Goal: Information Seeking & Learning: Find contact information

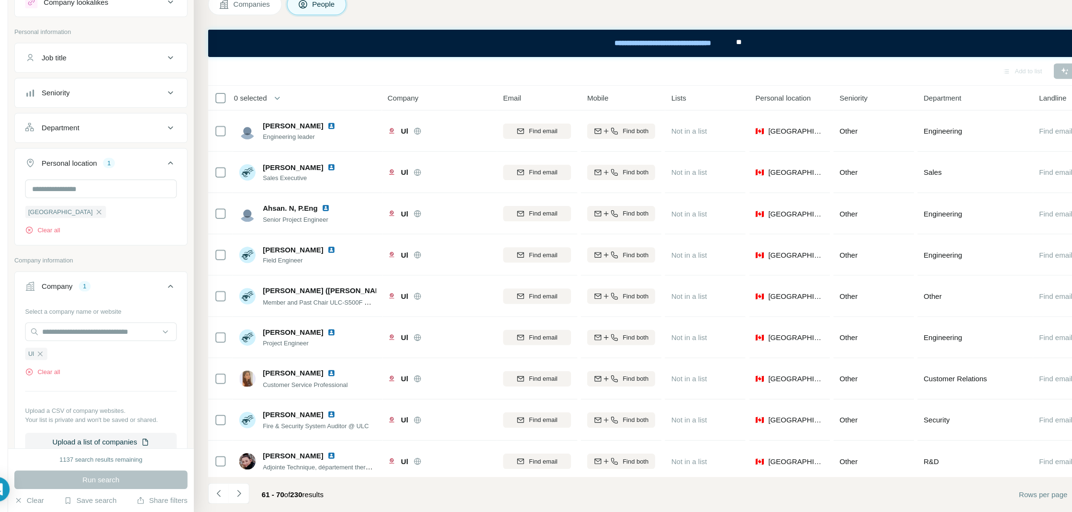
scroll to position [299, 0]
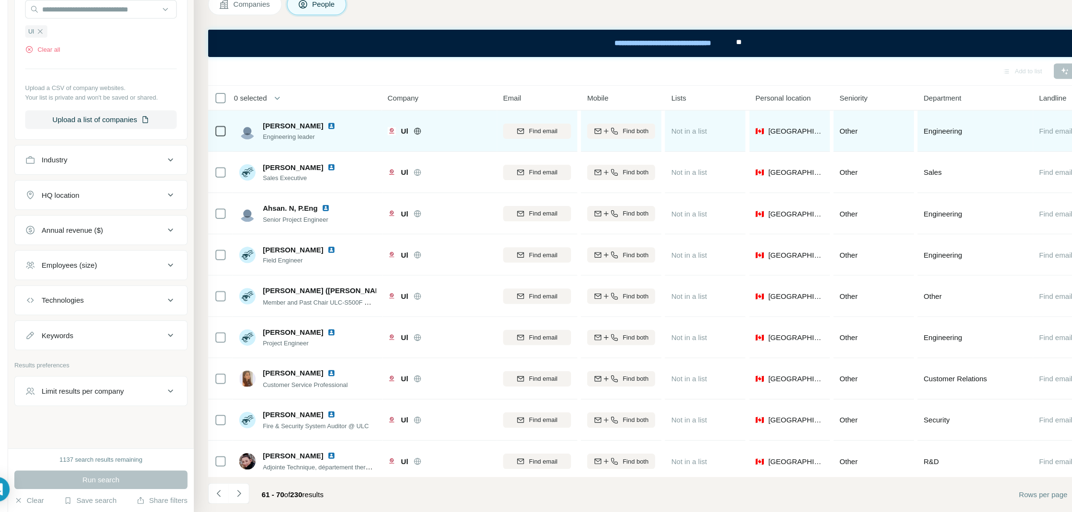
click at [327, 155] on img at bounding box center [331, 154] width 8 height 8
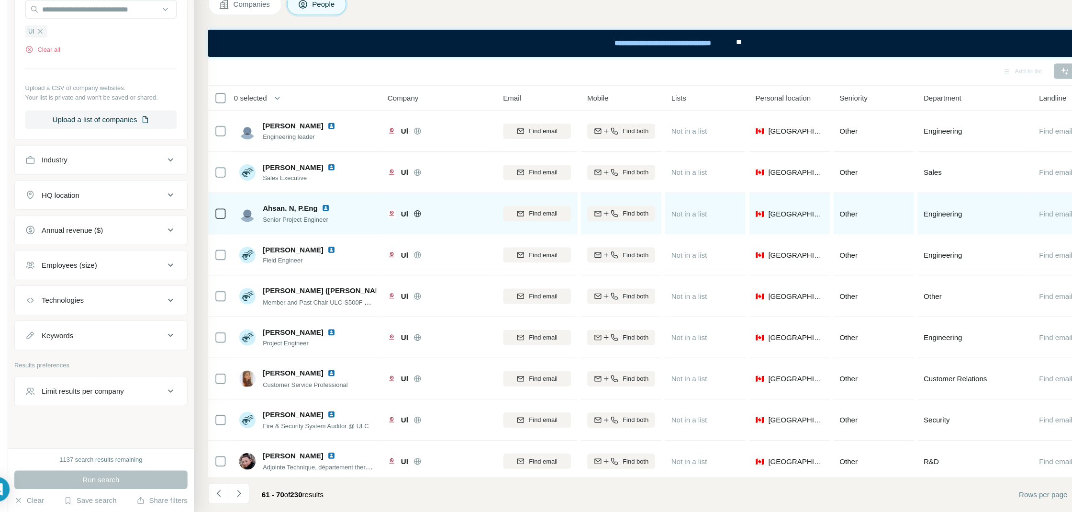
drag, startPoint x: 324, startPoint y: 194, endPoint x: 324, endPoint y: 230, distance: 35.9
click at [326, 228] on img at bounding box center [326, 230] width 8 height 8
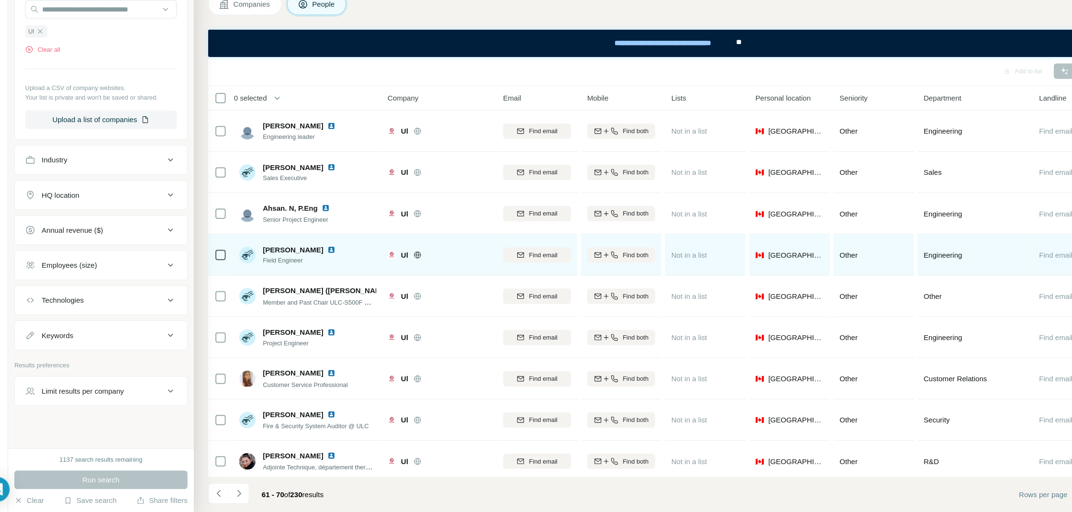
scroll to position [38, 0]
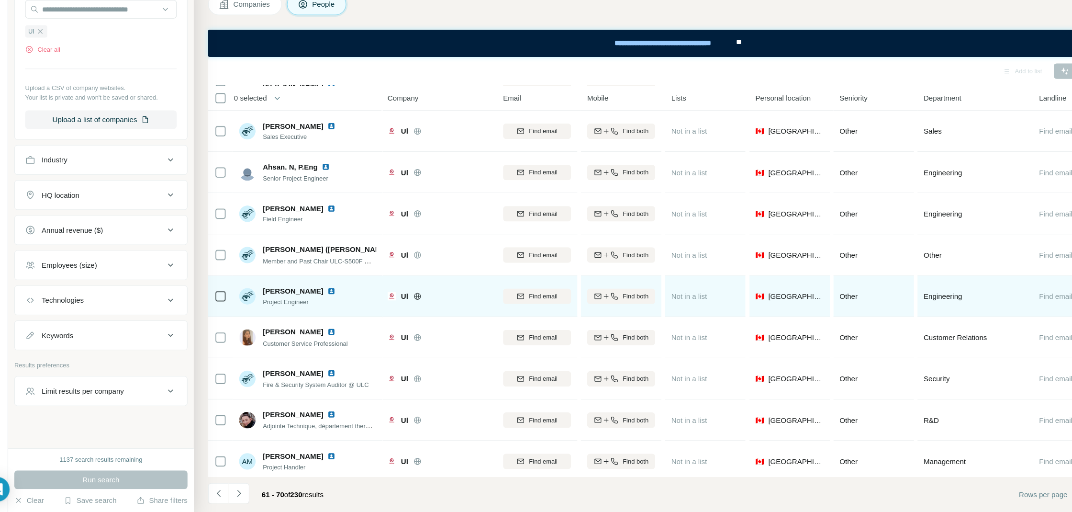
click at [327, 308] on img at bounding box center [331, 307] width 8 height 8
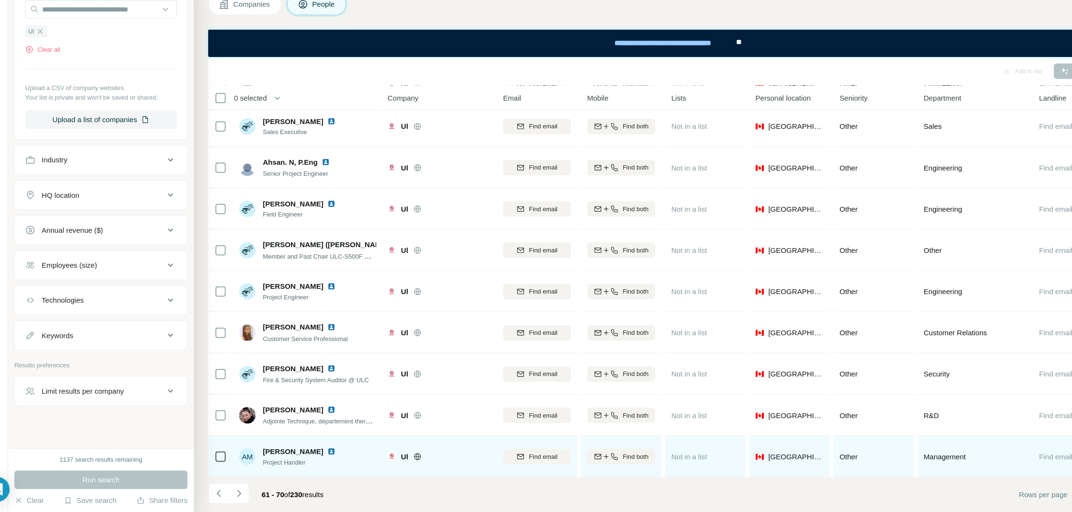
click at [327, 454] on img at bounding box center [331, 456] width 8 height 8
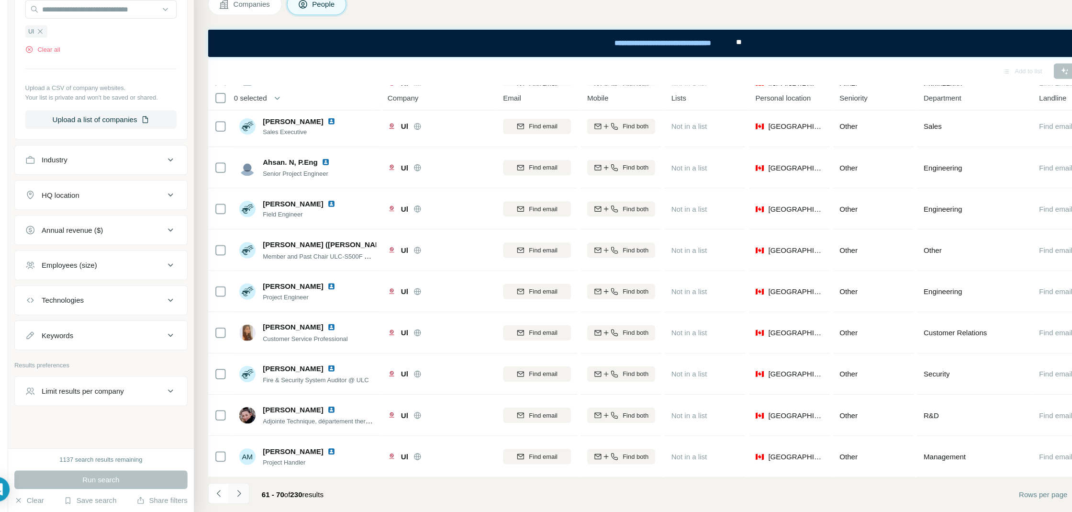
click at [244, 491] on icon "Navigate to next page" at bounding box center [246, 495] width 10 height 10
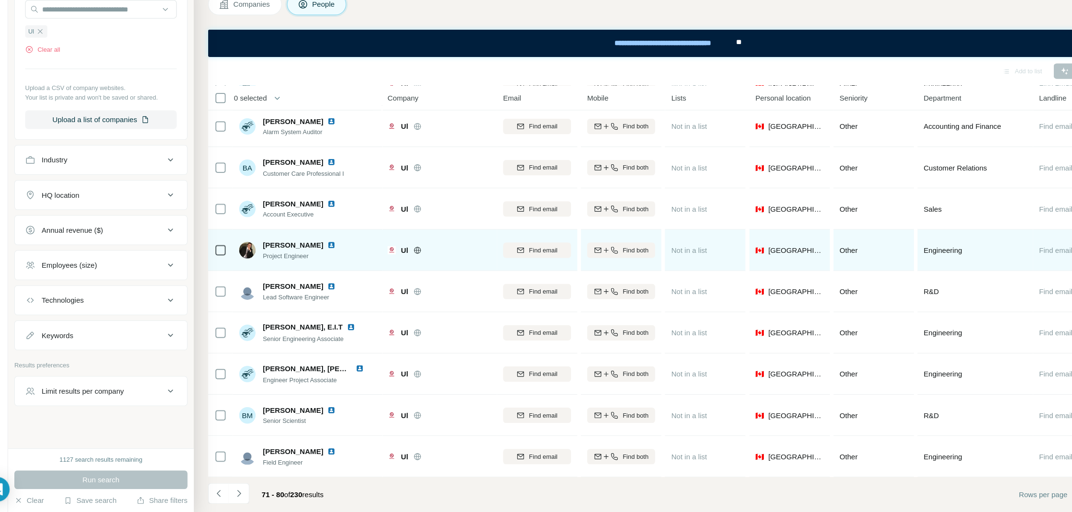
click at [327, 262] on img at bounding box center [331, 264] width 8 height 8
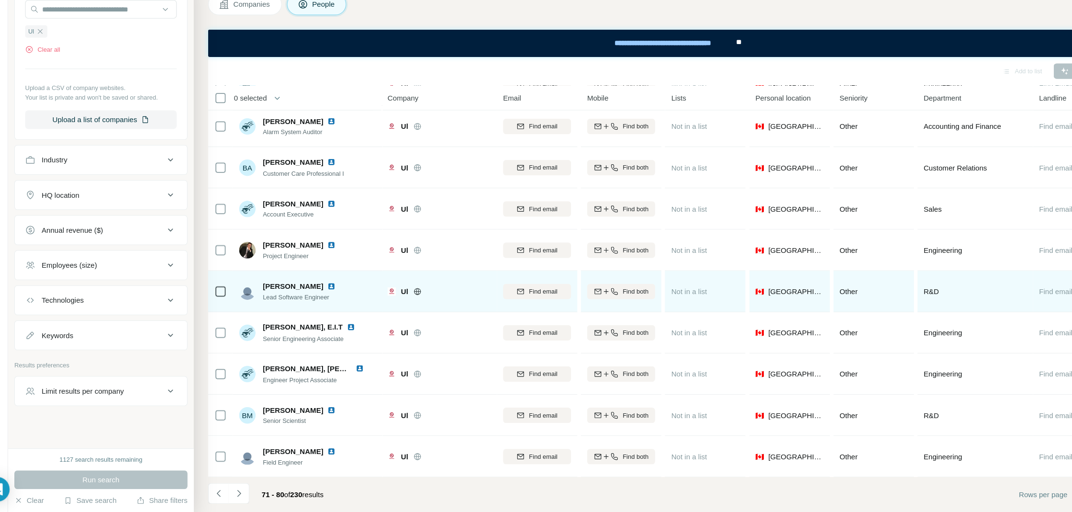
click at [327, 300] on img at bounding box center [331, 303] width 8 height 8
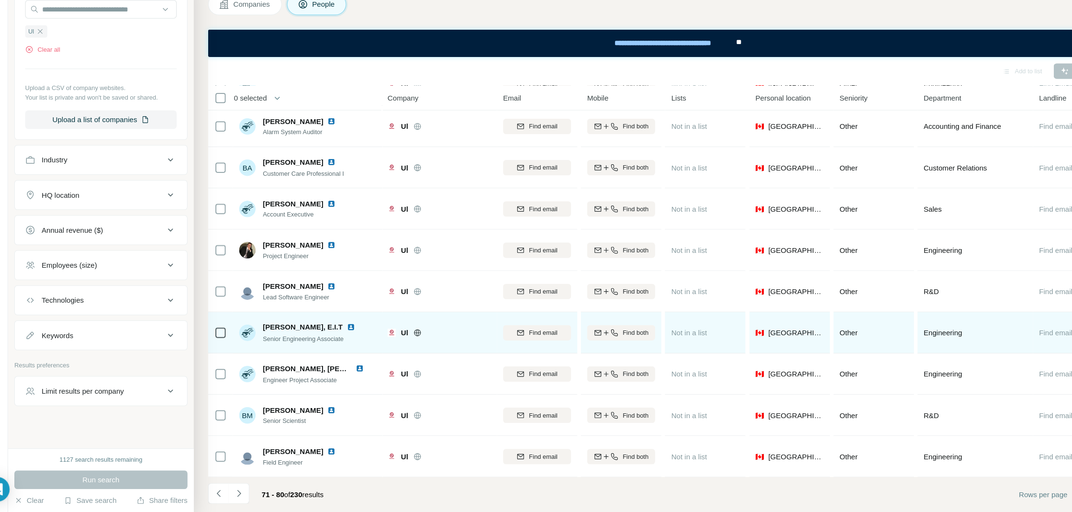
click at [346, 340] on img at bounding box center [350, 341] width 8 height 8
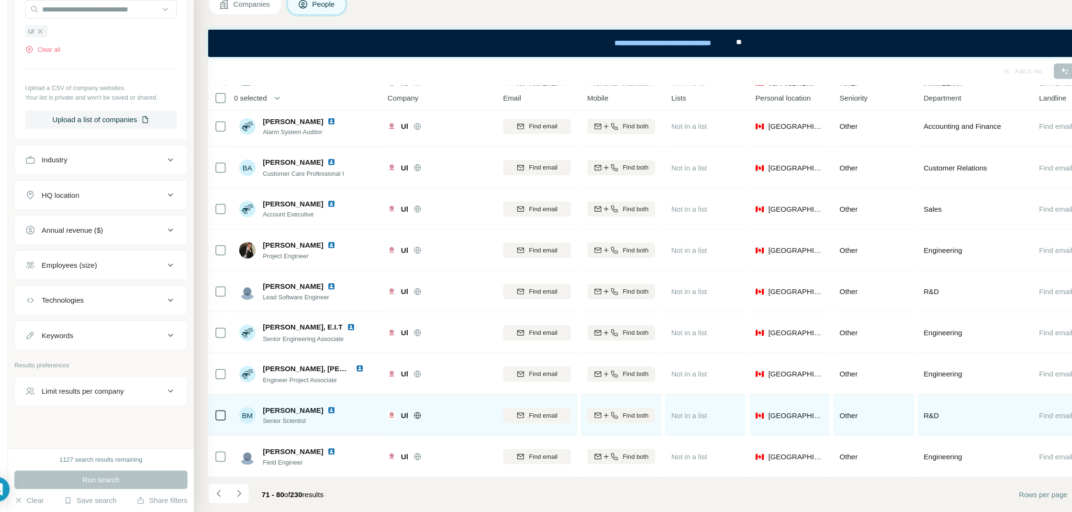
click at [328, 414] on img at bounding box center [331, 418] width 8 height 8
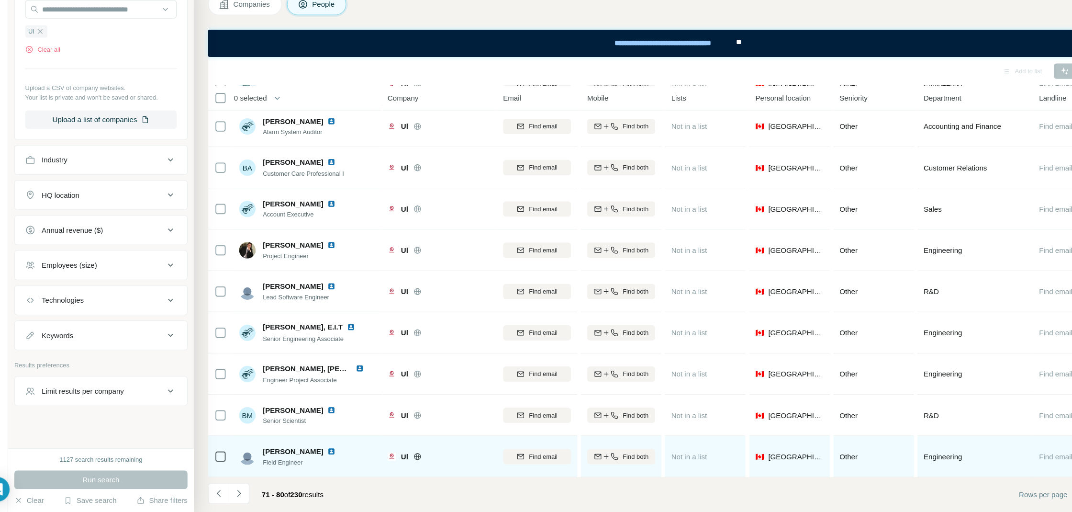
click at [327, 457] on img at bounding box center [331, 456] width 8 height 8
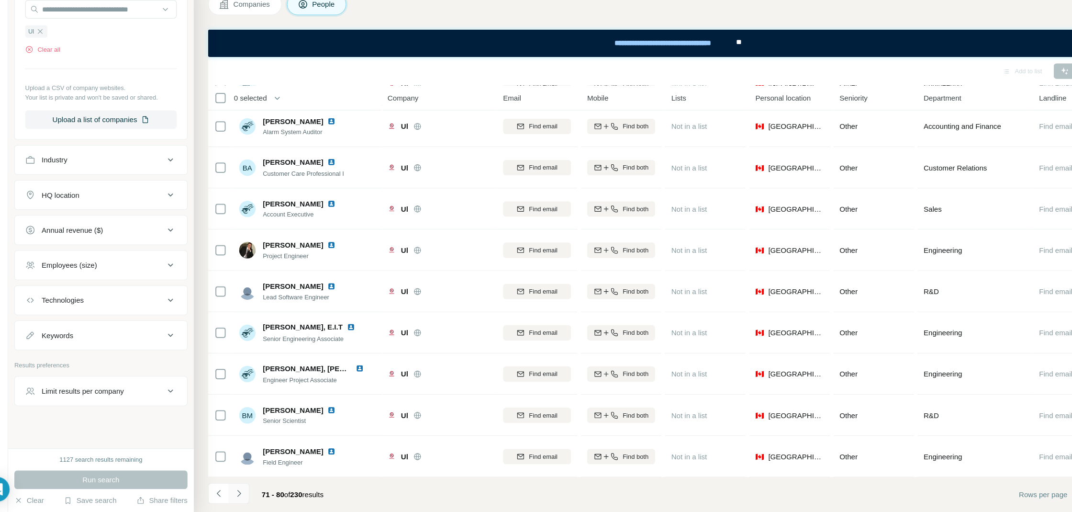
click at [254, 498] on button "Navigate to next page" at bounding box center [245, 494] width 19 height 19
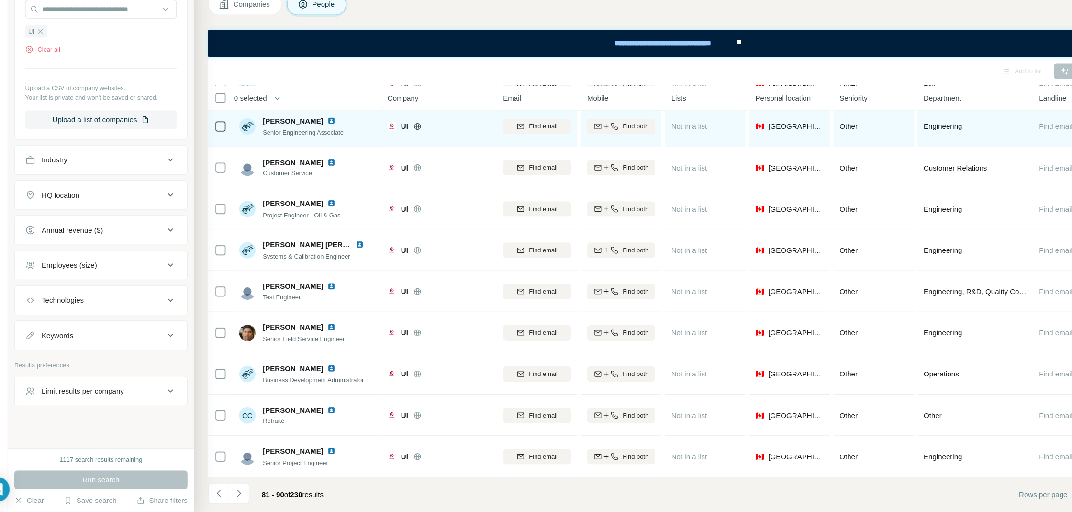
click at [327, 148] on img at bounding box center [331, 149] width 8 height 8
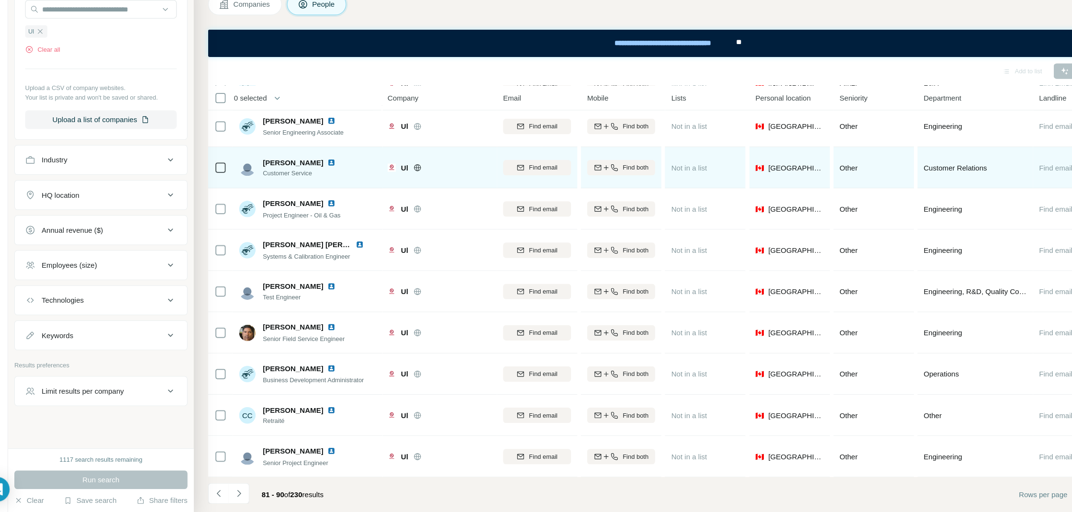
click at [327, 188] on img at bounding box center [331, 188] width 8 height 8
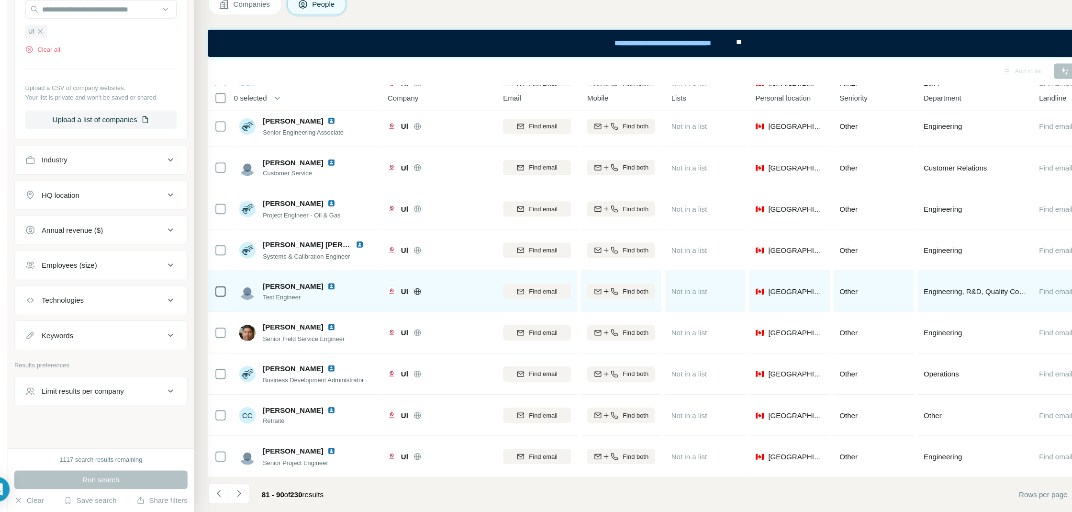
click at [335, 301] on img at bounding box center [331, 303] width 8 height 8
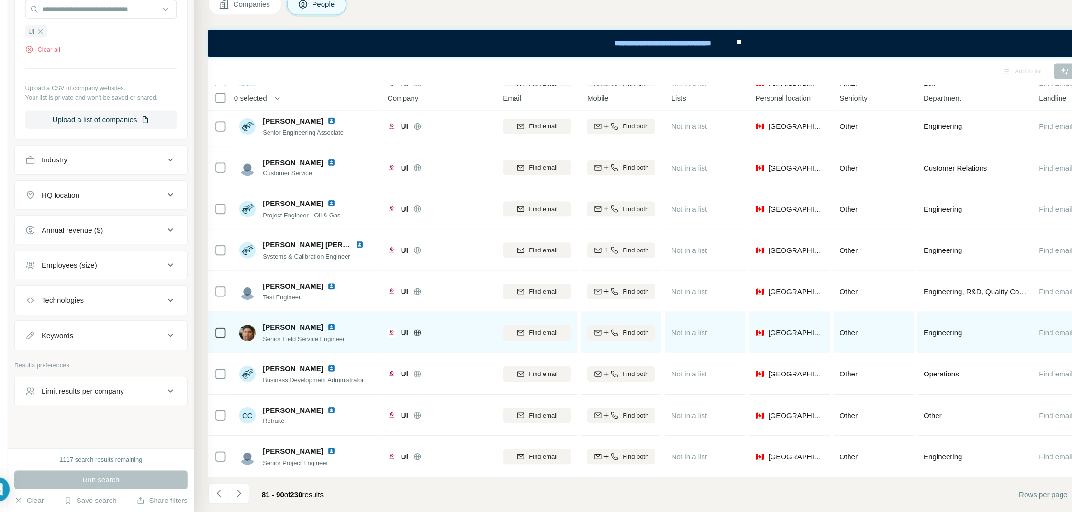
click at [335, 341] on img at bounding box center [331, 341] width 8 height 8
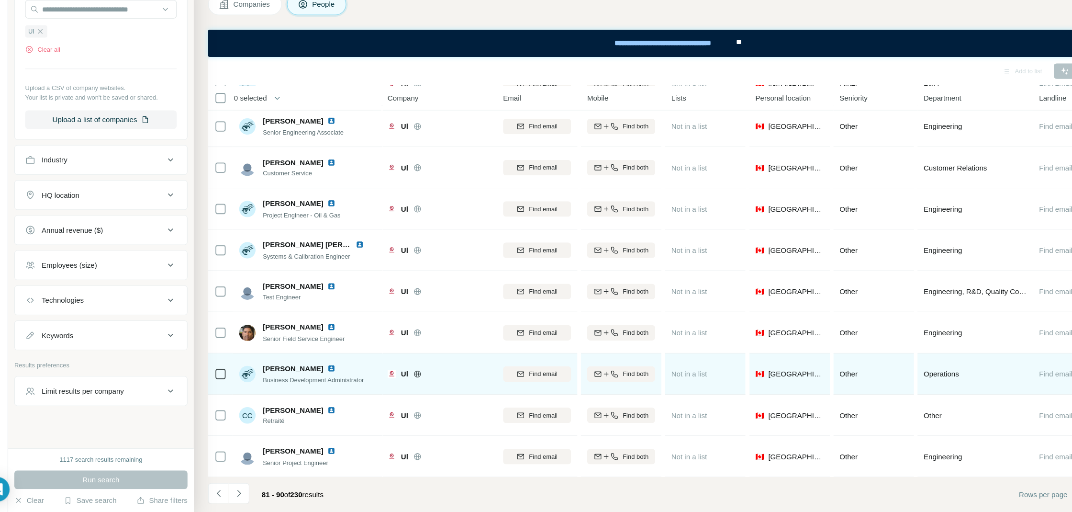
click at [327, 378] on img at bounding box center [331, 379] width 8 height 8
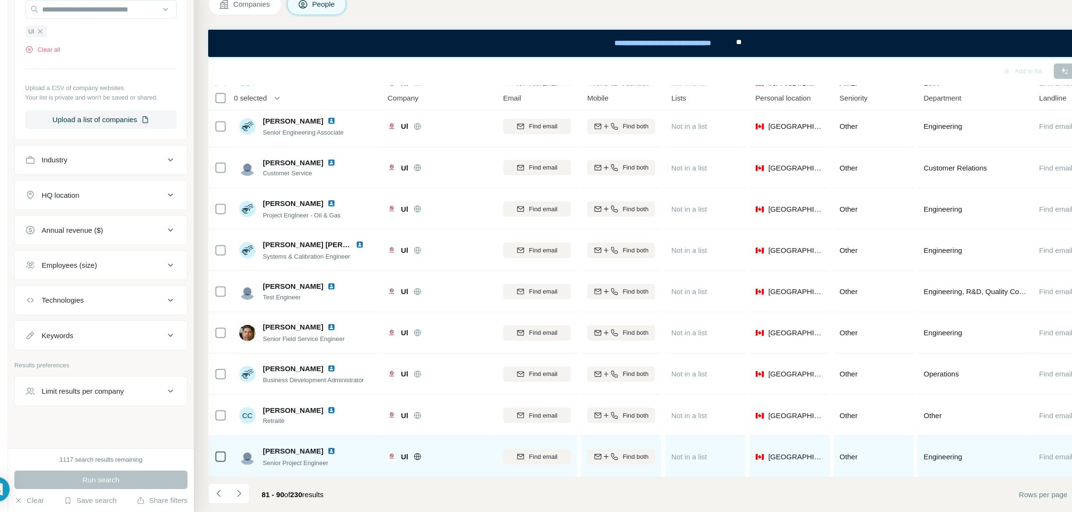
click at [335, 458] on img at bounding box center [331, 455] width 8 height 8
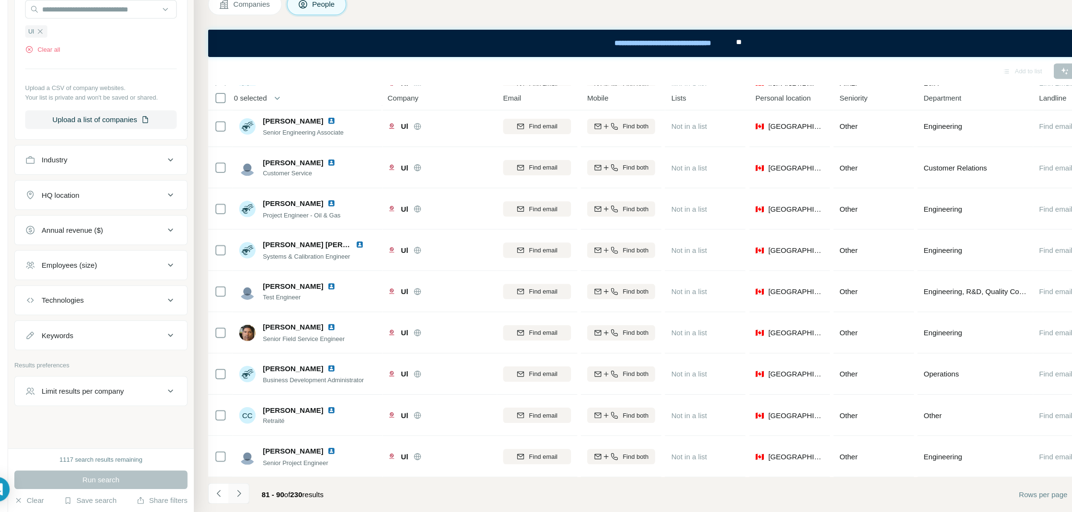
click at [252, 493] on button "Navigate to next page" at bounding box center [245, 494] width 19 height 19
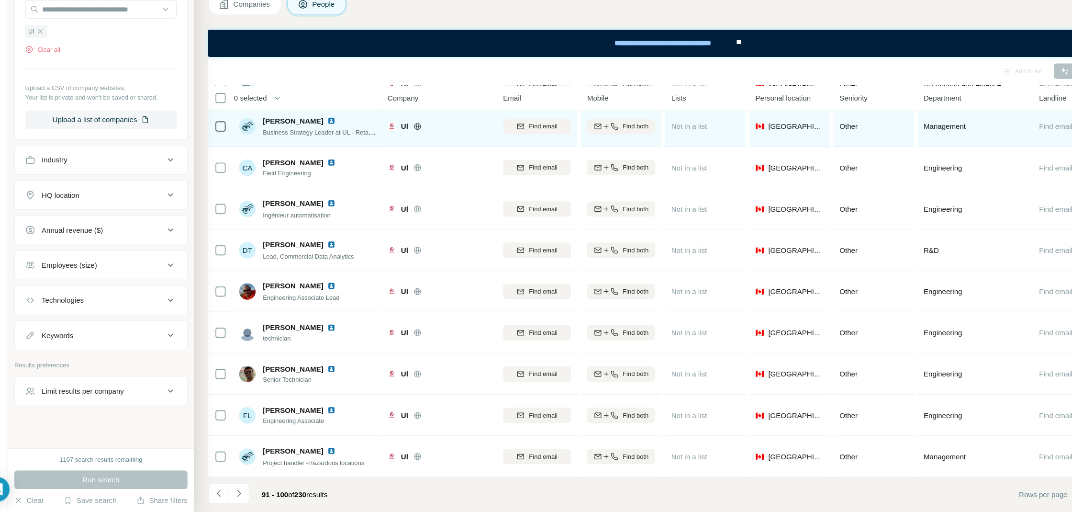
click at [327, 147] on img at bounding box center [331, 149] width 8 height 8
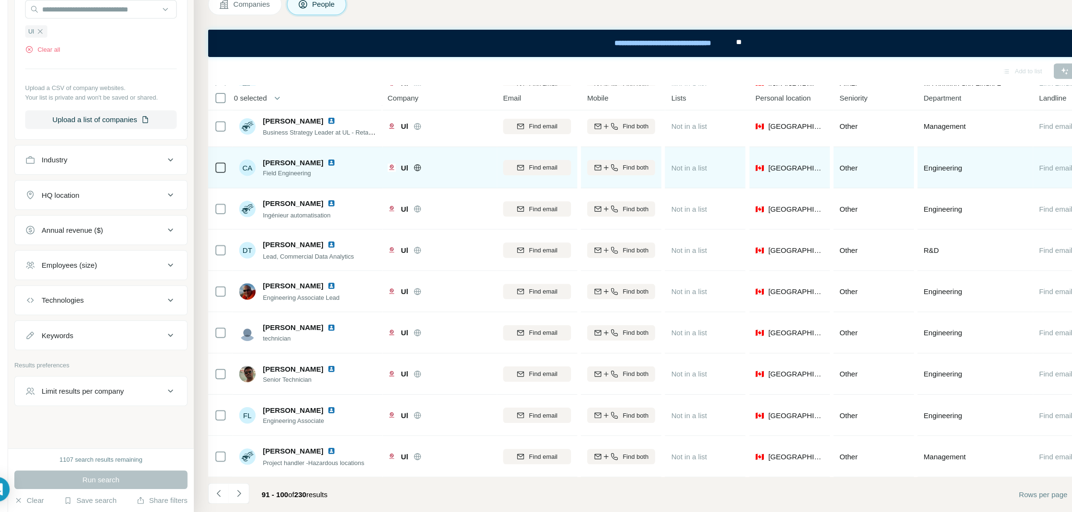
click at [327, 185] on img at bounding box center [331, 188] width 8 height 8
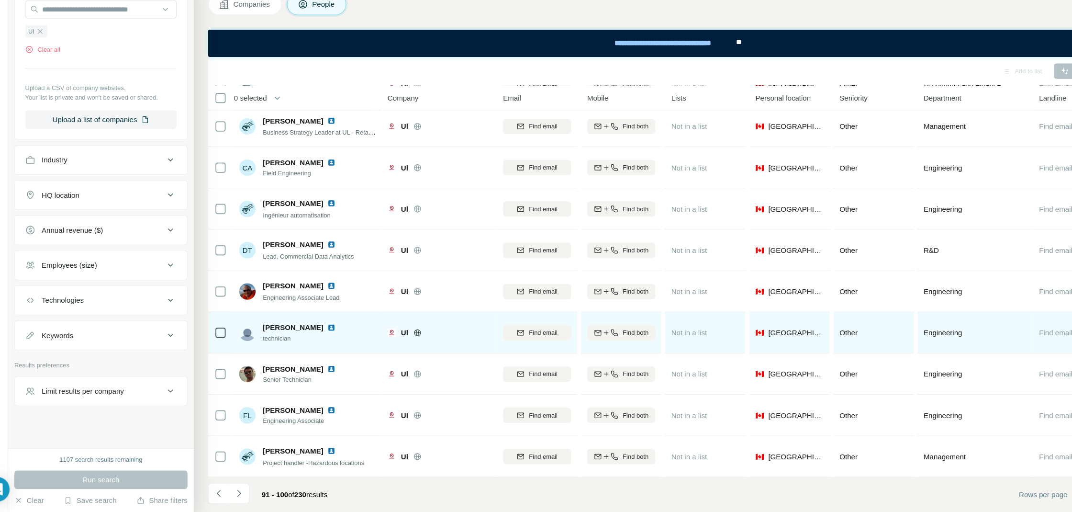
click at [327, 339] on img at bounding box center [331, 341] width 8 height 8
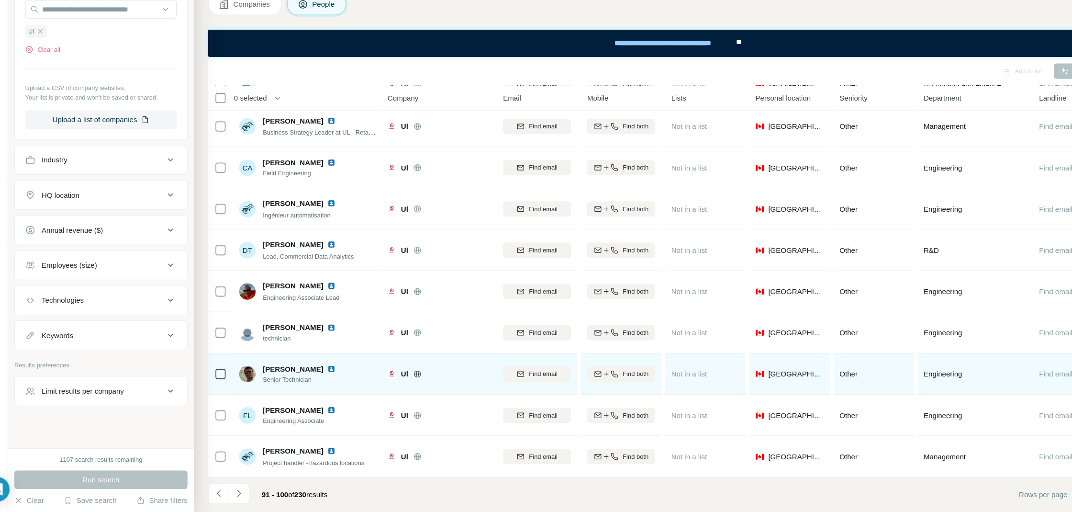
click at [335, 377] on img at bounding box center [331, 379] width 8 height 8
click at [335, 380] on img at bounding box center [331, 379] width 8 height 8
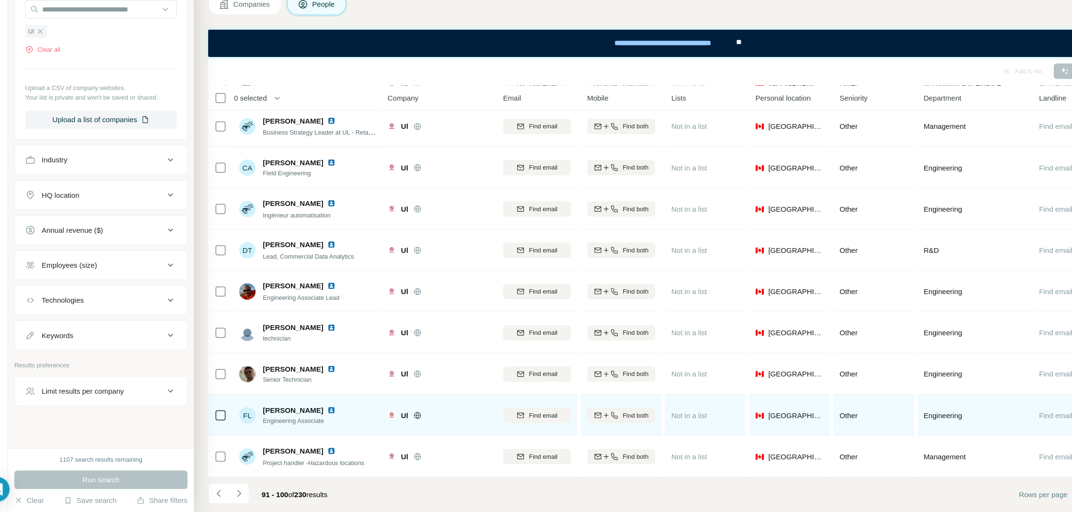
click at [335, 416] on img at bounding box center [331, 418] width 8 height 8
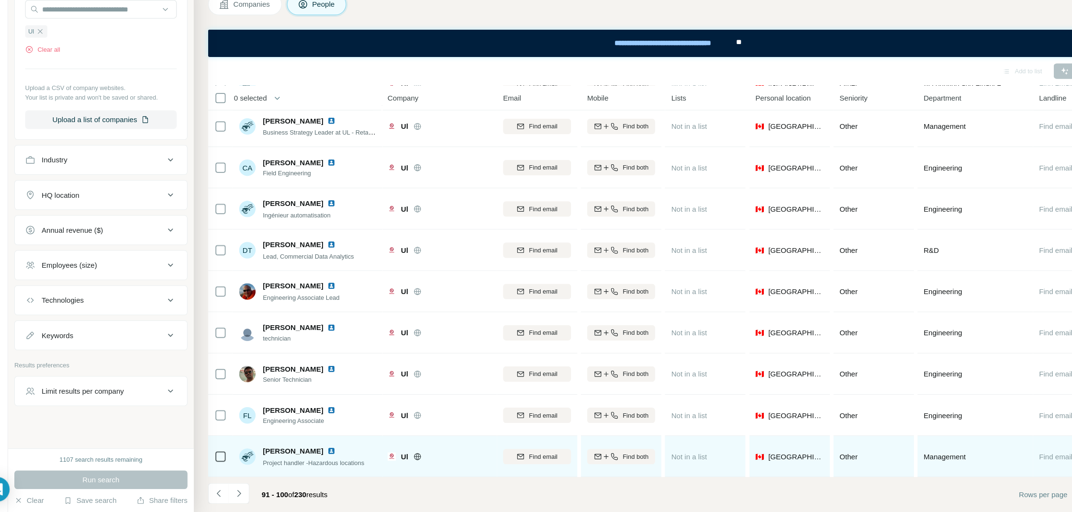
click at [330, 452] on img at bounding box center [331, 455] width 8 height 8
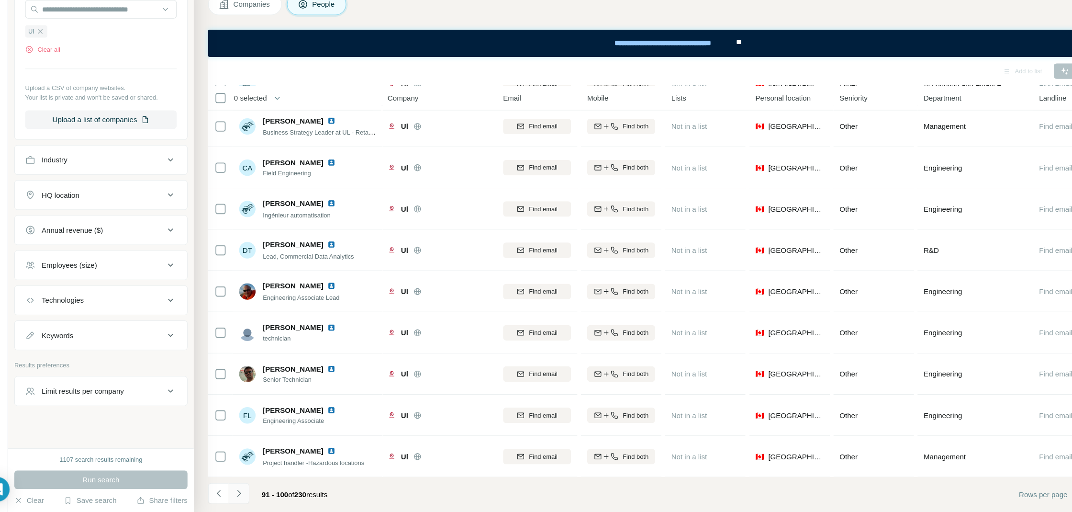
click at [247, 492] on icon "Navigate to next page" at bounding box center [246, 495] width 10 height 10
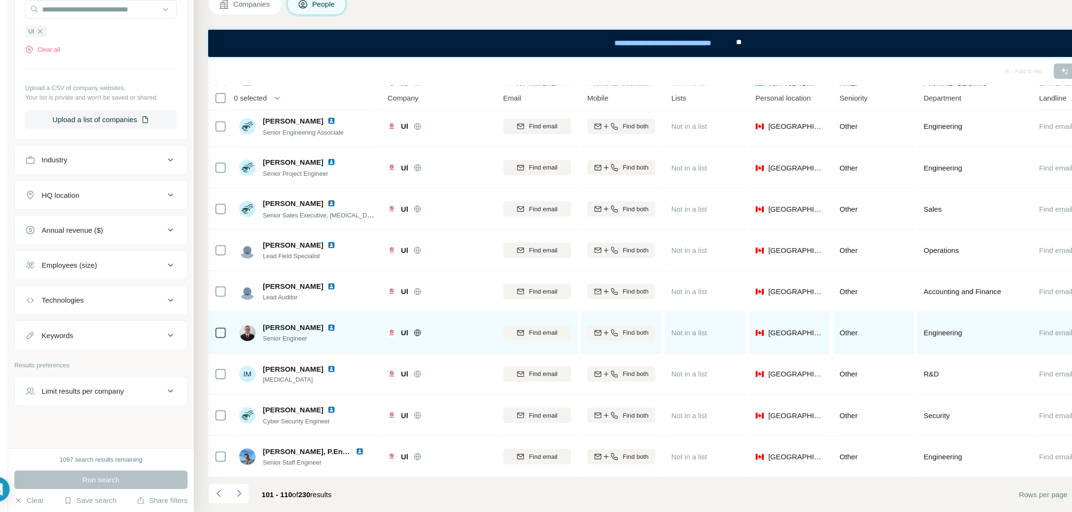
click at [329, 338] on img at bounding box center [331, 341] width 8 height 8
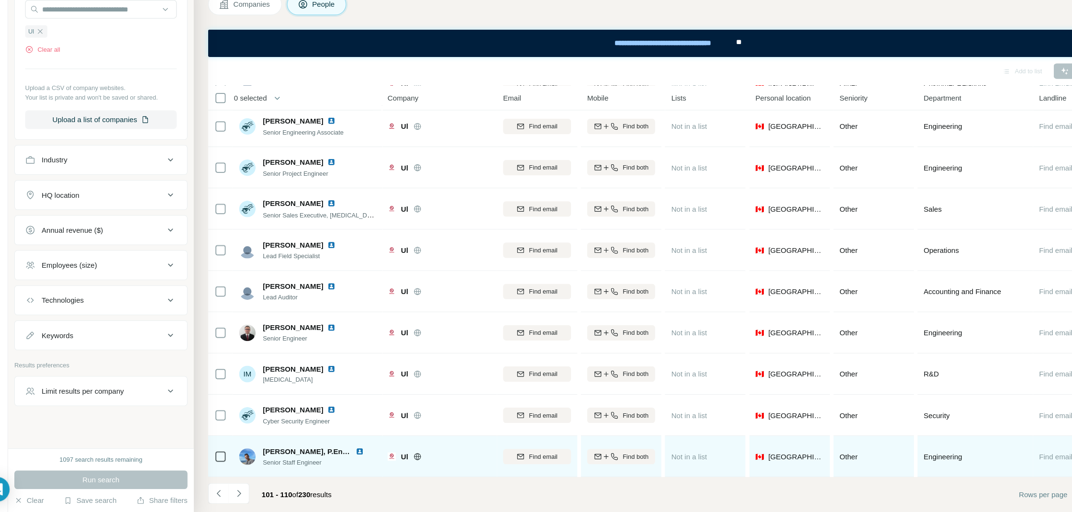
click at [355, 453] on img at bounding box center [358, 456] width 8 height 8
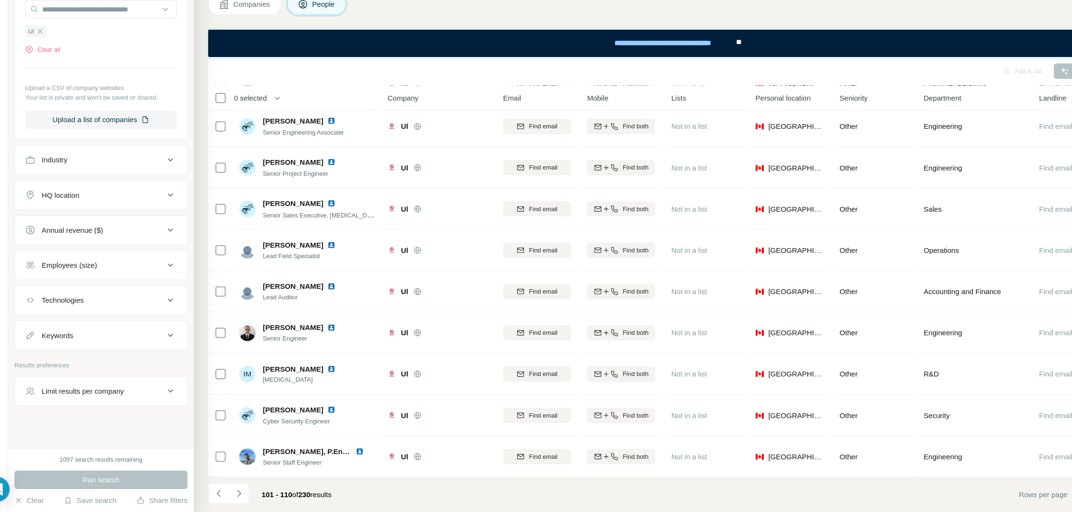
click at [247, 498] on icon "Navigate to next page" at bounding box center [246, 495] width 10 height 10
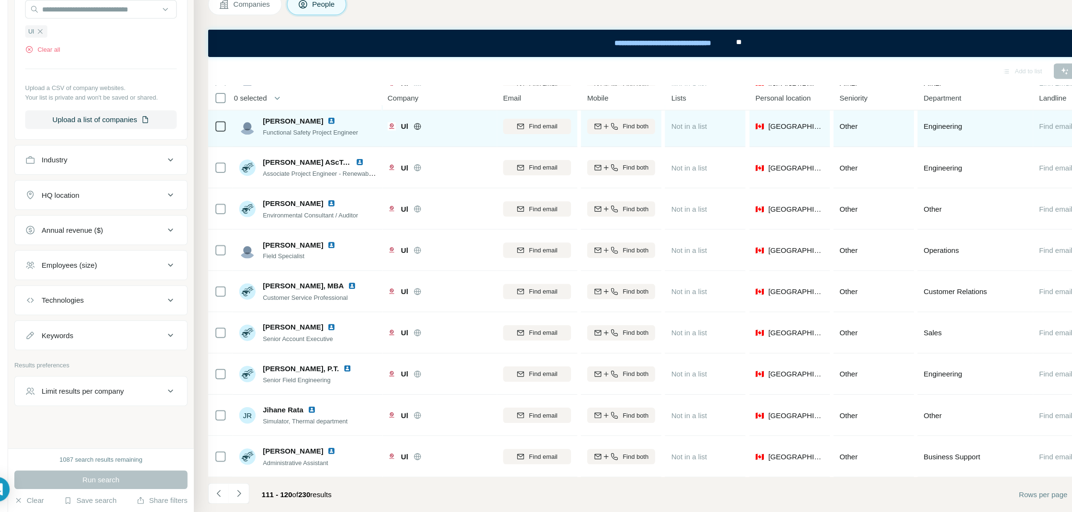
click at [327, 147] on img at bounding box center [331, 149] width 8 height 8
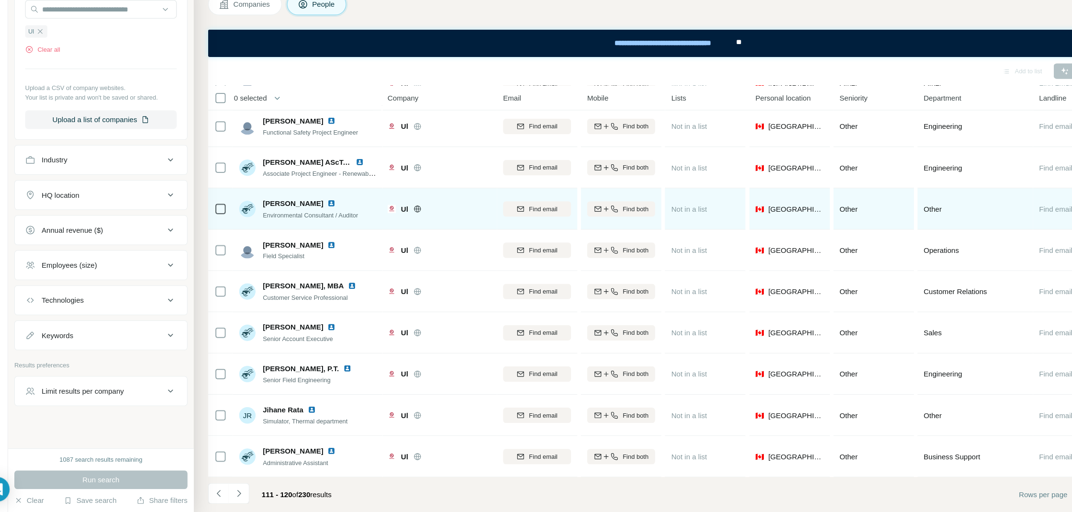
click at [327, 226] on img at bounding box center [331, 226] width 8 height 8
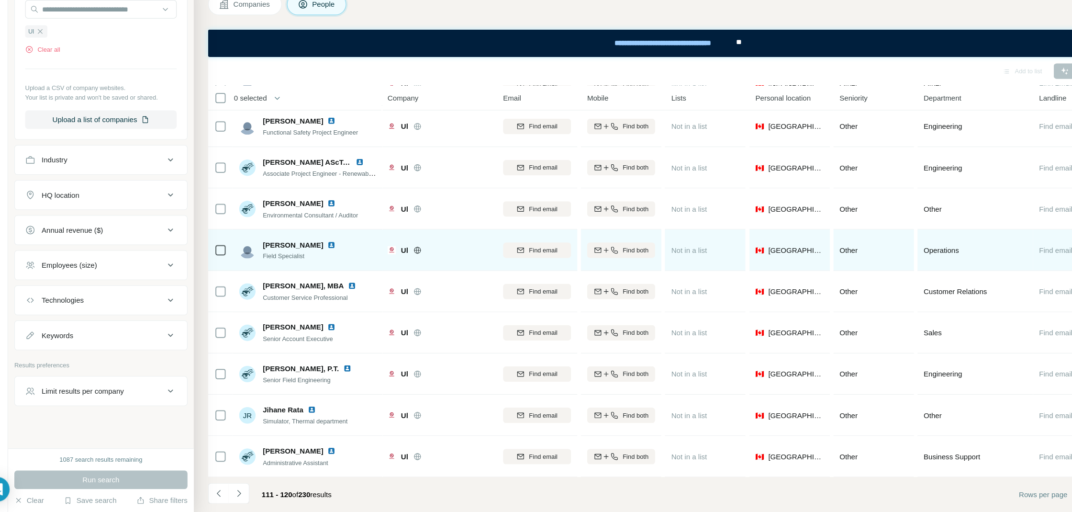
click at [330, 262] on img at bounding box center [331, 264] width 8 height 8
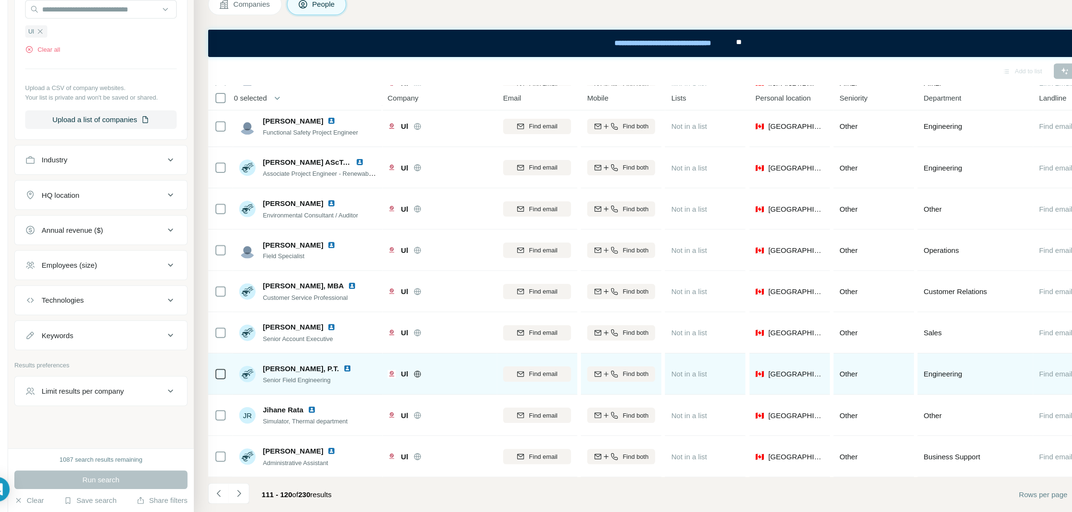
click at [342, 379] on img at bounding box center [346, 379] width 8 height 8
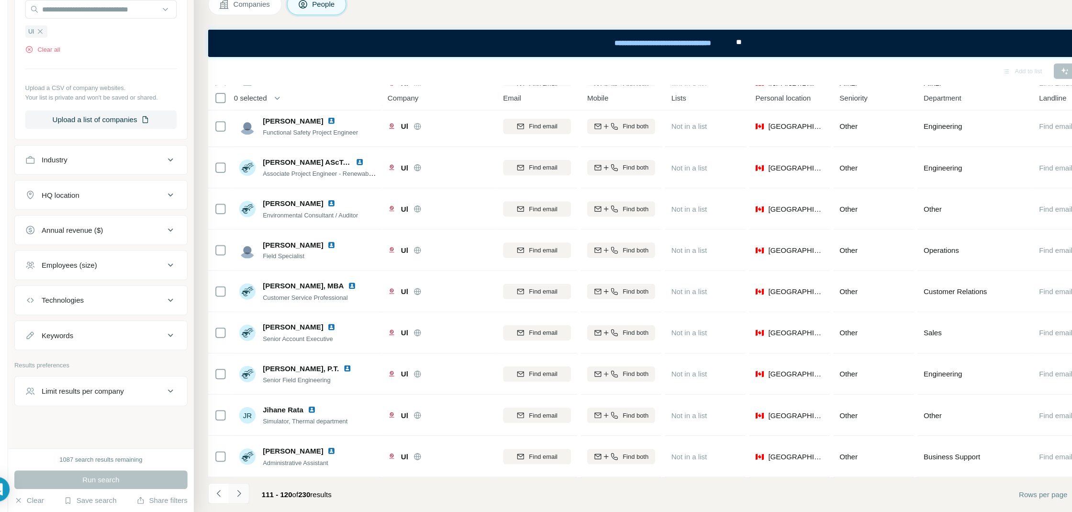
click at [250, 493] on button "Navigate to next page" at bounding box center [245, 494] width 19 height 19
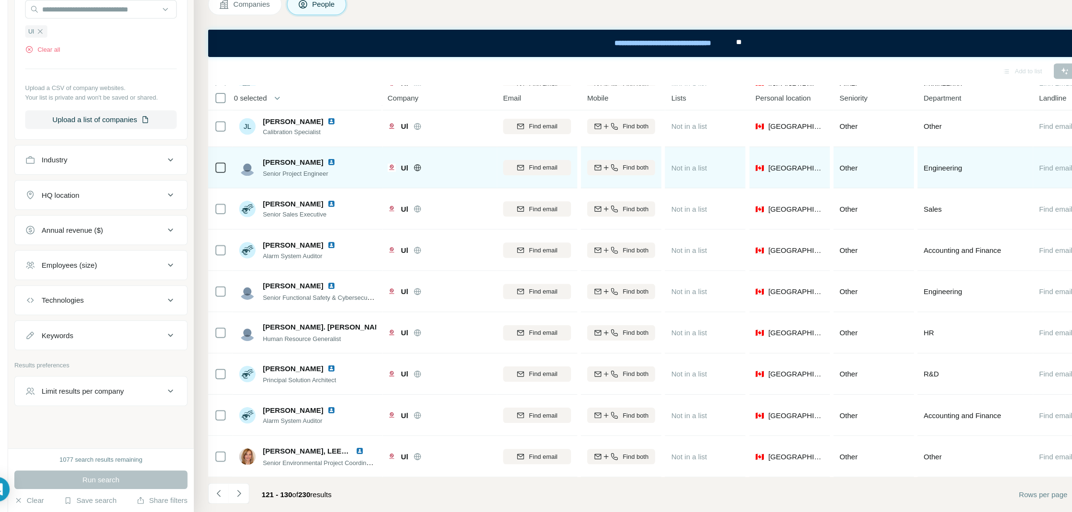
scroll to position [0, 0]
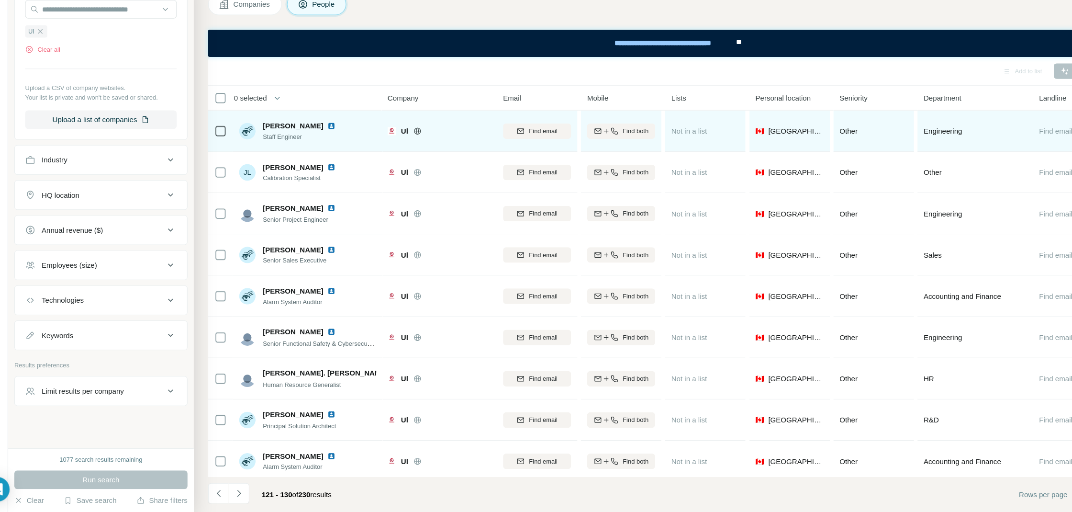
click at [327, 152] on img at bounding box center [331, 154] width 8 height 8
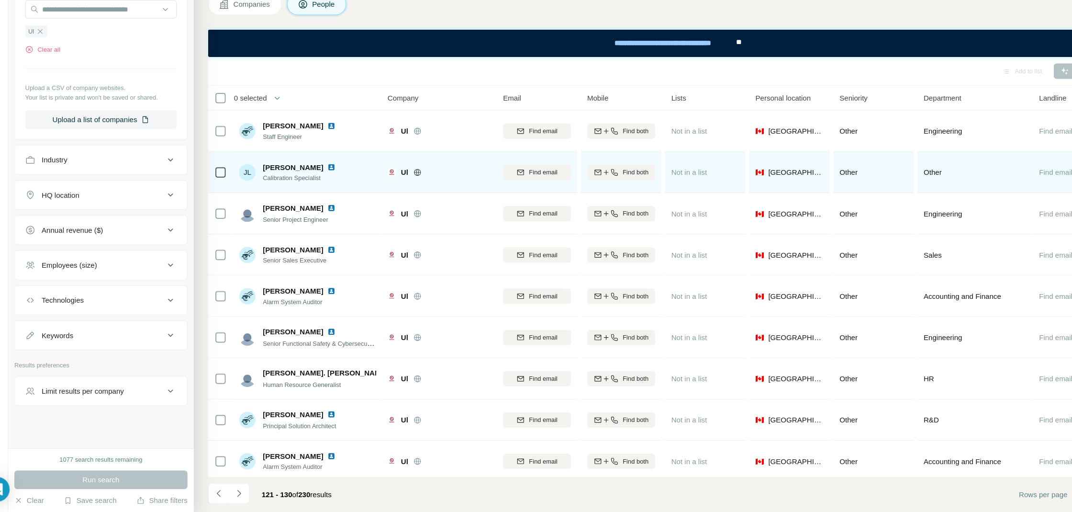
click at [327, 191] on img at bounding box center [331, 192] width 8 height 8
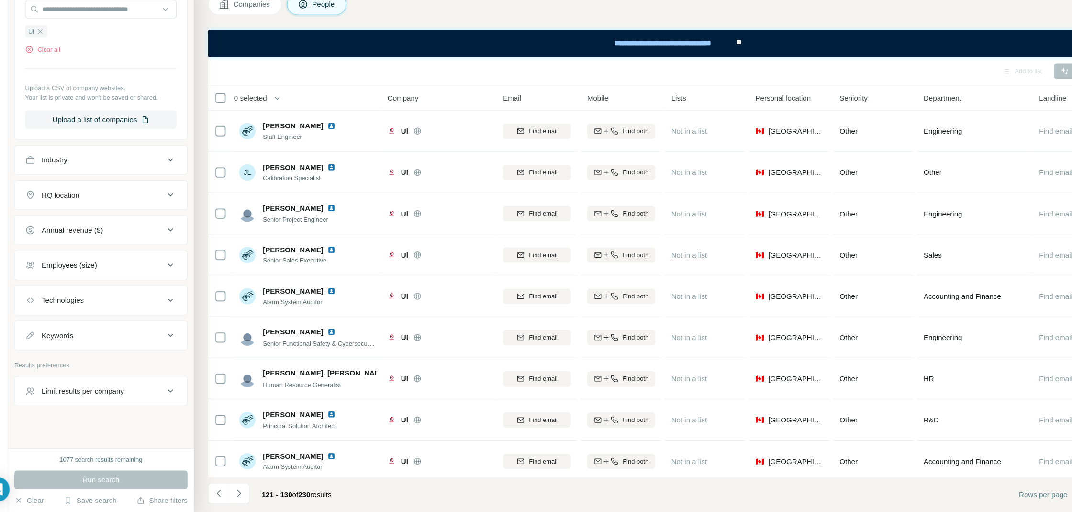
scroll to position [43, 0]
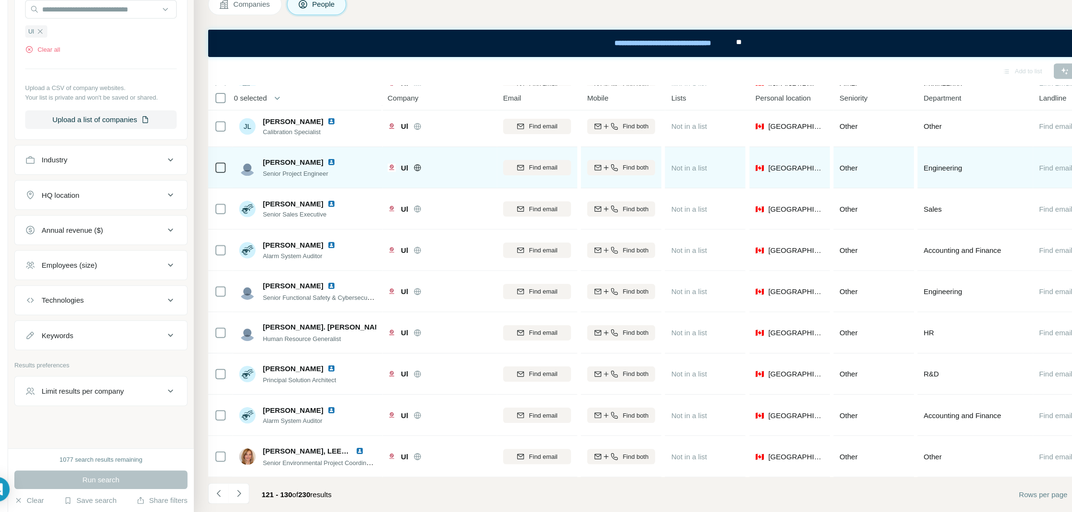
click at [327, 186] on img at bounding box center [331, 187] width 8 height 8
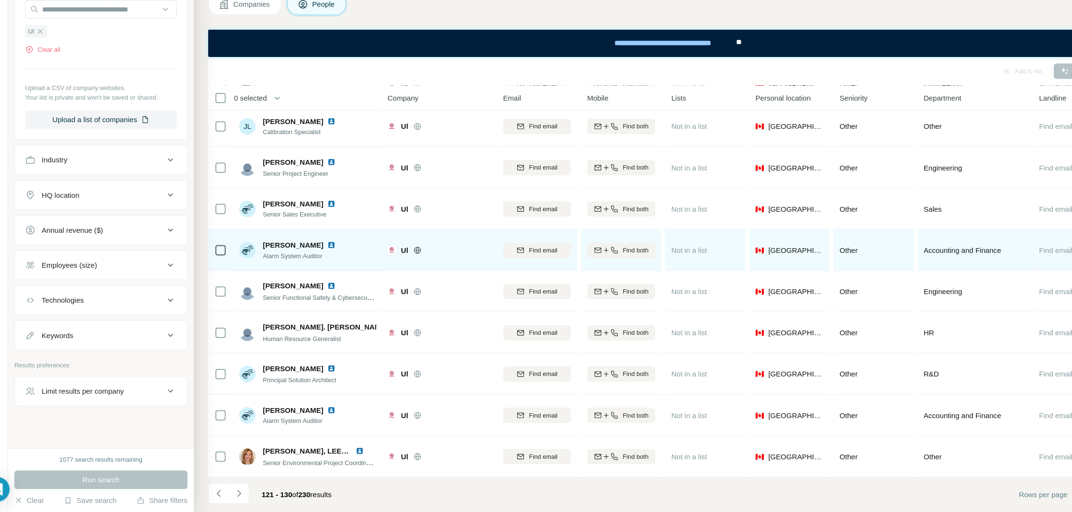
click at [327, 260] on img at bounding box center [331, 264] width 8 height 8
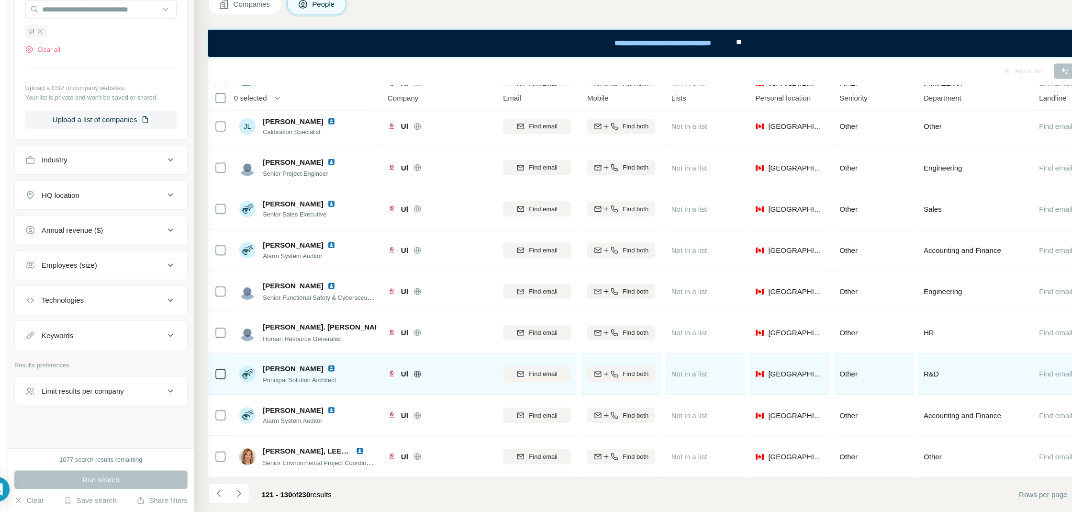
click at [320, 374] on div "Kathryn Fryer" at bounding box center [307, 379] width 79 height 10
click at [327, 378] on img at bounding box center [331, 379] width 8 height 8
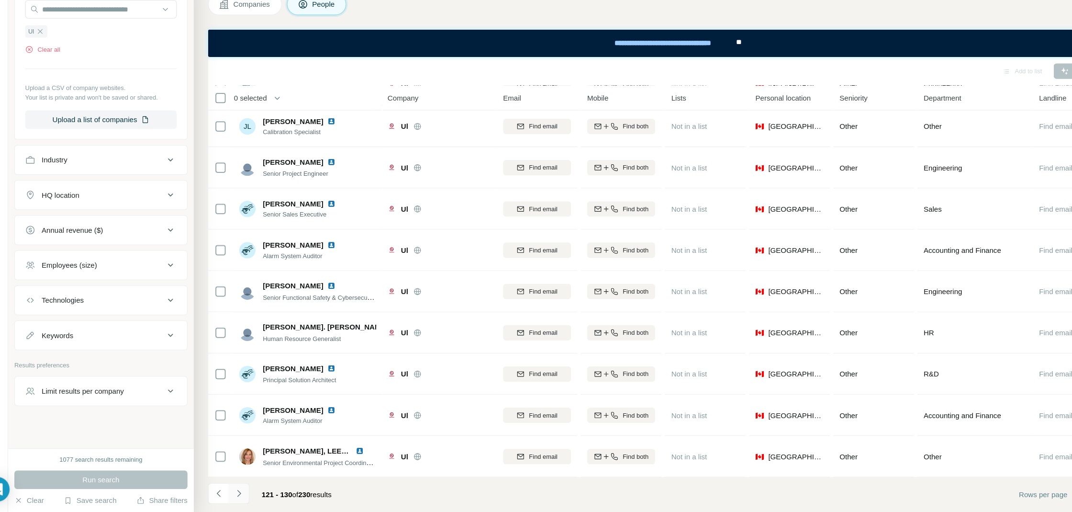
click at [245, 493] on icon "Navigate to next page" at bounding box center [245, 494] width 3 height 6
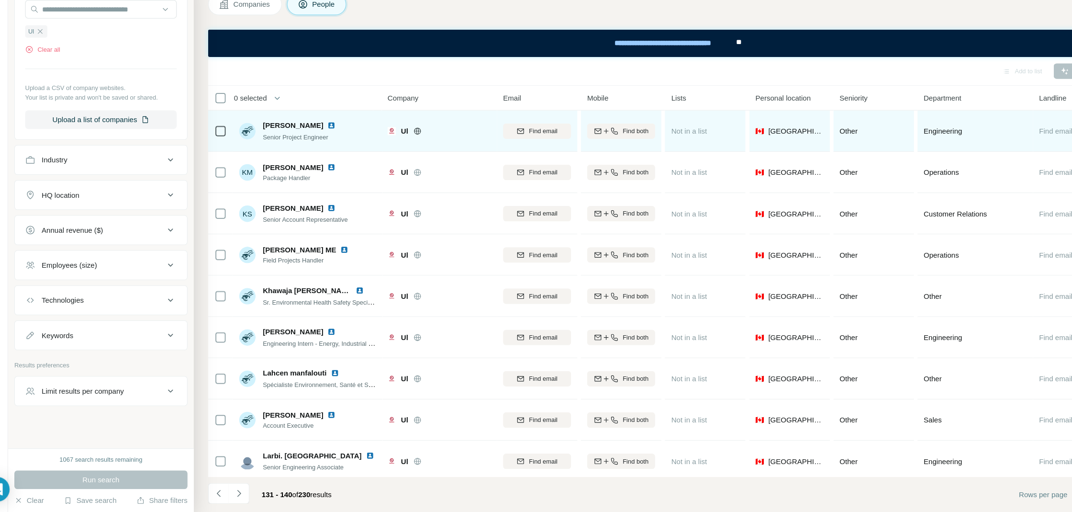
scroll to position [0, 0]
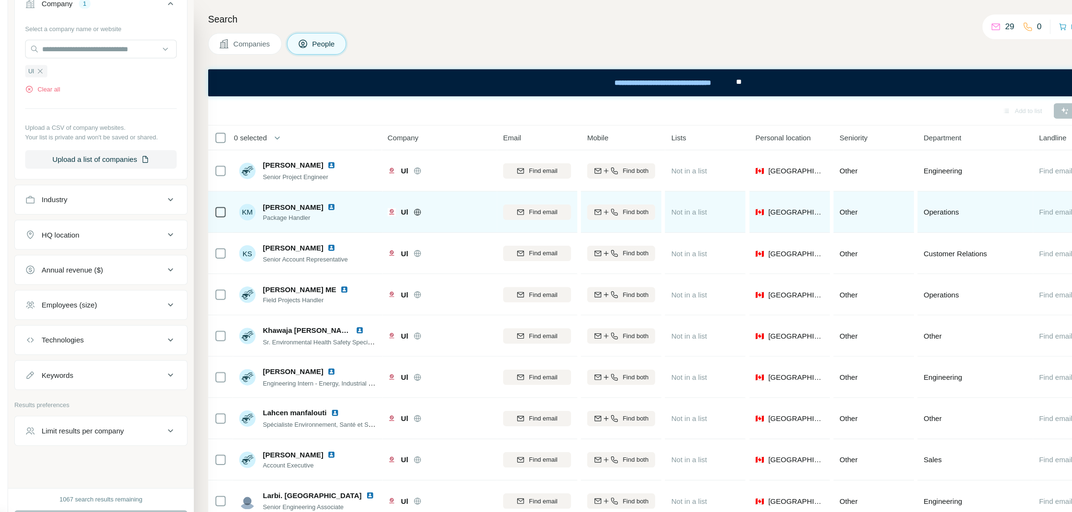
click at [327, 190] on img at bounding box center [331, 192] width 8 height 8
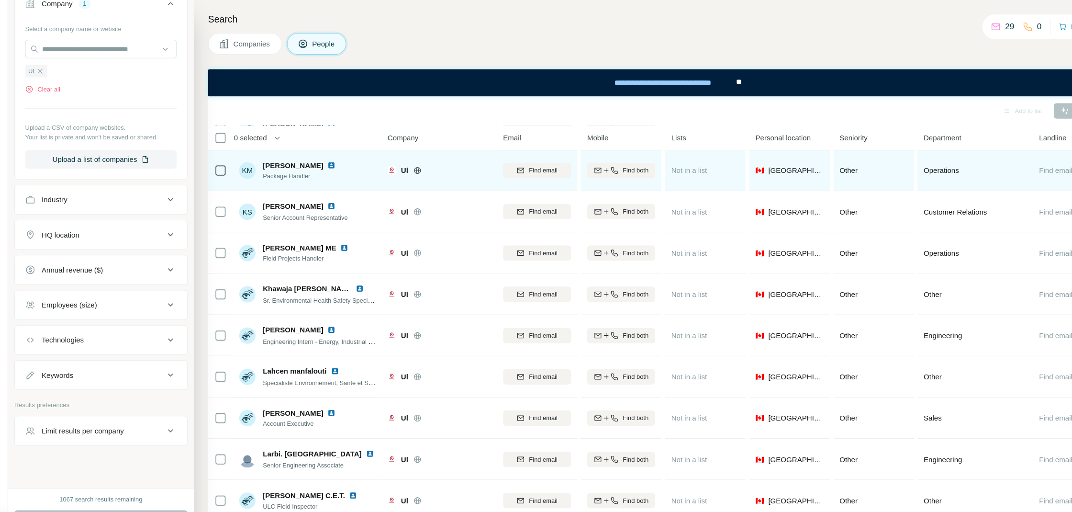
scroll to position [43, 0]
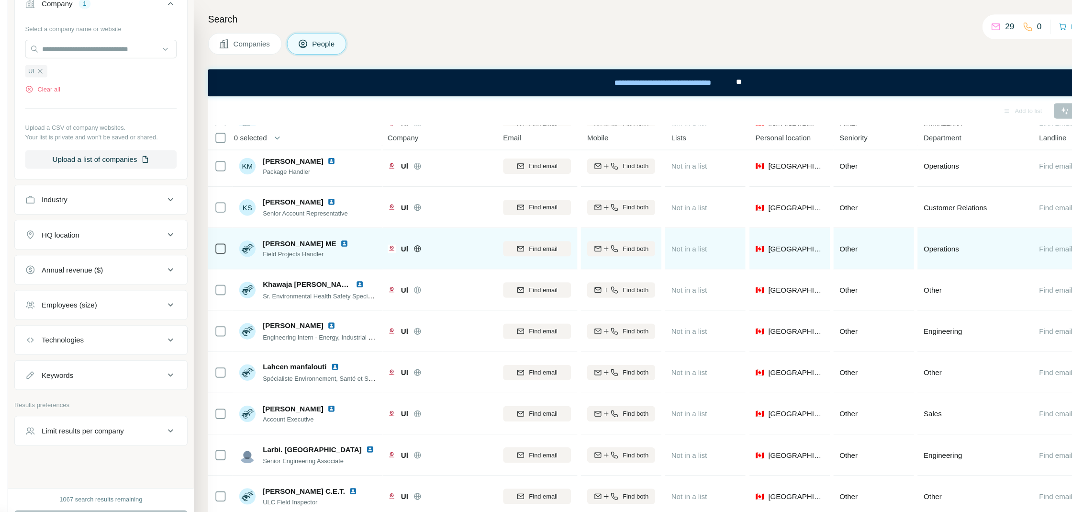
click at [339, 225] on img at bounding box center [343, 226] width 8 height 8
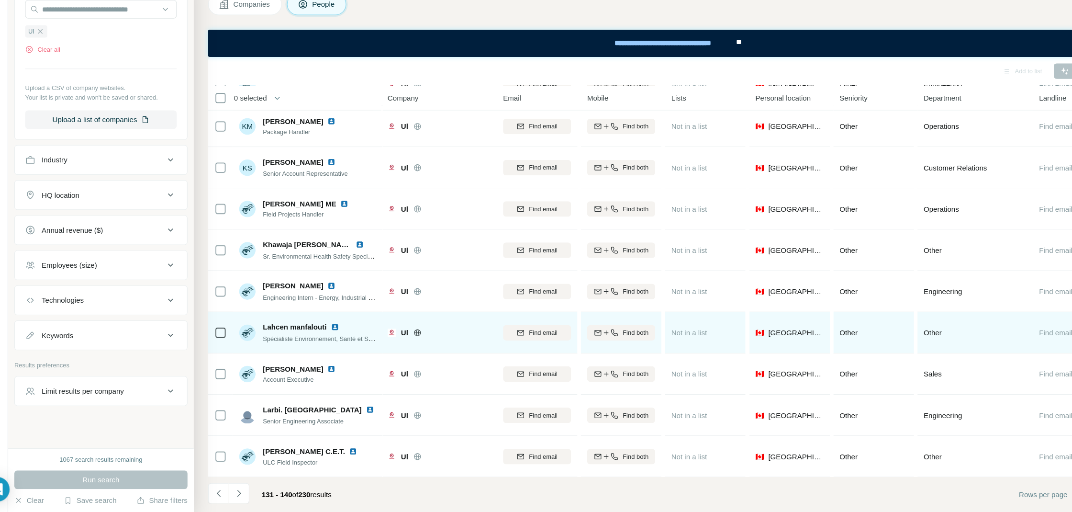
click at [337, 339] on img at bounding box center [335, 341] width 8 height 8
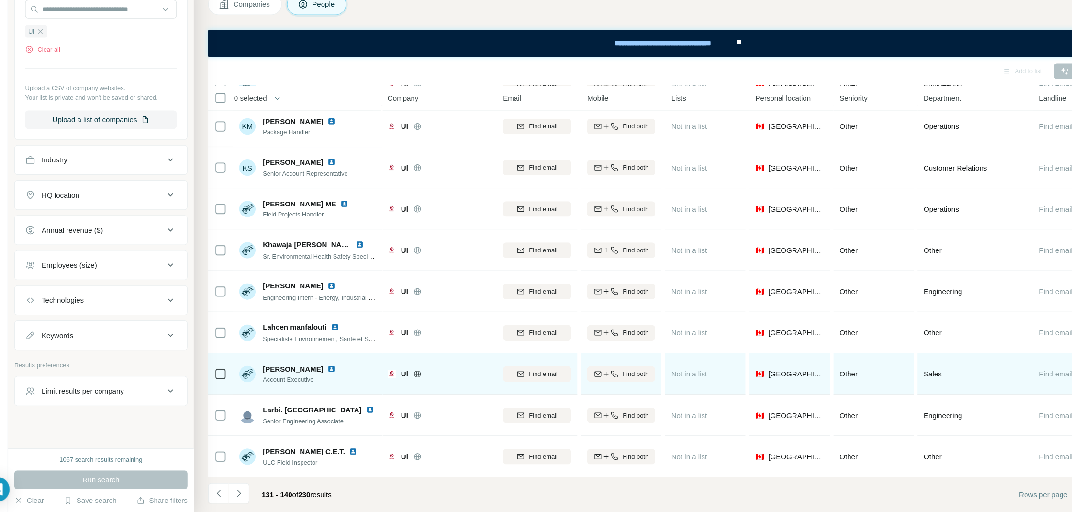
click at [335, 381] on img at bounding box center [331, 379] width 8 height 8
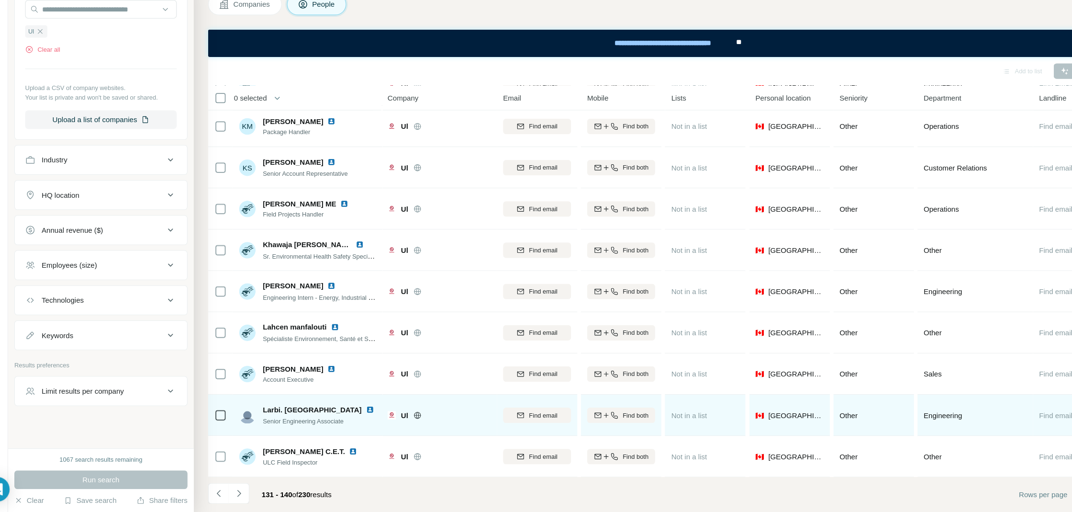
click at [363, 414] on img at bounding box center [367, 417] width 8 height 8
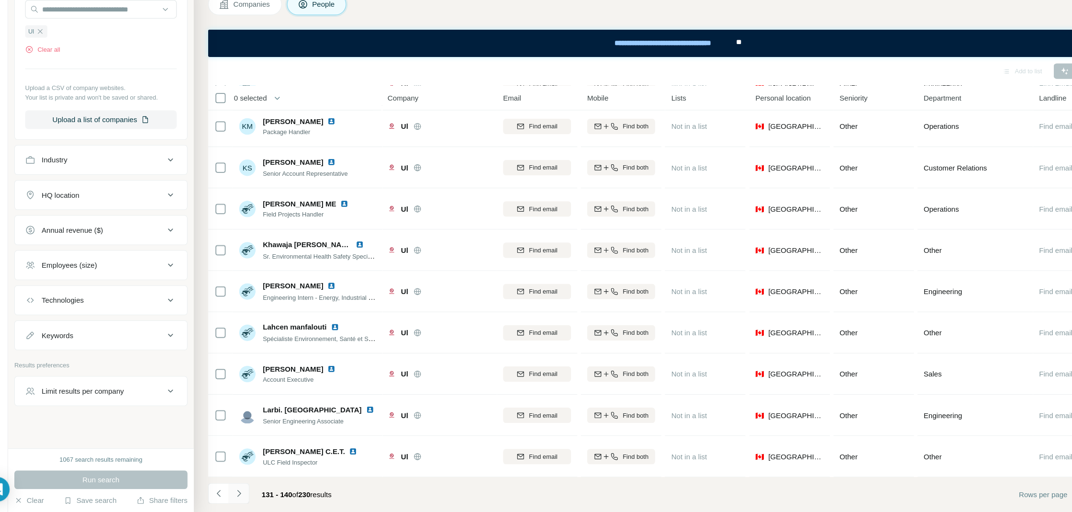
click at [248, 497] on icon "Navigate to next page" at bounding box center [246, 495] width 10 height 10
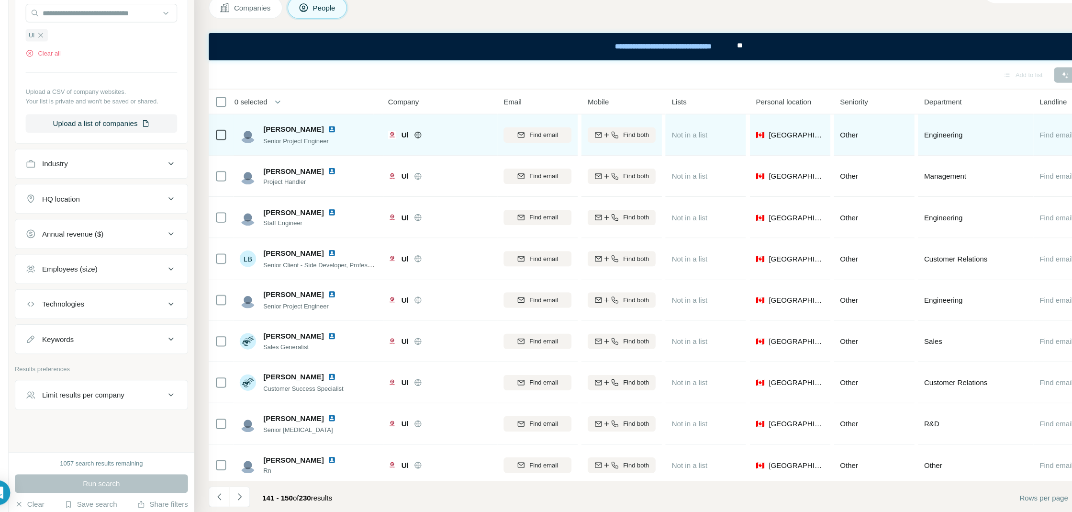
click at [327, 150] on img at bounding box center [331, 153] width 8 height 8
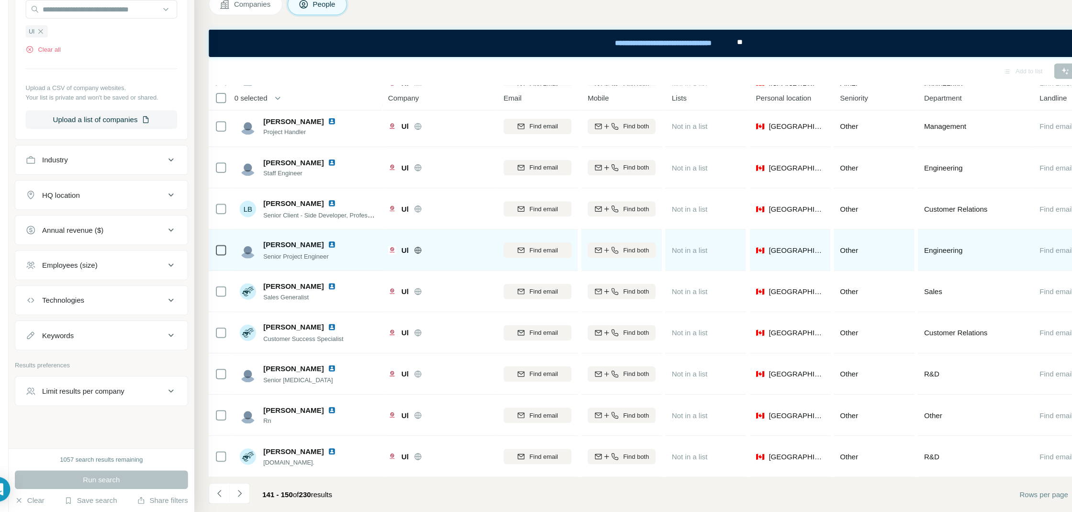
click at [327, 263] on img at bounding box center [331, 264] width 8 height 8
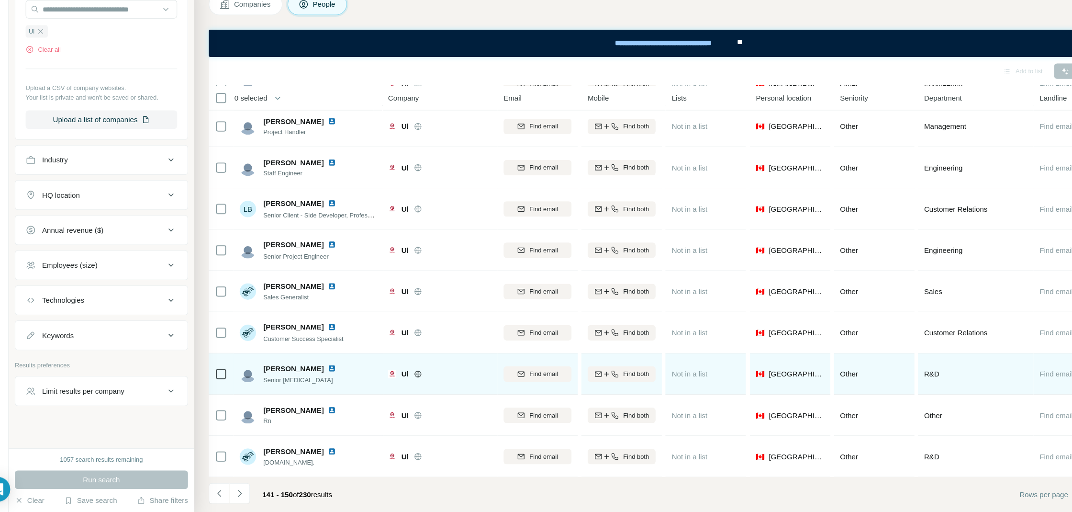
click at [327, 381] on img at bounding box center [331, 379] width 8 height 8
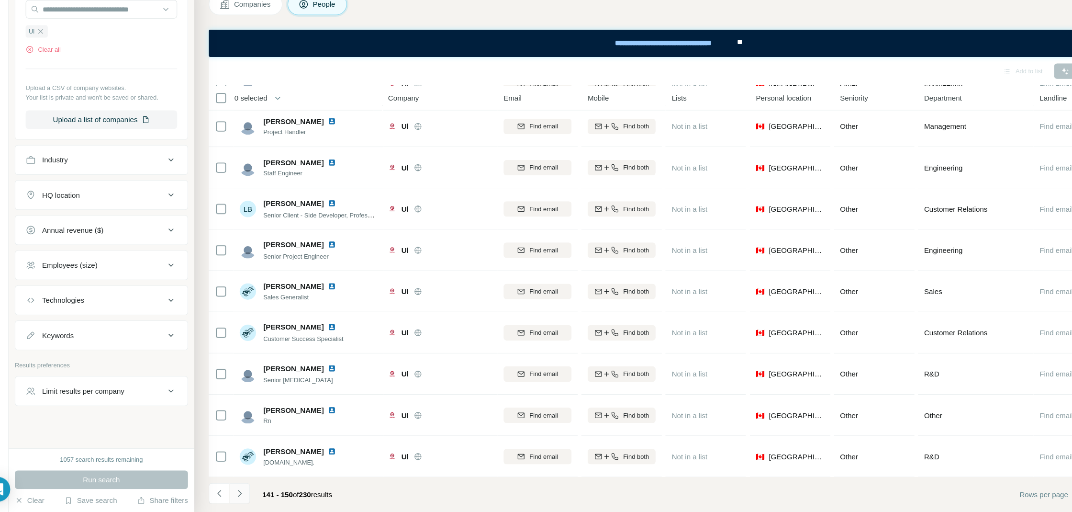
click at [248, 495] on icon "Navigate to next page" at bounding box center [246, 495] width 10 height 10
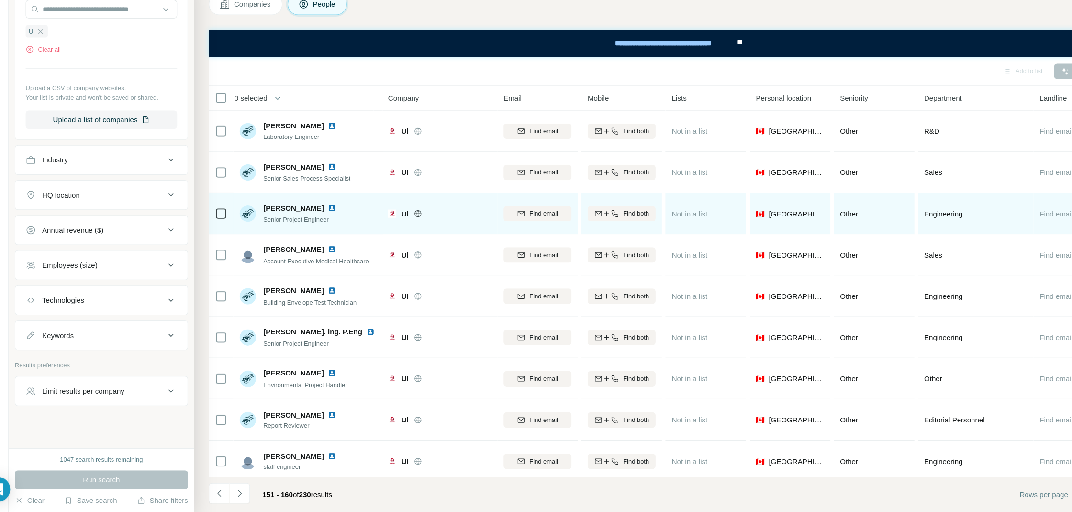
click at [327, 227] on img at bounding box center [331, 230] width 8 height 8
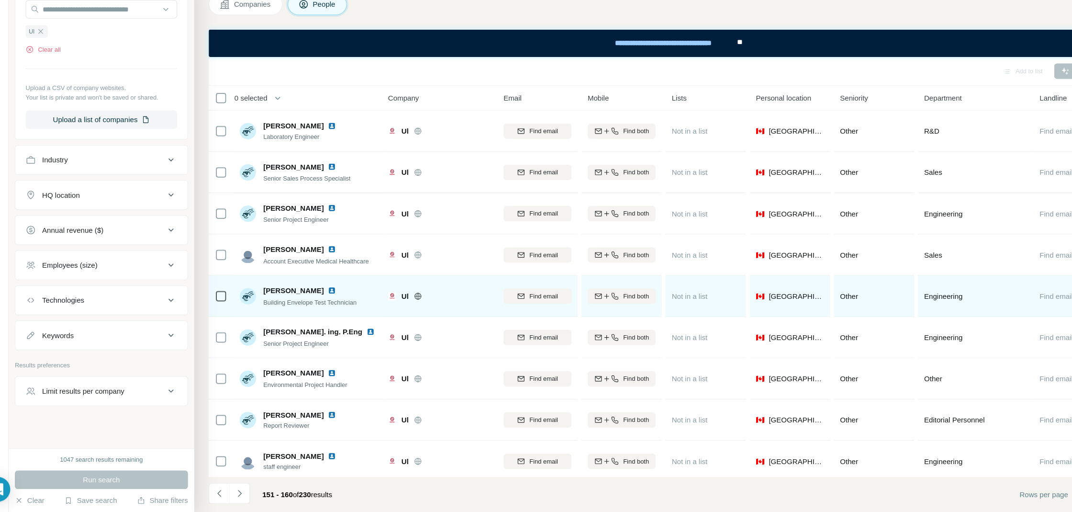
scroll to position [43, 0]
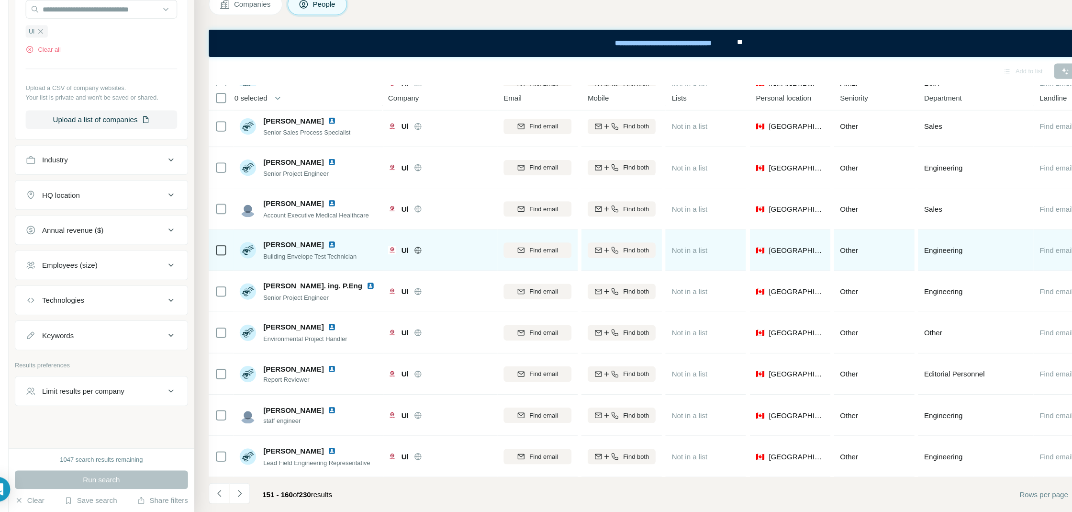
click at [327, 263] on img at bounding box center [331, 264] width 8 height 8
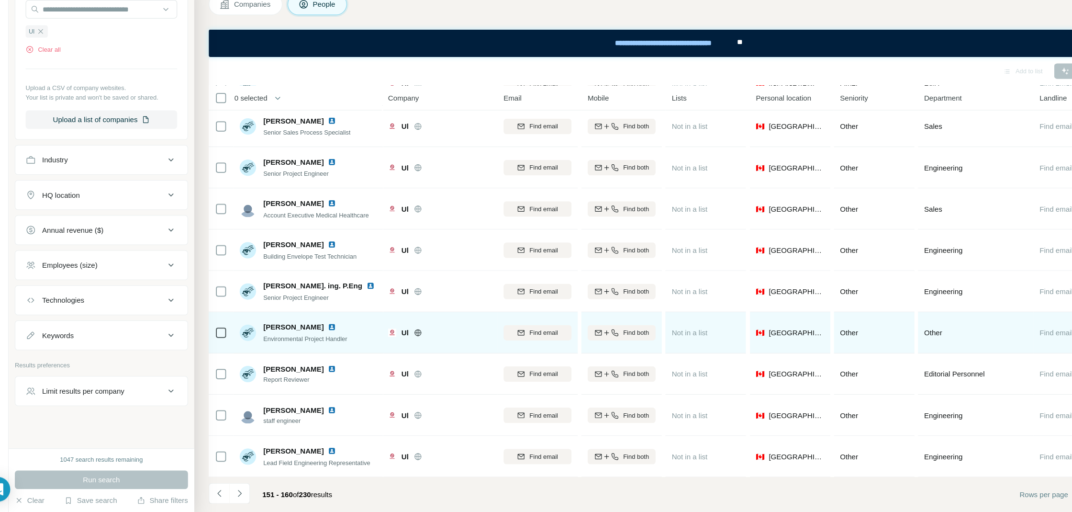
click at [332, 341] on img at bounding box center [331, 341] width 8 height 8
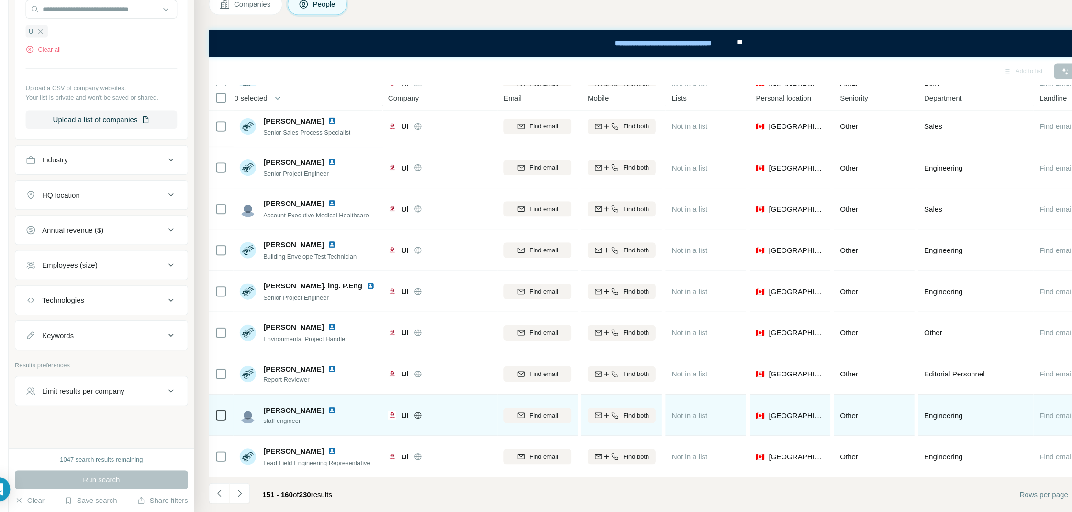
click at [335, 418] on img at bounding box center [331, 418] width 8 height 8
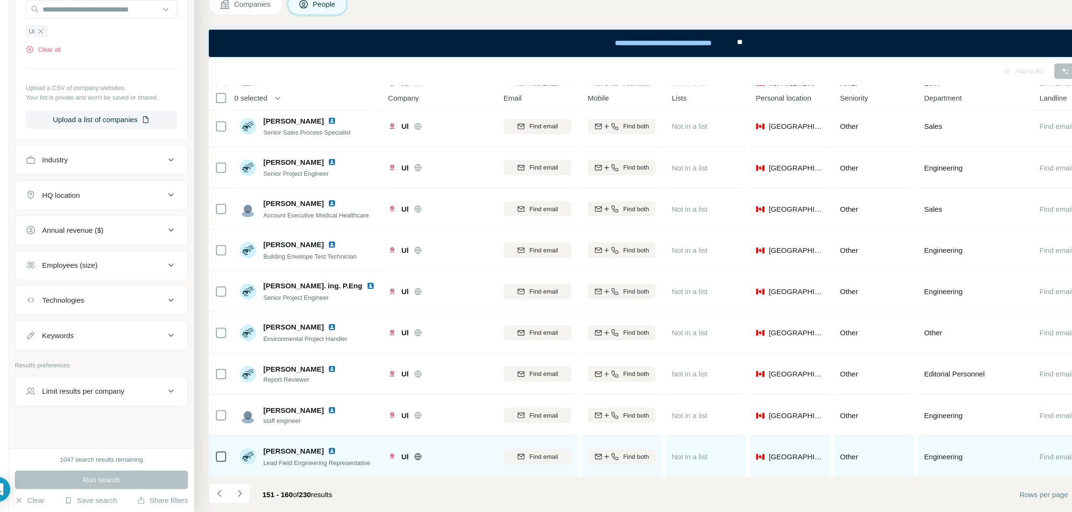
click at [327, 456] on div at bounding box center [336, 455] width 19 height 8
click at [327, 456] on img at bounding box center [331, 455] width 8 height 8
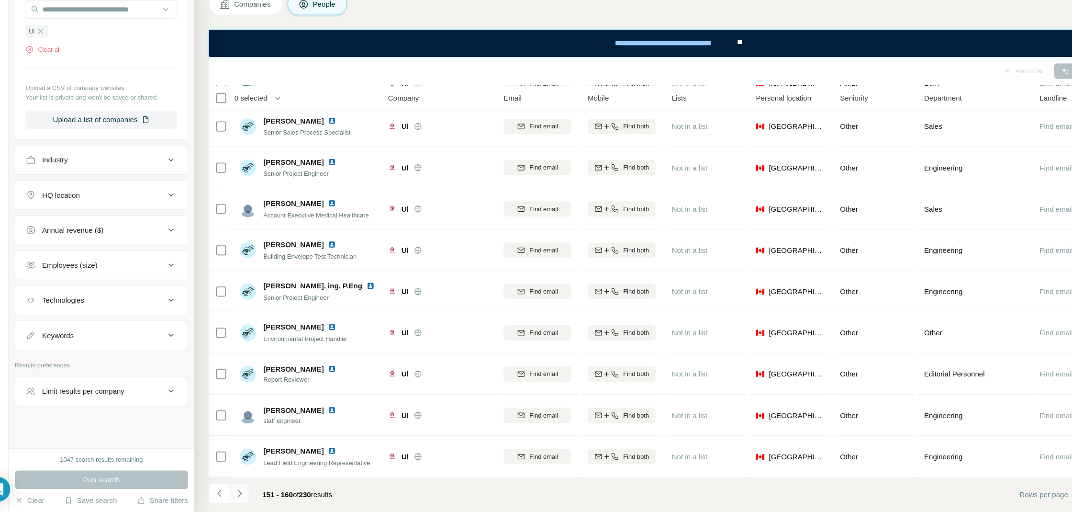
click at [245, 500] on button "Navigate to next page" at bounding box center [245, 494] width 19 height 19
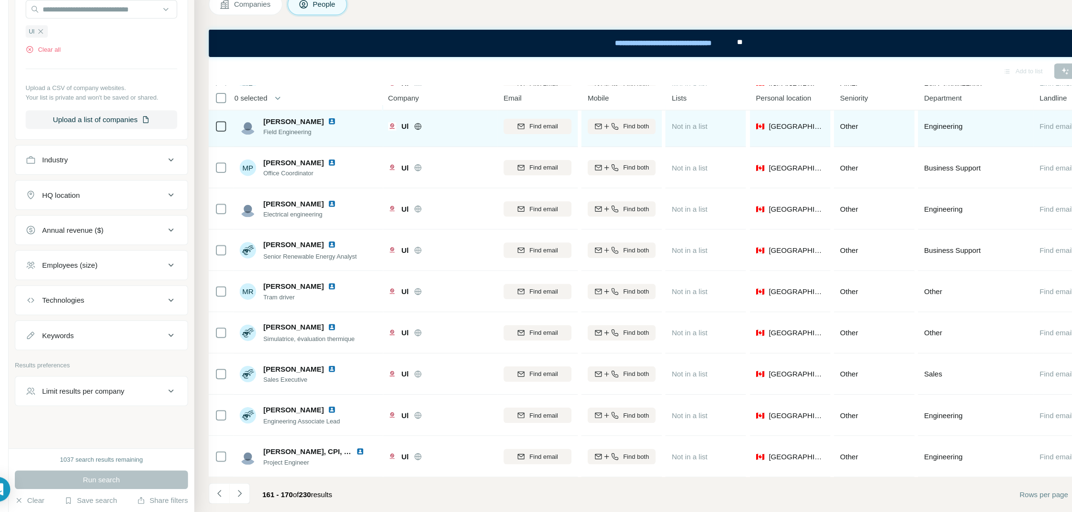
click at [327, 147] on img at bounding box center [331, 150] width 8 height 8
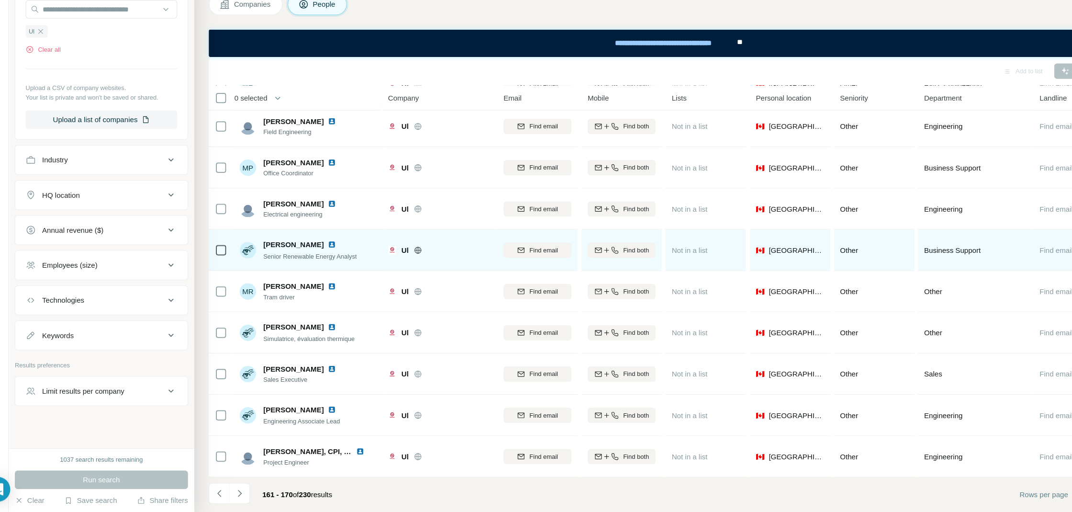
click at [327, 262] on img at bounding box center [331, 264] width 8 height 8
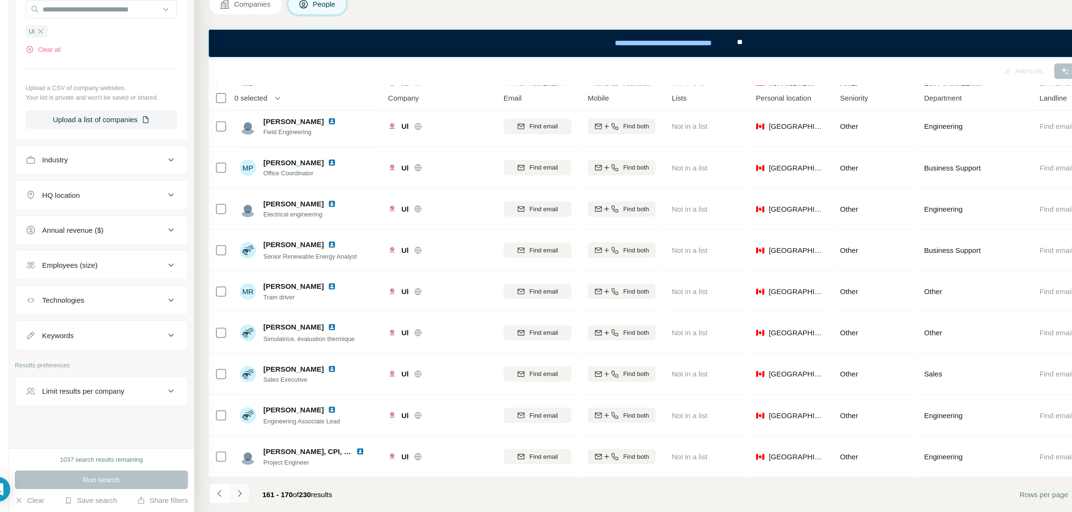
click at [247, 489] on button "Navigate to next page" at bounding box center [245, 494] width 19 height 19
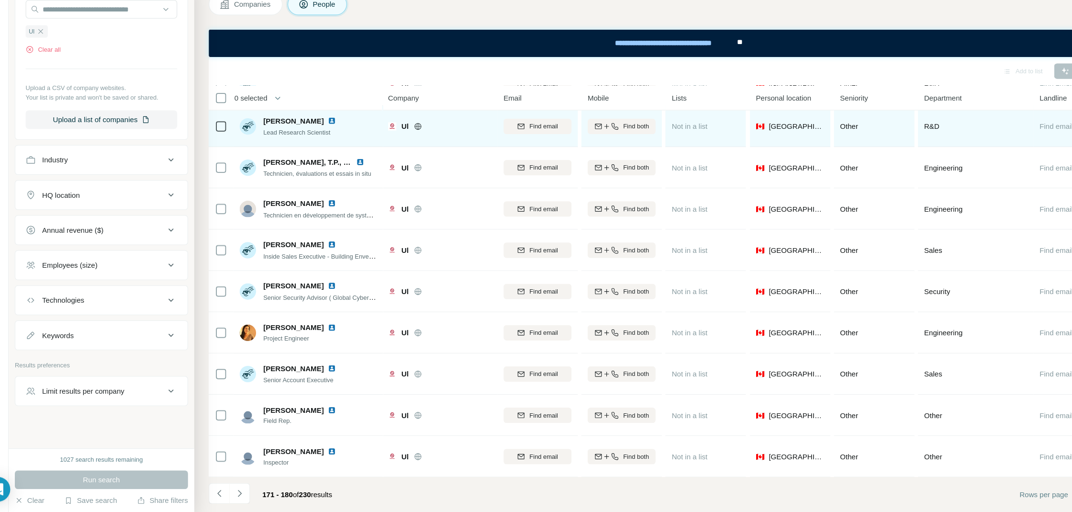
click at [335, 147] on img at bounding box center [331, 149] width 8 height 8
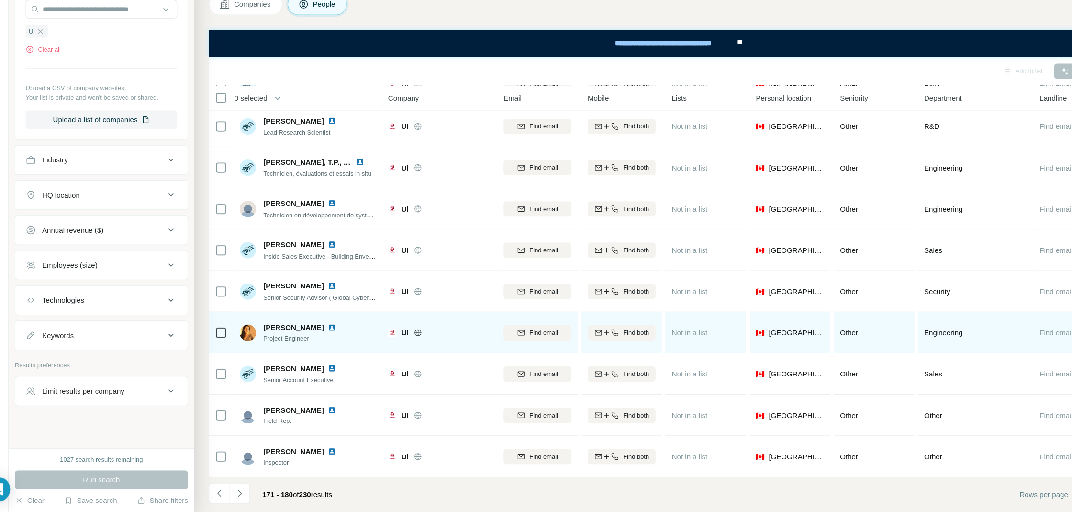
click at [327, 342] on img at bounding box center [331, 341] width 8 height 8
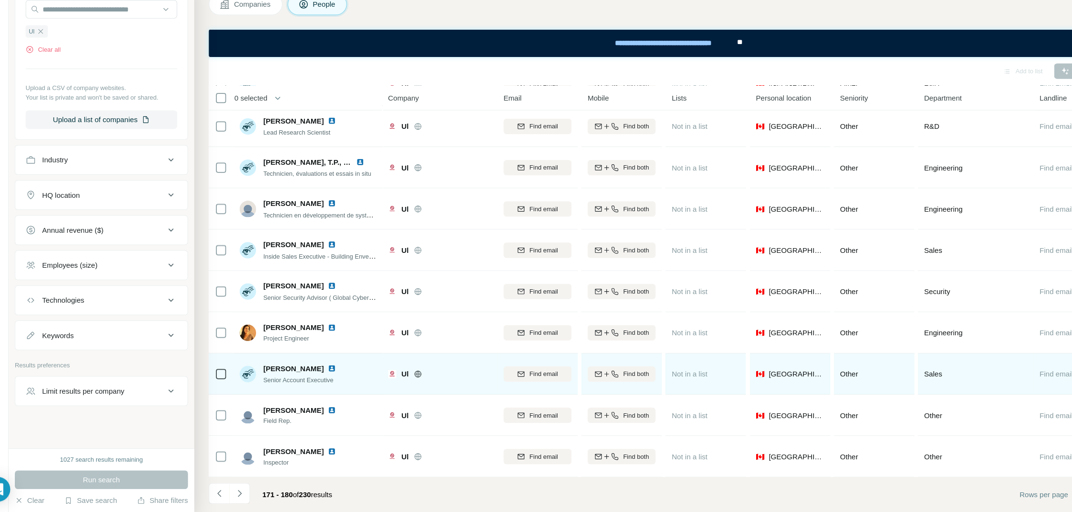
click at [335, 378] on img at bounding box center [331, 379] width 8 height 8
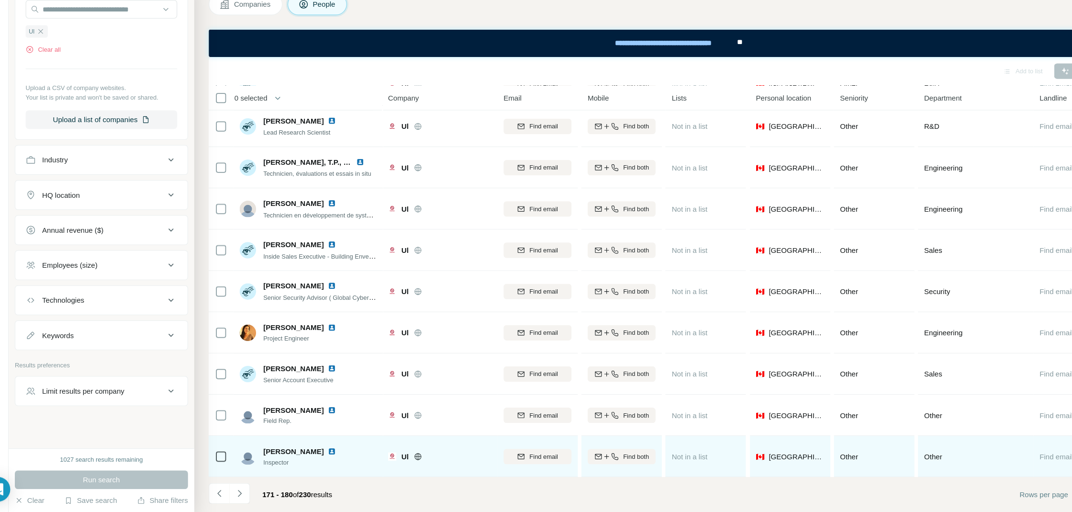
click at [335, 458] on img at bounding box center [331, 456] width 8 height 8
click at [333, 456] on img at bounding box center [331, 456] width 8 height 8
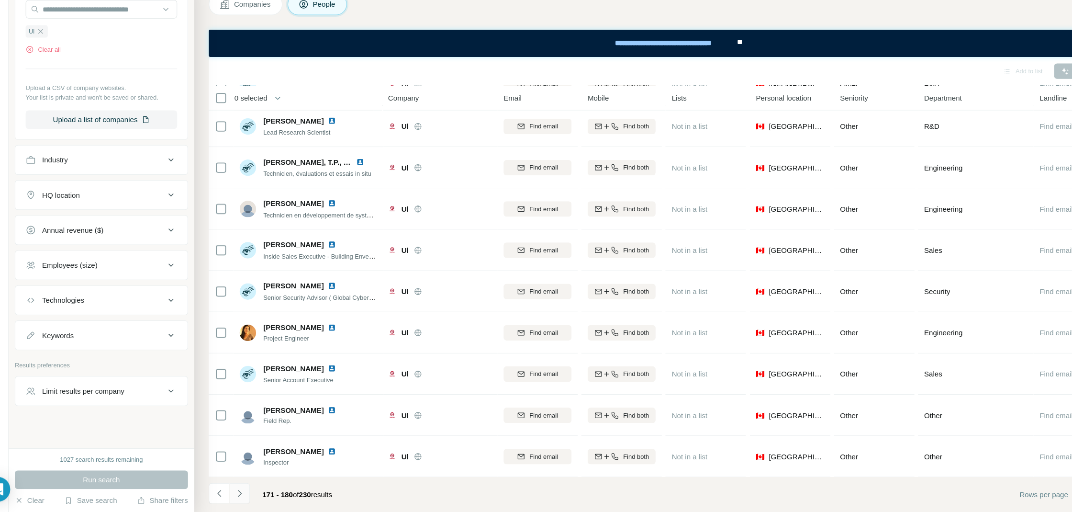
click at [249, 490] on icon "Navigate to next page" at bounding box center [246, 495] width 10 height 10
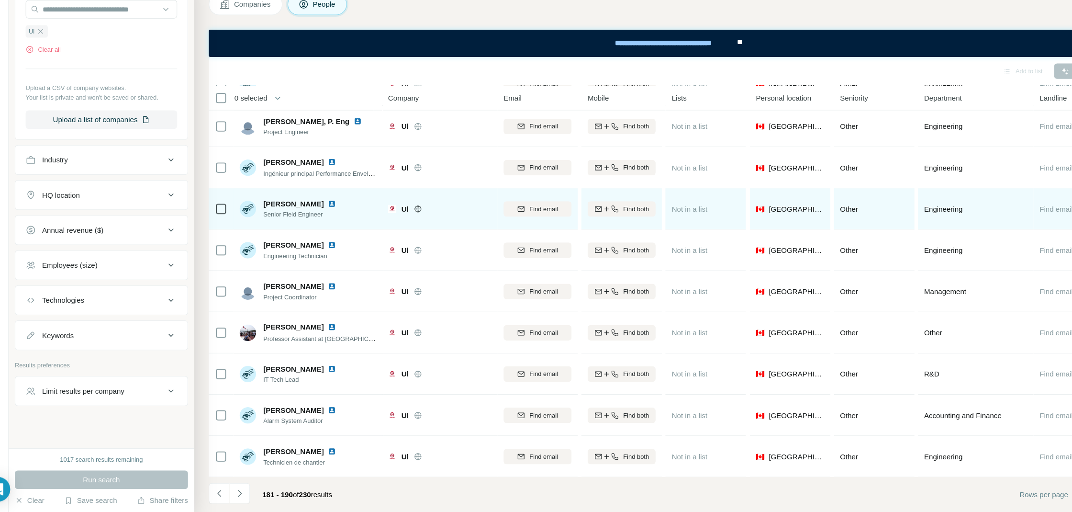
click at [327, 226] on img at bounding box center [331, 226] width 8 height 8
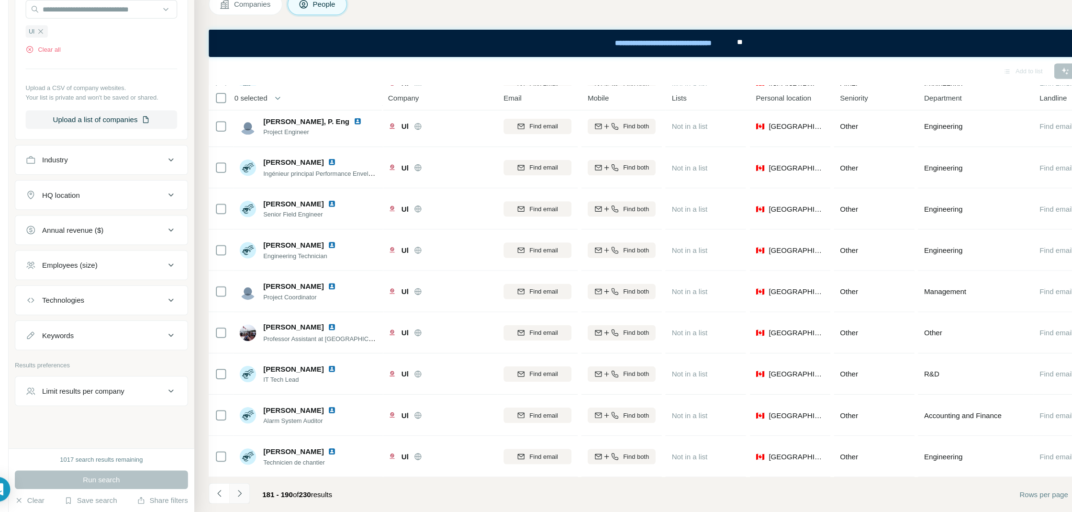
click at [248, 494] on icon "Navigate to next page" at bounding box center [246, 495] width 10 height 10
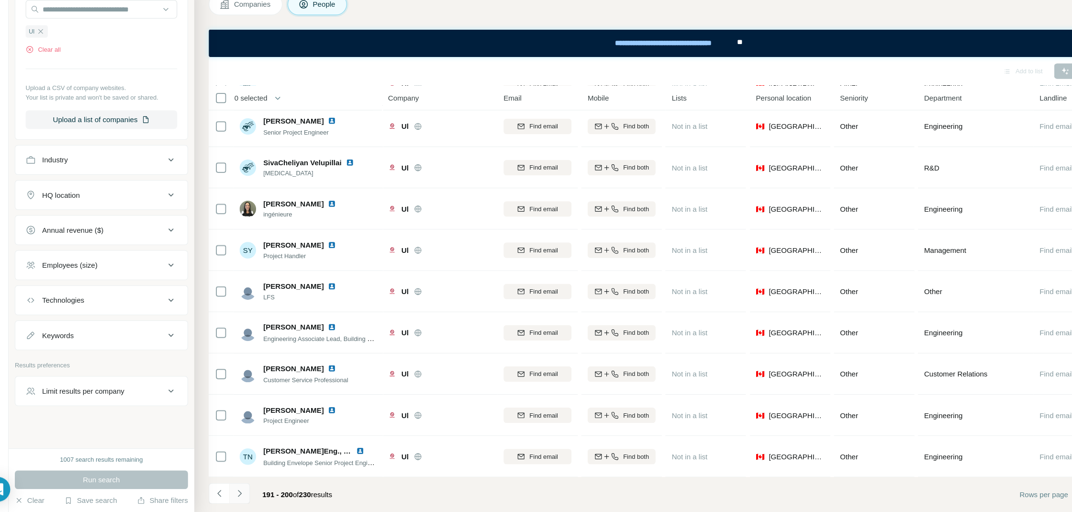
click at [246, 496] on icon "Navigate to next page" at bounding box center [246, 495] width 10 height 10
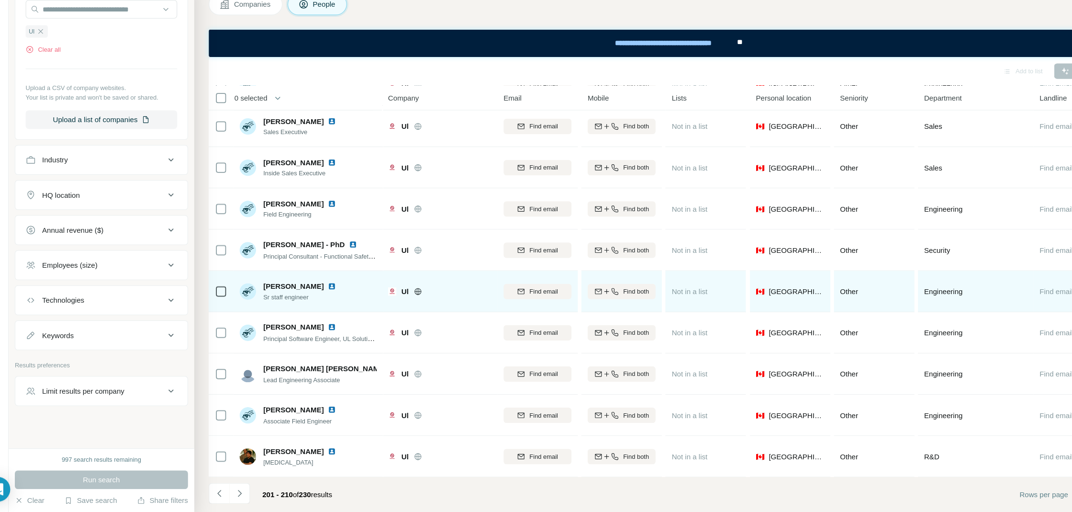
click at [327, 299] on img at bounding box center [331, 303] width 8 height 8
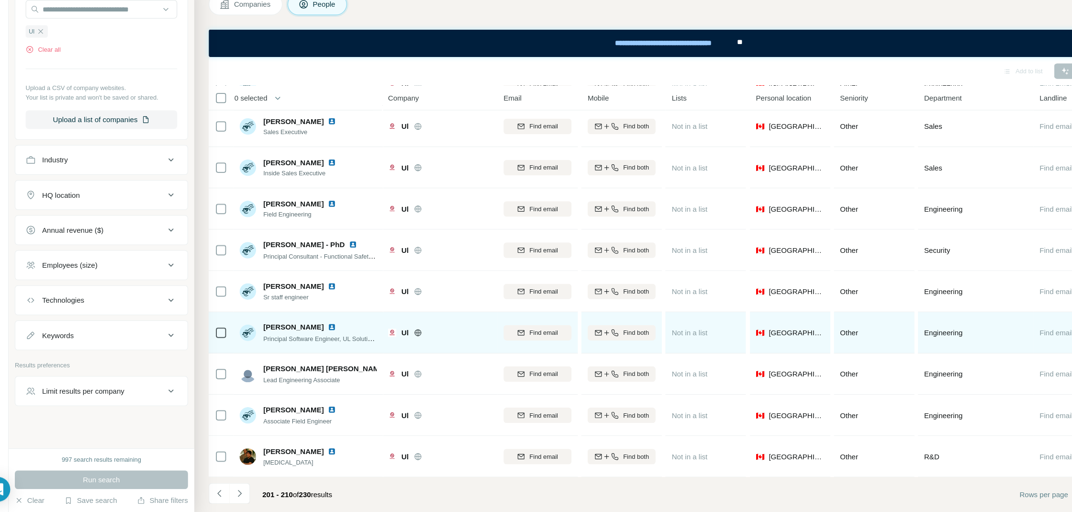
click at [327, 337] on img at bounding box center [331, 341] width 8 height 8
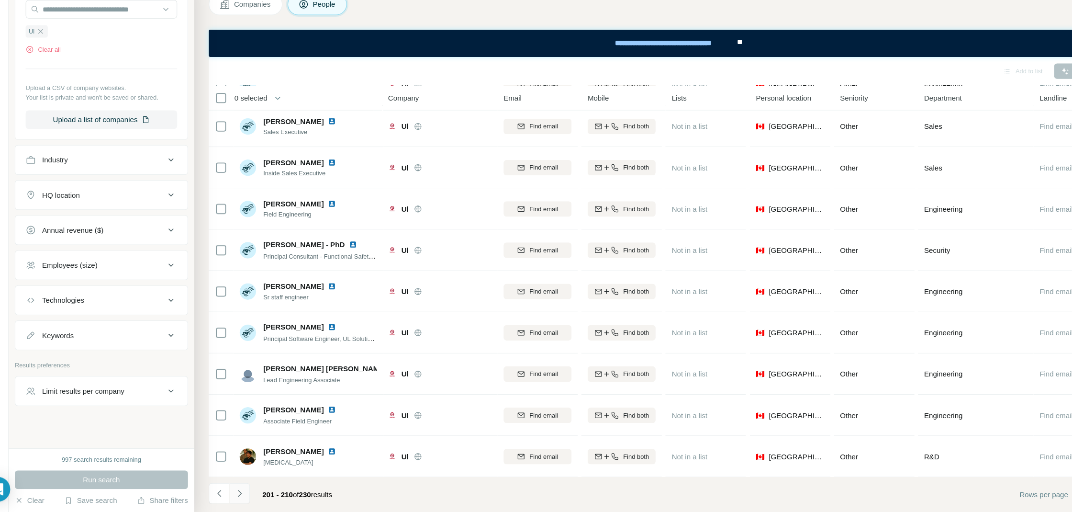
click at [248, 491] on icon "Navigate to next page" at bounding box center [246, 495] width 10 height 10
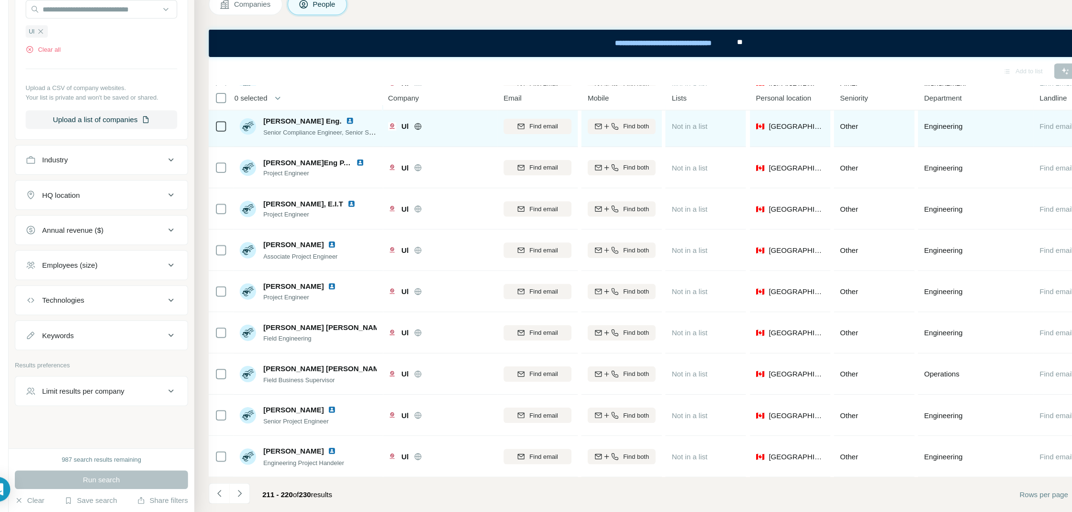
click at [344, 148] on img at bounding box center [348, 149] width 8 height 8
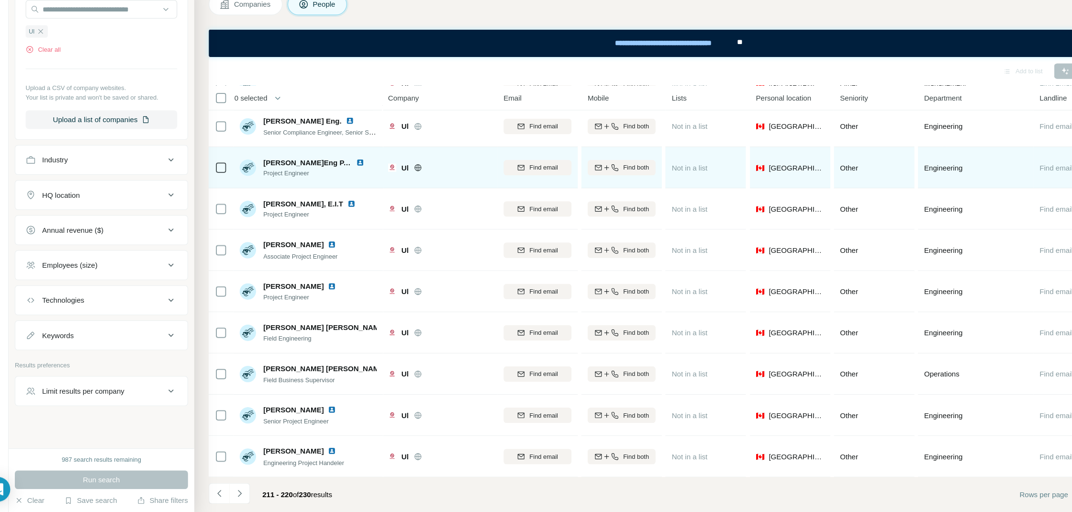
click at [354, 186] on img at bounding box center [358, 188] width 8 height 8
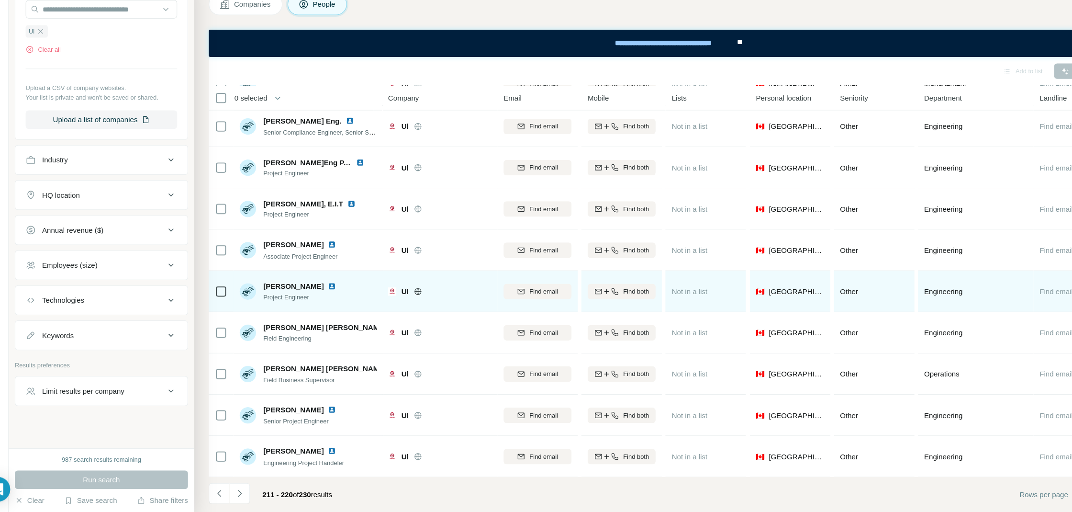
click at [333, 300] on img at bounding box center [331, 303] width 8 height 8
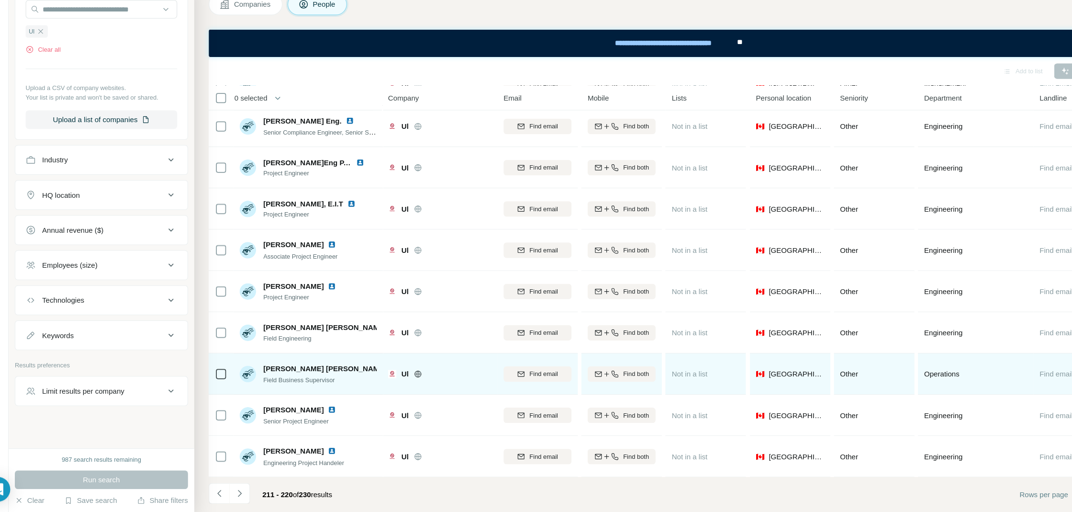
click at [386, 380] on img at bounding box center [390, 379] width 8 height 8
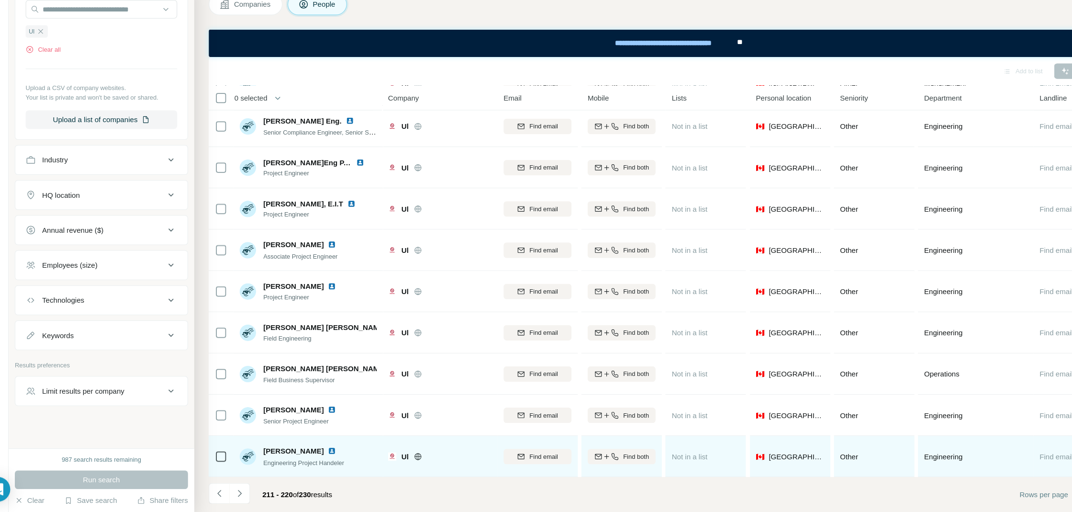
click at [327, 455] on img at bounding box center [331, 455] width 8 height 8
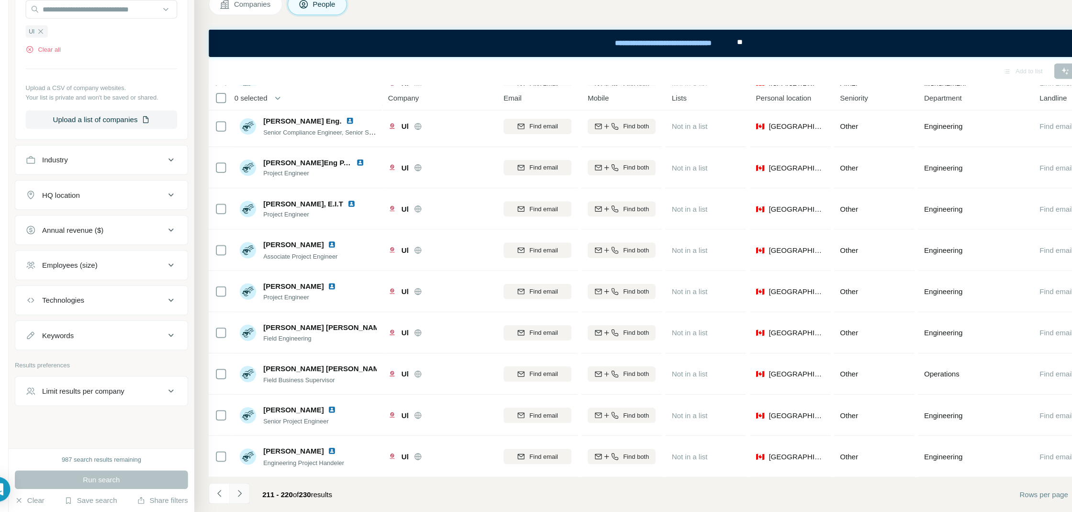
click at [248, 489] on button "Navigate to next page" at bounding box center [245, 494] width 19 height 19
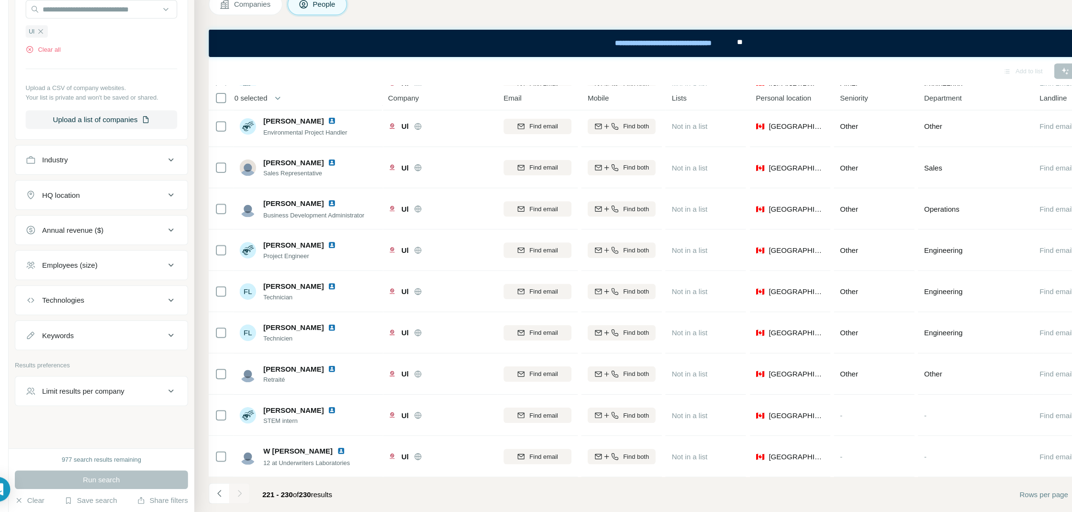
scroll to position [0, 0]
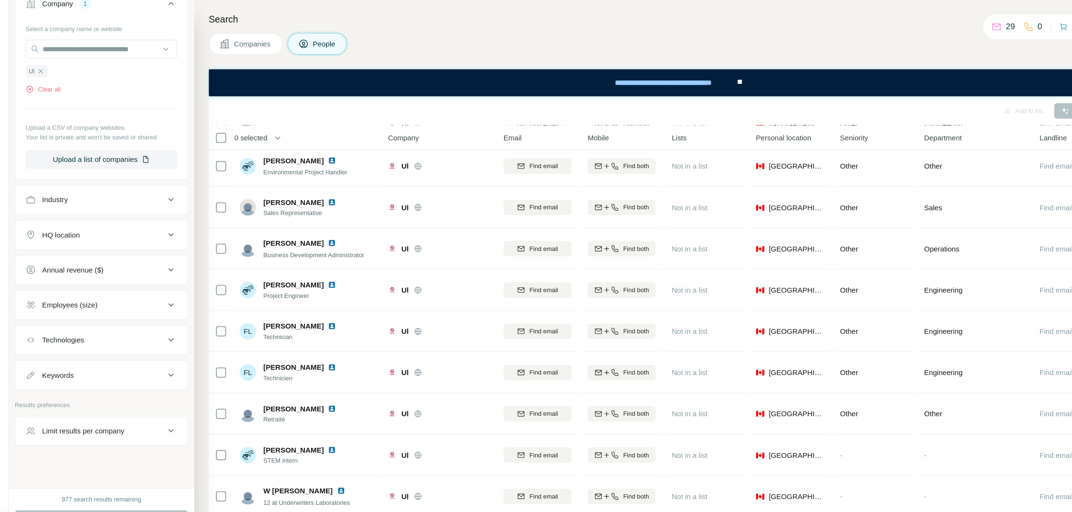
click at [112, 223] on button "HQ location" at bounding box center [117, 217] width 160 height 23
click at [104, 186] on div "Industry" at bounding box center [111, 185] width 129 height 10
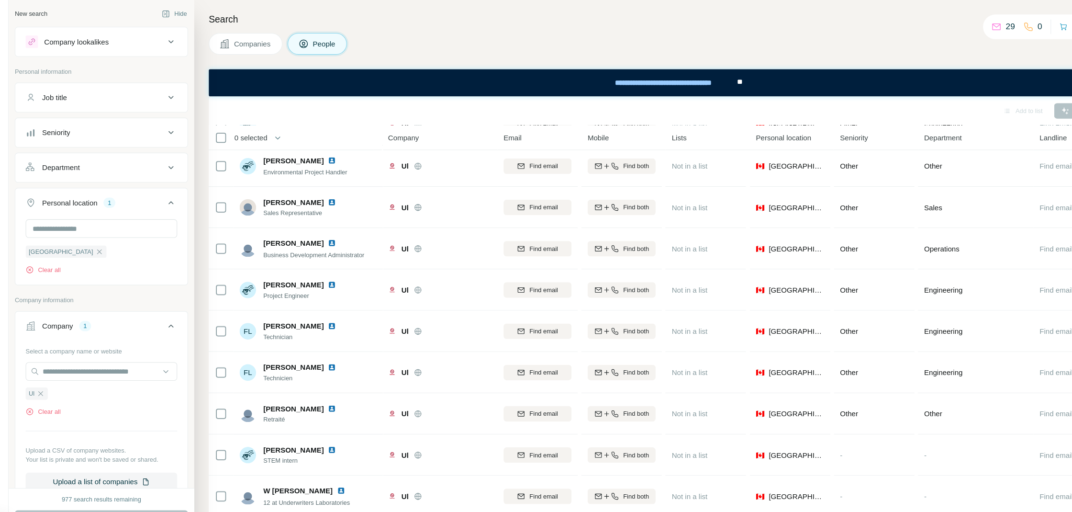
click at [97, 191] on div "Personal location" at bounding box center [87, 188] width 51 height 10
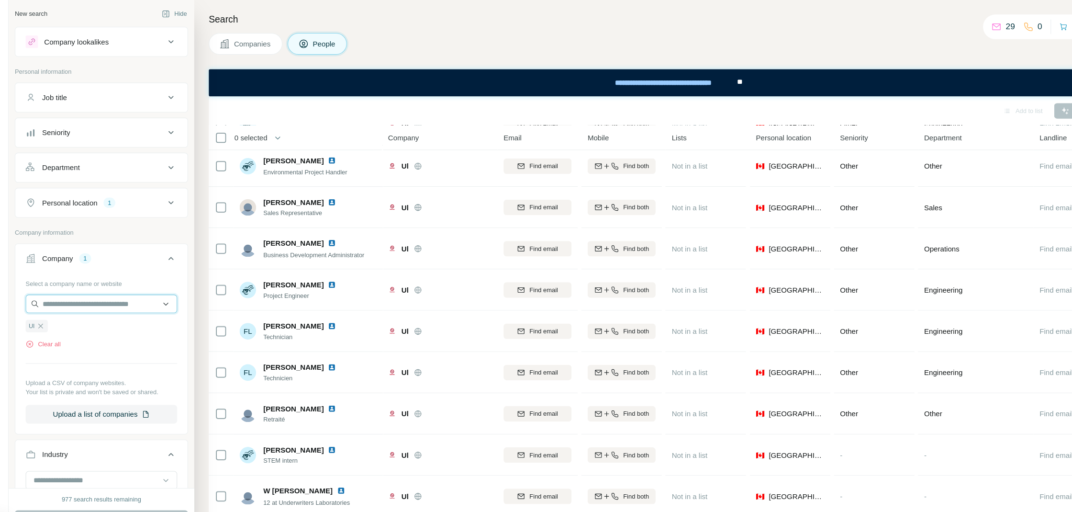
click at [102, 280] on input "text" at bounding box center [117, 281] width 141 height 17
paste input "**********"
click at [76, 281] on input "**********" at bounding box center [117, 281] width 141 height 17
drag, startPoint x: 122, startPoint y: 281, endPoint x: 38, endPoint y: 279, distance: 83.8
click at [38, 279] on div "**********" at bounding box center [117, 328] width 160 height 146
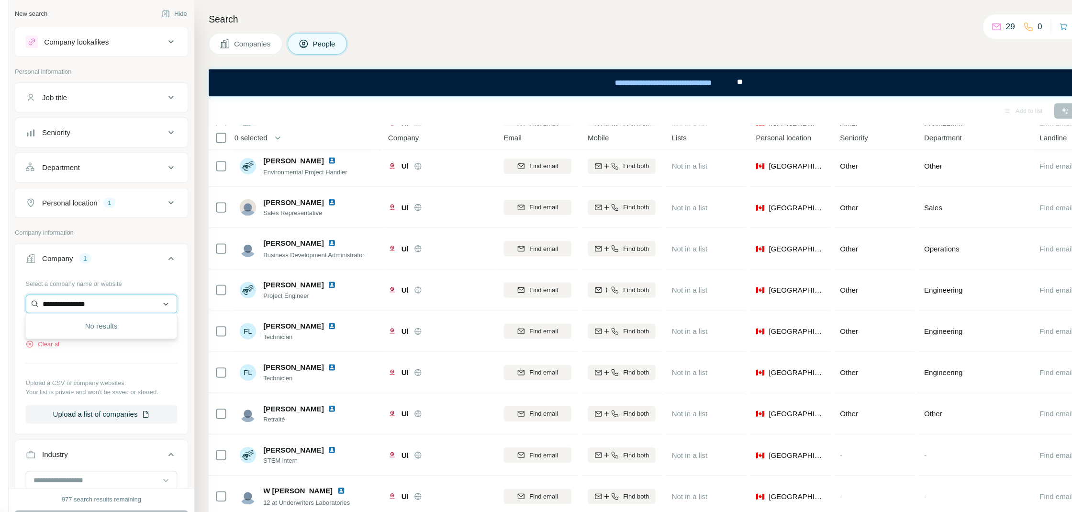
paste input "text"
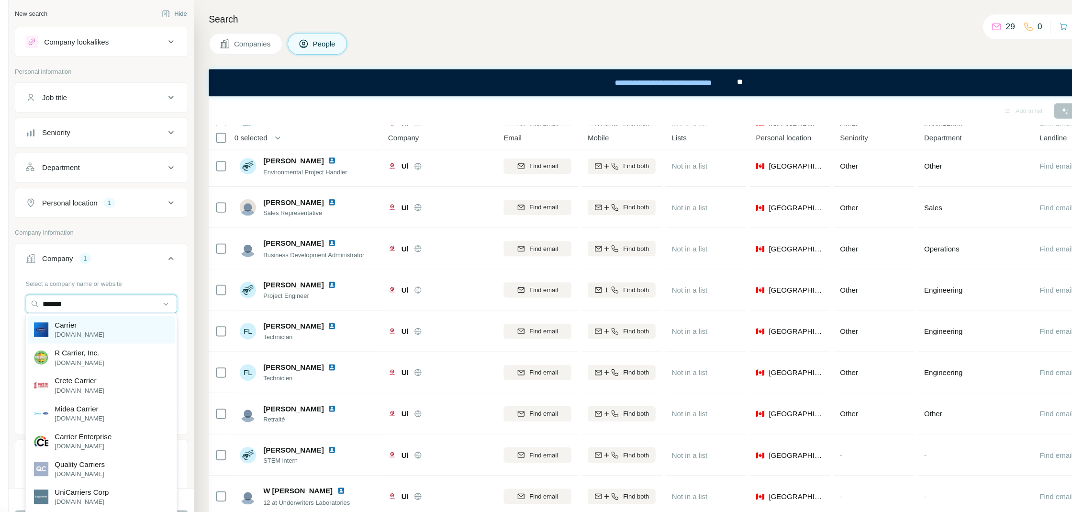
type input "*******"
click at [134, 313] on div "Carrier carrier.com" at bounding box center [117, 306] width 136 height 26
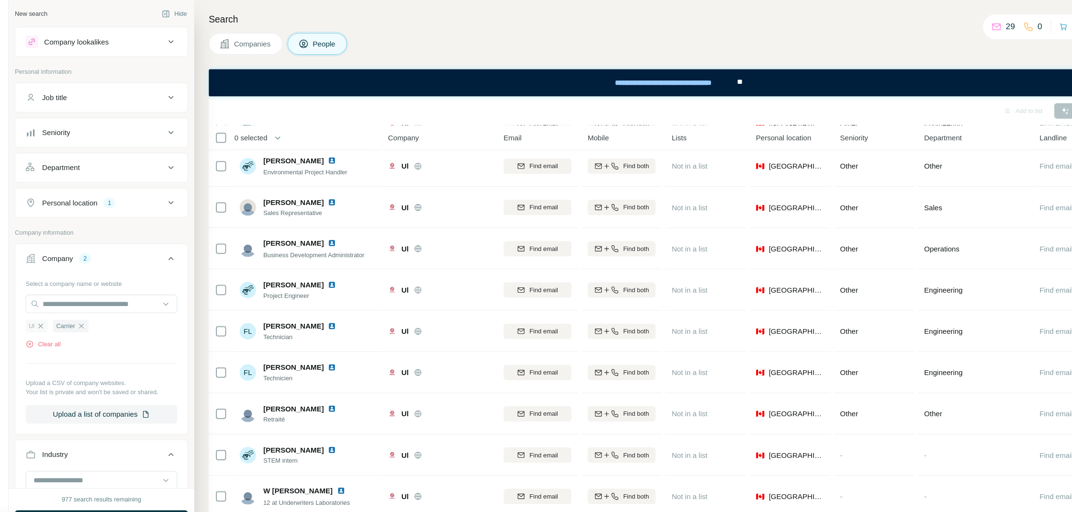
click at [61, 300] on icon "button" at bounding box center [61, 302] width 4 height 4
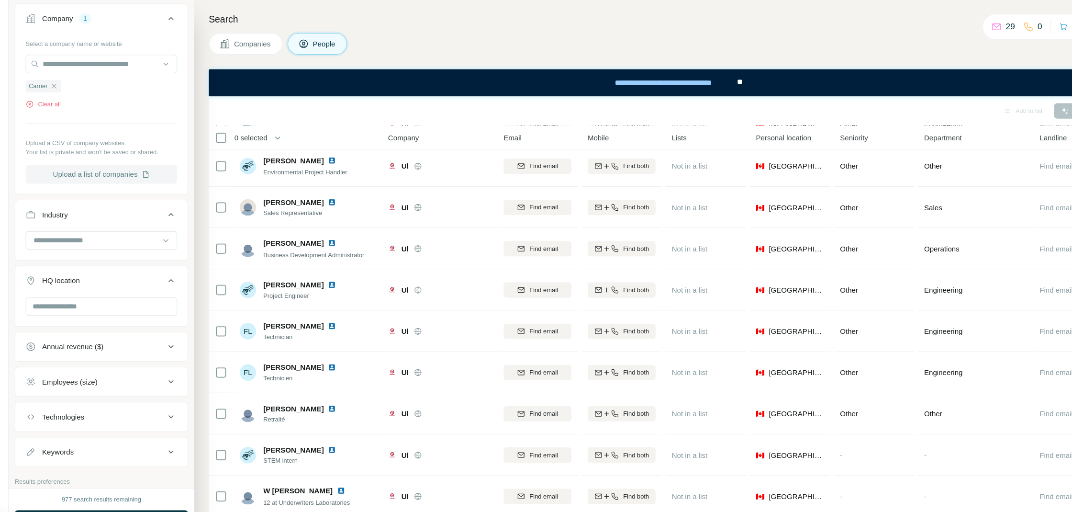
scroll to position [293, 0]
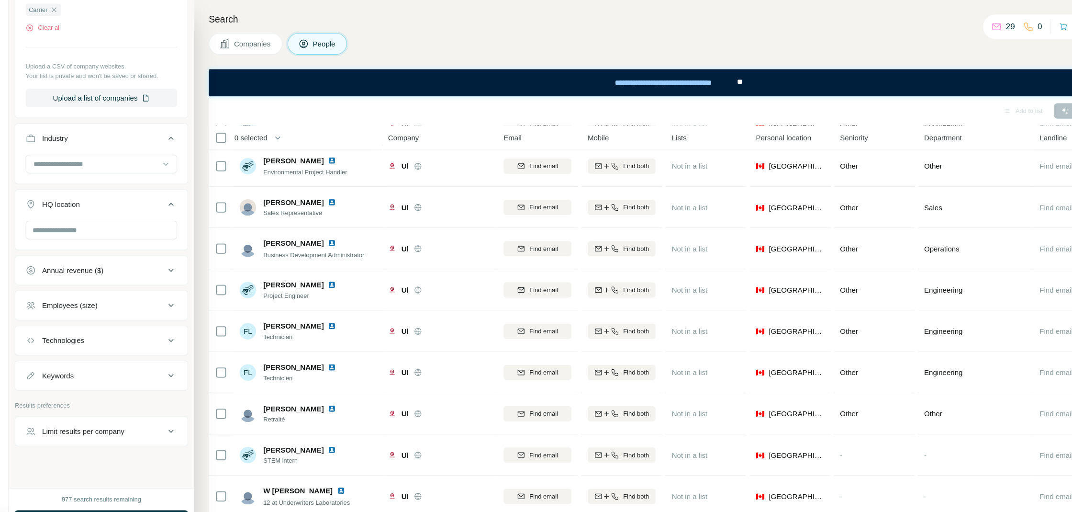
click at [130, 462] on div "977 search results remaining" at bounding box center [117, 463] width 74 height 9
click at [125, 422] on div "New search Hide Company lookalikes Personal information Job title Seniority Dep…" at bounding box center [117, 226] width 172 height 453
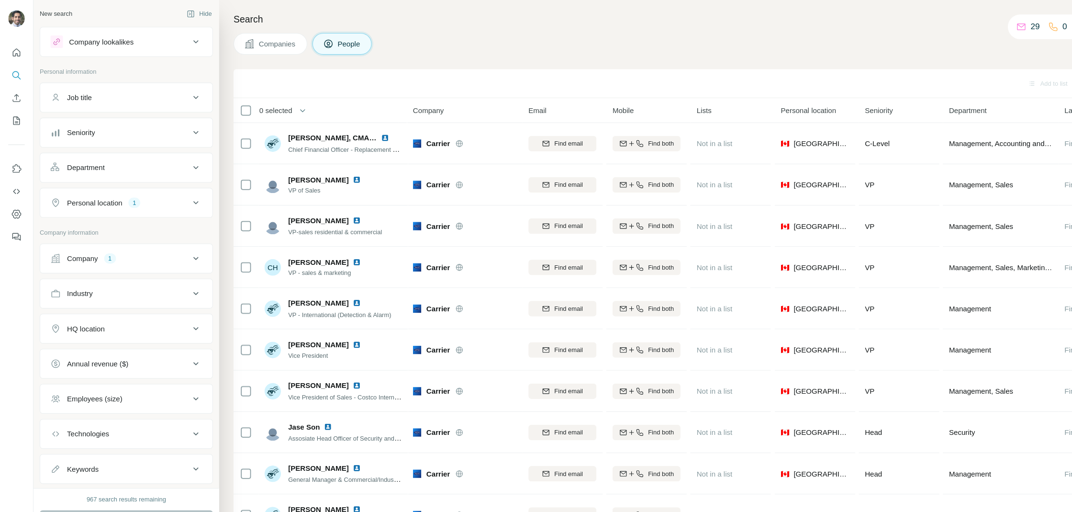
scroll to position [87, 0]
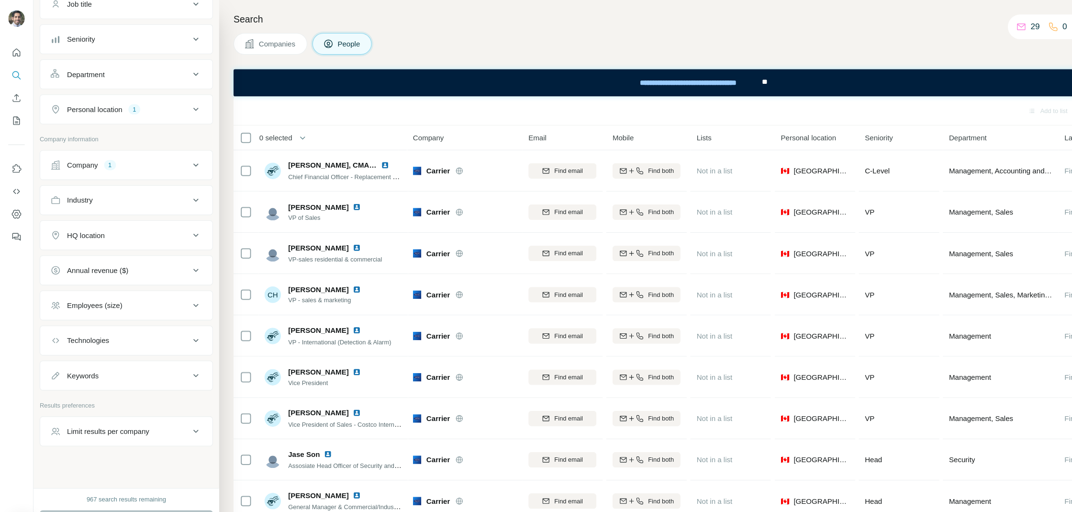
click at [119, 462] on div "967 search results remaining" at bounding box center [117, 463] width 74 height 9
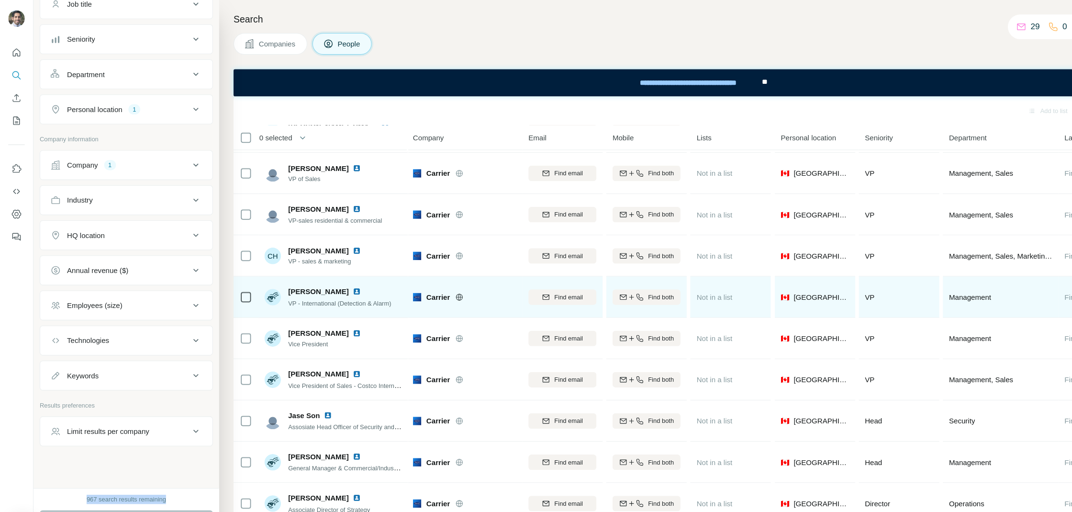
scroll to position [41, 0]
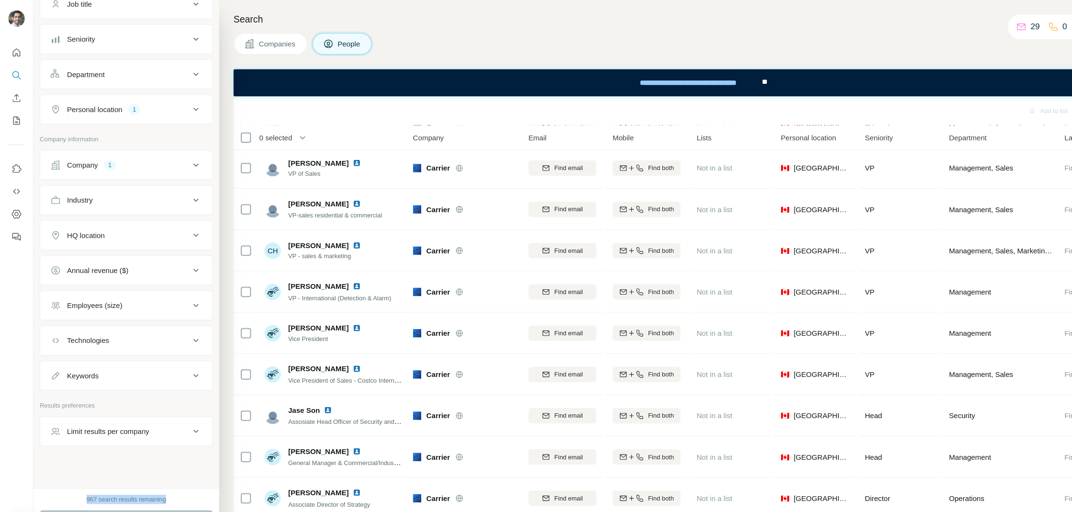
click at [126, 154] on div "Company 1" at bounding box center [111, 153] width 129 height 10
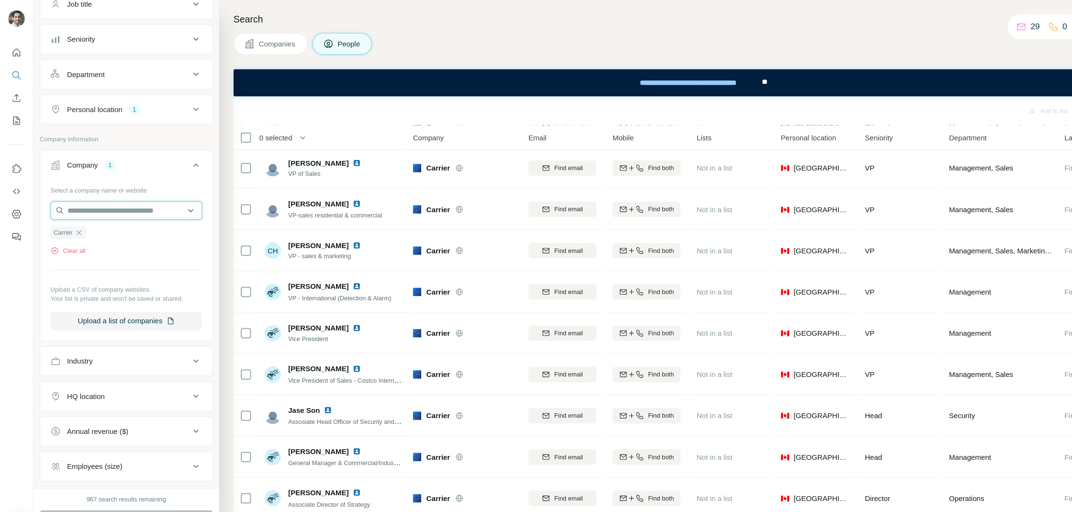
click at [101, 194] on input "text" at bounding box center [117, 195] width 141 height 17
paste input "****"
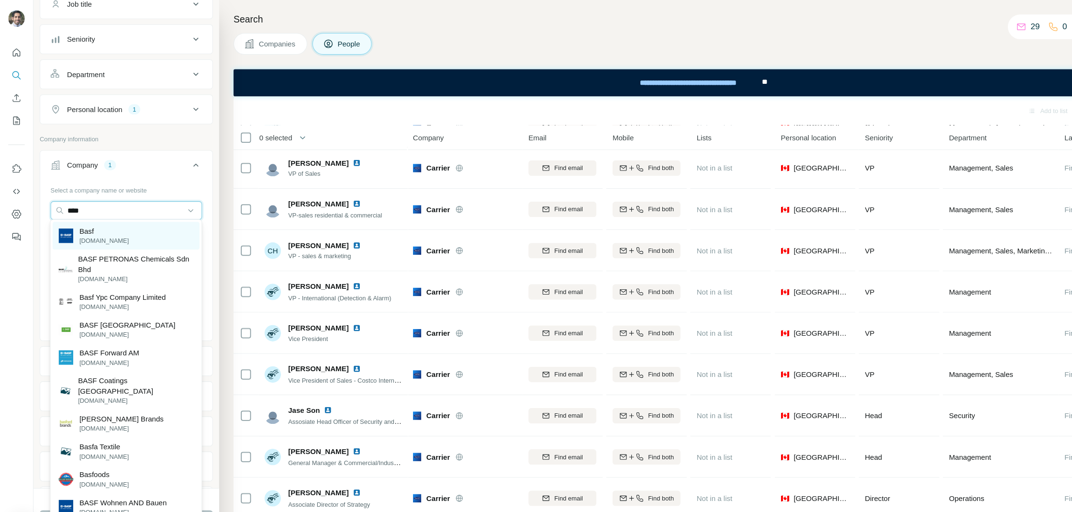
type input "****"
click at [108, 214] on div "Basf [DOMAIN_NAME]" at bounding box center [117, 219] width 136 height 26
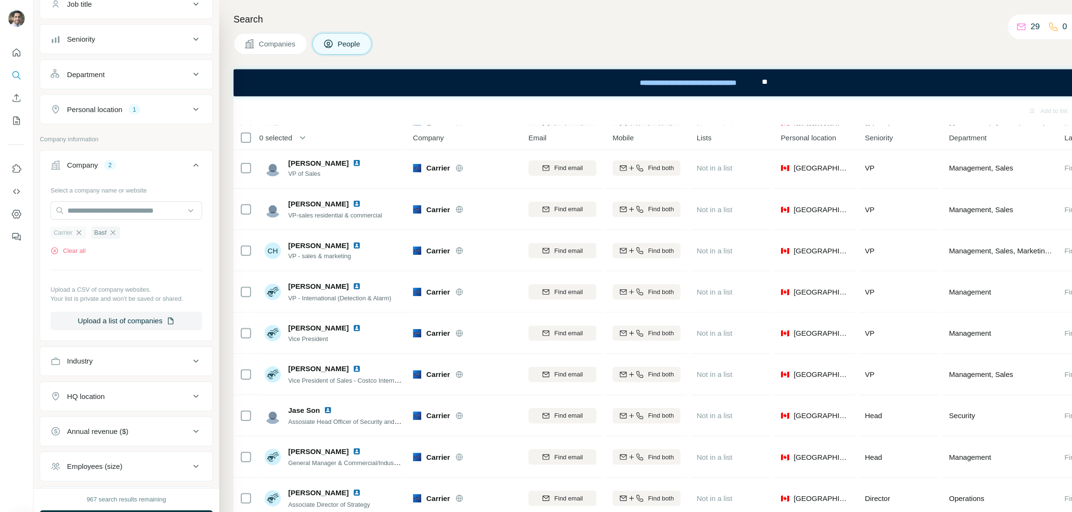
click at [73, 212] on icon "button" at bounding box center [73, 216] width 8 height 8
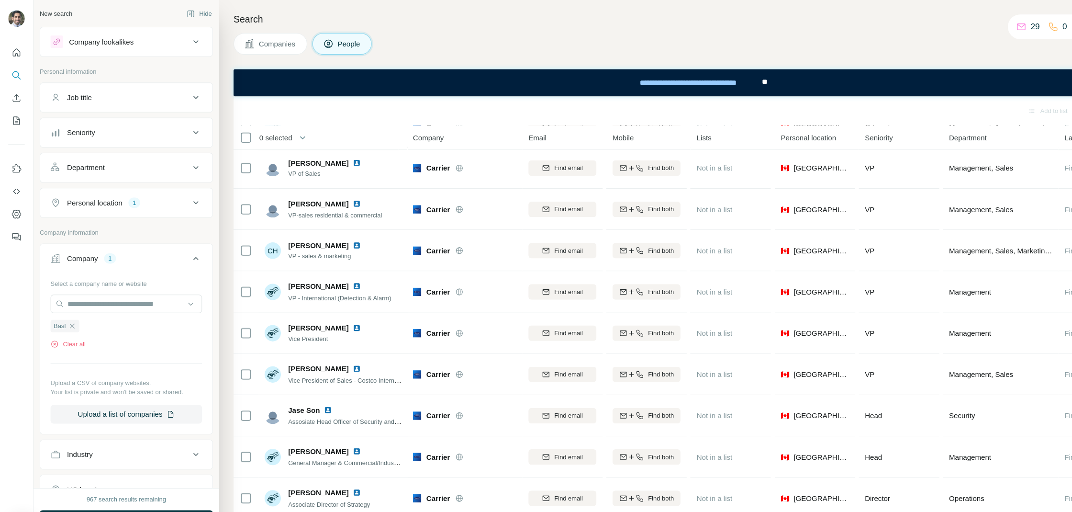
click at [133, 242] on div "Company 1" at bounding box center [111, 240] width 129 height 10
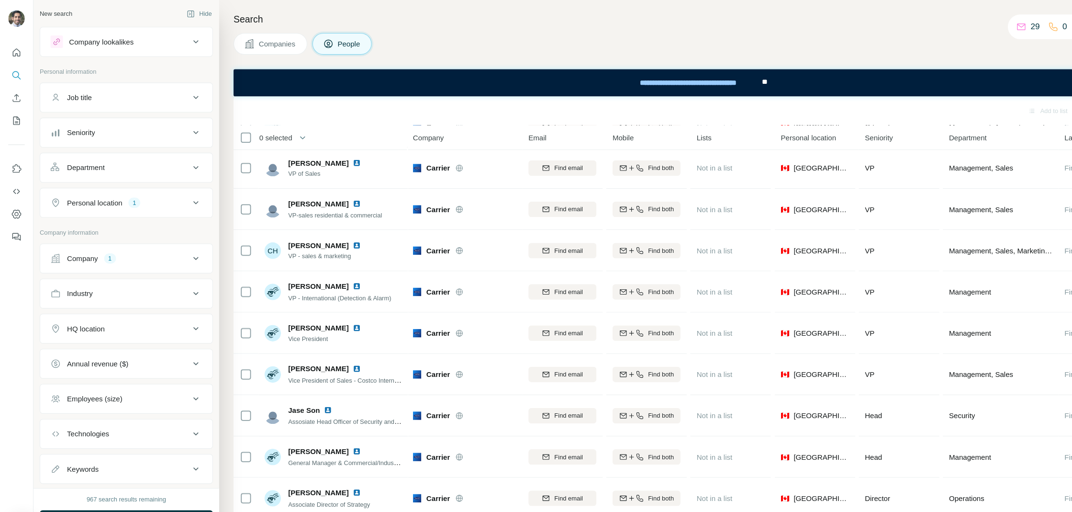
click at [133, 193] on button "Personal location 1" at bounding box center [117, 188] width 160 height 23
click at [122, 188] on div "1" at bounding box center [124, 188] width 11 height 9
click at [401, 30] on div "Search Companies People Add to list Find emails 0 selected People Company Email…" at bounding box center [637, 256] width 869 height 512
click at [118, 244] on button "Company 1" at bounding box center [117, 239] width 160 height 23
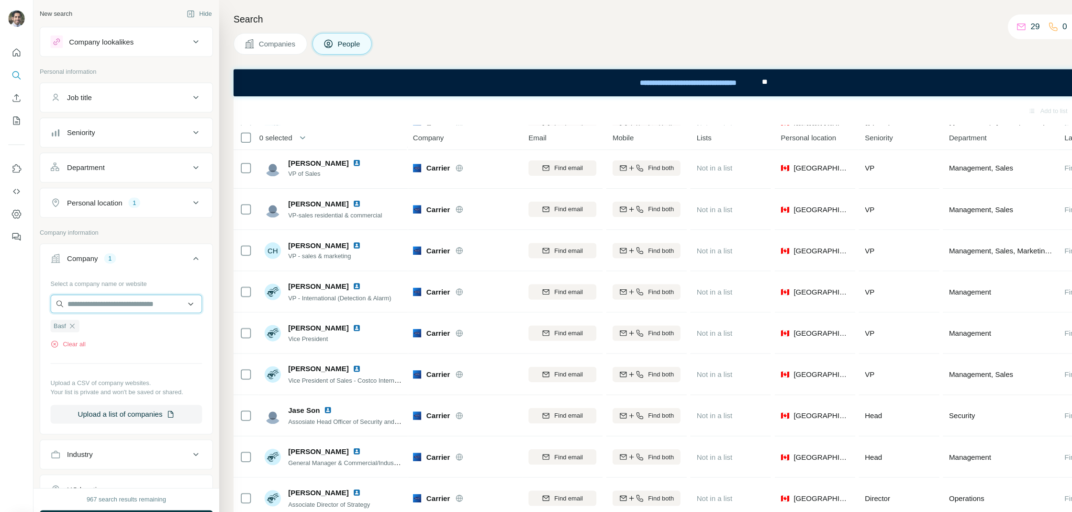
click at [114, 277] on input "text" at bounding box center [117, 281] width 141 height 17
click at [379, 18] on h4 "Search" at bounding box center [639, 17] width 844 height 13
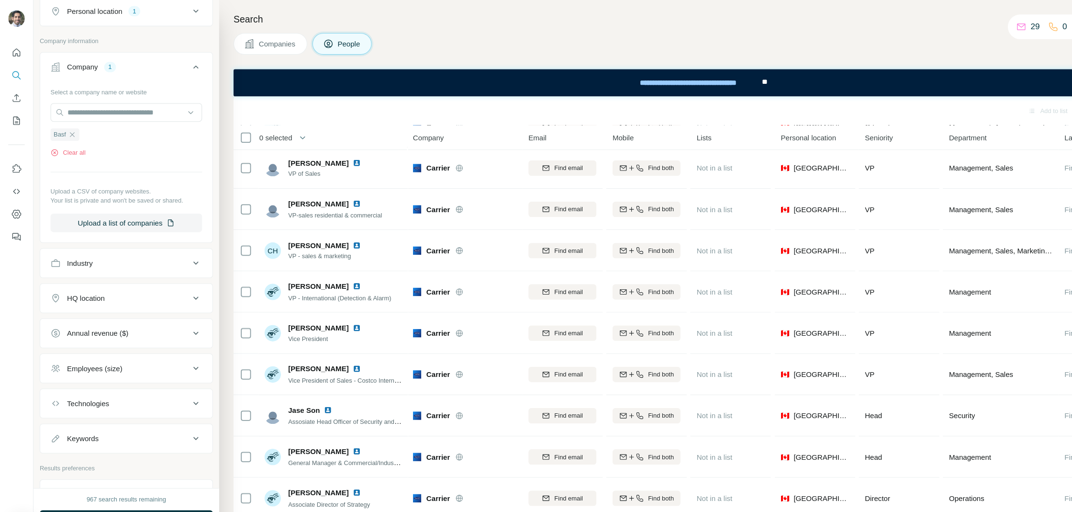
scroll to position [236, 0]
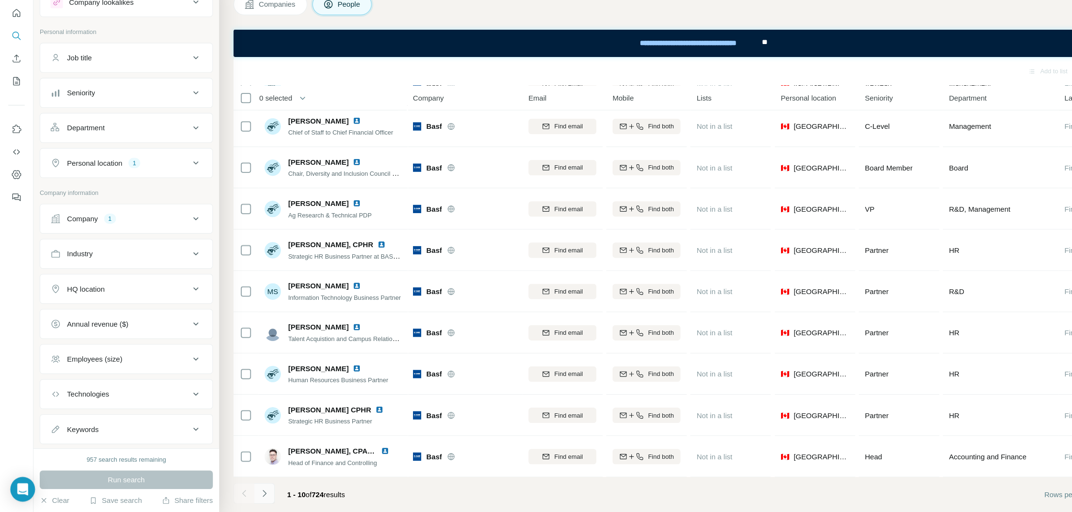
click at [247, 496] on icon "Navigate to next page" at bounding box center [246, 495] width 10 height 10
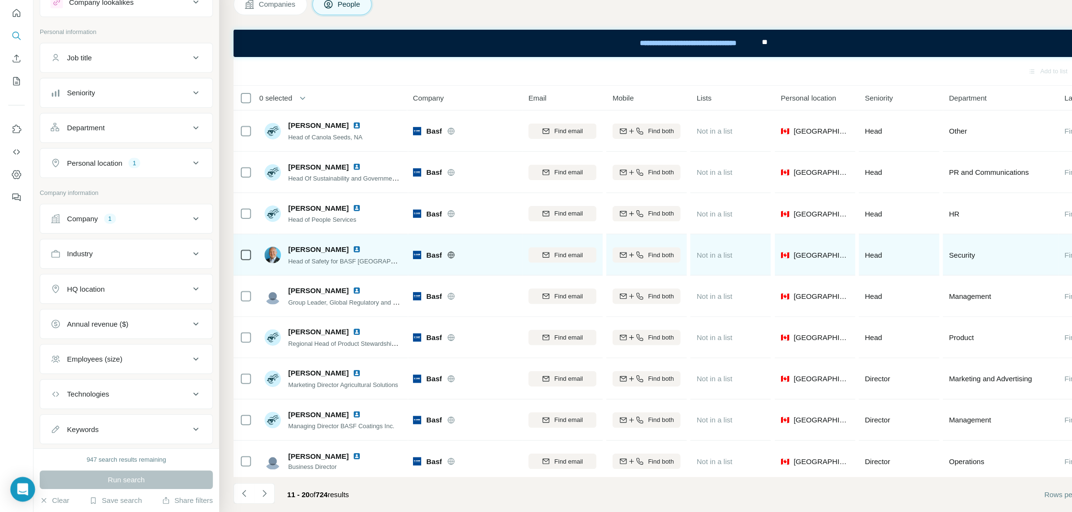
scroll to position [43, 0]
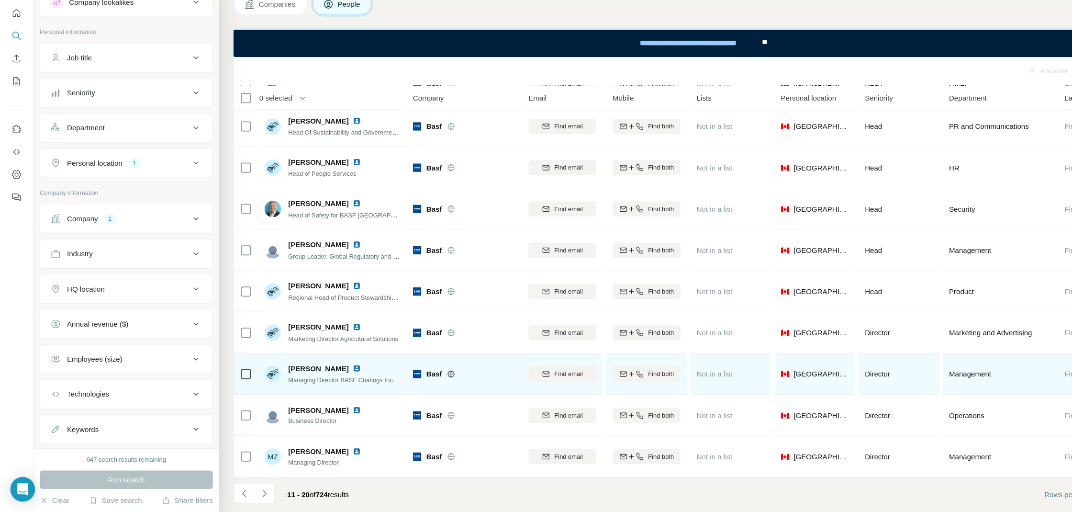
click at [327, 379] on img at bounding box center [331, 379] width 8 height 8
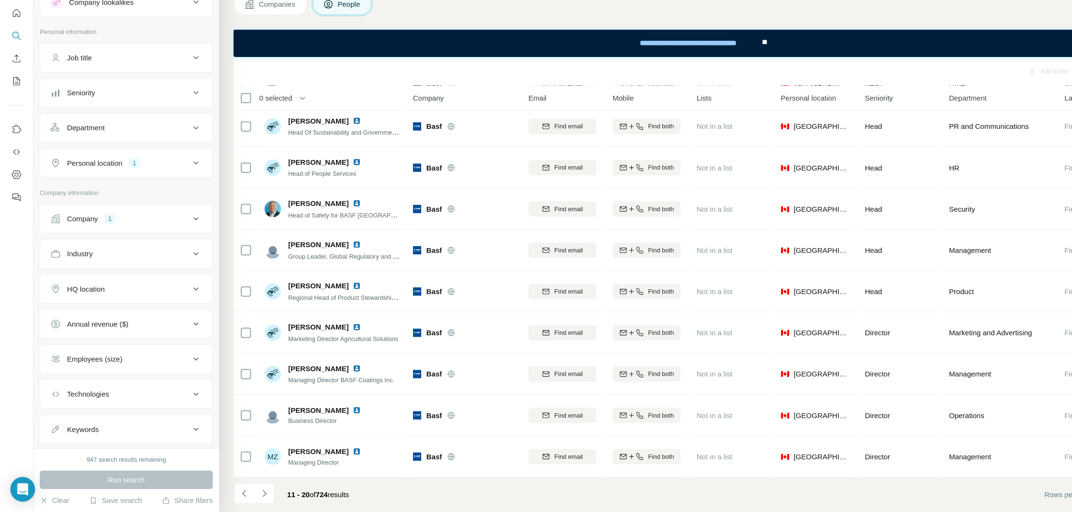
click at [116, 237] on div "Company 1" at bounding box center [111, 240] width 129 height 10
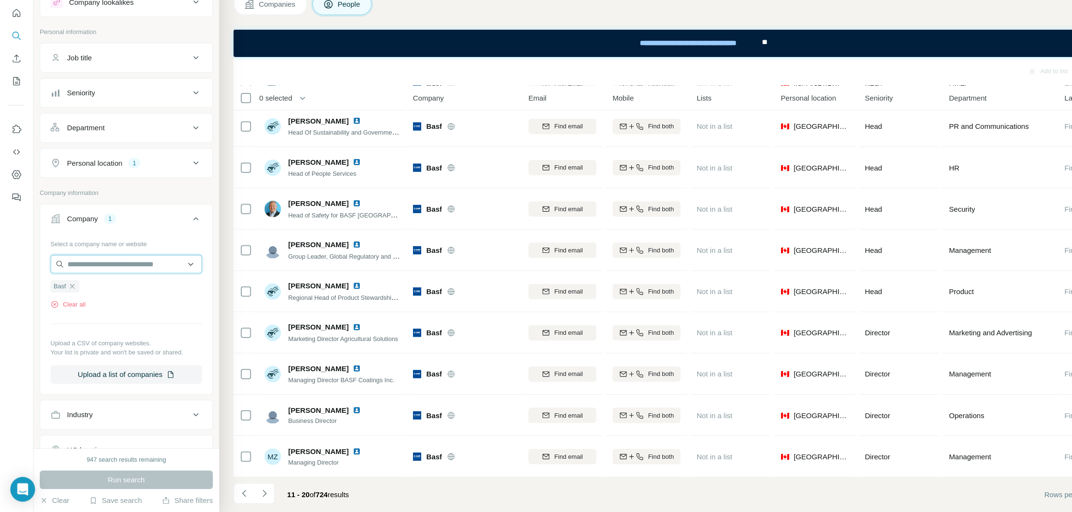
click at [106, 281] on input "text" at bounding box center [117, 281] width 141 height 17
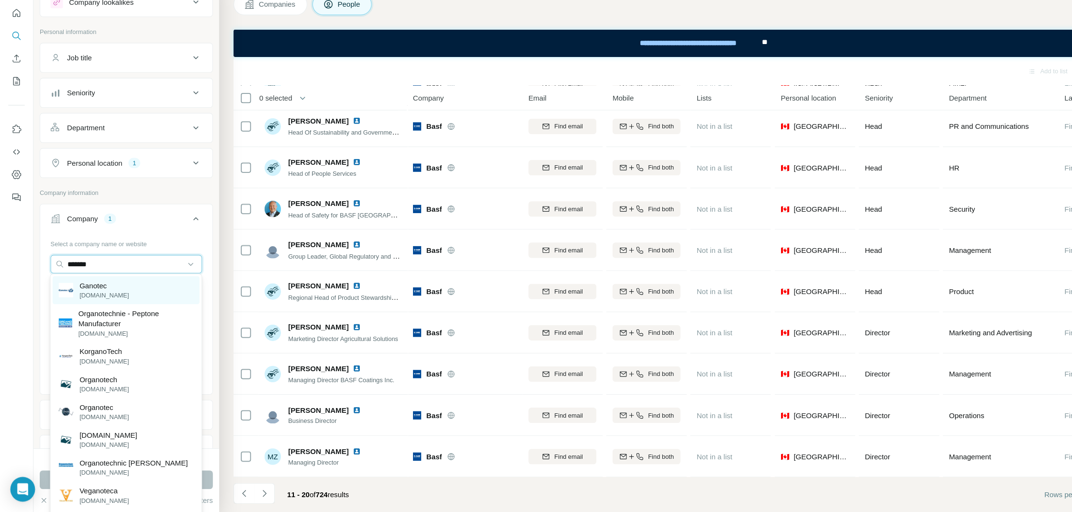
type input "*******"
click at [117, 305] on div "Ganotec [DOMAIN_NAME]" at bounding box center [117, 306] width 136 height 26
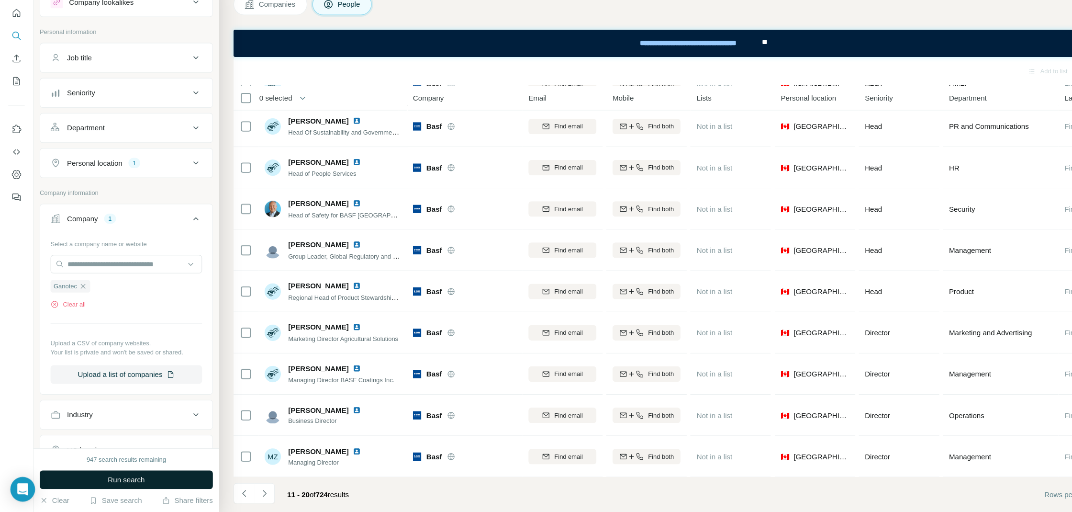
click at [152, 483] on button "Run search" at bounding box center [117, 481] width 161 height 17
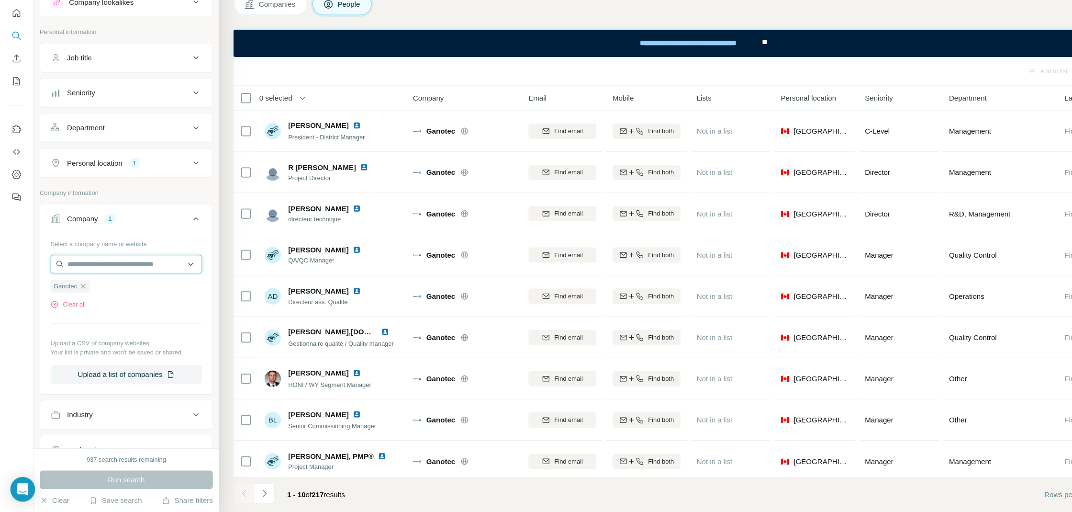
click at [133, 283] on input "text" at bounding box center [117, 281] width 141 height 17
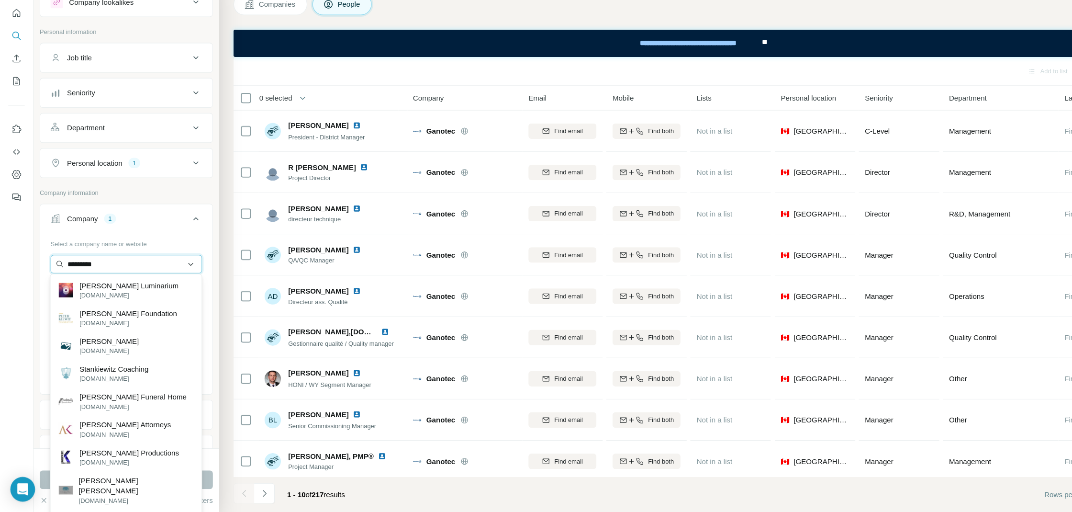
type input "**********"
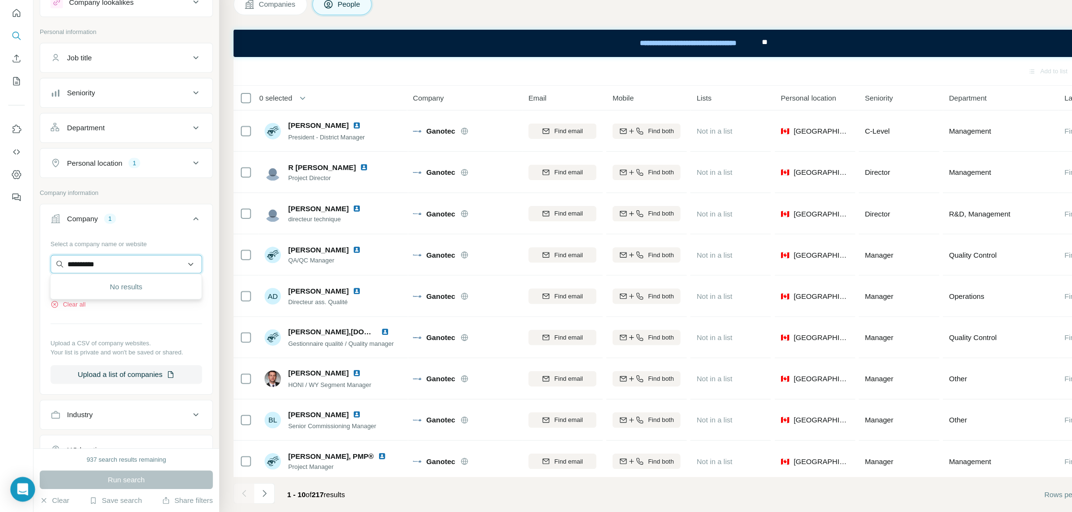
click at [136, 281] on input "**********" at bounding box center [117, 281] width 141 height 17
click at [352, 100] on div "Add to list Find emails" at bounding box center [639, 102] width 834 height 17
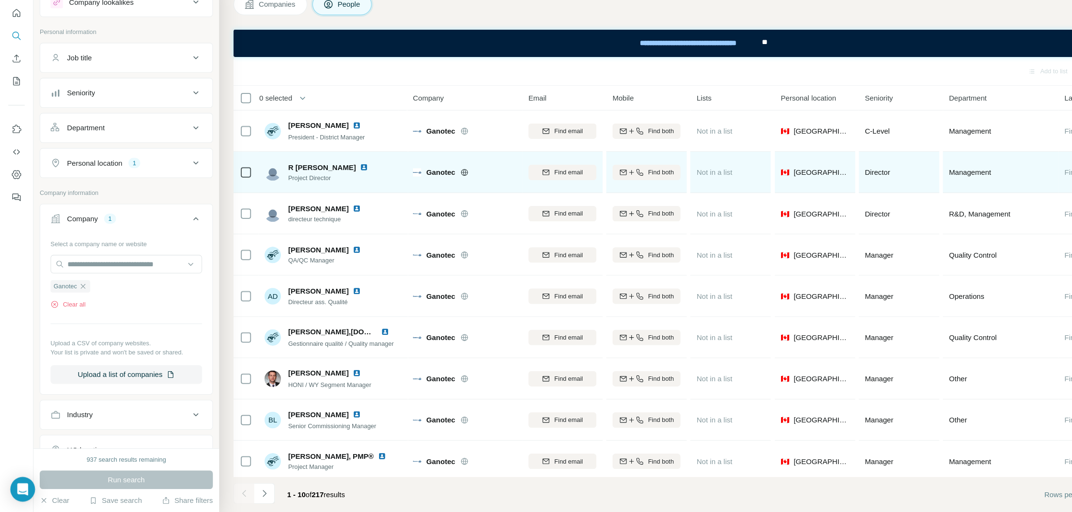
click at [334, 193] on img at bounding box center [338, 192] width 8 height 8
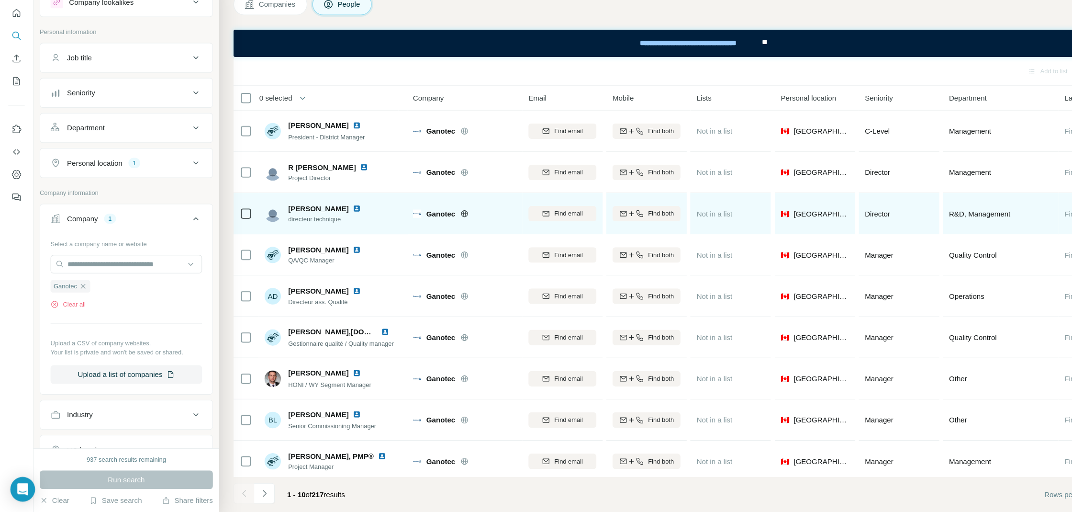
click at [333, 228] on img at bounding box center [331, 230] width 8 height 8
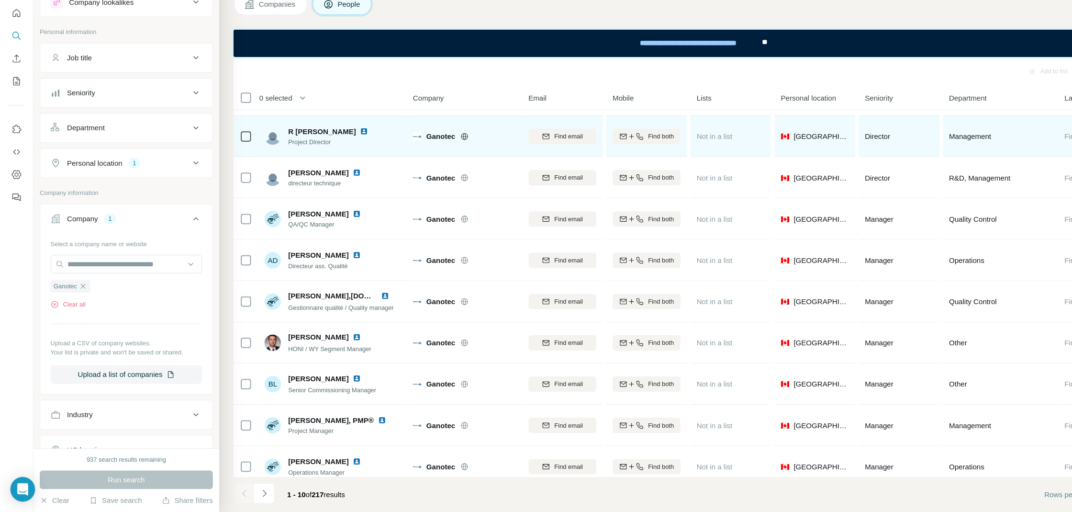
scroll to position [43, 0]
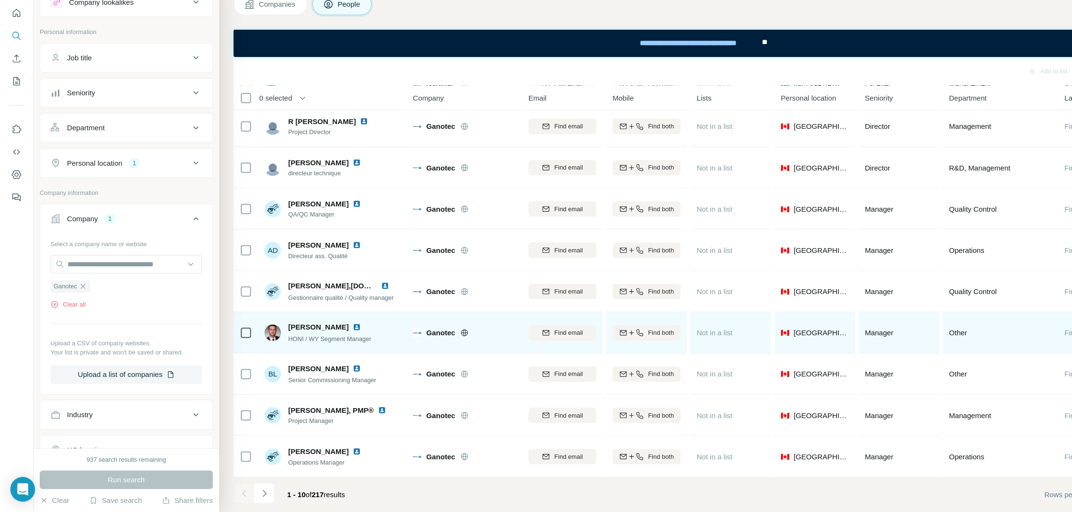
click at [335, 339] on img at bounding box center [331, 341] width 8 height 8
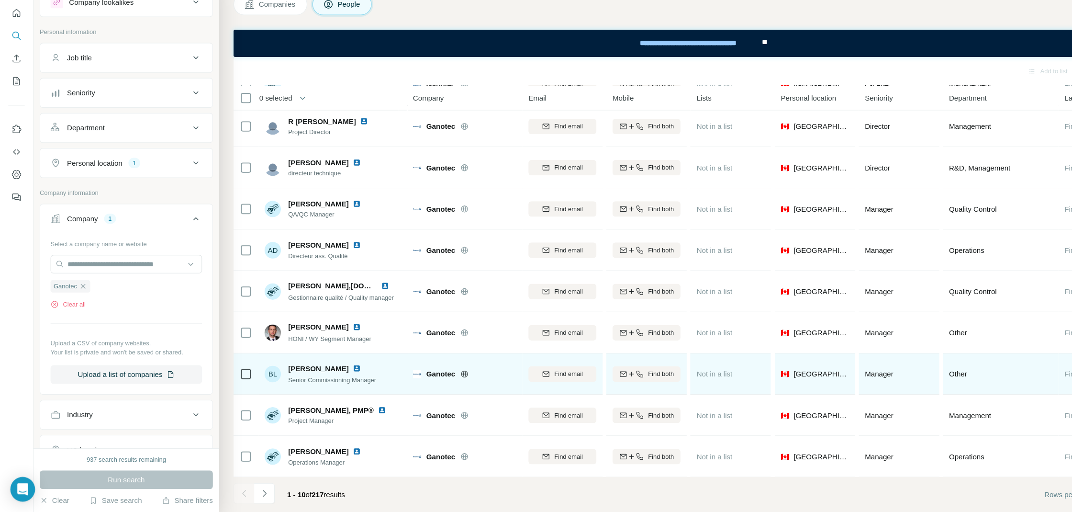
click at [327, 379] on img at bounding box center [331, 379] width 8 height 8
click at [327, 378] on img at bounding box center [331, 379] width 8 height 8
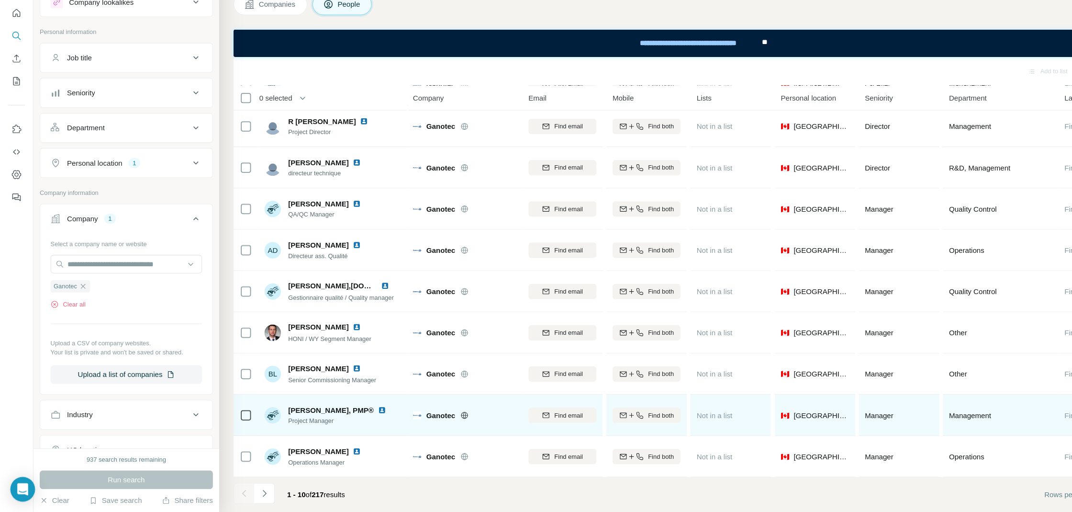
click at [354, 416] on img at bounding box center [355, 418] width 8 height 8
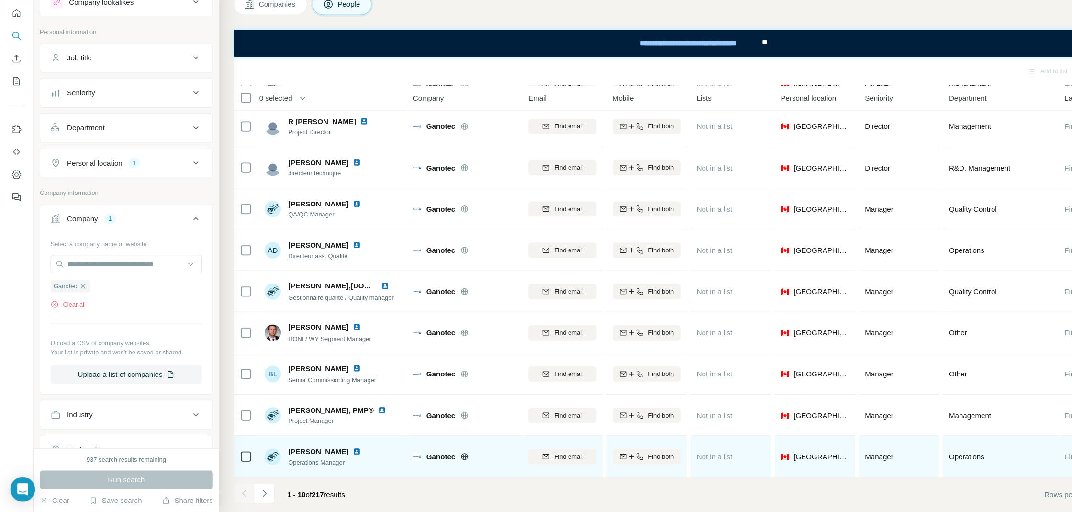
click at [327, 456] on img at bounding box center [331, 456] width 8 height 8
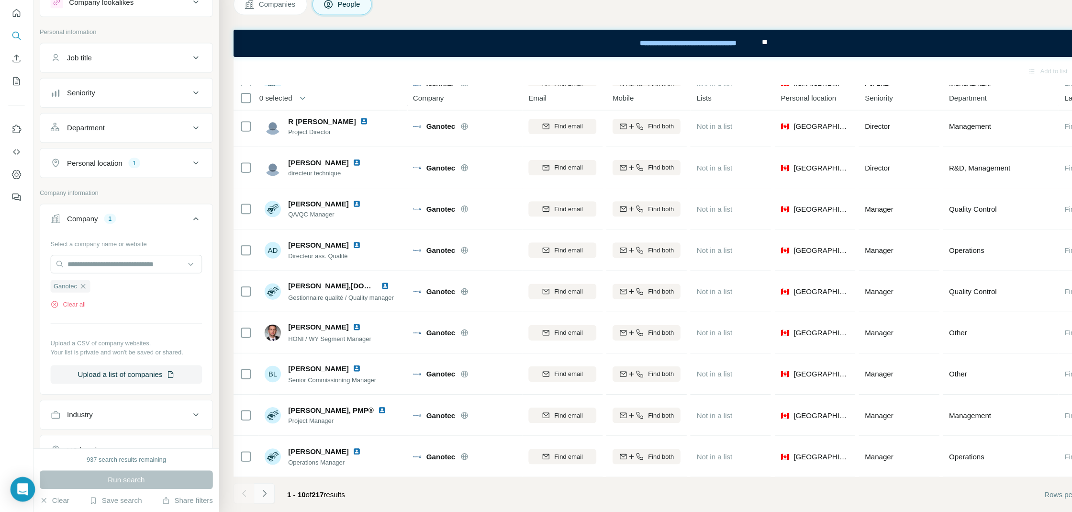
click at [248, 491] on icon "Navigate to next page" at bounding box center [246, 495] width 10 height 10
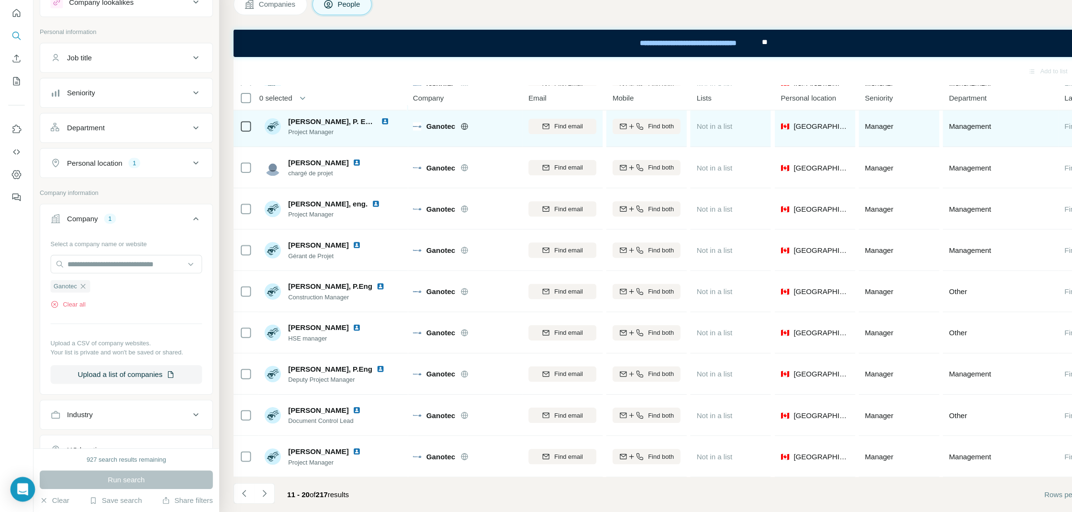
click at [359, 149] on img at bounding box center [358, 150] width 8 height 8
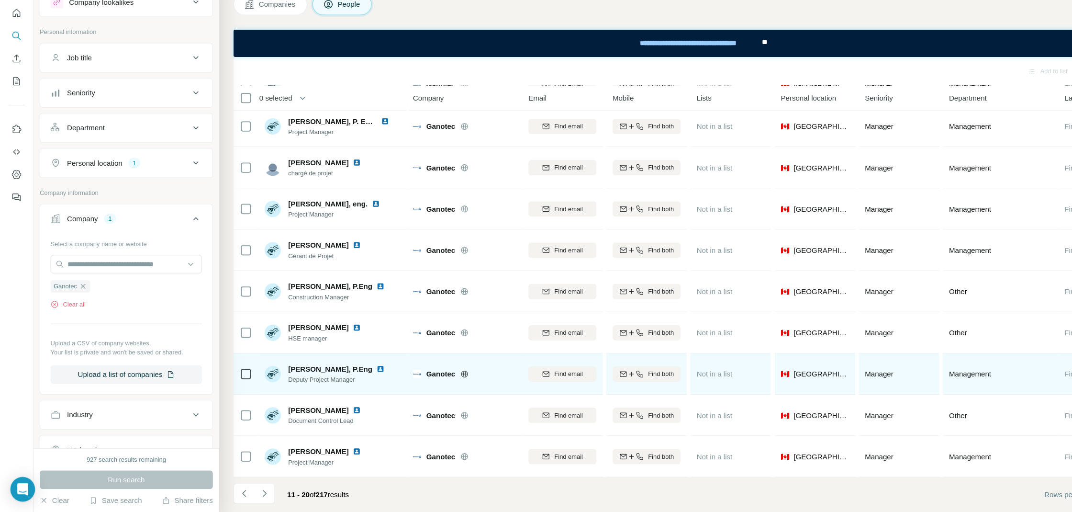
click at [349, 379] on img at bounding box center [353, 379] width 8 height 8
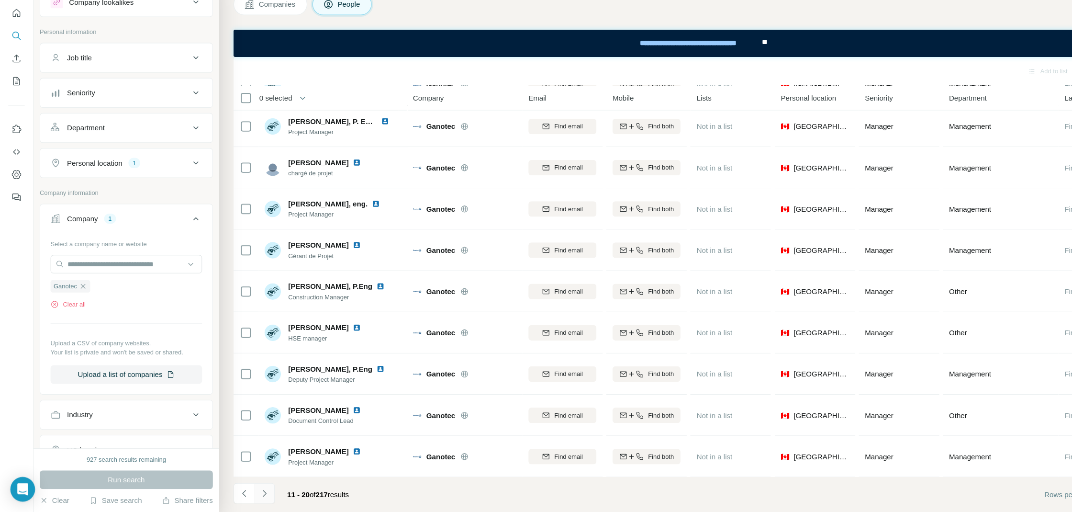
click at [251, 494] on button "Navigate to next page" at bounding box center [245, 494] width 19 height 19
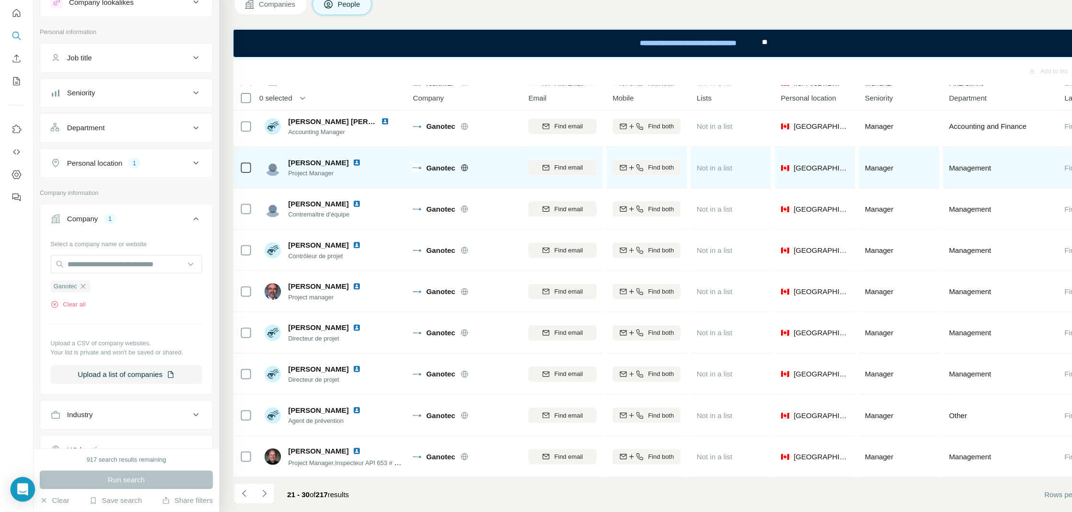
click at [327, 186] on img at bounding box center [331, 188] width 8 height 8
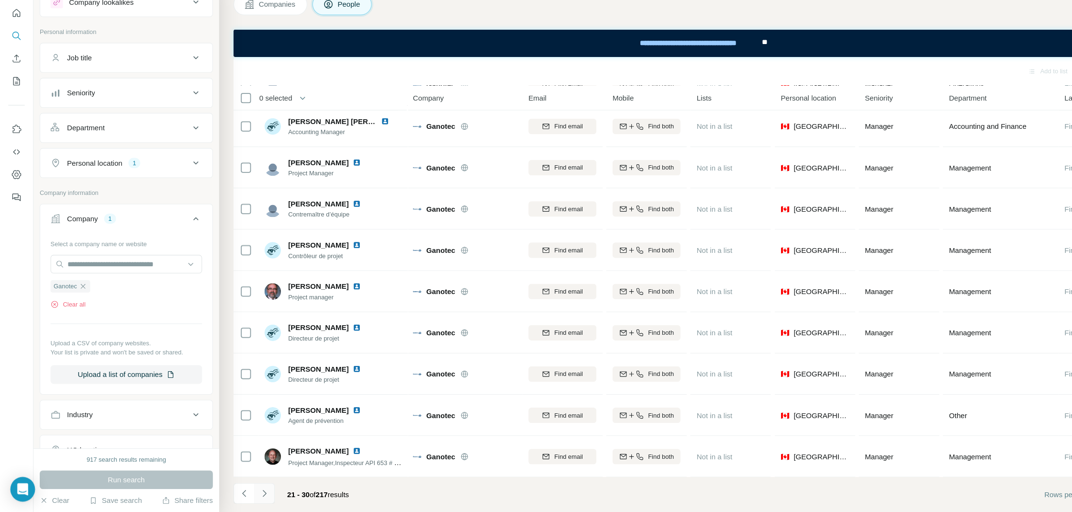
click at [245, 493] on icon "Navigate to next page" at bounding box center [245, 494] width 3 height 6
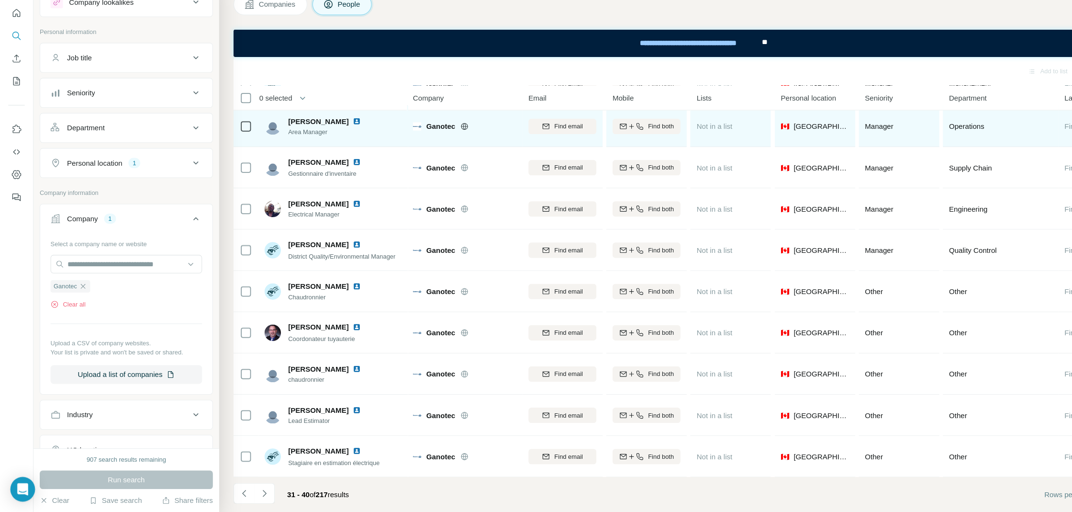
click at [327, 146] on img at bounding box center [331, 150] width 8 height 8
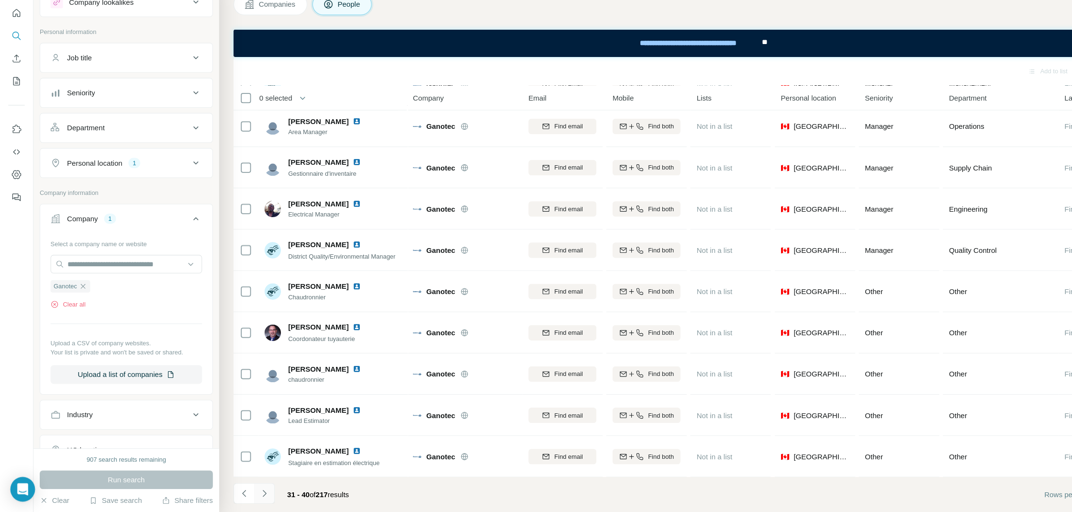
click at [250, 495] on button "Navigate to next page" at bounding box center [245, 494] width 19 height 19
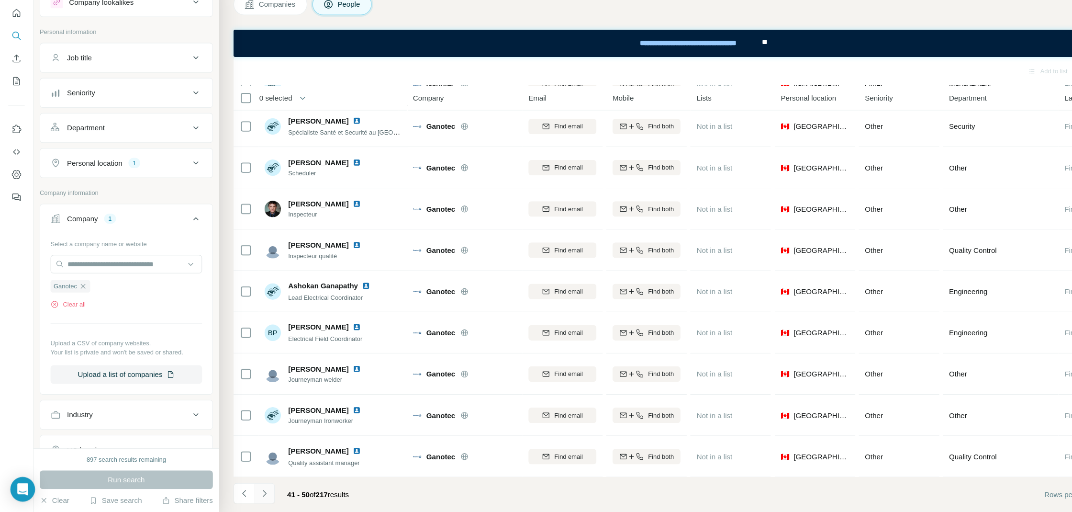
click at [254, 490] on button "Navigate to next page" at bounding box center [245, 494] width 19 height 19
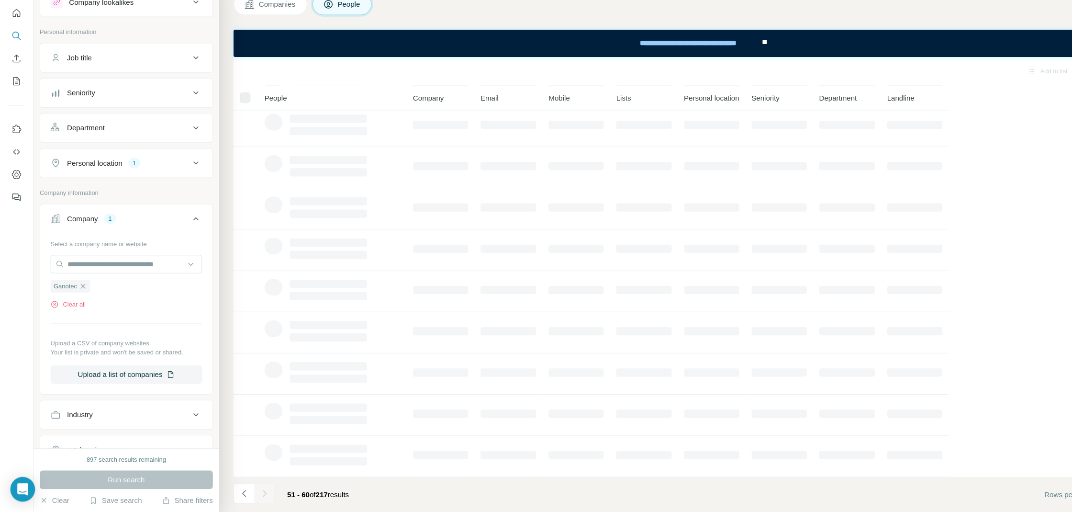
click at [251, 491] on div at bounding box center [245, 494] width 19 height 19
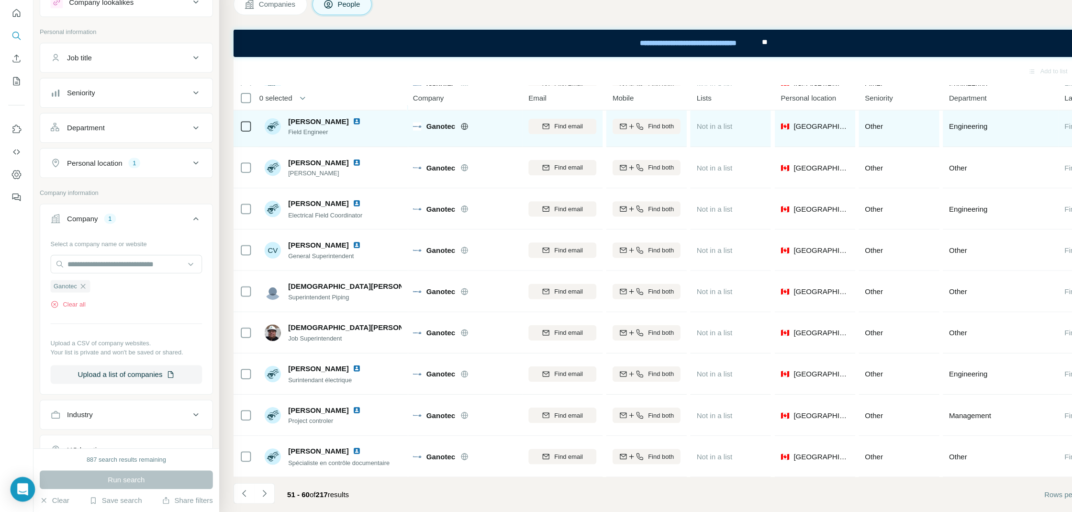
click at [327, 148] on img at bounding box center [331, 150] width 8 height 8
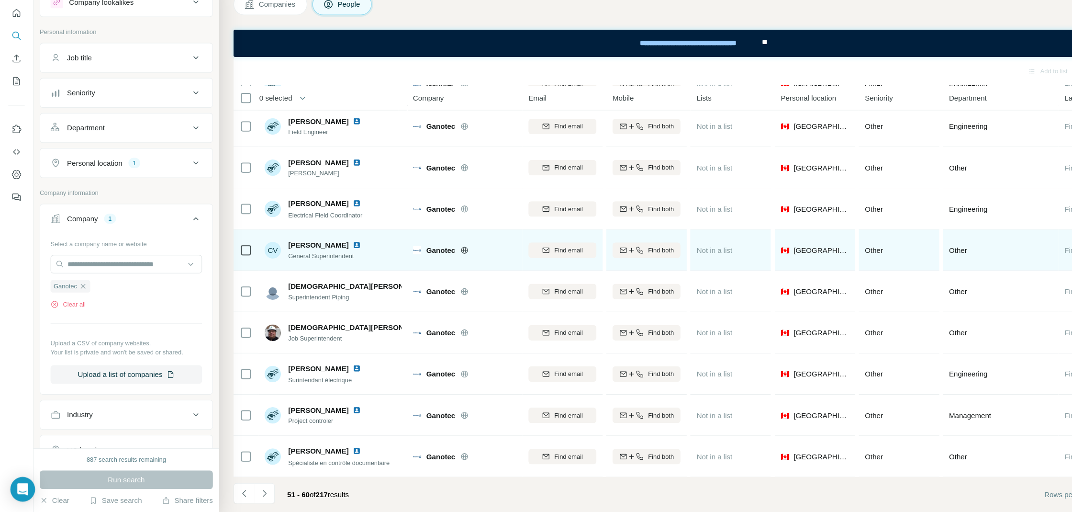
click at [327, 262] on img at bounding box center [331, 264] width 8 height 8
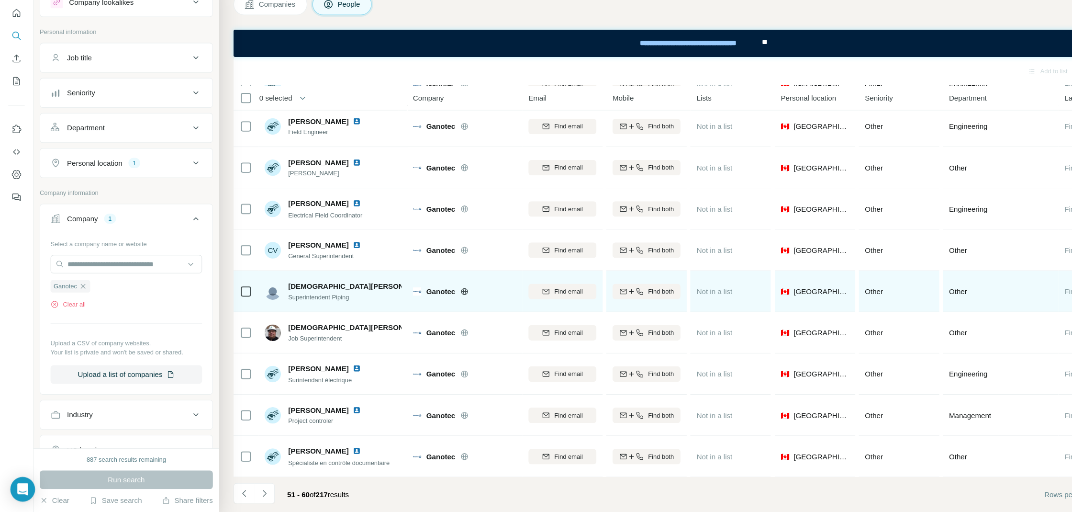
click at [405, 300] on img at bounding box center [409, 303] width 8 height 8
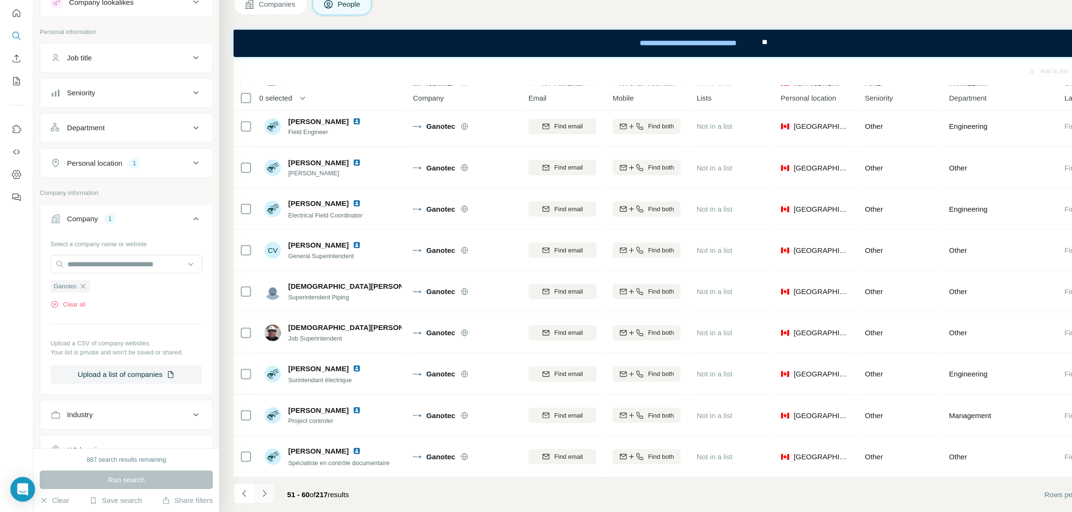
click at [248, 491] on icon "Navigate to next page" at bounding box center [246, 495] width 10 height 10
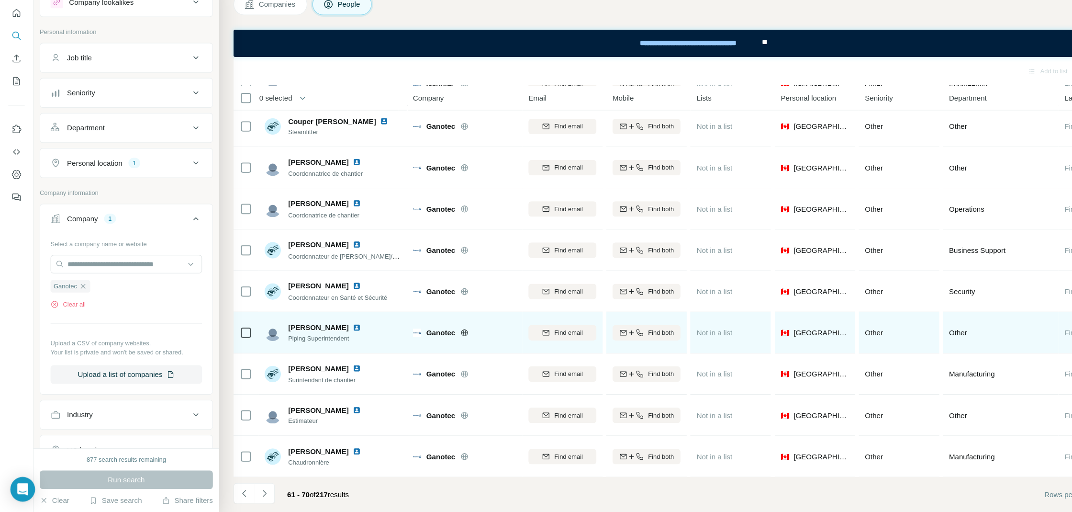
click at [327, 341] on img at bounding box center [331, 341] width 8 height 8
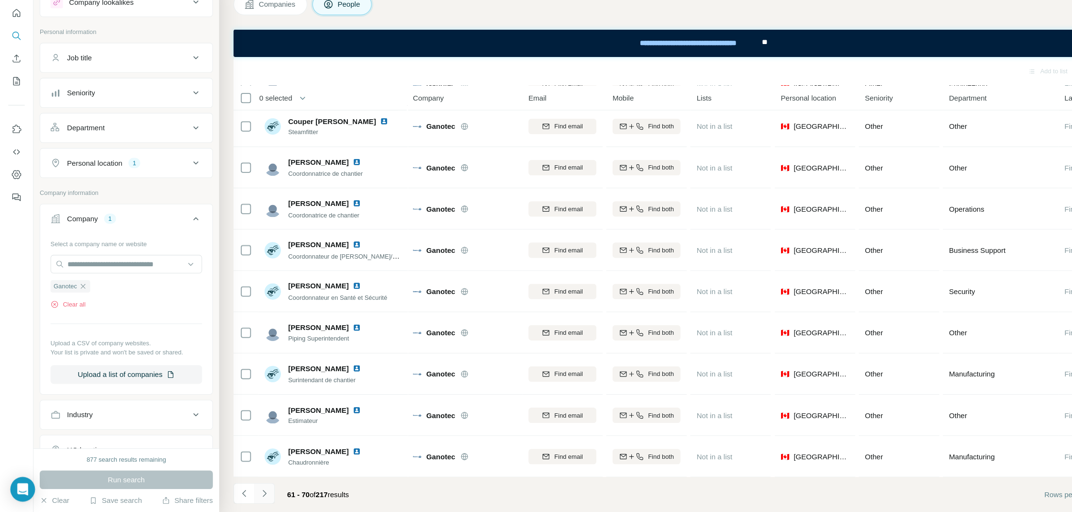
click at [244, 495] on icon "Navigate to next page" at bounding box center [246, 495] width 10 height 10
click at [123, 285] on input "text" at bounding box center [117, 281] width 141 height 17
paste input "****"
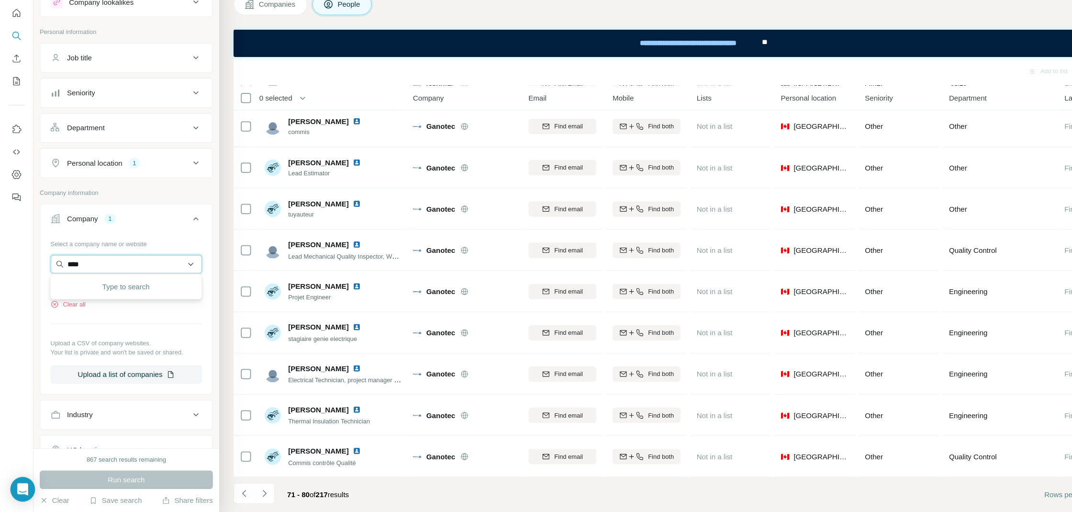
type input "****"
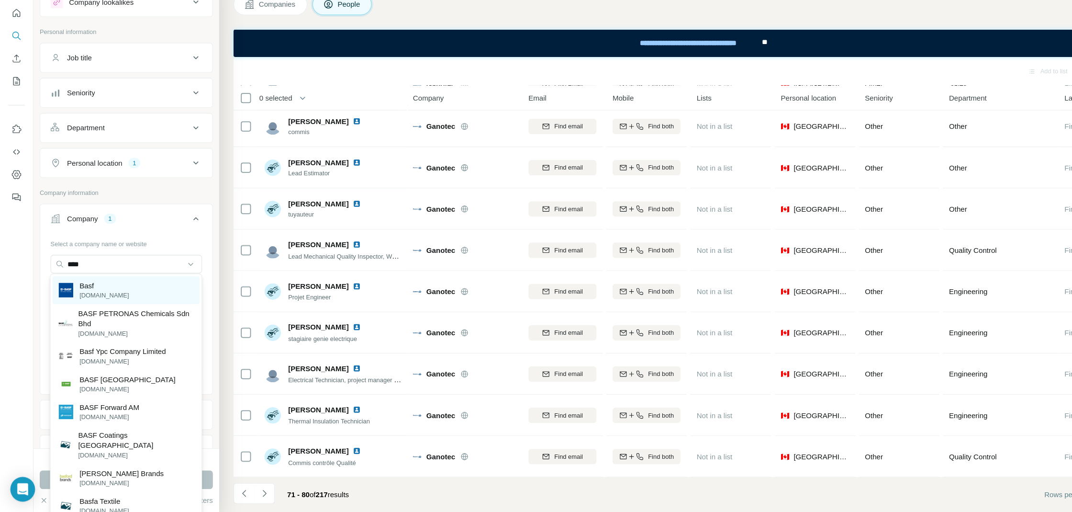
click at [110, 305] on div "Basf [DOMAIN_NAME]" at bounding box center [117, 306] width 136 height 26
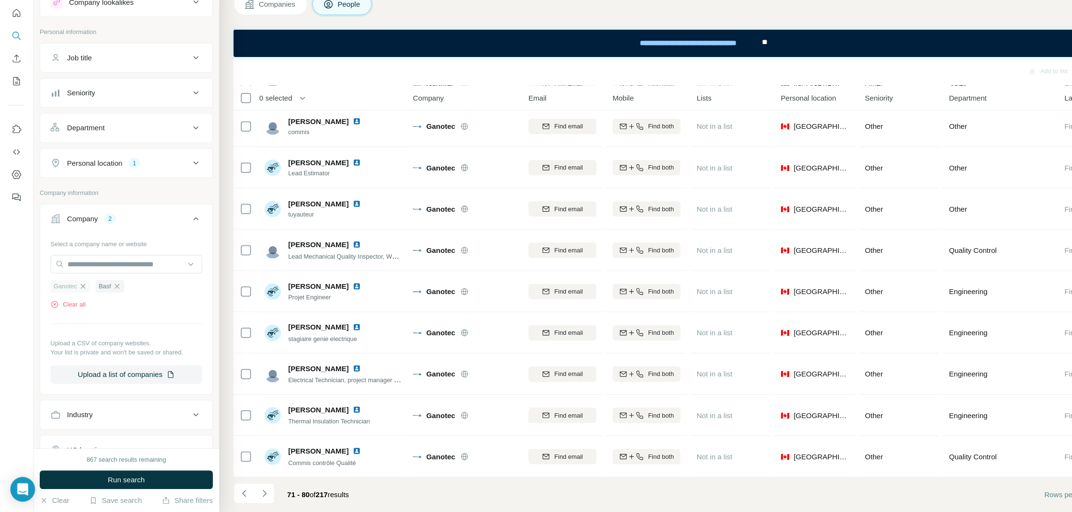
click at [78, 302] on icon "button" at bounding box center [77, 303] width 8 height 8
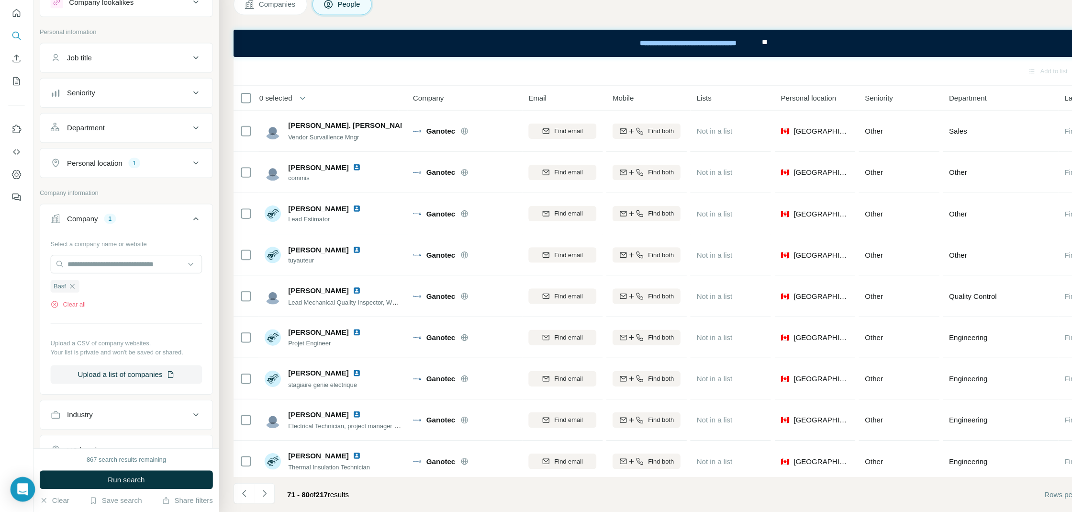
click at [148, 471] on div "867 search results remaining Run search Clear Save search Share filters" at bounding box center [117, 482] width 172 height 59
click at [147, 478] on button "Run search" at bounding box center [117, 481] width 161 height 17
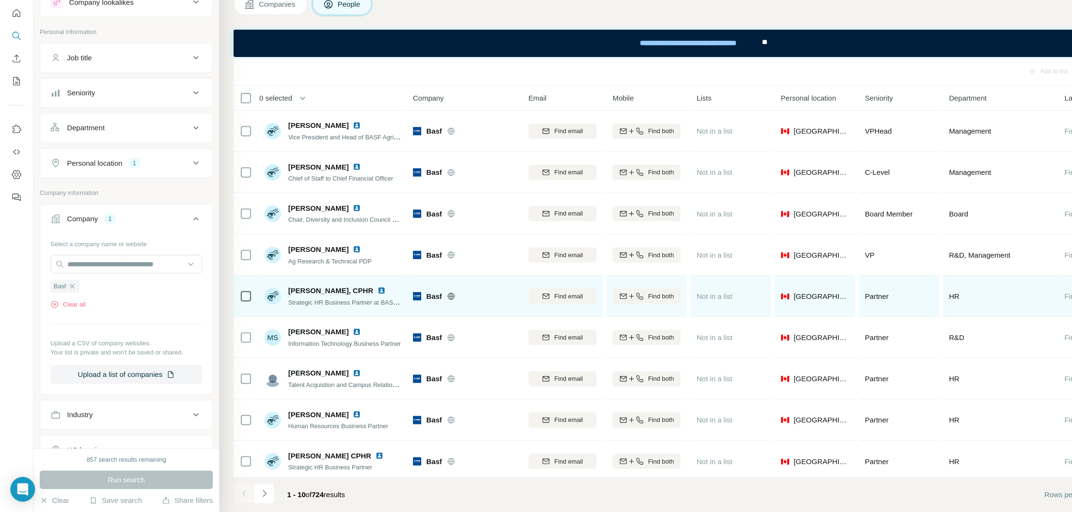
scroll to position [43, 0]
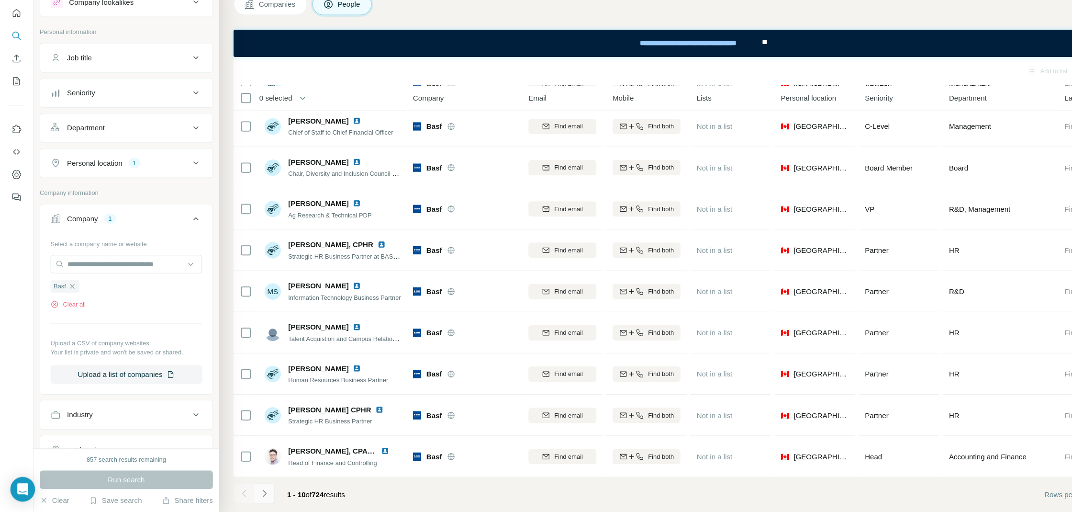
click at [250, 496] on button "Navigate to next page" at bounding box center [245, 494] width 19 height 19
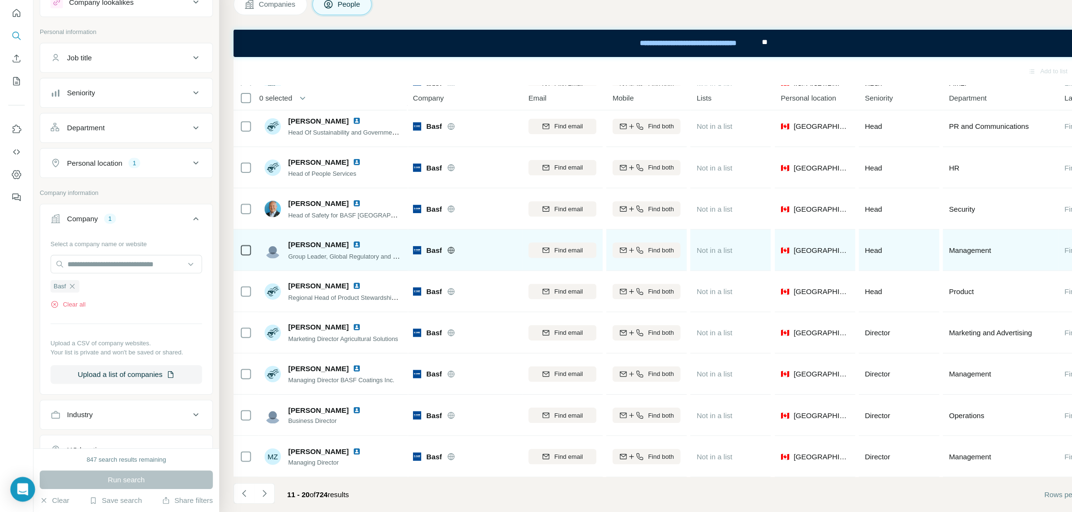
click at [327, 263] on img at bounding box center [331, 264] width 8 height 8
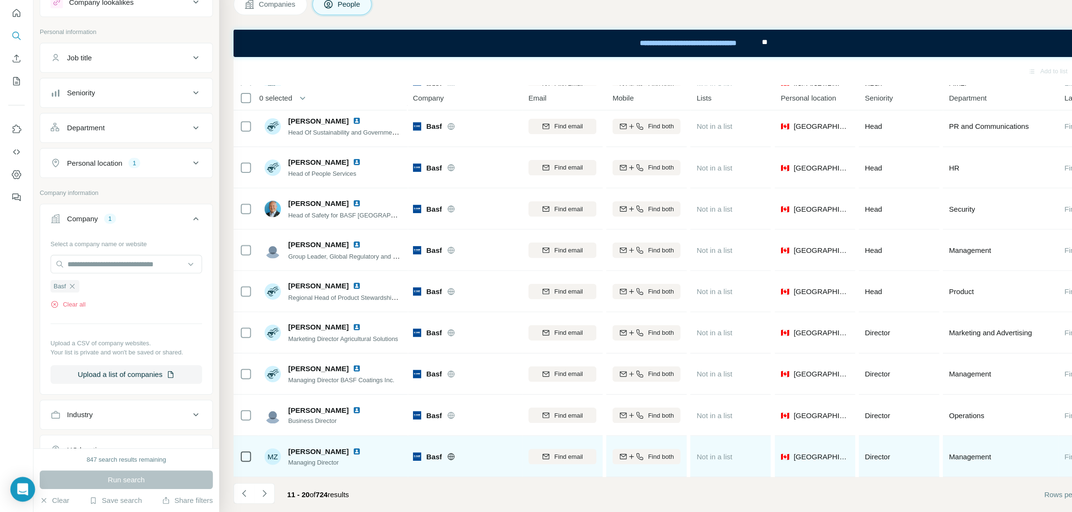
click at [327, 454] on img at bounding box center [331, 456] width 8 height 8
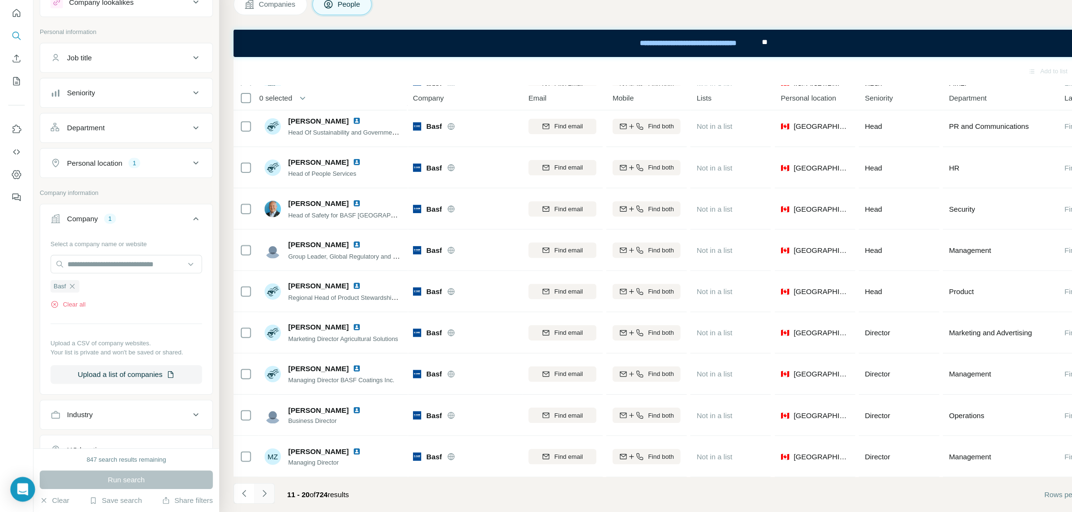
click at [248, 496] on icon "Navigate to next page" at bounding box center [246, 495] width 10 height 10
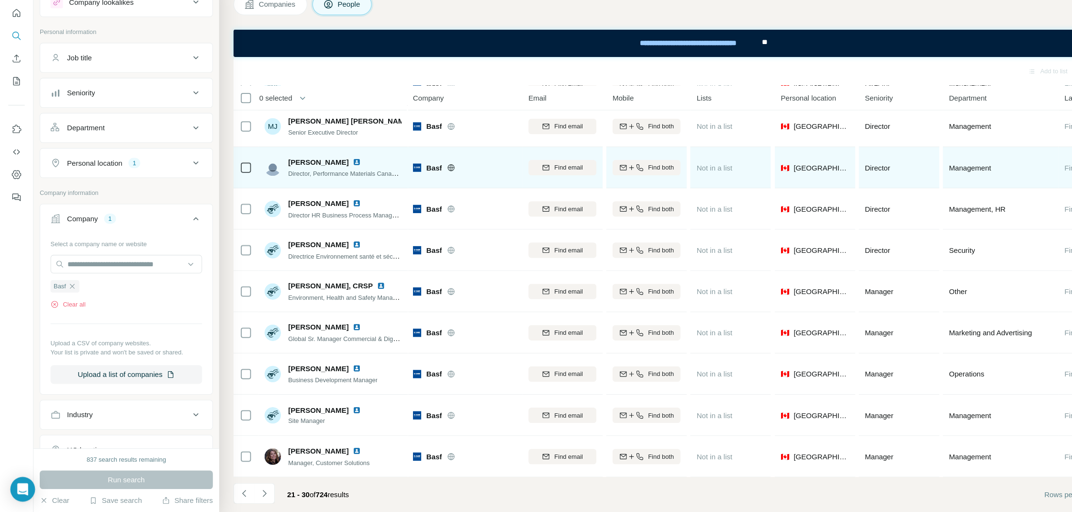
click at [327, 185] on img at bounding box center [331, 187] width 8 height 8
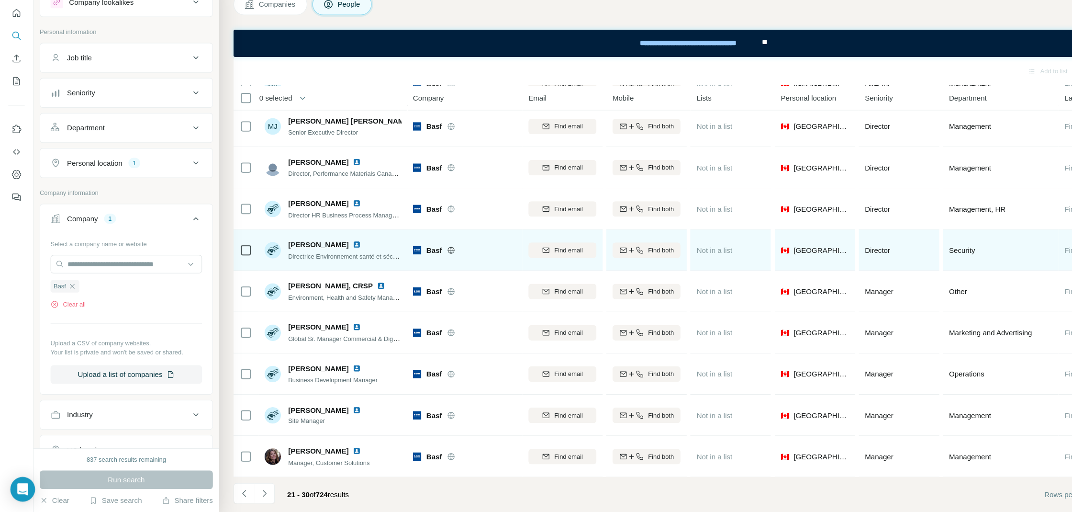
click at [327, 260] on img at bounding box center [331, 264] width 8 height 8
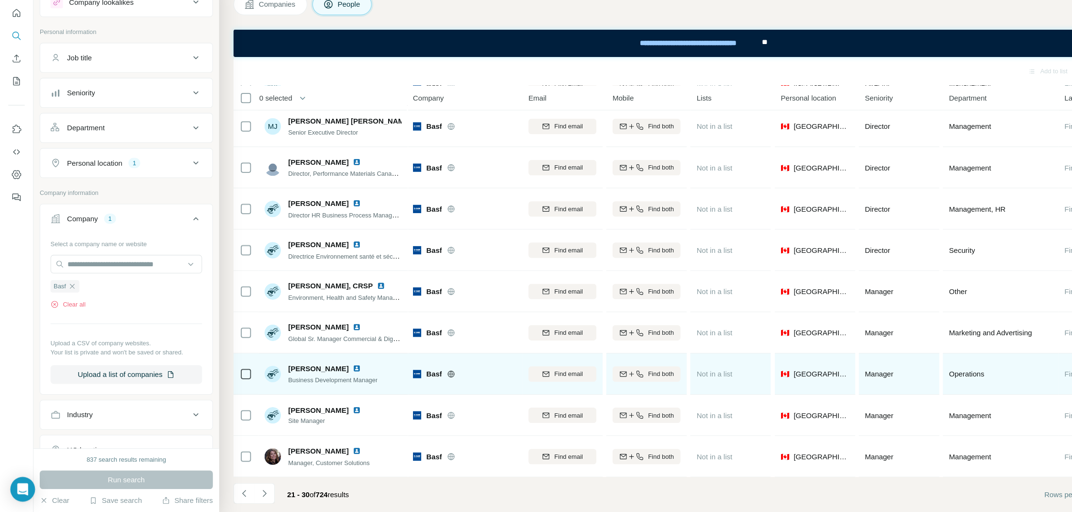
click at [329, 377] on img at bounding box center [331, 379] width 8 height 8
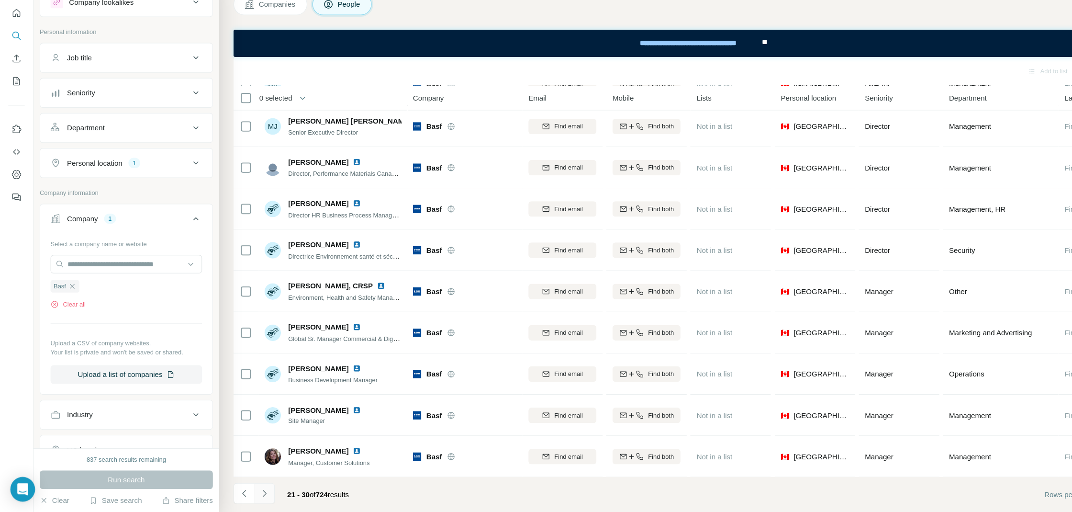
click at [247, 491] on icon "Navigate to next page" at bounding box center [246, 495] width 10 height 10
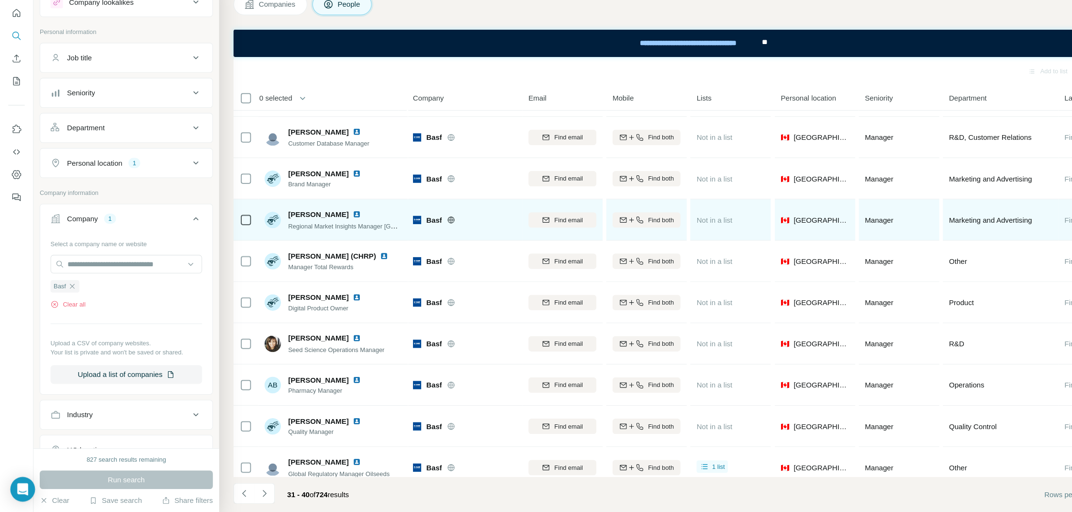
scroll to position [0, 0]
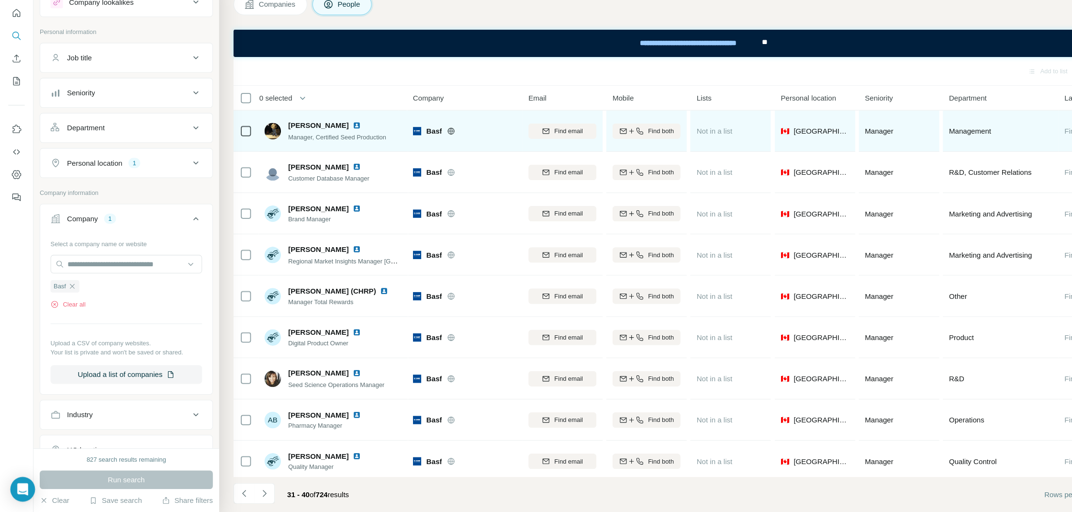
click at [327, 153] on img at bounding box center [331, 153] width 8 height 8
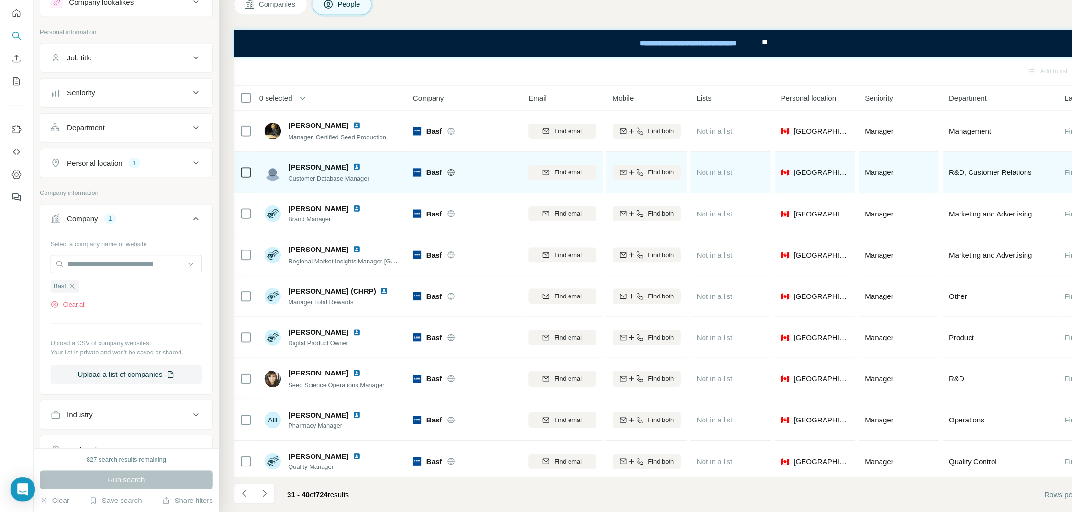
click at [327, 189] on img at bounding box center [331, 192] width 8 height 8
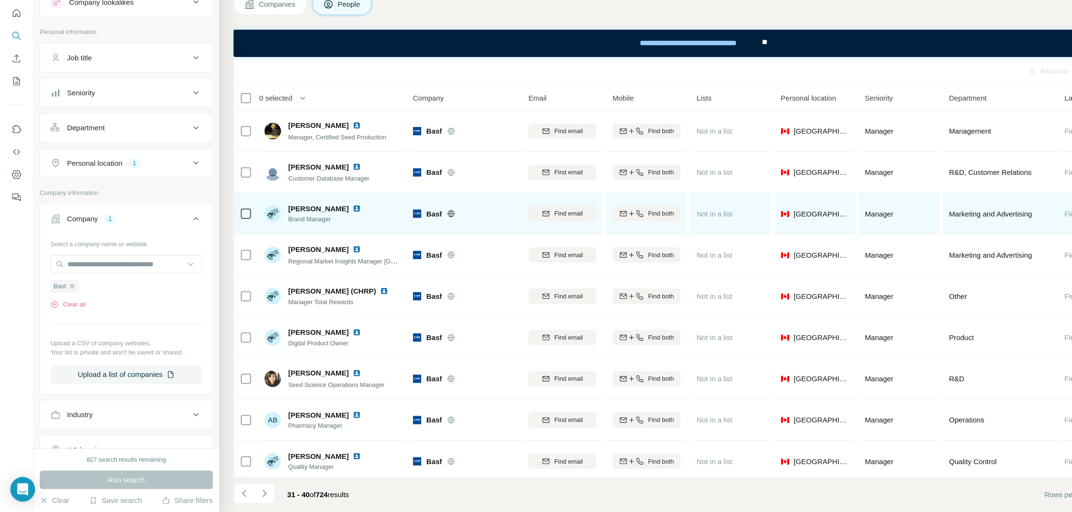
scroll to position [43, 0]
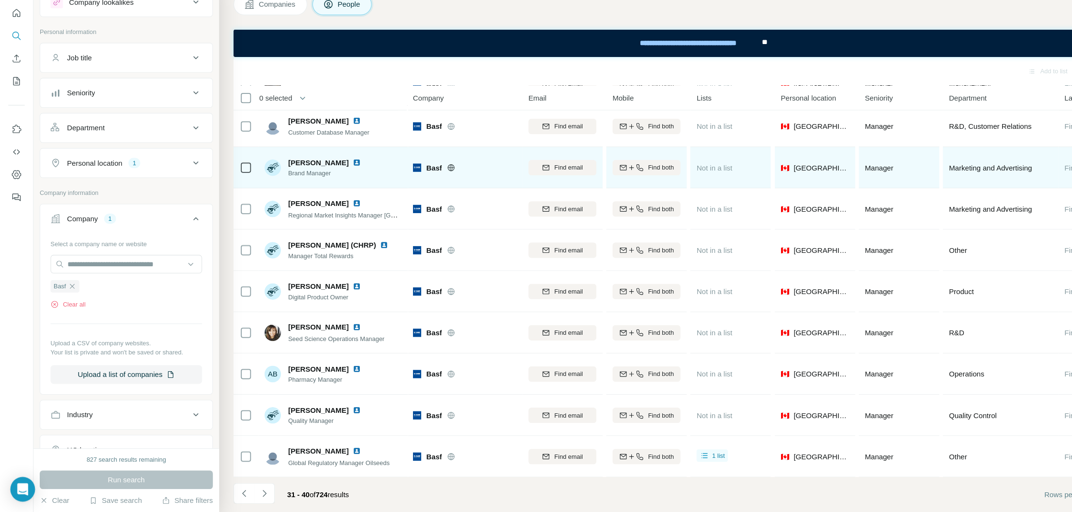
click at [327, 184] on img at bounding box center [331, 188] width 8 height 8
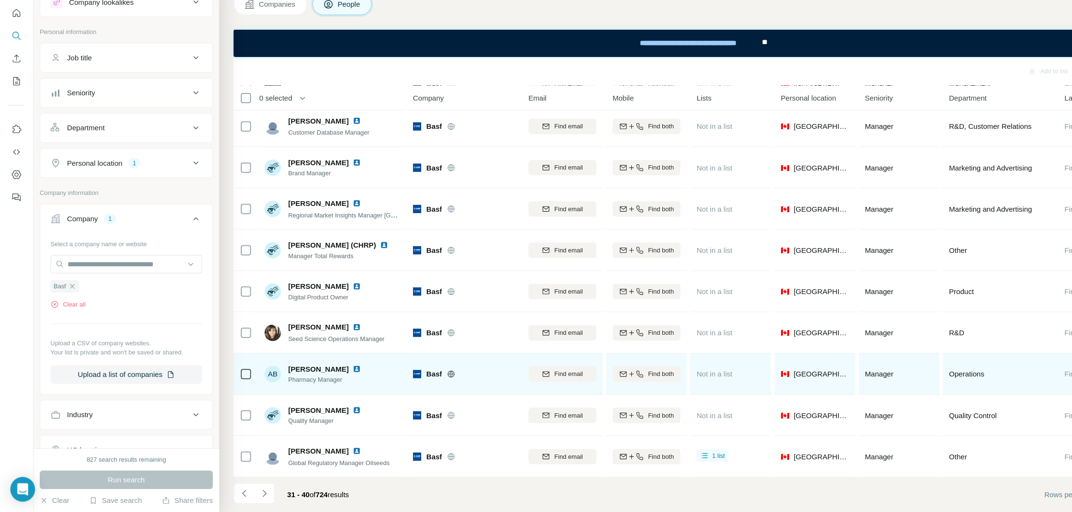
click at [327, 378] on img at bounding box center [331, 379] width 8 height 8
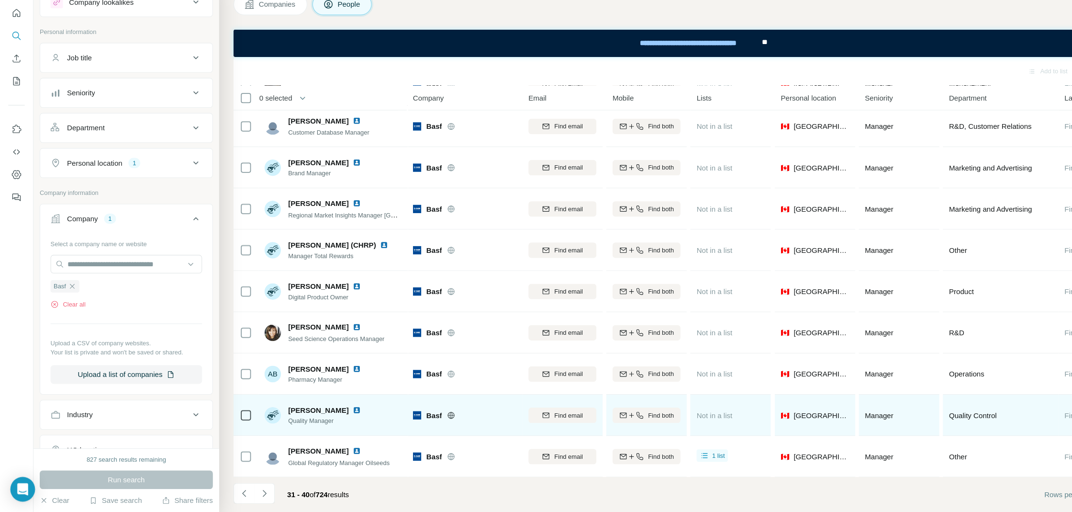
click at [327, 419] on img at bounding box center [331, 418] width 8 height 8
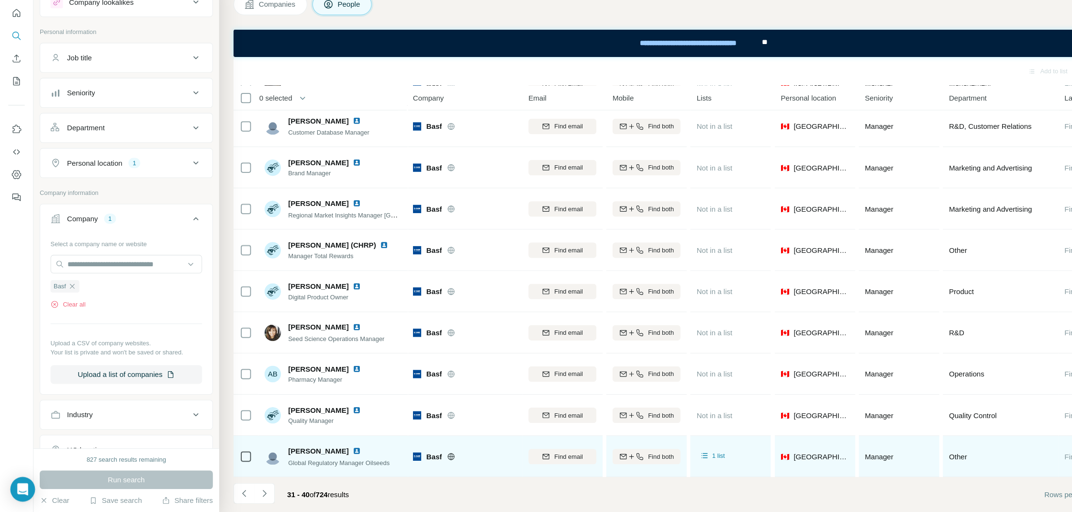
click at [327, 457] on img at bounding box center [331, 455] width 8 height 8
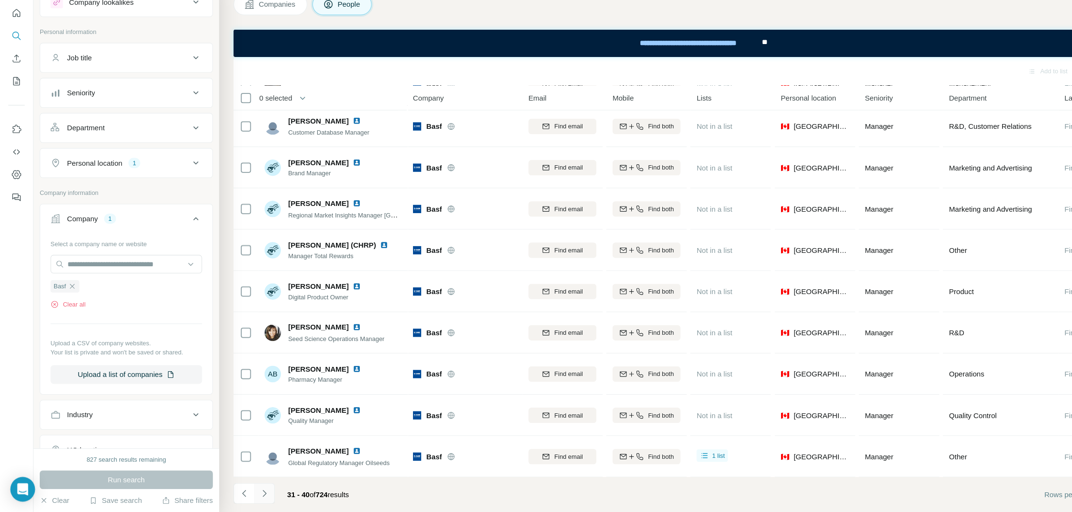
click at [246, 494] on icon "Navigate to next page" at bounding box center [245, 494] width 3 height 6
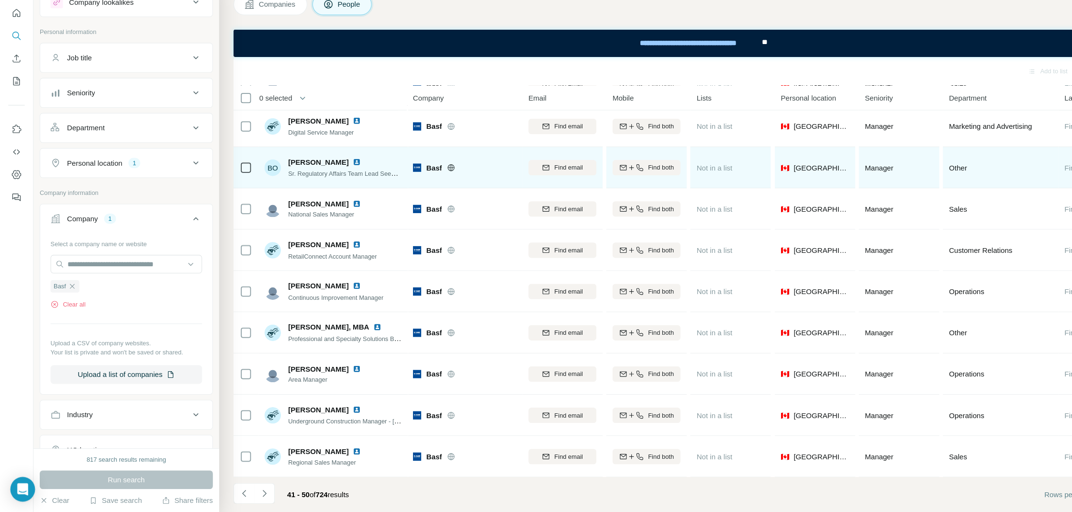
scroll to position [0, 0]
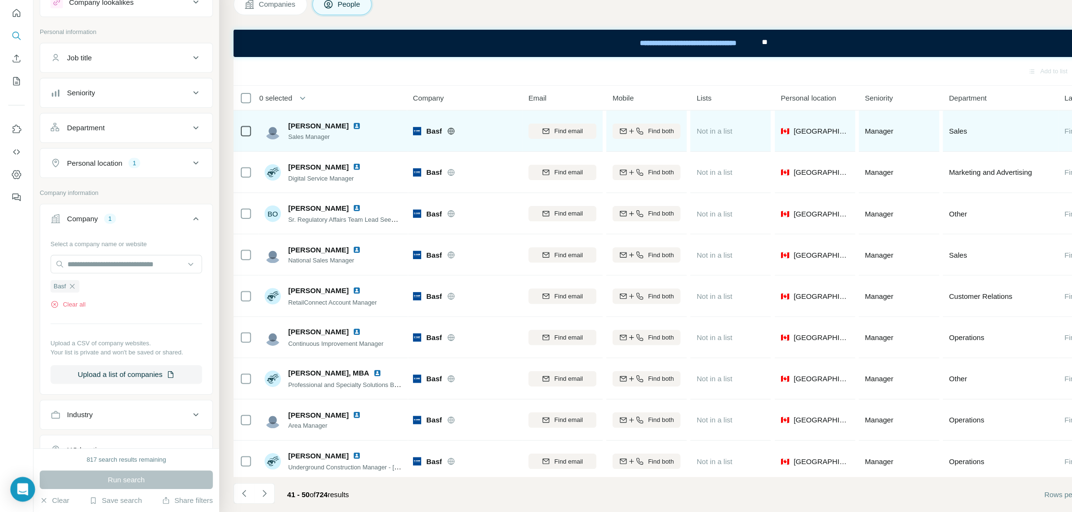
click at [327, 154] on img at bounding box center [331, 154] width 8 height 8
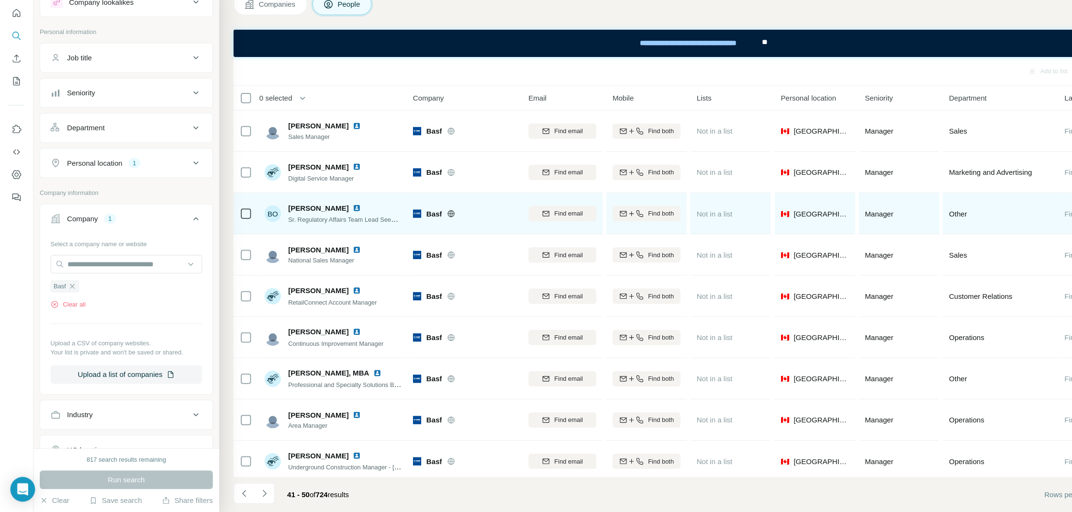
click at [327, 230] on img at bounding box center [331, 230] width 8 height 8
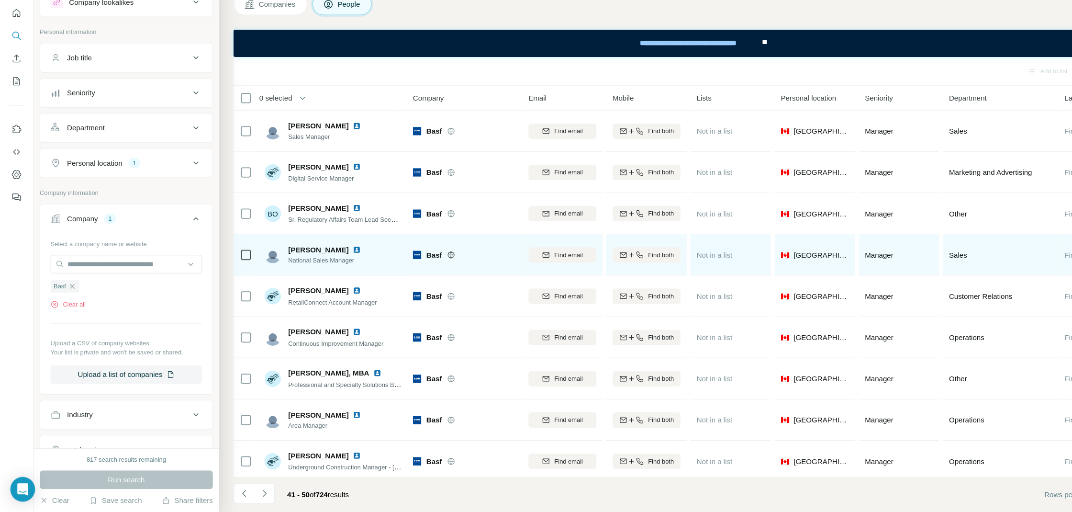
scroll to position [43, 0]
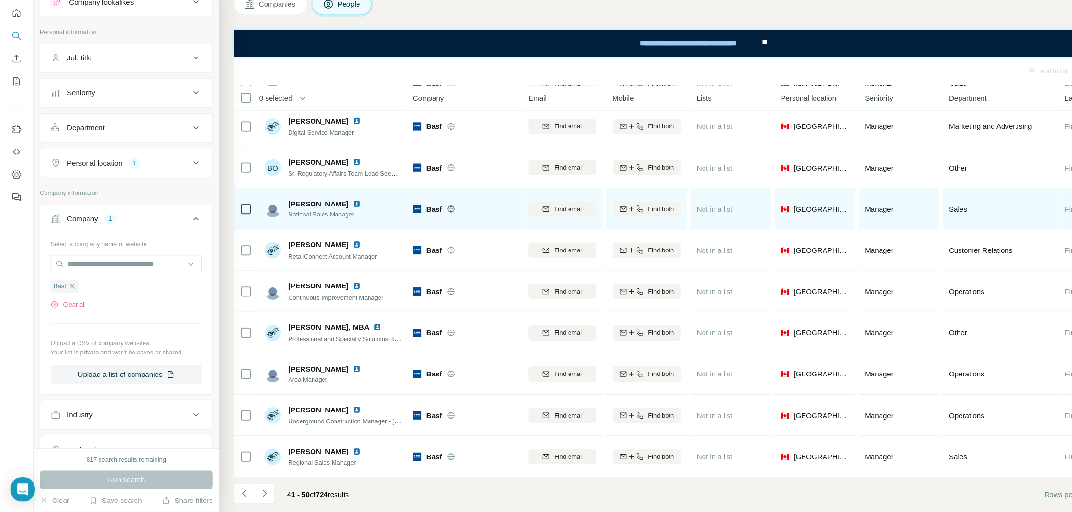
click at [327, 225] on img at bounding box center [331, 226] width 8 height 8
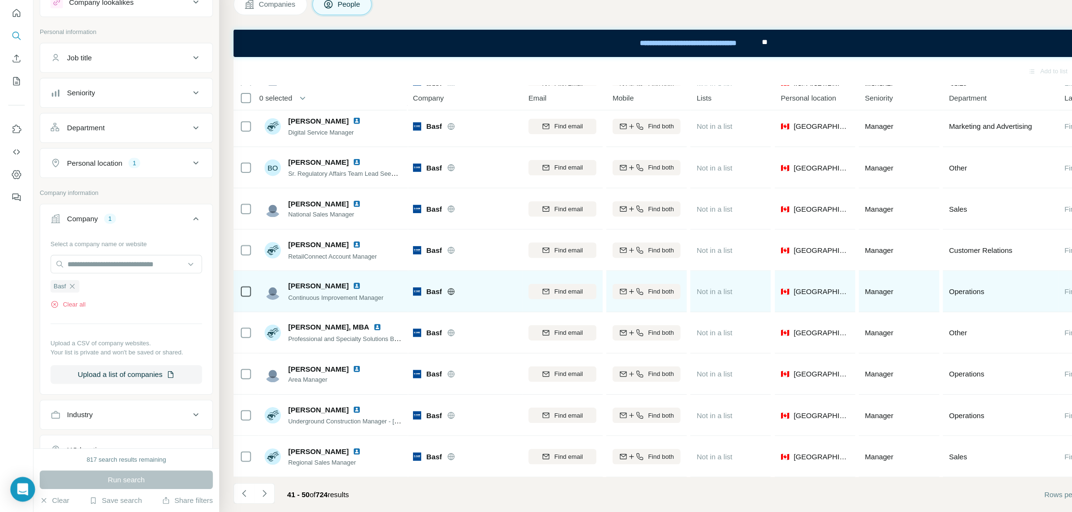
click at [327, 299] on img at bounding box center [331, 302] width 8 height 8
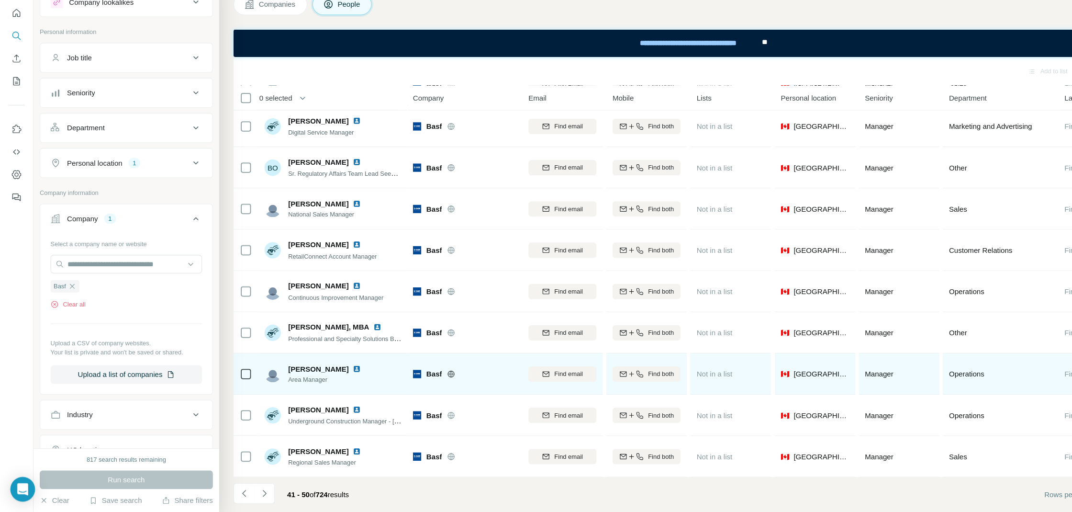
click at [327, 379] on img at bounding box center [331, 379] width 8 height 8
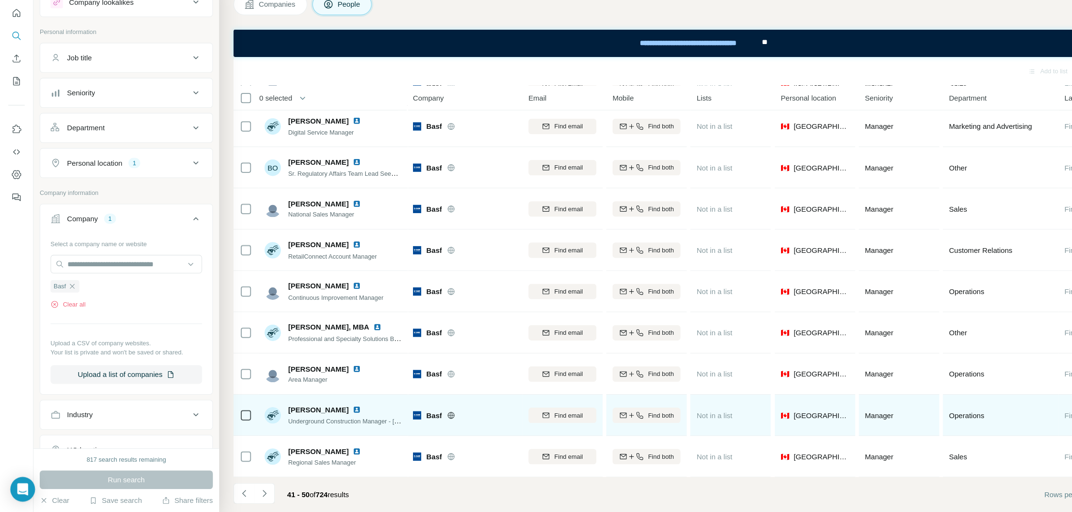
click at [327, 417] on img at bounding box center [331, 417] width 8 height 8
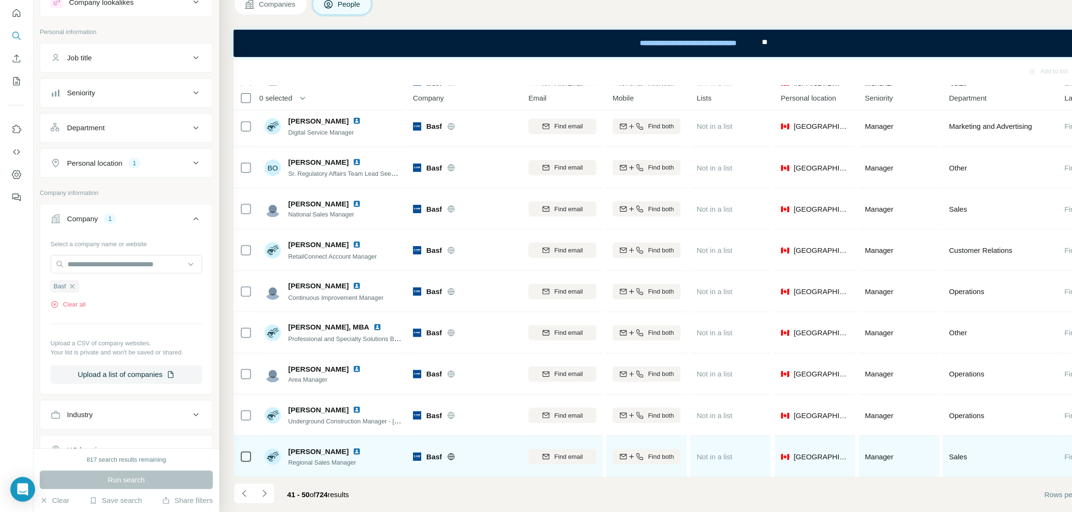
click at [327, 457] on img at bounding box center [331, 456] width 8 height 8
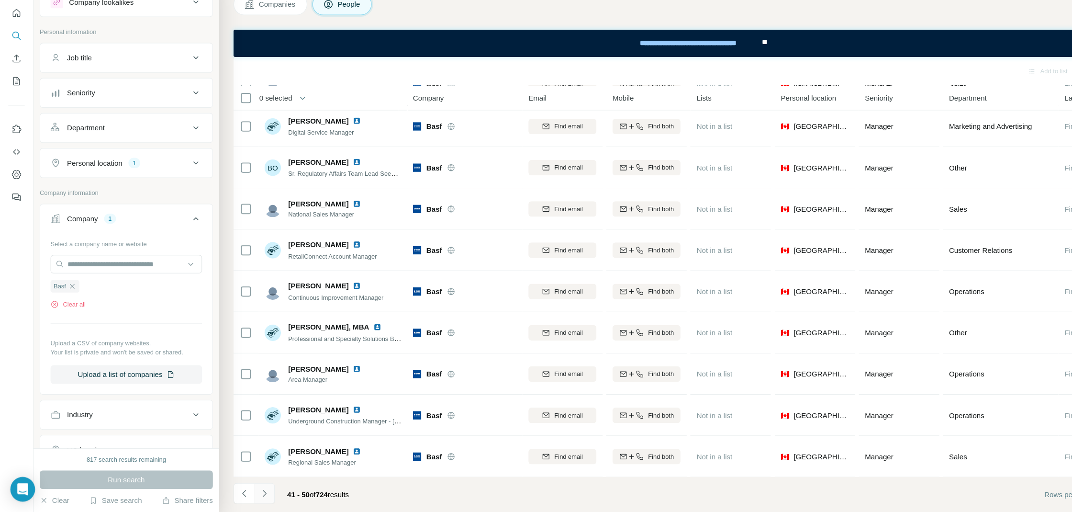
click at [248, 496] on icon "Navigate to next page" at bounding box center [246, 495] width 10 height 10
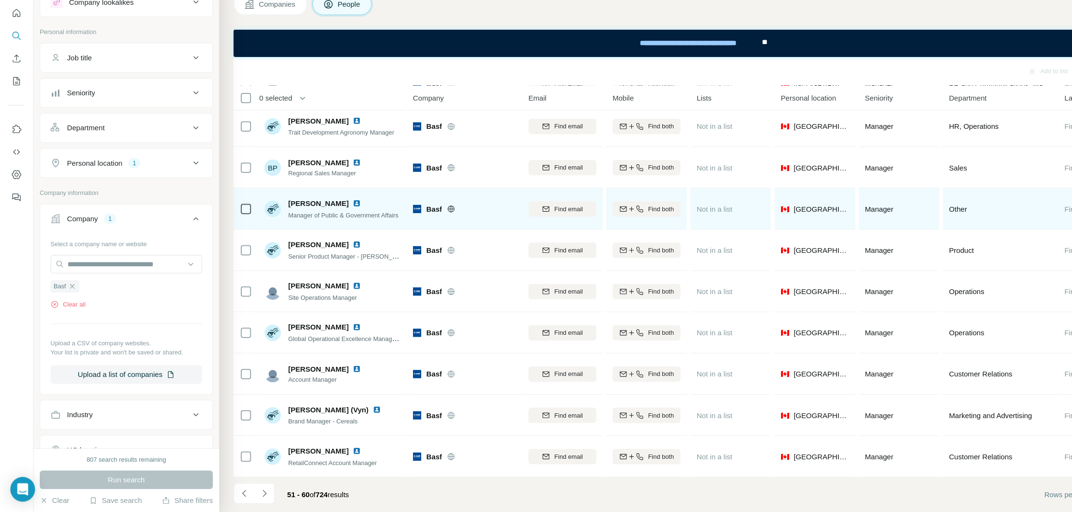
scroll to position [0, 0]
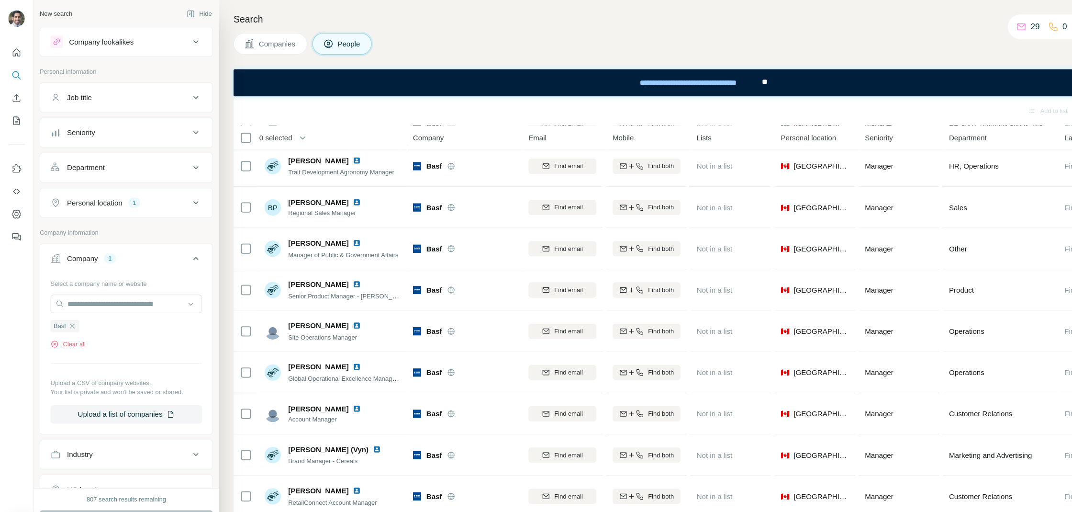
click at [338, 124] on div "0 selected" at bounding box center [294, 127] width 142 height 11
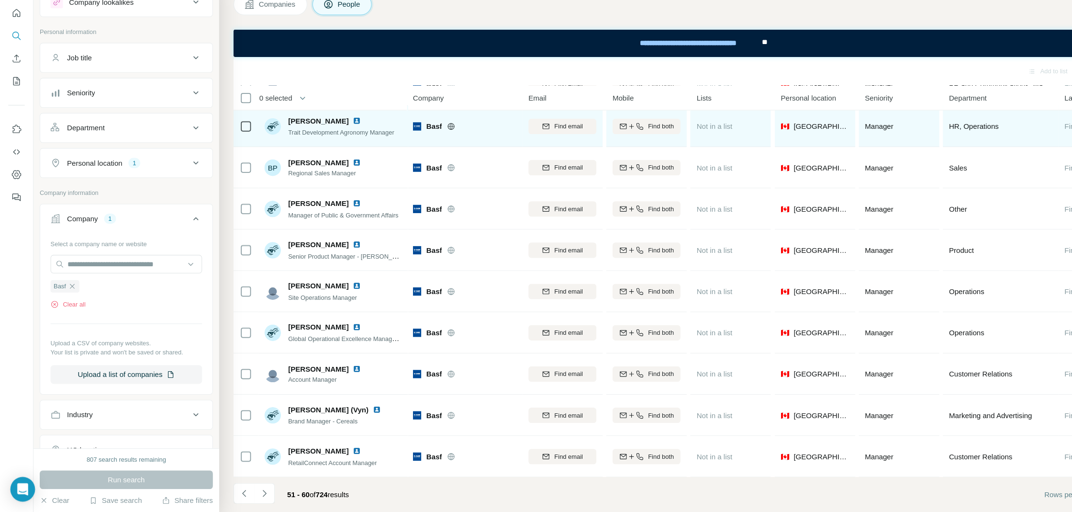
click at [327, 147] on img at bounding box center [331, 149] width 8 height 8
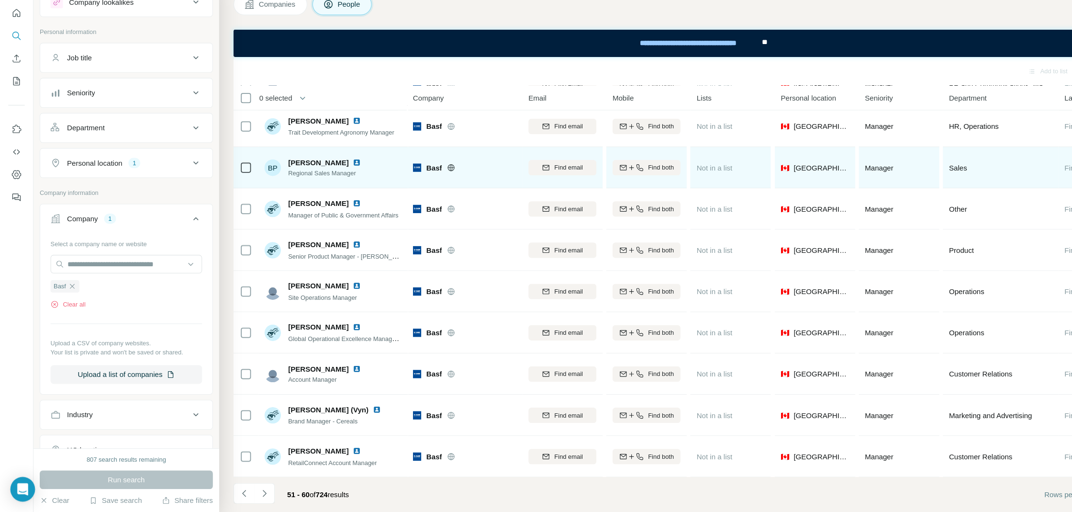
click at [329, 187] on img at bounding box center [331, 188] width 8 height 8
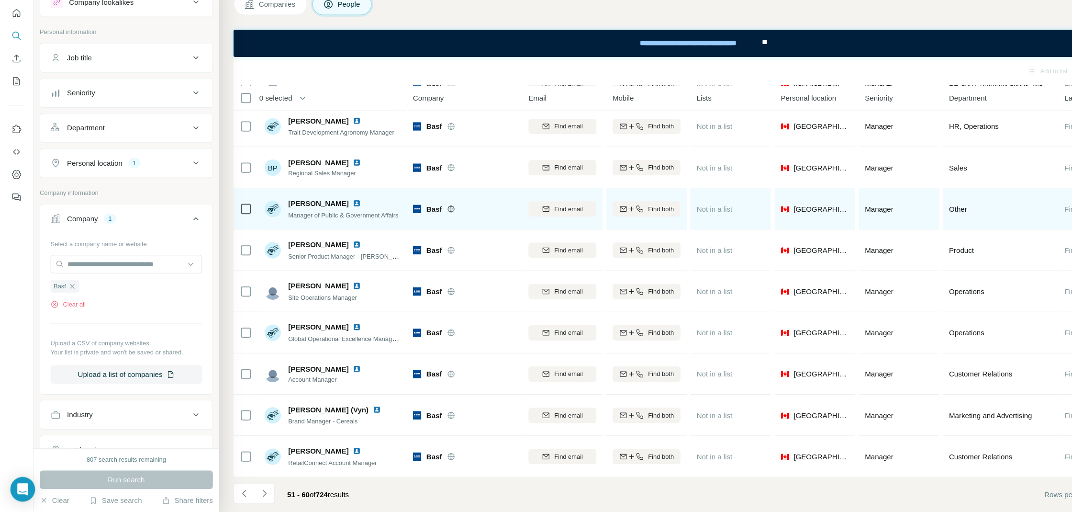
click at [329, 223] on img at bounding box center [331, 226] width 8 height 8
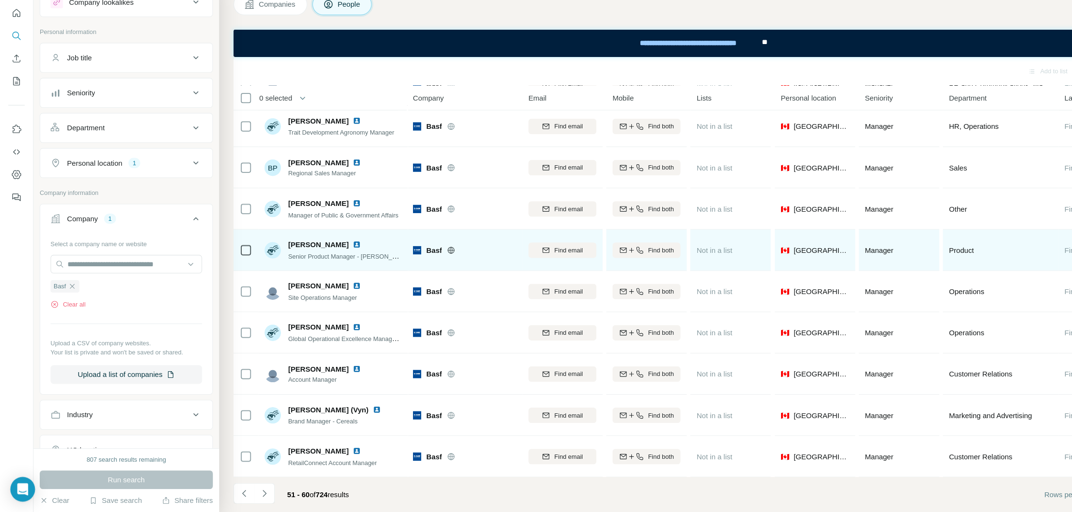
click at [327, 260] on img at bounding box center [331, 264] width 8 height 8
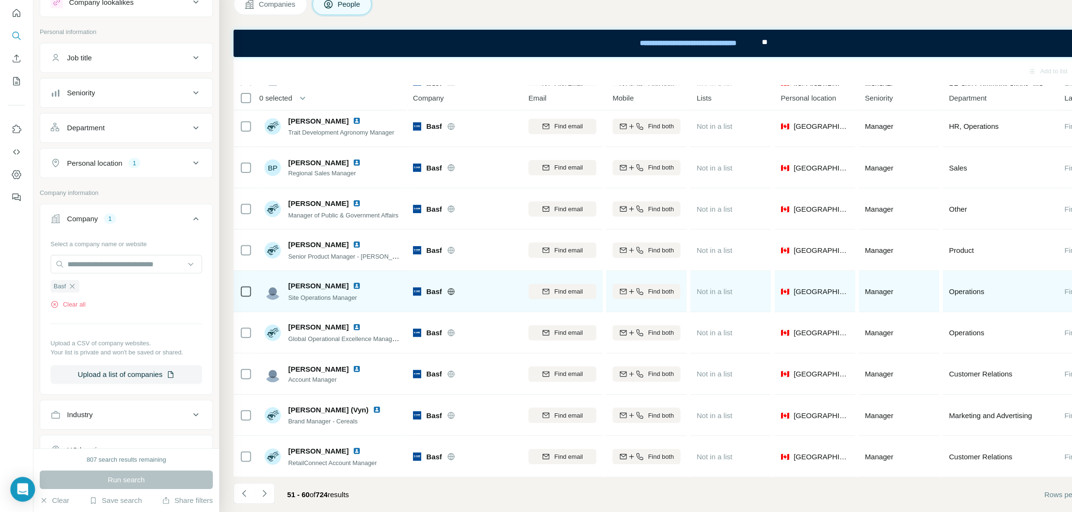
click at [327, 301] on img at bounding box center [331, 302] width 8 height 8
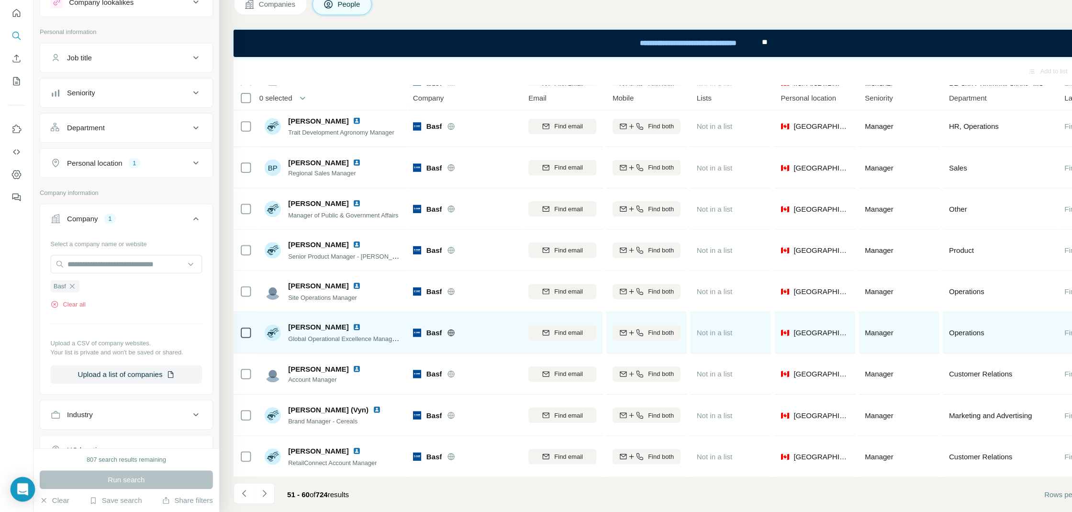
click at [327, 338] on img at bounding box center [331, 341] width 8 height 8
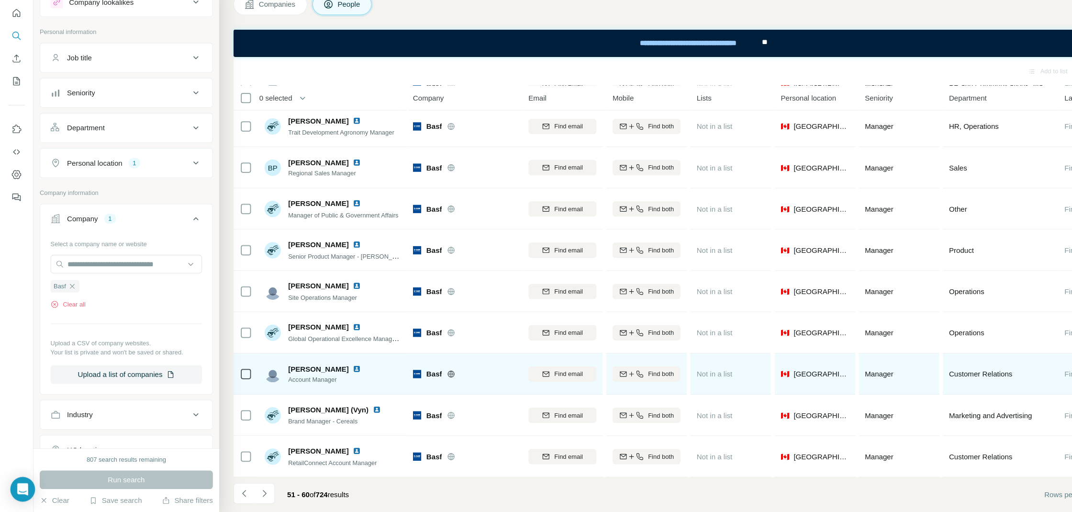
click at [327, 378] on img at bounding box center [331, 379] width 8 height 8
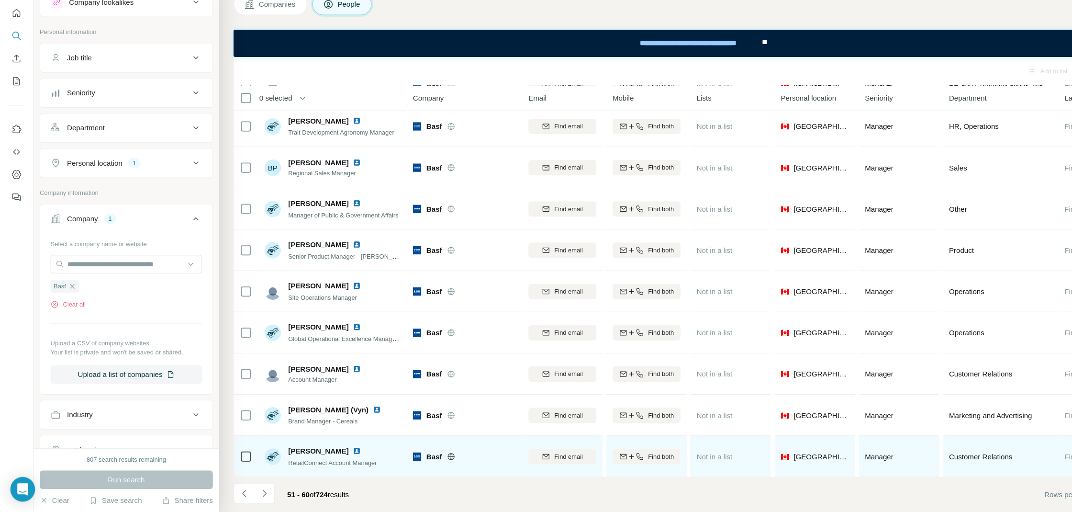
click at [327, 451] on img at bounding box center [331, 455] width 8 height 8
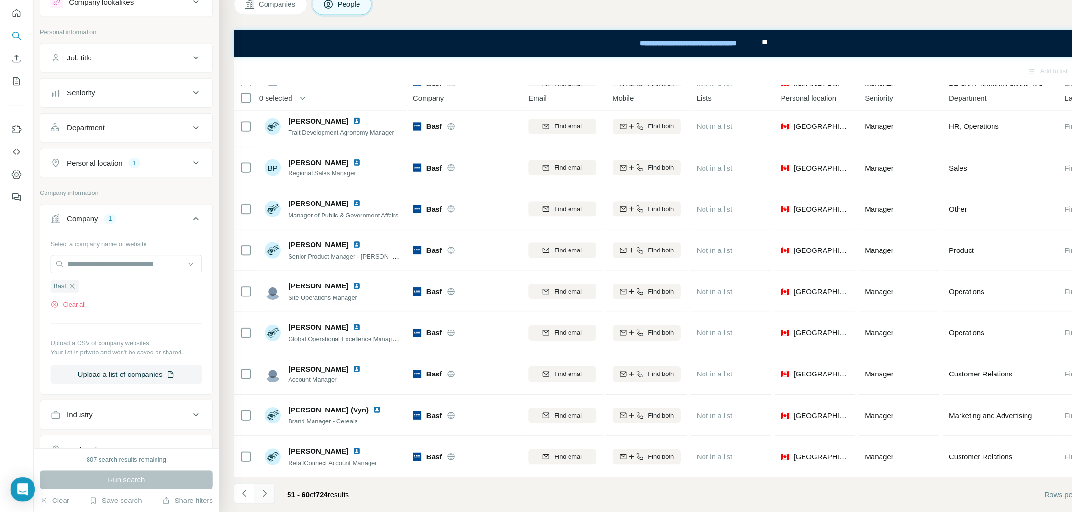
click at [248, 495] on icon "Navigate to next page" at bounding box center [246, 495] width 10 height 10
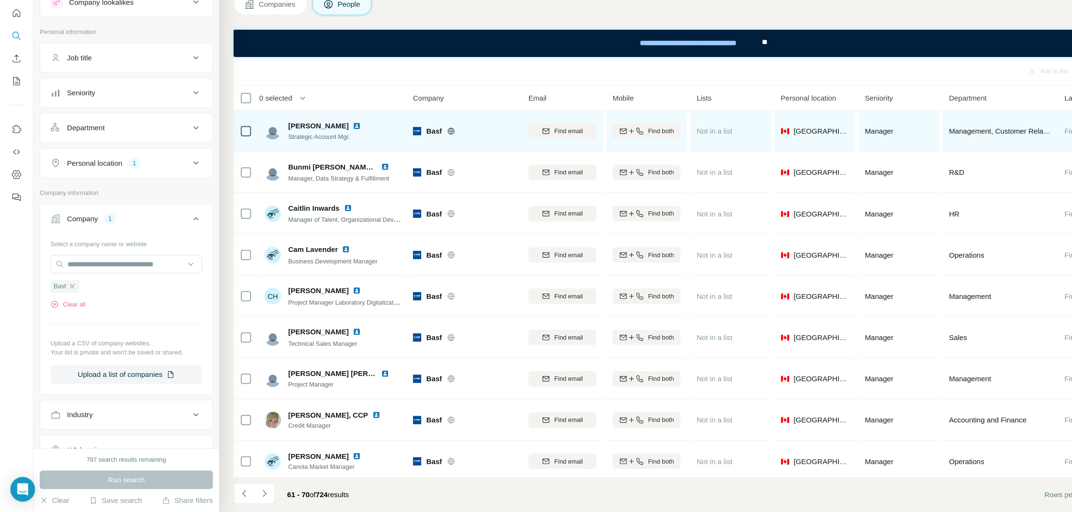
click at [327, 154] on img at bounding box center [331, 154] width 8 height 8
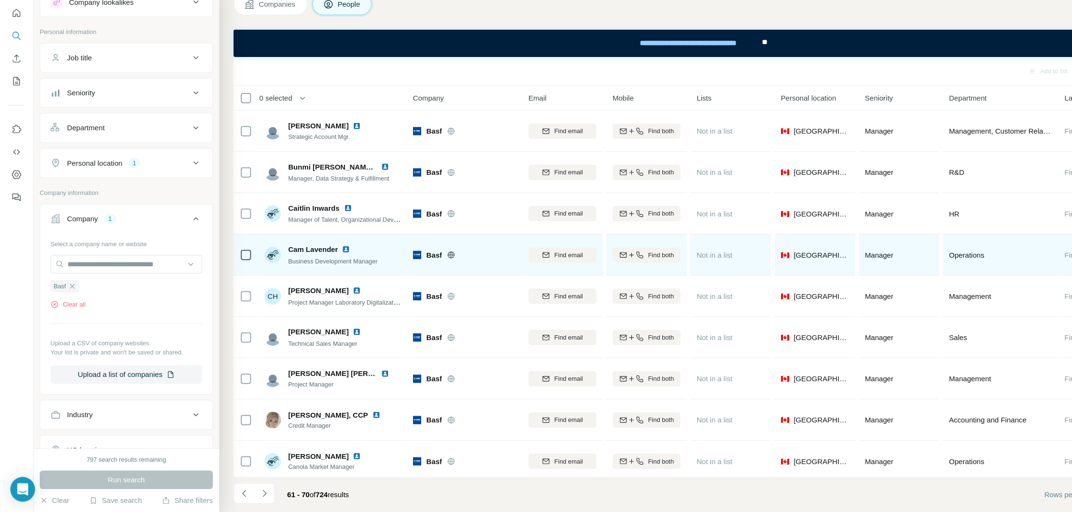
scroll to position [43, 0]
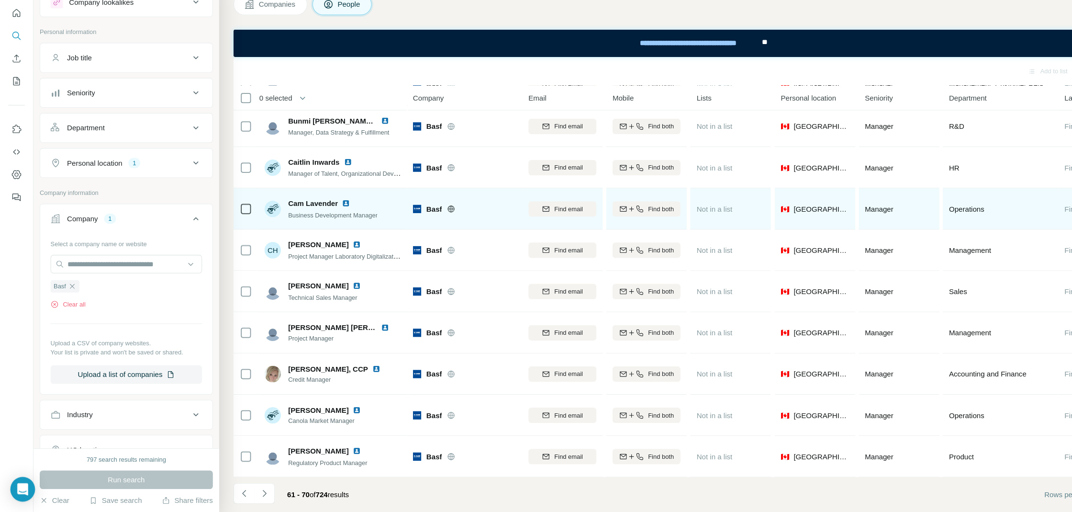
click at [322, 225] on img at bounding box center [321, 226] width 8 height 8
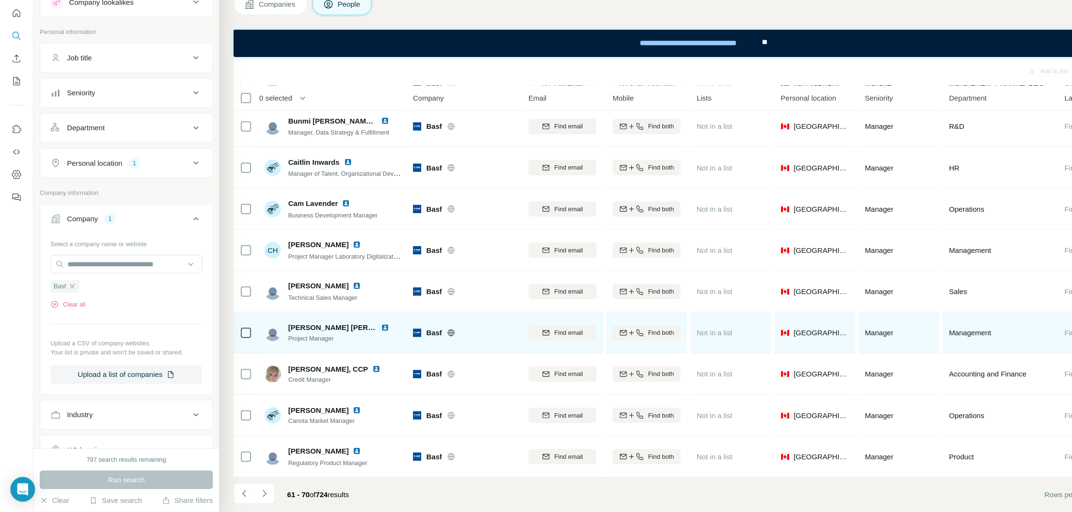
click at [354, 340] on img at bounding box center [358, 341] width 8 height 8
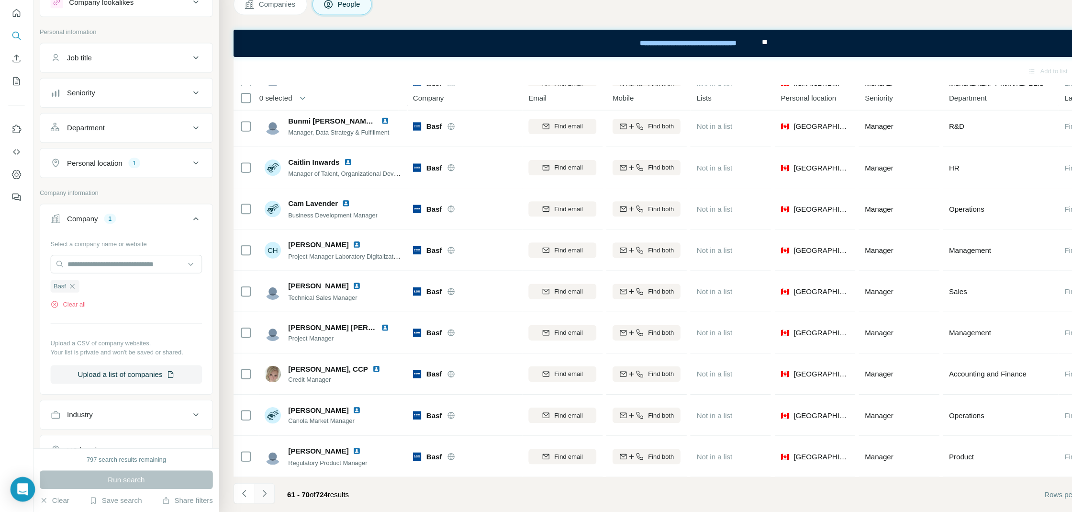
click at [247, 494] on icon "Navigate to next page" at bounding box center [246, 495] width 10 height 10
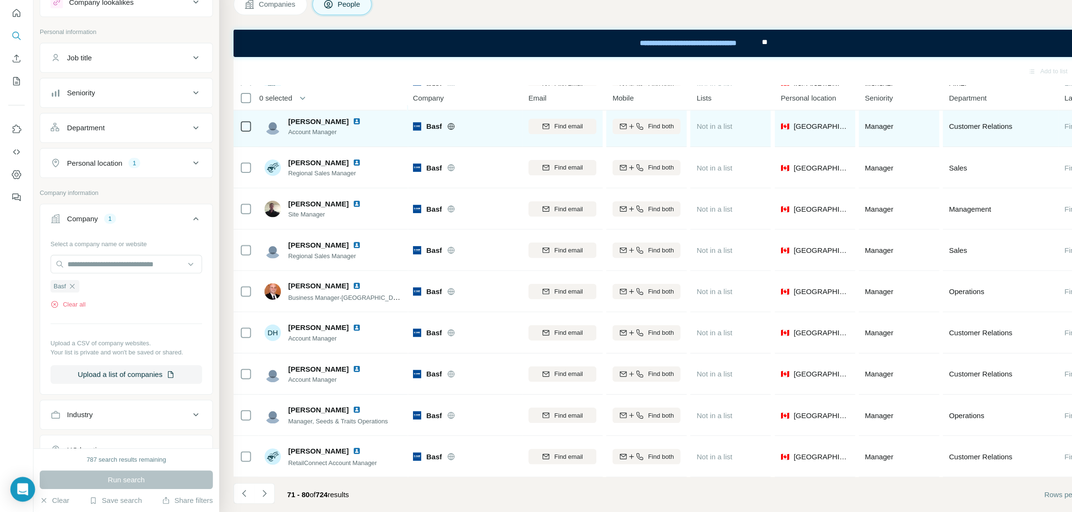
click at [330, 149] on img at bounding box center [331, 150] width 8 height 8
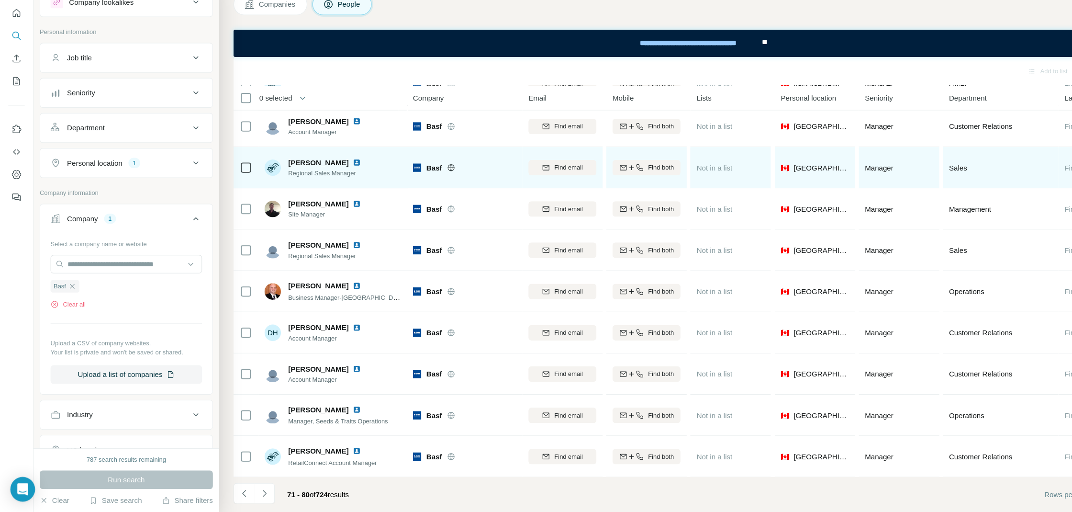
click at [327, 184] on img at bounding box center [331, 188] width 8 height 8
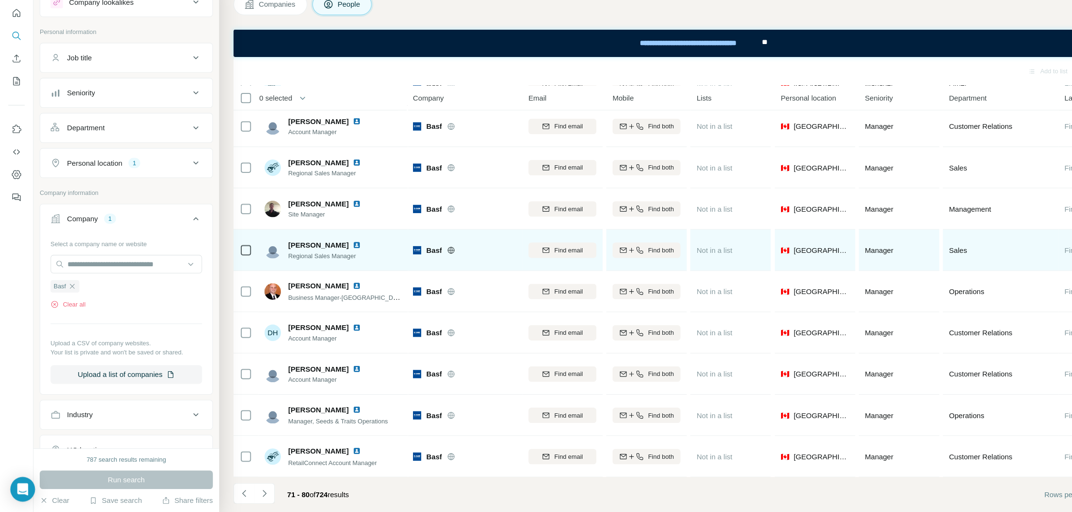
click at [327, 260] on img at bounding box center [331, 264] width 8 height 8
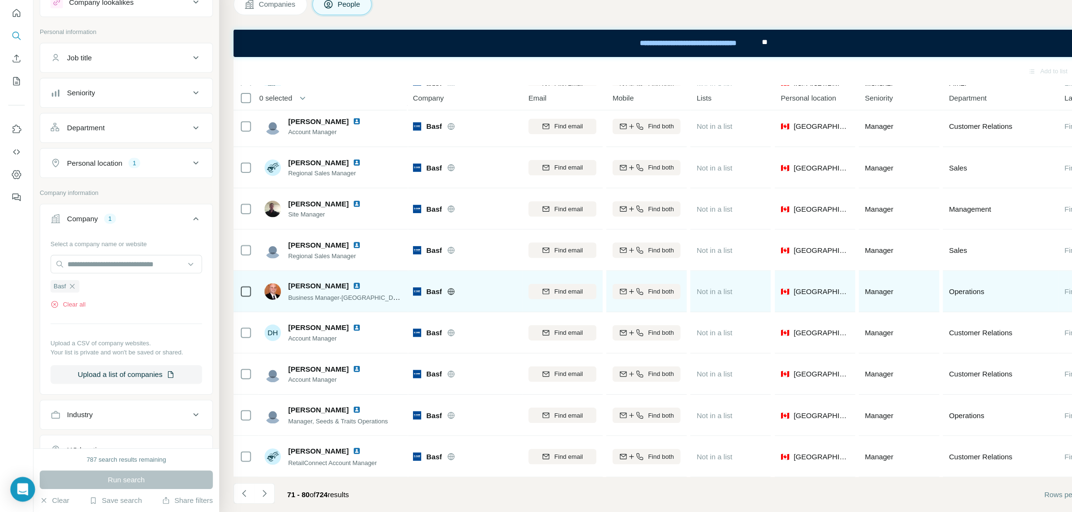
click at [327, 301] on img at bounding box center [331, 302] width 8 height 8
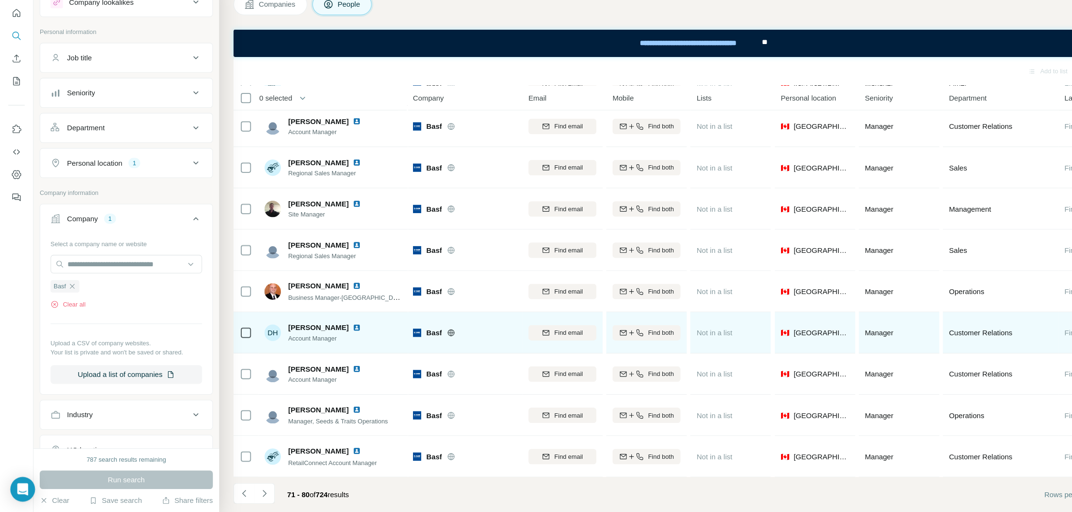
click at [327, 341] on img at bounding box center [331, 341] width 8 height 8
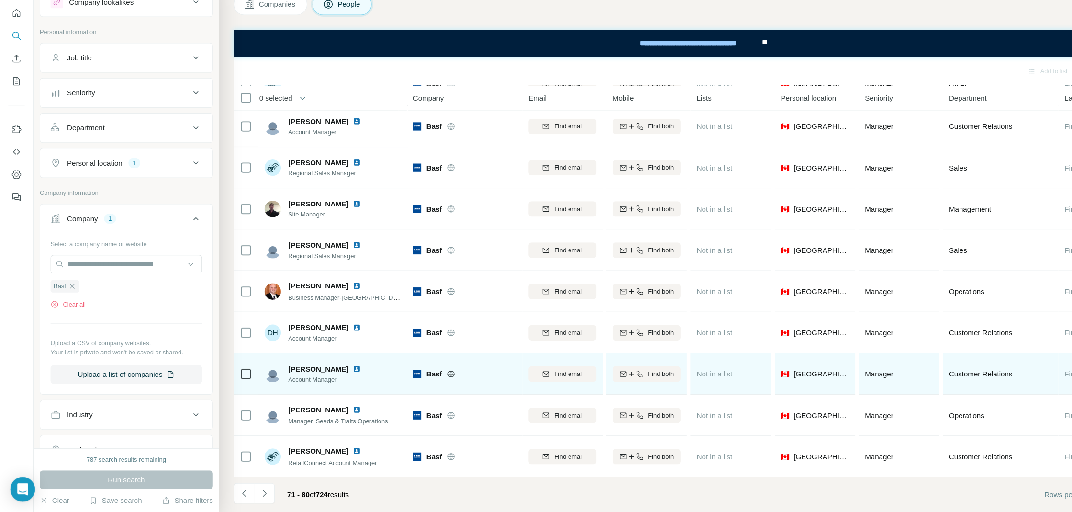
click at [327, 379] on img at bounding box center [331, 379] width 8 height 8
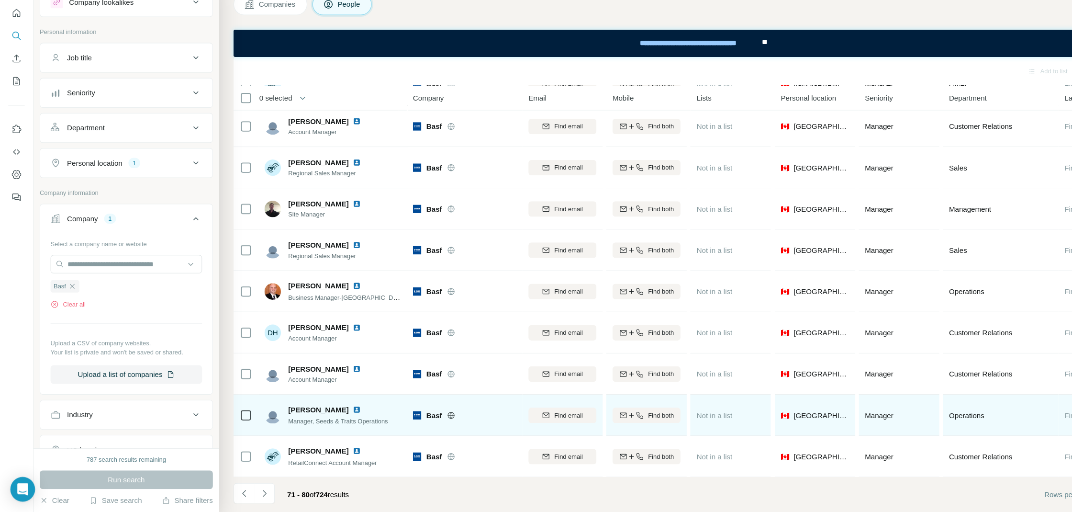
click at [327, 415] on img at bounding box center [331, 417] width 8 height 8
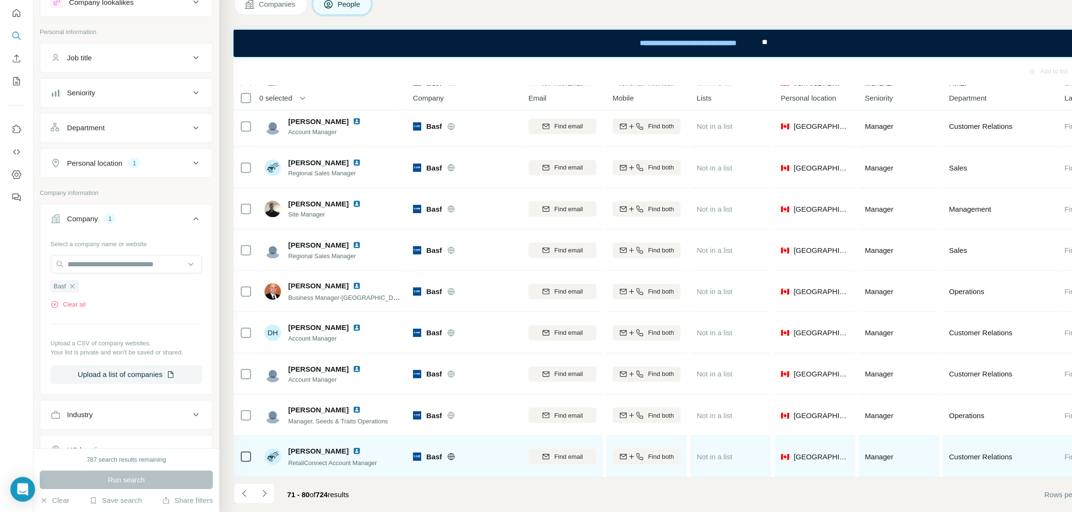
click at [327, 456] on img at bounding box center [331, 455] width 8 height 8
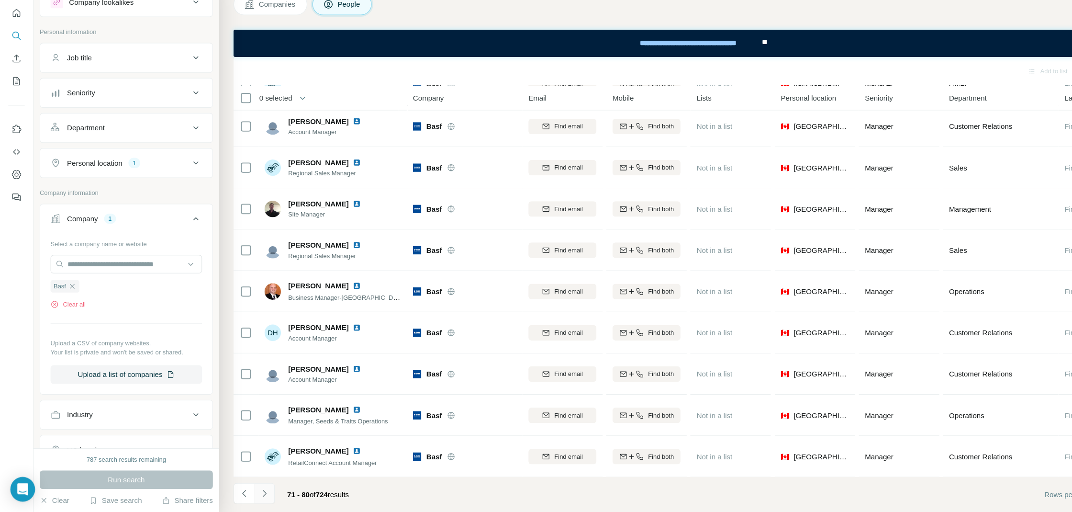
click at [246, 498] on icon "Navigate to next page" at bounding box center [246, 495] width 10 height 10
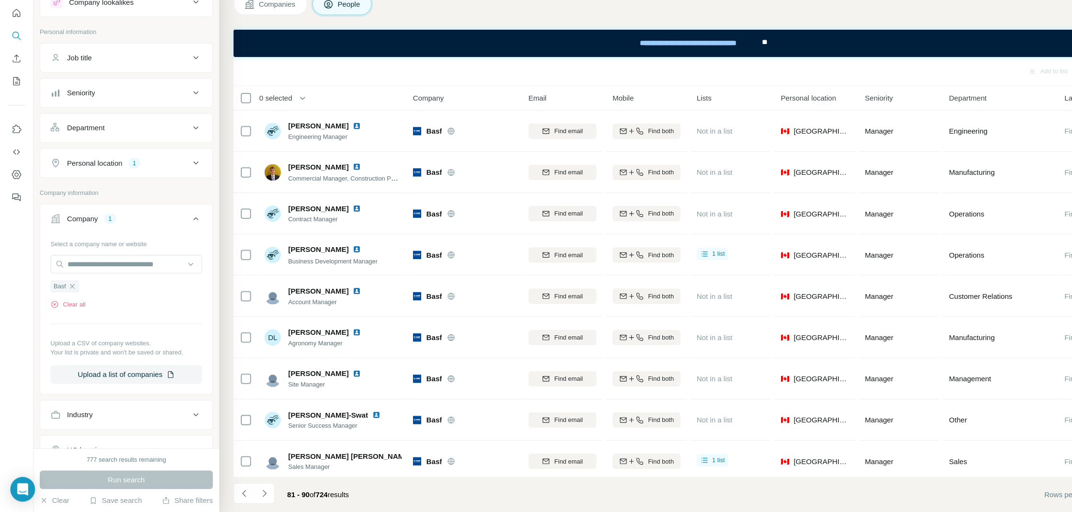
scroll to position [0, 0]
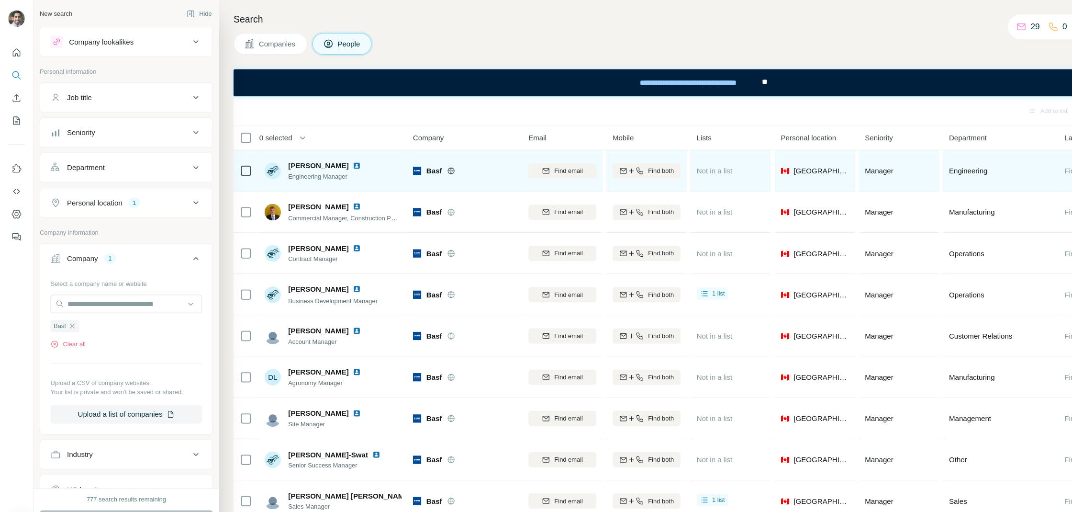
click at [327, 151] on img at bounding box center [331, 154] width 8 height 8
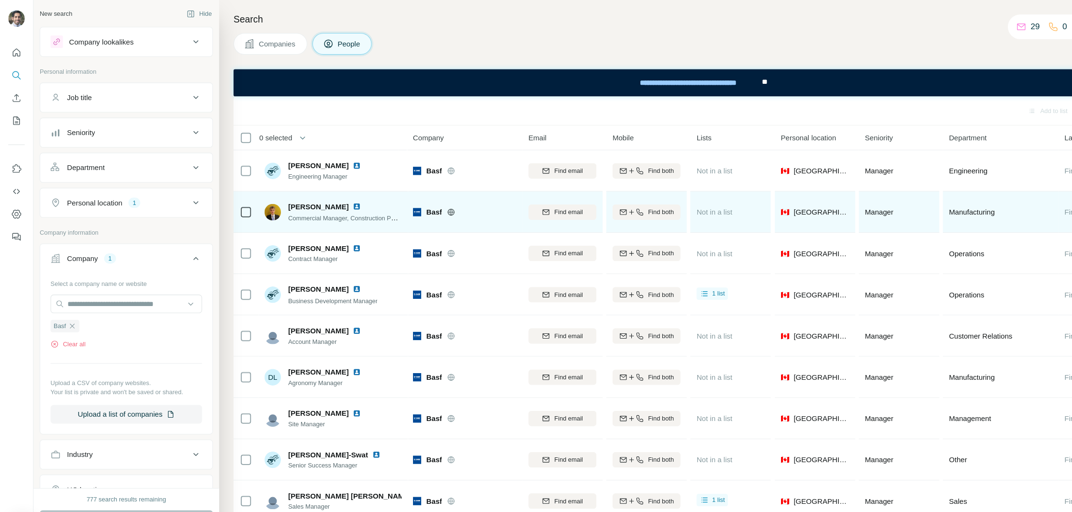
click at [327, 194] on img at bounding box center [331, 192] width 8 height 8
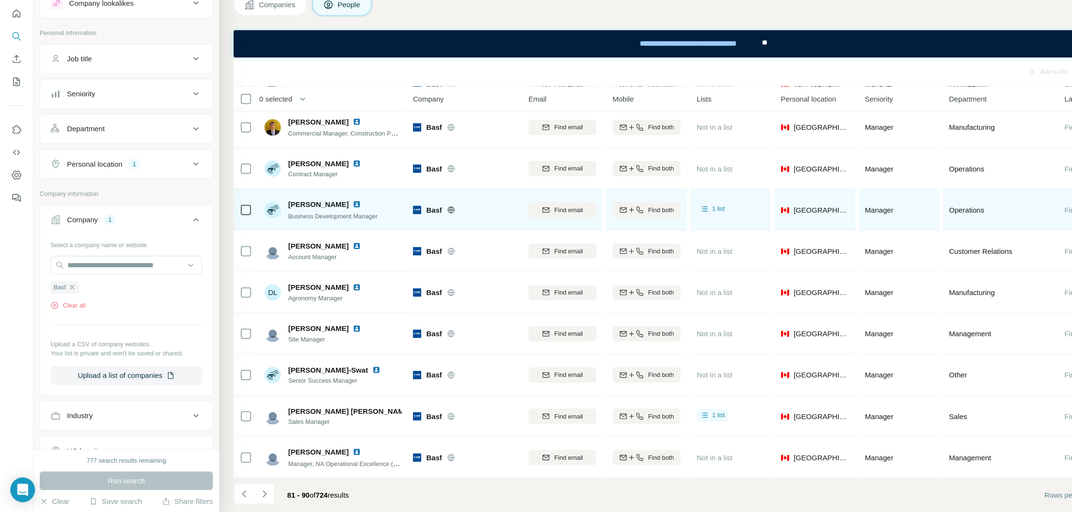
click at [327, 225] on img at bounding box center [331, 226] width 8 height 8
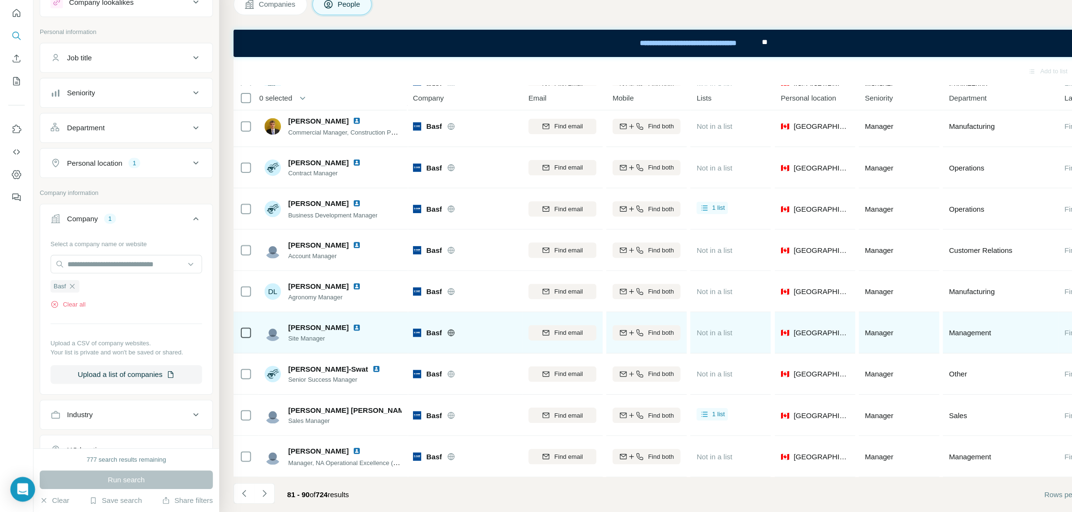
click at [327, 340] on img at bounding box center [331, 341] width 8 height 8
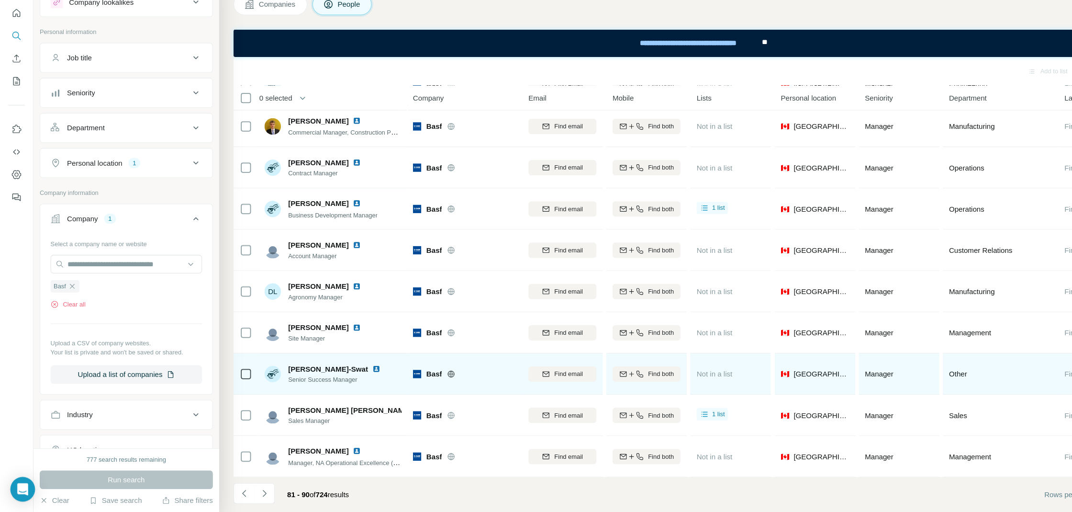
click at [346, 377] on img at bounding box center [350, 379] width 8 height 8
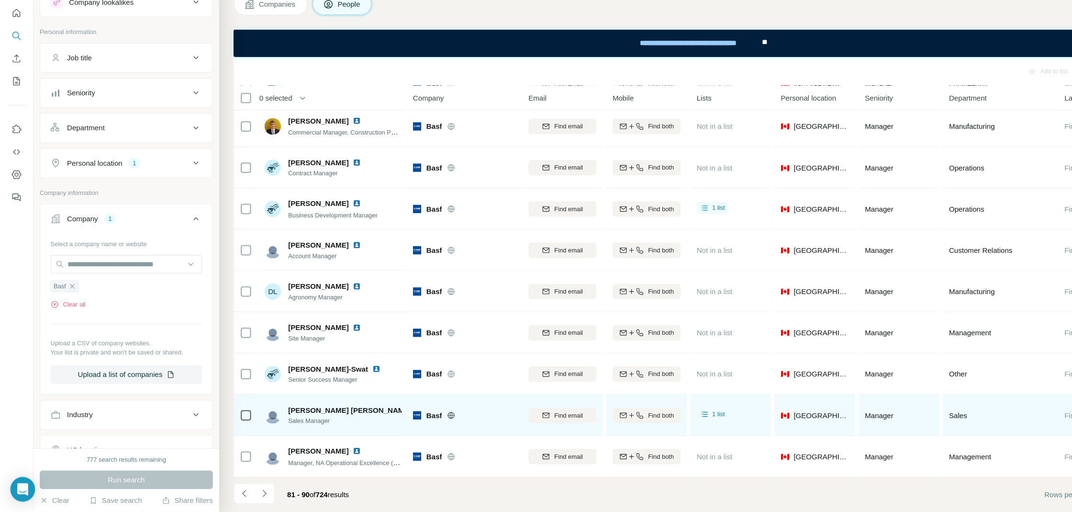
click at [386, 416] on img at bounding box center [390, 418] width 8 height 8
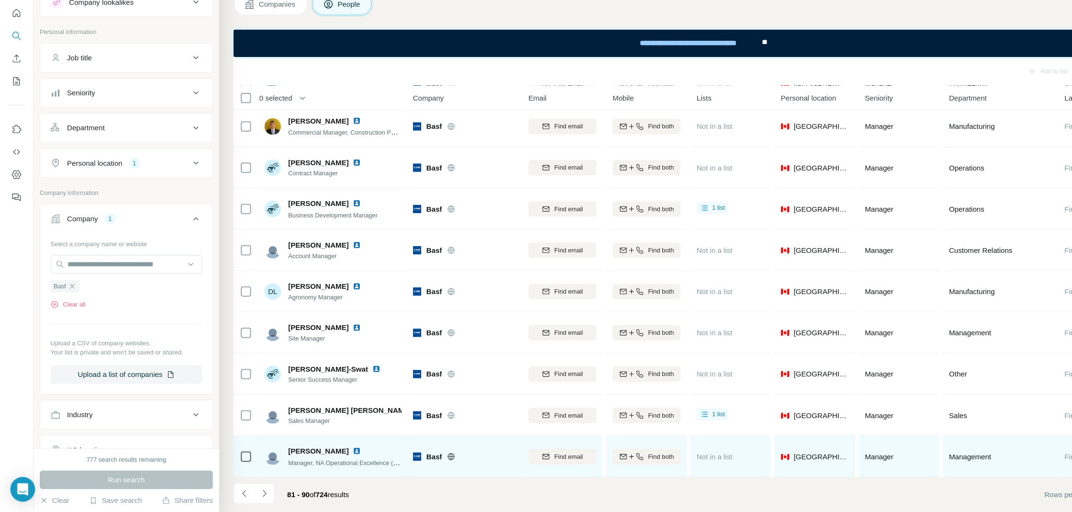
click at [327, 451] on img at bounding box center [331, 455] width 8 height 8
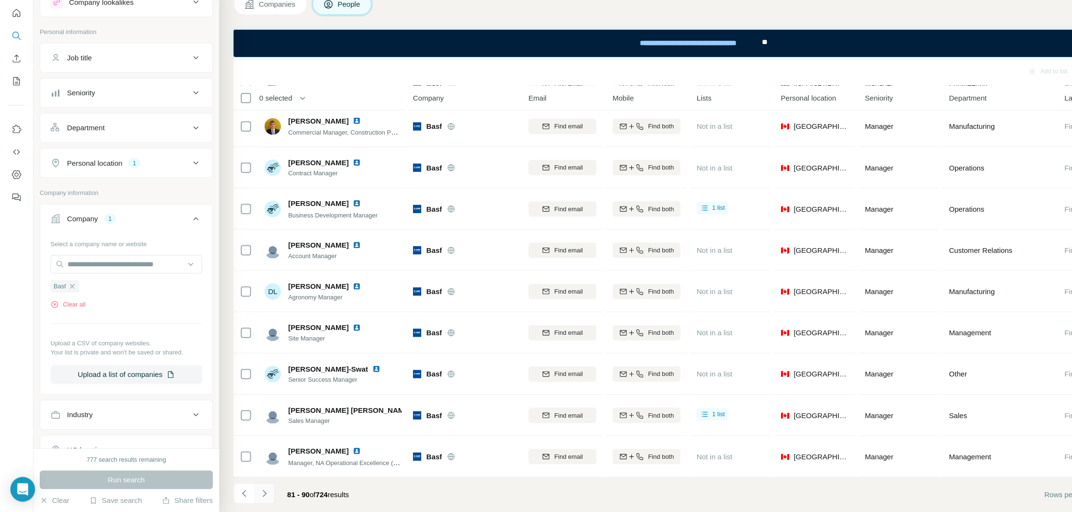
click at [247, 501] on button "Navigate to next page" at bounding box center [245, 494] width 19 height 19
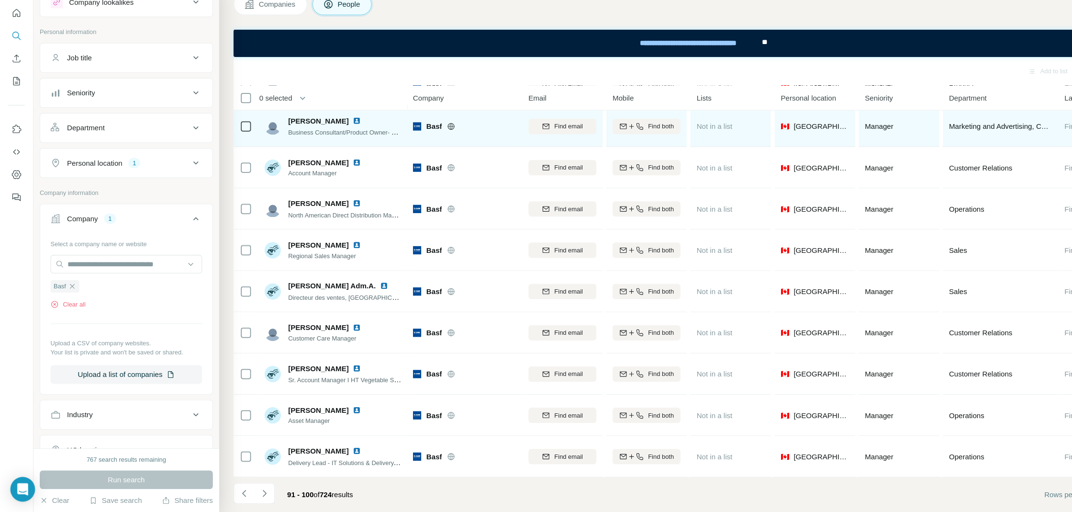
click at [335, 147] on img at bounding box center [331, 149] width 8 height 8
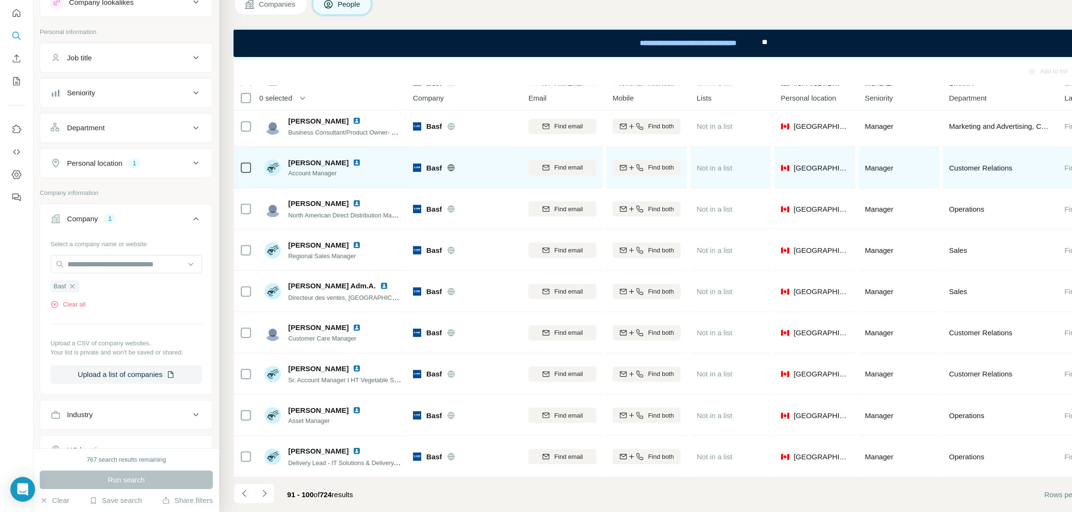
click at [327, 187] on img at bounding box center [331, 188] width 8 height 8
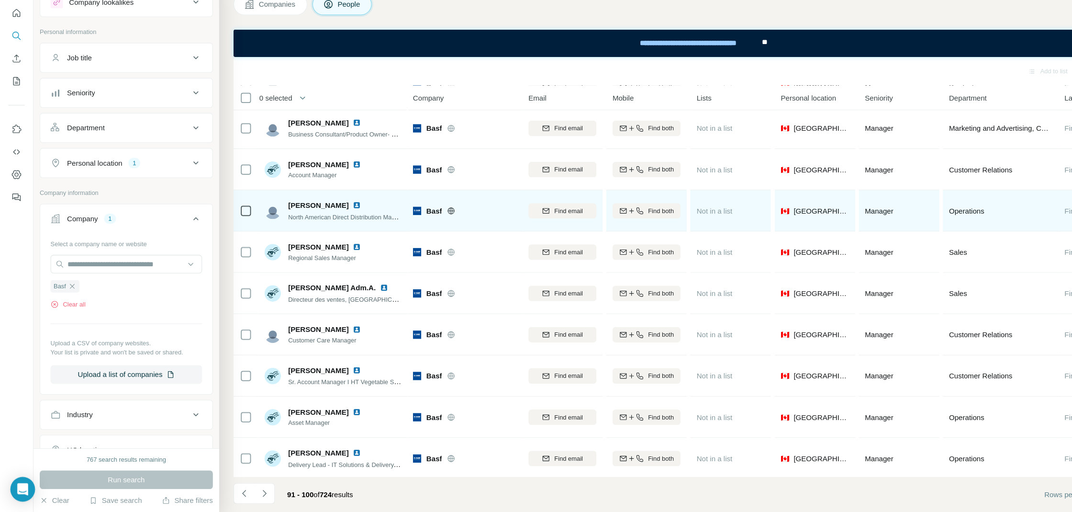
scroll to position [43, 0]
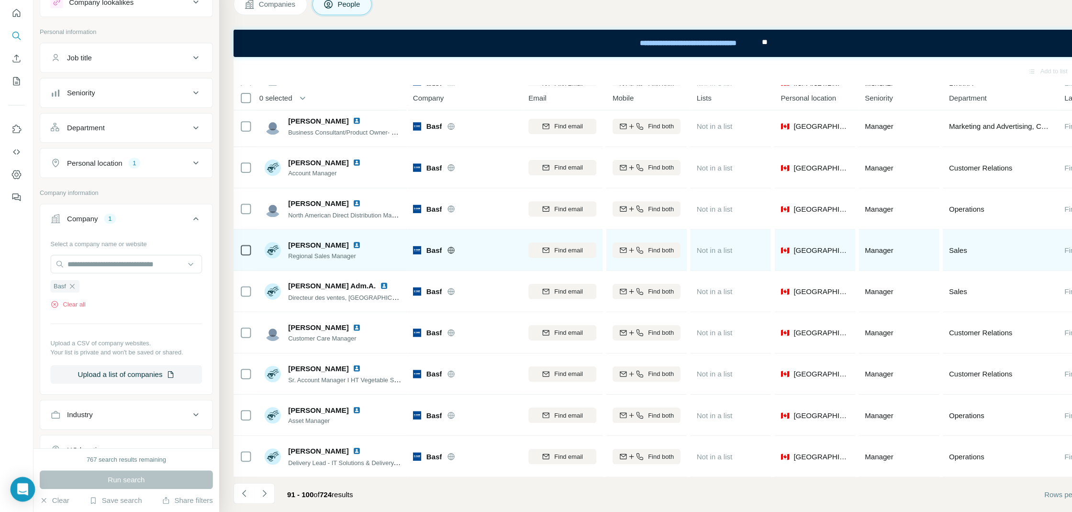
click at [327, 264] on div at bounding box center [336, 264] width 19 height 8
click at [327, 264] on img at bounding box center [331, 264] width 8 height 8
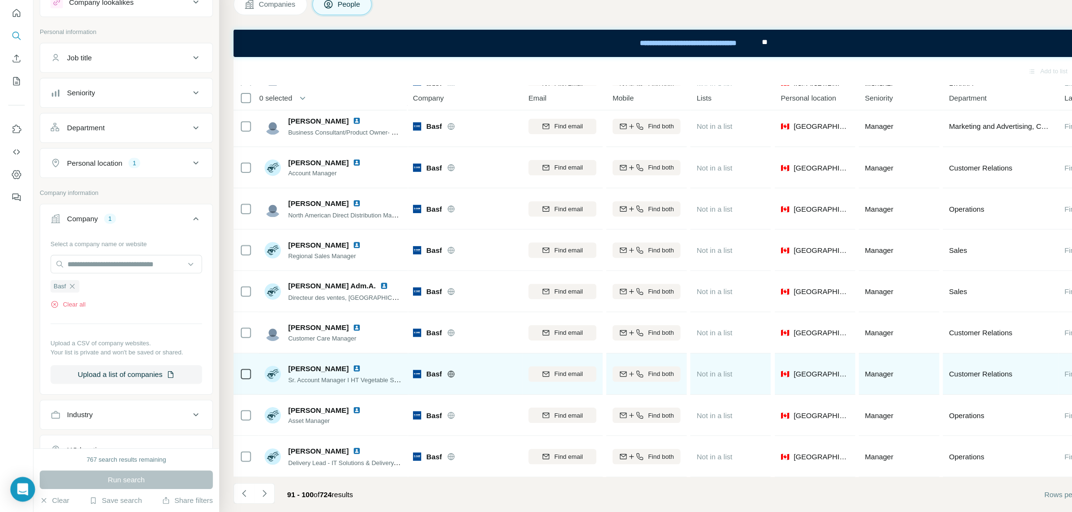
click at [327, 378] on img at bounding box center [331, 379] width 8 height 8
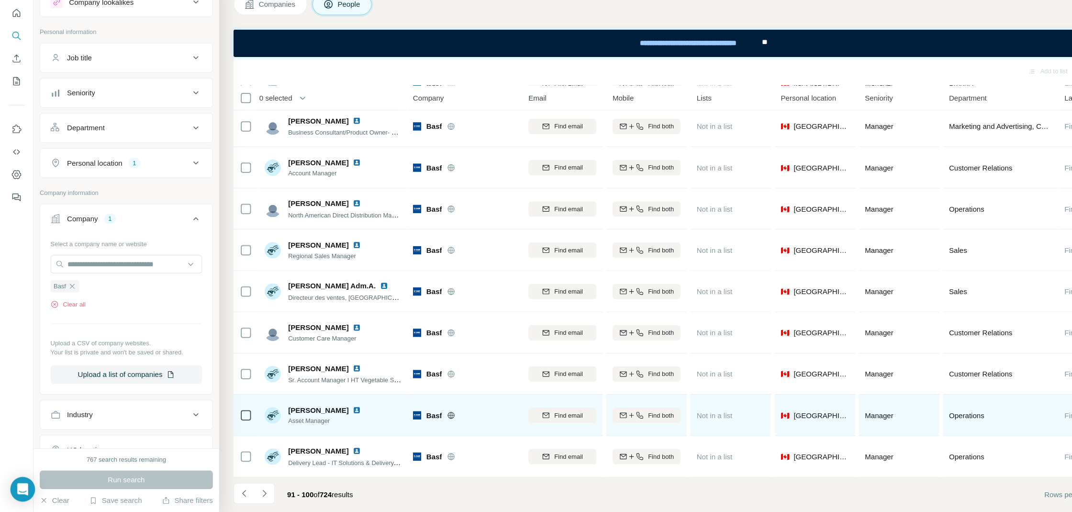
click at [327, 414] on img at bounding box center [331, 418] width 8 height 8
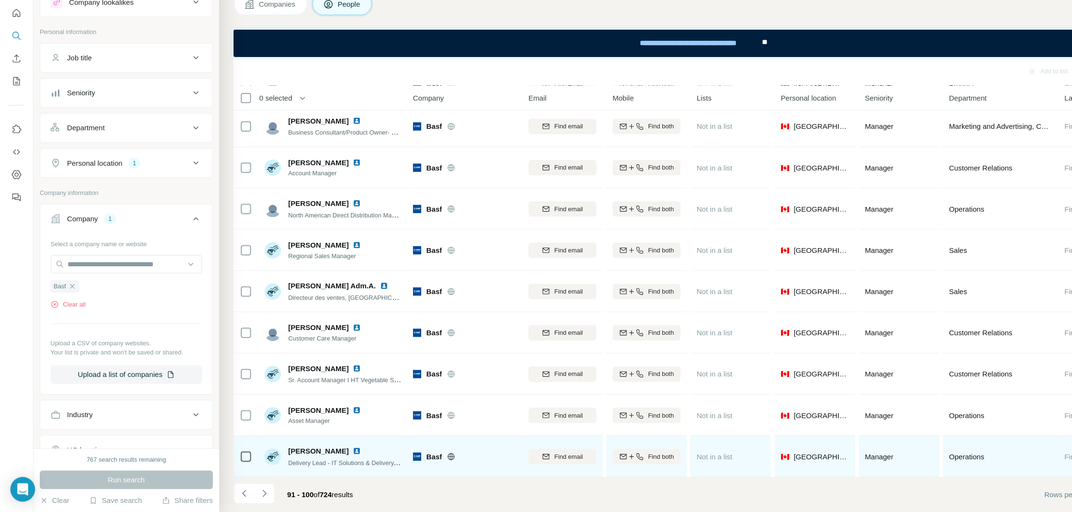
click at [327, 457] on img at bounding box center [331, 455] width 8 height 8
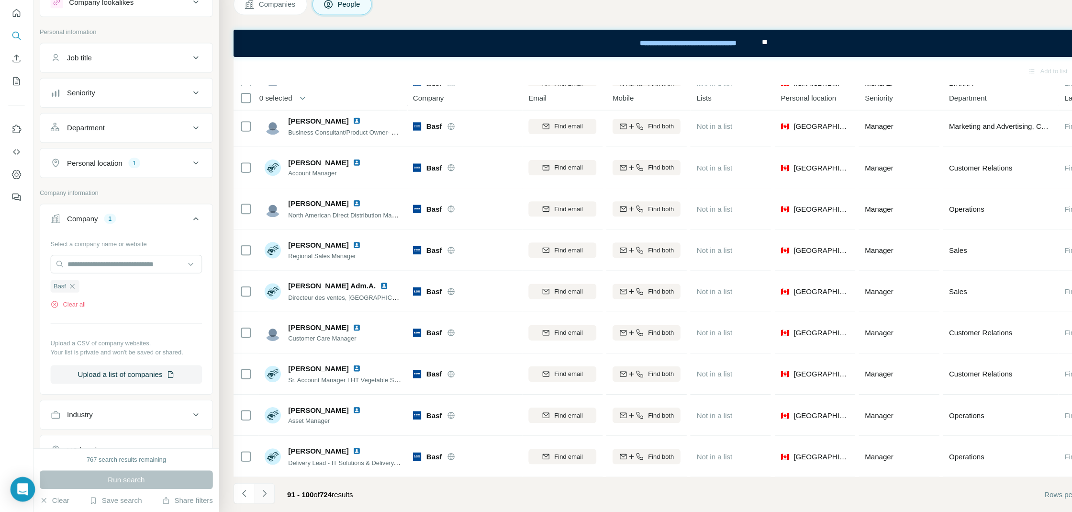
click at [251, 493] on button "Navigate to next page" at bounding box center [245, 494] width 19 height 19
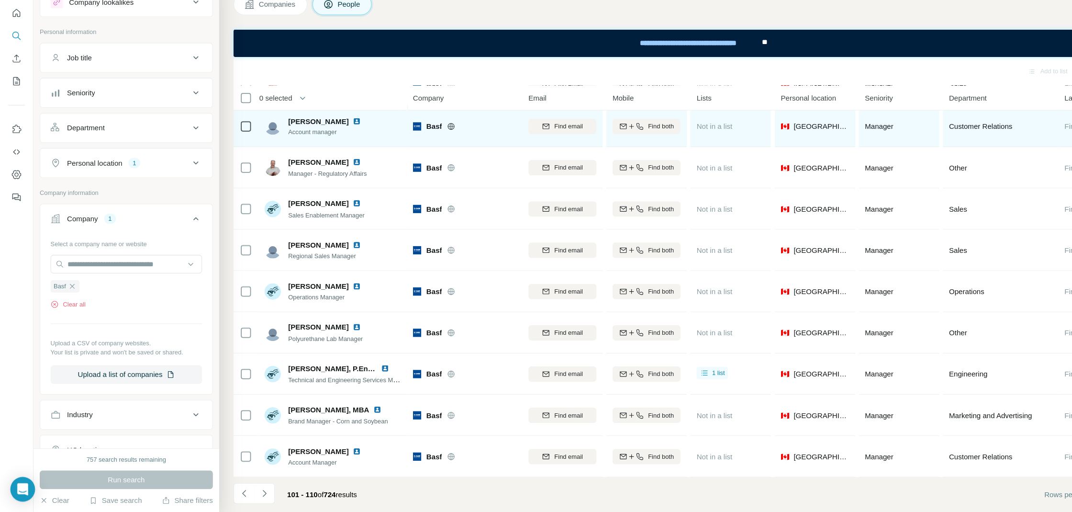
click at [335, 149] on img at bounding box center [331, 150] width 8 height 8
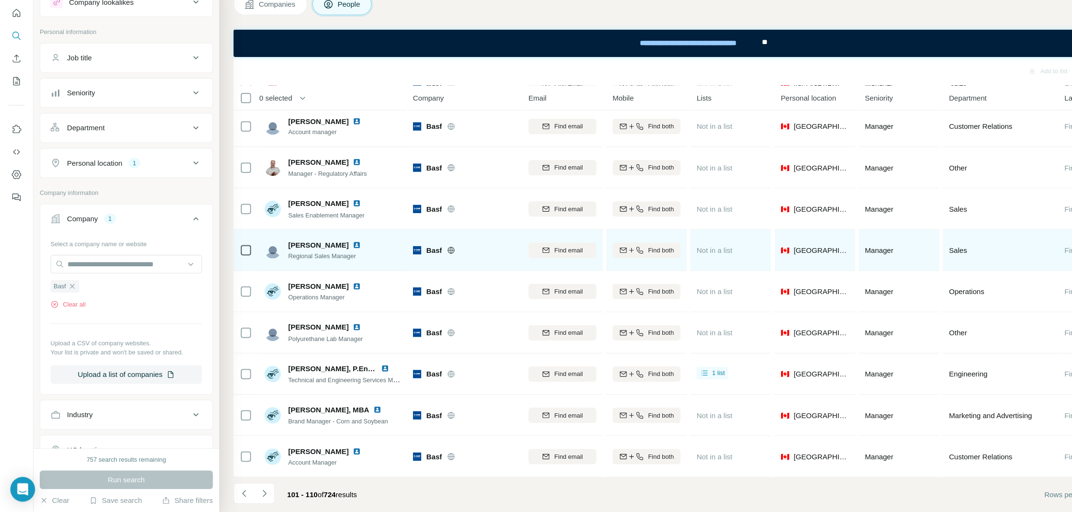
click at [327, 263] on img at bounding box center [331, 264] width 8 height 8
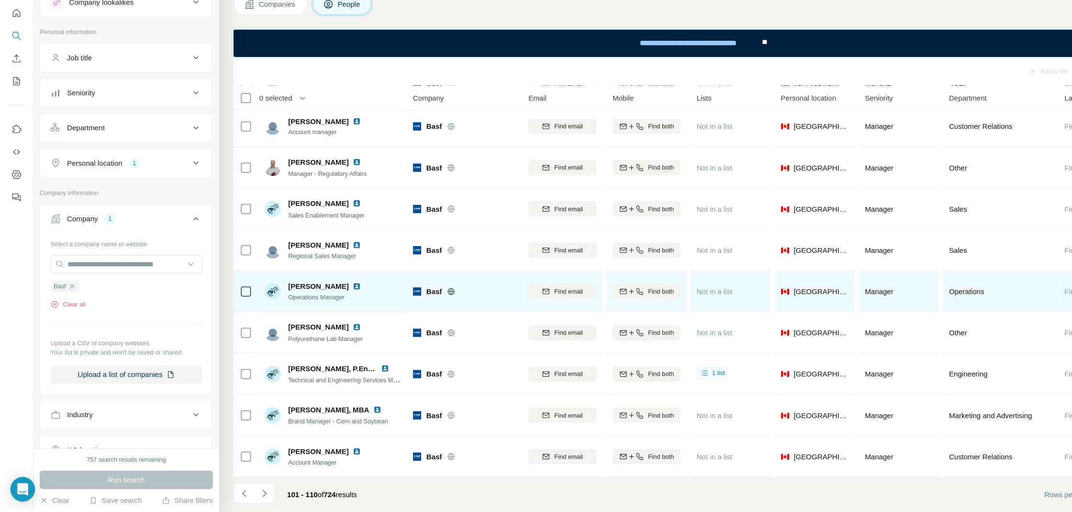
click at [327, 304] on img at bounding box center [331, 303] width 8 height 8
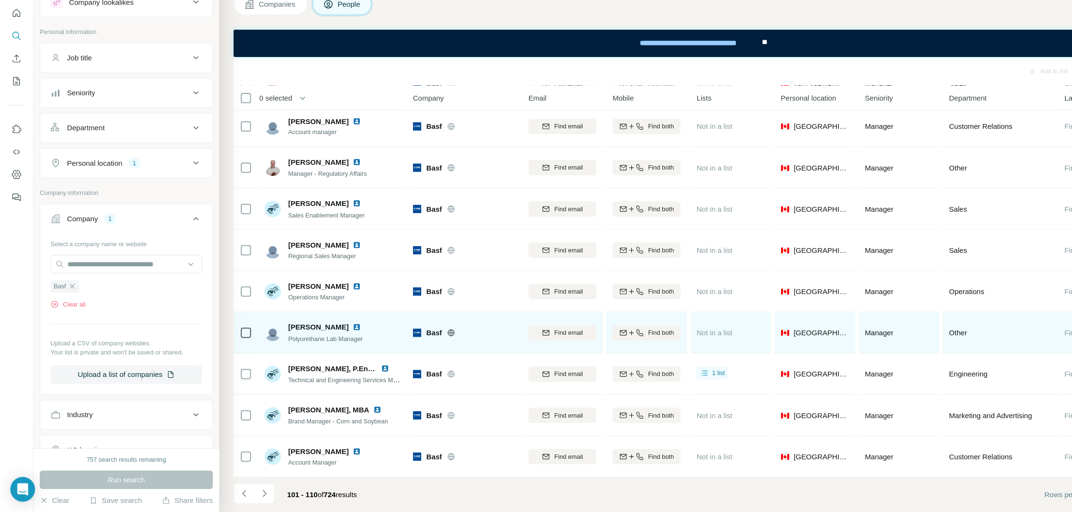
click at [327, 338] on img at bounding box center [331, 341] width 8 height 8
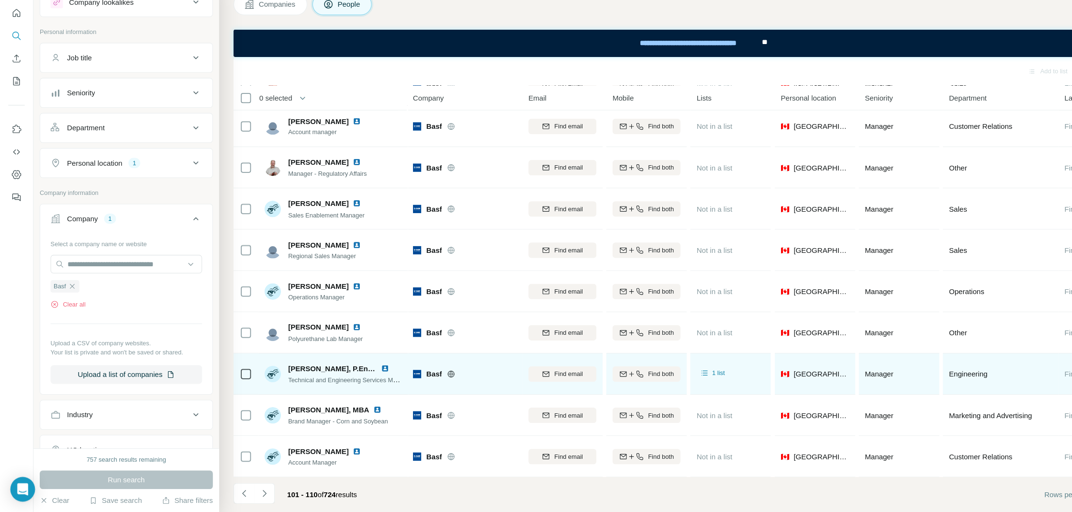
click at [360, 378] on img at bounding box center [358, 379] width 8 height 8
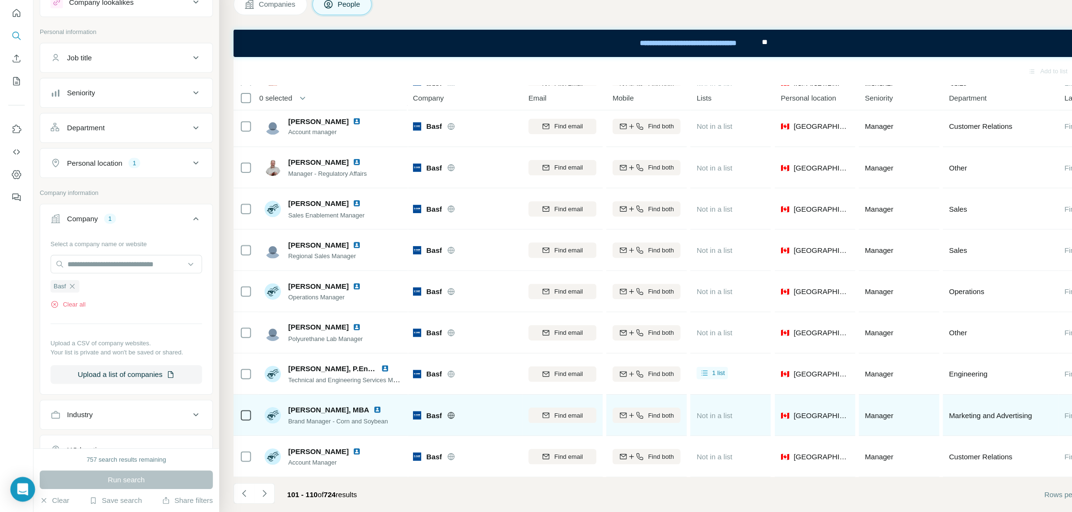
click at [354, 413] on img at bounding box center [351, 417] width 8 height 8
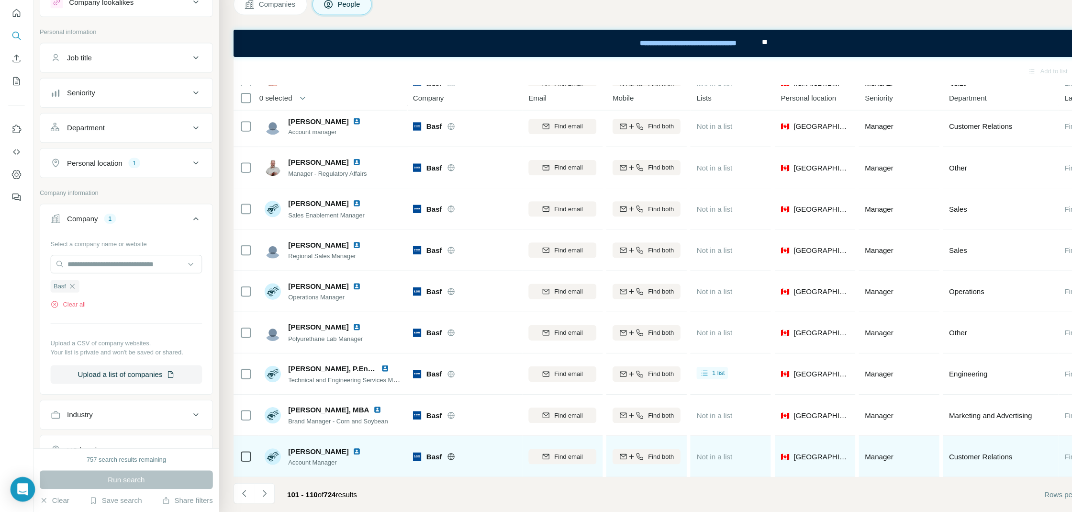
click at [327, 453] on img at bounding box center [331, 456] width 8 height 8
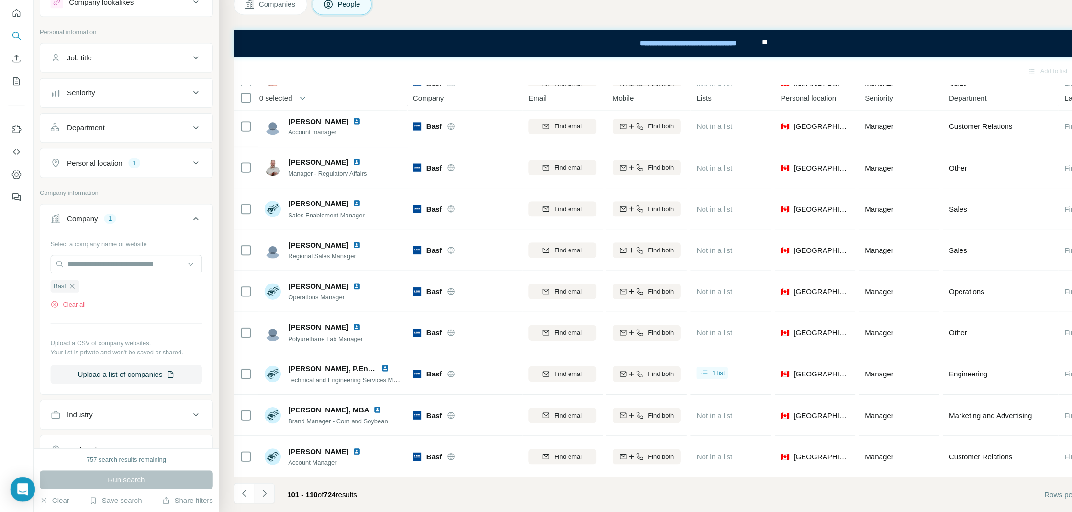
click at [252, 499] on button "Navigate to next page" at bounding box center [245, 494] width 19 height 19
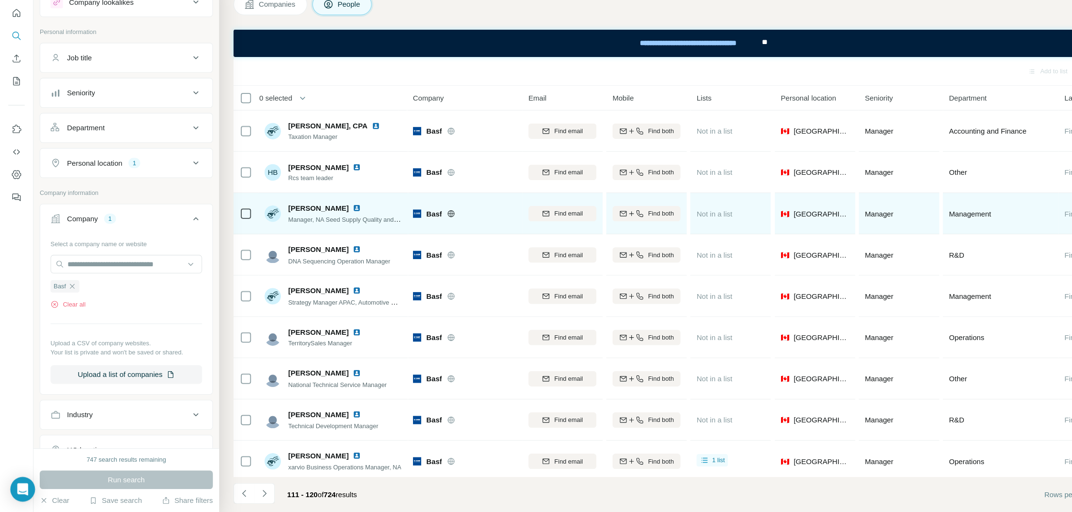
scroll to position [0, 0]
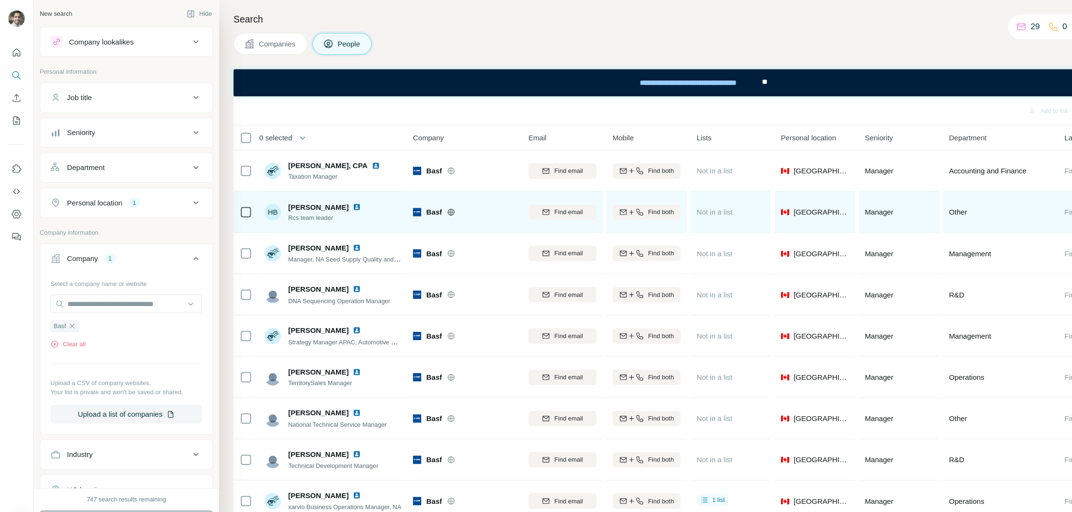
click at [333, 190] on img at bounding box center [331, 192] width 8 height 8
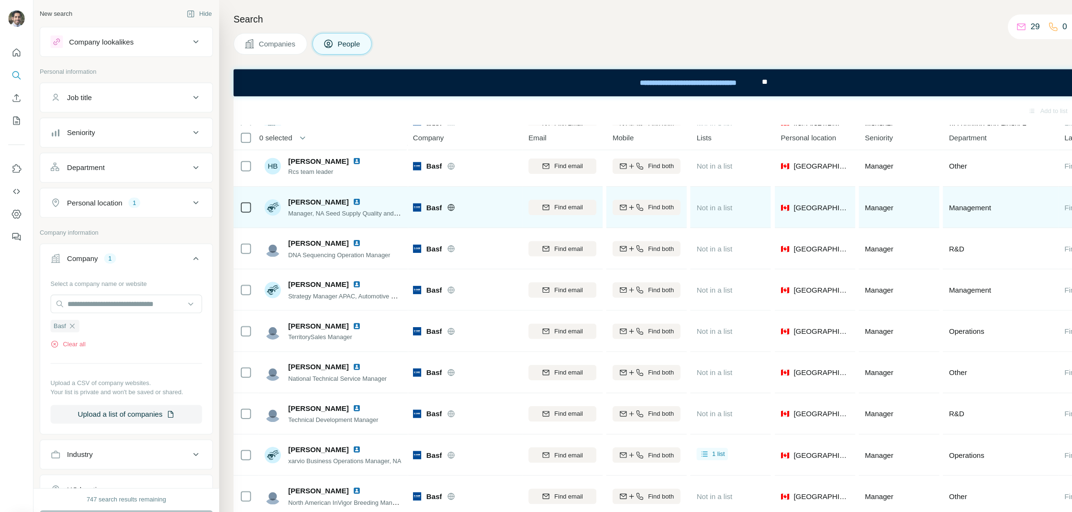
click at [327, 187] on img at bounding box center [331, 187] width 8 height 8
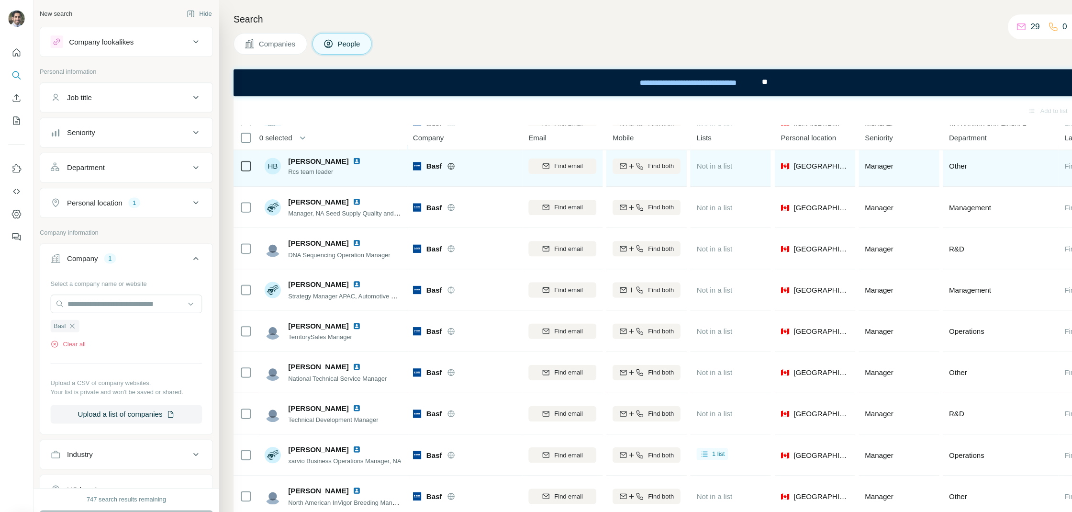
scroll to position [0, 0]
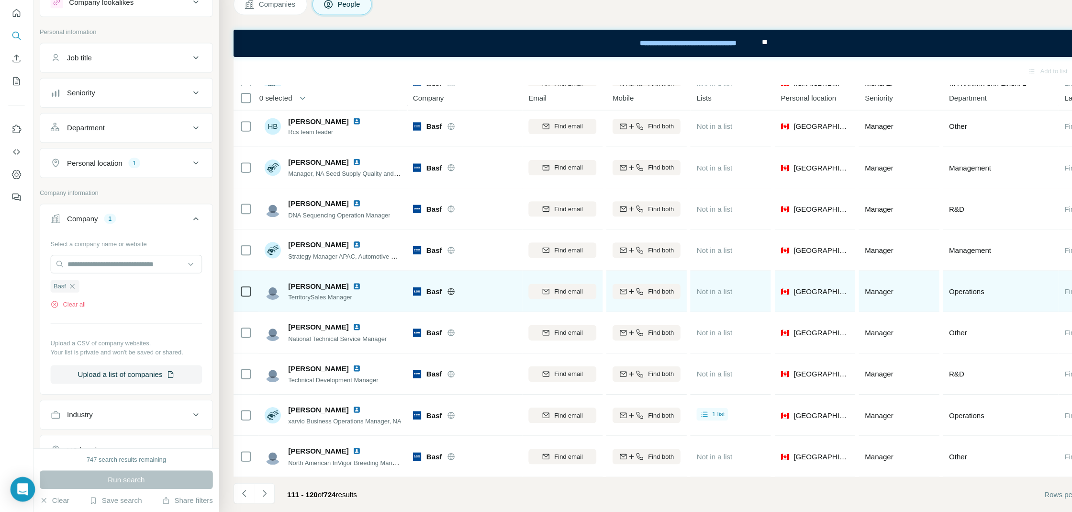
click at [327, 301] on img at bounding box center [331, 303] width 8 height 8
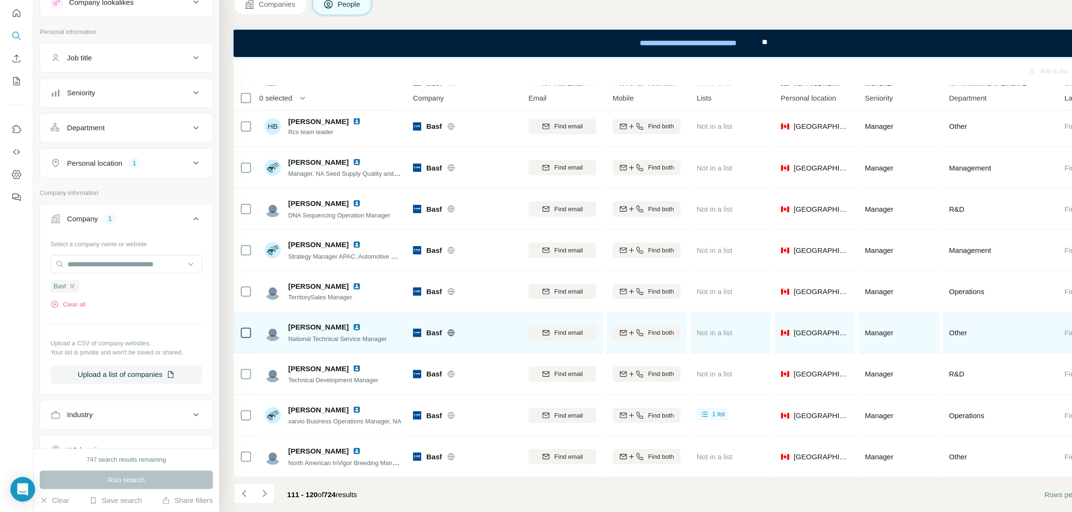
click at [327, 339] on img at bounding box center [331, 341] width 8 height 8
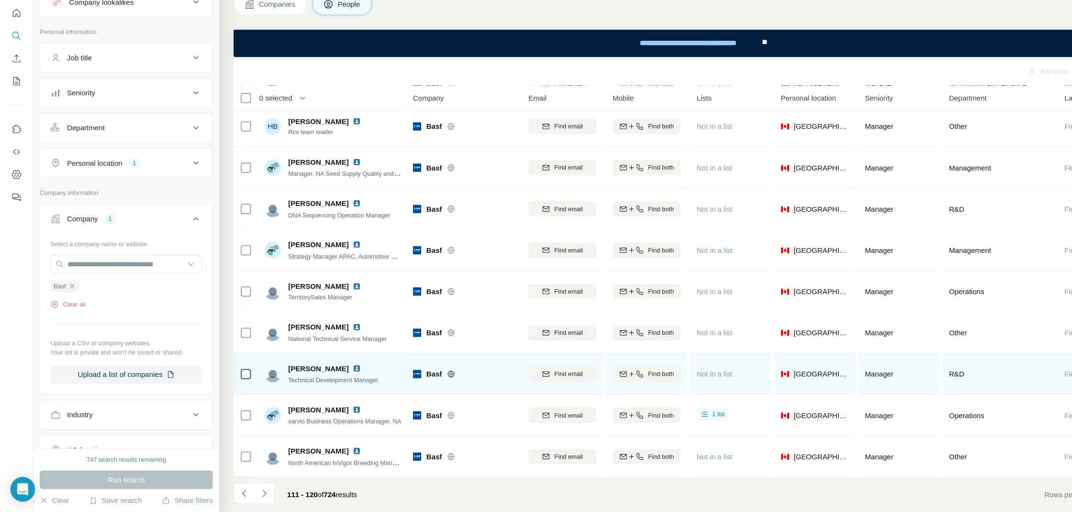
click at [327, 380] on img at bounding box center [331, 379] width 8 height 8
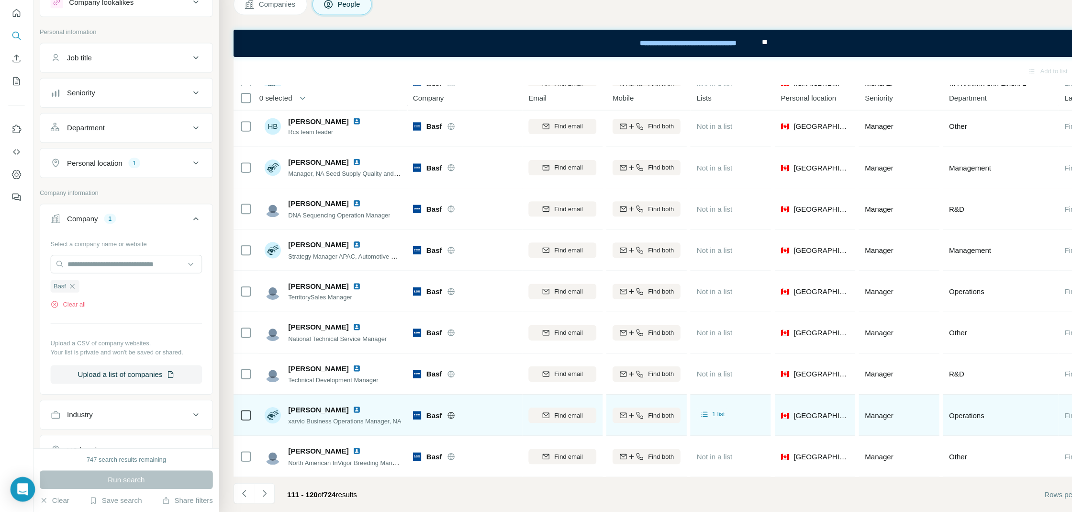
click at [327, 413] on img at bounding box center [331, 417] width 8 height 8
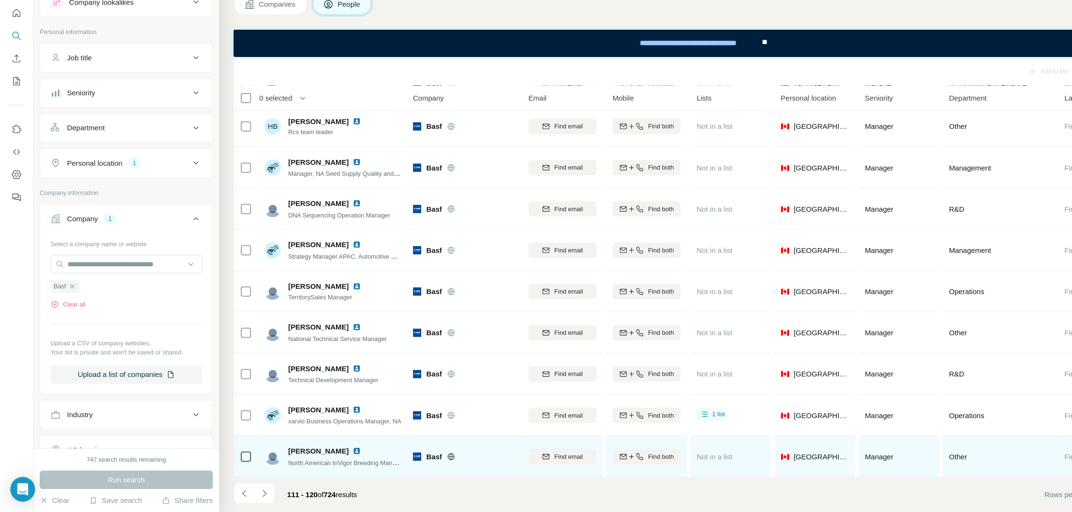
click at [327, 455] on img at bounding box center [331, 455] width 8 height 8
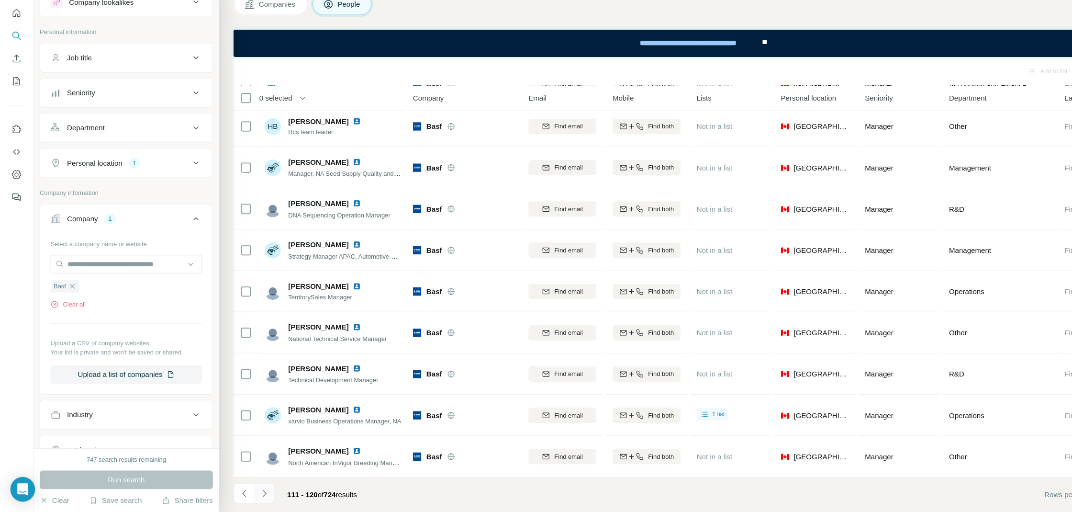
click at [242, 495] on icon "Navigate to next page" at bounding box center [246, 495] width 10 height 10
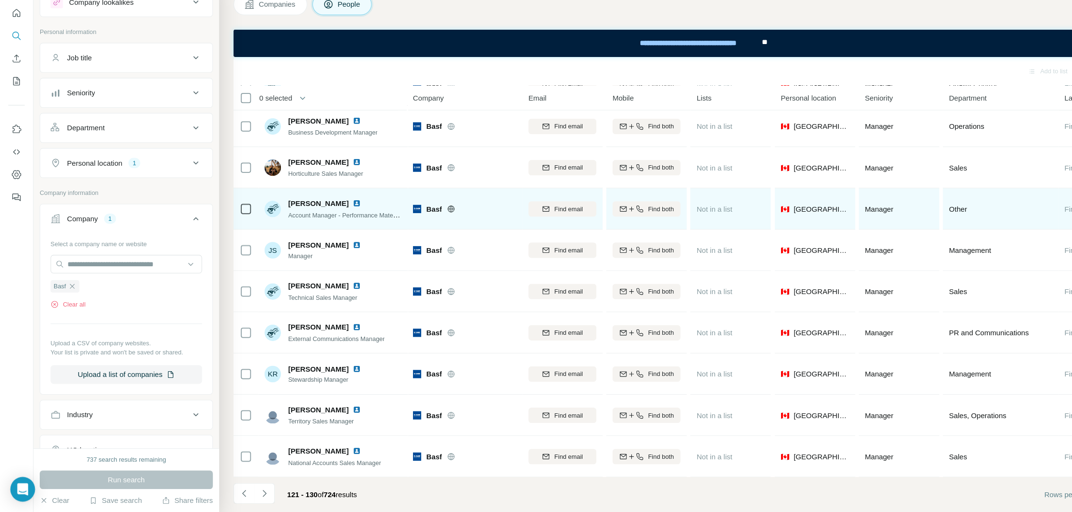
click at [328, 226] on img at bounding box center [331, 226] width 8 height 8
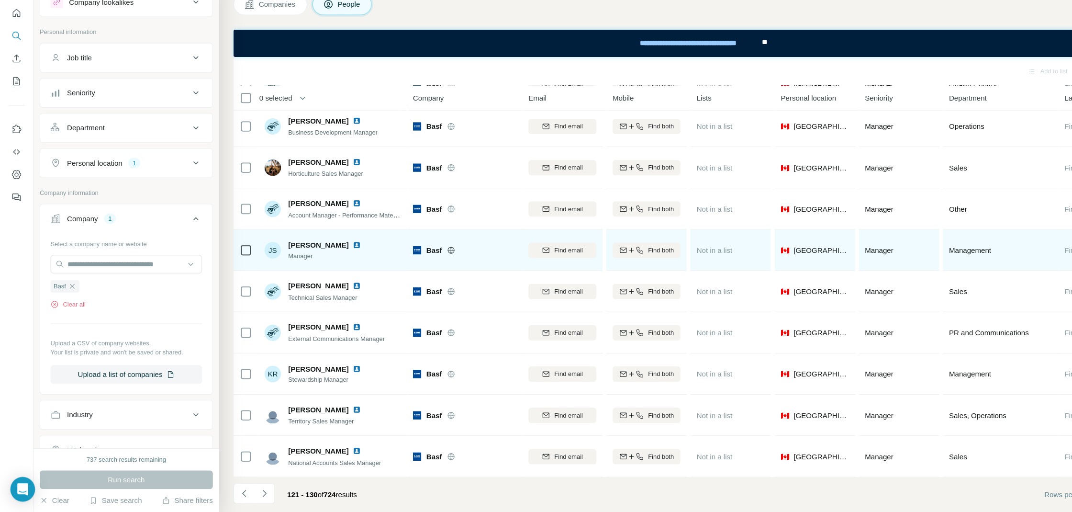
click at [327, 266] on img at bounding box center [331, 264] width 8 height 8
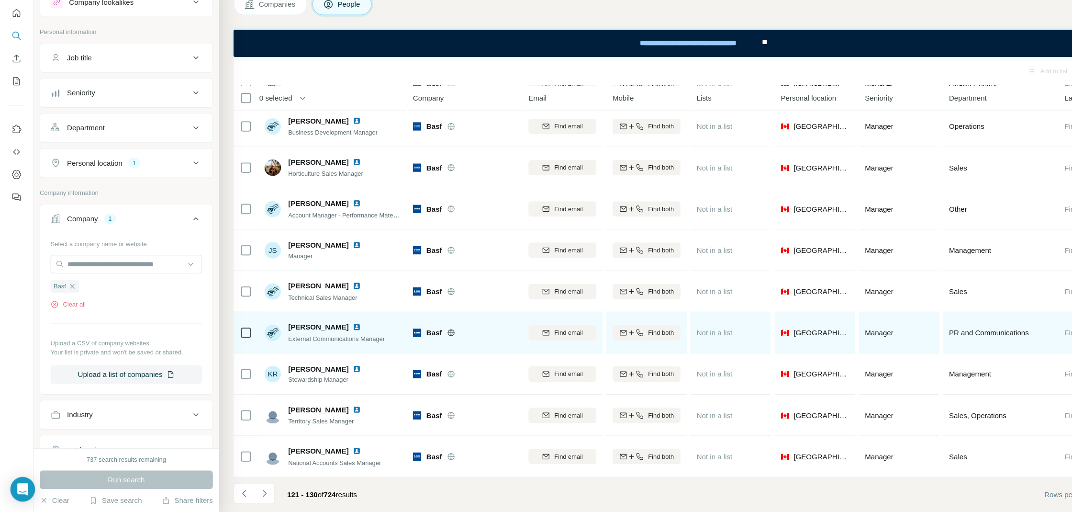
click at [327, 339] on img at bounding box center [331, 341] width 8 height 8
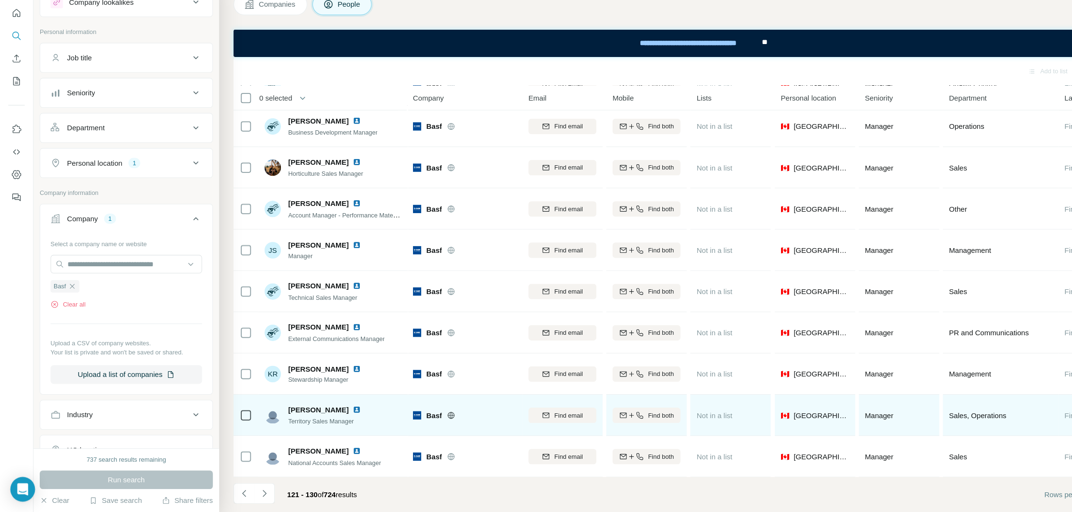
click at [327, 418] on img at bounding box center [331, 417] width 8 height 8
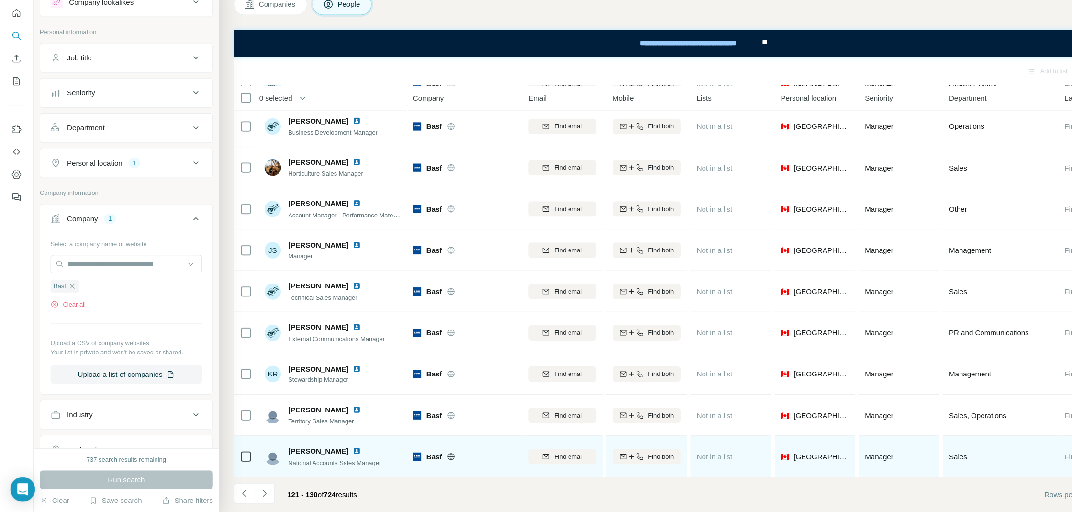
click at [327, 454] on img at bounding box center [331, 455] width 8 height 8
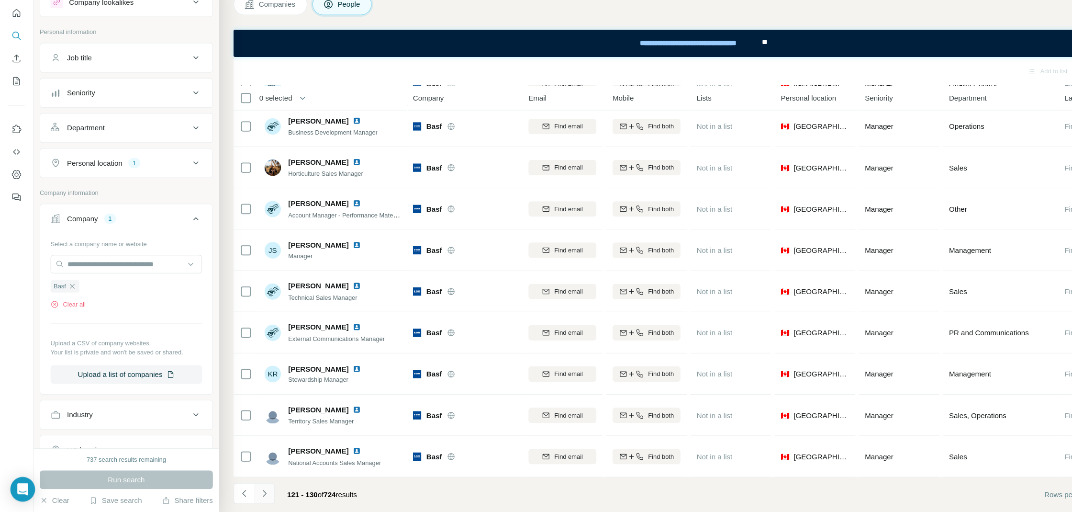
click at [246, 489] on button "Navigate to next page" at bounding box center [245, 494] width 19 height 19
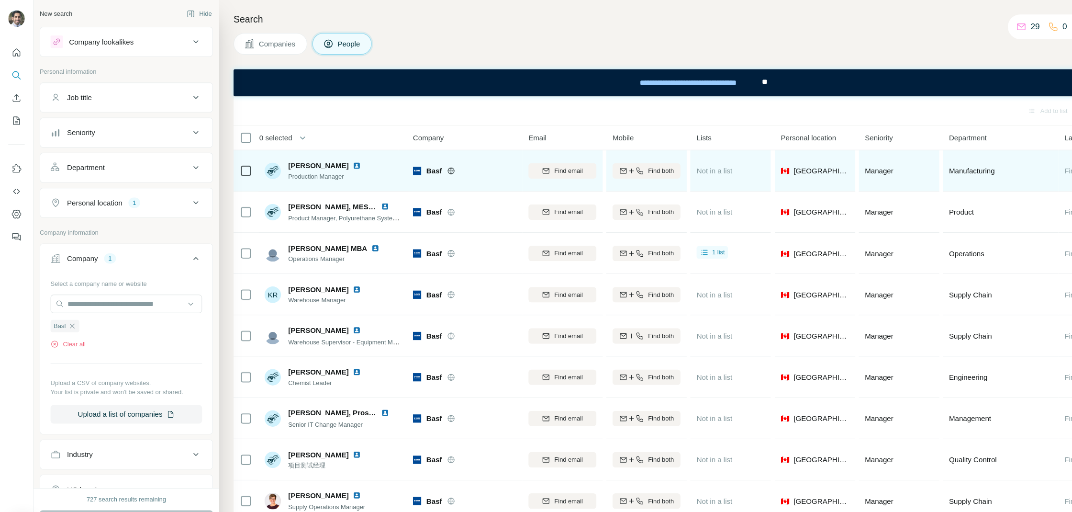
click at [327, 152] on img at bounding box center [331, 154] width 8 height 8
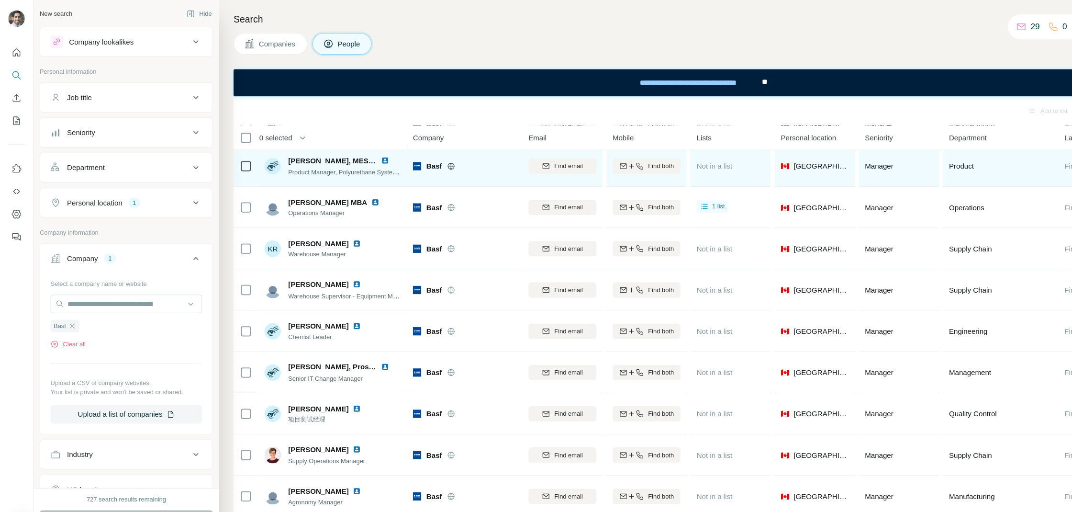
click at [355, 147] on img at bounding box center [358, 149] width 8 height 8
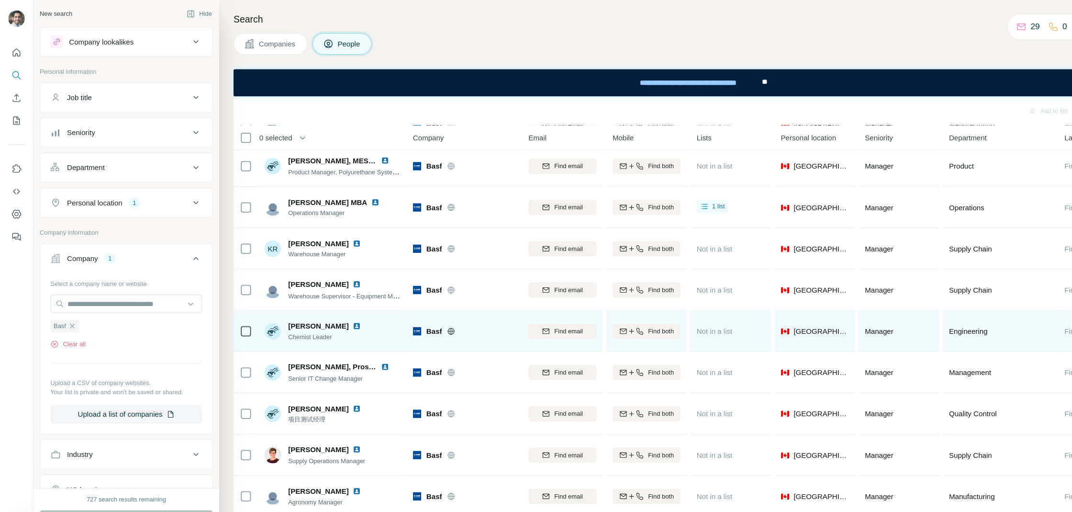
scroll to position [0, 0]
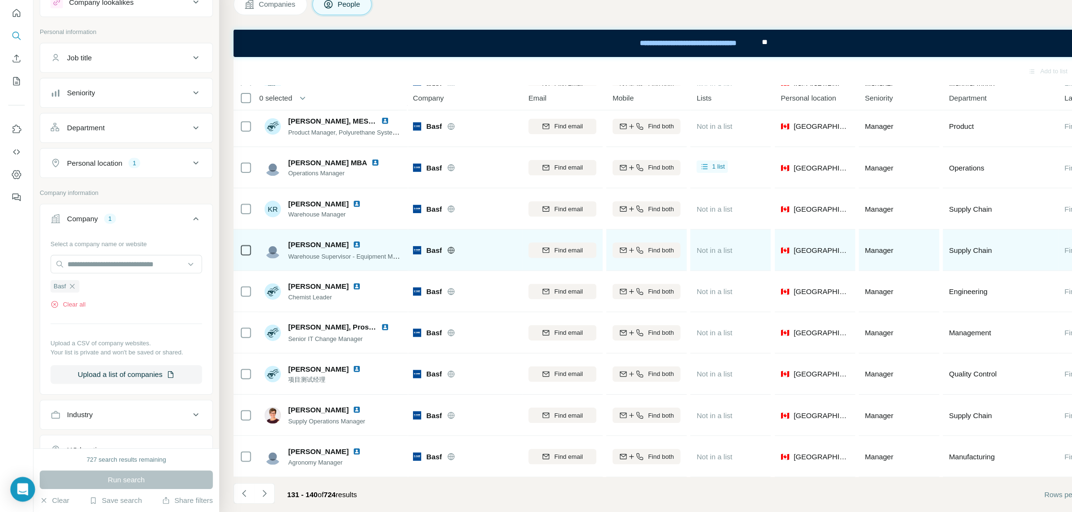
click at [327, 265] on div at bounding box center [336, 264] width 19 height 8
click at [327, 263] on img at bounding box center [331, 264] width 8 height 8
click at [327, 265] on img at bounding box center [331, 264] width 8 height 8
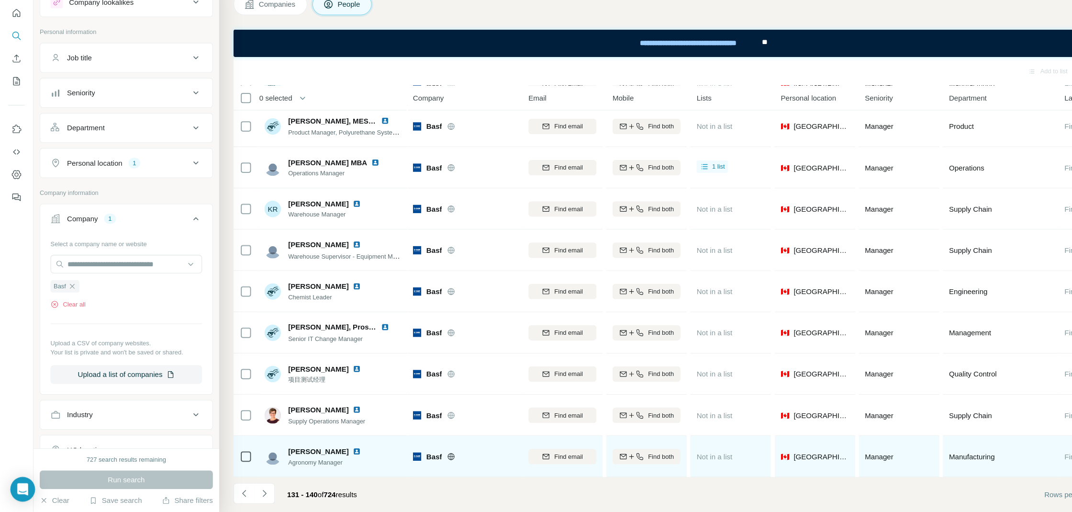
click at [330, 455] on img at bounding box center [331, 456] width 8 height 8
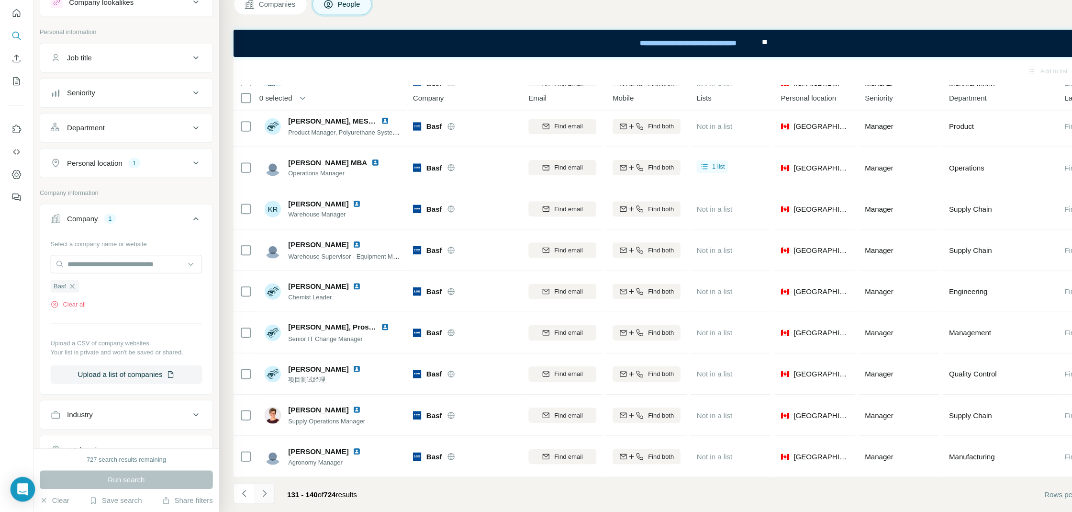
click at [251, 488] on button "Navigate to next page" at bounding box center [245, 494] width 19 height 19
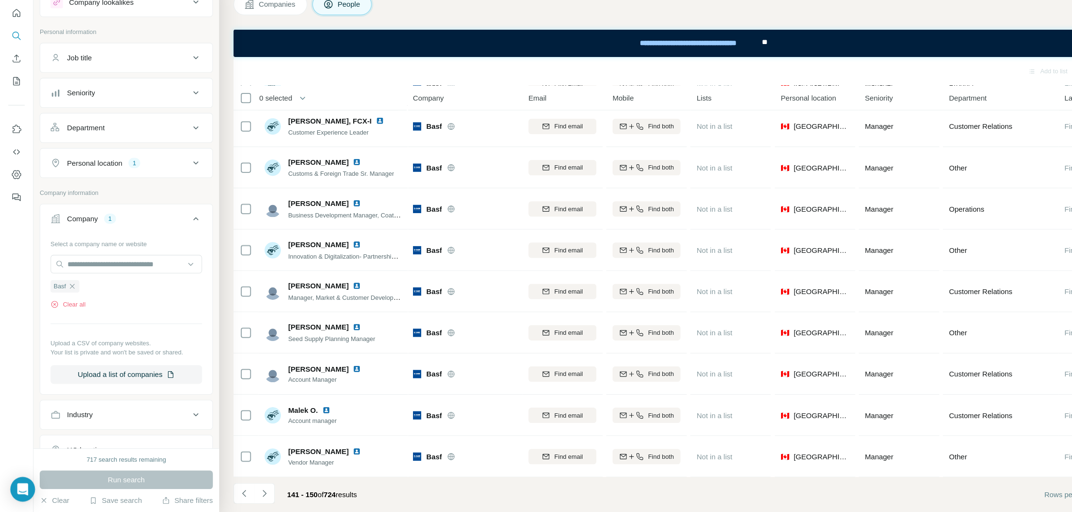
click at [782, 51] on div "Search Companies People Add to list Find emails 0 selected People Company Email…" at bounding box center [637, 256] width 869 height 512
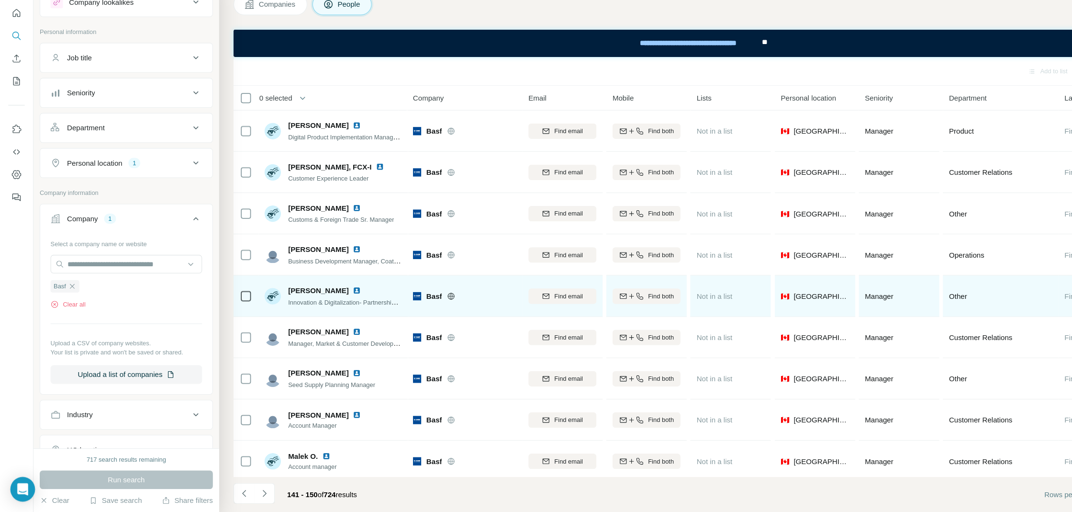
scroll to position [43, 0]
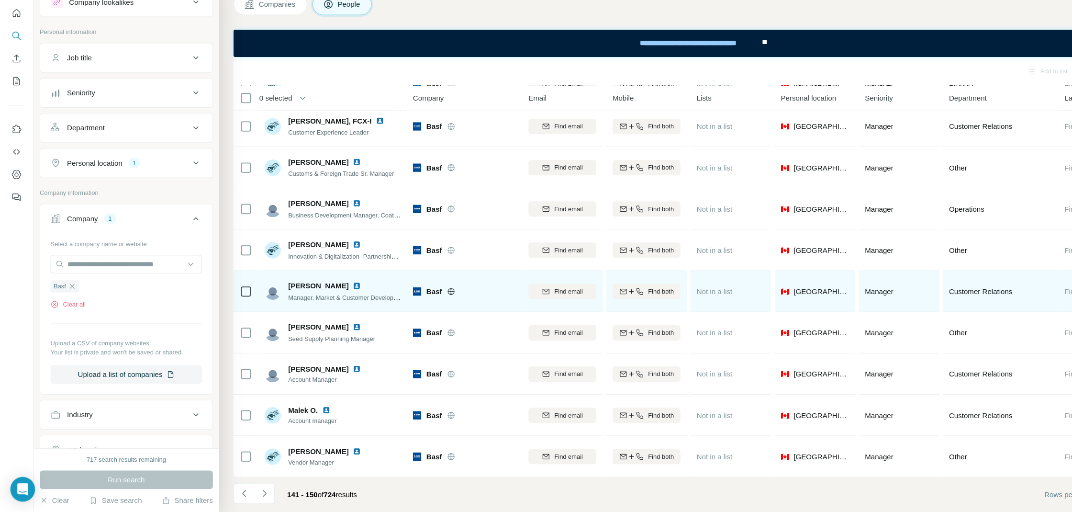
click at [329, 302] on img at bounding box center [331, 302] width 8 height 8
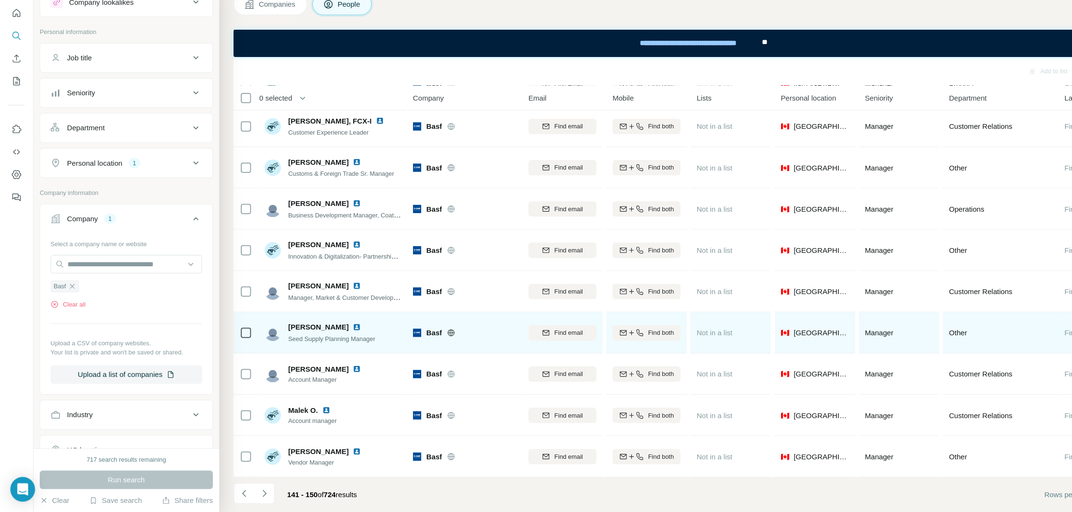
click at [332, 339] on img at bounding box center [331, 341] width 8 height 8
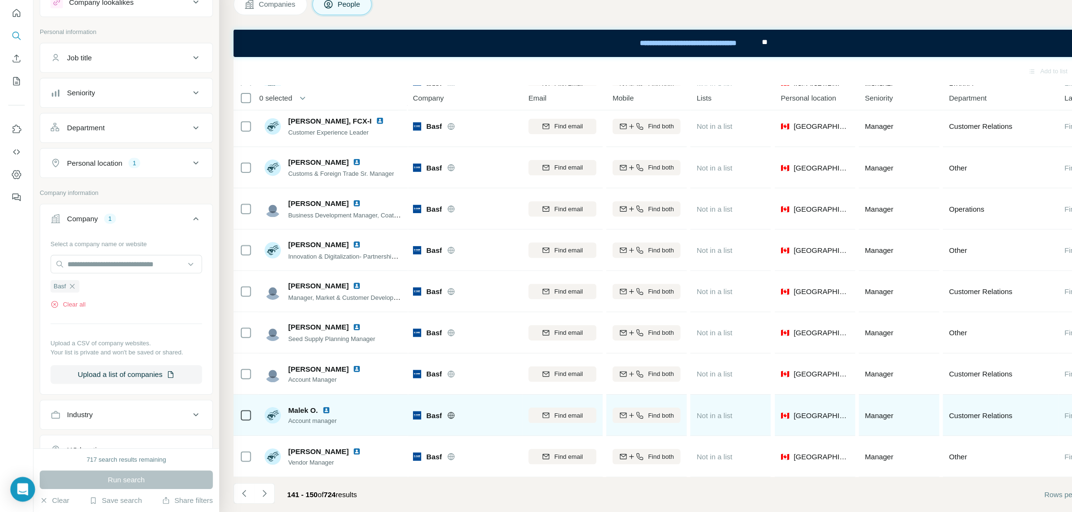
click at [306, 417] on img at bounding box center [303, 418] width 8 height 8
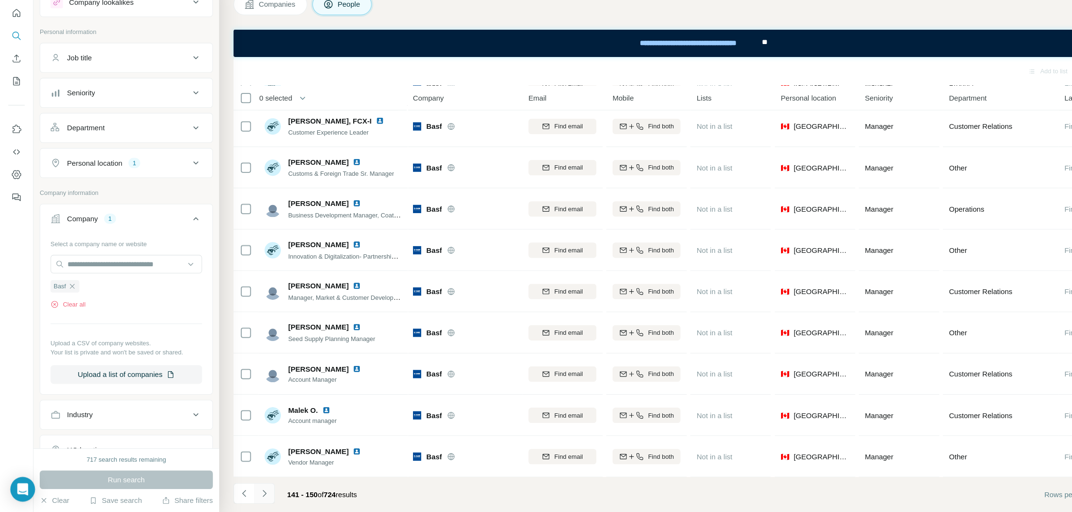
click at [246, 491] on icon "Navigate to next page" at bounding box center [246, 495] width 10 height 10
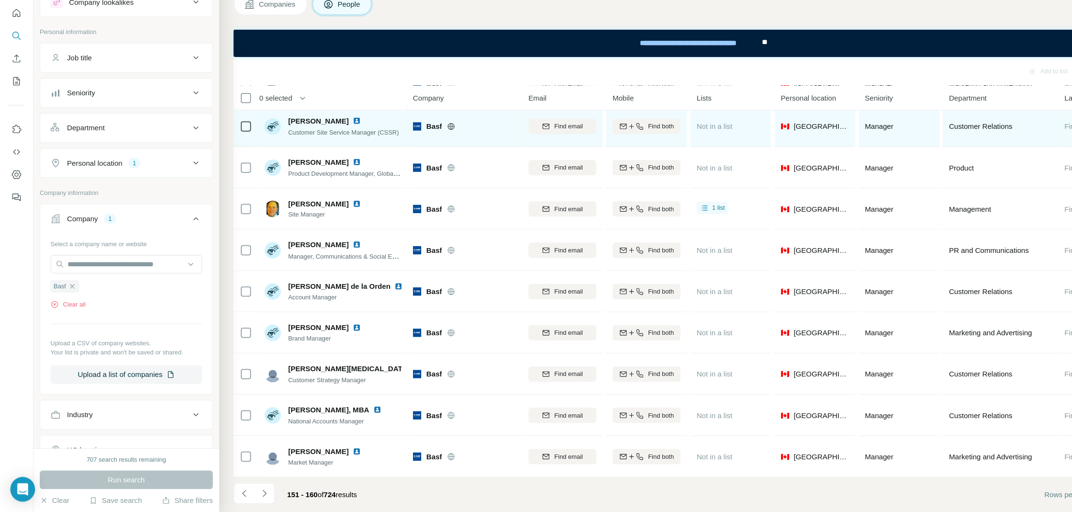
click at [327, 147] on img at bounding box center [331, 149] width 8 height 8
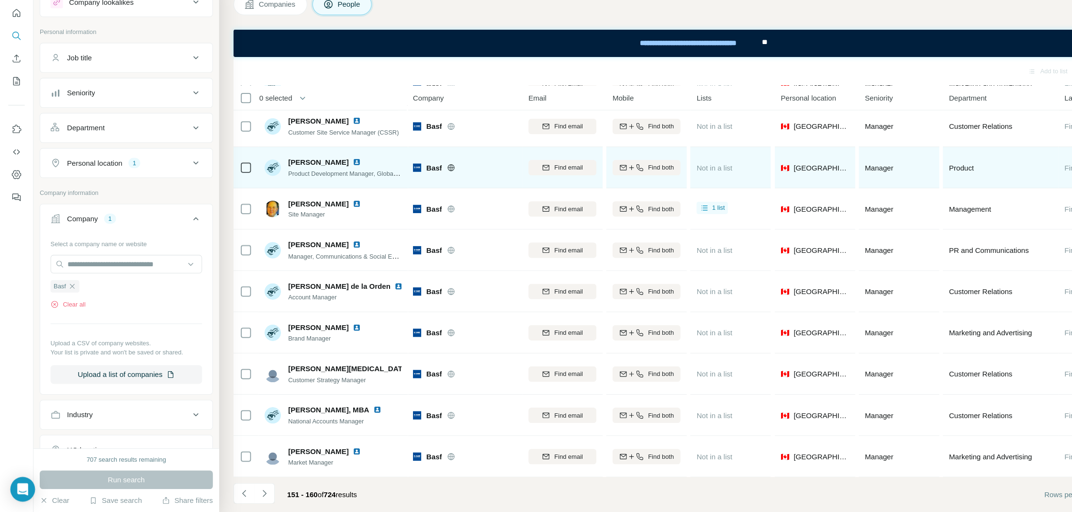
click at [329, 183] on img at bounding box center [331, 187] width 8 height 8
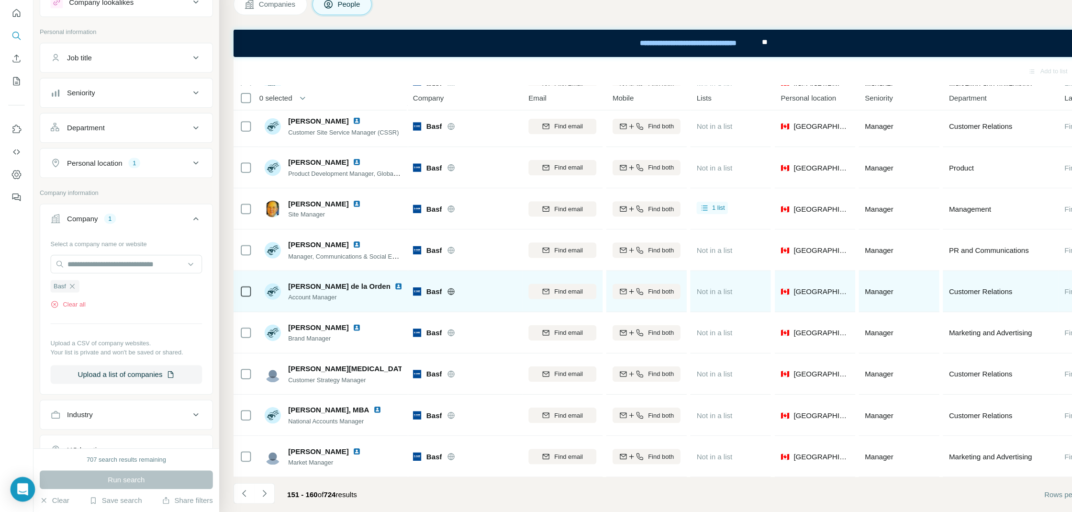
click at [366, 300] on img at bounding box center [370, 303] width 8 height 8
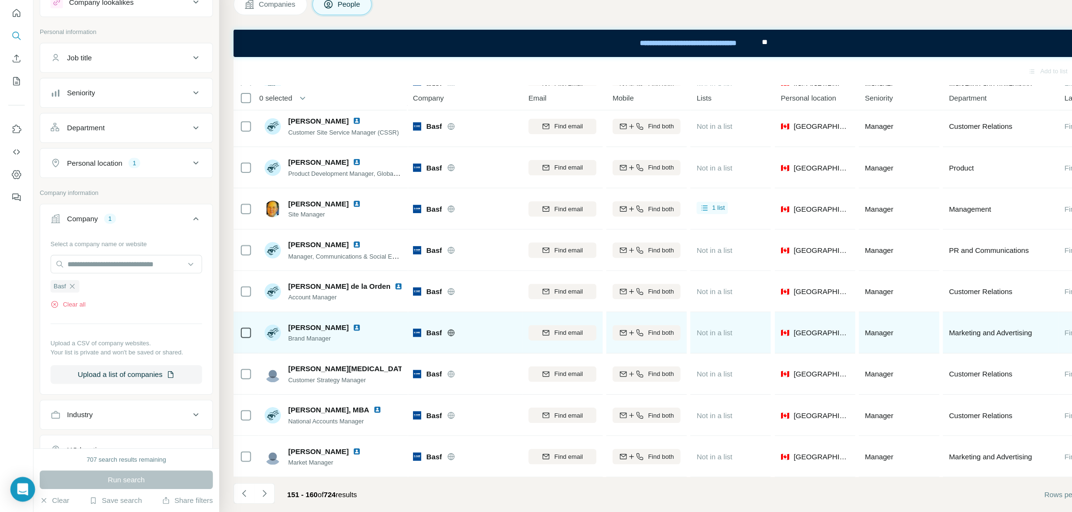
click at [327, 337] on img at bounding box center [331, 341] width 8 height 8
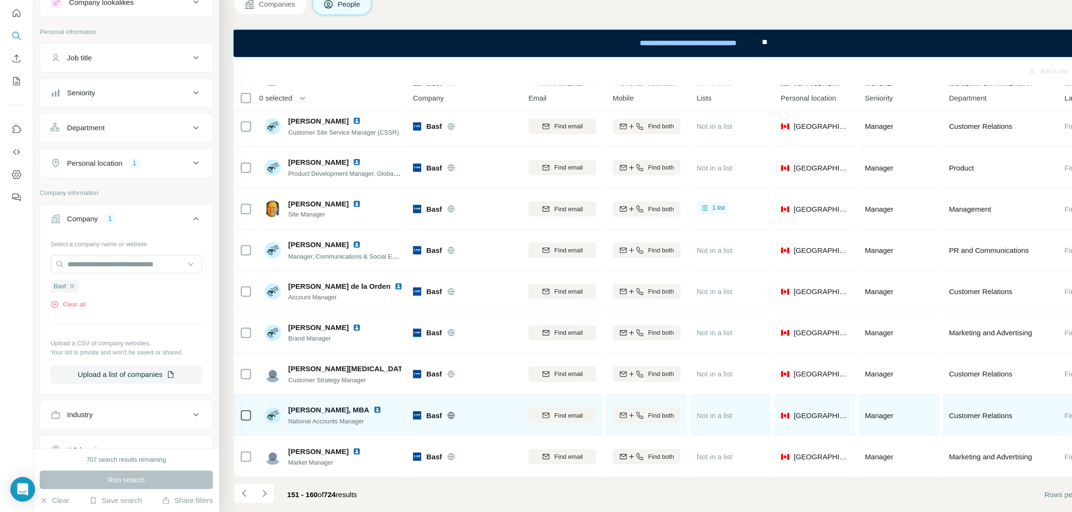
click at [349, 415] on img at bounding box center [351, 417] width 8 height 8
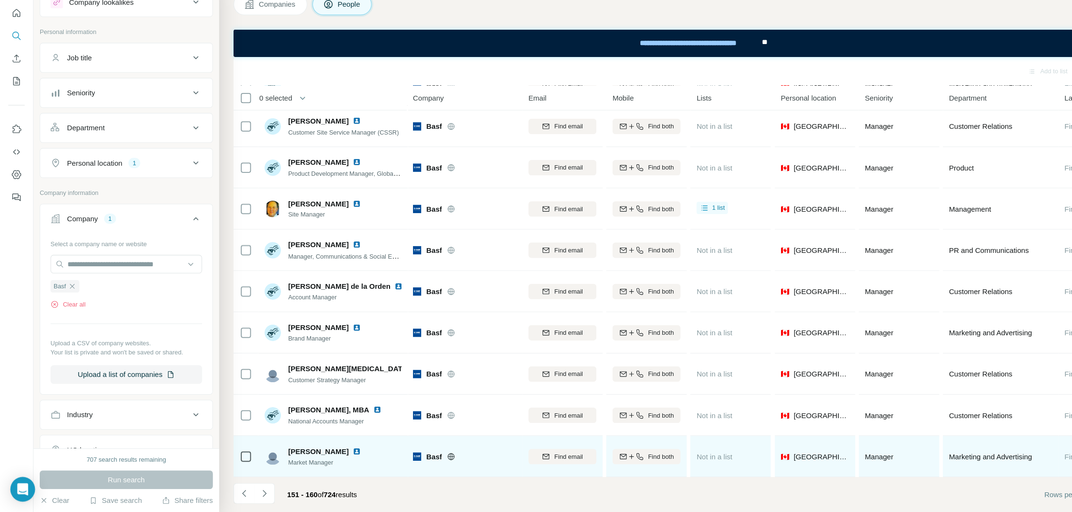
click at [327, 452] on img at bounding box center [331, 456] width 8 height 8
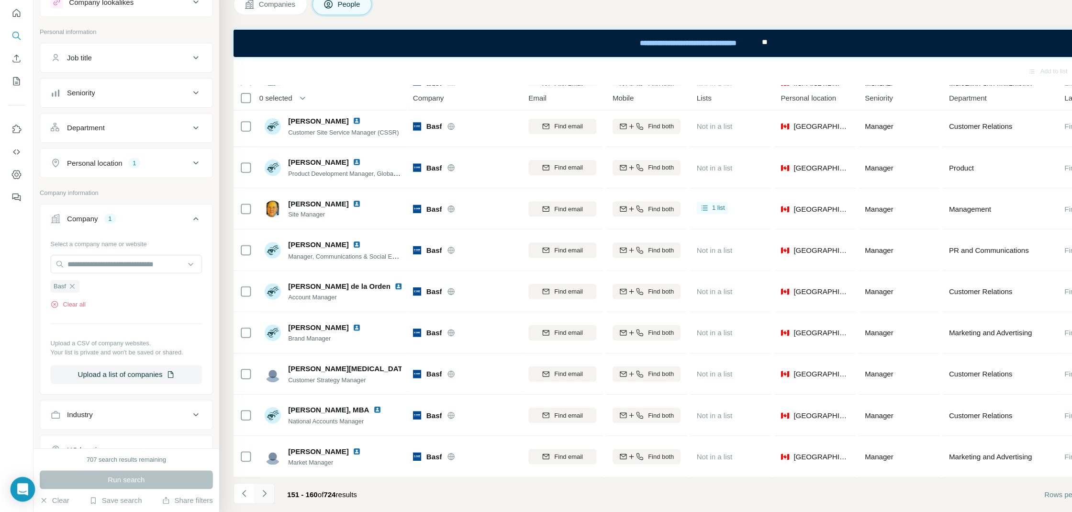
click at [250, 493] on icon "Navigate to next page" at bounding box center [246, 495] width 10 height 10
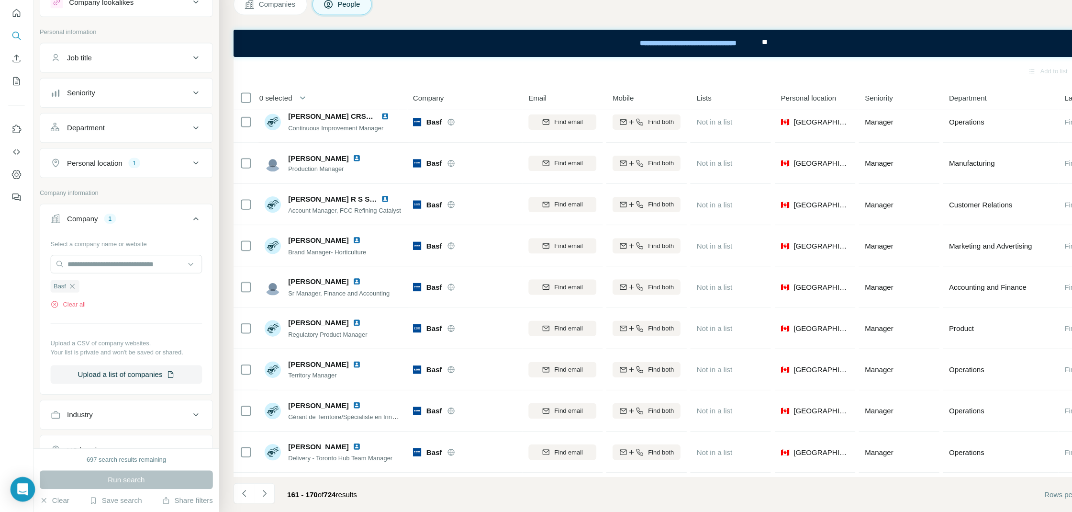
scroll to position [0, 0]
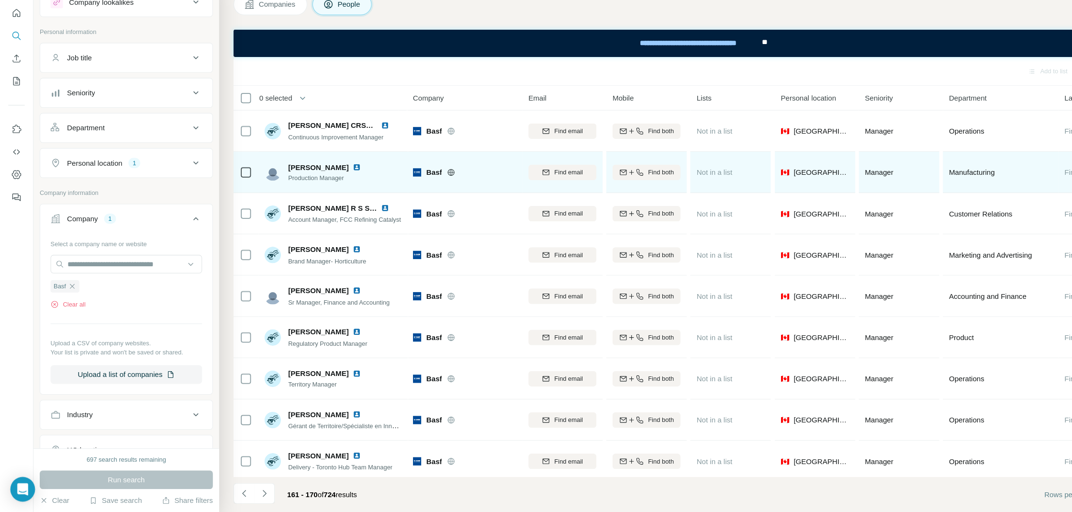
click at [335, 193] on img at bounding box center [331, 192] width 8 height 8
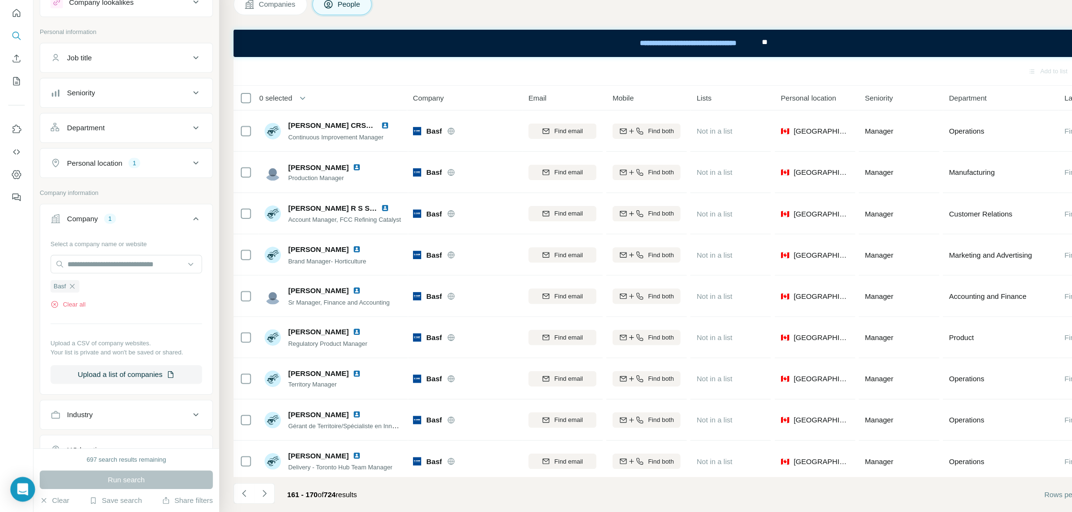
scroll to position [43, 0]
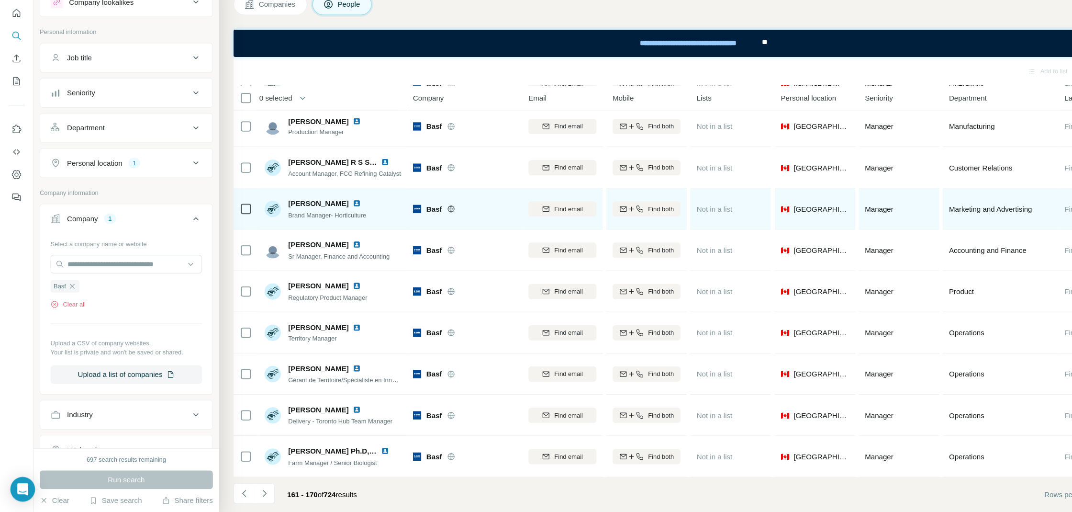
click at [331, 223] on img at bounding box center [331, 226] width 8 height 8
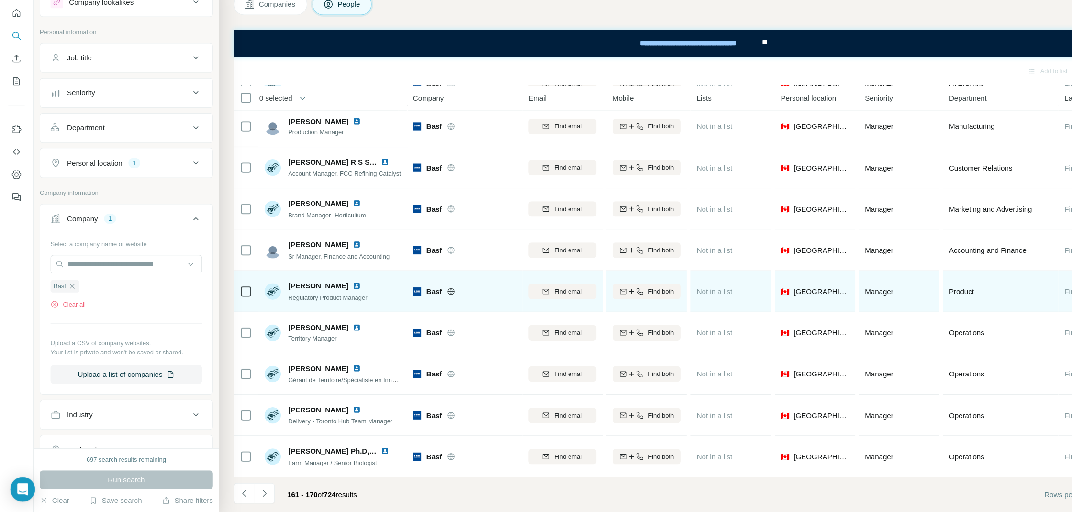
click at [327, 298] on img at bounding box center [331, 302] width 8 height 8
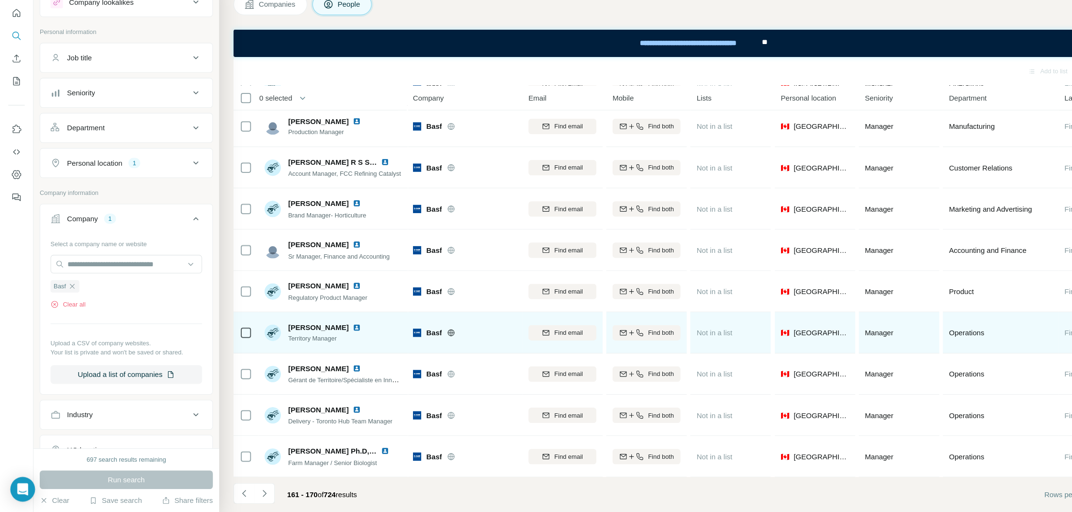
click at [327, 342] on img at bounding box center [331, 341] width 8 height 8
click at [327, 340] on img at bounding box center [331, 341] width 8 height 8
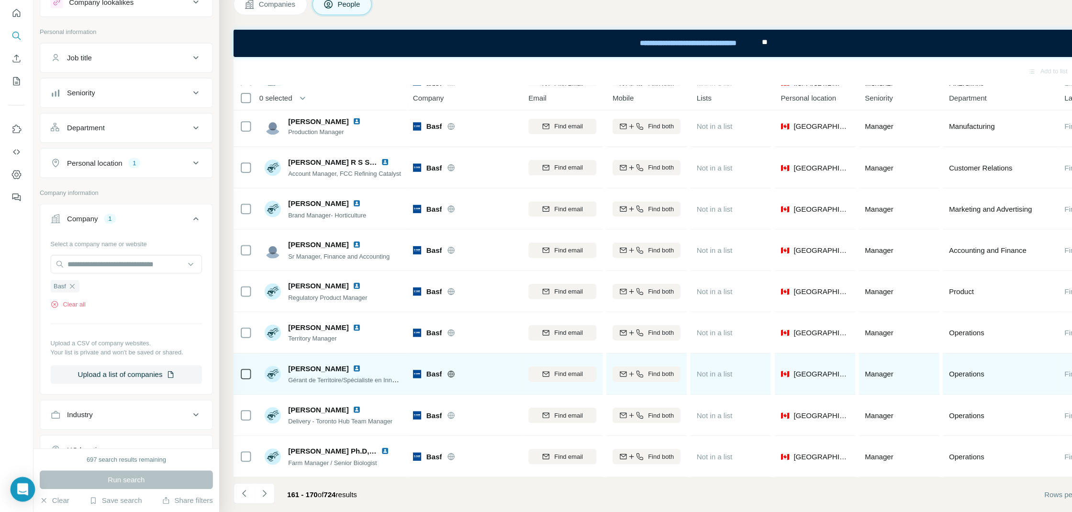
click at [327, 375] on img at bounding box center [331, 379] width 8 height 8
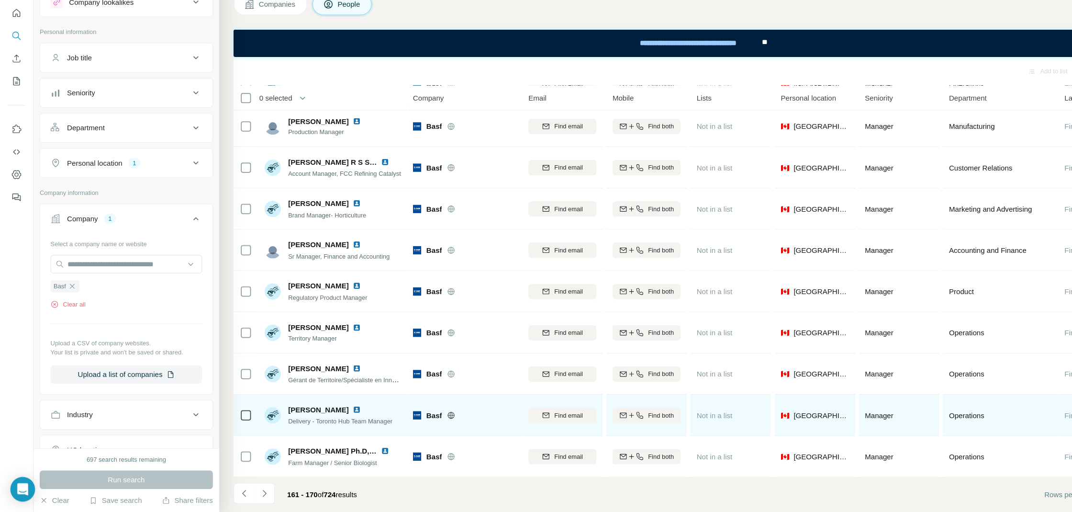
click at [327, 417] on img at bounding box center [331, 417] width 8 height 8
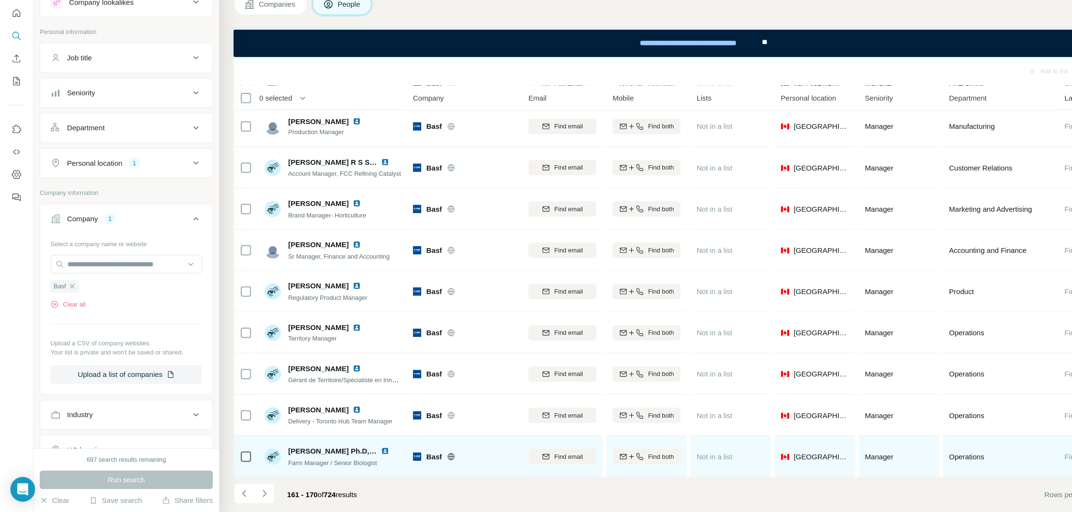
click at [357, 454] on img at bounding box center [358, 455] width 8 height 8
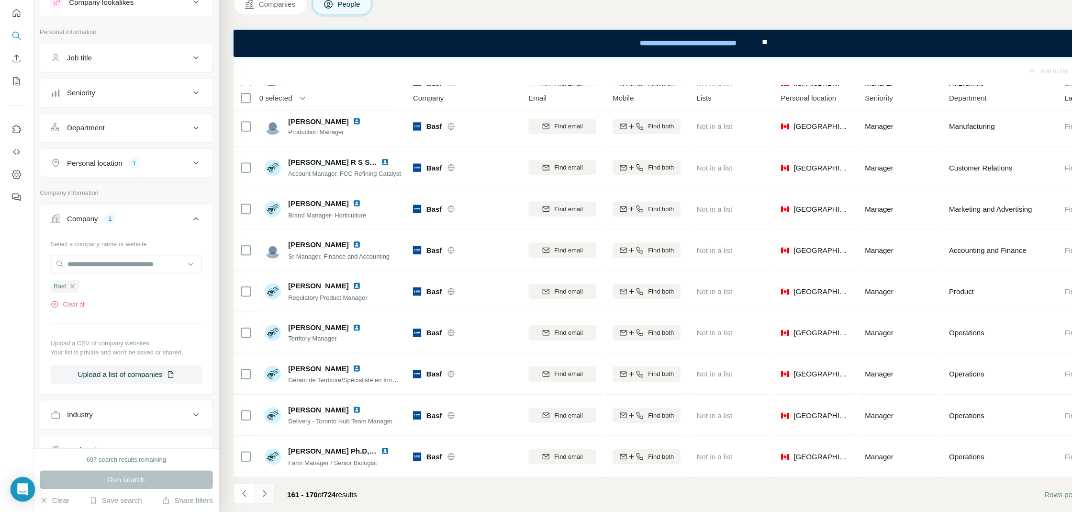
click at [249, 491] on icon "Navigate to next page" at bounding box center [246, 495] width 10 height 10
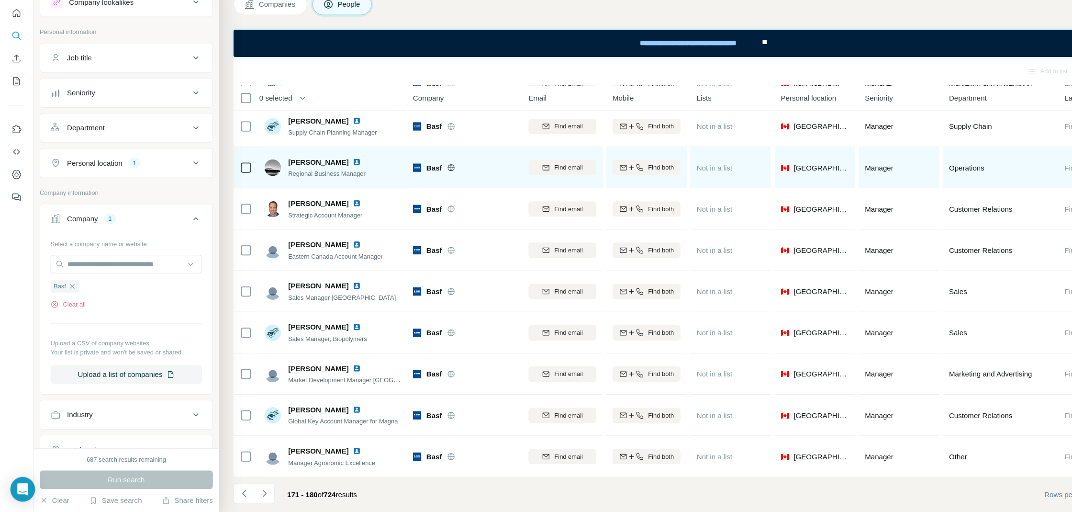
click at [327, 184] on img at bounding box center [331, 187] width 8 height 8
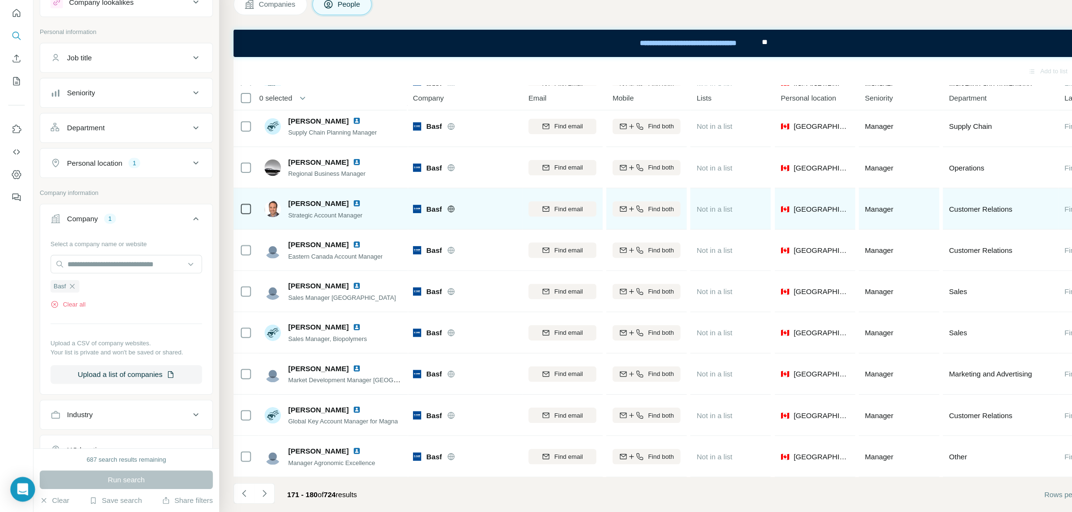
click at [327, 222] on img at bounding box center [331, 226] width 8 height 8
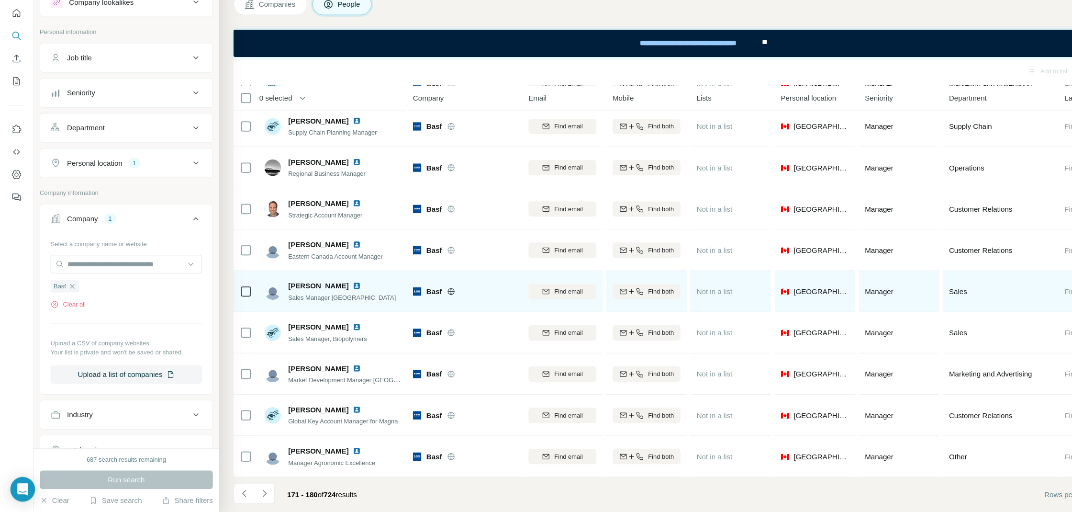
click at [327, 300] on img at bounding box center [331, 302] width 8 height 8
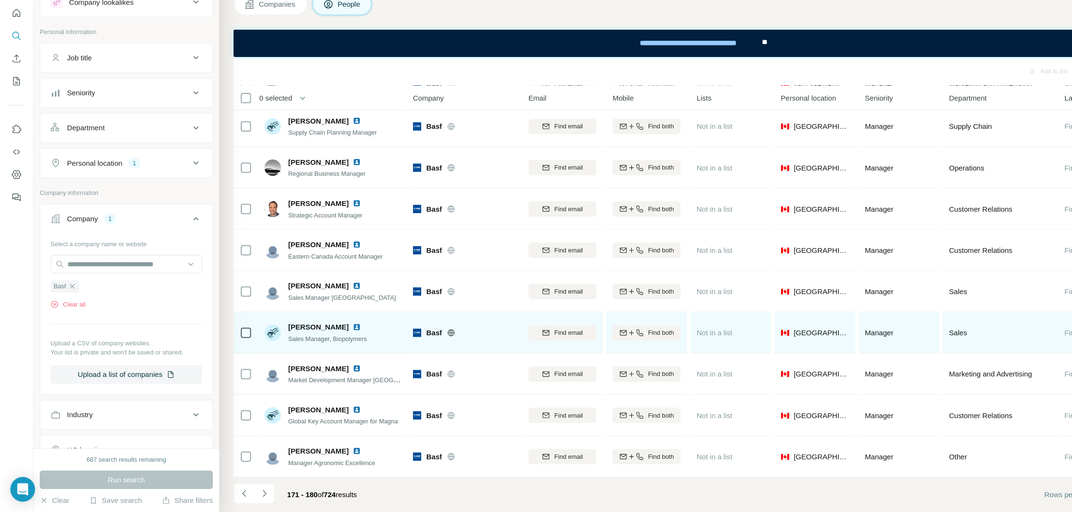
click at [327, 337] on img at bounding box center [331, 341] width 8 height 8
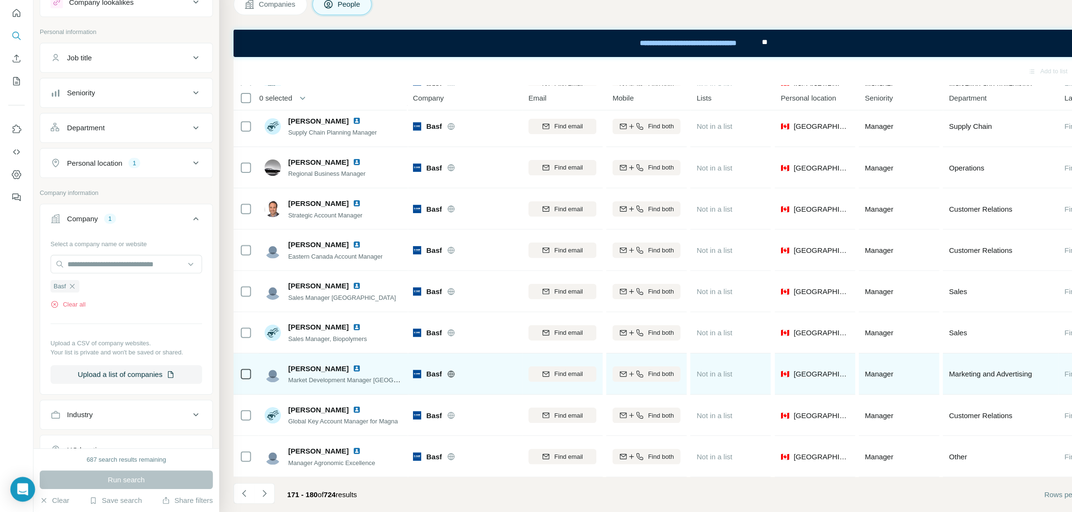
click at [327, 375] on img at bounding box center [331, 379] width 8 height 8
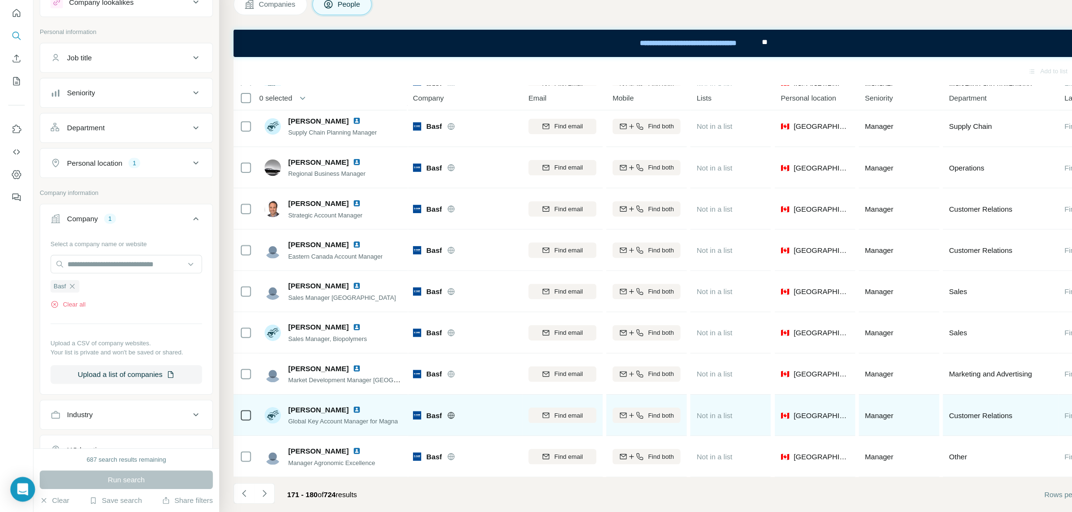
click at [327, 418] on img at bounding box center [331, 417] width 8 height 8
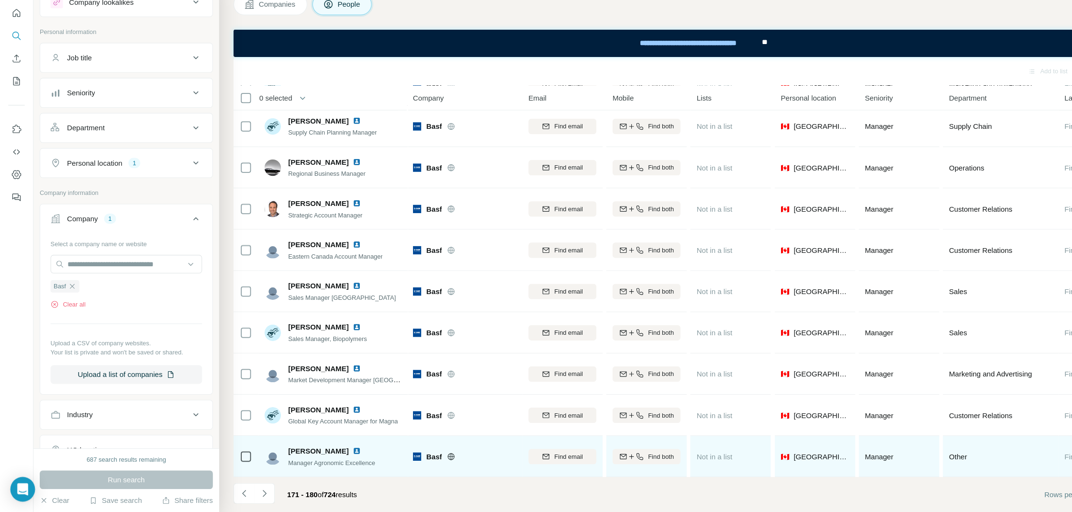
click at [327, 452] on img at bounding box center [331, 455] width 8 height 8
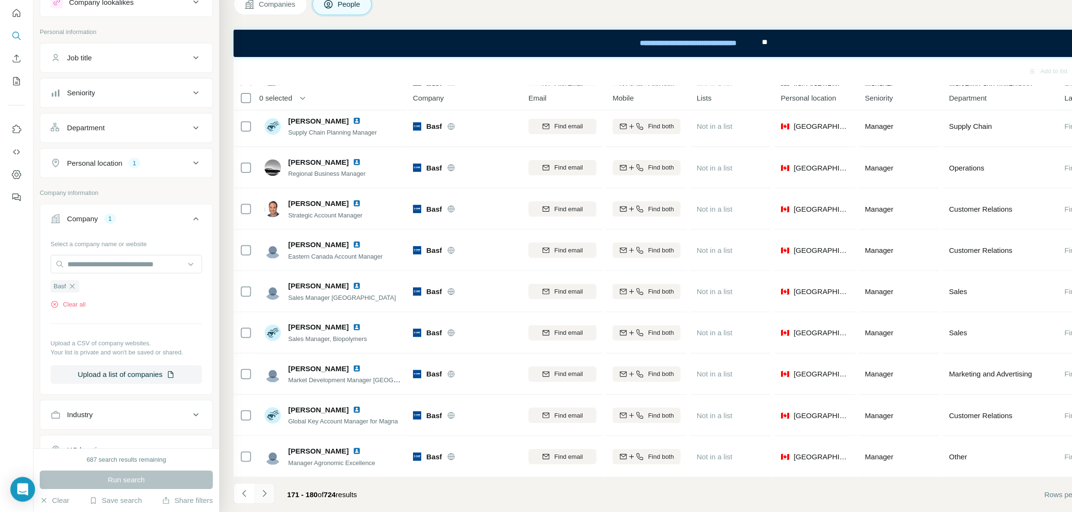
click at [250, 490] on button "Navigate to next page" at bounding box center [245, 494] width 19 height 19
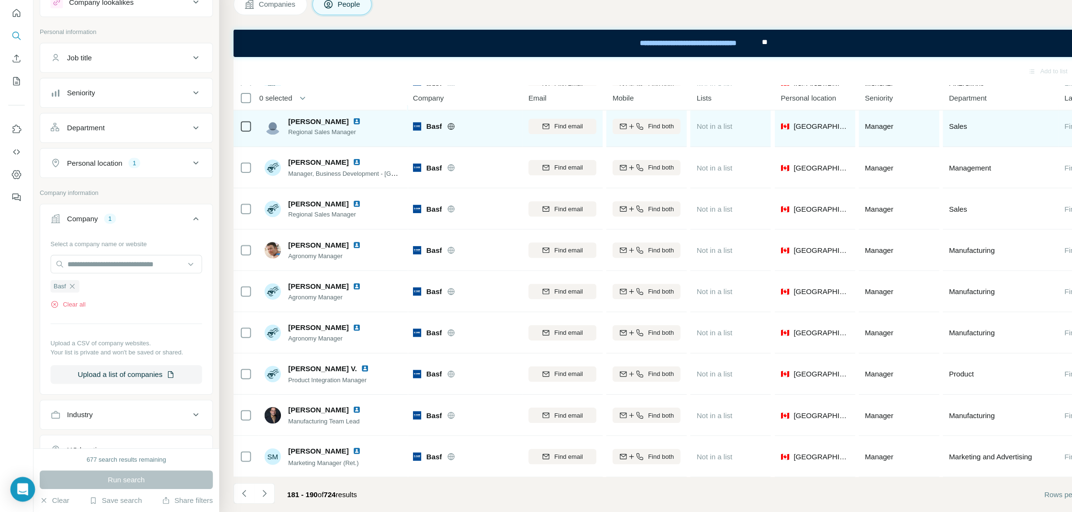
scroll to position [0, 0]
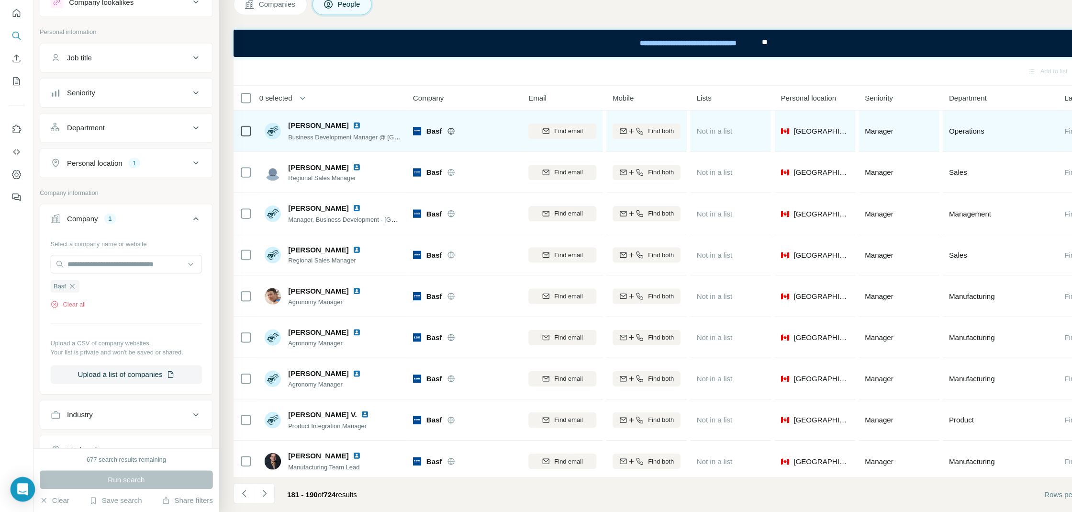
click at [327, 153] on img at bounding box center [331, 153] width 8 height 8
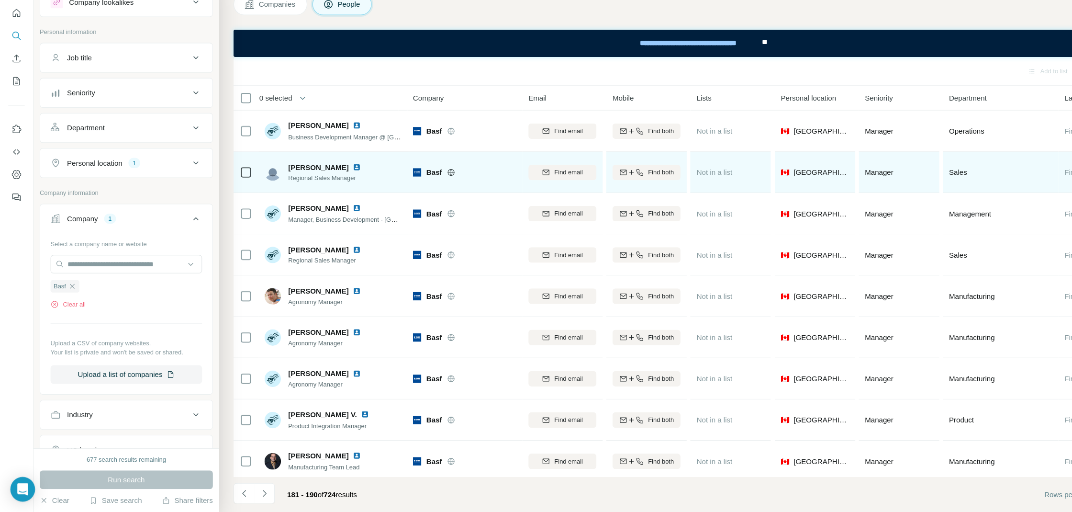
click at [327, 190] on img at bounding box center [331, 192] width 8 height 8
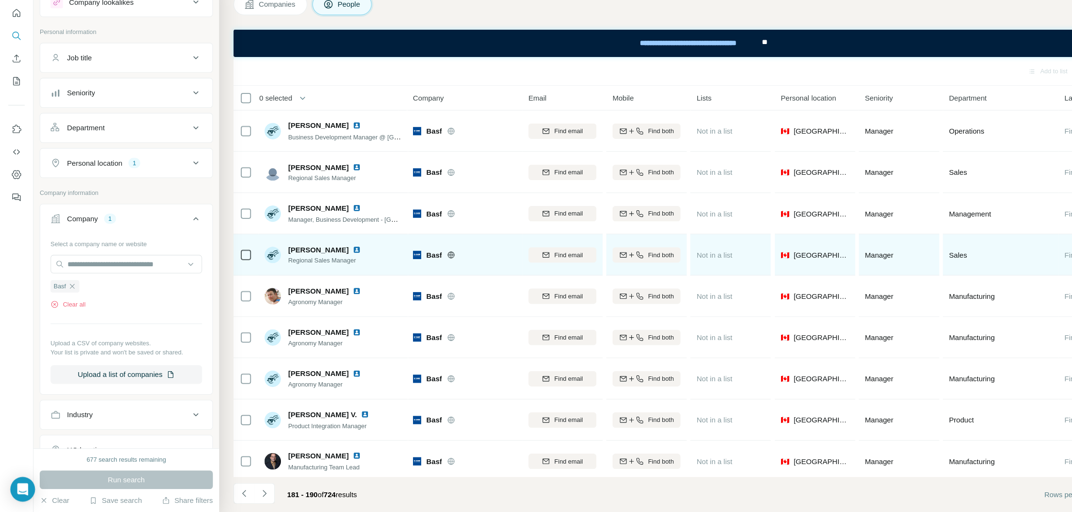
click at [328, 266] on img at bounding box center [331, 269] width 8 height 8
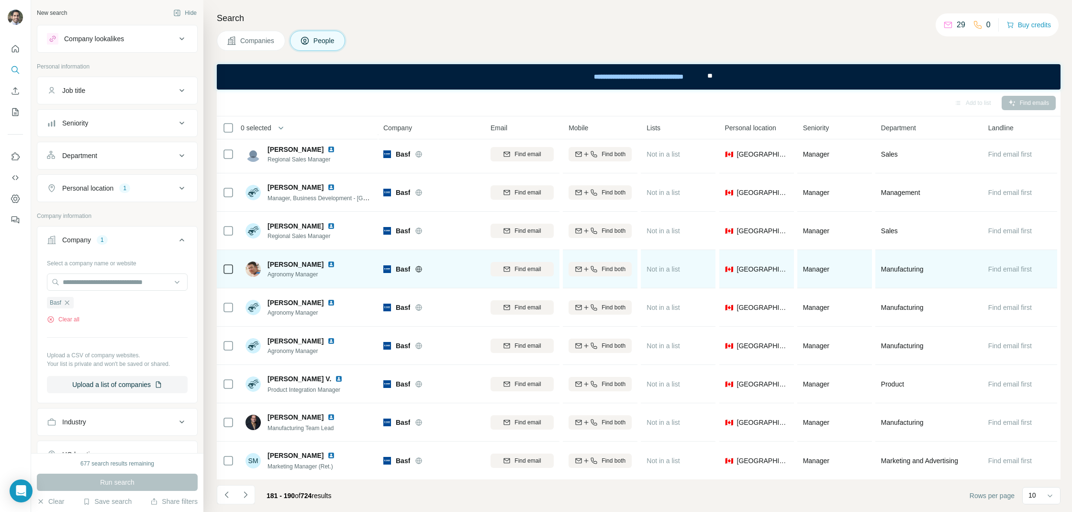
click at [327, 264] on img at bounding box center [331, 264] width 8 height 8
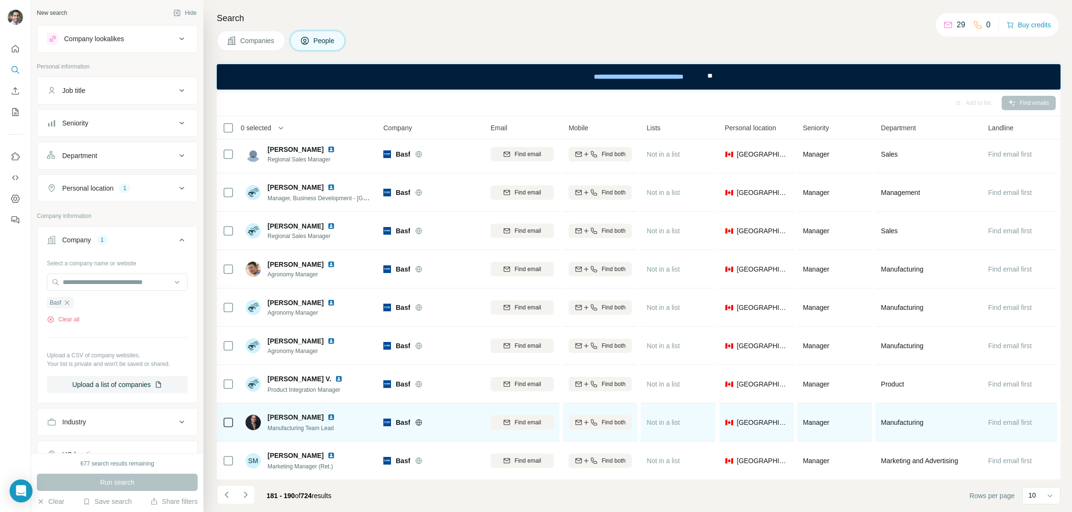
click at [328, 417] on img at bounding box center [331, 417] width 8 height 8
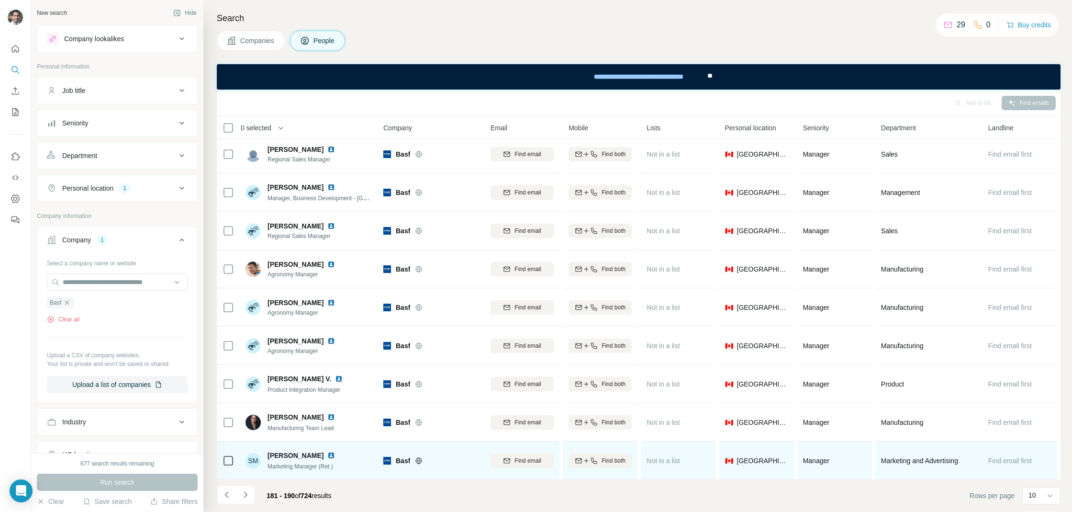
click at [329, 454] on img at bounding box center [331, 455] width 8 height 8
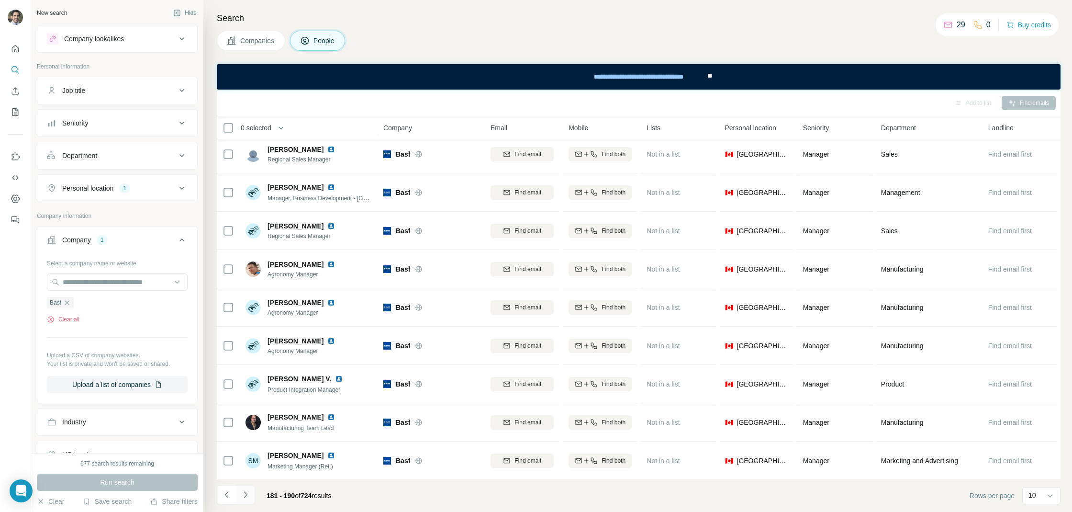
click at [248, 495] on icon "Navigate to next page" at bounding box center [246, 495] width 10 height 10
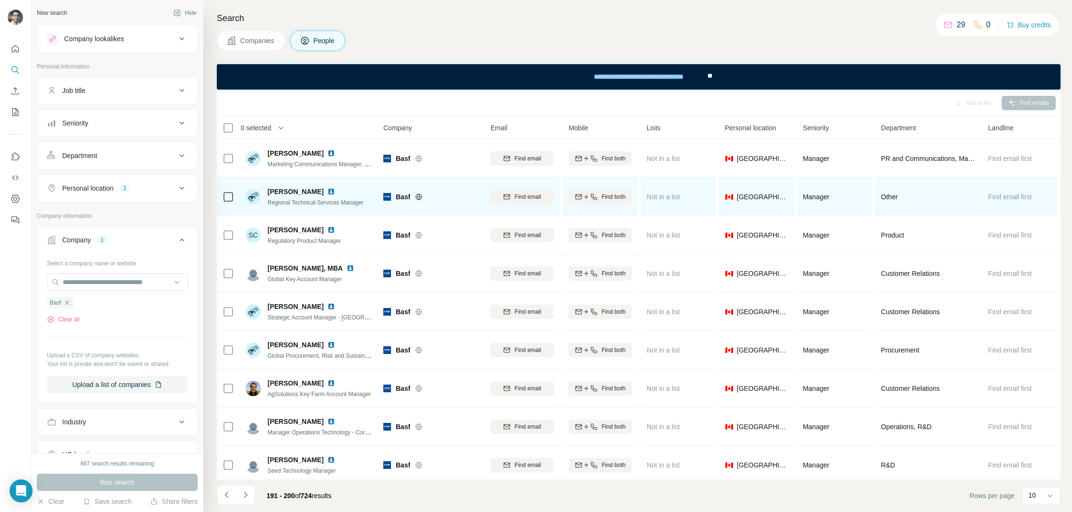
click at [327, 189] on img at bounding box center [331, 192] width 8 height 8
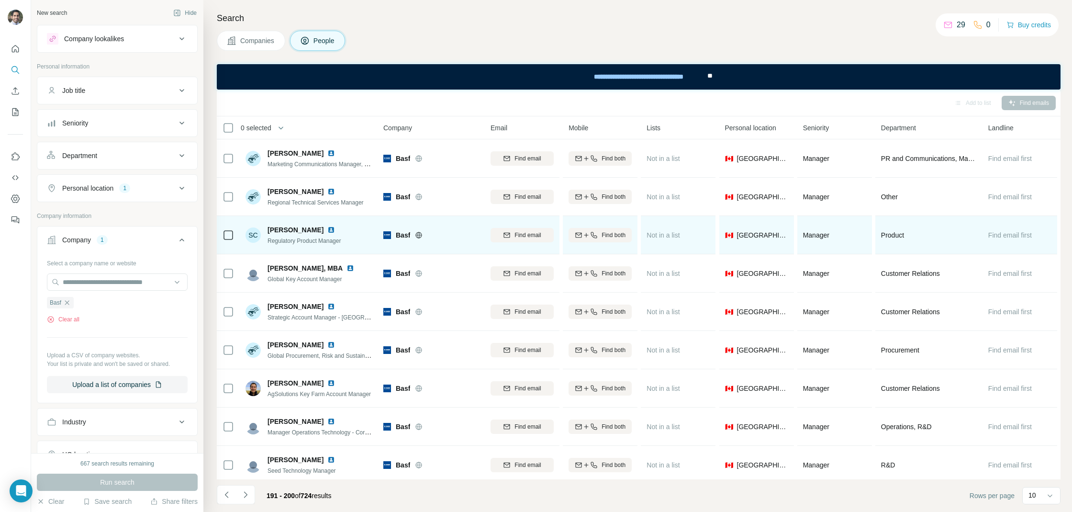
scroll to position [43, 0]
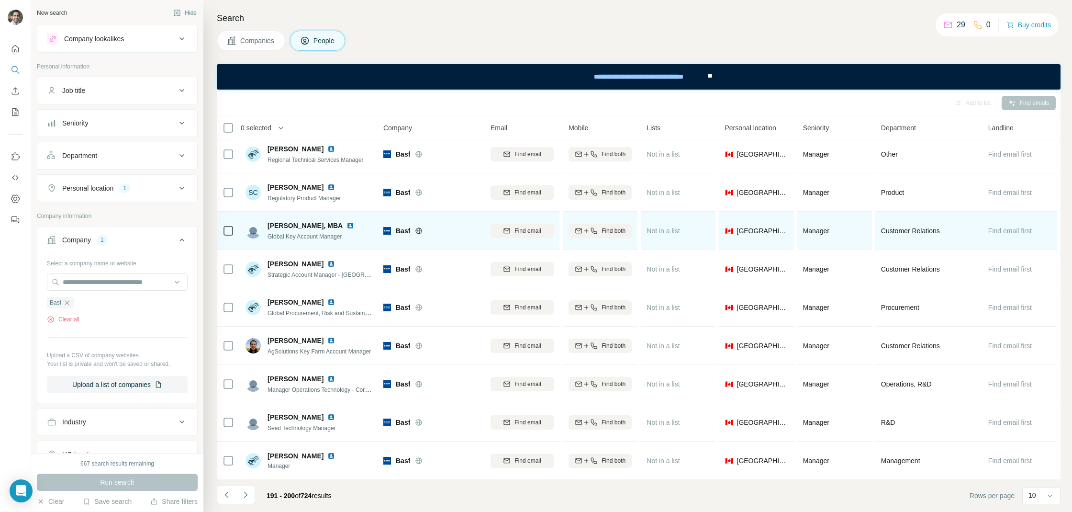
click at [354, 226] on img at bounding box center [351, 226] width 8 height 8
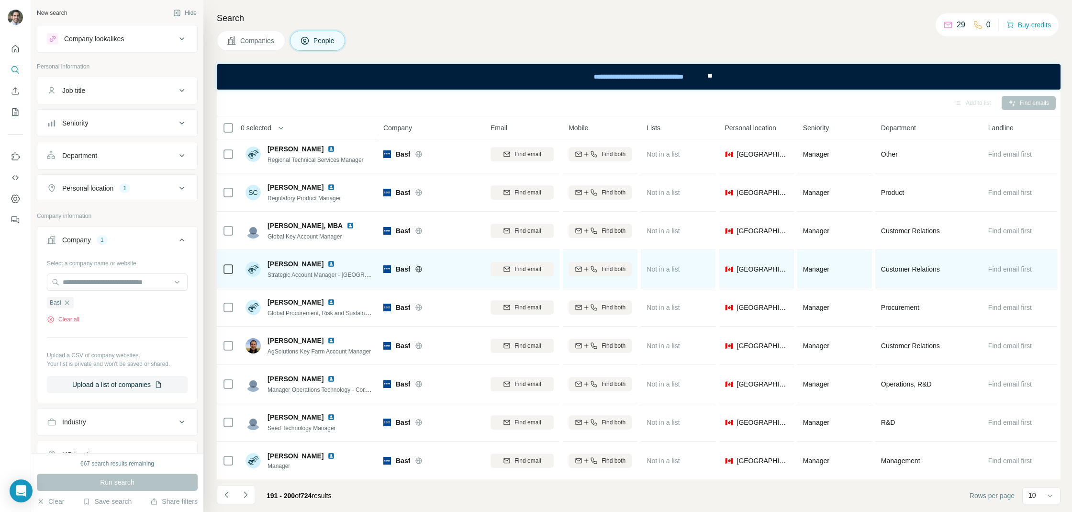
click at [327, 261] on img at bounding box center [331, 264] width 8 height 8
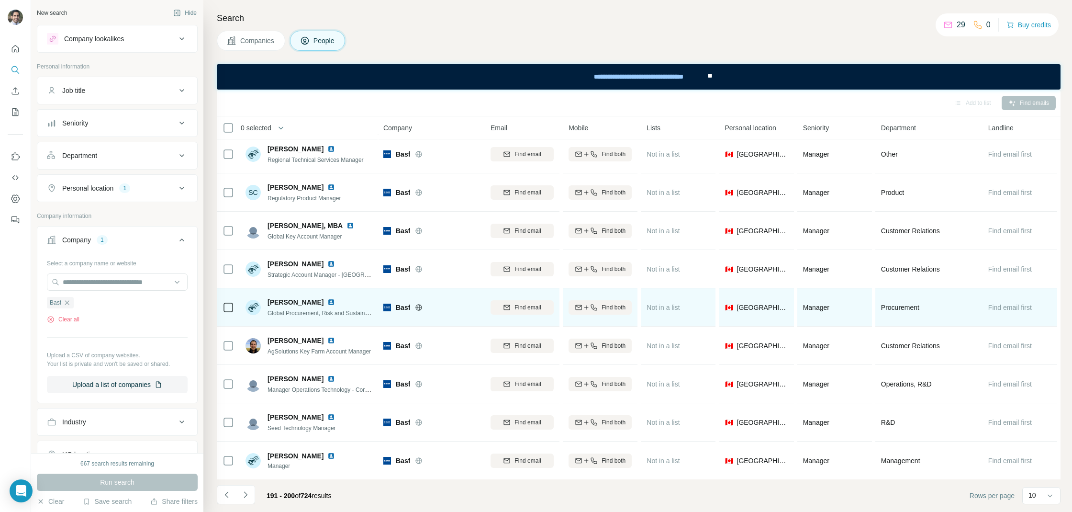
click at [327, 299] on img at bounding box center [331, 302] width 8 height 8
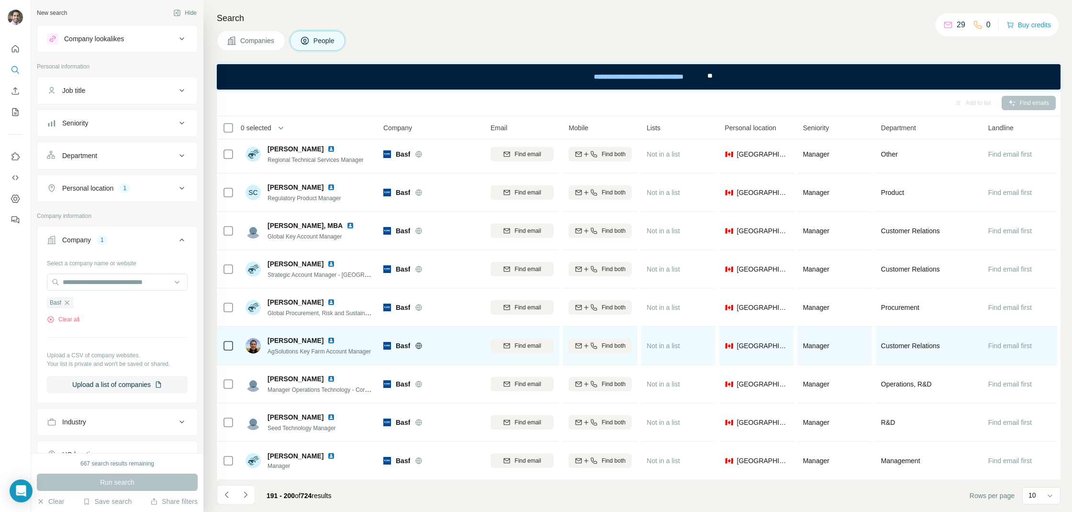
click at [327, 339] on img at bounding box center [331, 341] width 8 height 8
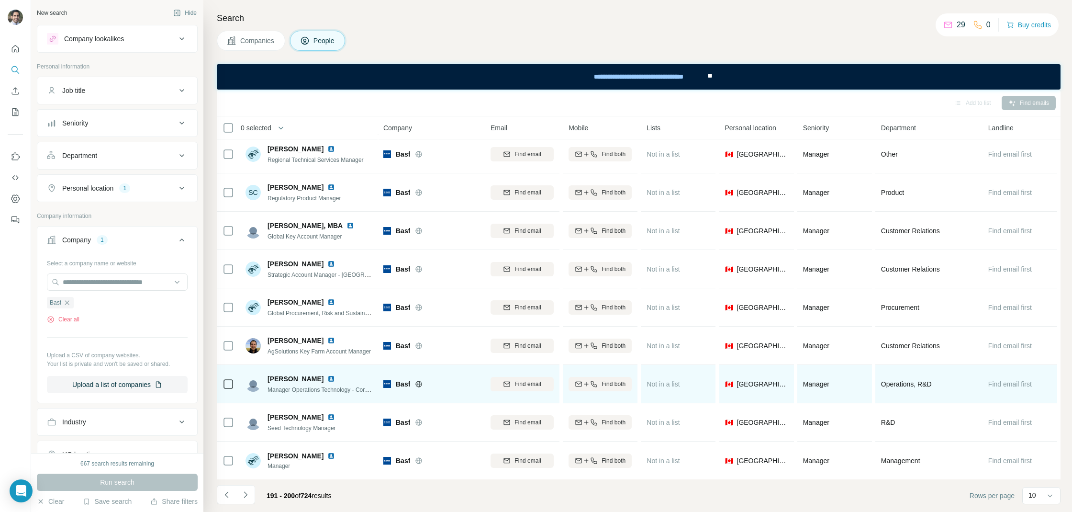
click at [327, 375] on img at bounding box center [331, 379] width 8 height 8
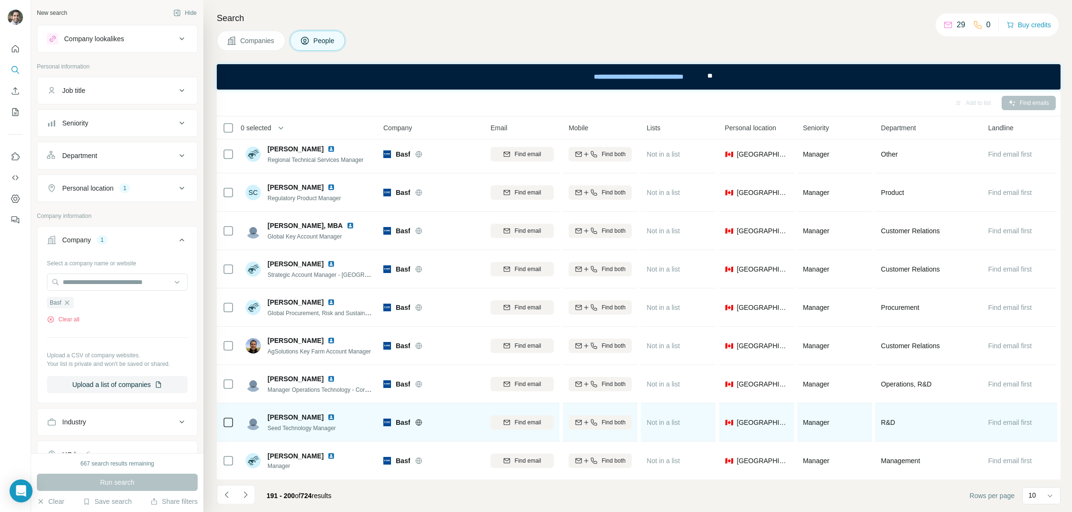
click at [327, 415] on img at bounding box center [331, 417] width 8 height 8
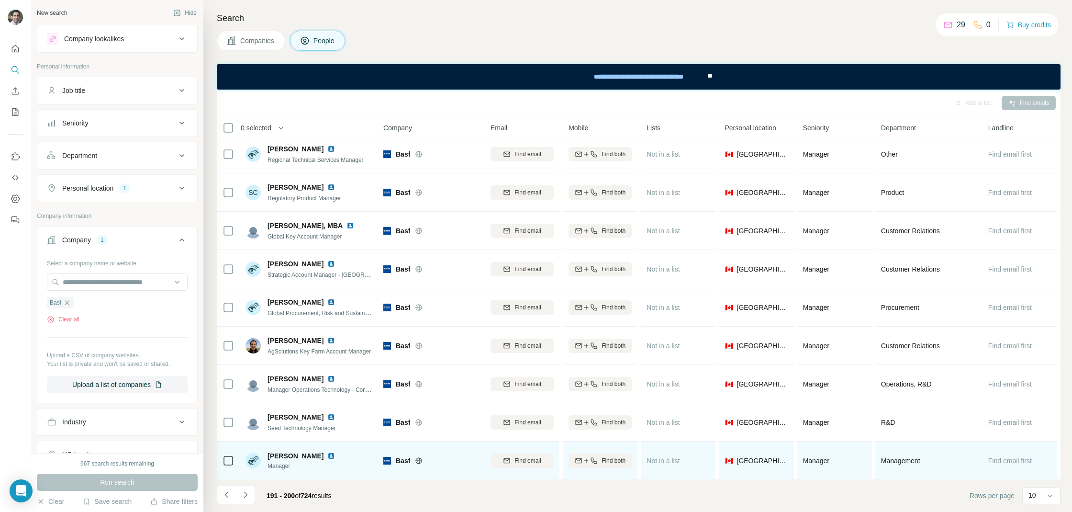
click at [335, 455] on img at bounding box center [331, 456] width 8 height 8
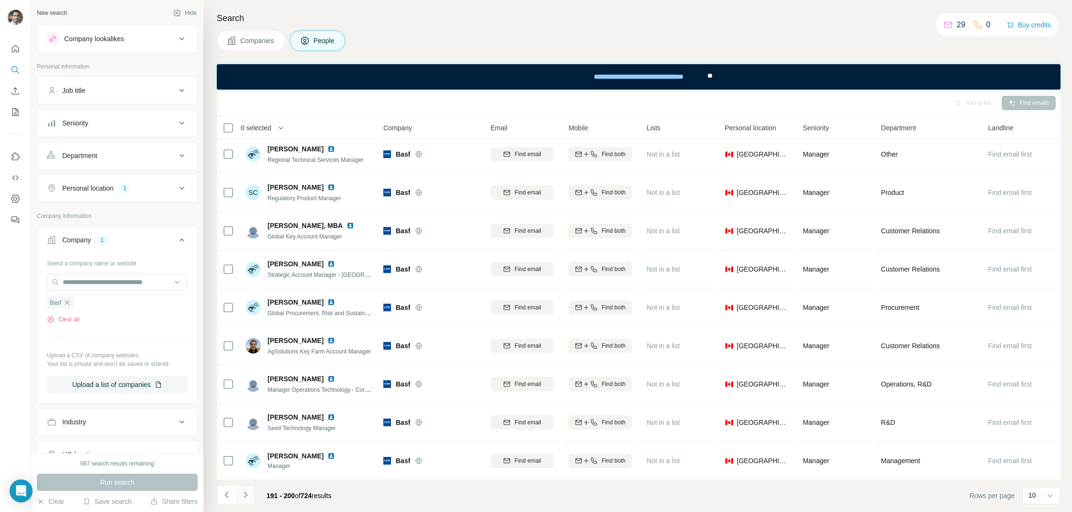
click at [250, 496] on icon "Navigate to next page" at bounding box center [246, 495] width 10 height 10
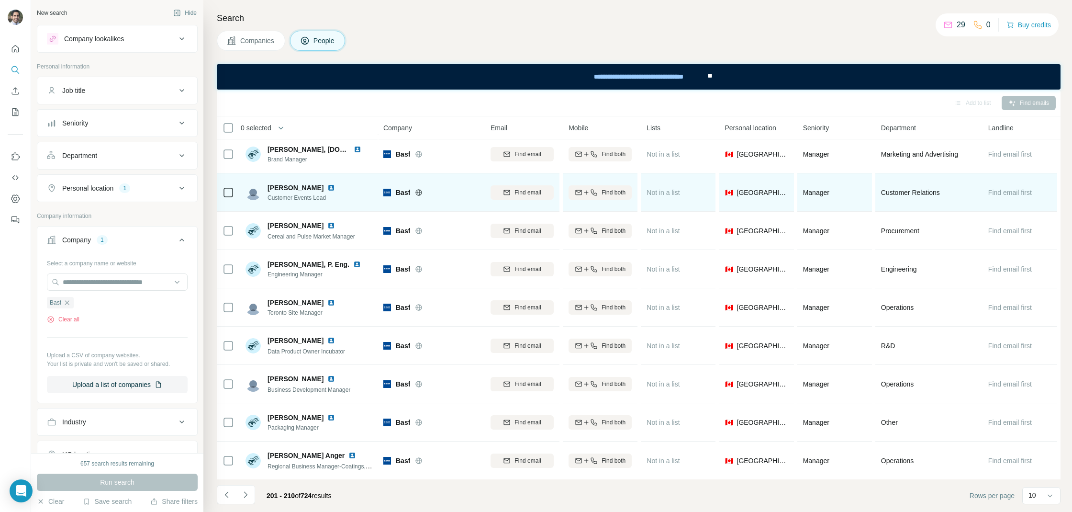
scroll to position [0, 0]
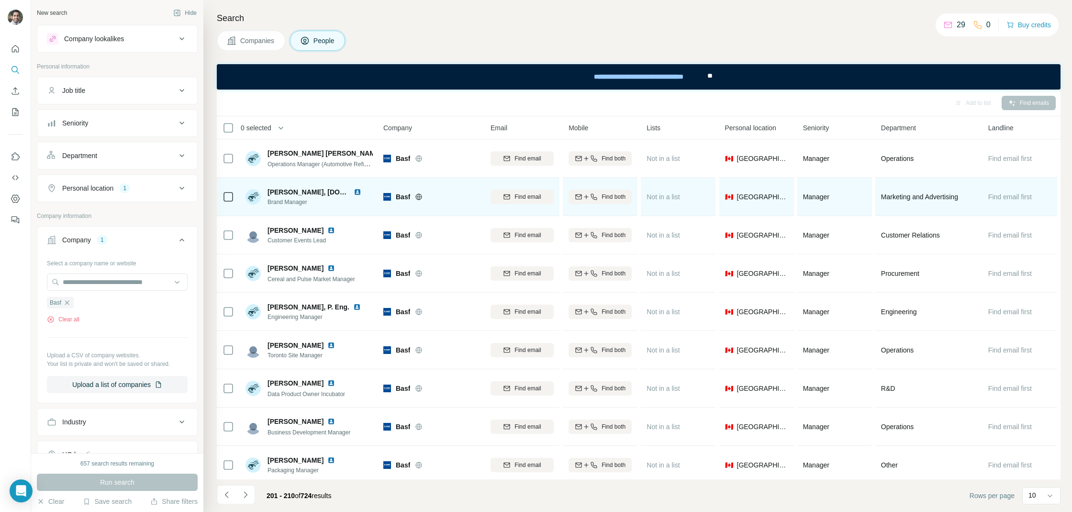
click at [354, 188] on img at bounding box center [358, 192] width 8 height 8
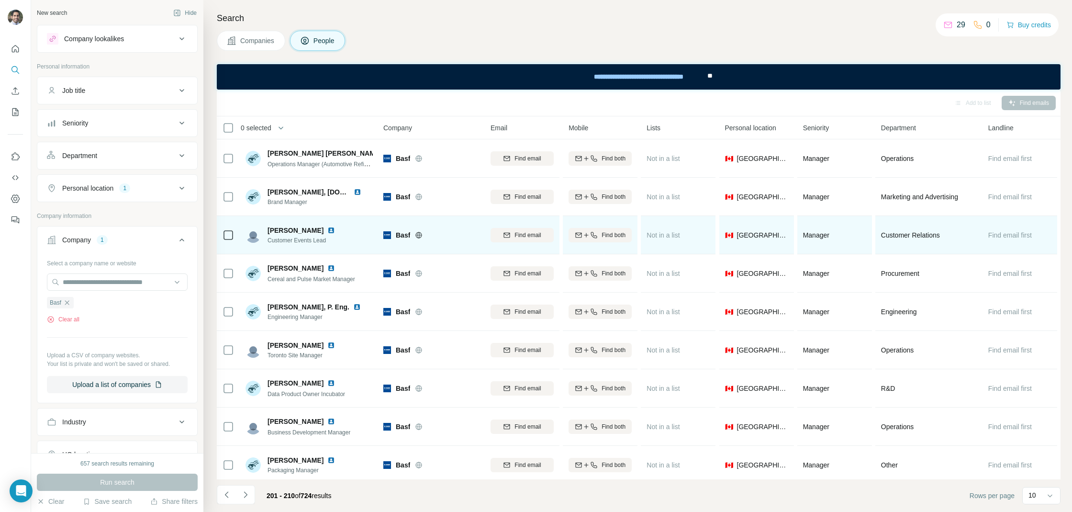
click at [327, 230] on img at bounding box center [331, 230] width 8 height 8
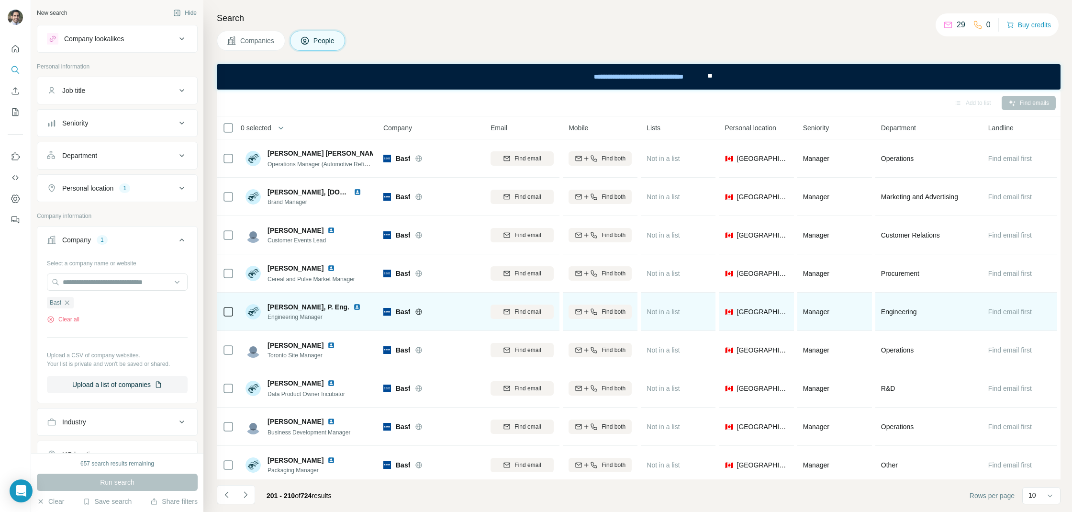
scroll to position [43, 0]
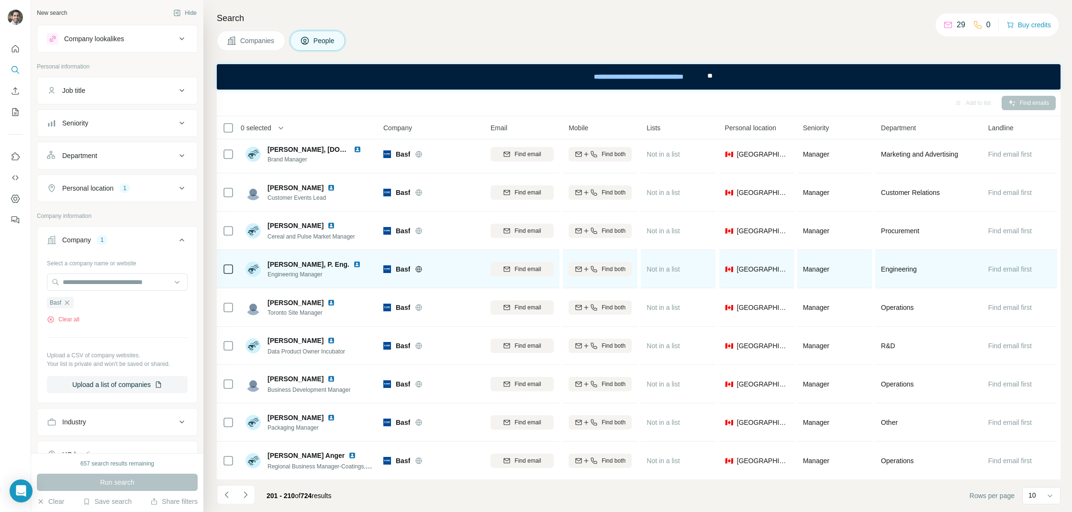
click at [353, 264] on img at bounding box center [357, 264] width 8 height 8
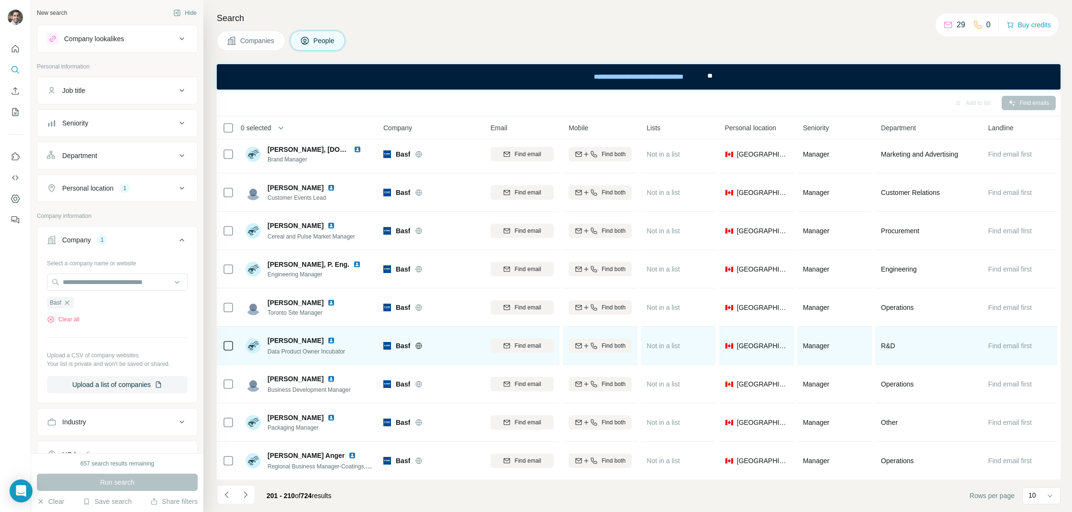
click at [327, 339] on img at bounding box center [331, 341] width 8 height 8
click at [327, 338] on img at bounding box center [331, 341] width 8 height 8
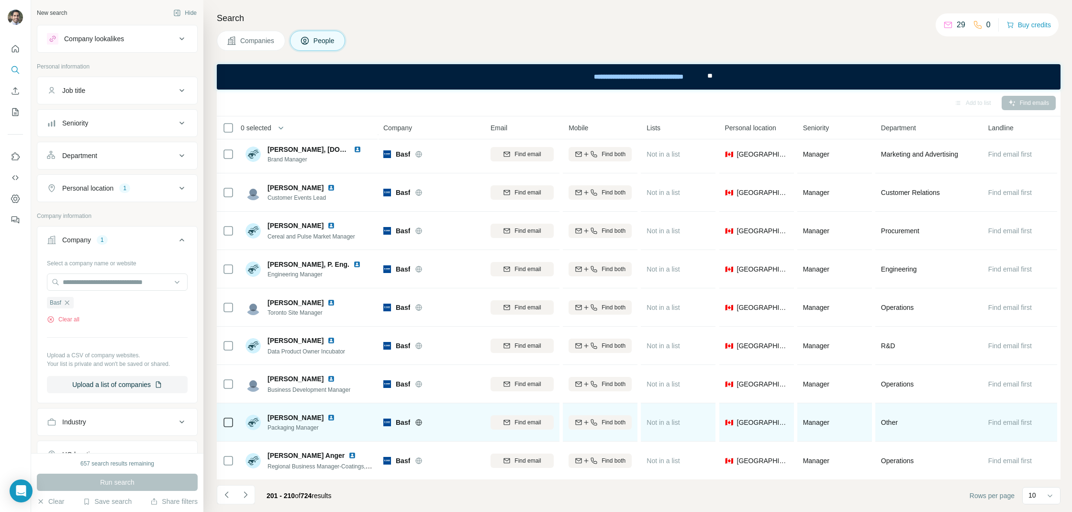
click at [327, 415] on img at bounding box center [331, 418] width 8 height 8
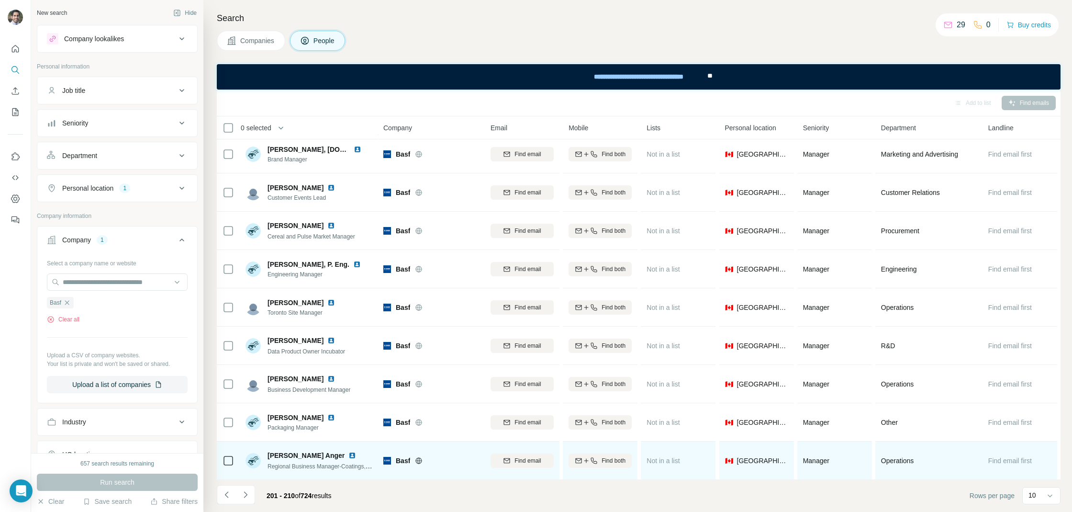
click at [349, 451] on img at bounding box center [353, 455] width 8 height 8
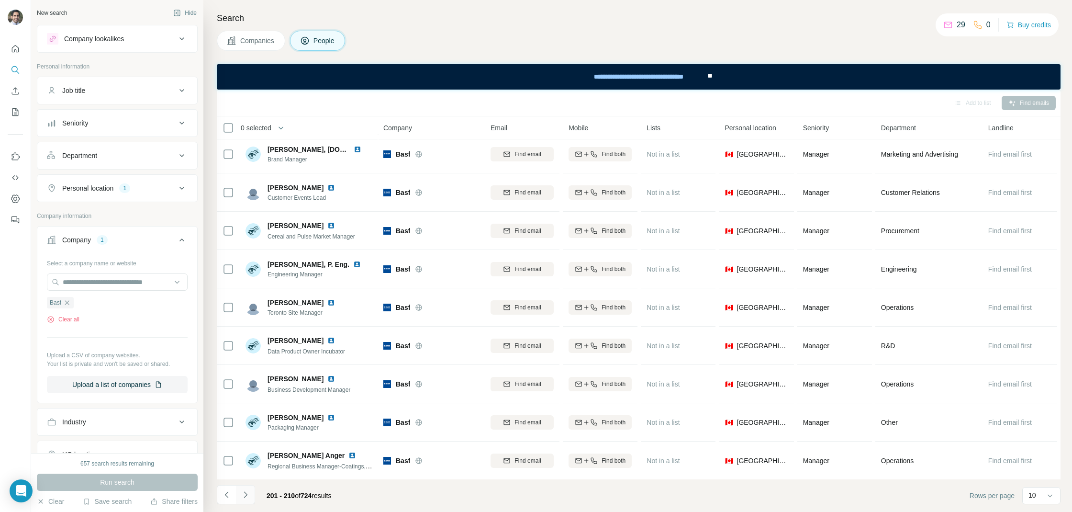
click at [248, 493] on icon "Navigate to next page" at bounding box center [246, 495] width 10 height 10
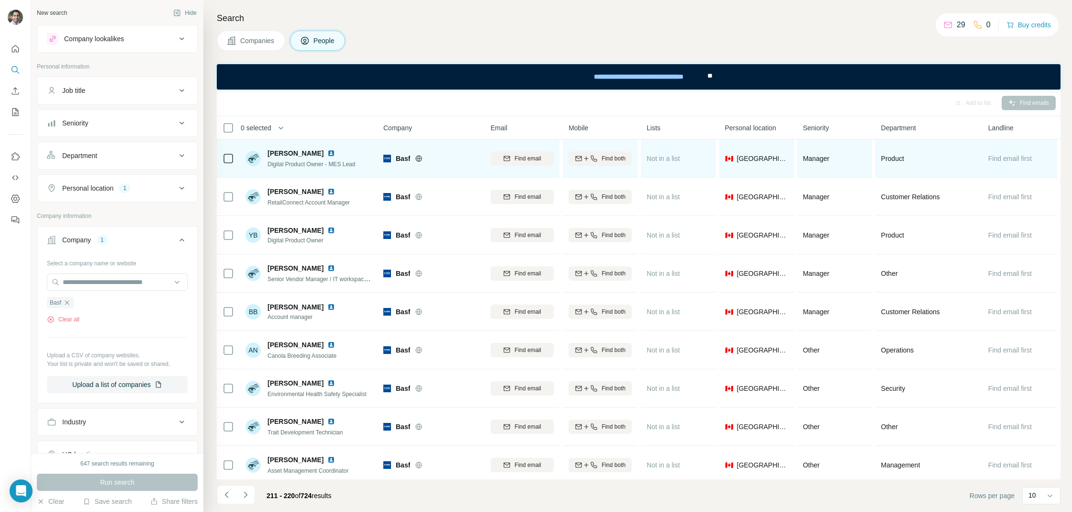
click at [327, 152] on img at bounding box center [331, 153] width 8 height 8
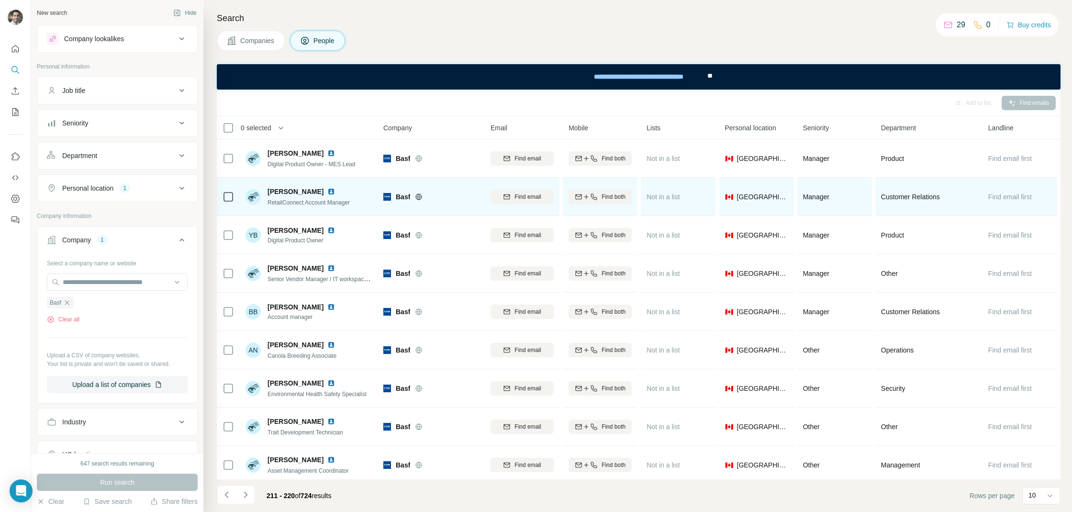
click at [327, 189] on img at bounding box center [331, 192] width 8 height 8
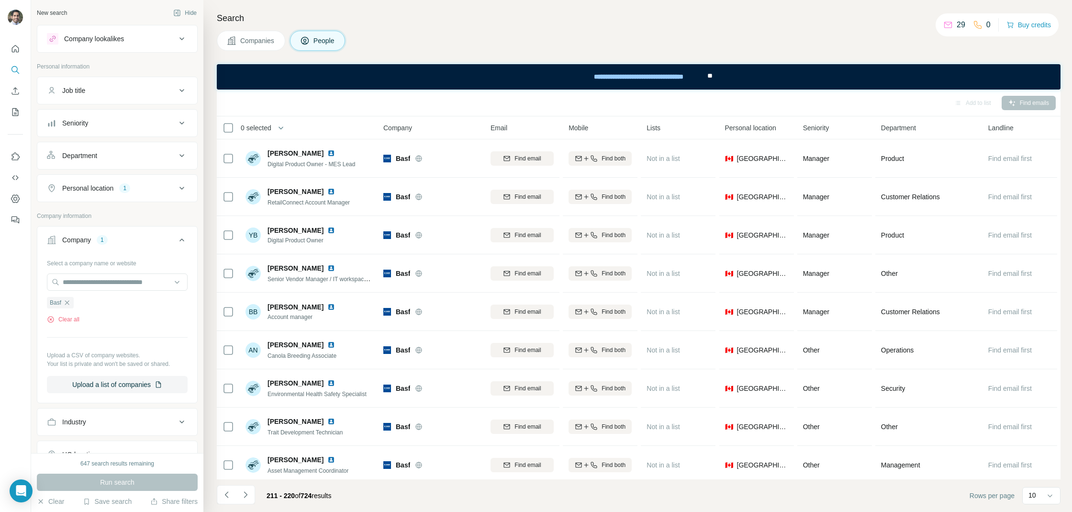
scroll to position [43, 0]
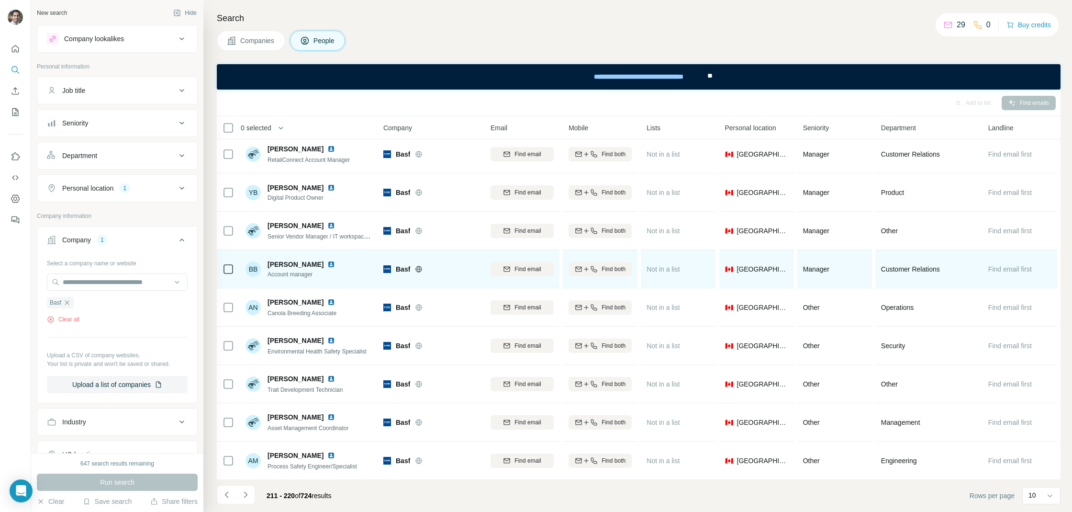
click at [327, 263] on img at bounding box center [331, 264] width 8 height 8
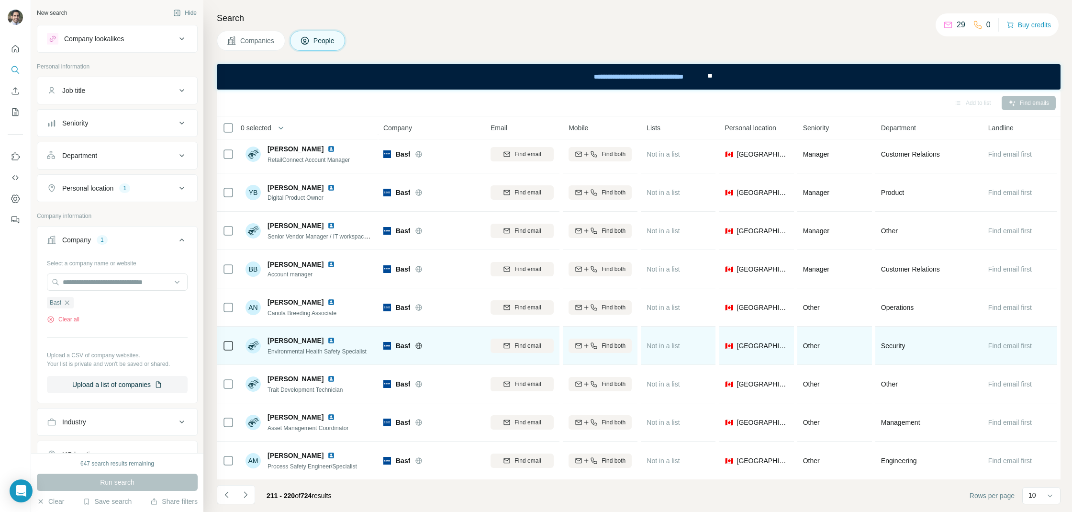
click at [327, 341] on img at bounding box center [331, 341] width 8 height 8
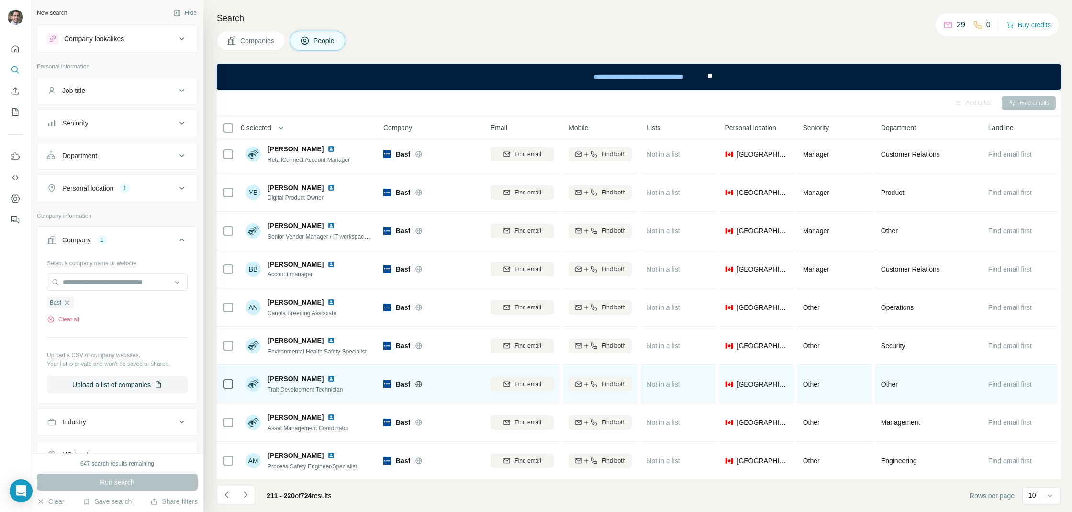
click at [327, 376] on img at bounding box center [331, 379] width 8 height 8
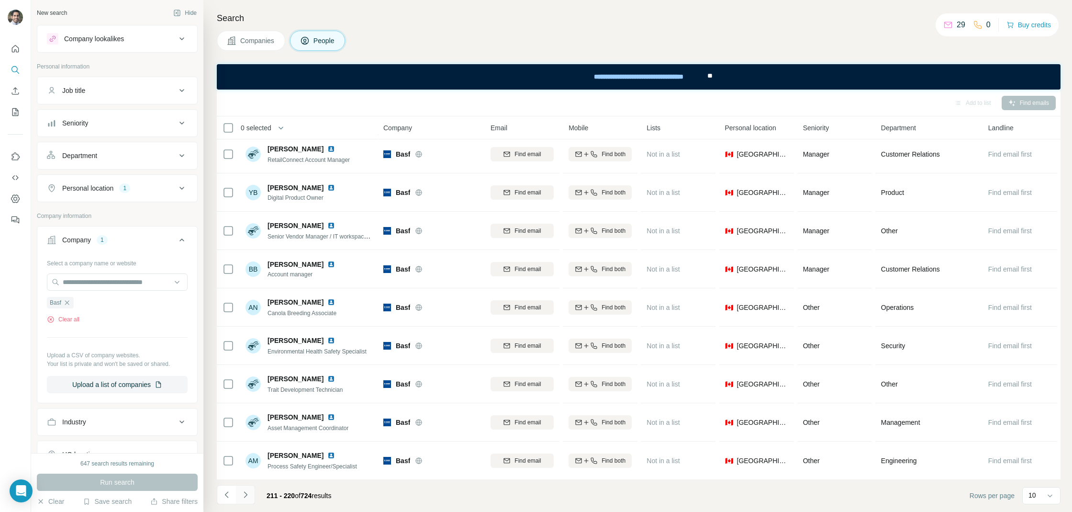
click at [247, 494] on icon "Navigate to next page" at bounding box center [245, 494] width 3 height 6
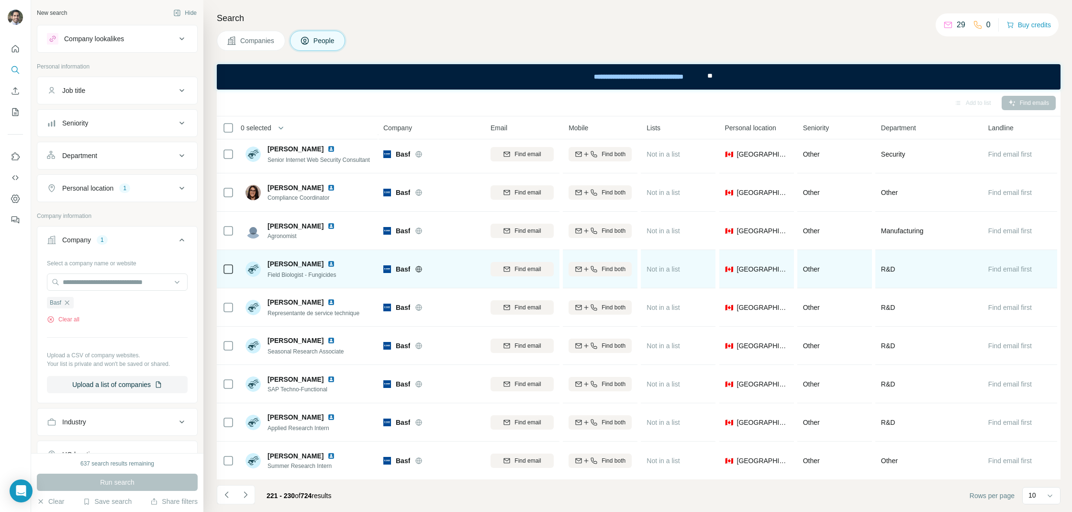
scroll to position [0, 0]
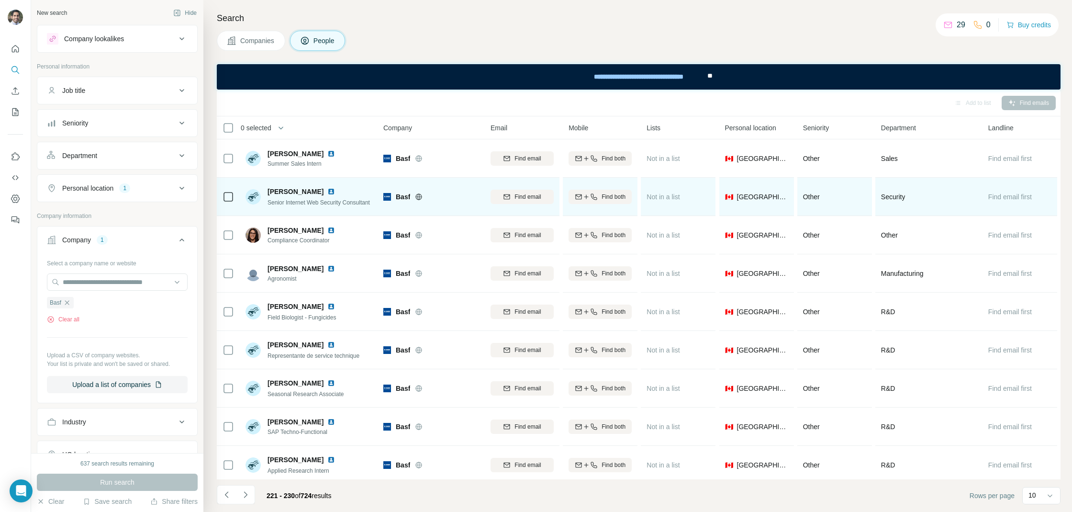
click at [327, 191] on img at bounding box center [331, 192] width 8 height 8
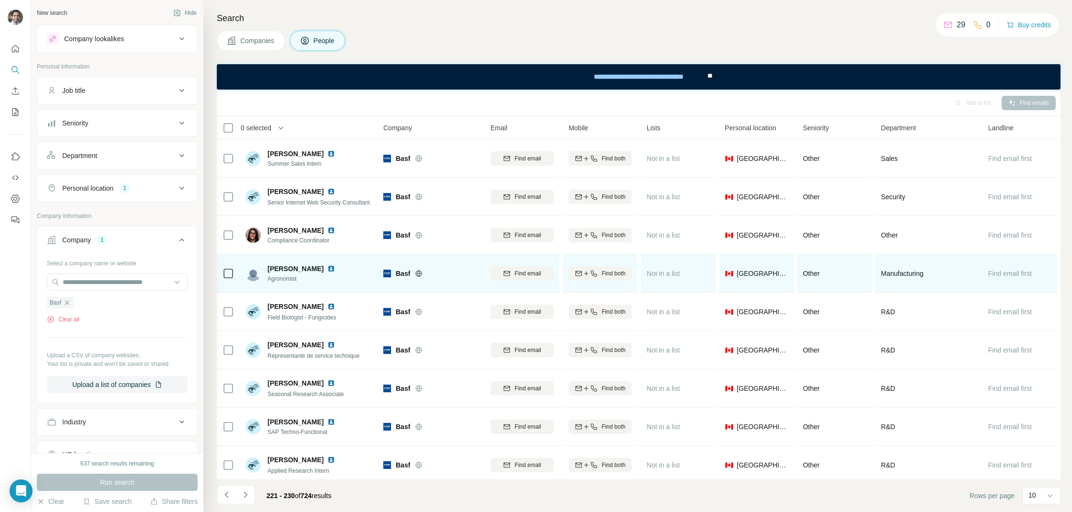
click at [327, 270] on img at bounding box center [331, 269] width 8 height 8
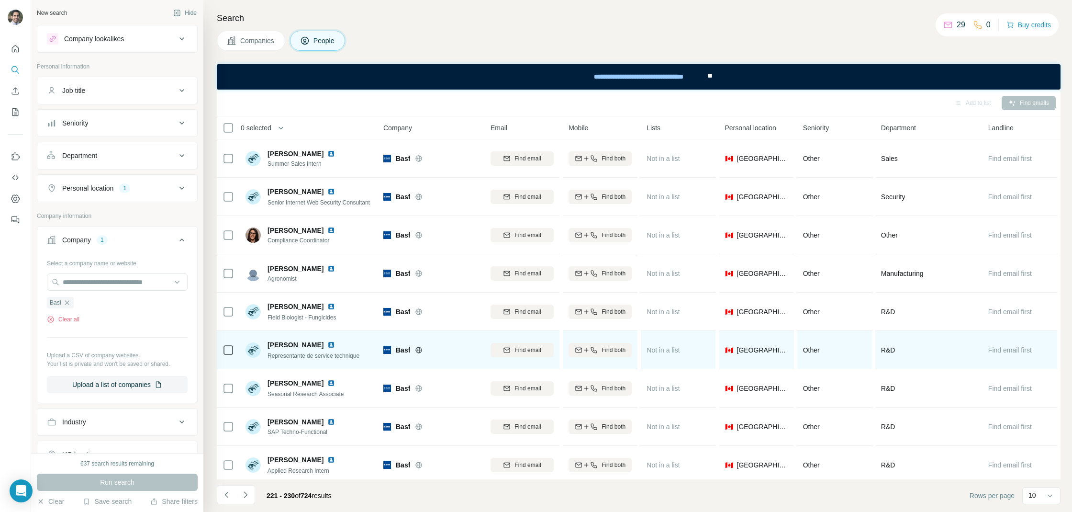
scroll to position [43, 0]
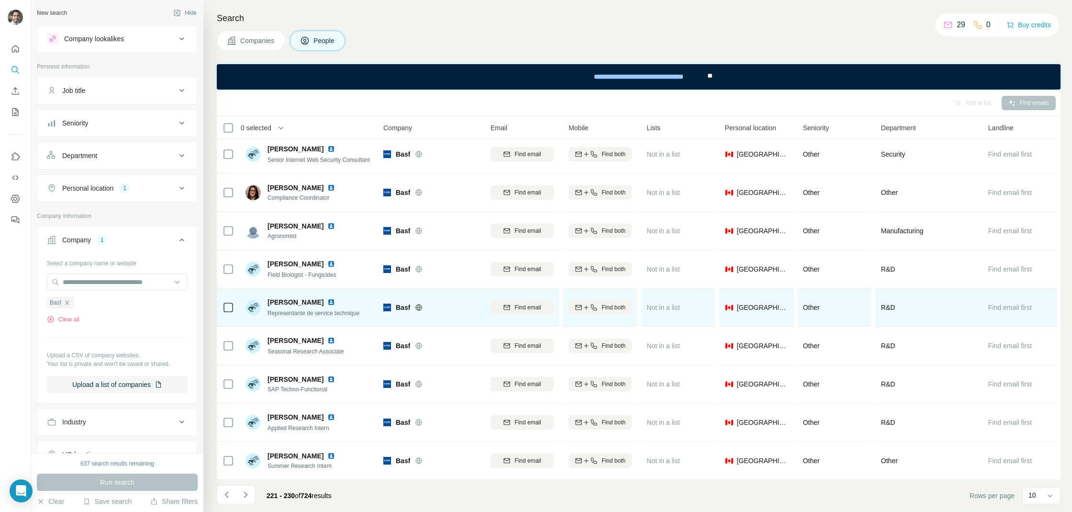
click at [335, 299] on img at bounding box center [331, 302] width 8 height 8
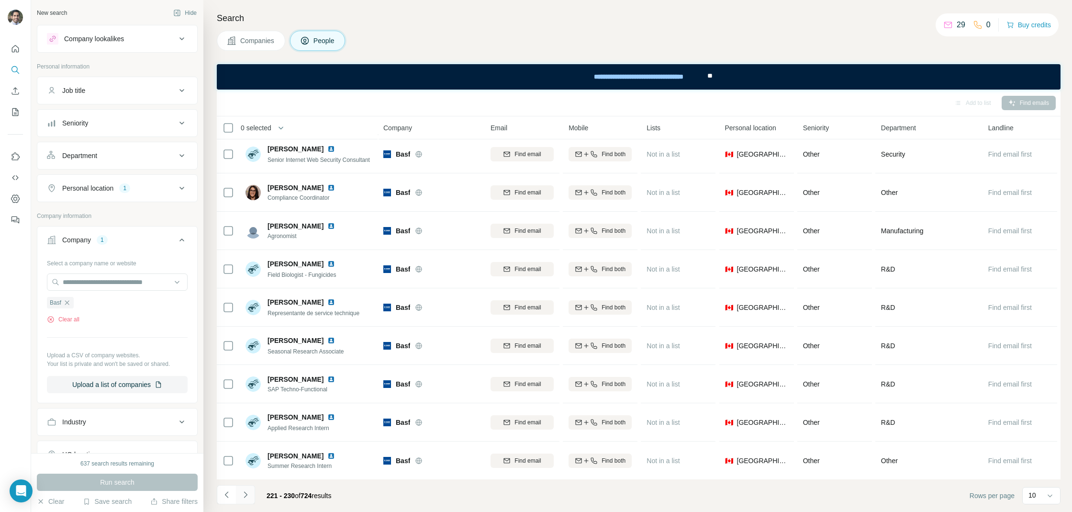
click at [247, 490] on icon "Navigate to next page" at bounding box center [246, 495] width 10 height 10
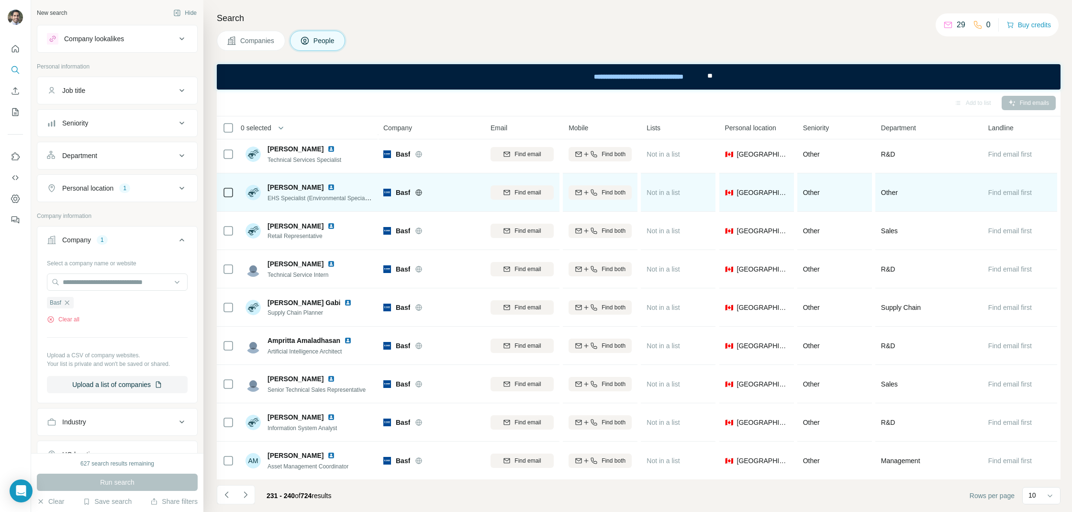
click at [323, 191] on div "[PERSON_NAME]" at bounding box center [320, 187] width 105 height 10
click at [327, 184] on img at bounding box center [331, 187] width 8 height 8
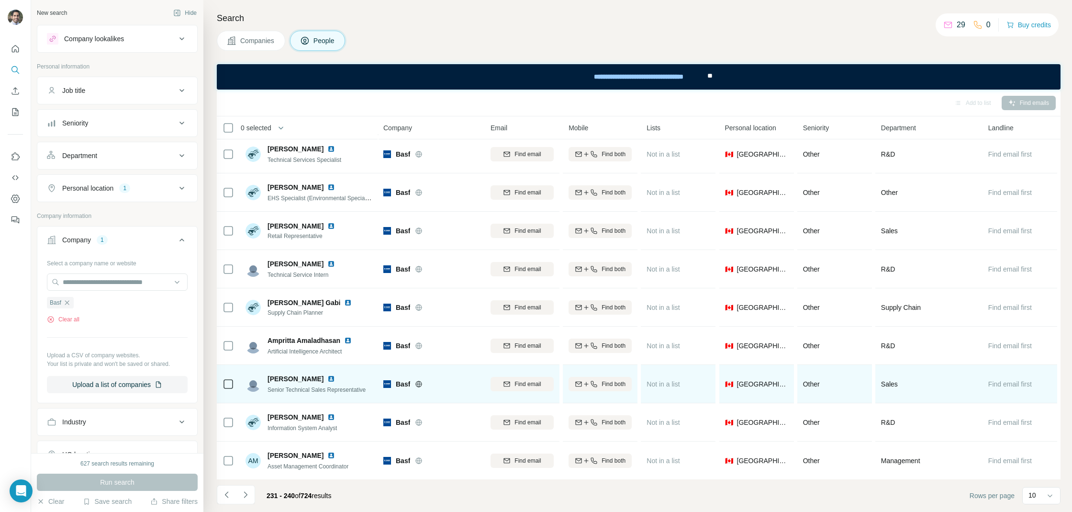
click at [327, 380] on div at bounding box center [336, 379] width 19 height 8
click at [327, 380] on img at bounding box center [331, 379] width 8 height 8
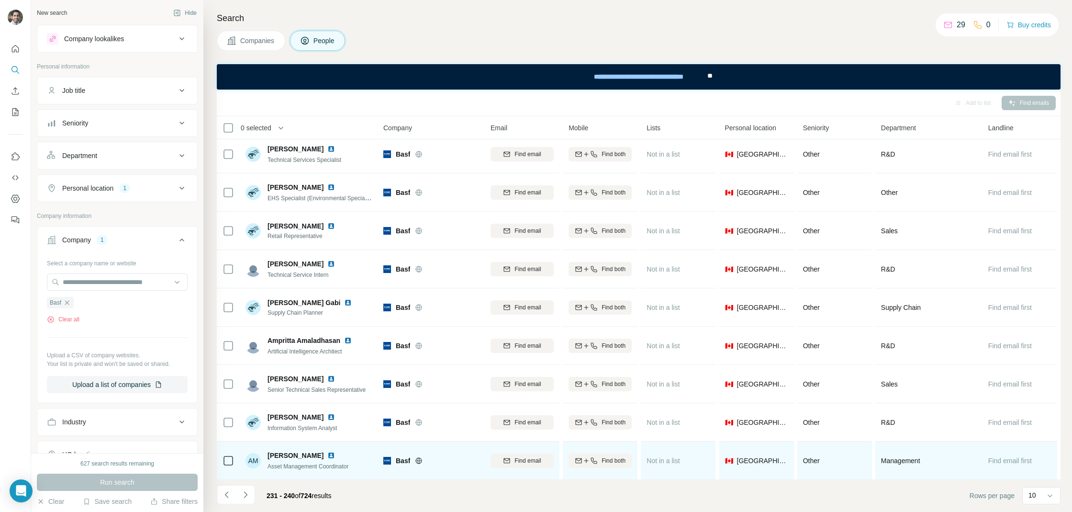
click at [327, 457] on img at bounding box center [331, 455] width 8 height 8
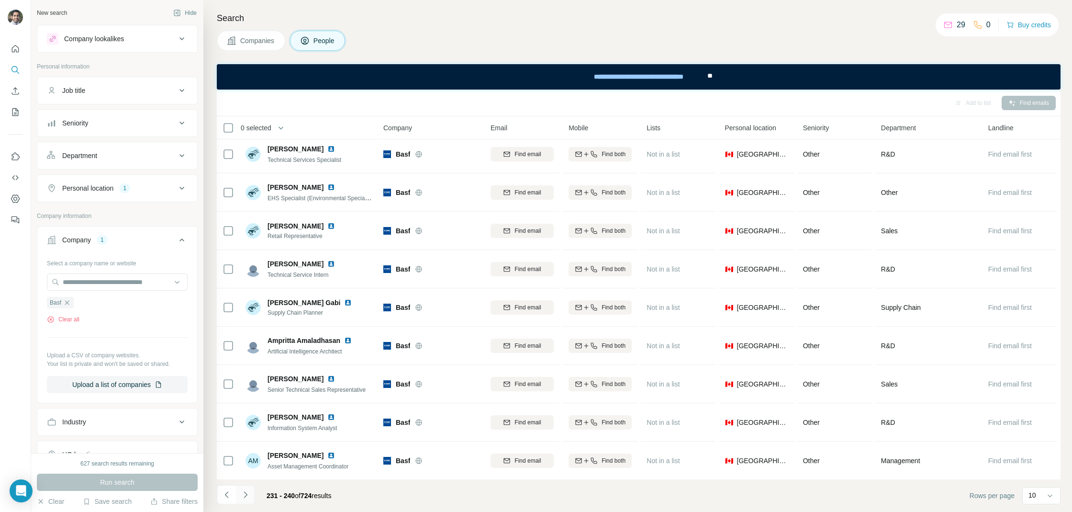
click at [248, 494] on icon "Navigate to next page" at bounding box center [246, 495] width 10 height 10
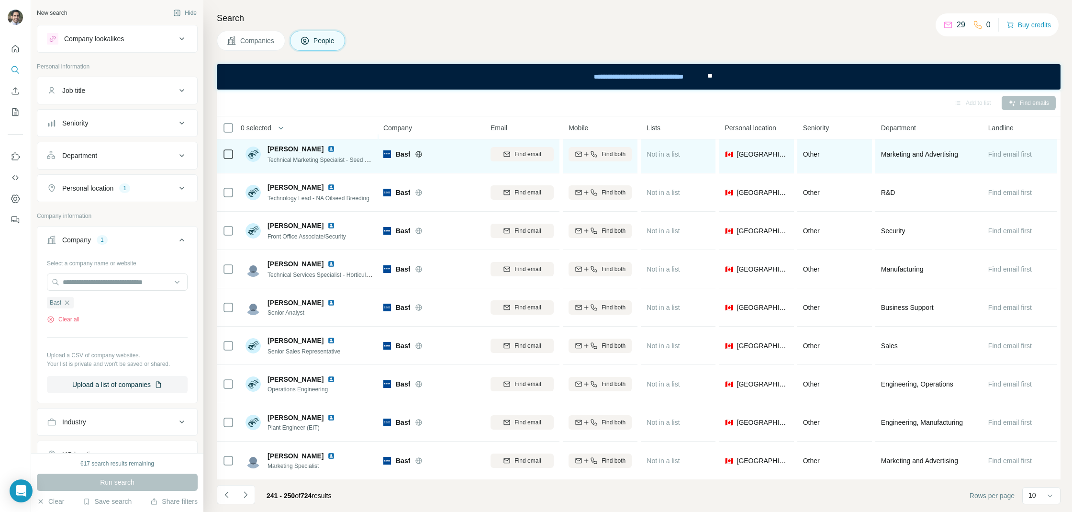
click at [327, 149] on img at bounding box center [331, 149] width 8 height 8
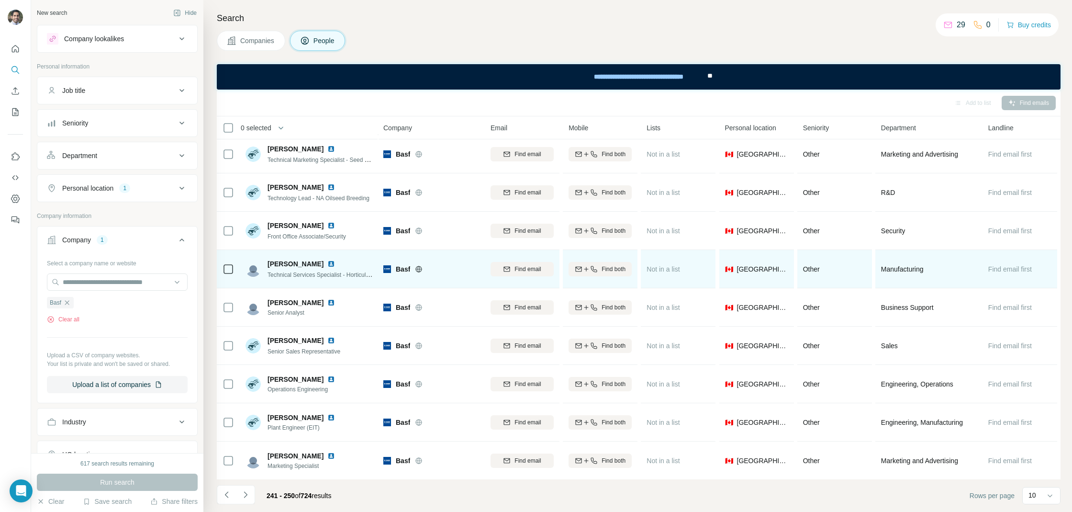
click at [327, 265] on img at bounding box center [331, 264] width 8 height 8
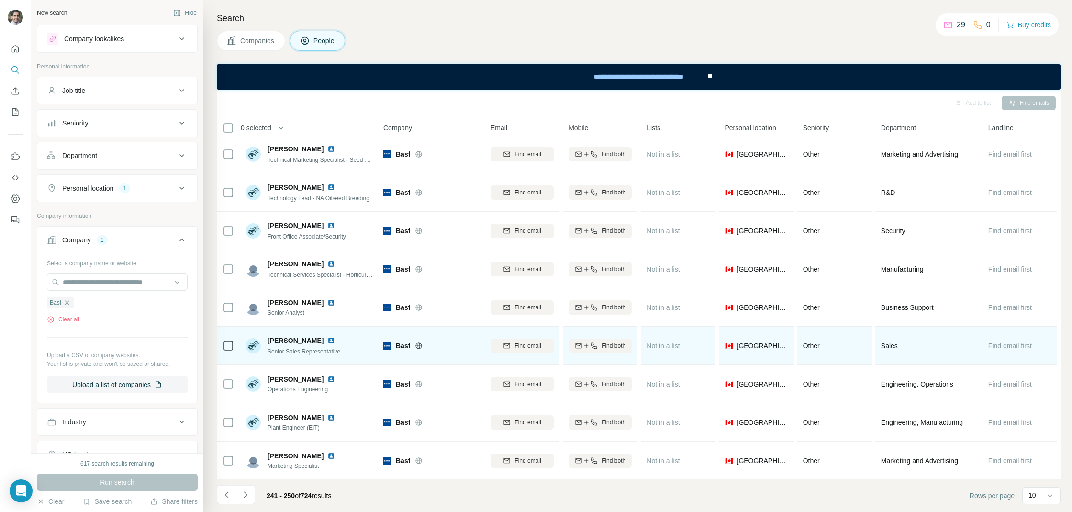
click at [330, 340] on img at bounding box center [331, 341] width 8 height 8
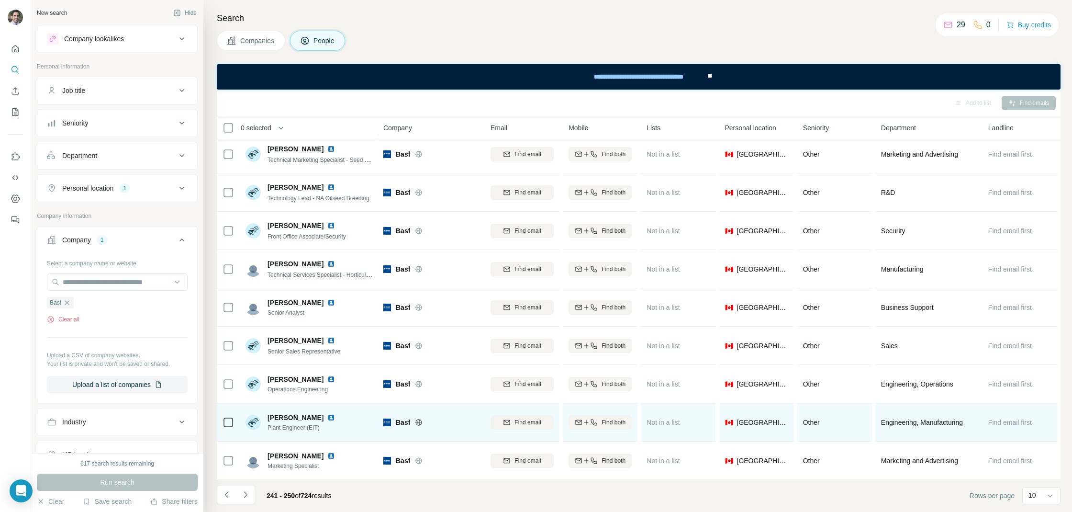
click at [334, 417] on img at bounding box center [331, 418] width 8 height 8
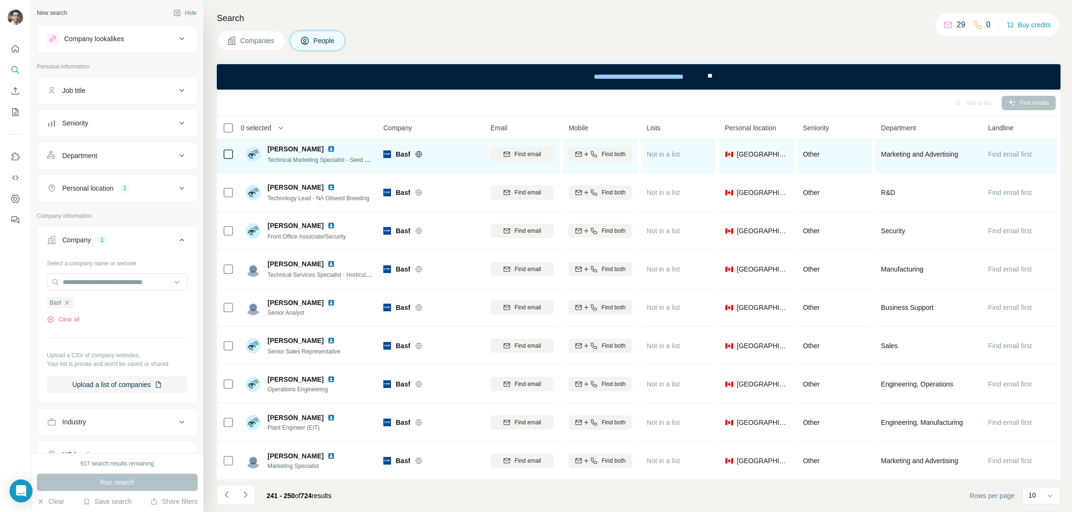
scroll to position [0, 0]
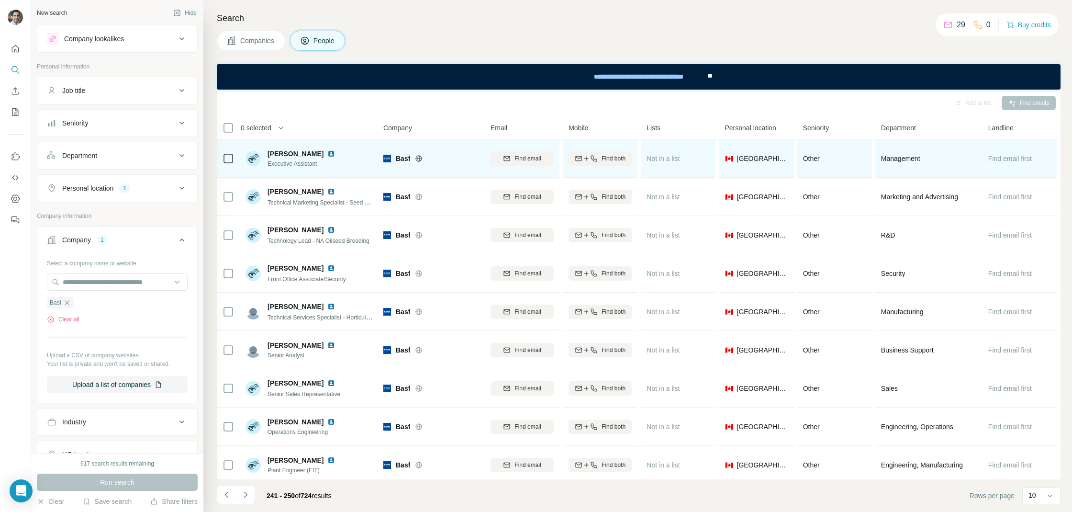
click at [333, 153] on img at bounding box center [331, 154] width 8 height 8
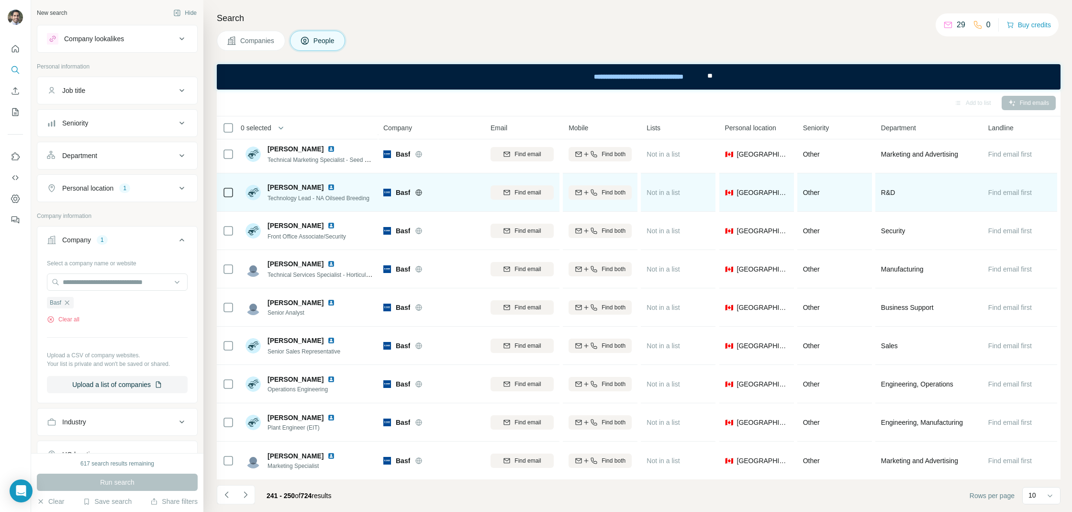
click at [331, 188] on img at bounding box center [331, 187] width 8 height 8
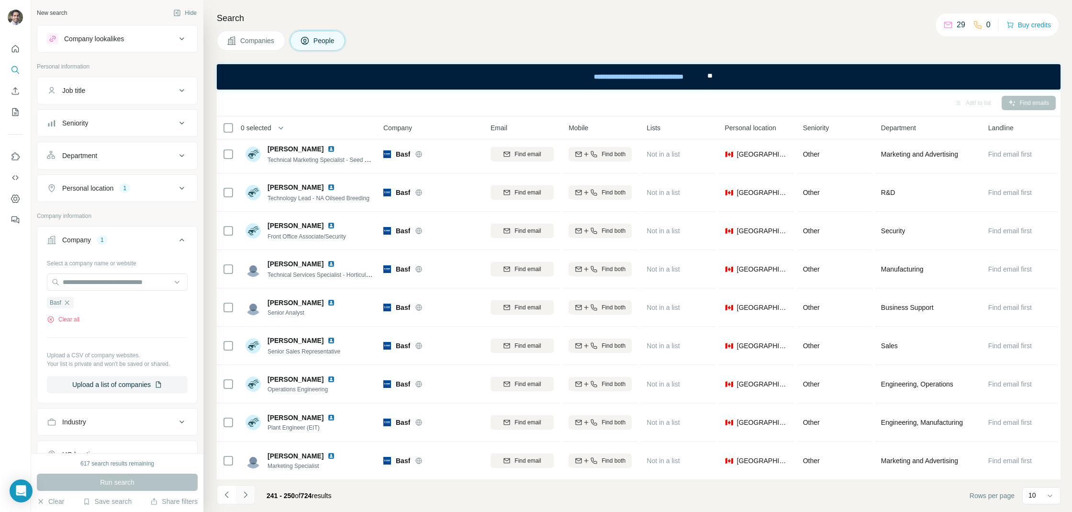
click at [246, 495] on icon "Navigate to next page" at bounding box center [245, 494] width 3 height 6
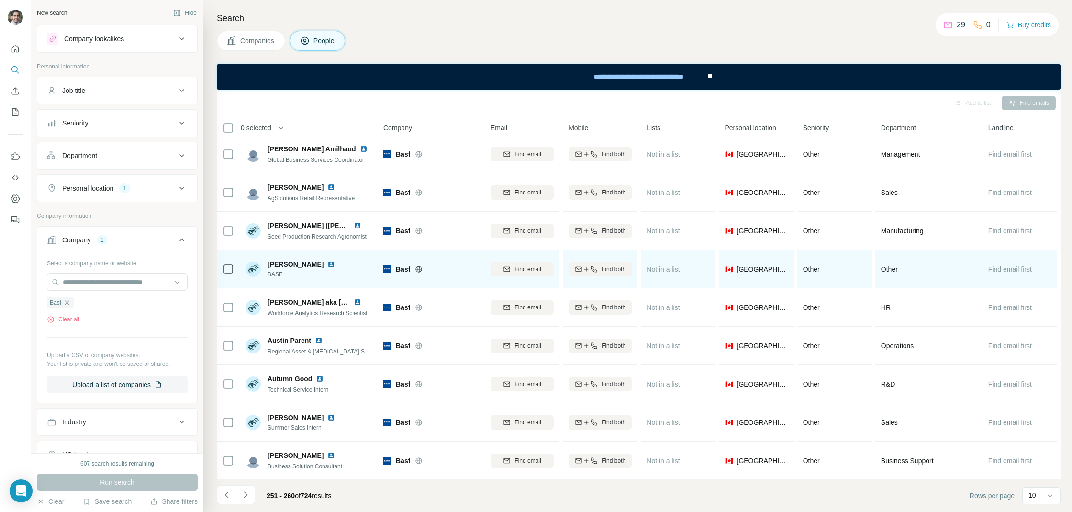
click at [327, 261] on div at bounding box center [336, 264] width 19 height 8
click at [327, 261] on img at bounding box center [331, 264] width 8 height 8
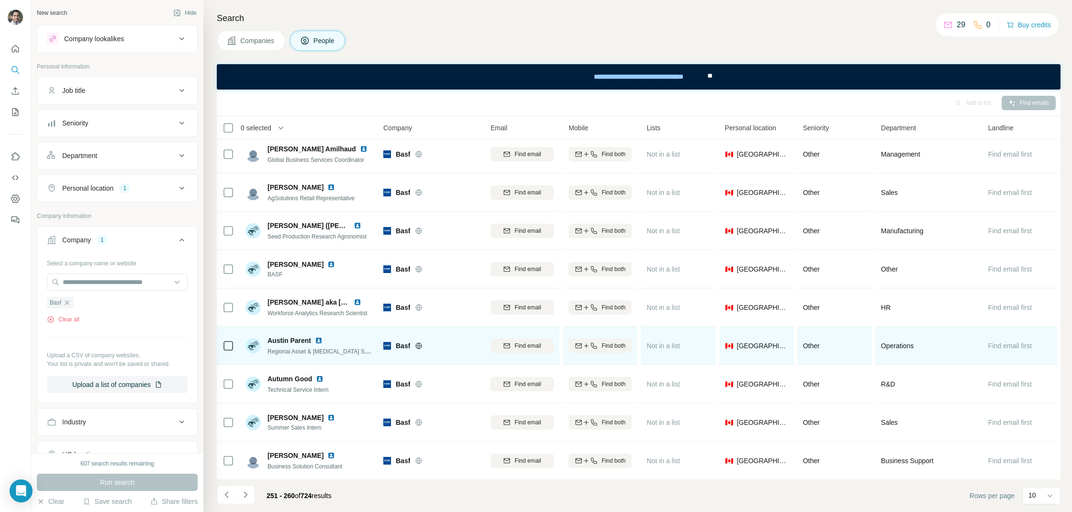
click at [323, 339] on div at bounding box center [324, 341] width 19 height 8
click at [321, 340] on img at bounding box center [319, 341] width 8 height 8
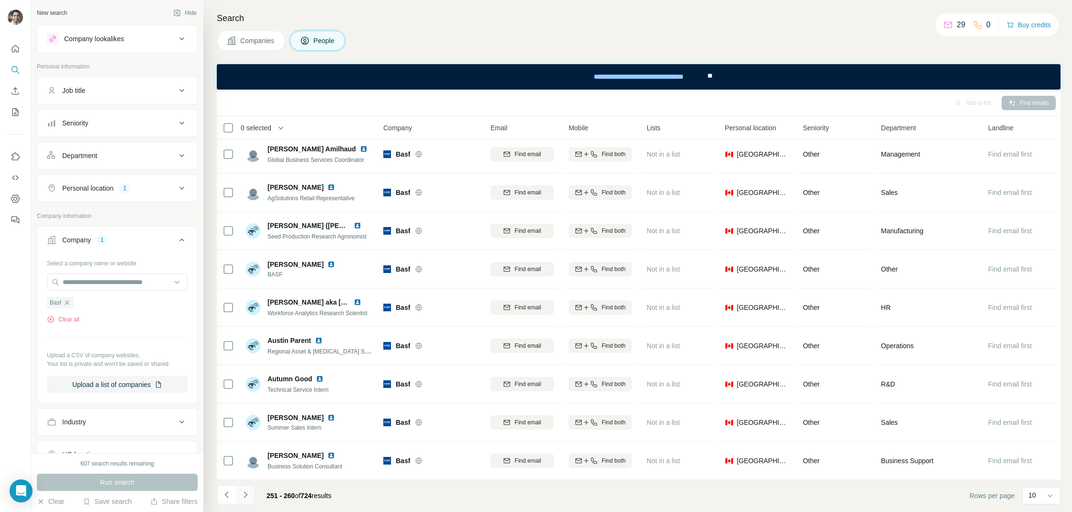
click at [248, 494] on icon "Navigate to next page" at bounding box center [246, 495] width 10 height 10
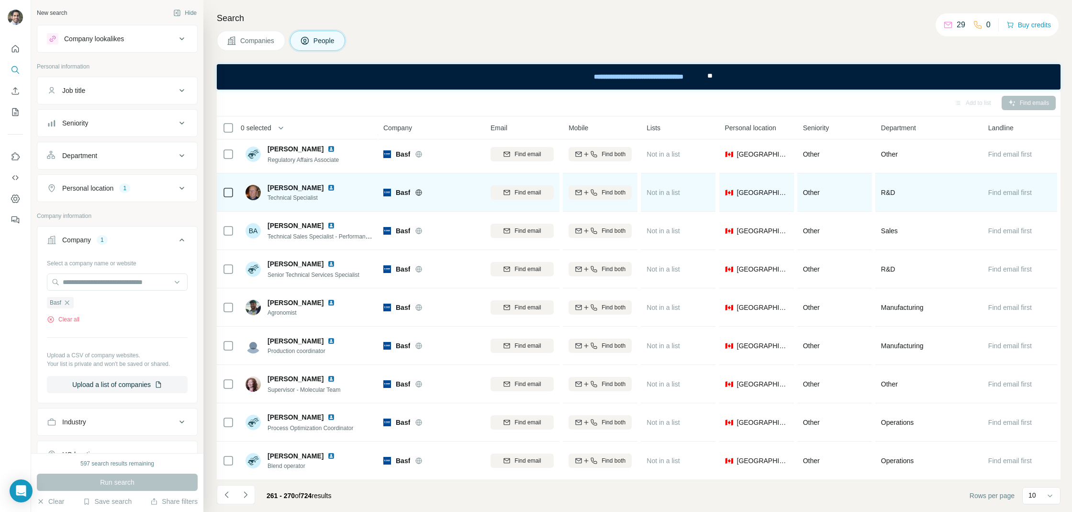
click at [327, 185] on img at bounding box center [331, 188] width 8 height 8
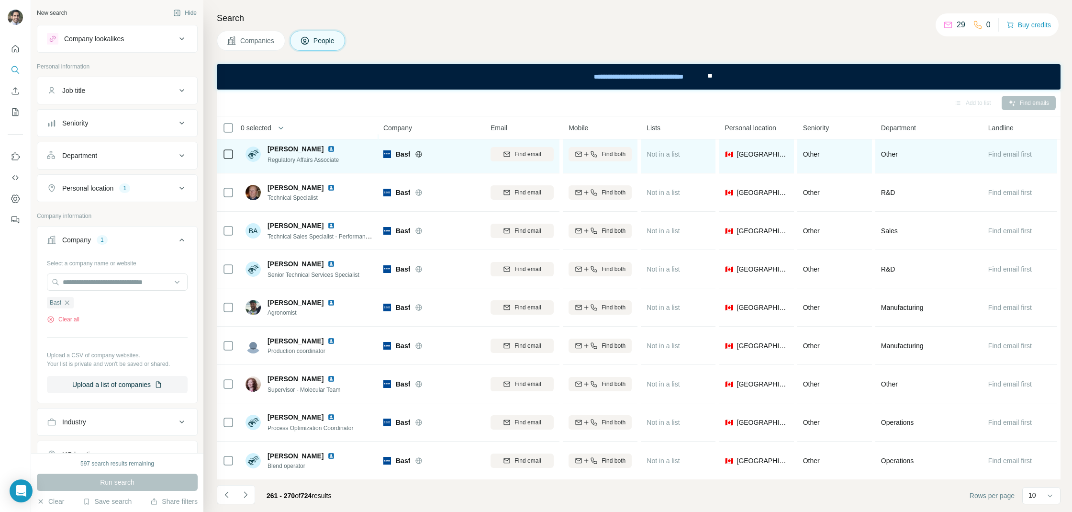
click at [334, 148] on img at bounding box center [331, 149] width 8 height 8
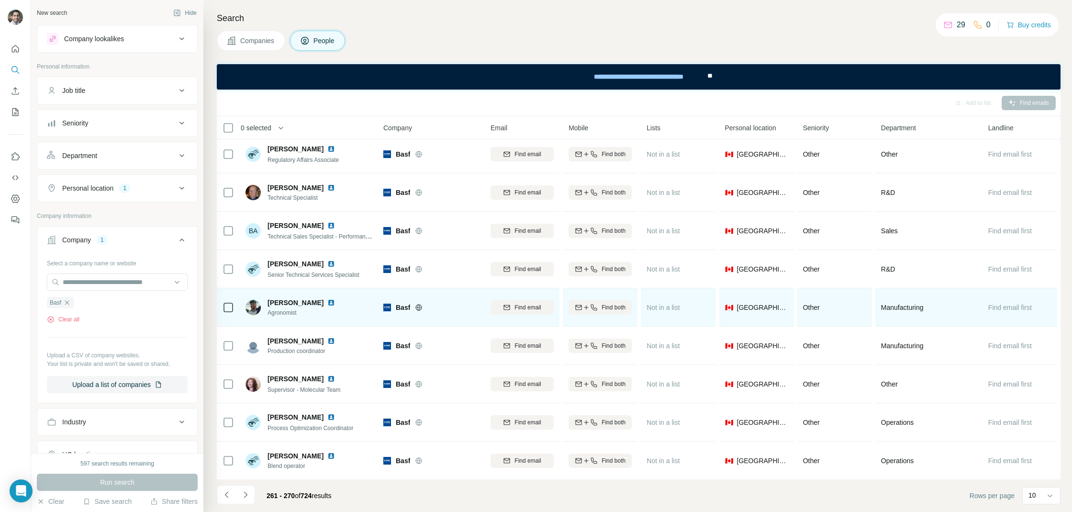
click at [327, 302] on img at bounding box center [331, 303] width 8 height 8
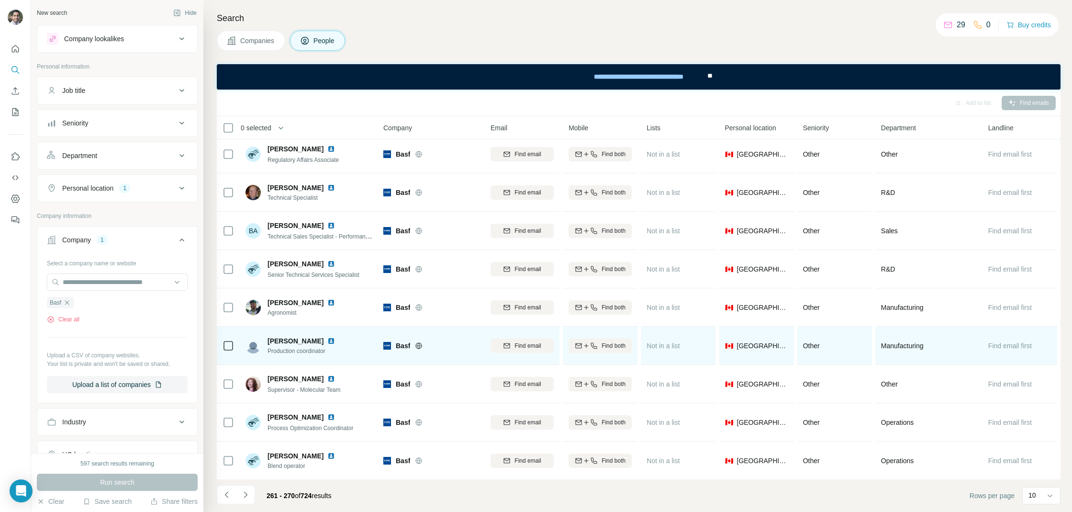
click at [327, 339] on img at bounding box center [331, 341] width 8 height 8
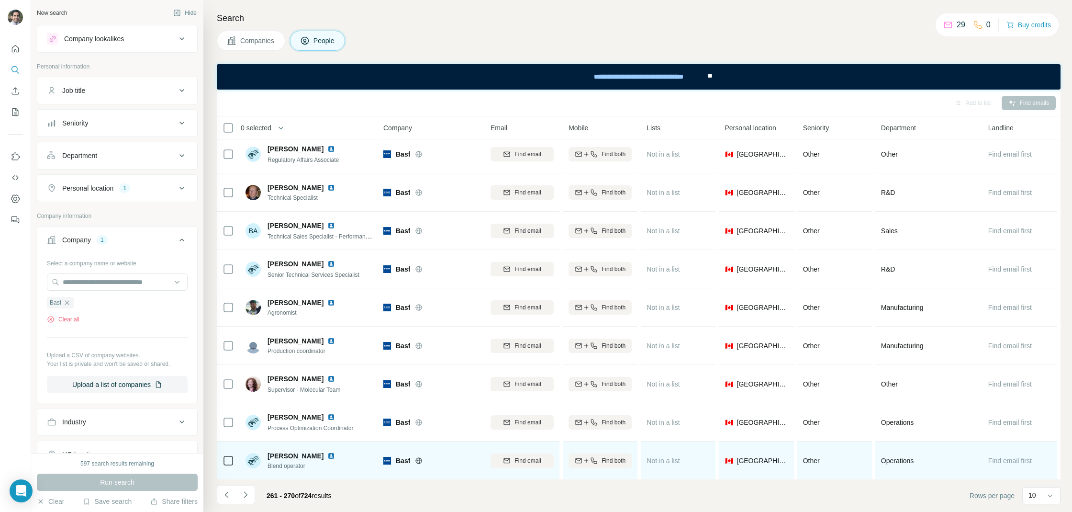
click at [327, 454] on img at bounding box center [331, 456] width 8 height 8
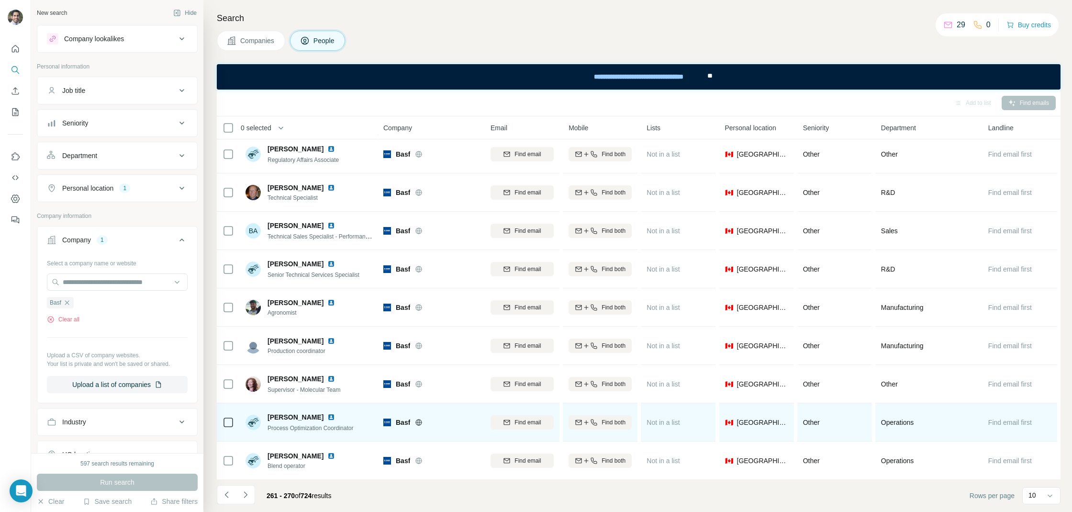
click at [315, 411] on div "[PERSON_NAME] Process Optimization Coordinator" at bounding box center [309, 422] width 127 height 26
click at [313, 420] on div "[PERSON_NAME]" at bounding box center [311, 417] width 86 height 10
click at [327, 416] on img at bounding box center [331, 417] width 8 height 8
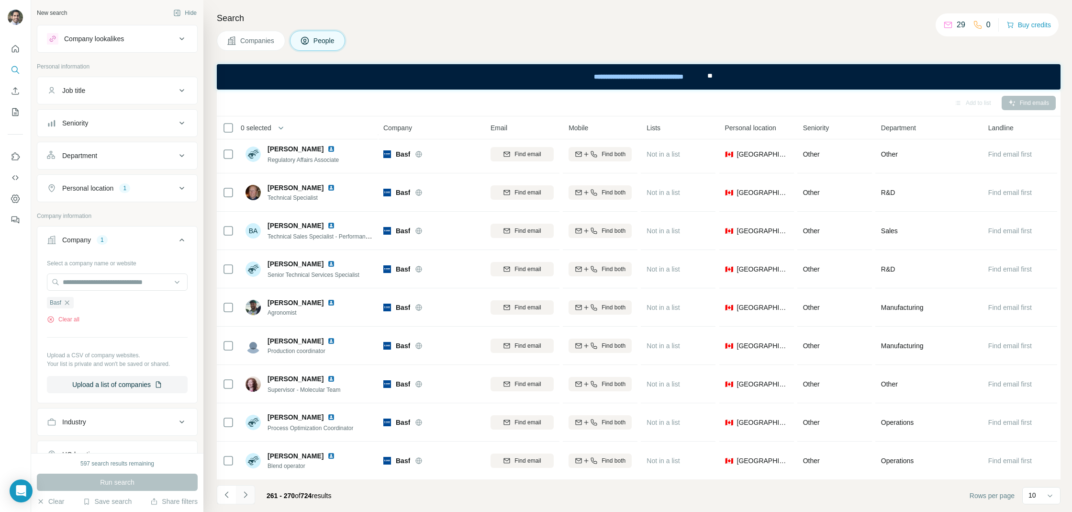
click at [251, 492] on button "Navigate to next page" at bounding box center [245, 494] width 19 height 19
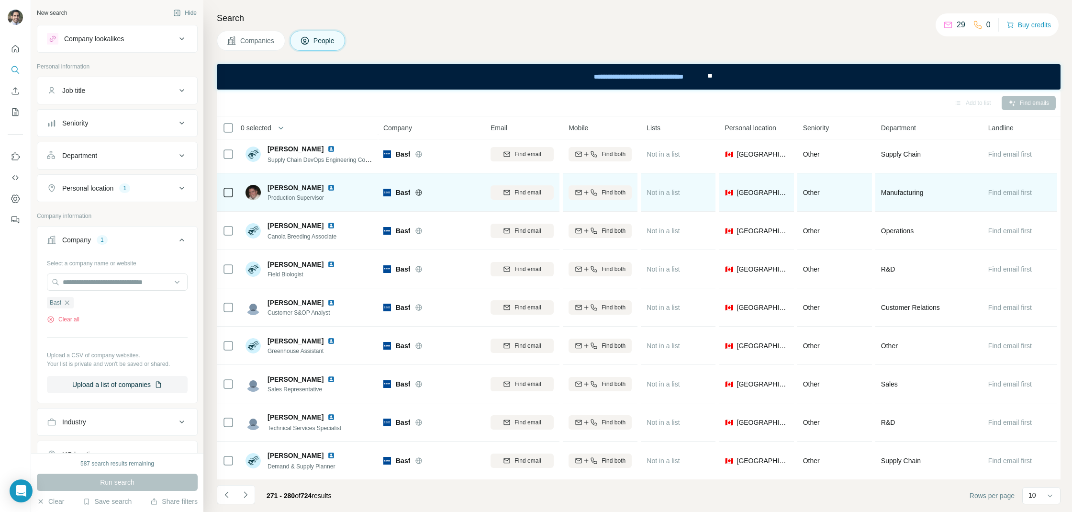
click at [327, 189] on img at bounding box center [331, 188] width 8 height 8
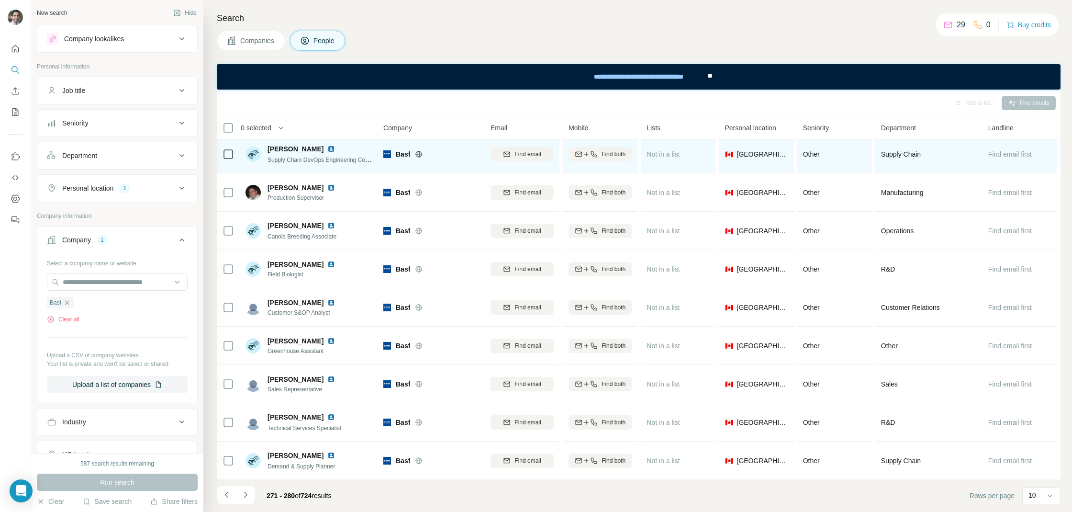
click at [327, 147] on img at bounding box center [331, 149] width 8 height 8
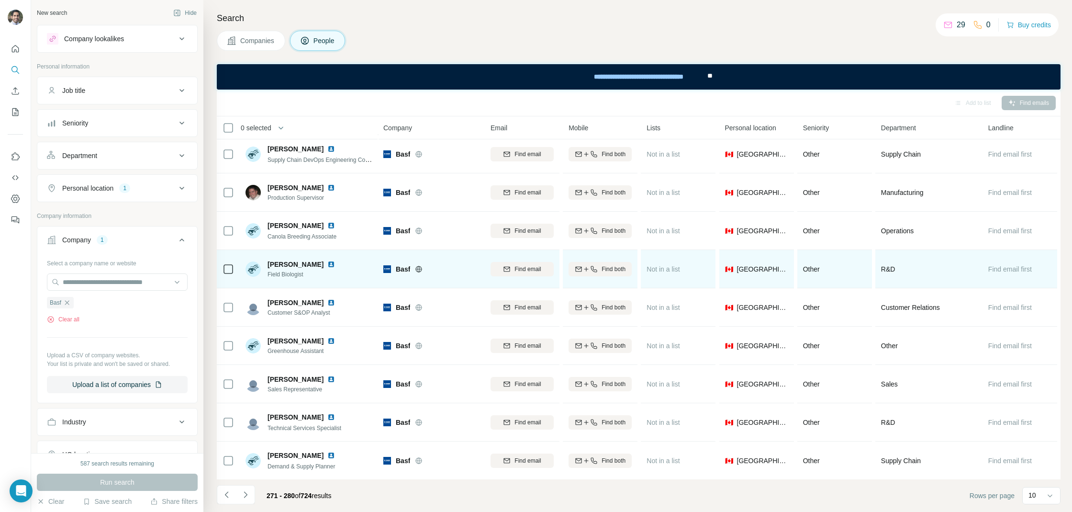
click at [333, 263] on img at bounding box center [331, 264] width 8 height 8
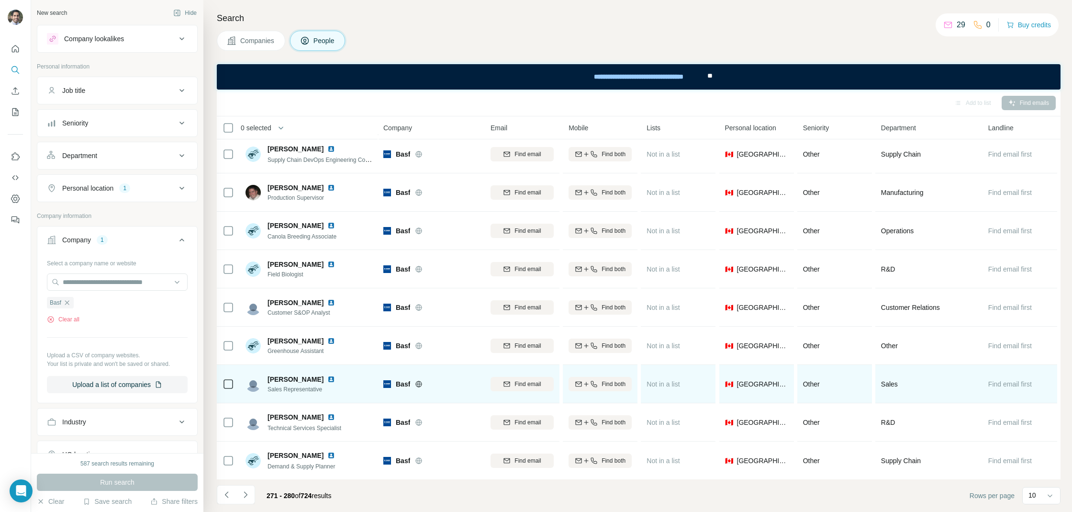
click at [327, 380] on img at bounding box center [331, 379] width 8 height 8
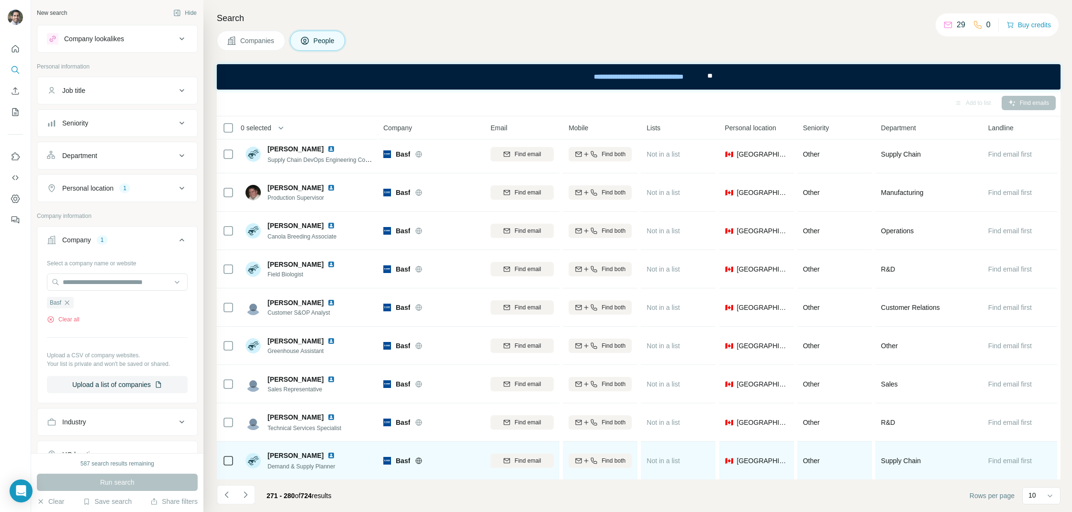
click at [327, 452] on img at bounding box center [331, 455] width 8 height 8
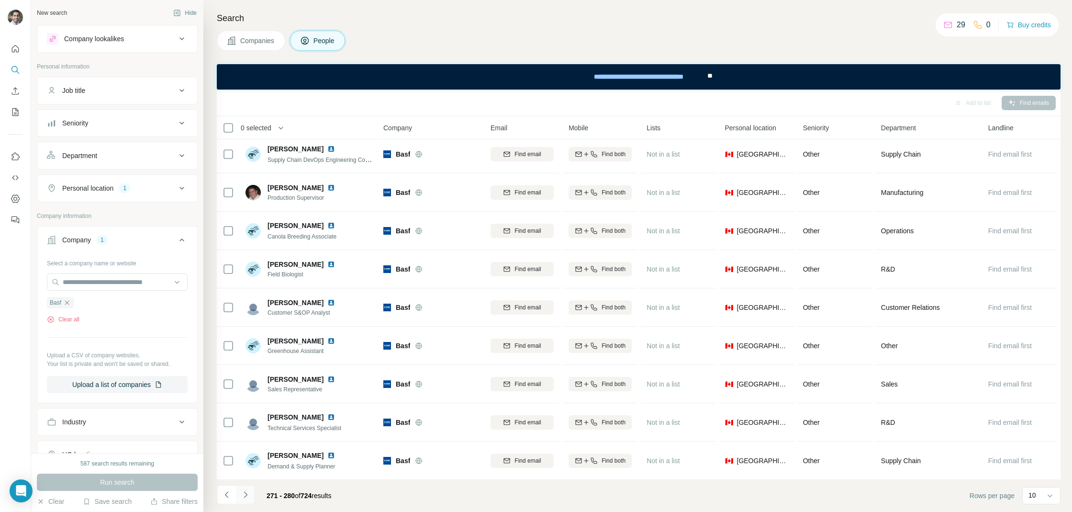
click at [247, 495] on icon "Navigate to next page" at bounding box center [246, 495] width 10 height 10
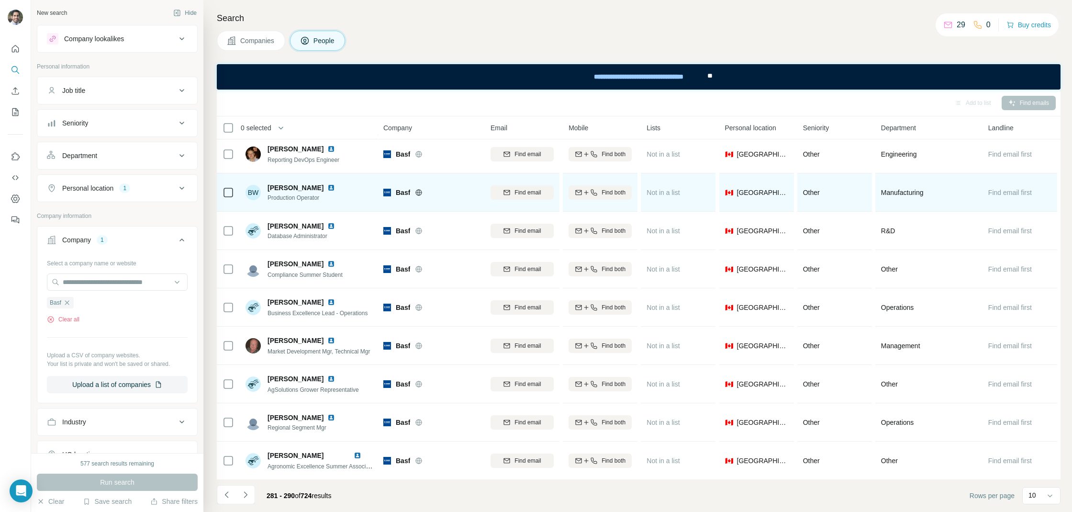
click at [327, 188] on img at bounding box center [331, 188] width 8 height 8
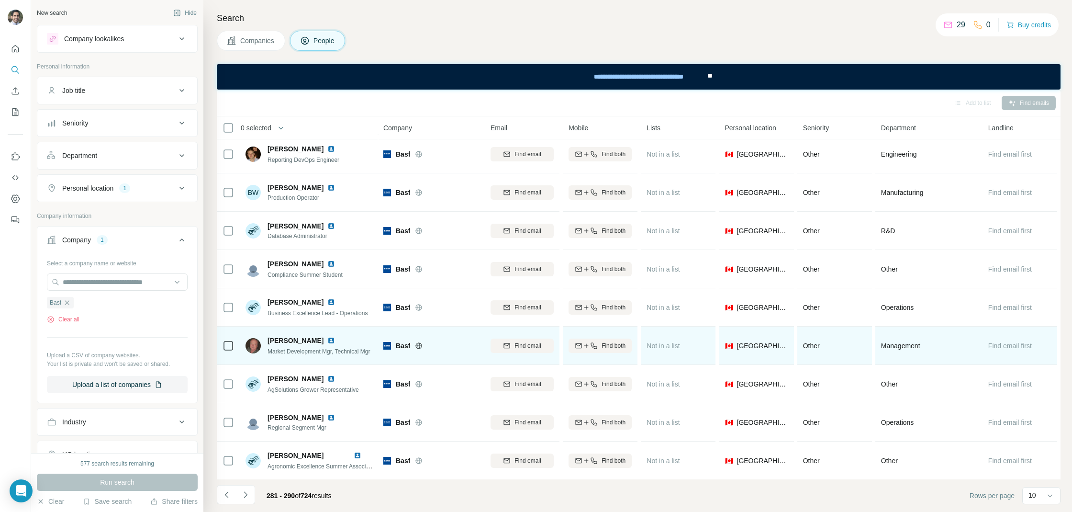
click at [327, 339] on img at bounding box center [331, 341] width 8 height 8
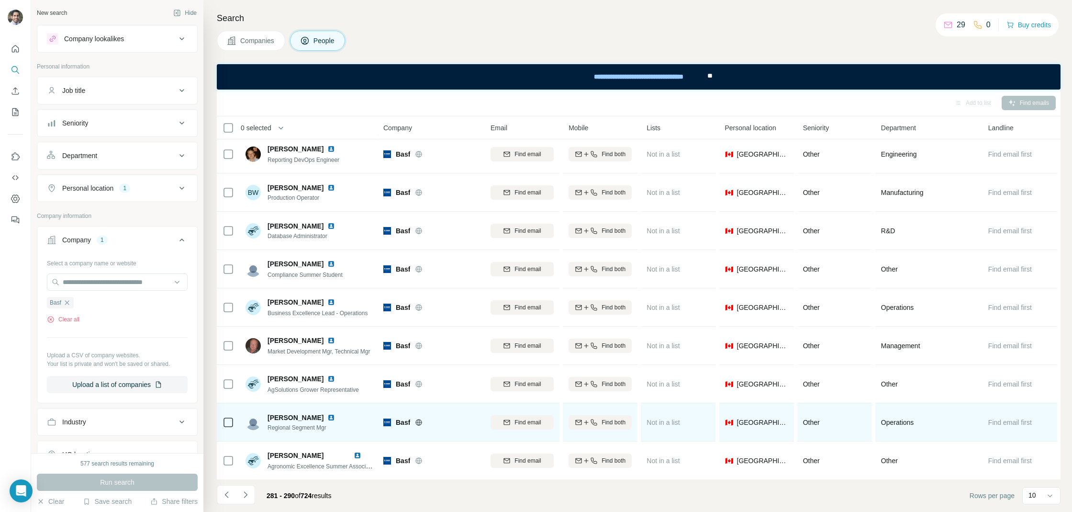
click at [332, 419] on img at bounding box center [331, 418] width 8 height 8
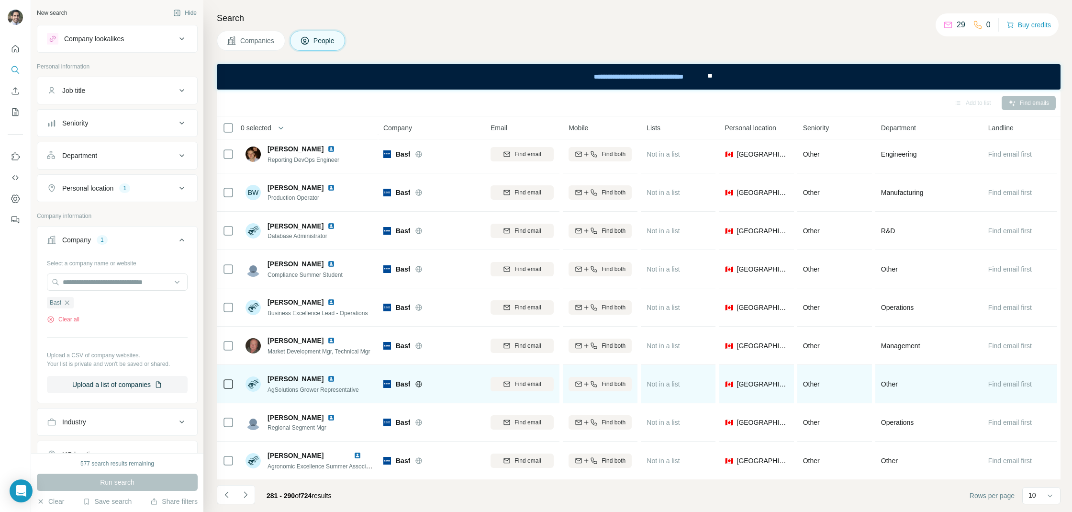
click at [327, 376] on img at bounding box center [331, 379] width 8 height 8
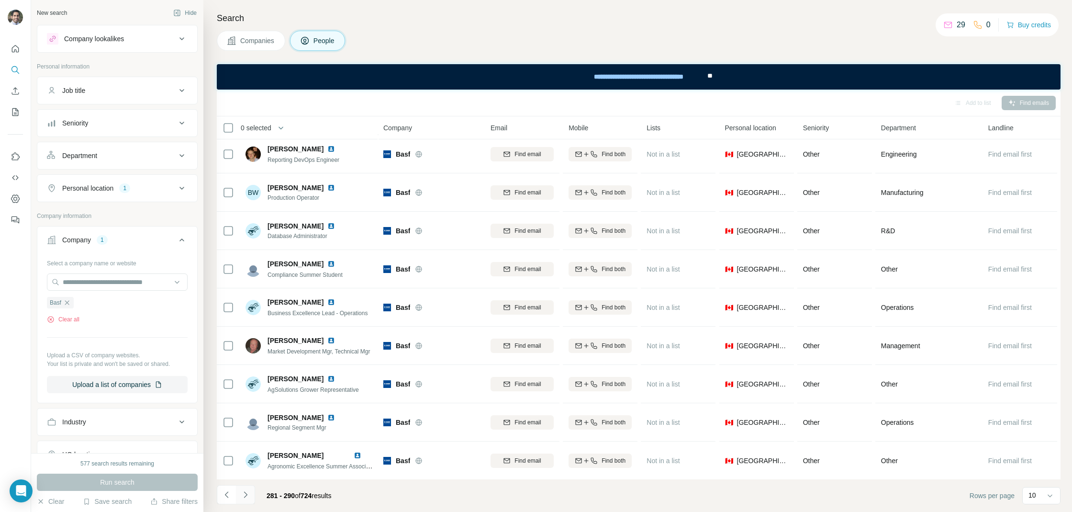
click at [249, 498] on icon "Navigate to next page" at bounding box center [246, 495] width 10 height 10
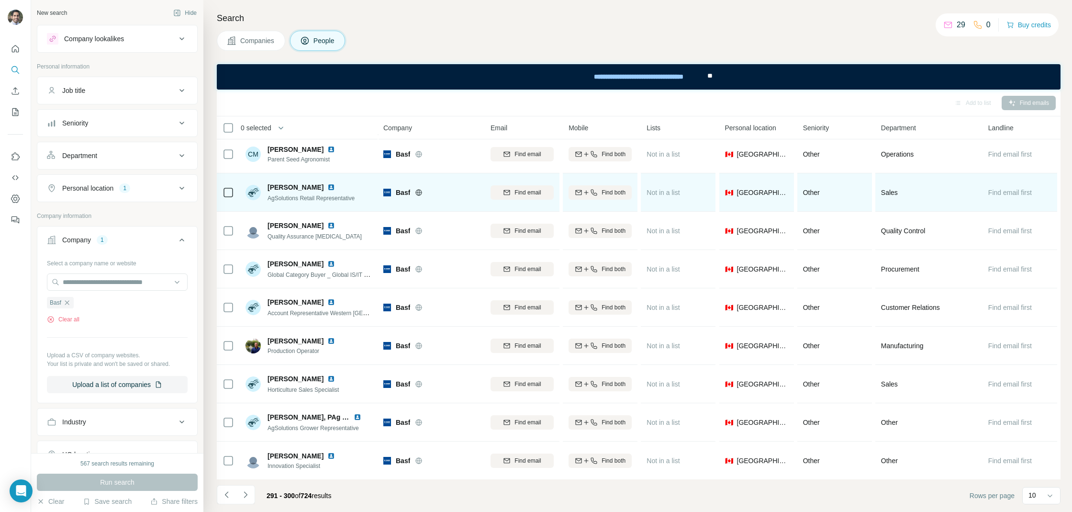
scroll to position [0, 0]
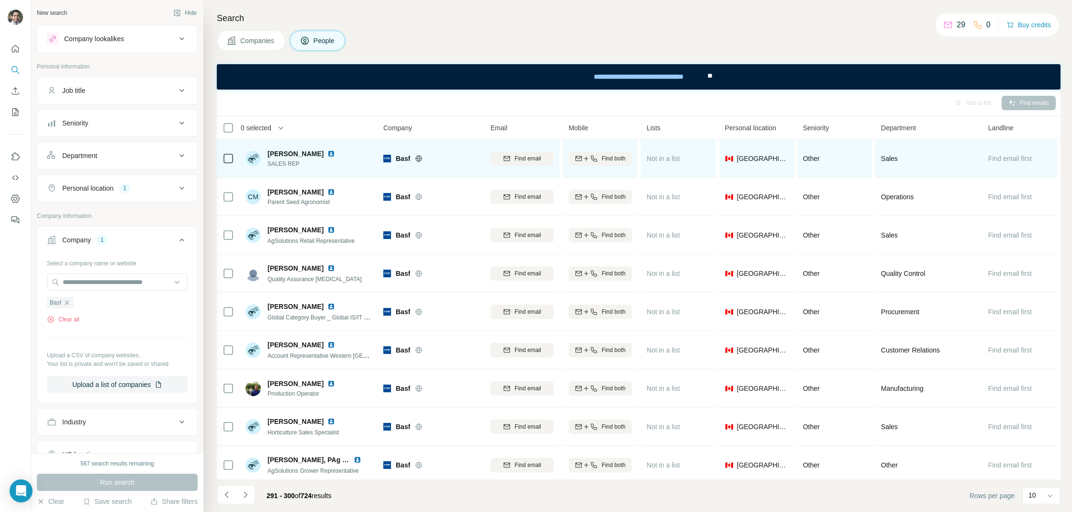
click at [327, 152] on img at bounding box center [331, 154] width 8 height 8
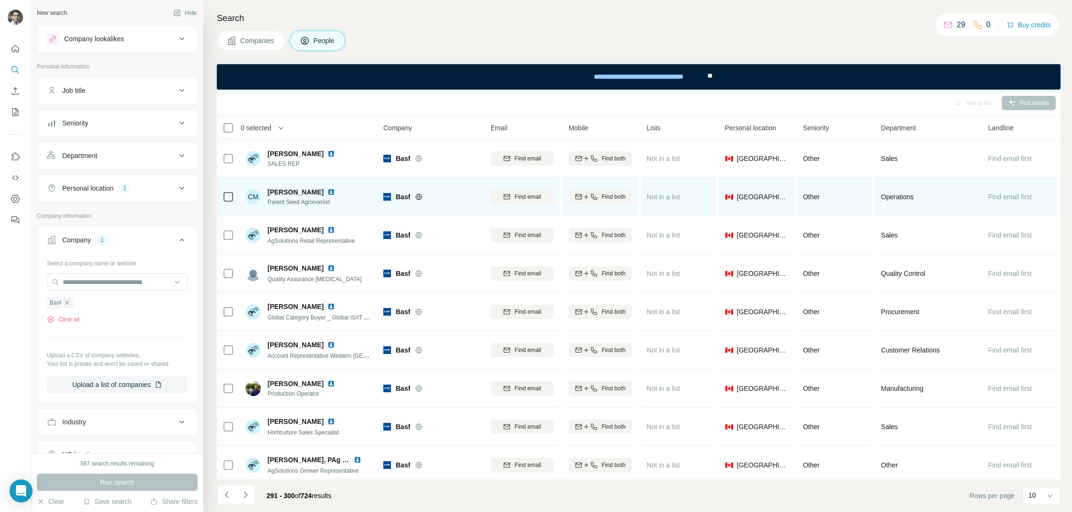
click at [327, 188] on img at bounding box center [331, 192] width 8 height 8
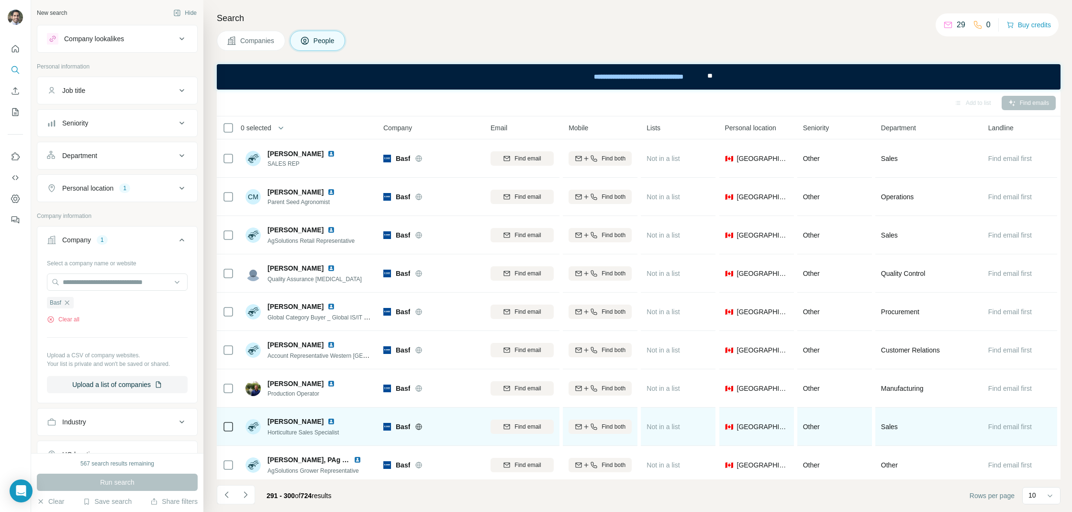
scroll to position [43, 0]
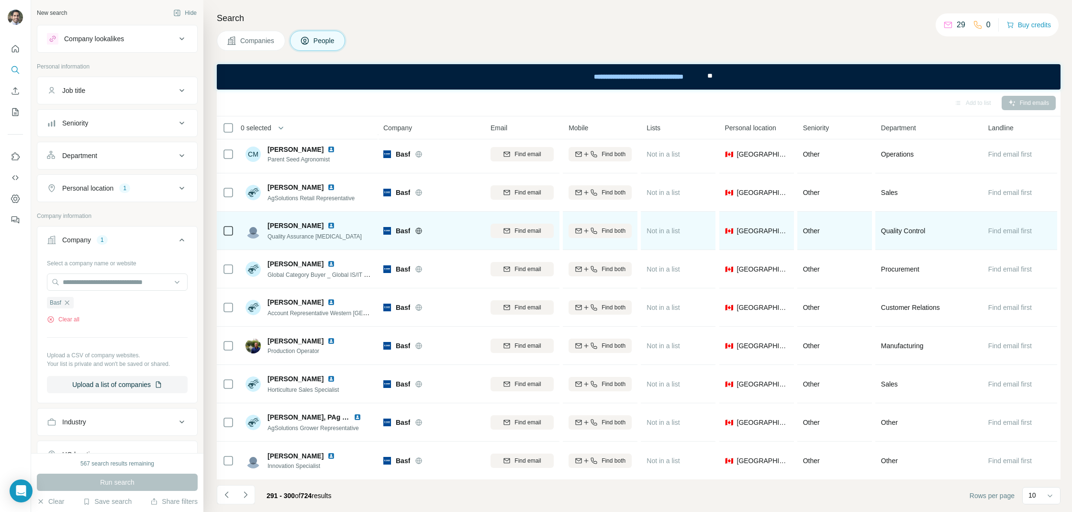
click at [335, 223] on img at bounding box center [331, 226] width 8 height 8
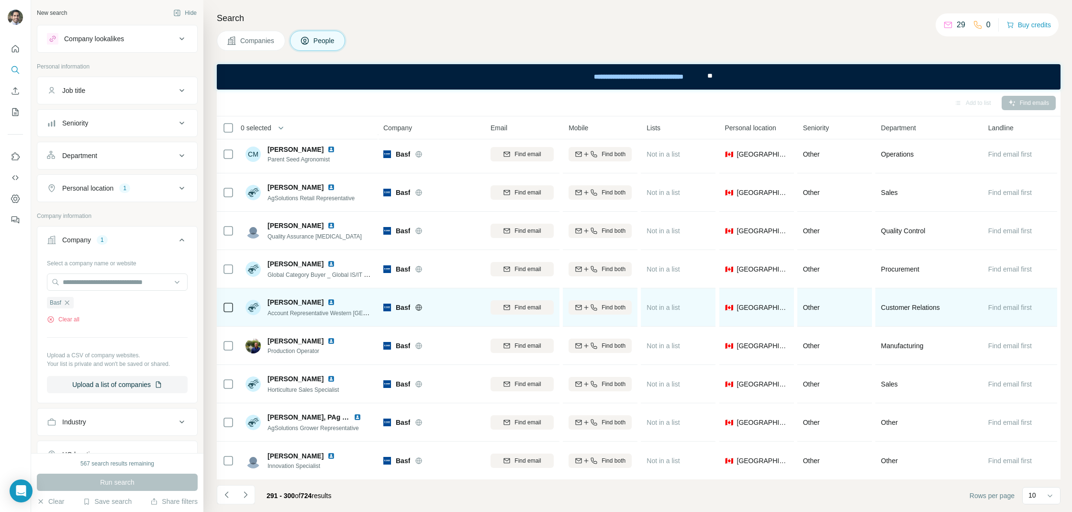
click at [327, 298] on img at bounding box center [331, 302] width 8 height 8
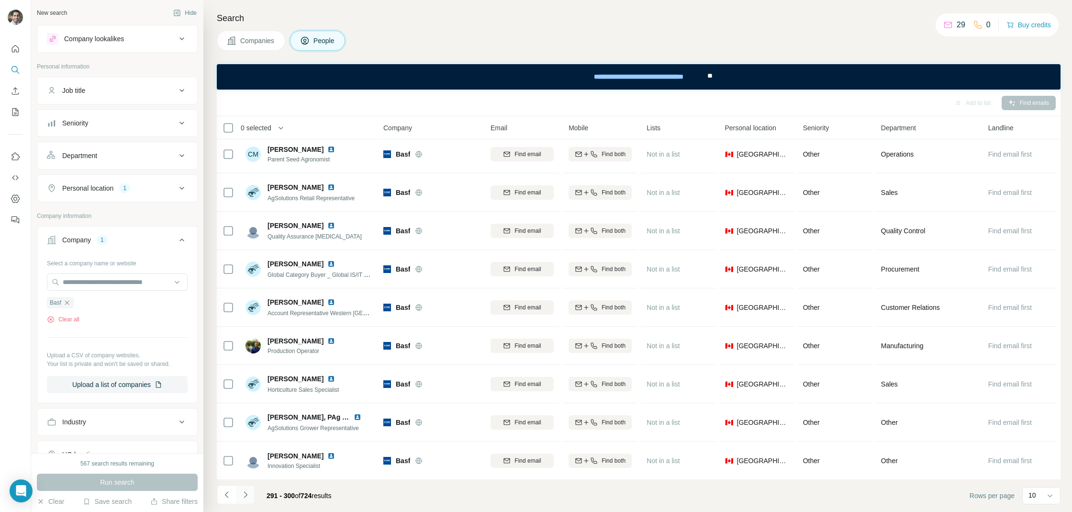
click at [248, 495] on icon "Navigate to next page" at bounding box center [246, 495] width 10 height 10
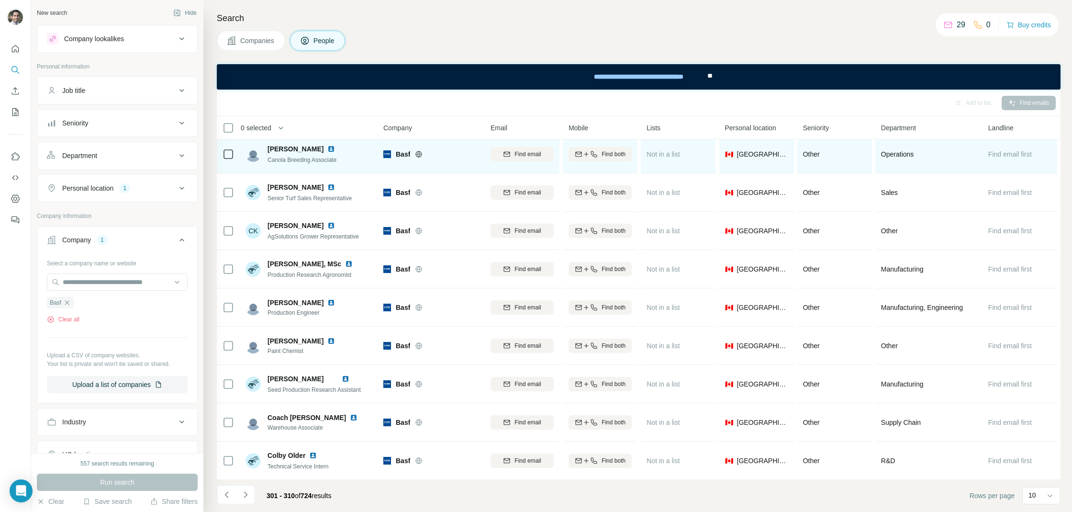
scroll to position [0, 0]
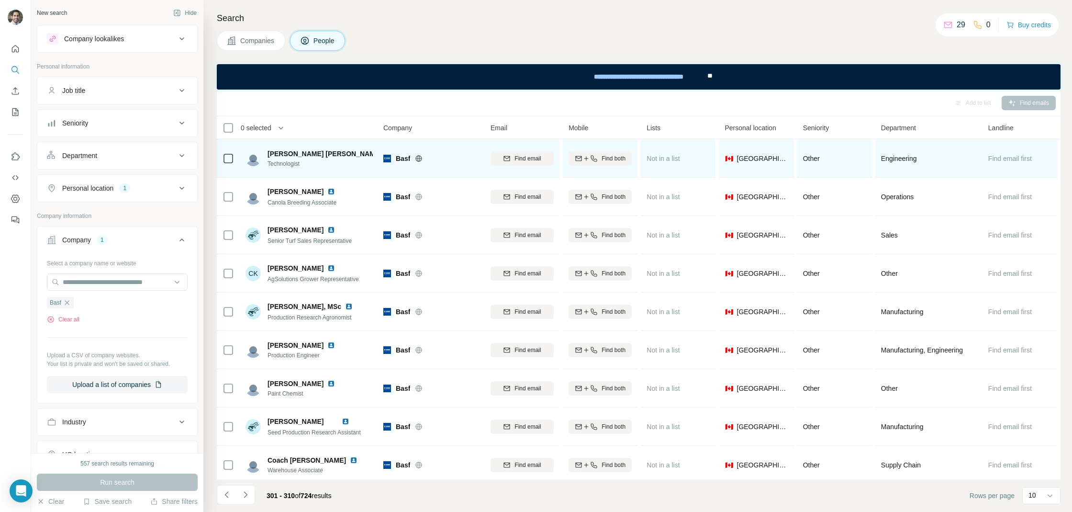
click at [386, 152] on img at bounding box center [390, 154] width 8 height 8
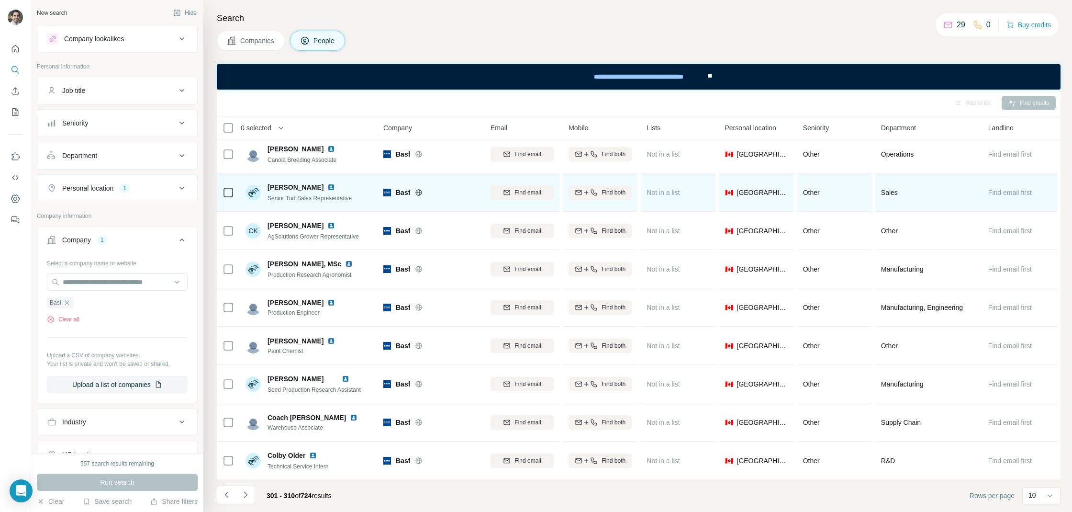
click at [327, 185] on img at bounding box center [331, 187] width 8 height 8
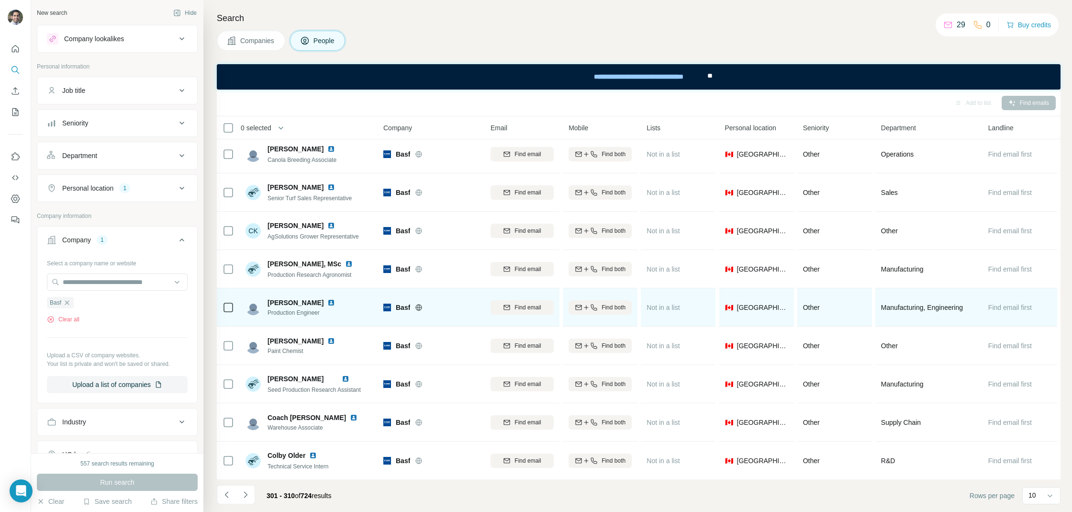
click at [332, 302] on img at bounding box center [331, 303] width 8 height 8
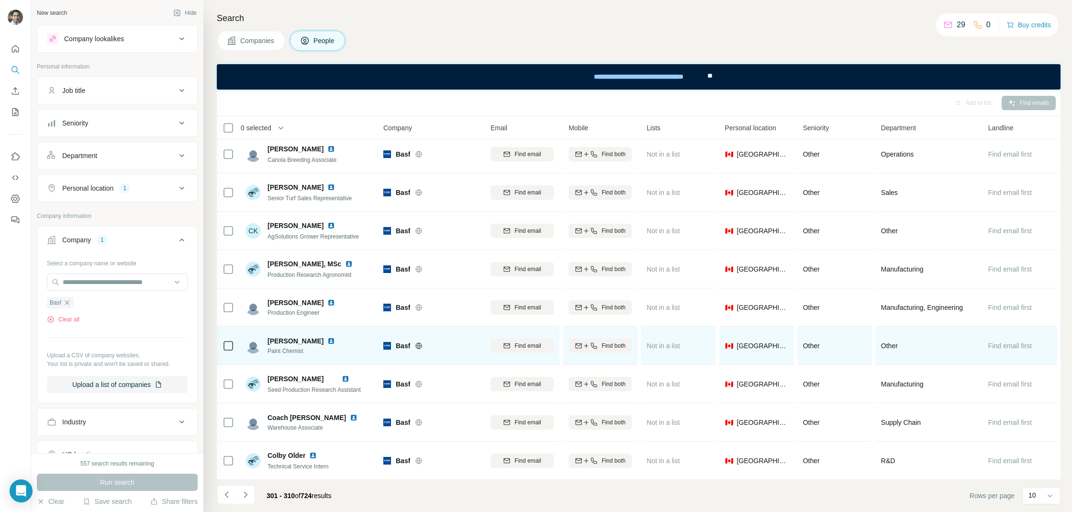
click at [335, 338] on img at bounding box center [331, 341] width 8 height 8
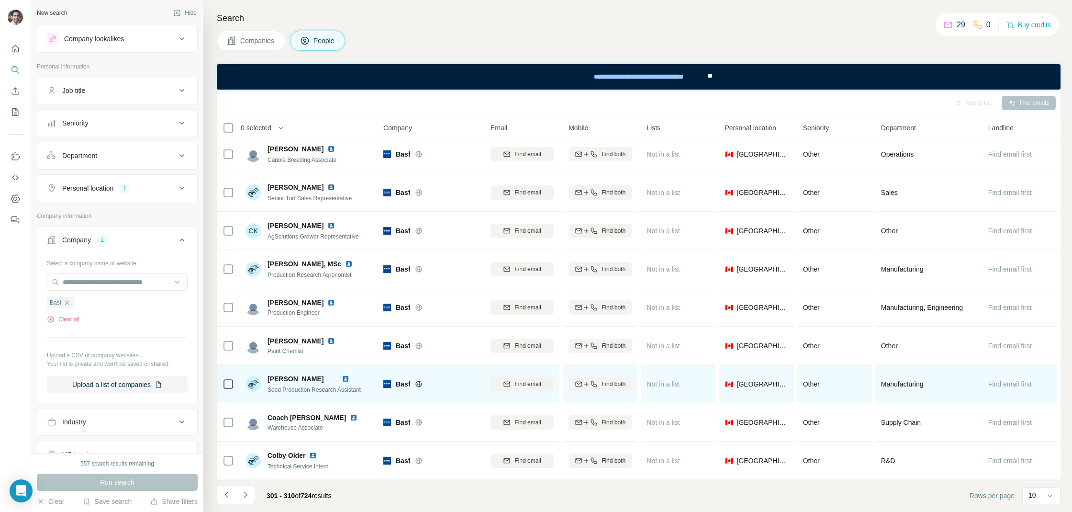
click at [349, 379] on img at bounding box center [346, 379] width 8 height 8
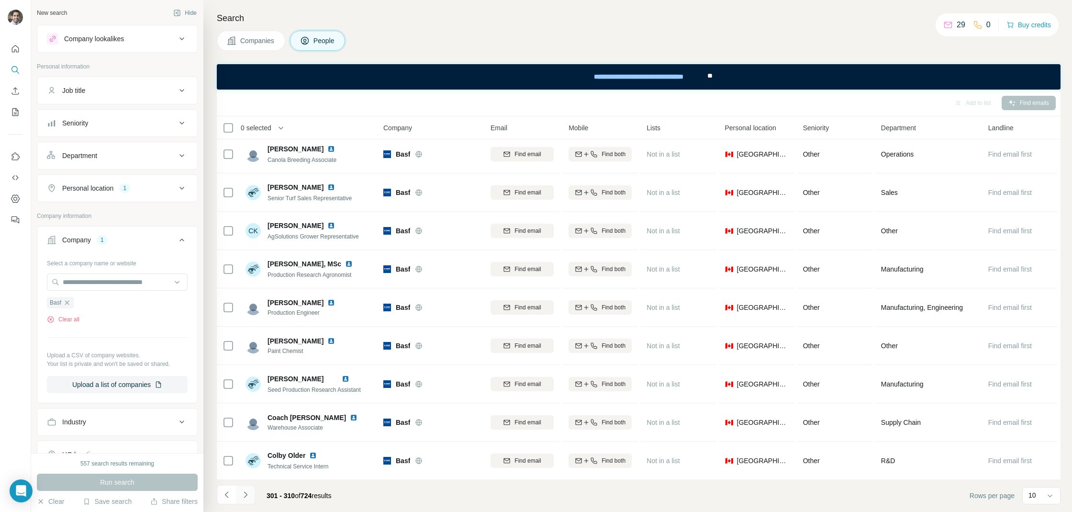
click at [248, 488] on button "Navigate to next page" at bounding box center [245, 494] width 19 height 19
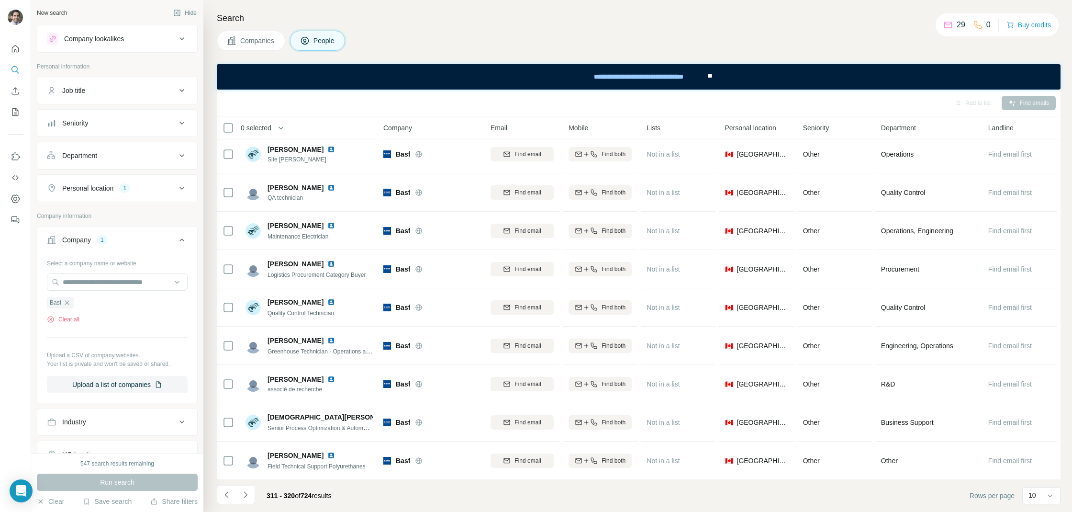
scroll to position [0, 0]
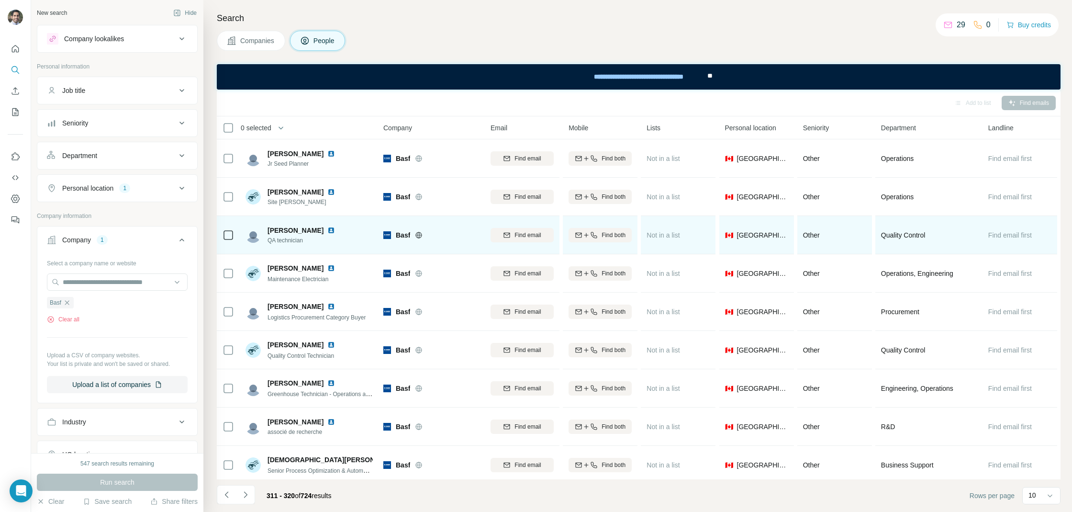
click at [327, 230] on img at bounding box center [331, 230] width 8 height 8
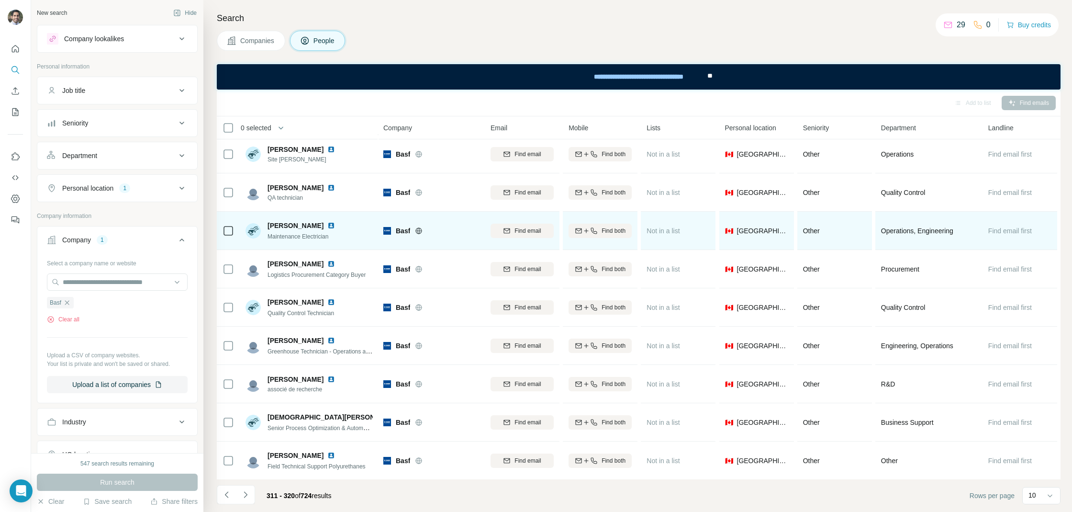
click at [333, 225] on img at bounding box center [331, 226] width 8 height 8
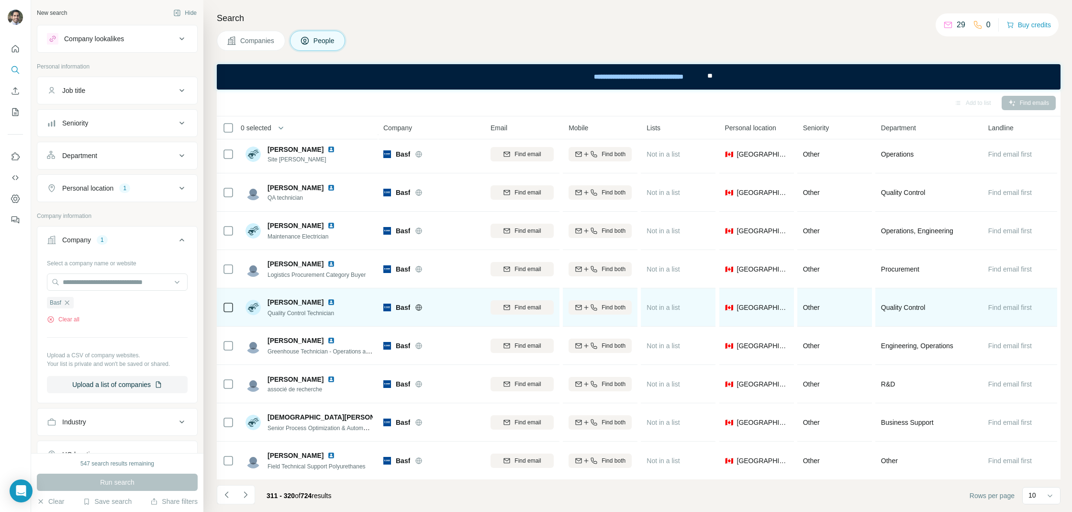
click at [328, 302] on img at bounding box center [331, 302] width 8 height 8
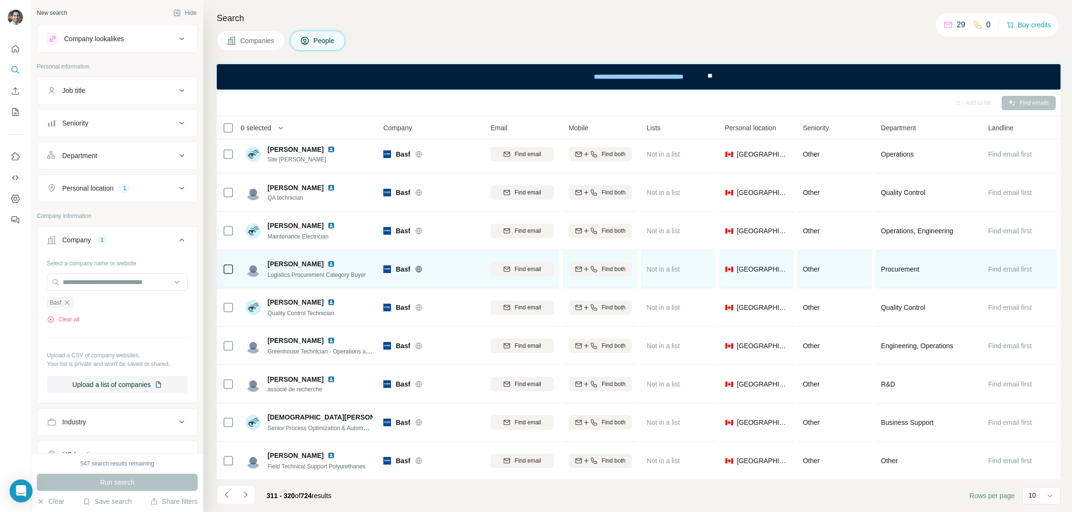
click at [327, 262] on img at bounding box center [331, 264] width 8 height 8
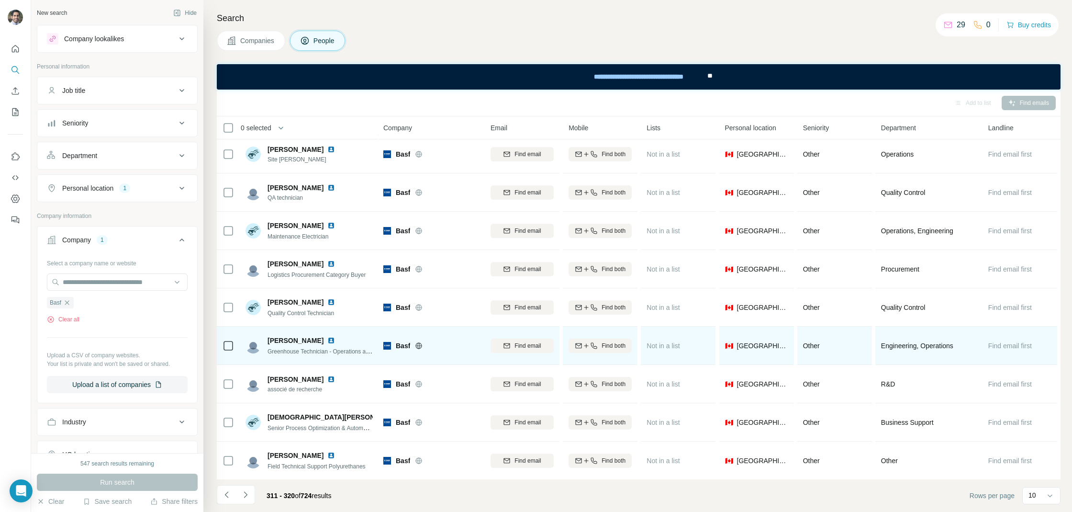
click at [333, 338] on img at bounding box center [331, 341] width 8 height 8
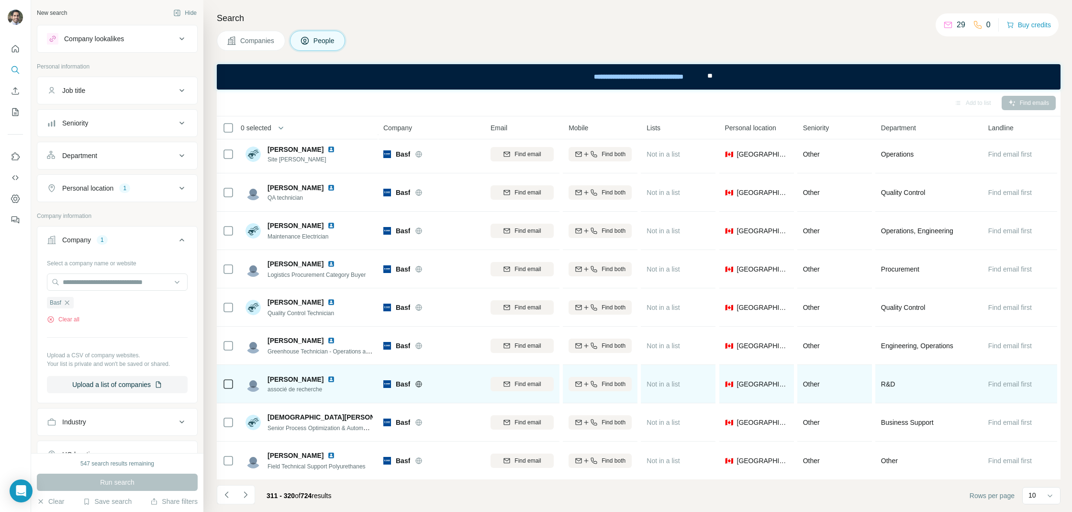
click at [327, 381] on img at bounding box center [331, 379] width 8 height 8
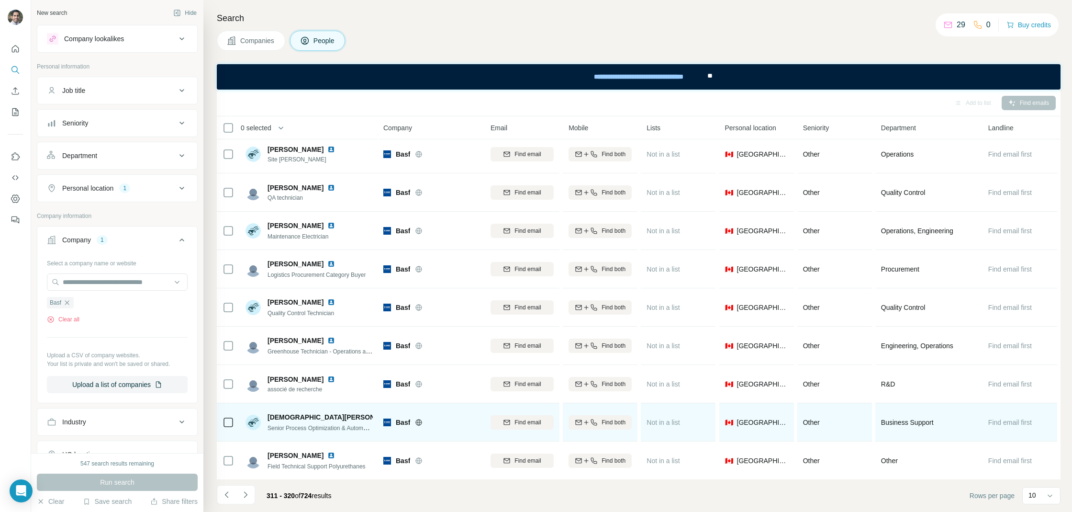
click at [327, 412] on div "[DEMOGRAPHIC_DATA][PERSON_NAME]" at bounding box center [320, 417] width 105 height 10
click at [405, 413] on img at bounding box center [409, 417] width 8 height 8
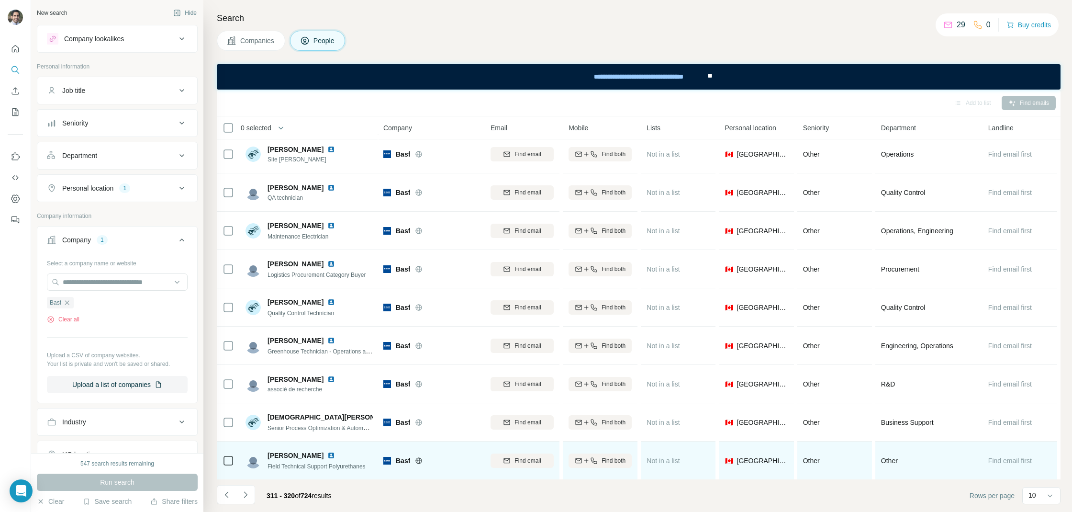
click at [327, 454] on img at bounding box center [331, 455] width 8 height 8
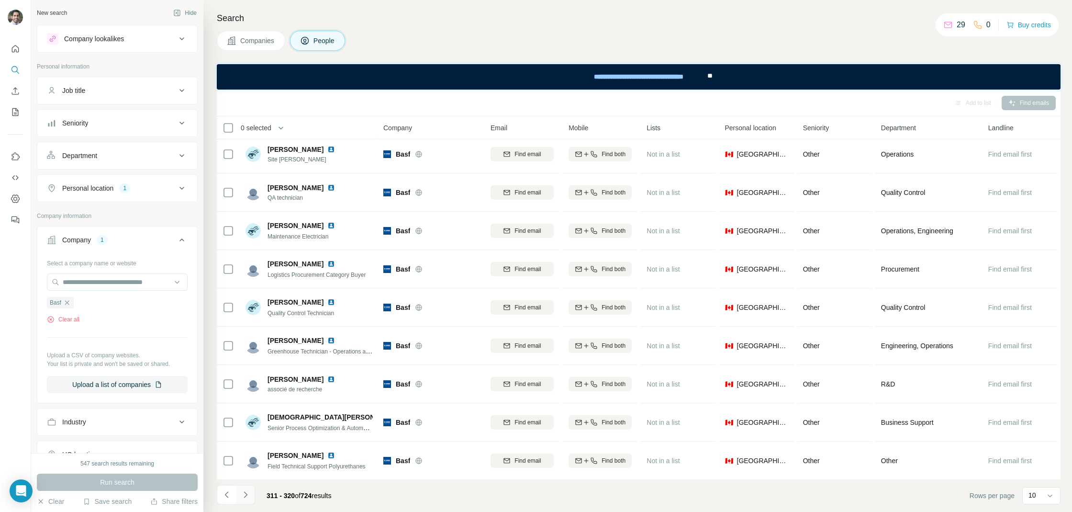
click at [245, 496] on icon "Navigate to next page" at bounding box center [246, 495] width 10 height 10
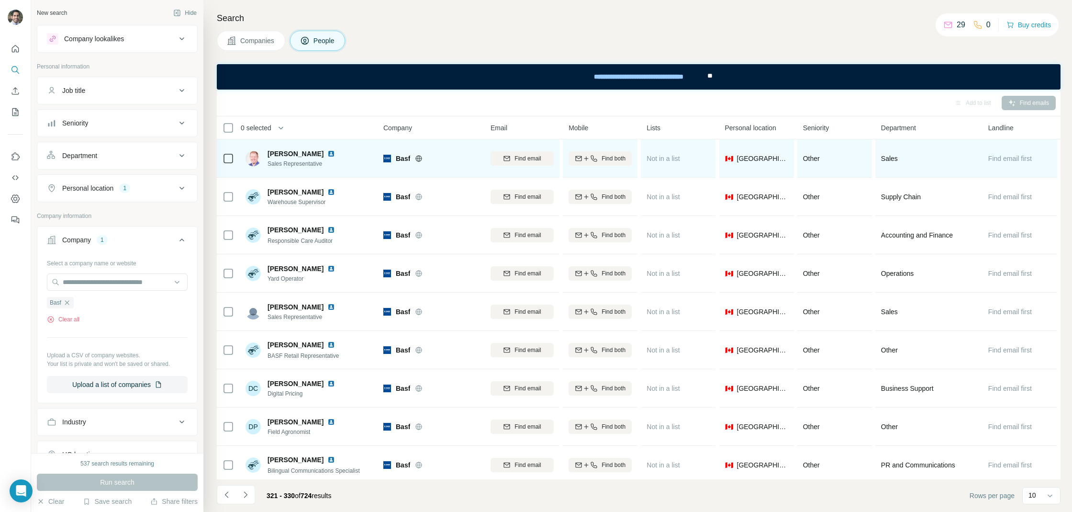
click at [327, 157] on img at bounding box center [331, 154] width 8 height 8
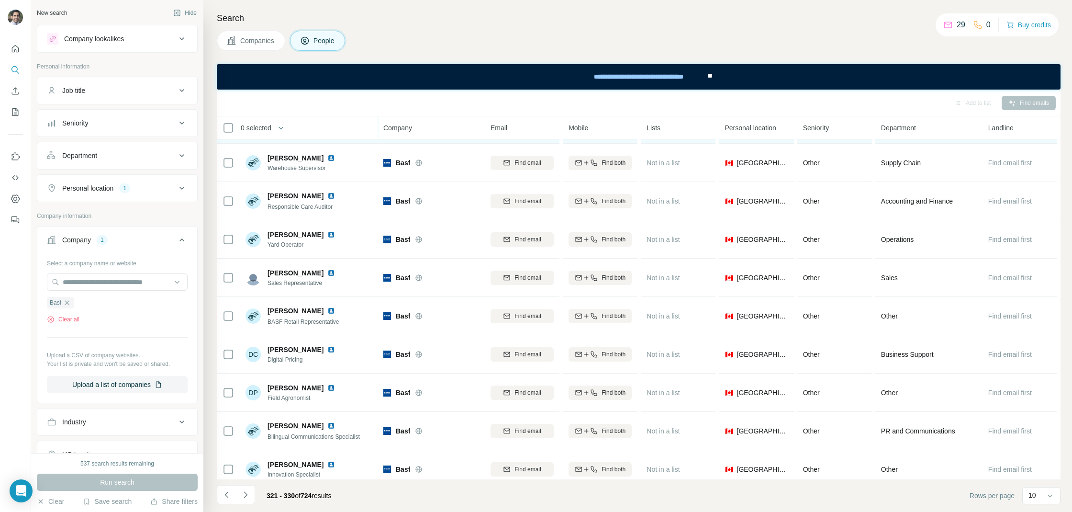
scroll to position [39, 0]
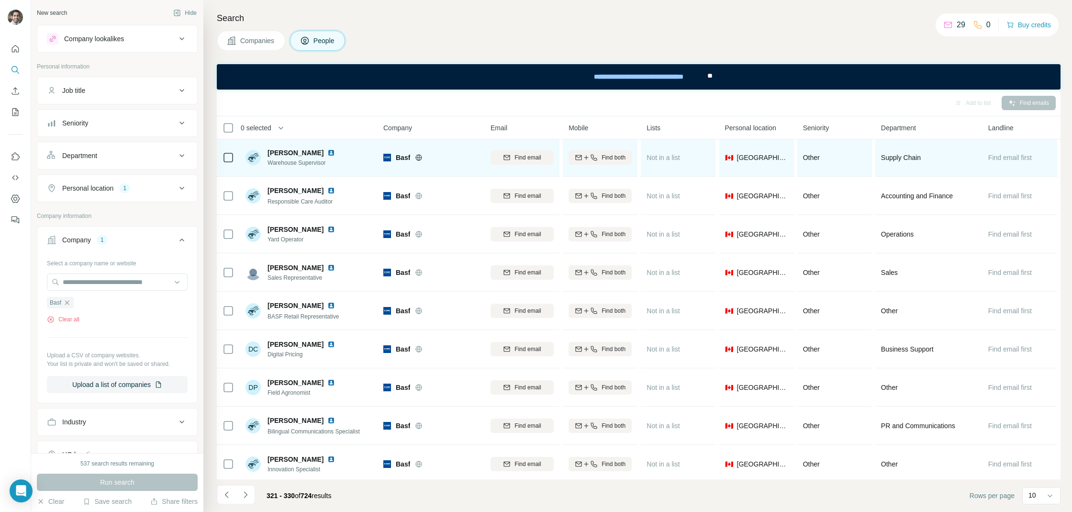
click at [327, 153] on img at bounding box center [331, 153] width 8 height 8
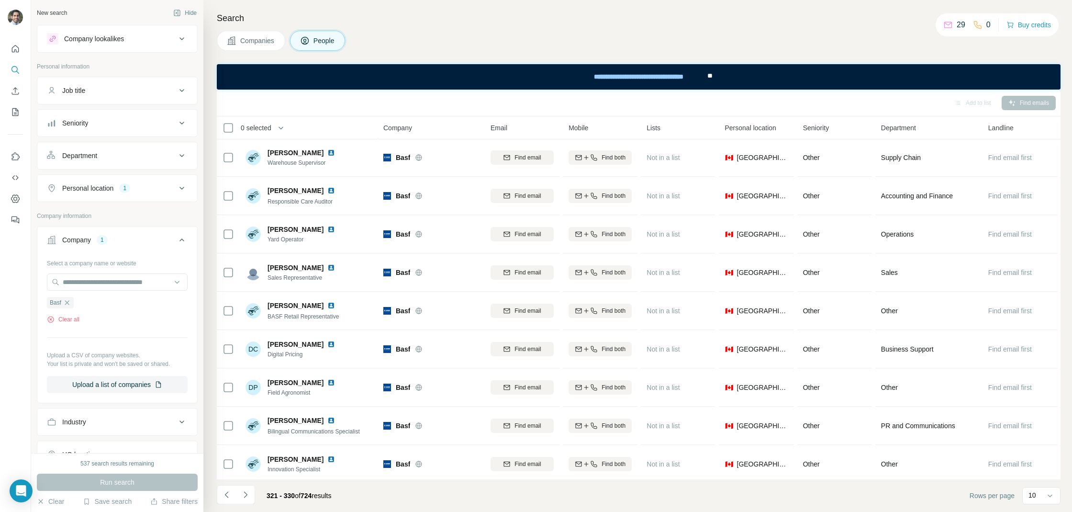
scroll to position [43, 0]
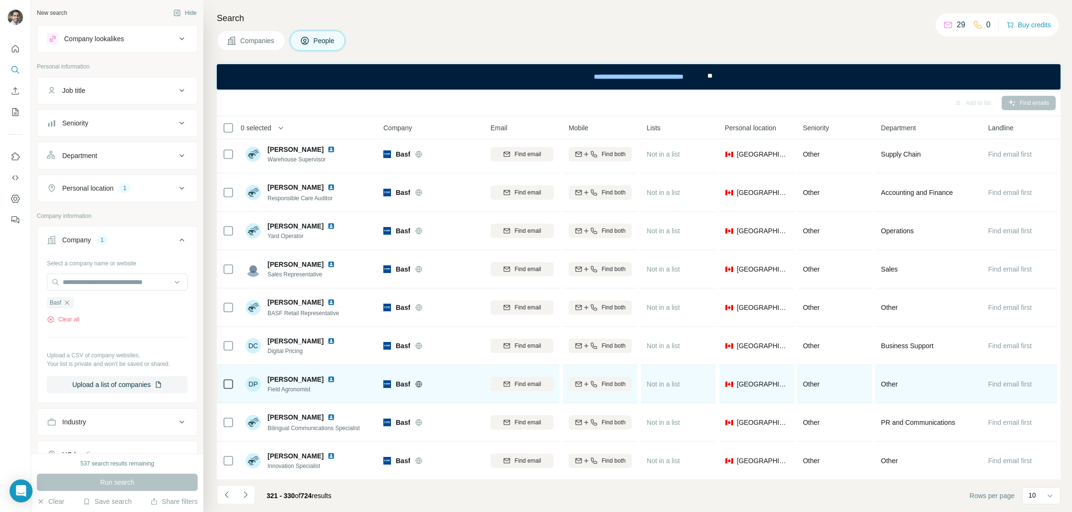
click at [327, 378] on img at bounding box center [331, 379] width 8 height 8
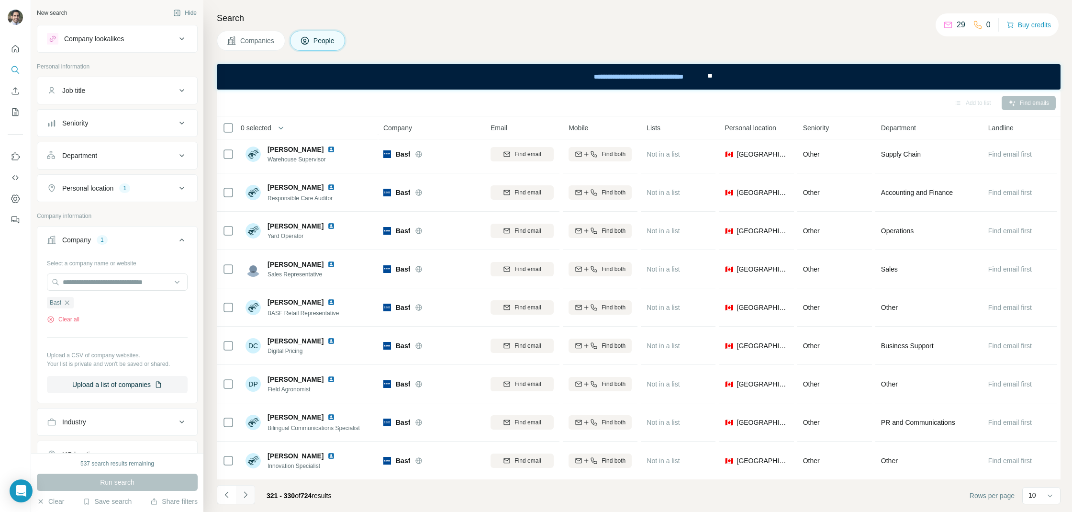
click at [241, 496] on icon "Navigate to next page" at bounding box center [246, 495] width 10 height 10
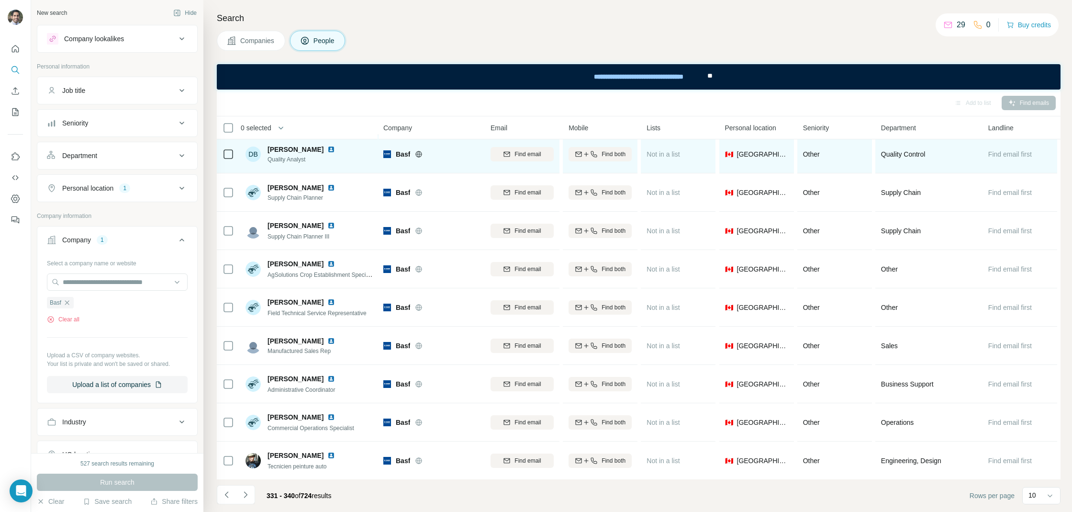
click at [327, 148] on img at bounding box center [331, 150] width 8 height 8
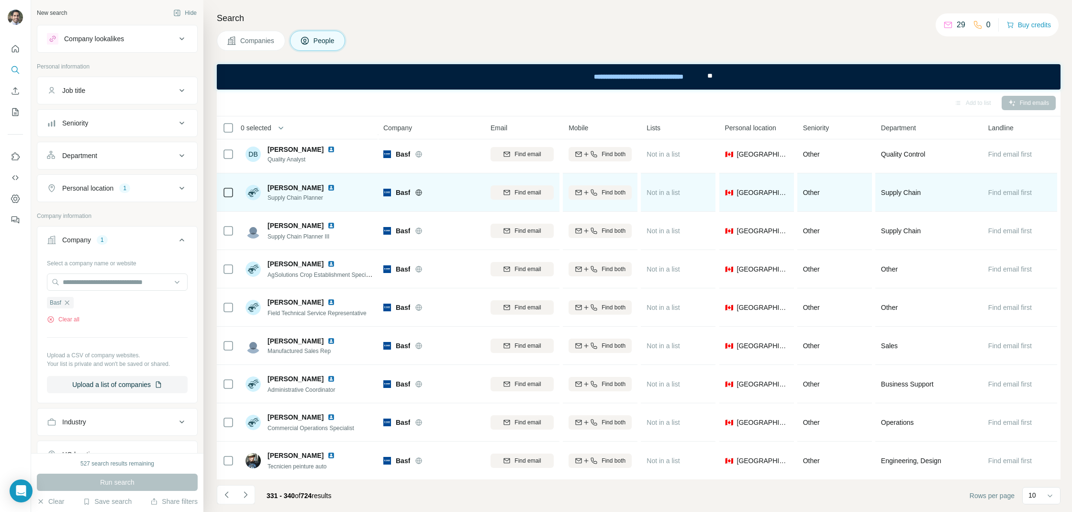
click at [327, 190] on img at bounding box center [331, 188] width 8 height 8
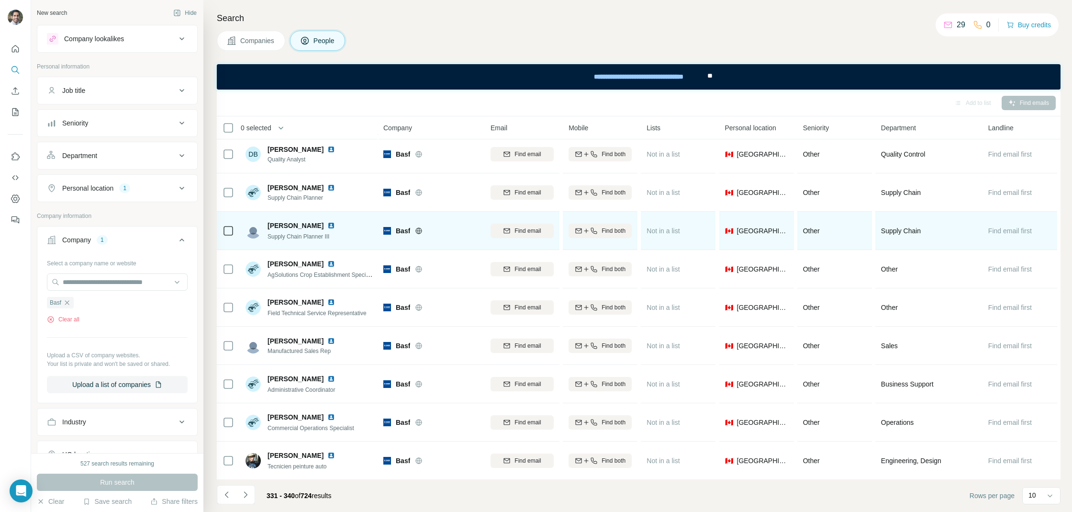
click at [327, 225] on img at bounding box center [331, 226] width 8 height 8
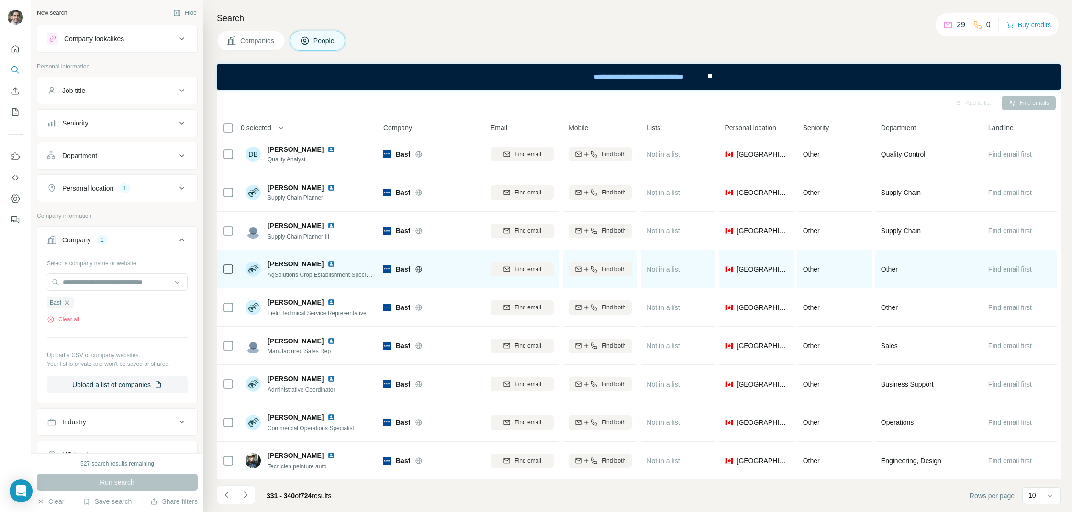
click at [329, 260] on div at bounding box center [336, 264] width 19 height 8
click at [327, 261] on img at bounding box center [331, 264] width 8 height 8
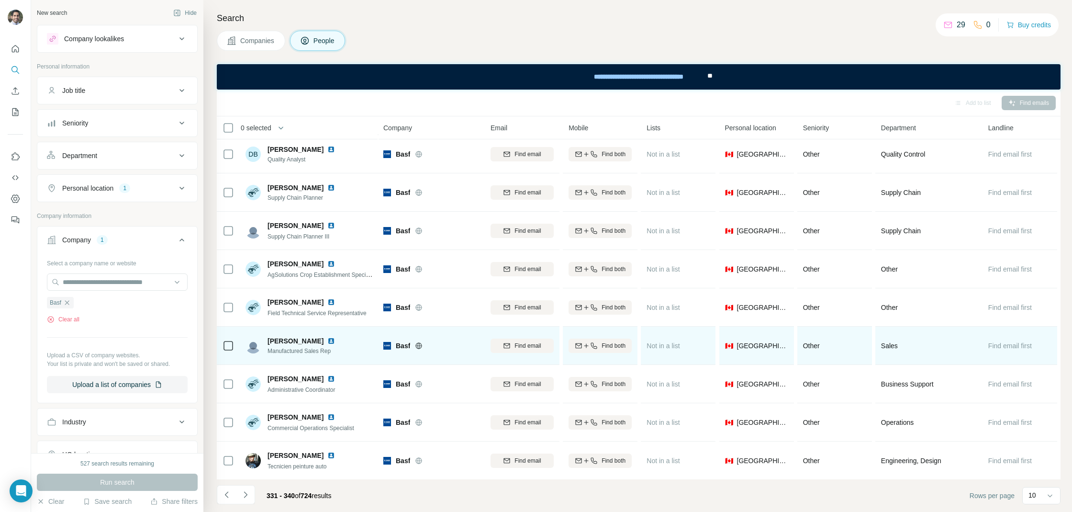
click at [327, 340] on img at bounding box center [331, 341] width 8 height 8
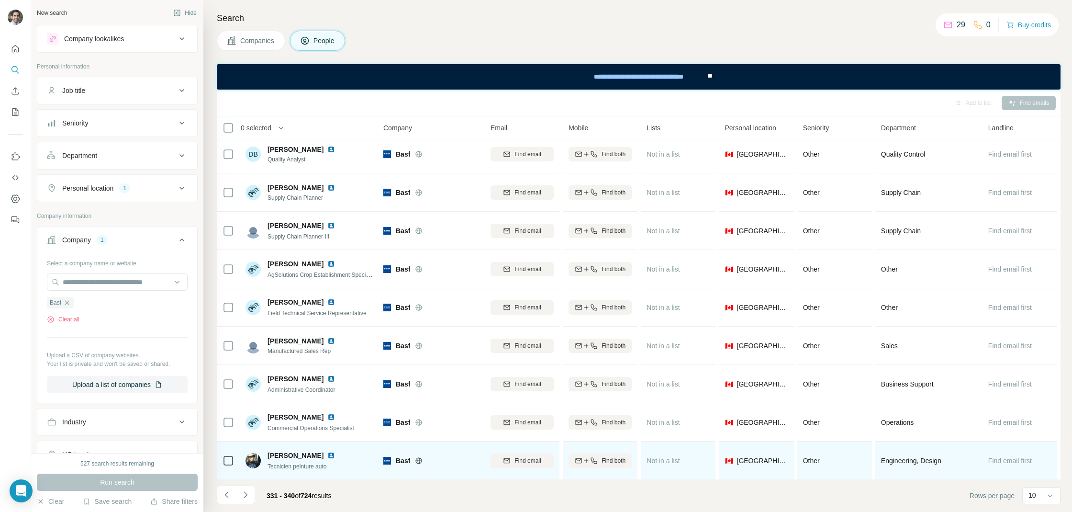
click at [327, 452] on div at bounding box center [336, 455] width 19 height 8
click at [327, 453] on img at bounding box center [331, 455] width 8 height 8
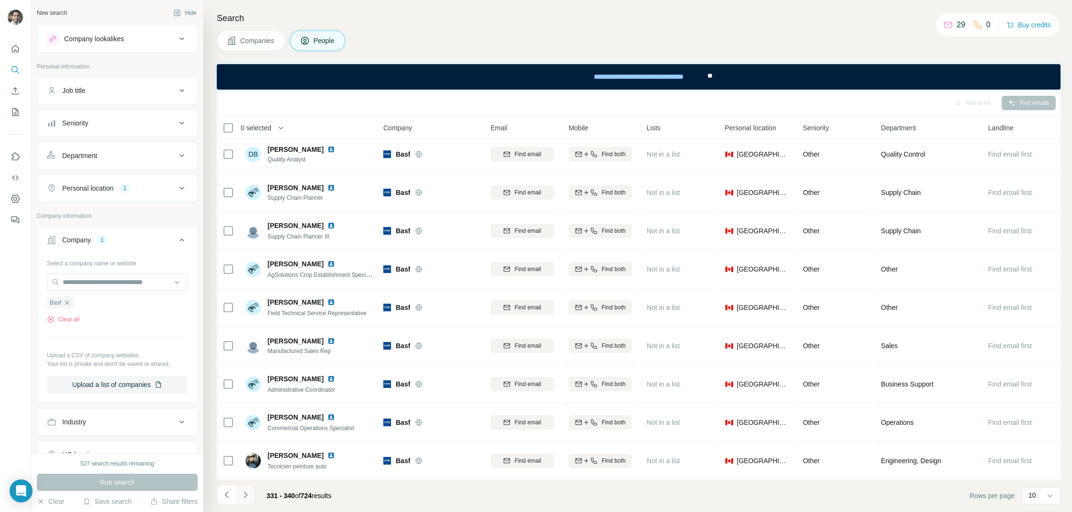
click at [247, 492] on icon "Navigate to next page" at bounding box center [246, 495] width 10 height 10
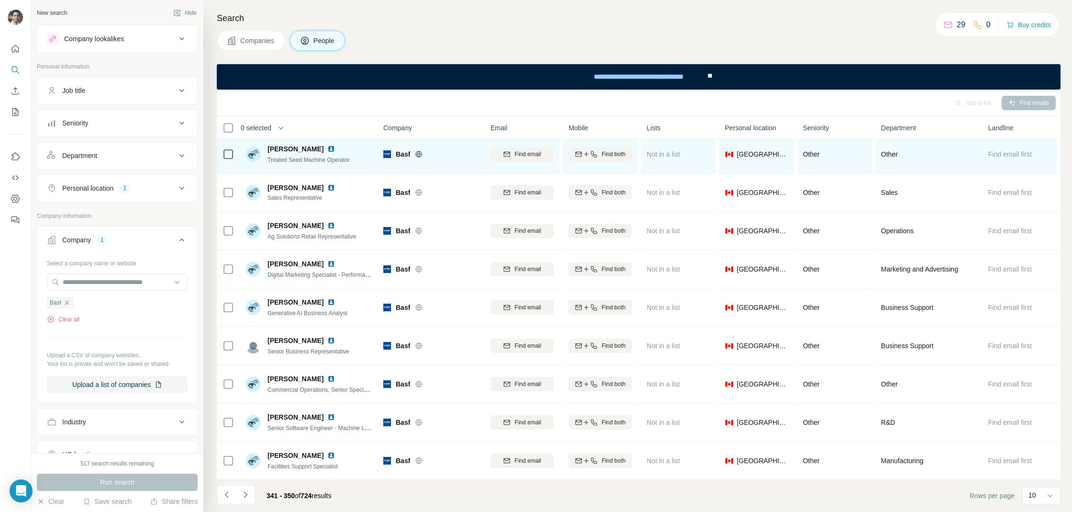
scroll to position [0, 0]
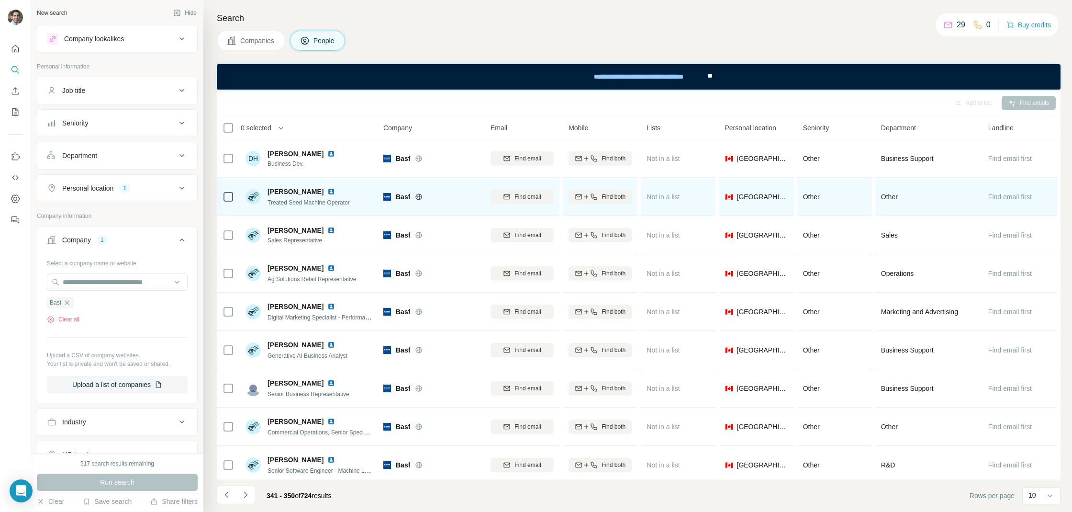
click at [327, 194] on img at bounding box center [331, 192] width 8 height 8
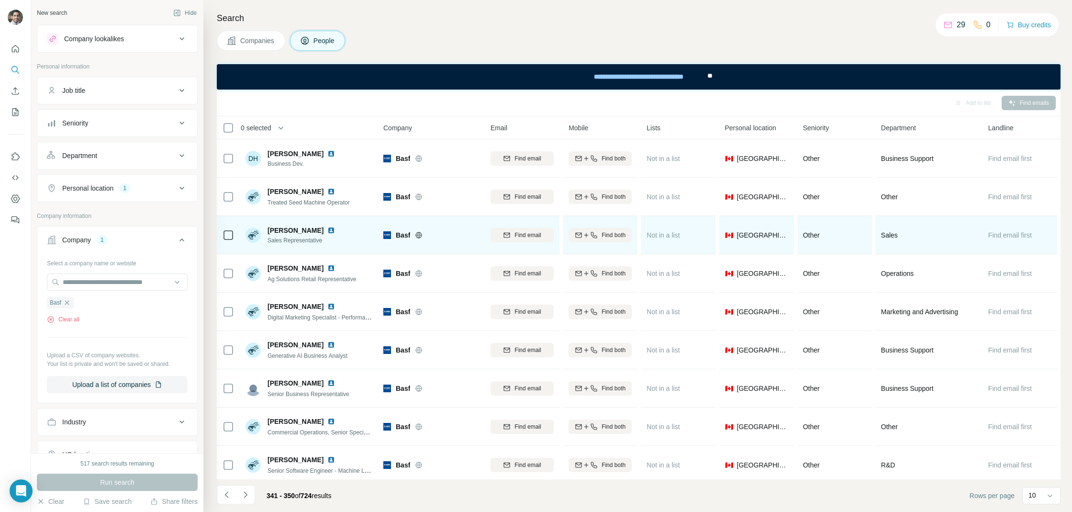
scroll to position [43, 0]
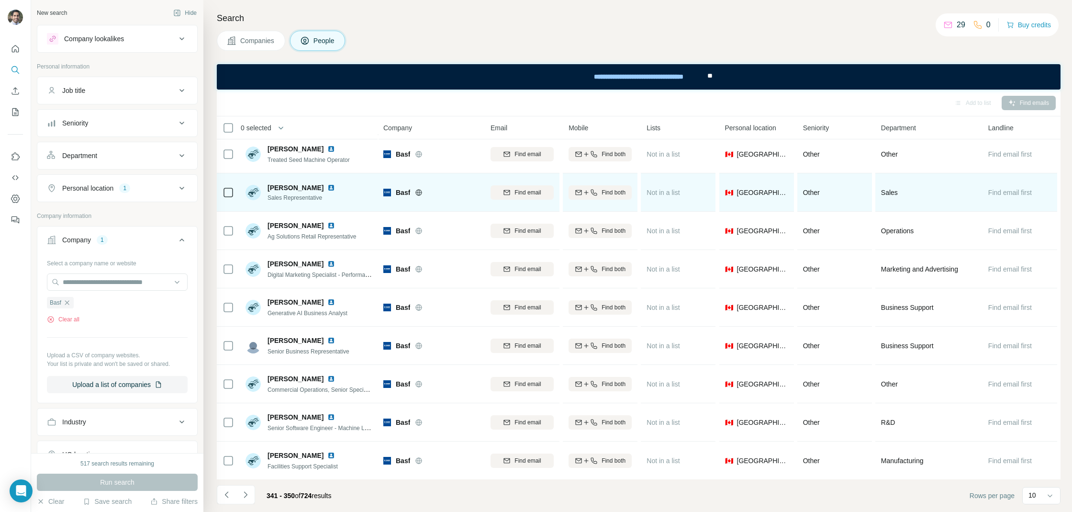
click at [347, 189] on div at bounding box center [336, 188] width 19 height 8
click at [335, 189] on img at bounding box center [331, 188] width 8 height 8
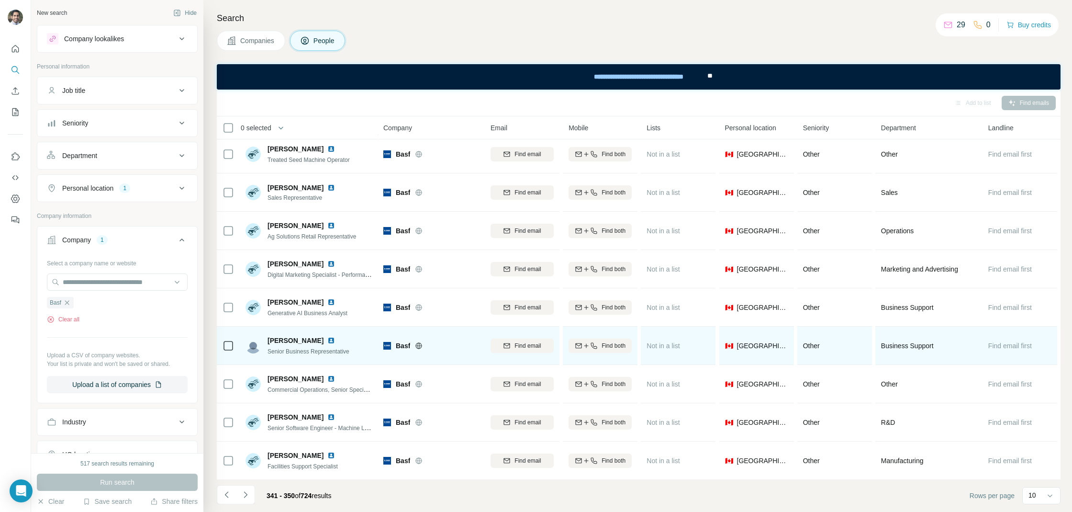
click at [327, 339] on img at bounding box center [331, 341] width 8 height 8
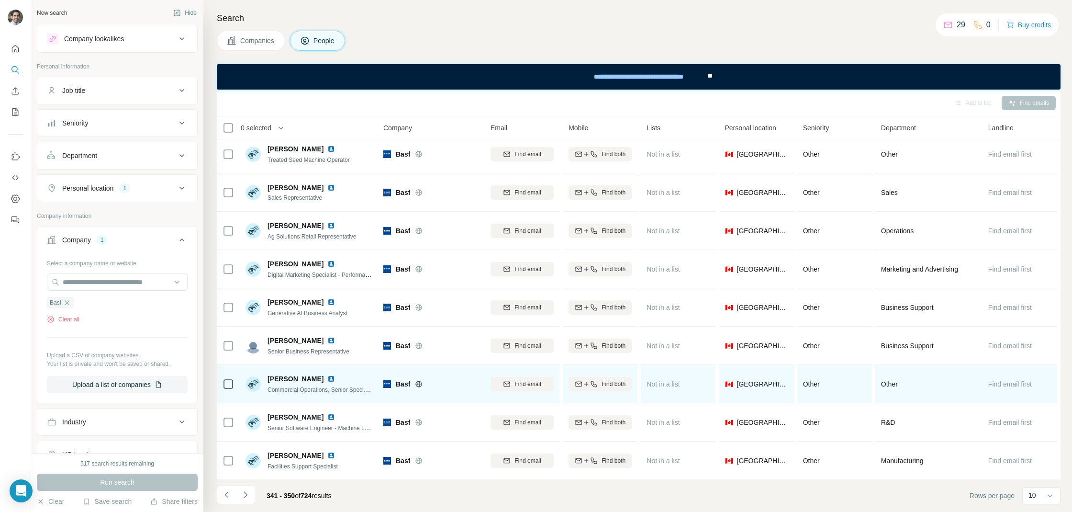
click at [327, 379] on div at bounding box center [336, 379] width 19 height 8
click at [327, 379] on img at bounding box center [331, 379] width 8 height 8
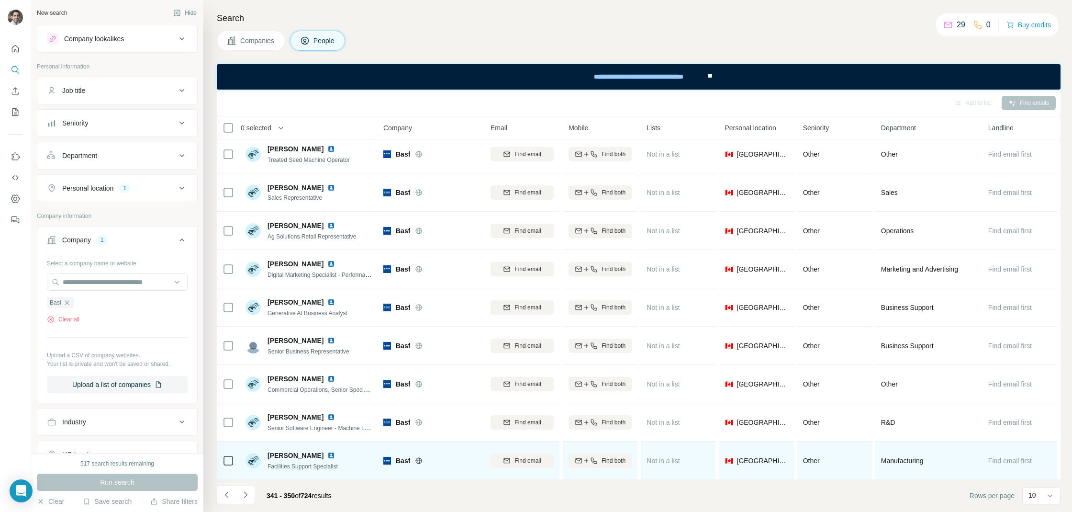
click at [327, 454] on img at bounding box center [331, 455] width 8 height 8
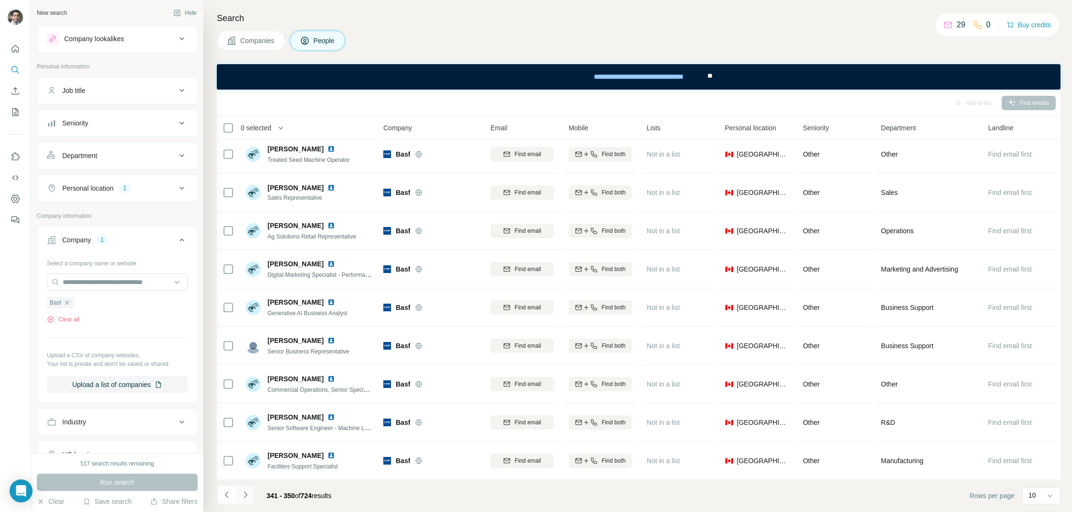
click at [248, 493] on icon "Navigate to next page" at bounding box center [246, 495] width 10 height 10
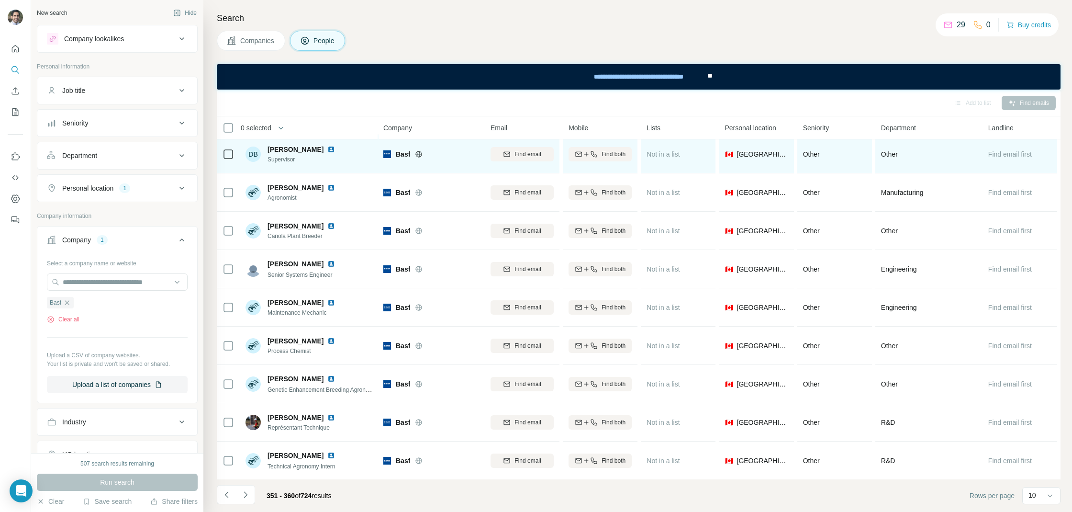
click at [327, 150] on img at bounding box center [331, 150] width 8 height 8
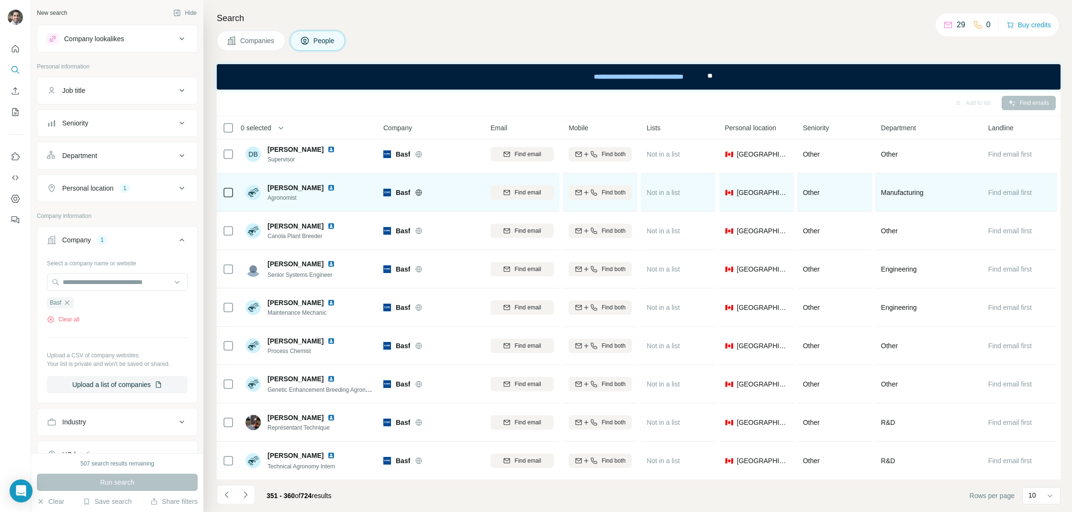
click at [327, 188] on img at bounding box center [331, 188] width 8 height 8
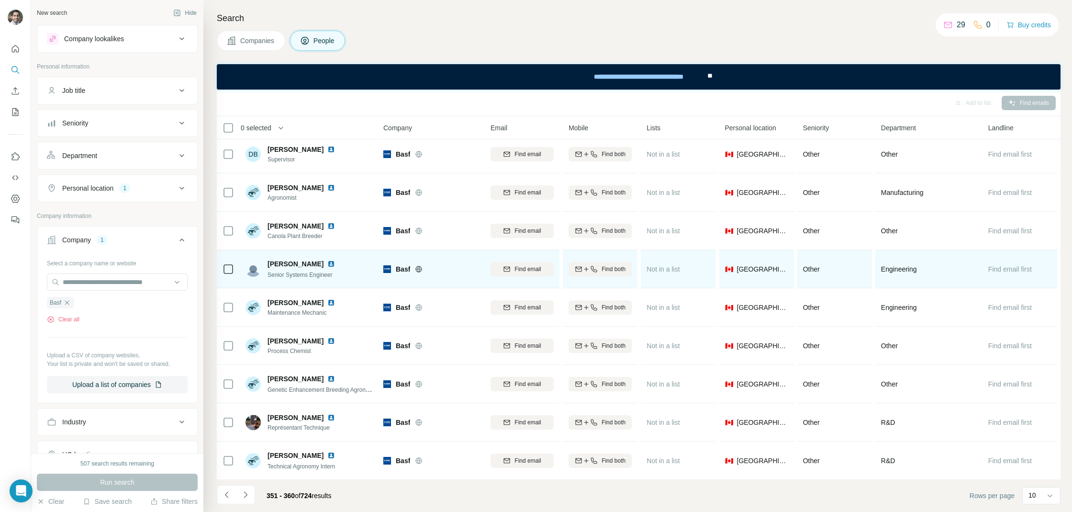
click at [332, 264] on img at bounding box center [331, 264] width 8 height 8
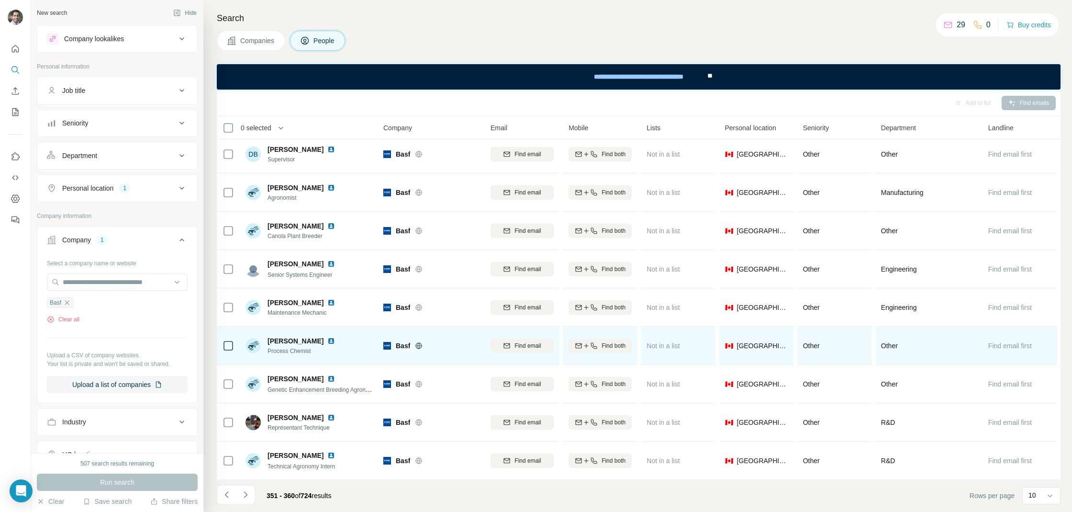
click at [327, 340] on img at bounding box center [331, 341] width 8 height 8
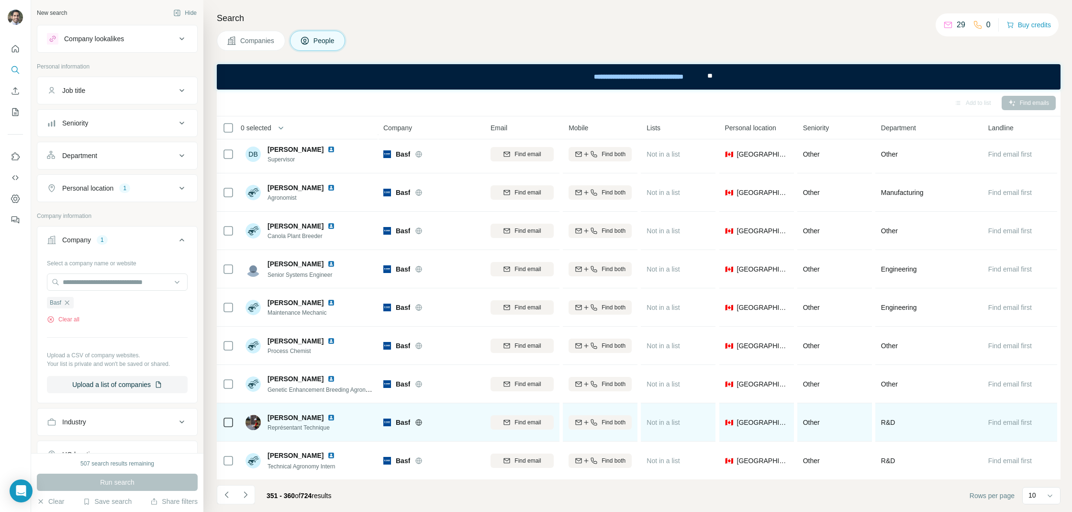
click at [327, 415] on img at bounding box center [331, 418] width 8 height 8
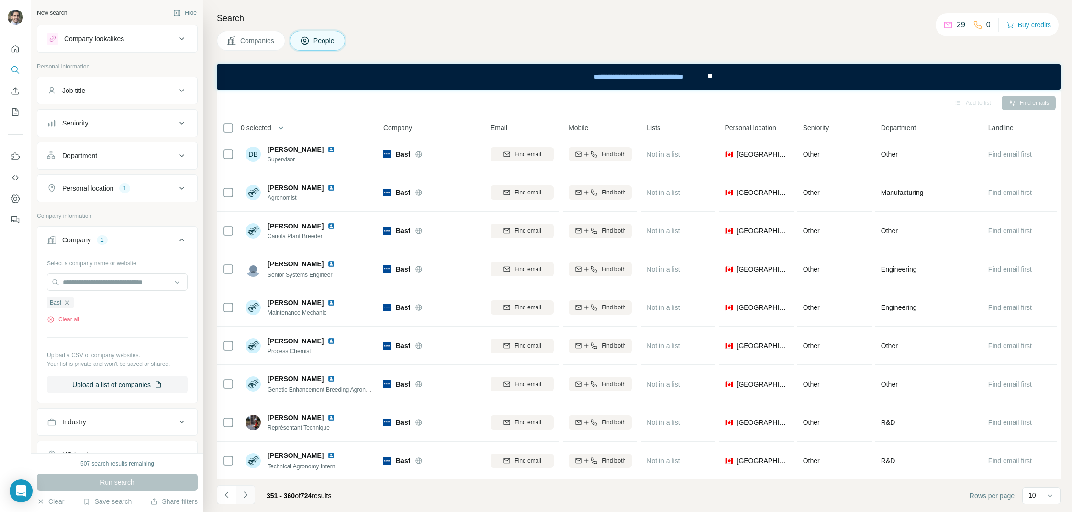
click at [248, 496] on icon "Navigate to next page" at bounding box center [246, 495] width 10 height 10
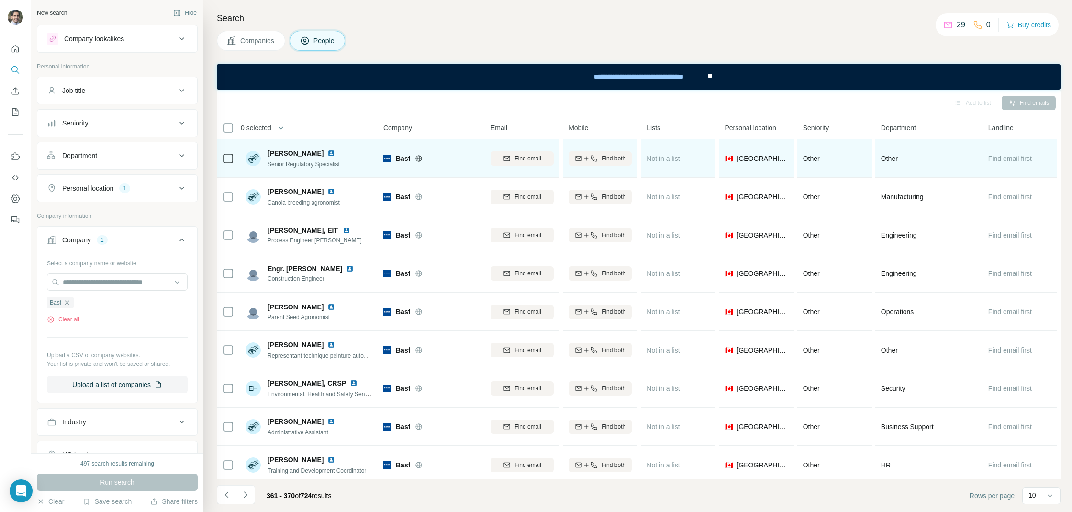
click at [327, 153] on img at bounding box center [331, 153] width 8 height 8
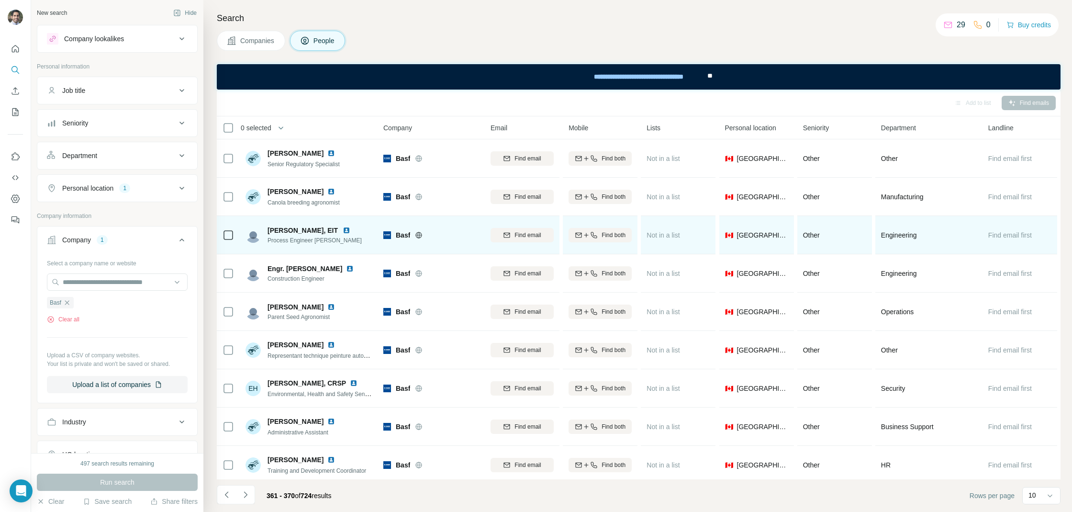
scroll to position [29, 0]
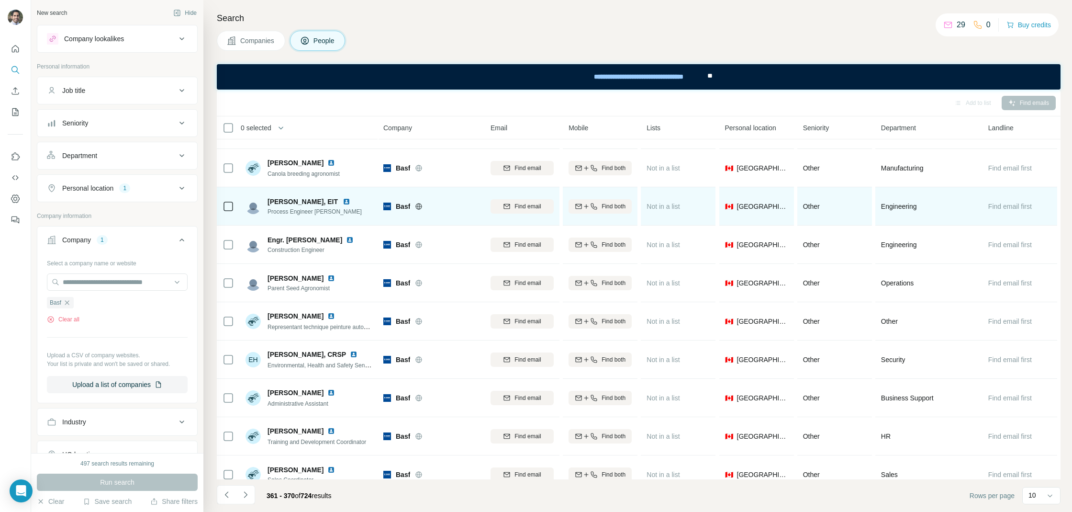
click at [349, 201] on img at bounding box center [347, 202] width 8 height 8
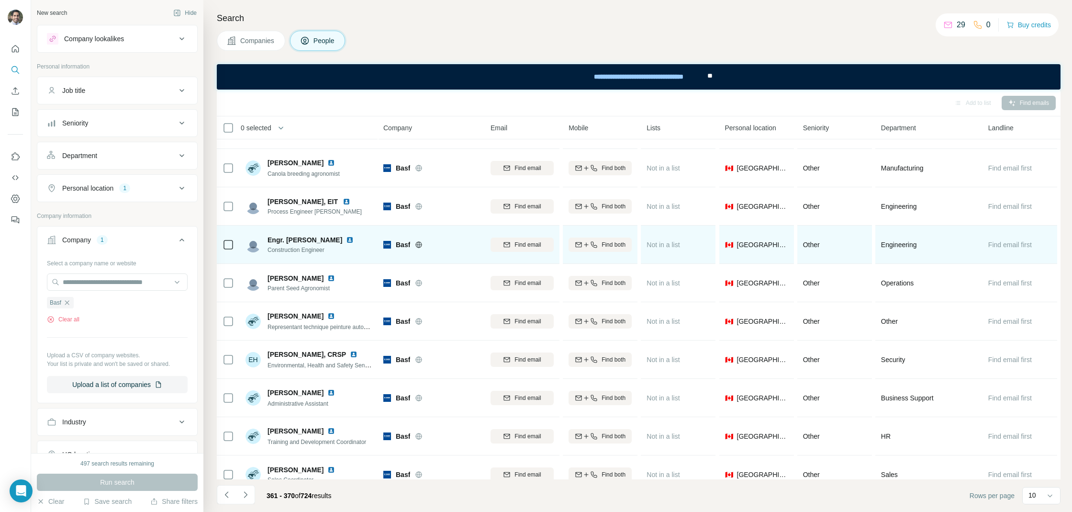
scroll to position [43, 0]
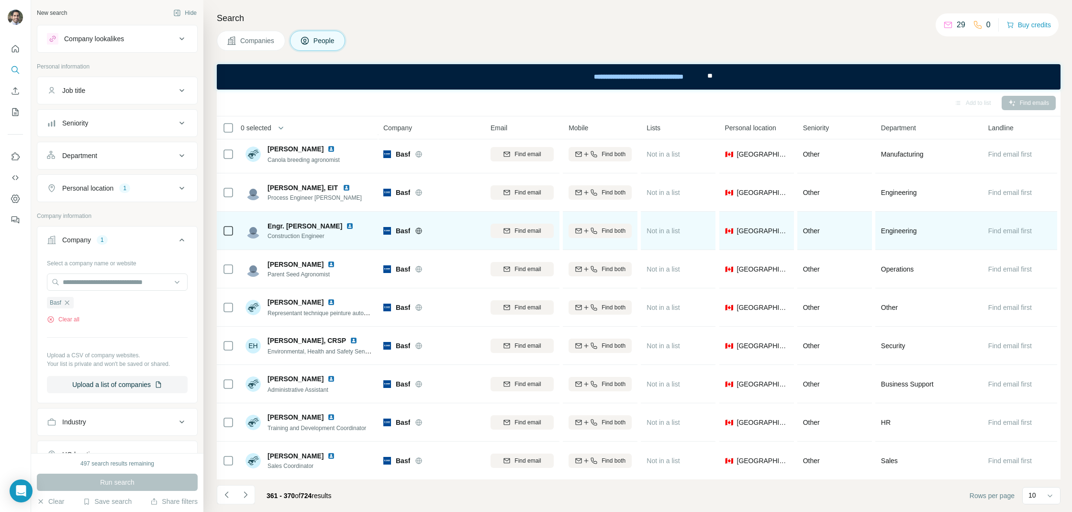
click at [346, 227] on img at bounding box center [350, 226] width 8 height 8
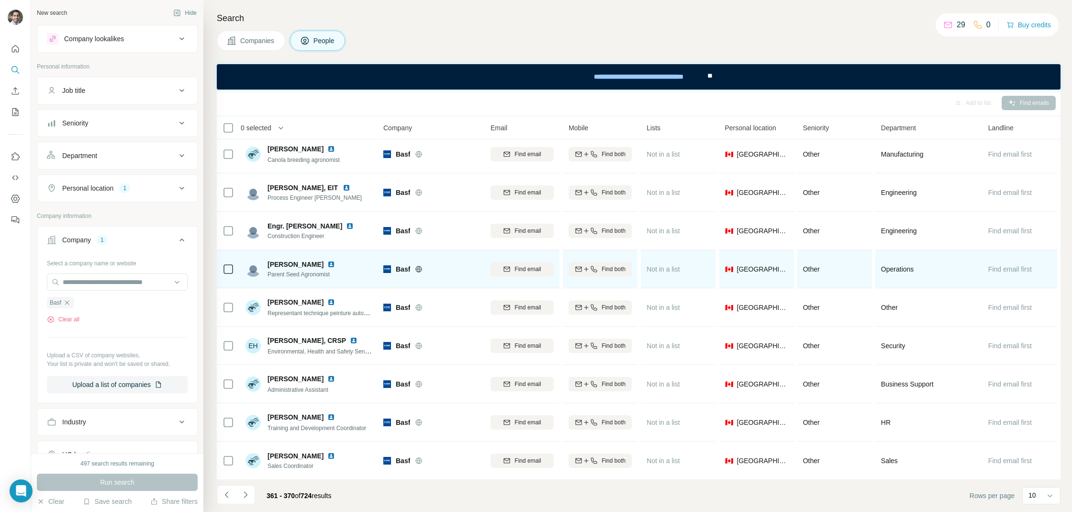
click at [327, 260] on img at bounding box center [331, 264] width 8 height 8
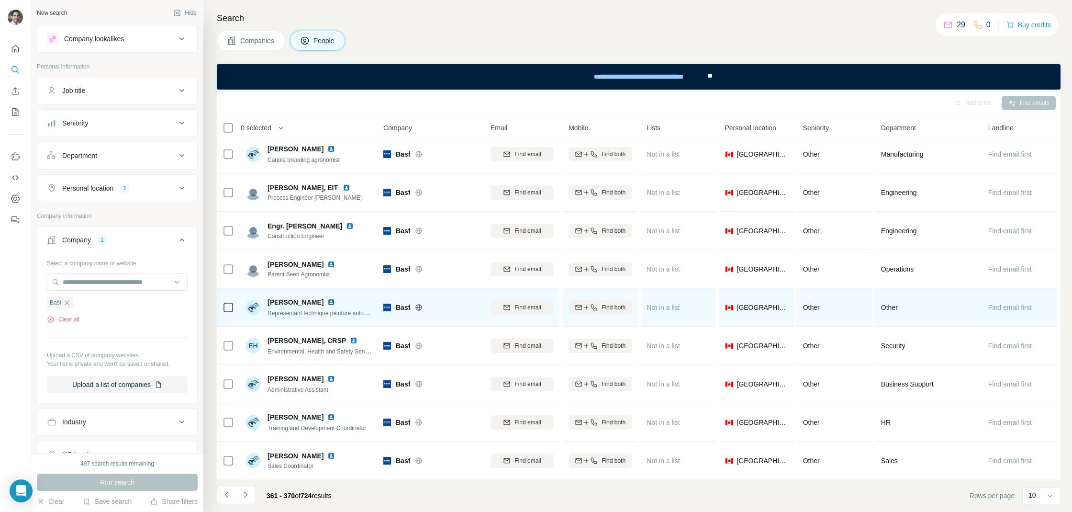
click at [327, 301] on img at bounding box center [331, 302] width 8 height 8
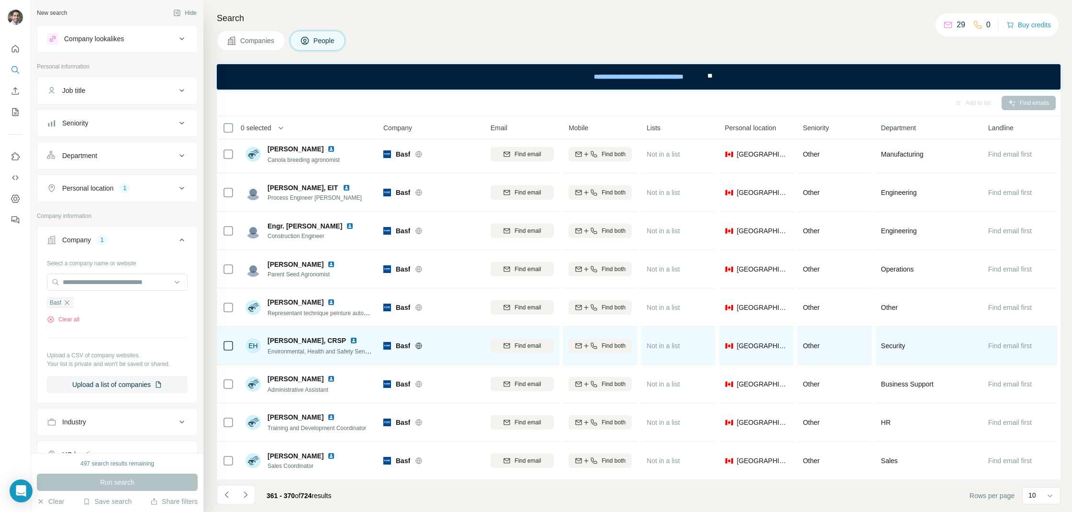
click at [350, 339] on img at bounding box center [354, 341] width 8 height 8
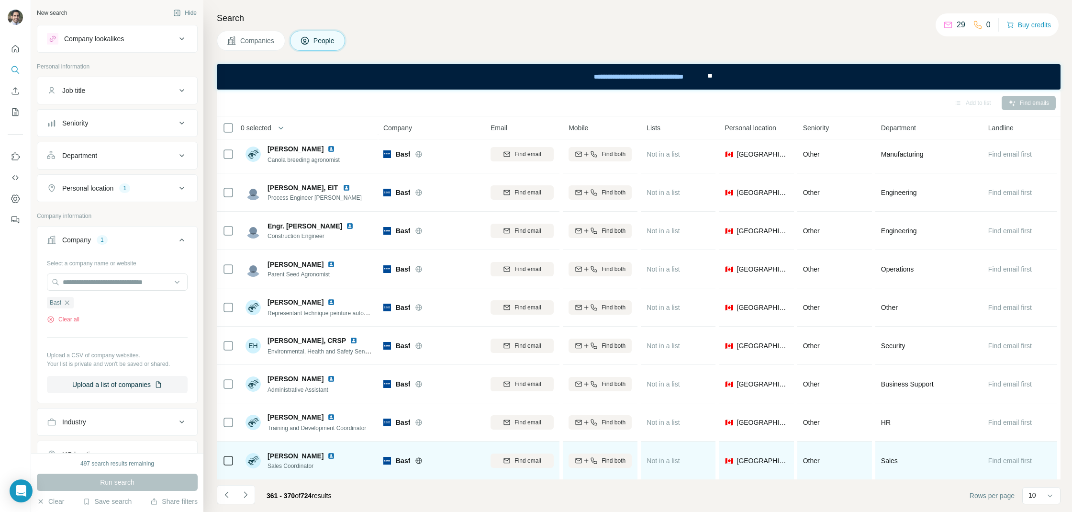
click at [327, 455] on img at bounding box center [331, 456] width 8 height 8
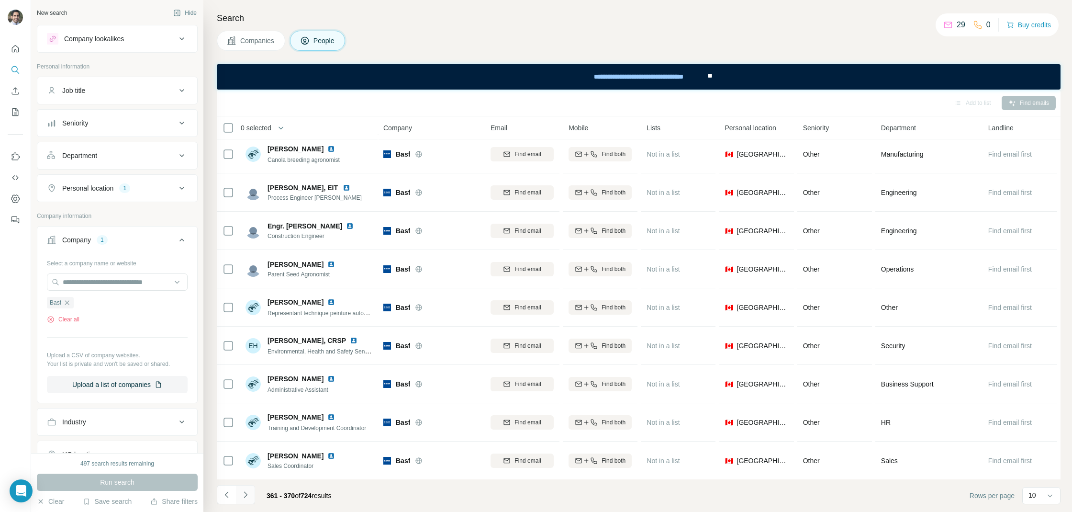
click at [248, 495] on icon "Navigate to next page" at bounding box center [246, 495] width 10 height 10
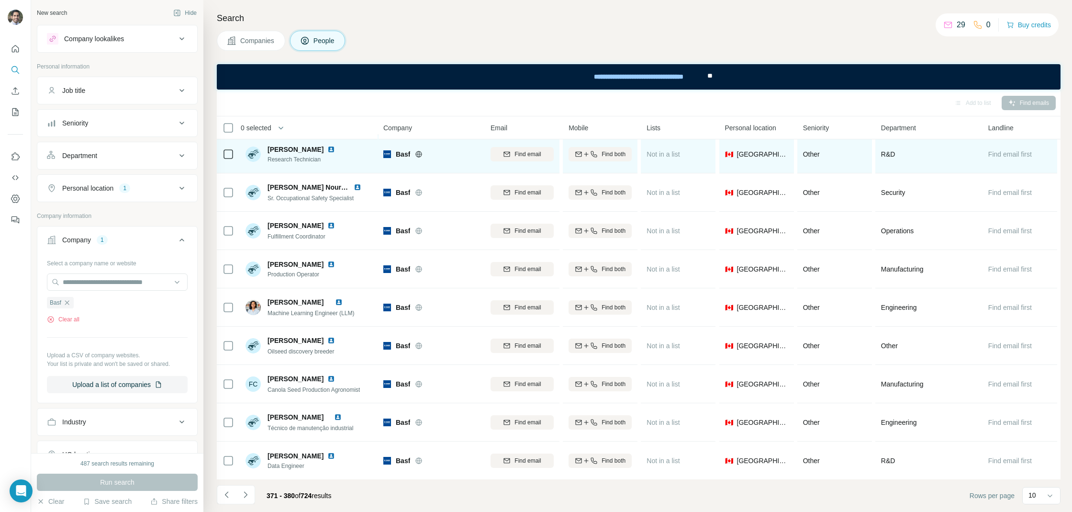
click at [327, 150] on img at bounding box center [331, 150] width 8 height 8
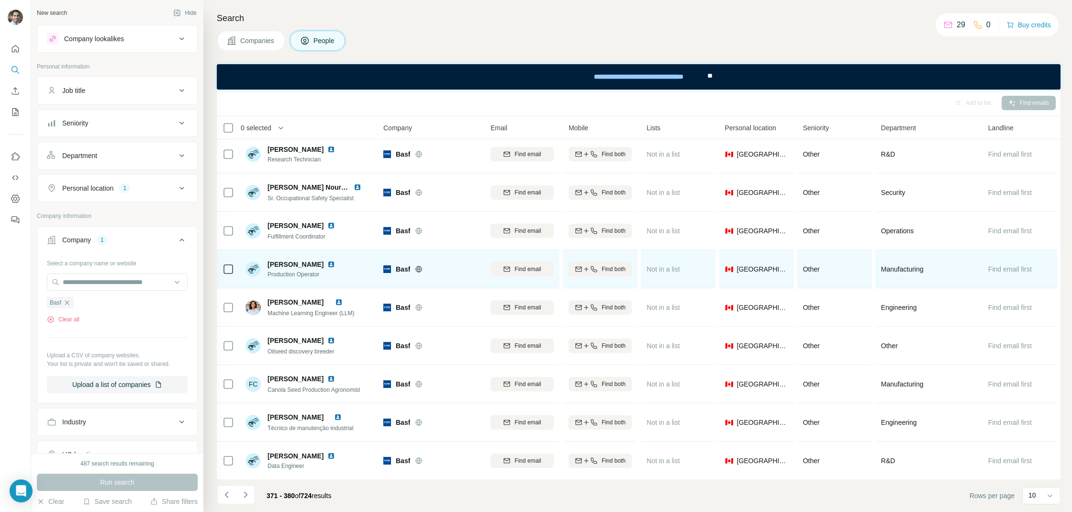
click at [327, 262] on img at bounding box center [331, 264] width 8 height 8
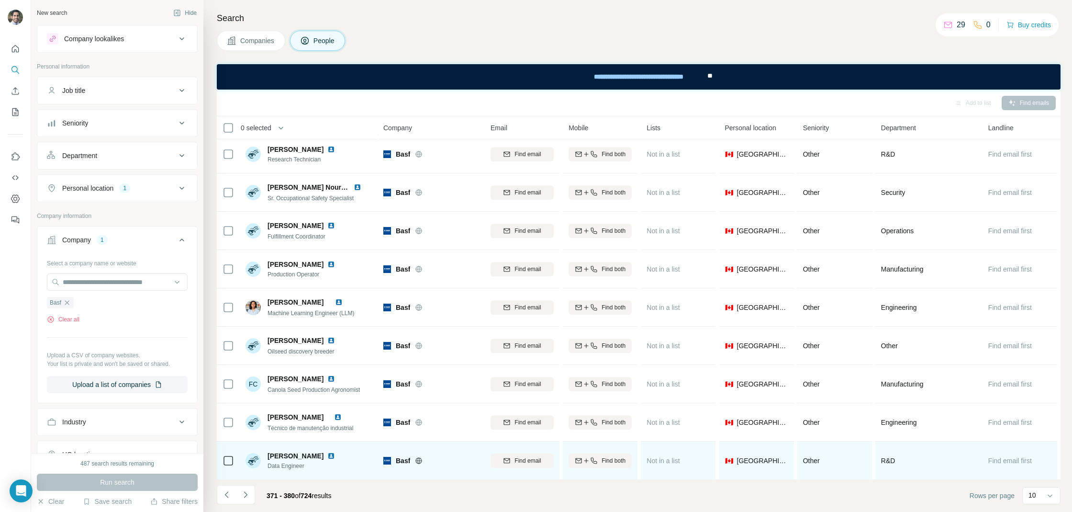
click at [334, 456] on img at bounding box center [331, 456] width 8 height 8
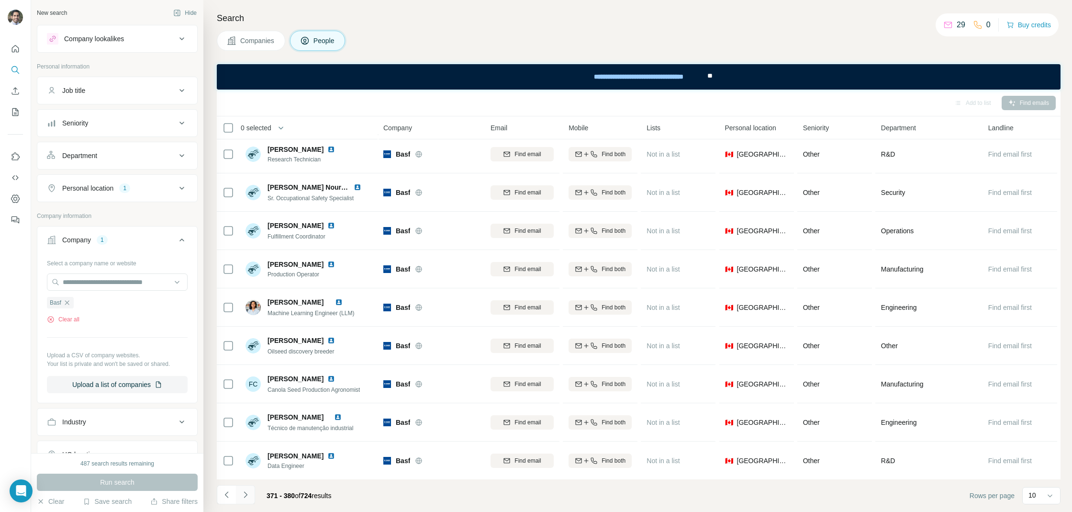
click at [251, 493] on button "Navigate to next page" at bounding box center [245, 494] width 19 height 19
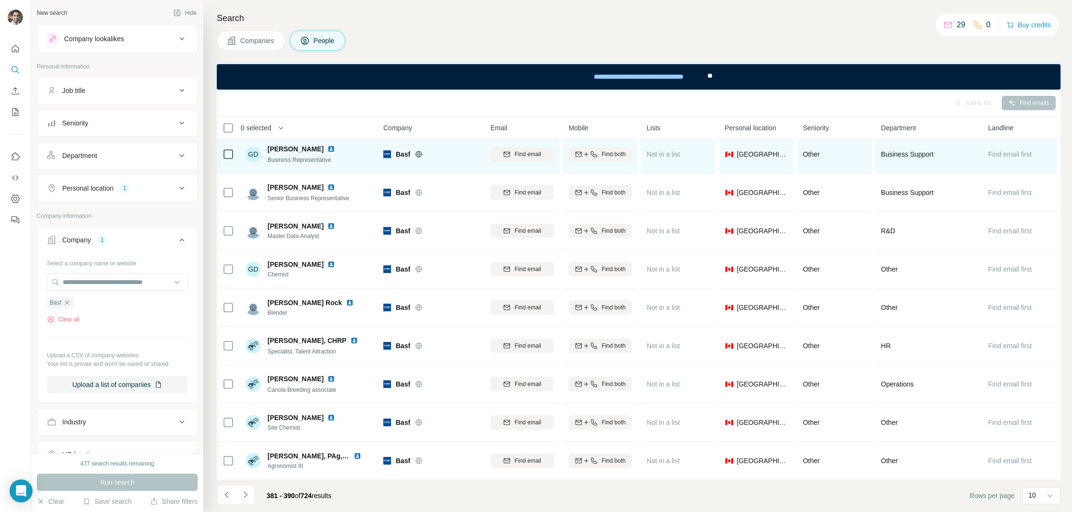
click at [327, 149] on img at bounding box center [331, 149] width 8 height 8
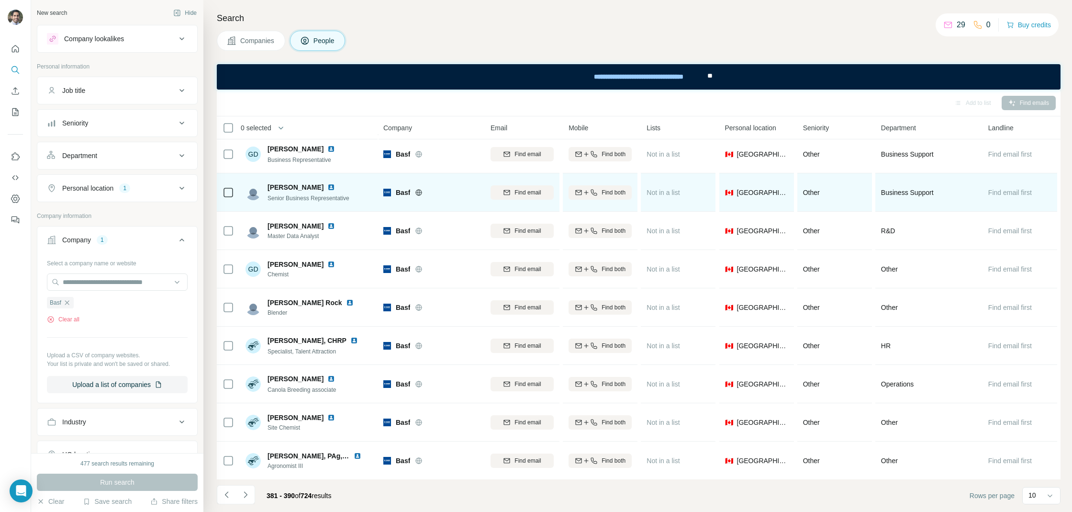
click at [331, 189] on img at bounding box center [331, 187] width 8 height 8
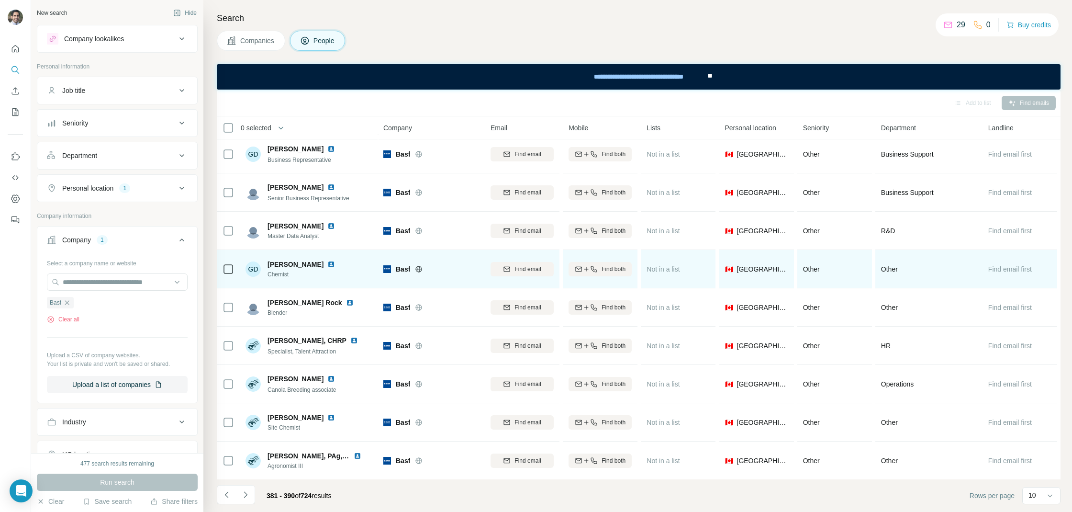
click at [328, 262] on img at bounding box center [331, 264] width 8 height 8
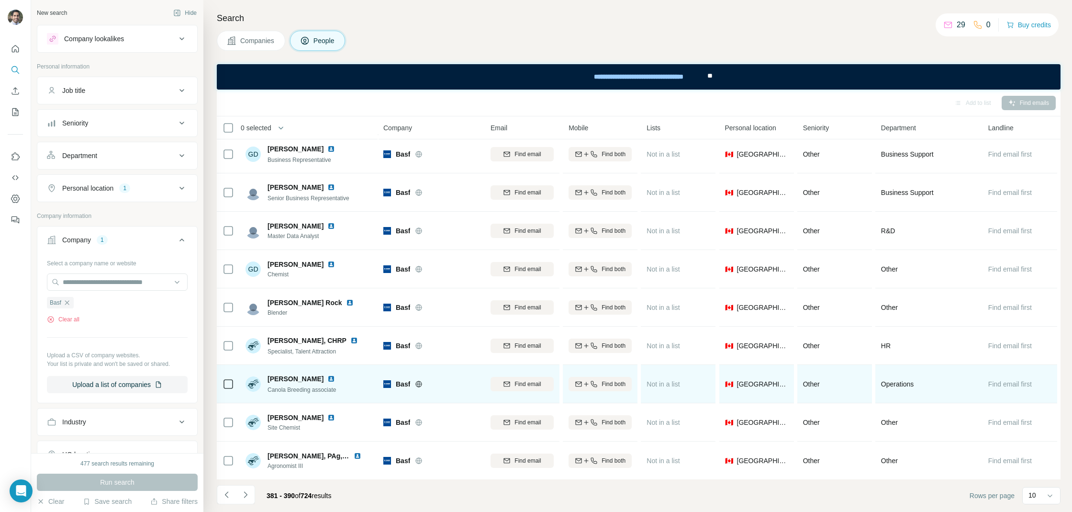
click at [327, 375] on img at bounding box center [331, 379] width 8 height 8
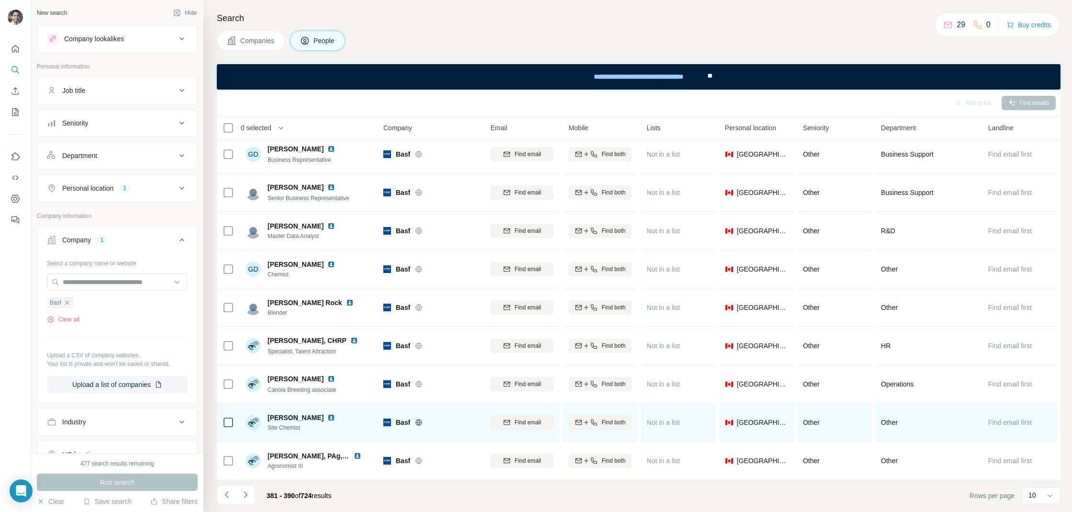
click at [327, 417] on img at bounding box center [331, 418] width 8 height 8
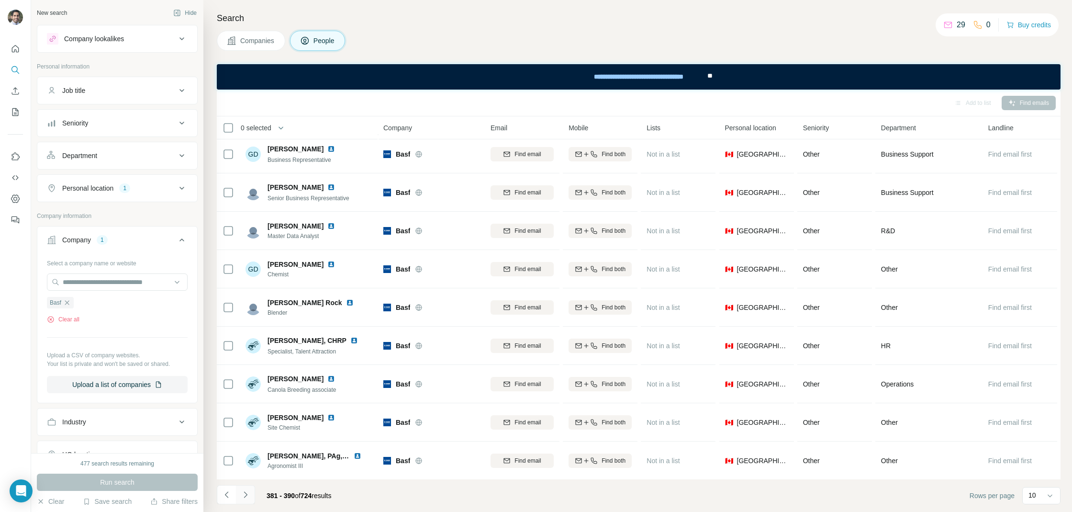
click at [246, 493] on icon "Navigate to next page" at bounding box center [246, 495] width 10 height 10
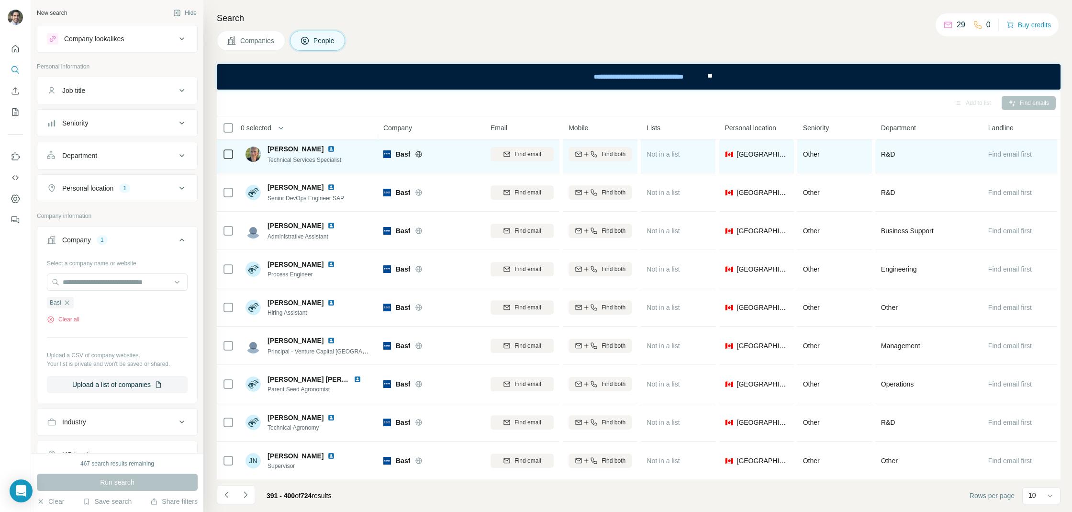
click at [327, 148] on img at bounding box center [331, 149] width 8 height 8
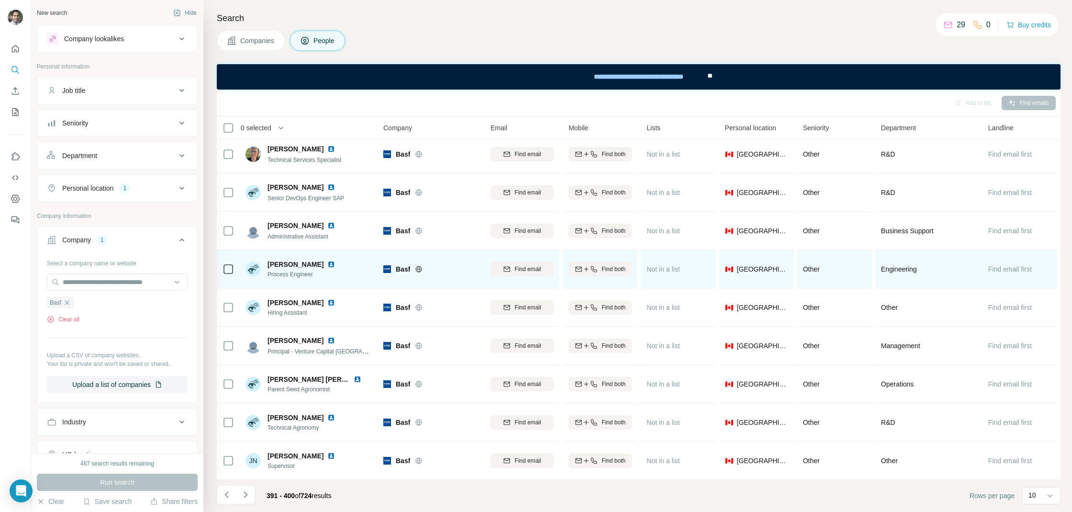
click at [327, 263] on img at bounding box center [331, 264] width 8 height 8
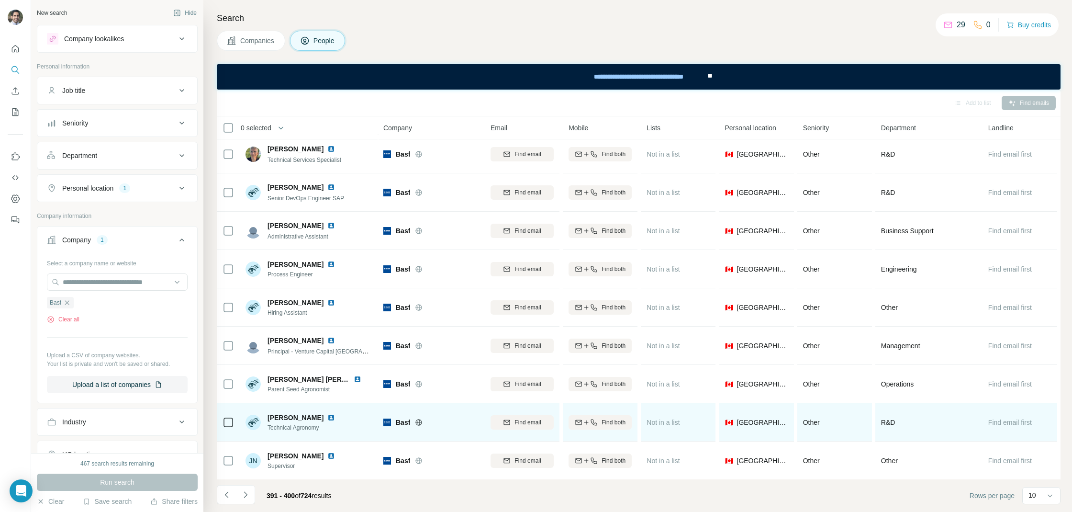
click at [327, 415] on img at bounding box center [331, 418] width 8 height 8
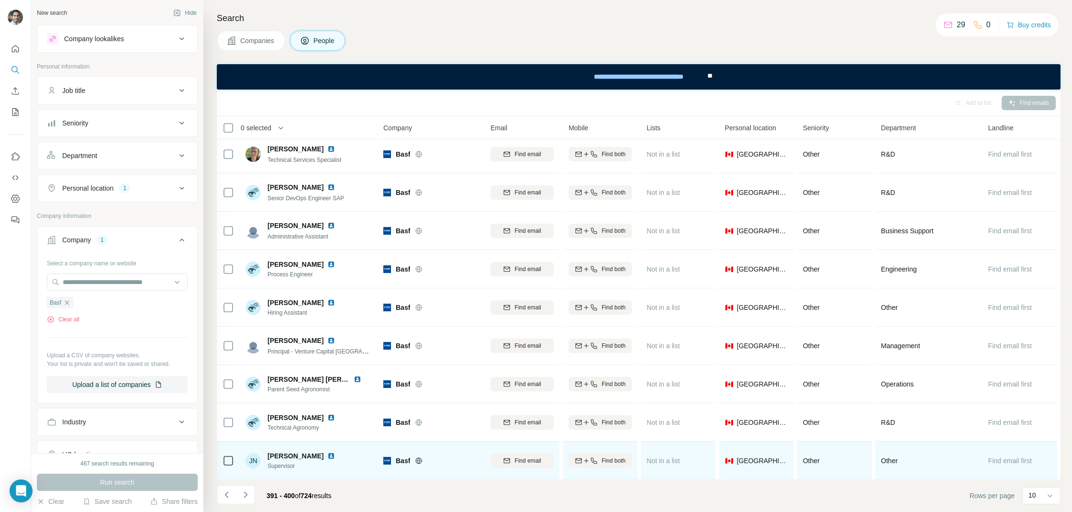
click at [327, 452] on img at bounding box center [331, 456] width 8 height 8
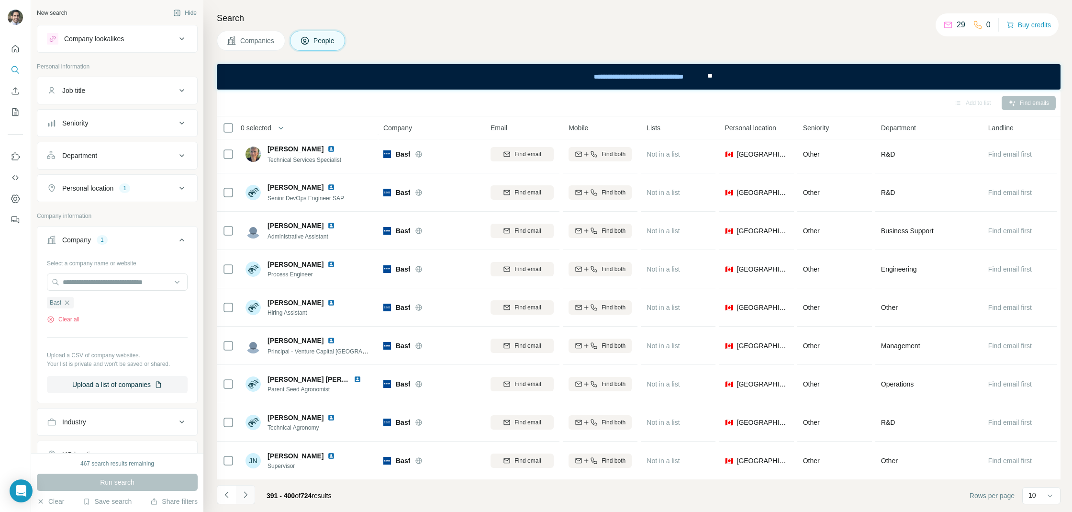
click at [250, 495] on button "Navigate to next page" at bounding box center [245, 494] width 19 height 19
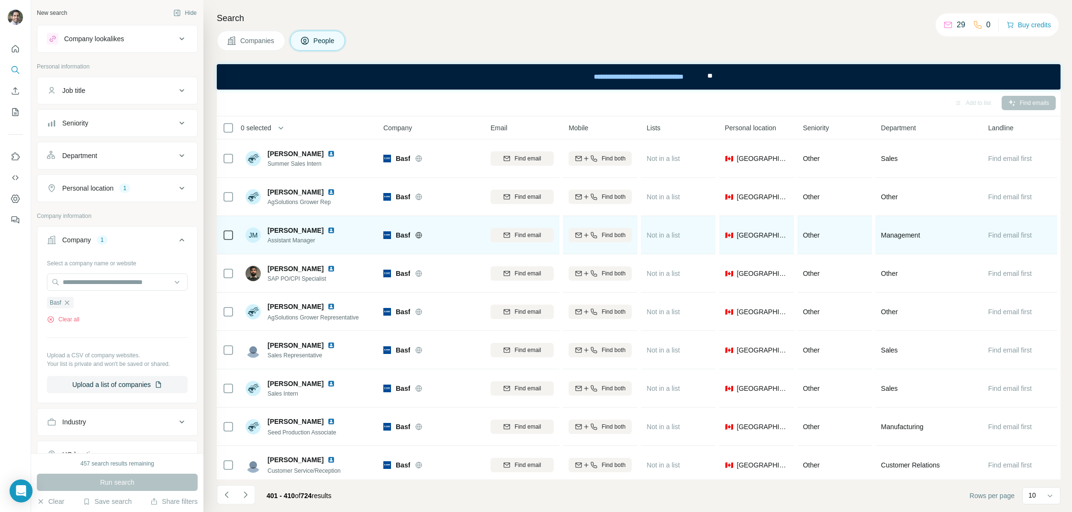
scroll to position [43, 0]
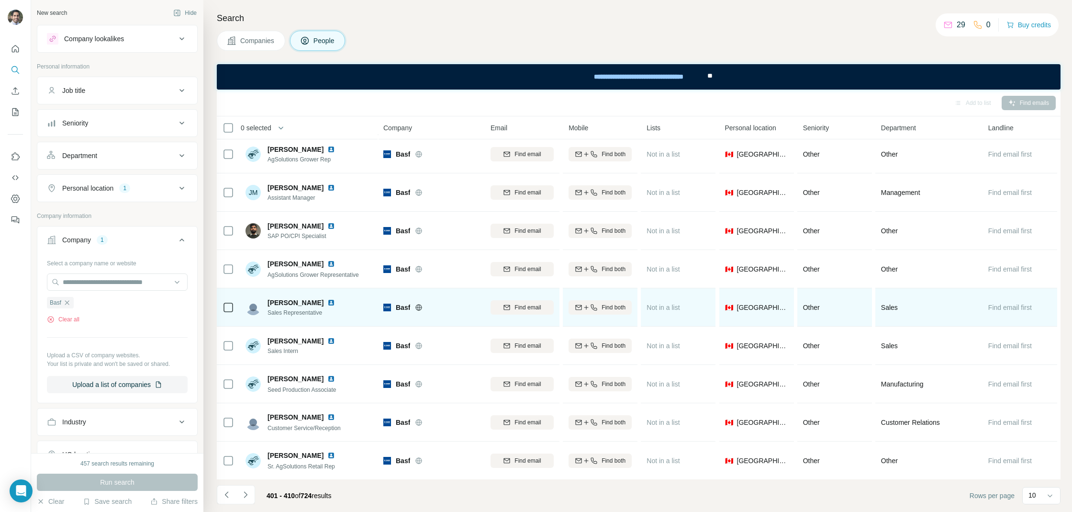
click at [327, 301] on img at bounding box center [331, 303] width 8 height 8
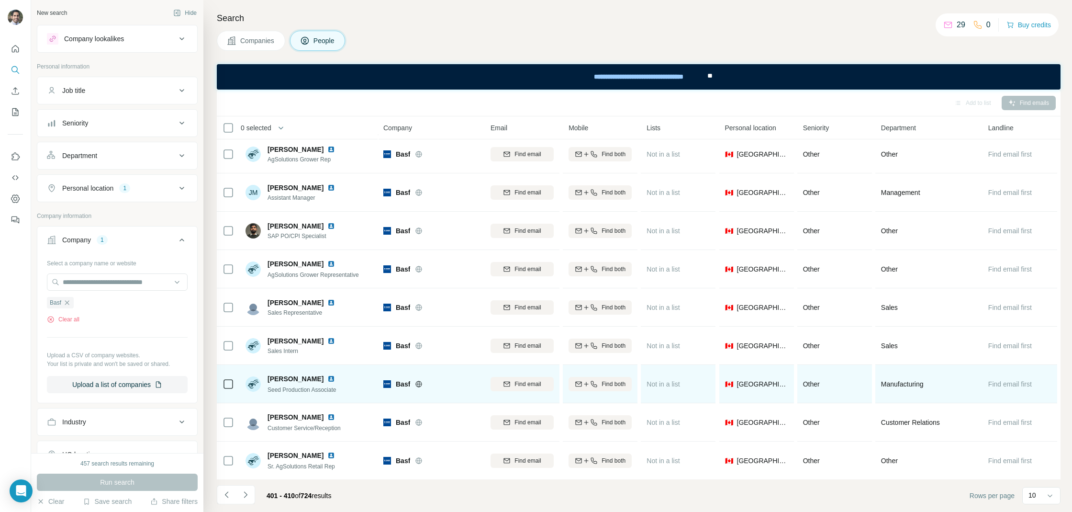
click at [327, 379] on div at bounding box center [336, 379] width 19 height 8
click at [327, 378] on img at bounding box center [331, 379] width 8 height 8
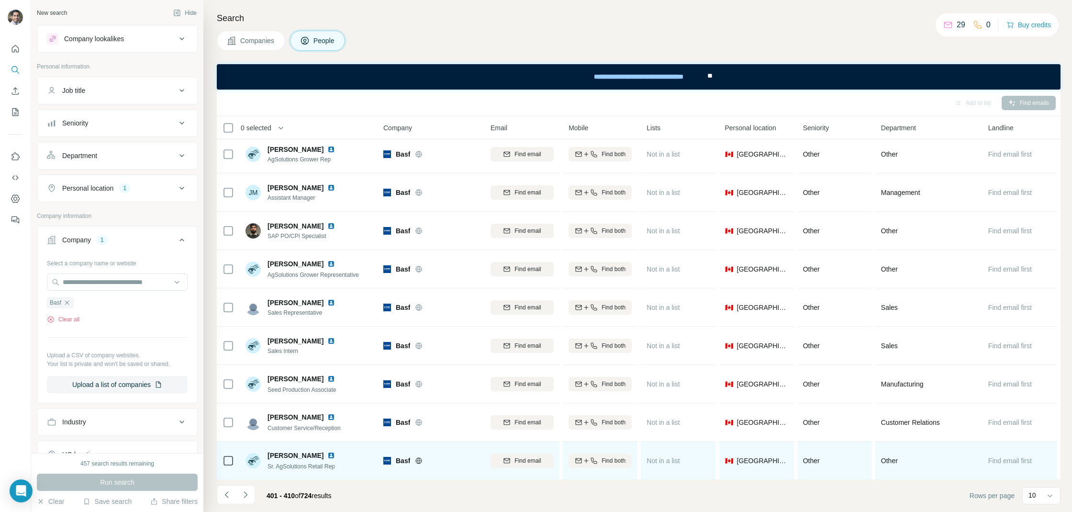
click at [327, 453] on img at bounding box center [331, 455] width 8 height 8
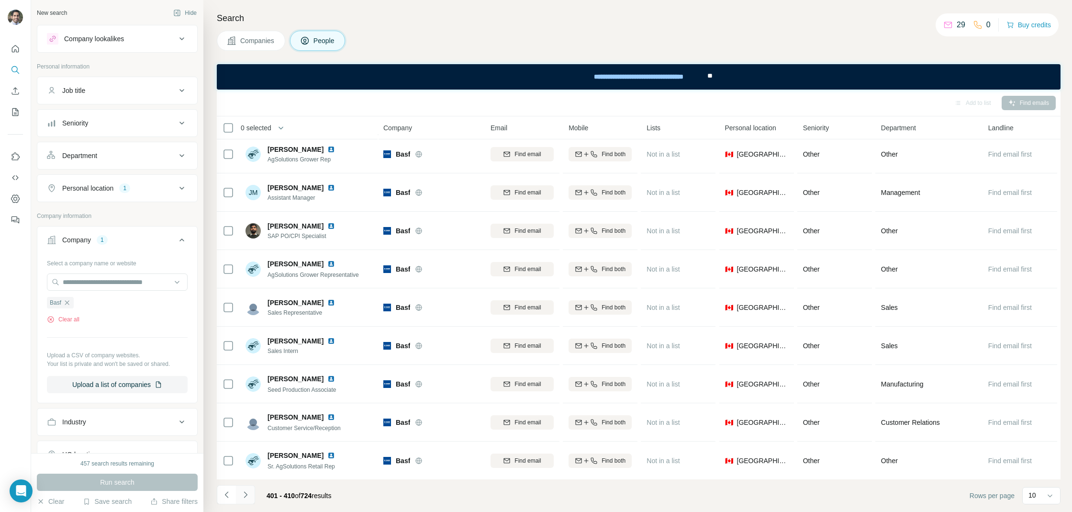
click at [247, 496] on icon "Navigate to next page" at bounding box center [246, 495] width 10 height 10
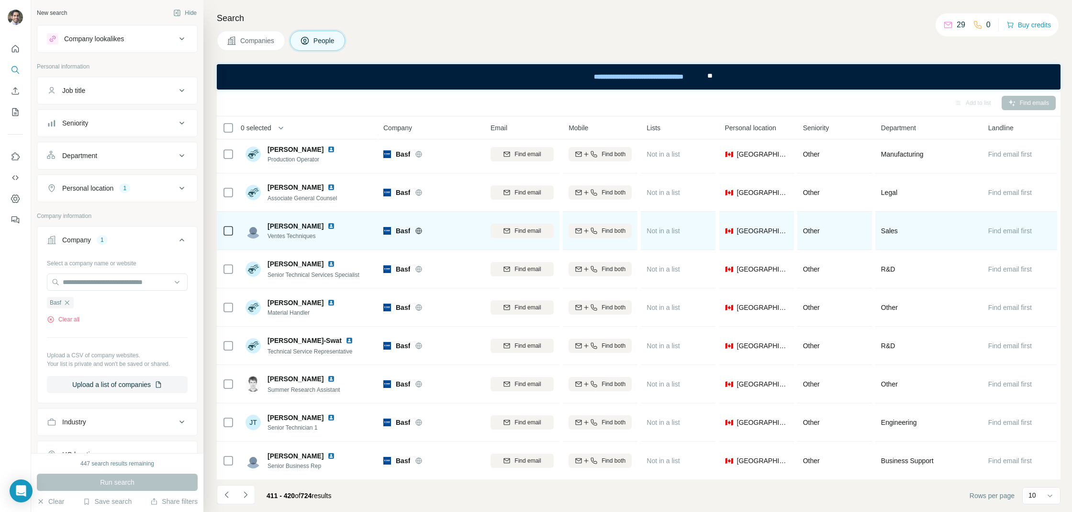
scroll to position [0, 0]
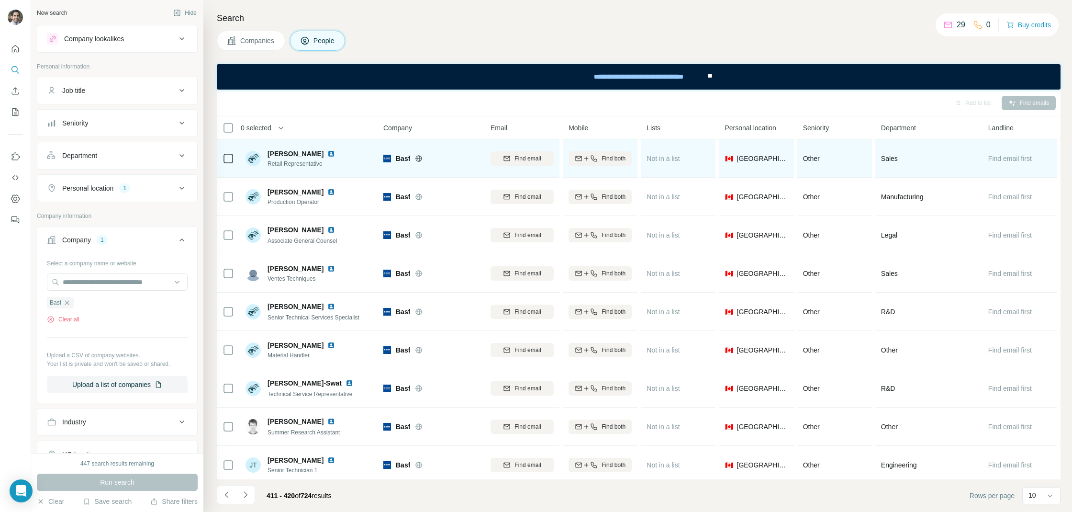
click at [335, 153] on img at bounding box center [331, 154] width 8 height 8
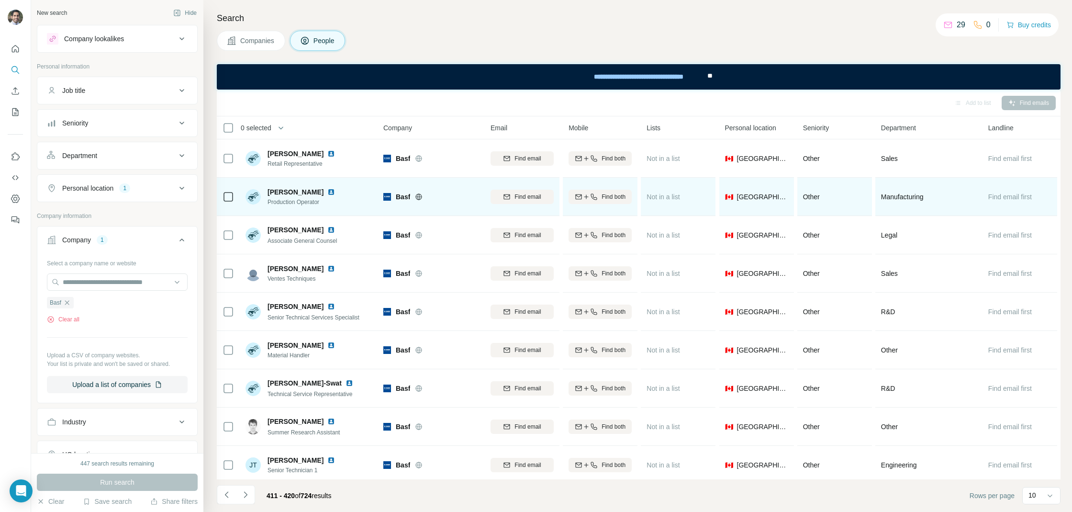
click at [327, 191] on img at bounding box center [331, 192] width 8 height 8
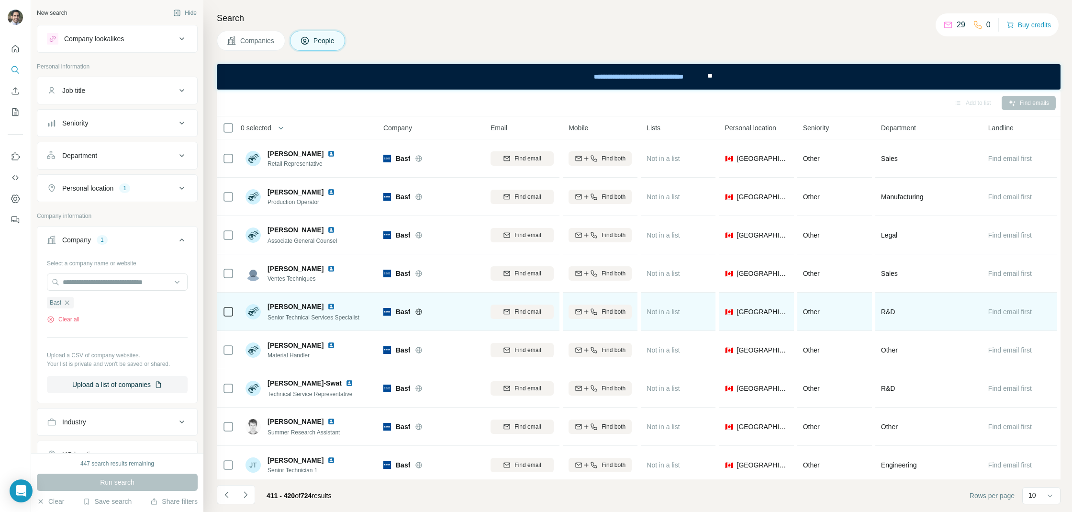
click at [332, 306] on img at bounding box center [331, 307] width 8 height 8
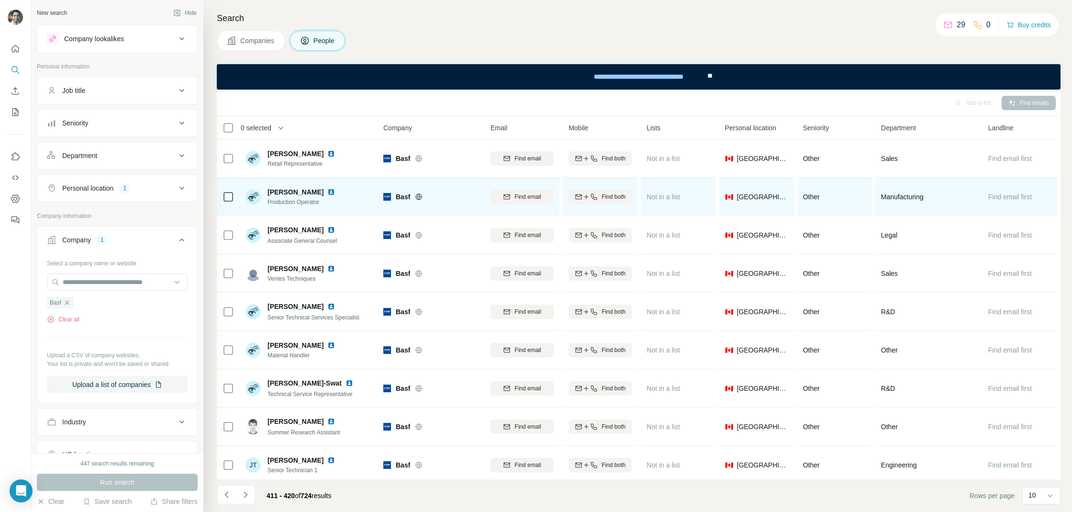
scroll to position [43, 0]
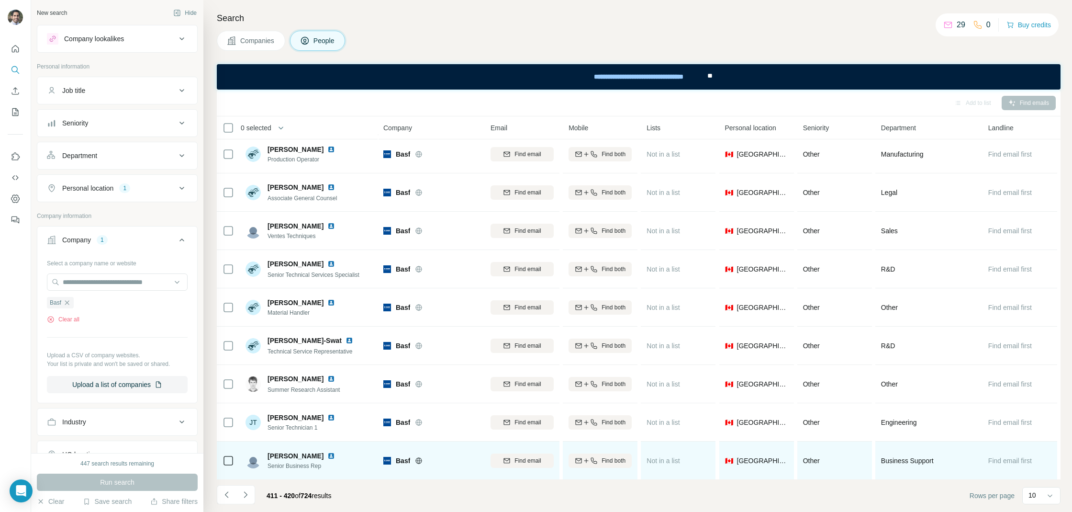
click at [328, 456] on img at bounding box center [331, 456] width 8 height 8
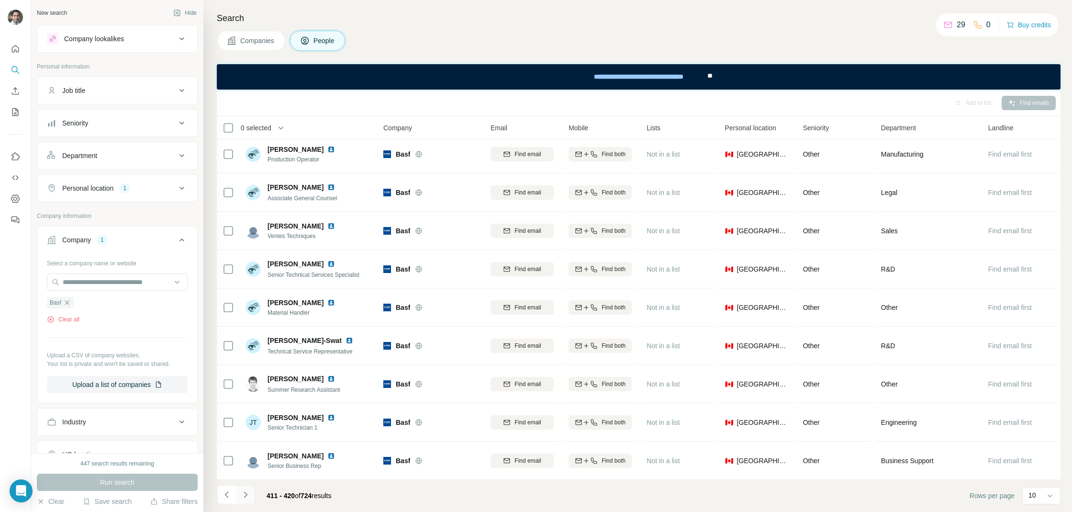
click at [247, 499] on button "Navigate to next page" at bounding box center [245, 494] width 19 height 19
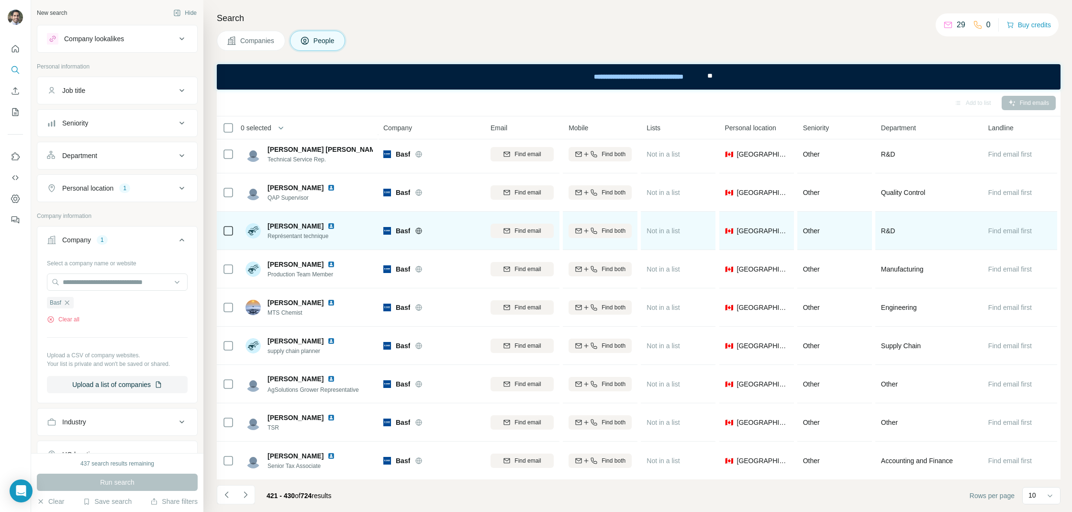
click at [327, 224] on img at bounding box center [331, 226] width 8 height 8
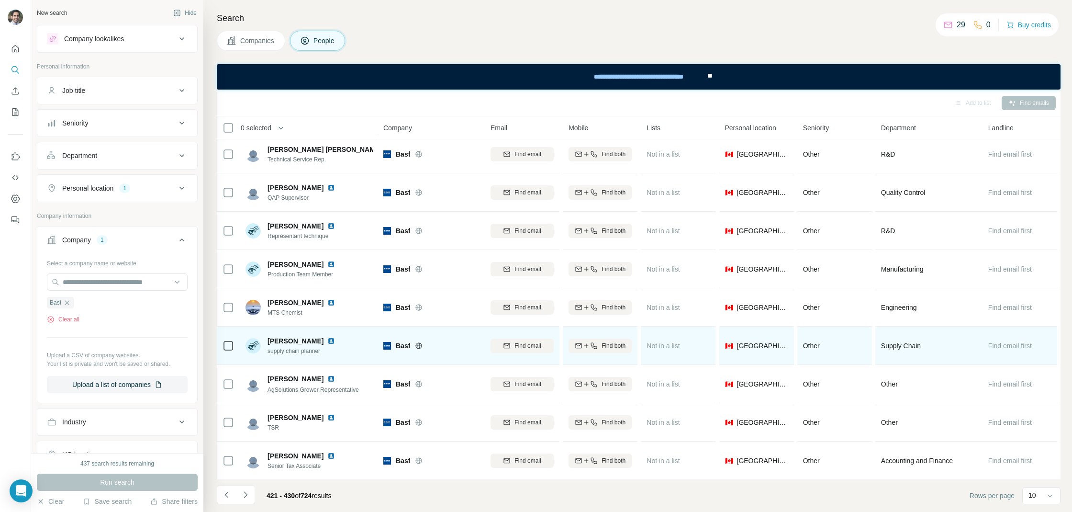
click at [327, 340] on img at bounding box center [331, 341] width 8 height 8
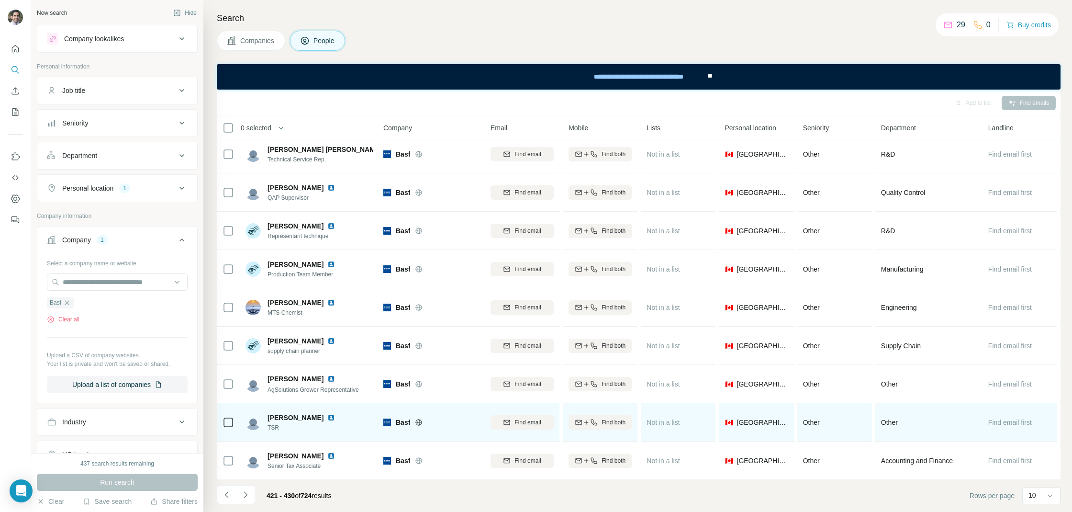
click at [327, 418] on img at bounding box center [331, 418] width 8 height 8
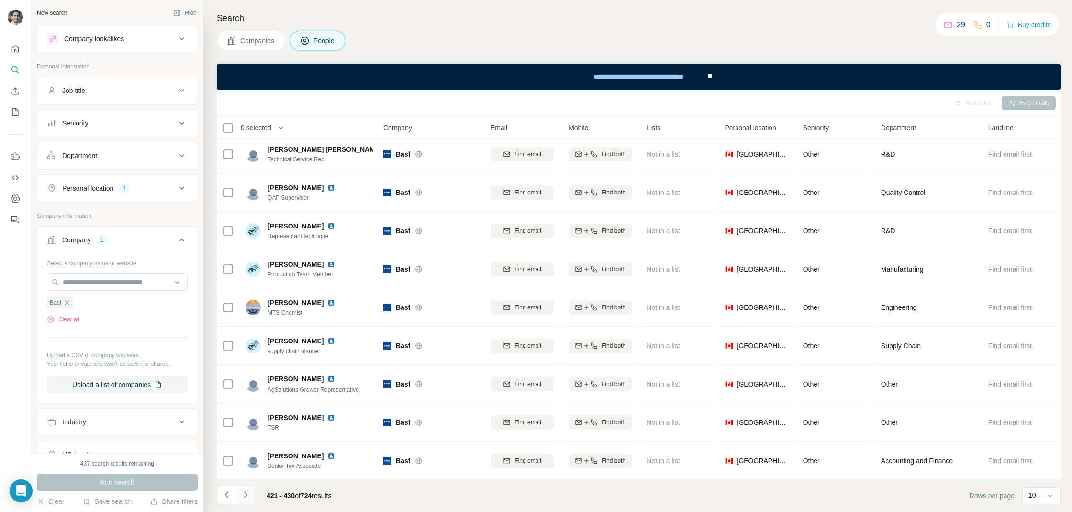
click at [249, 496] on icon "Navigate to next page" at bounding box center [246, 495] width 10 height 10
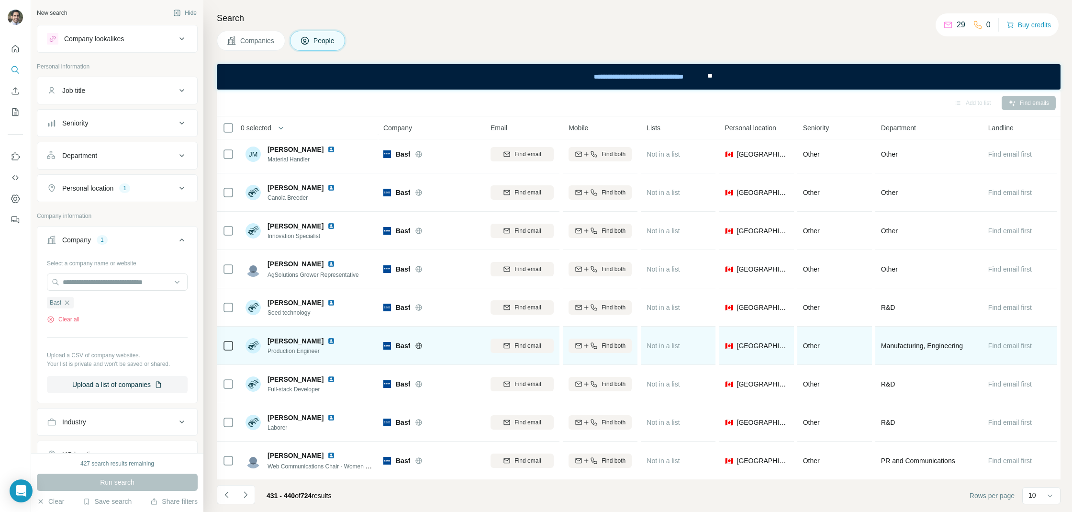
click at [327, 340] on img at bounding box center [331, 341] width 8 height 8
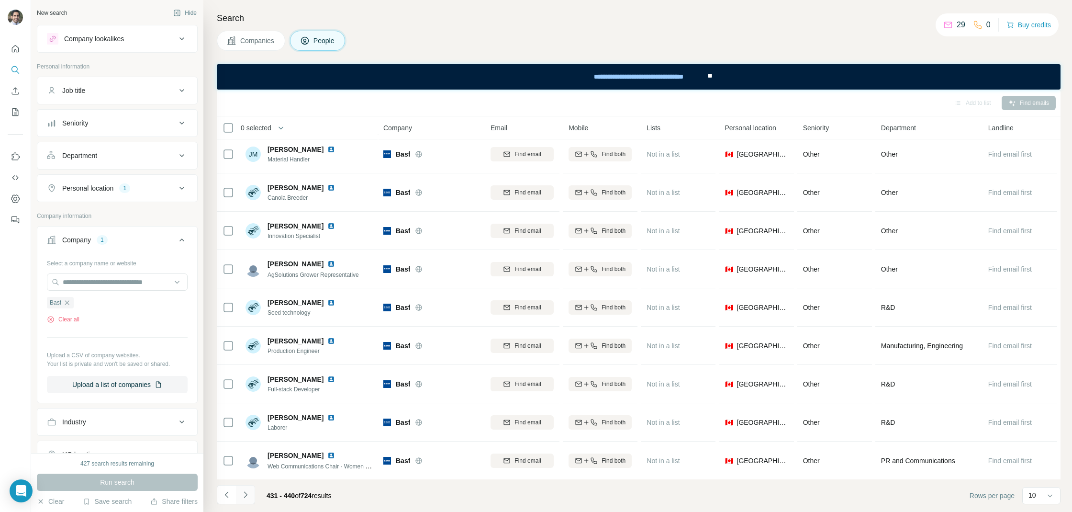
click at [245, 491] on icon "Navigate to next page" at bounding box center [246, 495] width 10 height 10
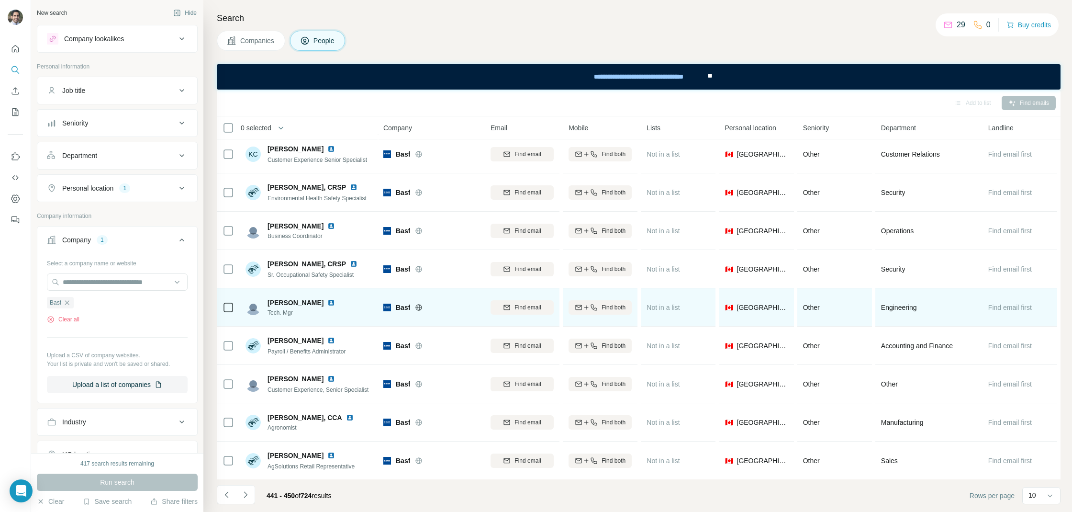
click at [327, 304] on img at bounding box center [331, 303] width 8 height 8
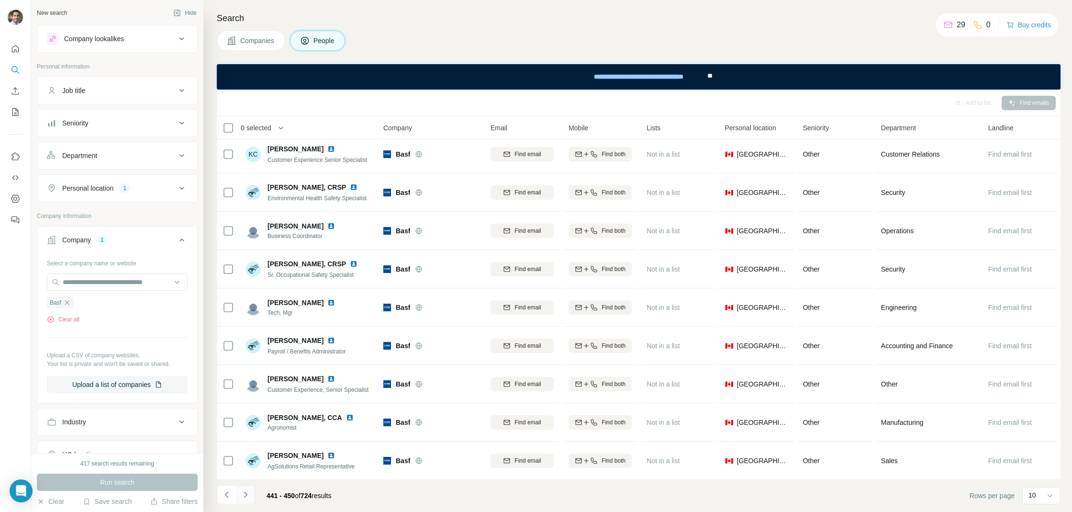
click at [250, 493] on button "Navigate to next page" at bounding box center [245, 494] width 19 height 19
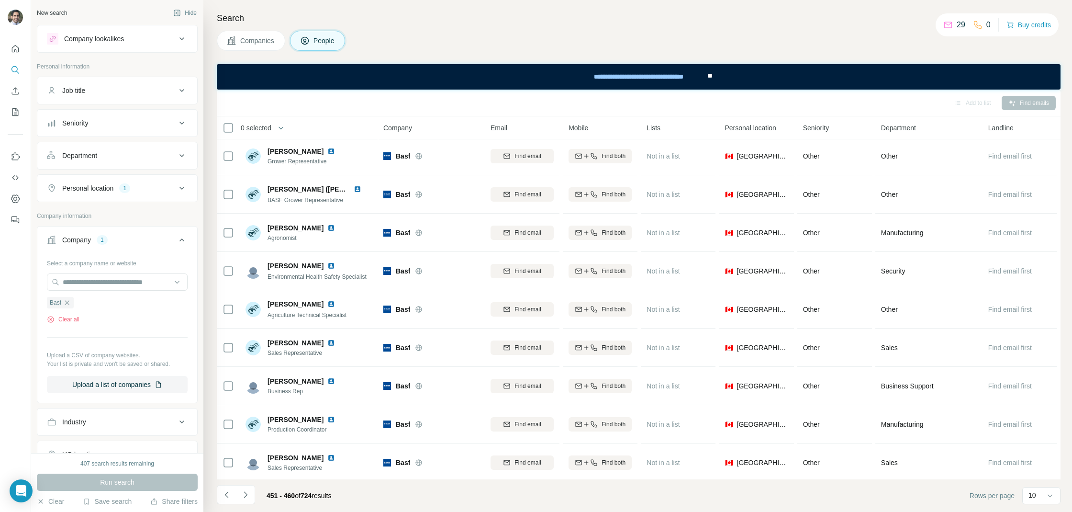
scroll to position [0, 0]
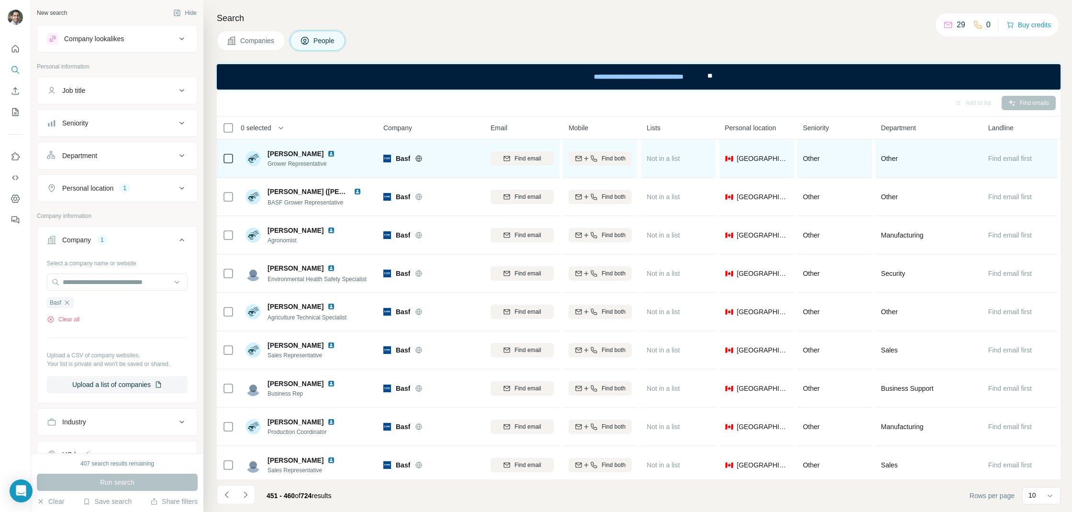
click at [327, 153] on img at bounding box center [331, 154] width 8 height 8
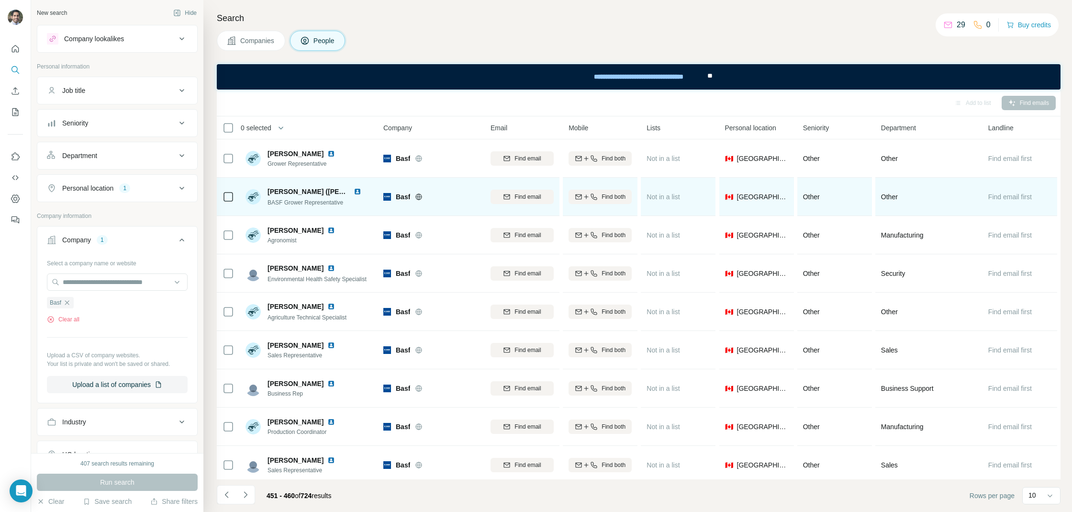
scroll to position [43, 0]
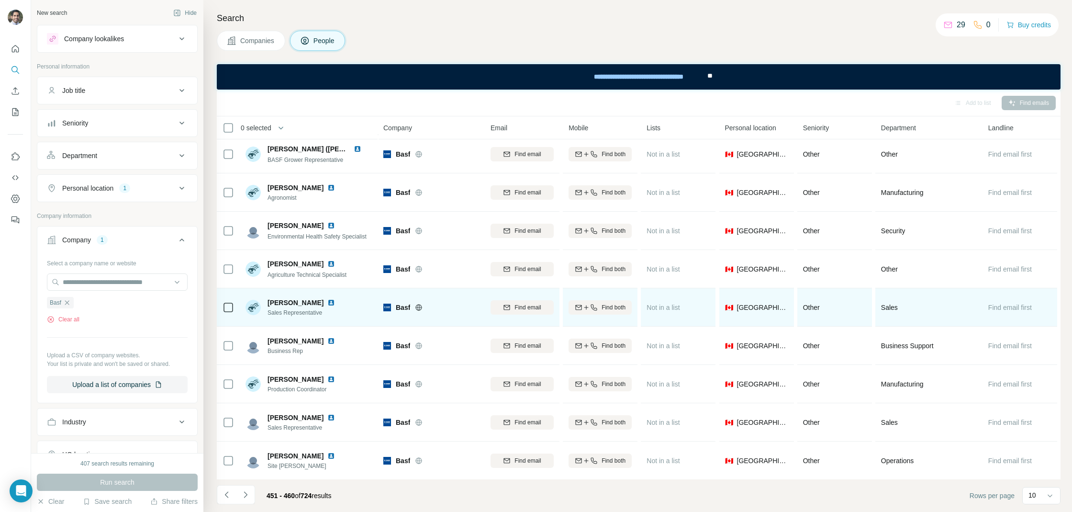
click at [327, 302] on img at bounding box center [331, 303] width 8 height 8
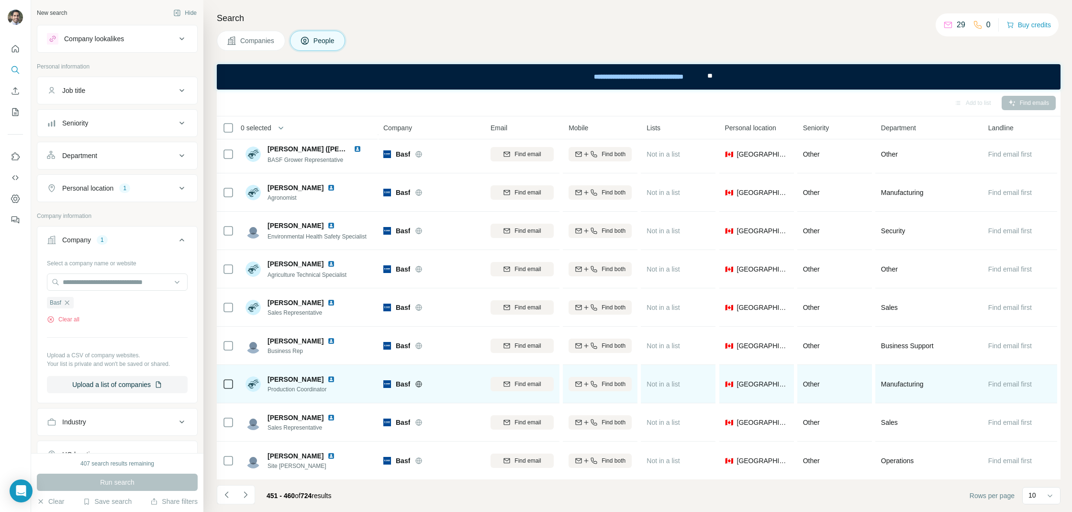
click at [327, 380] on img at bounding box center [331, 379] width 8 height 8
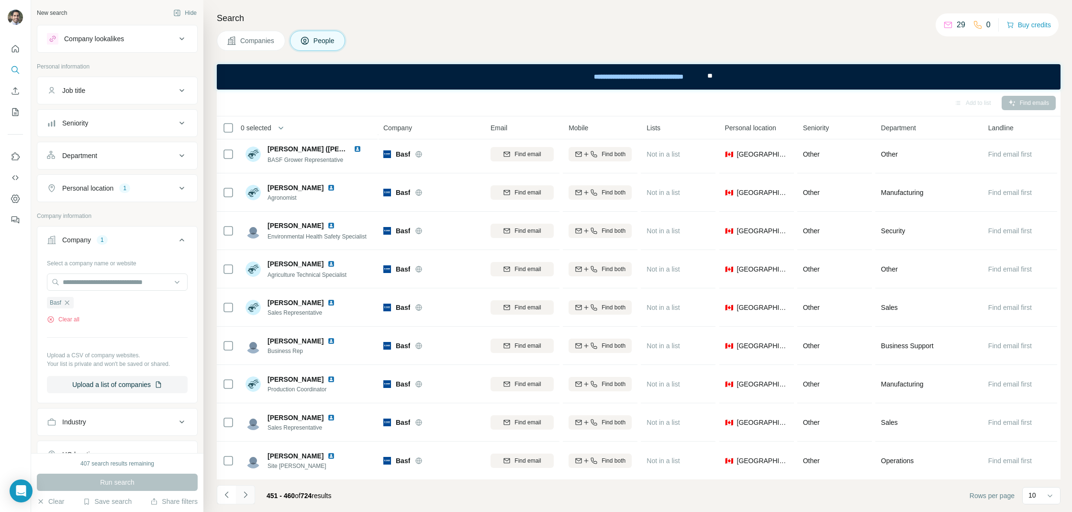
click at [250, 494] on button "Navigate to next page" at bounding box center [245, 494] width 19 height 19
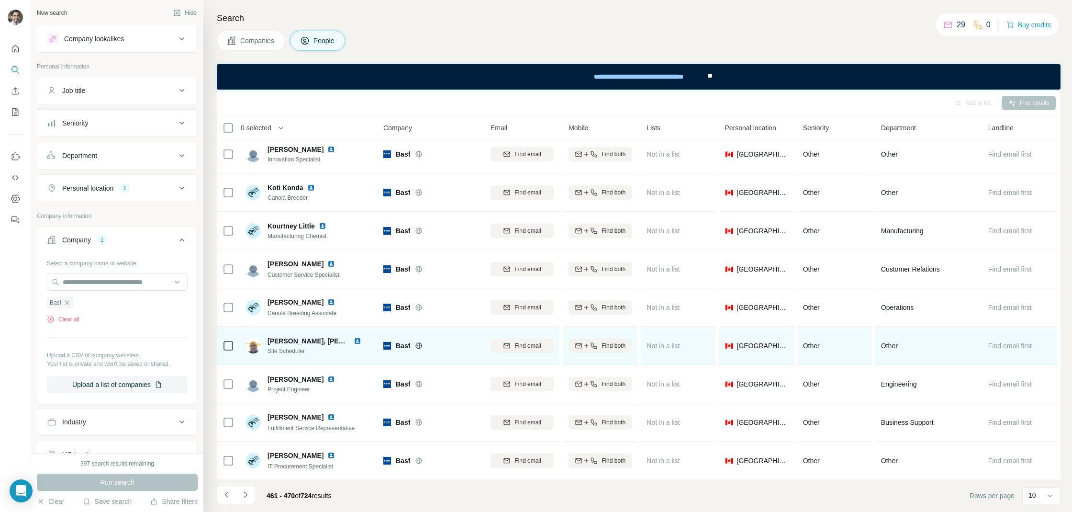
click at [355, 341] on img at bounding box center [358, 341] width 8 height 8
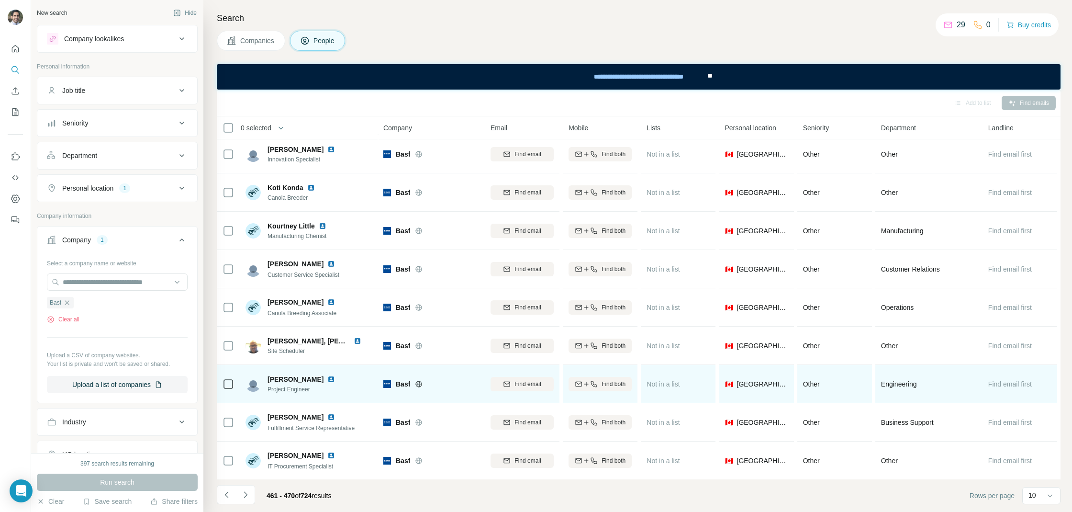
click at [327, 375] on img at bounding box center [331, 379] width 8 height 8
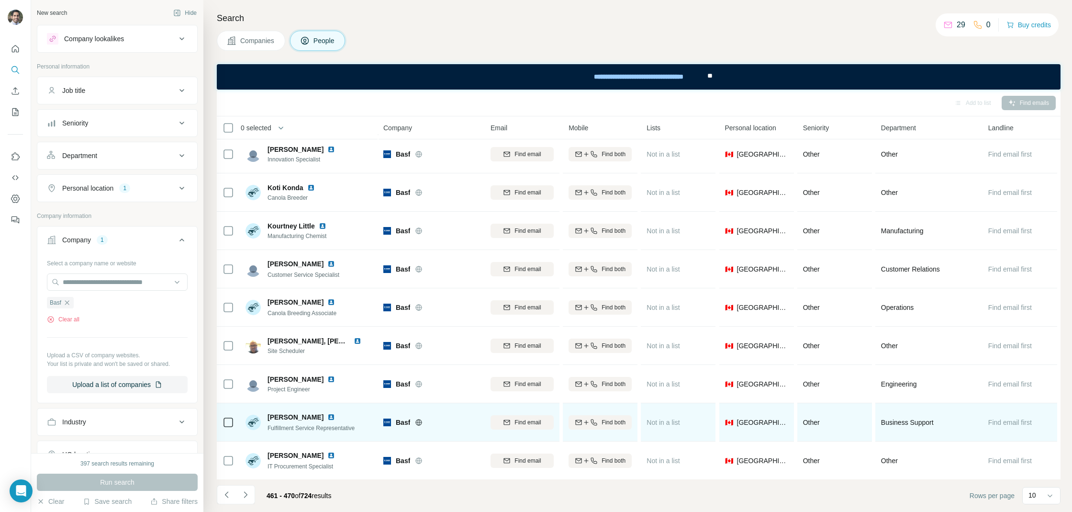
click at [327, 413] on img at bounding box center [331, 417] width 8 height 8
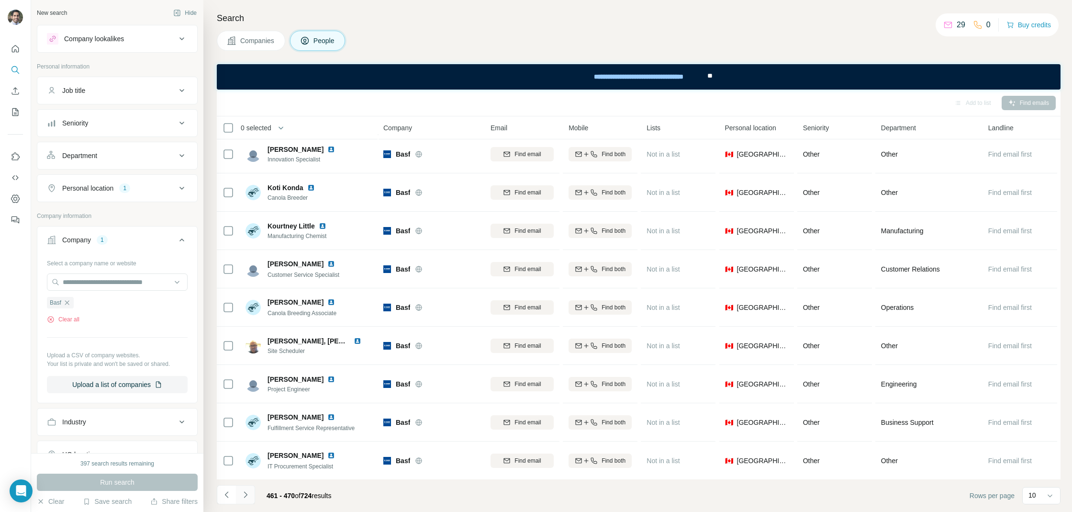
click at [248, 496] on icon "Navigate to next page" at bounding box center [246, 495] width 10 height 10
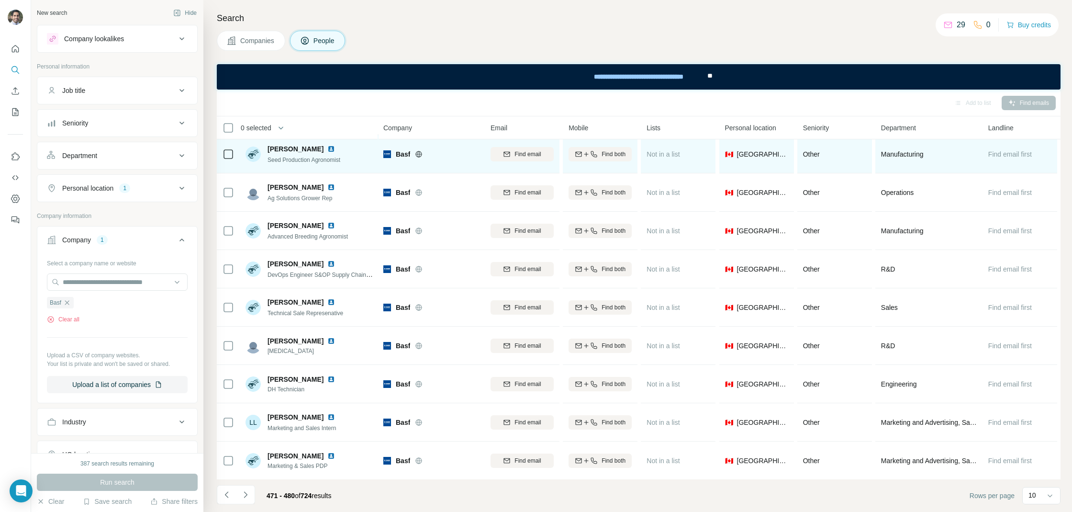
click at [327, 147] on img at bounding box center [331, 149] width 8 height 8
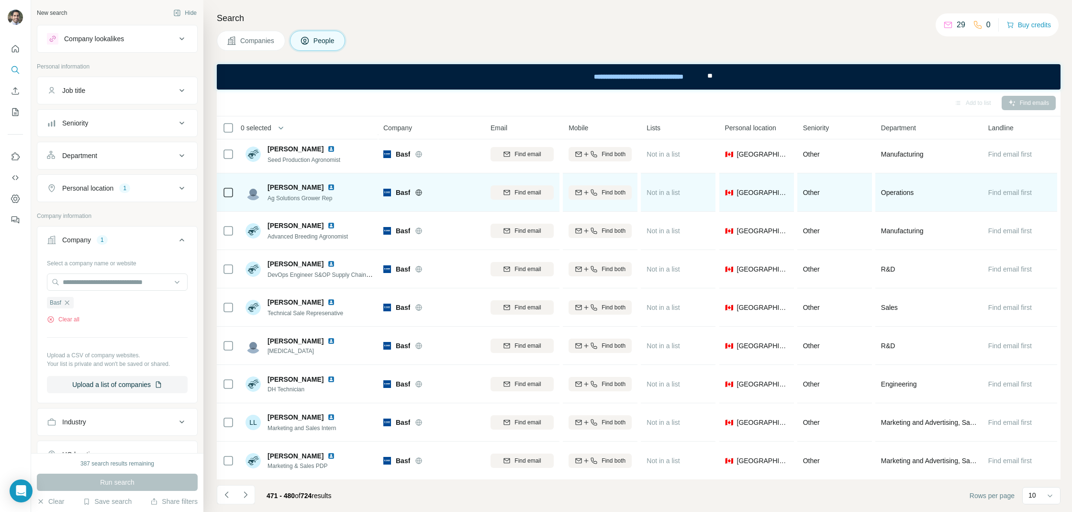
click at [327, 185] on img at bounding box center [331, 187] width 8 height 8
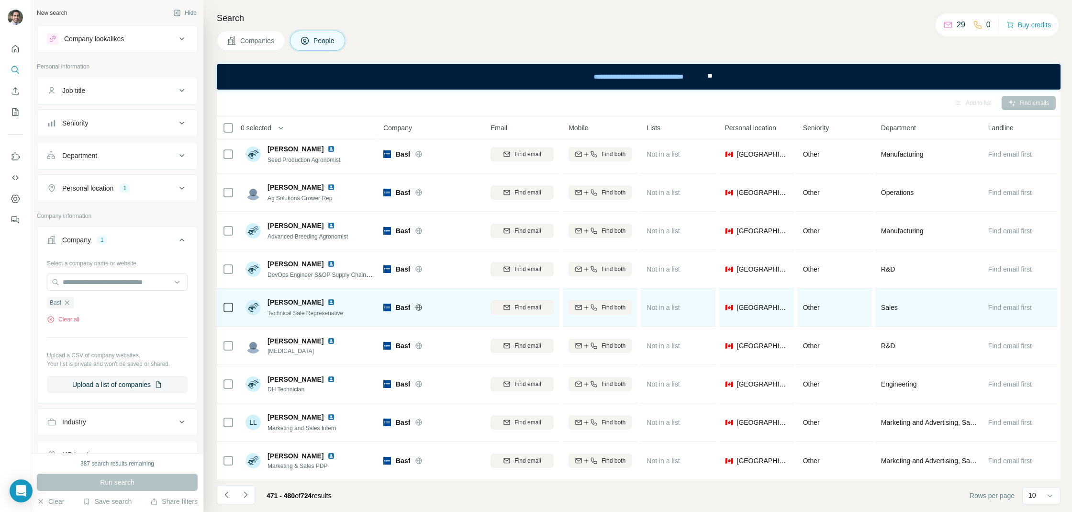
click at [327, 301] on img at bounding box center [331, 302] width 8 height 8
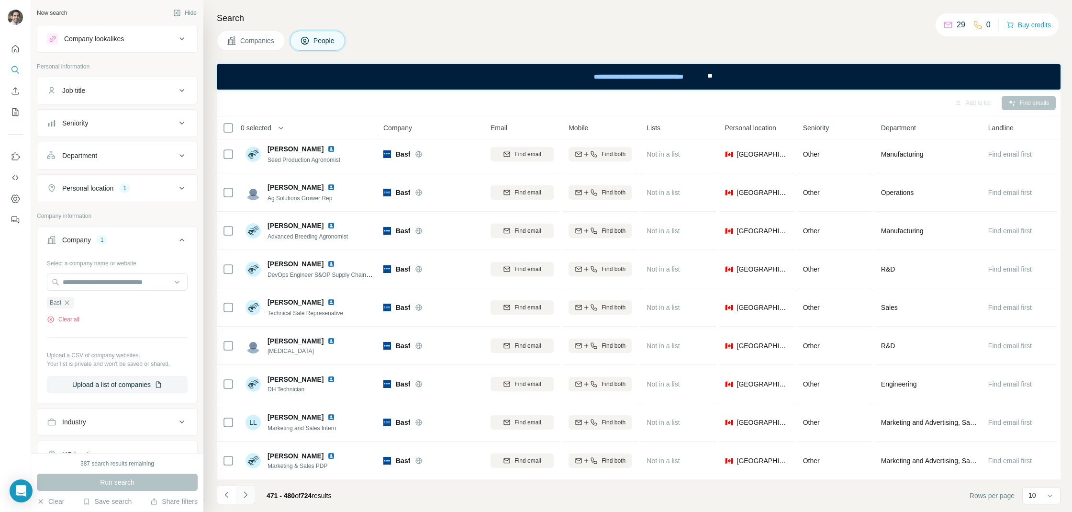
click at [248, 490] on icon "Navigate to next page" at bounding box center [246, 495] width 10 height 10
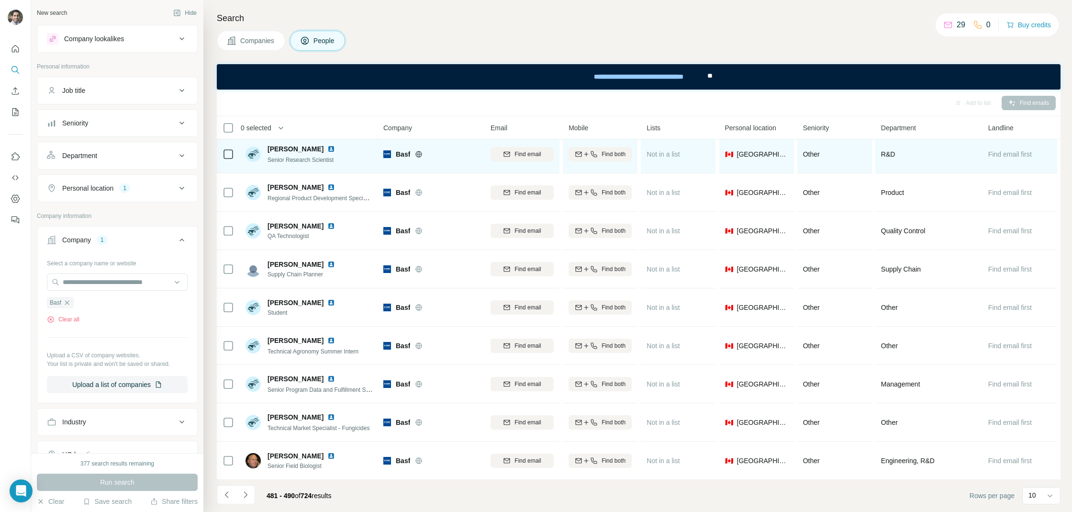
click at [327, 150] on img at bounding box center [331, 149] width 8 height 8
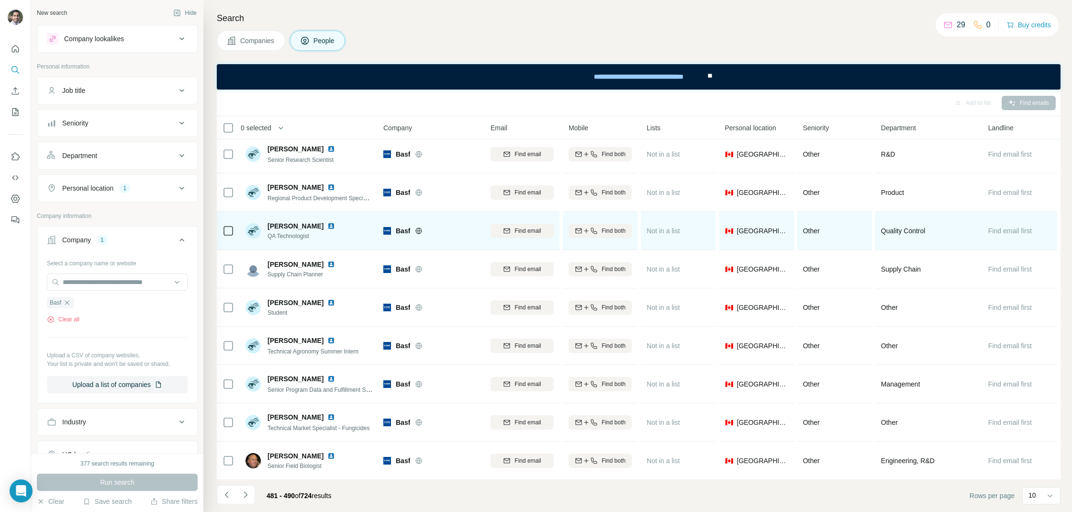
click at [327, 224] on img at bounding box center [331, 226] width 8 height 8
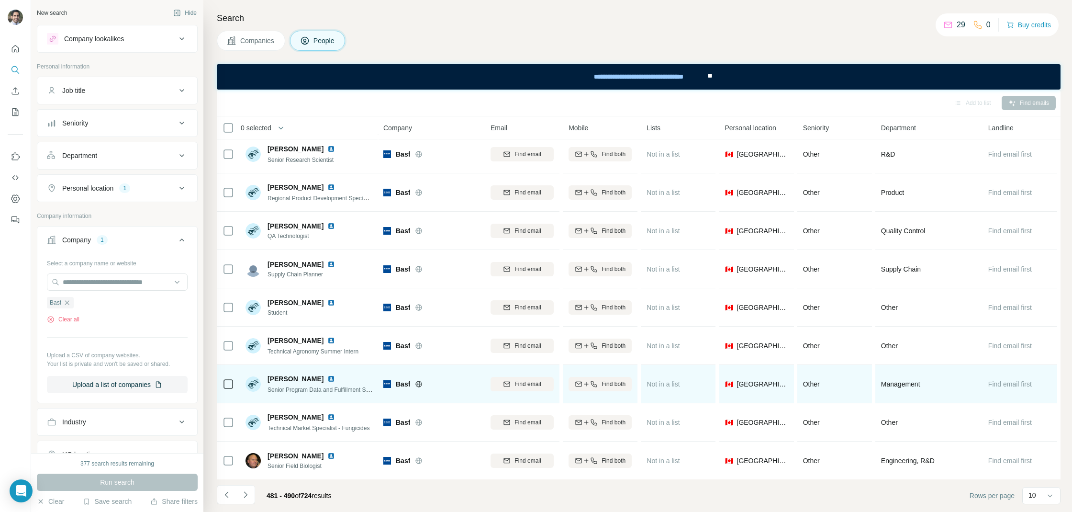
click at [327, 379] on img at bounding box center [331, 379] width 8 height 8
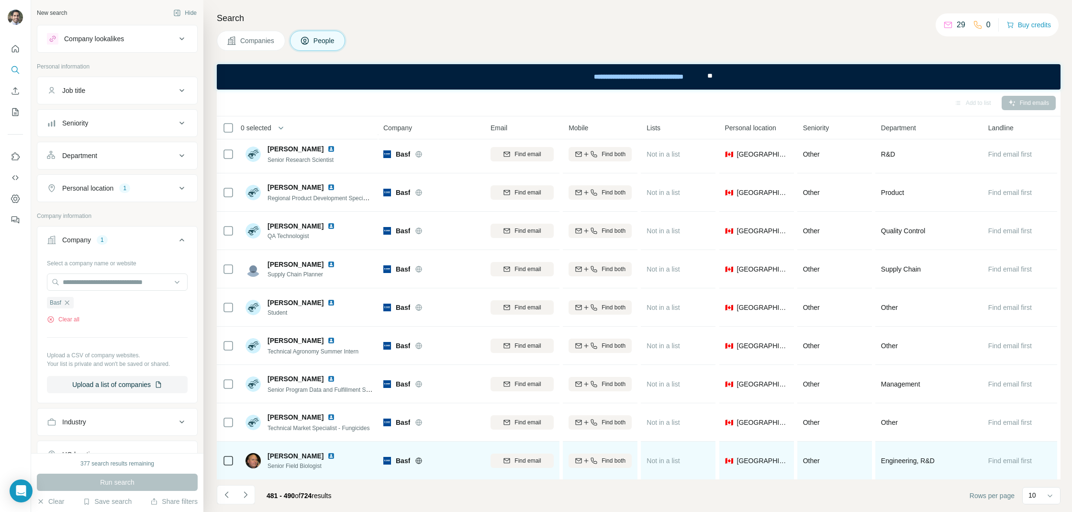
click at [327, 457] on img at bounding box center [331, 456] width 8 height 8
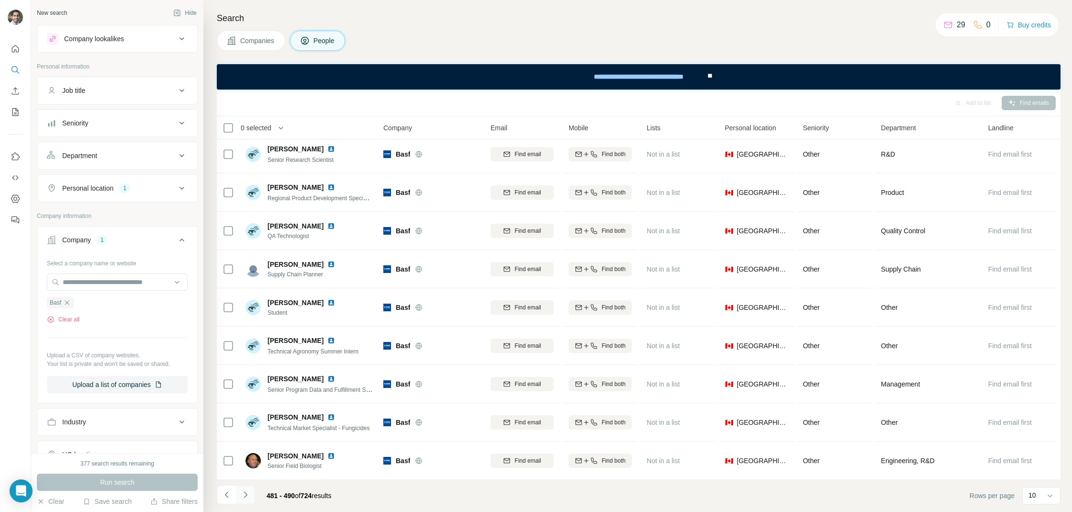
click at [254, 493] on button "Navigate to next page" at bounding box center [245, 494] width 19 height 19
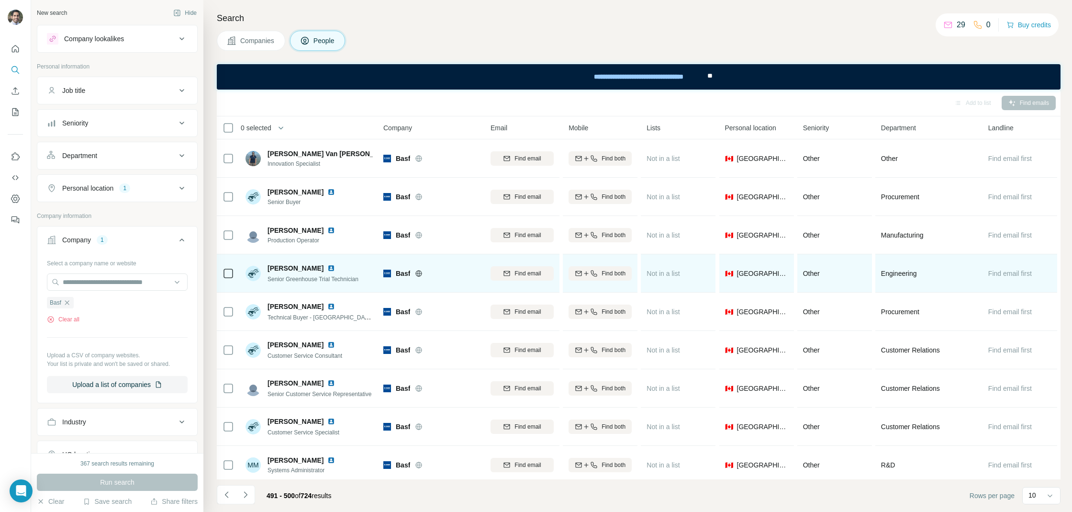
click at [327, 269] on img at bounding box center [331, 268] width 8 height 8
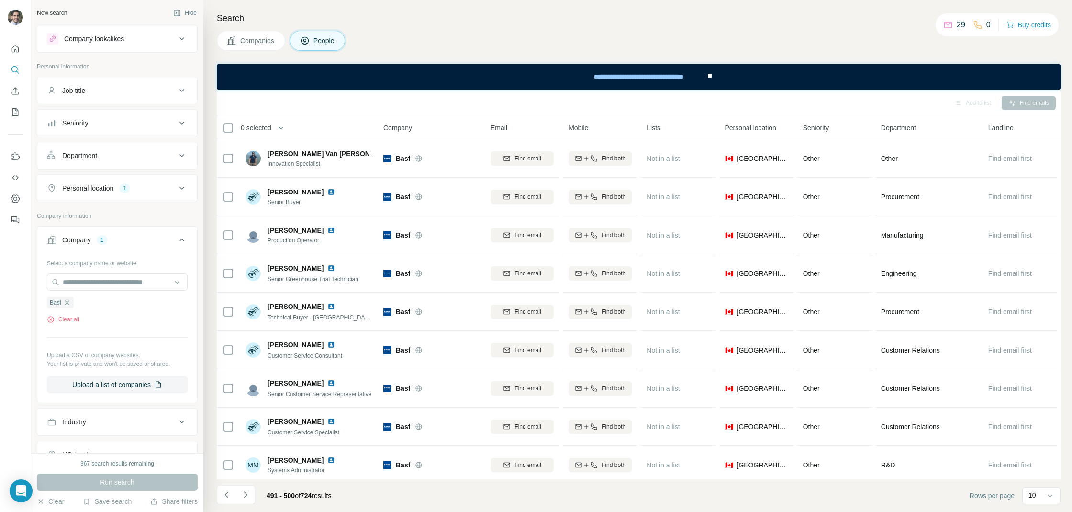
scroll to position [43, 0]
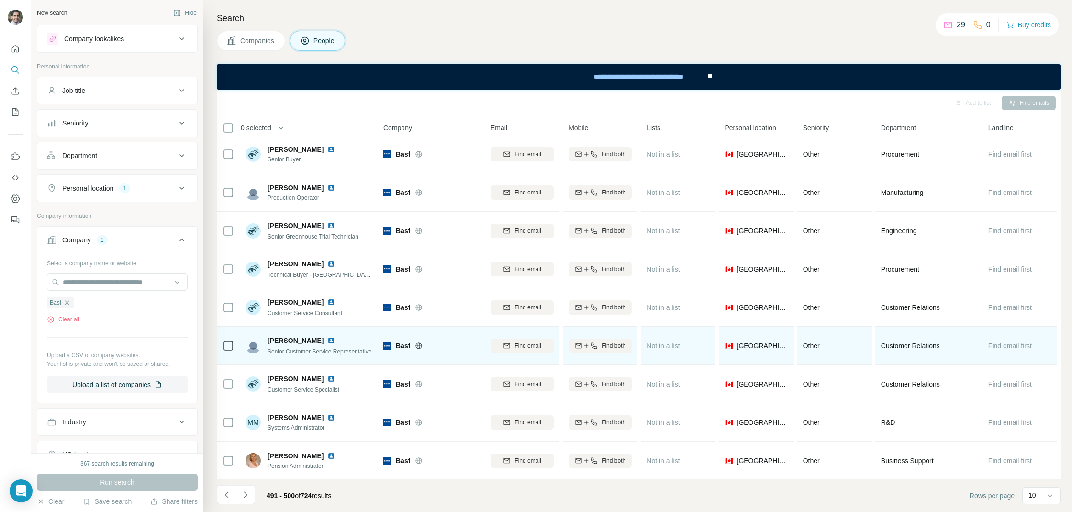
click at [330, 339] on img at bounding box center [331, 341] width 8 height 8
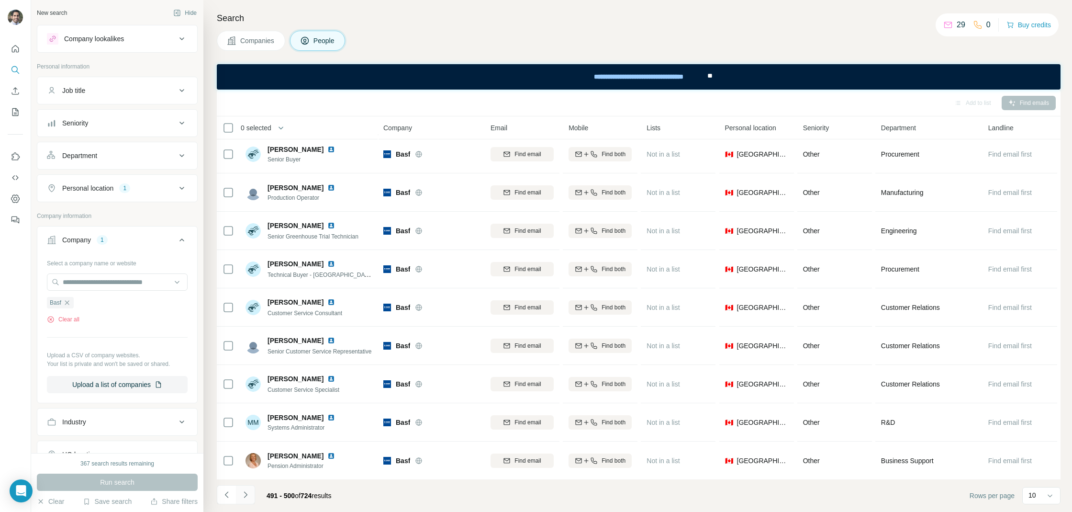
click at [244, 493] on icon "Navigate to next page" at bounding box center [246, 495] width 10 height 10
click at [249, 488] on button "Navigate to next page" at bounding box center [245, 494] width 19 height 19
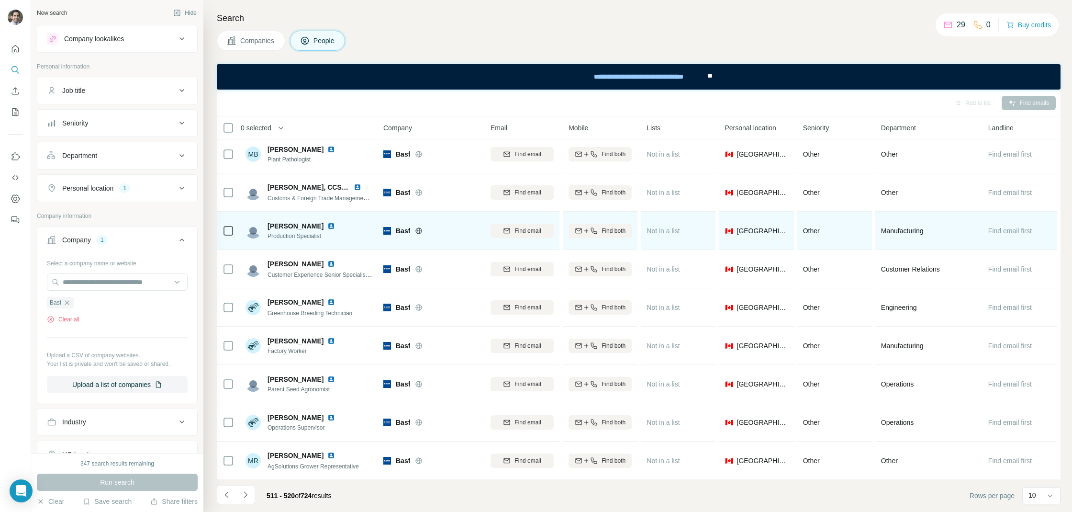
click at [327, 224] on div at bounding box center [336, 226] width 19 height 8
click at [327, 226] on img at bounding box center [331, 226] width 8 height 8
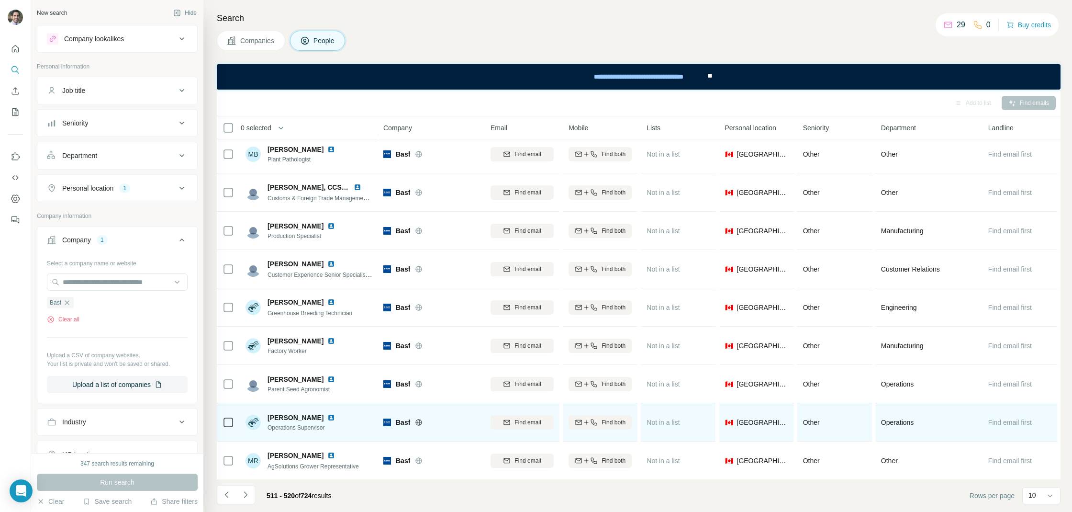
click at [335, 416] on img at bounding box center [331, 418] width 8 height 8
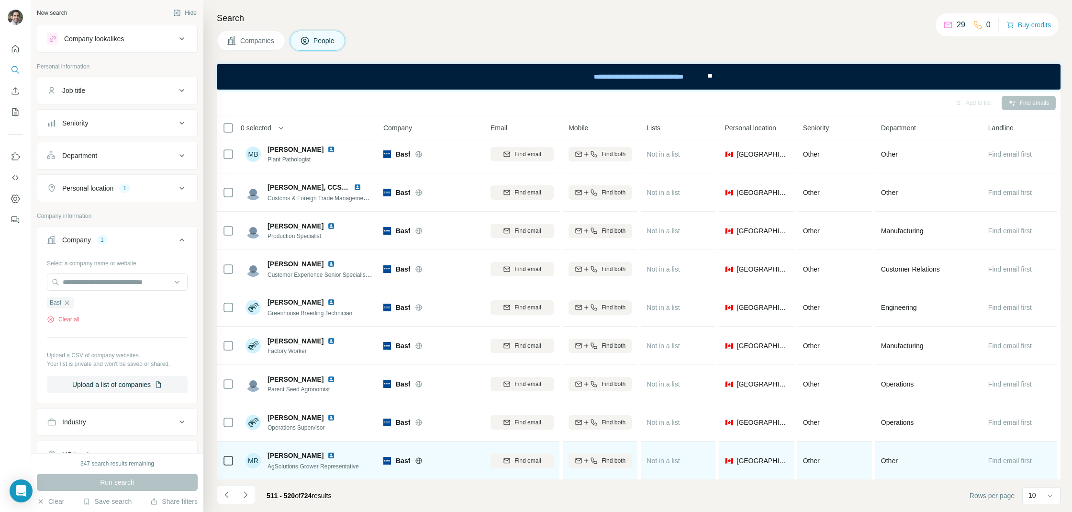
click at [333, 454] on img at bounding box center [331, 455] width 8 height 8
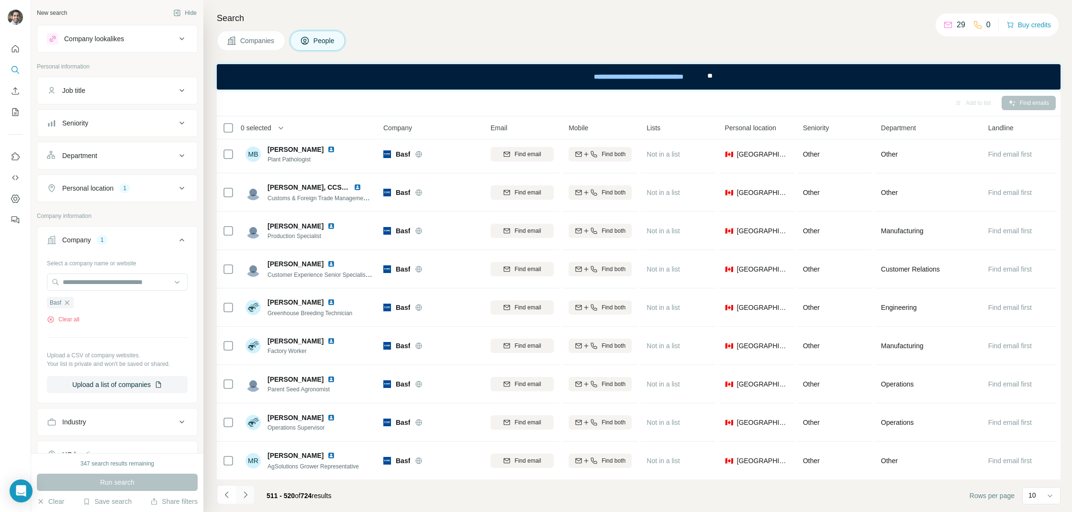
click at [249, 493] on icon "Navigate to next page" at bounding box center [246, 495] width 10 height 10
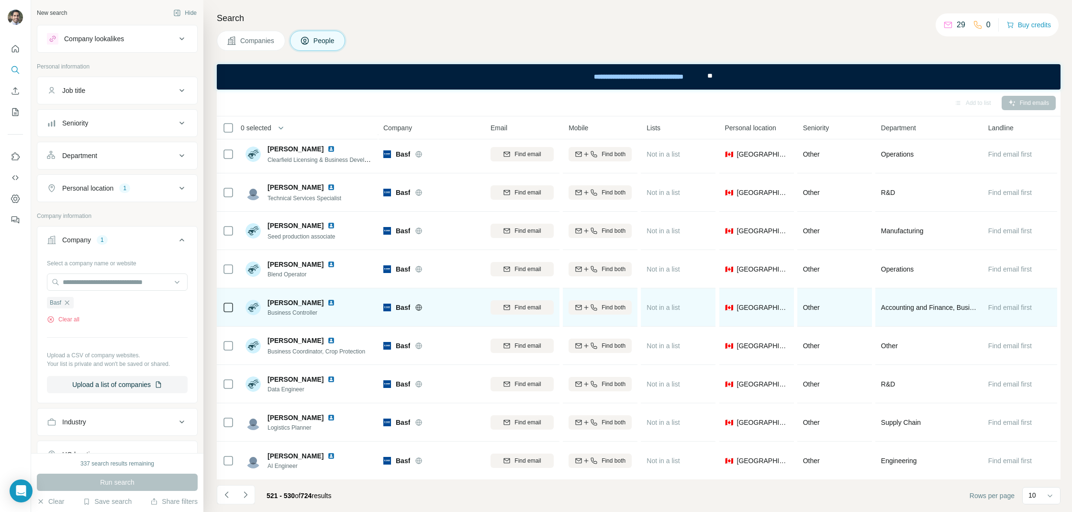
click at [327, 304] on img at bounding box center [331, 303] width 8 height 8
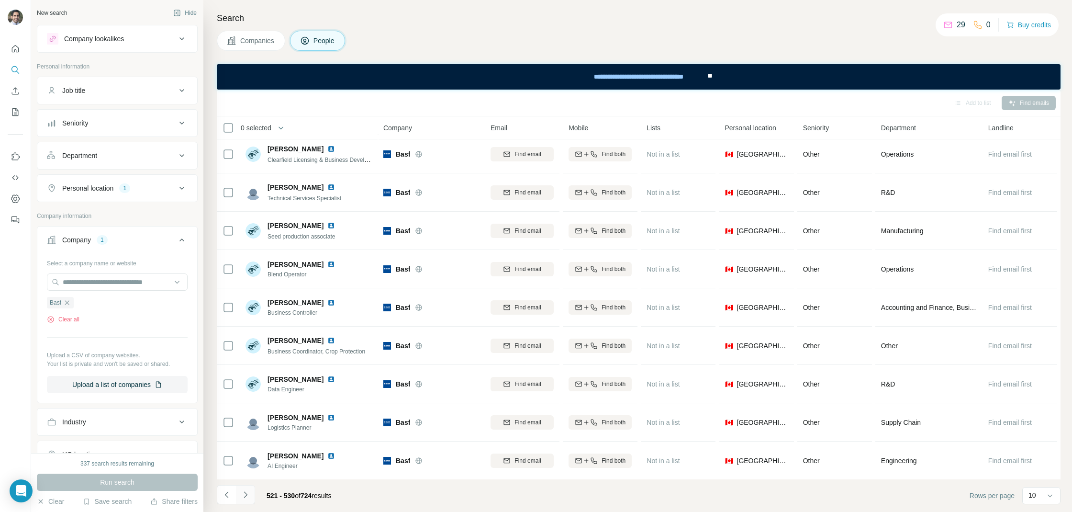
click at [253, 486] on button "Navigate to next page" at bounding box center [245, 494] width 19 height 19
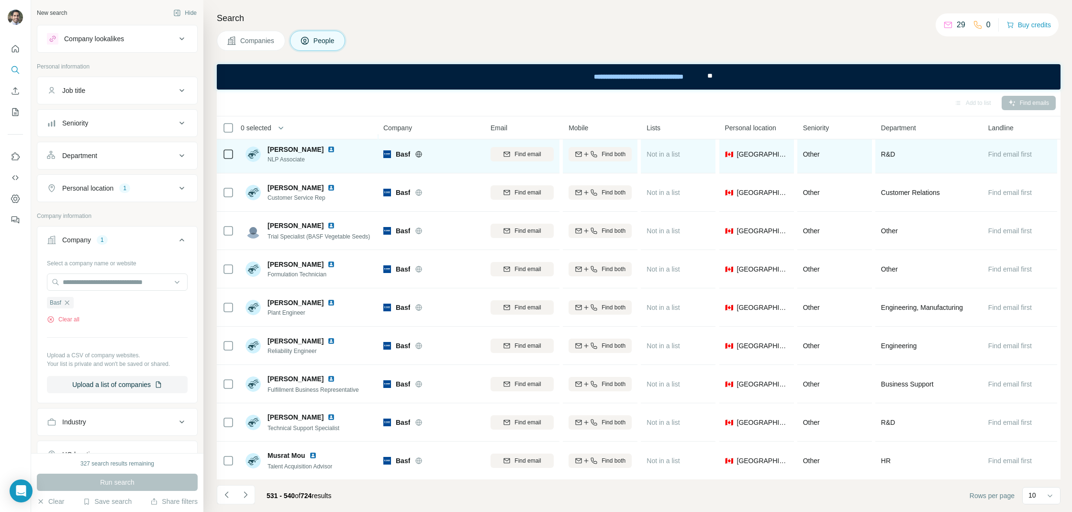
click at [335, 148] on img at bounding box center [331, 150] width 8 height 8
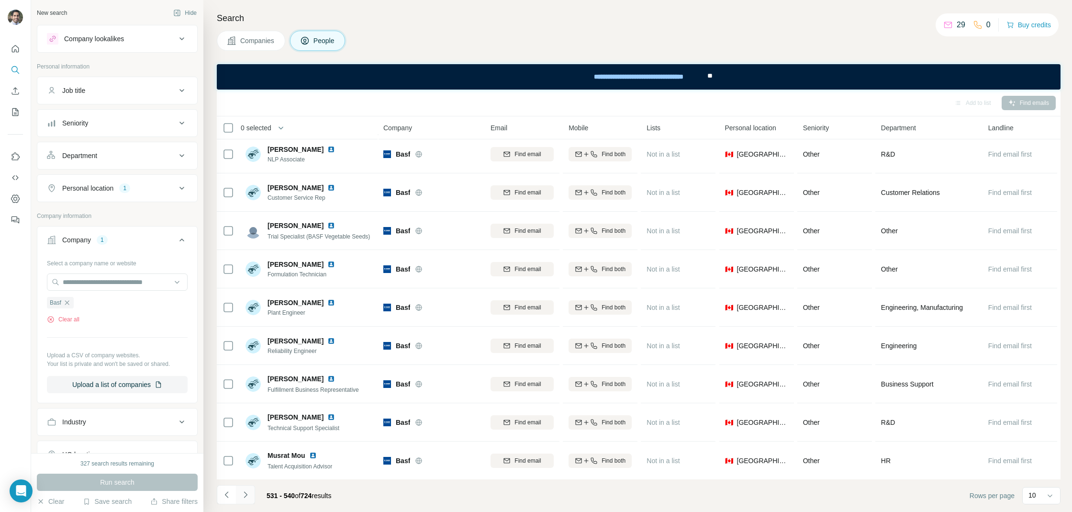
click at [247, 490] on icon "Navigate to next page" at bounding box center [246, 495] width 10 height 10
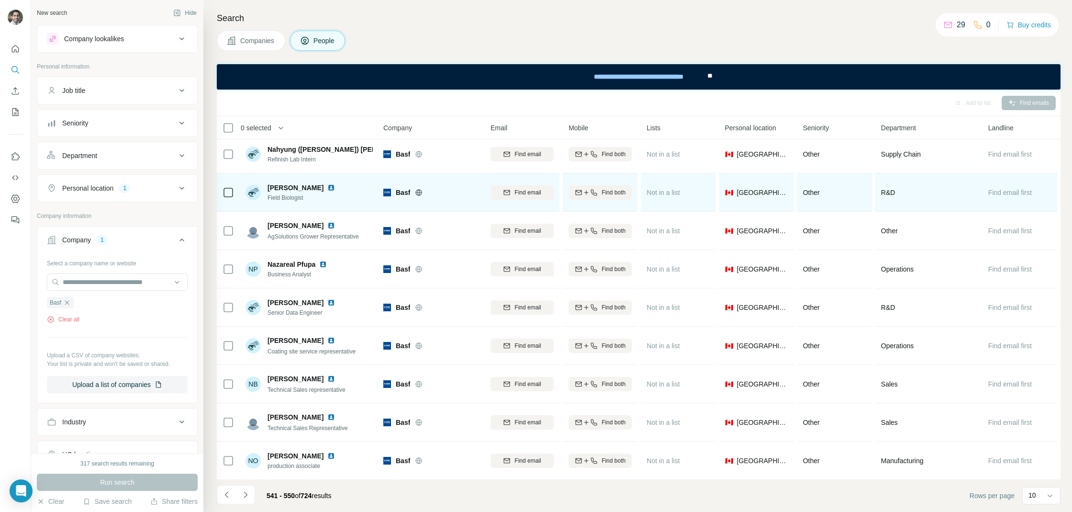
click at [327, 186] on img at bounding box center [331, 188] width 8 height 8
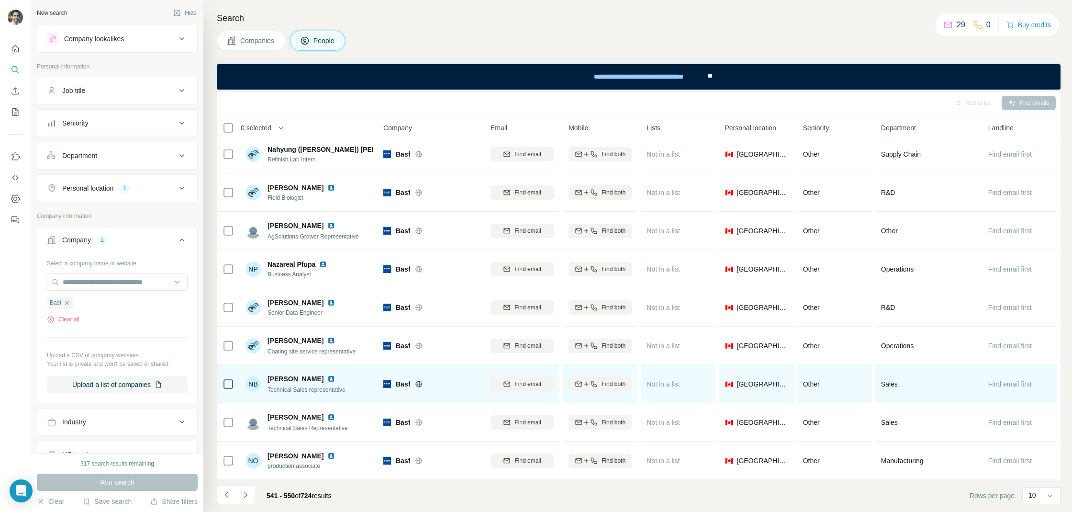
click at [327, 375] on img at bounding box center [331, 379] width 8 height 8
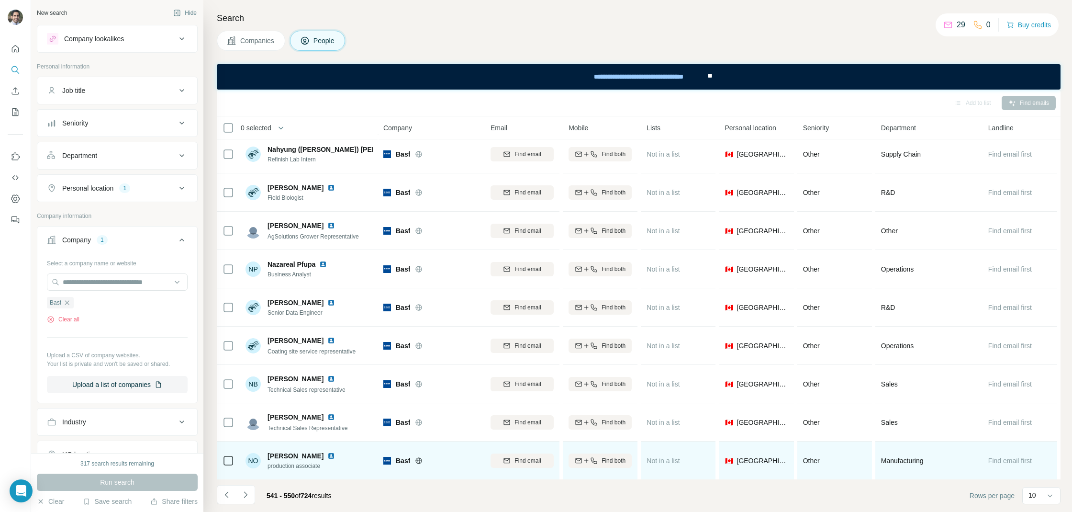
click at [327, 454] on img at bounding box center [331, 456] width 8 height 8
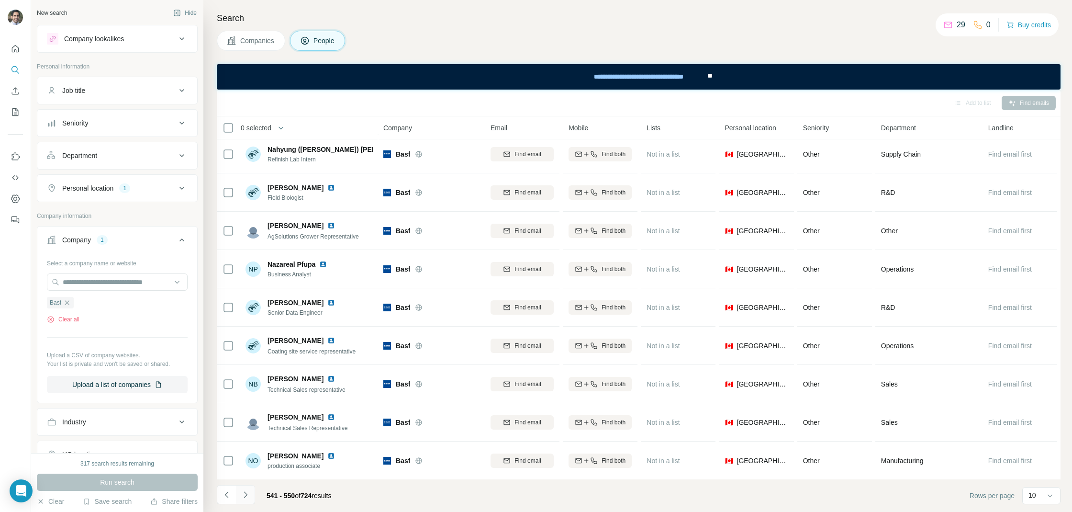
click at [247, 496] on icon "Navigate to next page" at bounding box center [246, 495] width 10 height 10
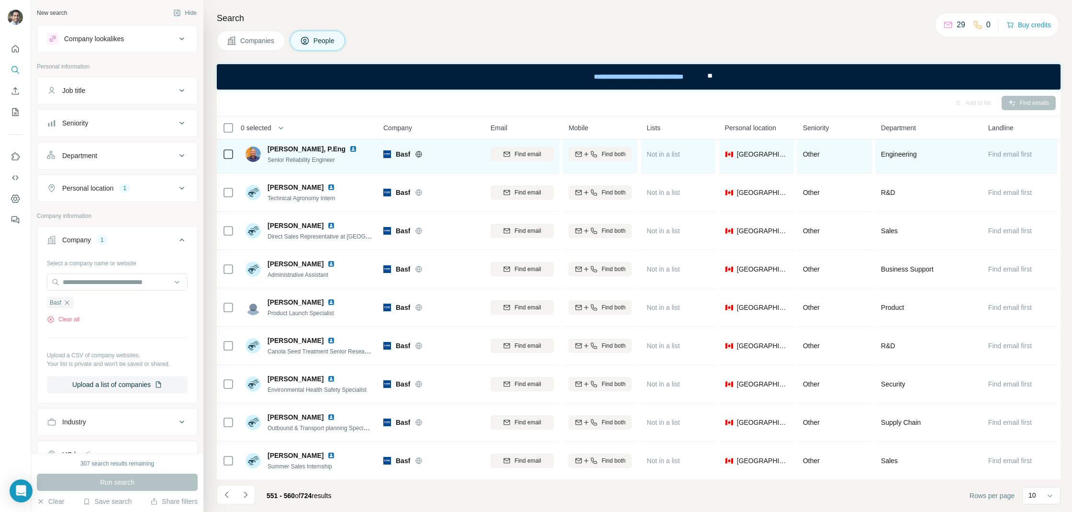
click at [349, 150] on div at bounding box center [358, 149] width 19 height 8
click at [349, 147] on img at bounding box center [353, 149] width 8 height 8
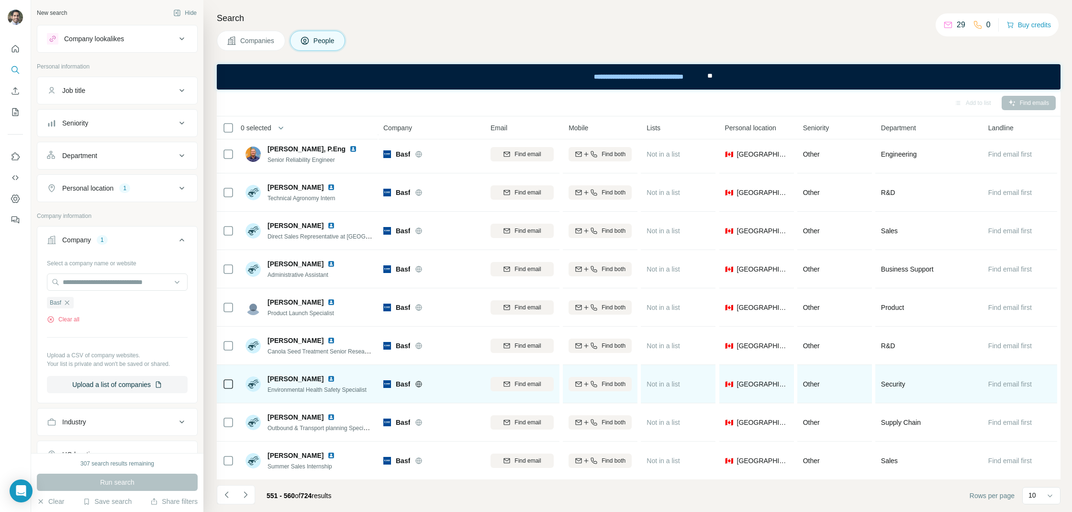
click at [327, 378] on img at bounding box center [331, 379] width 8 height 8
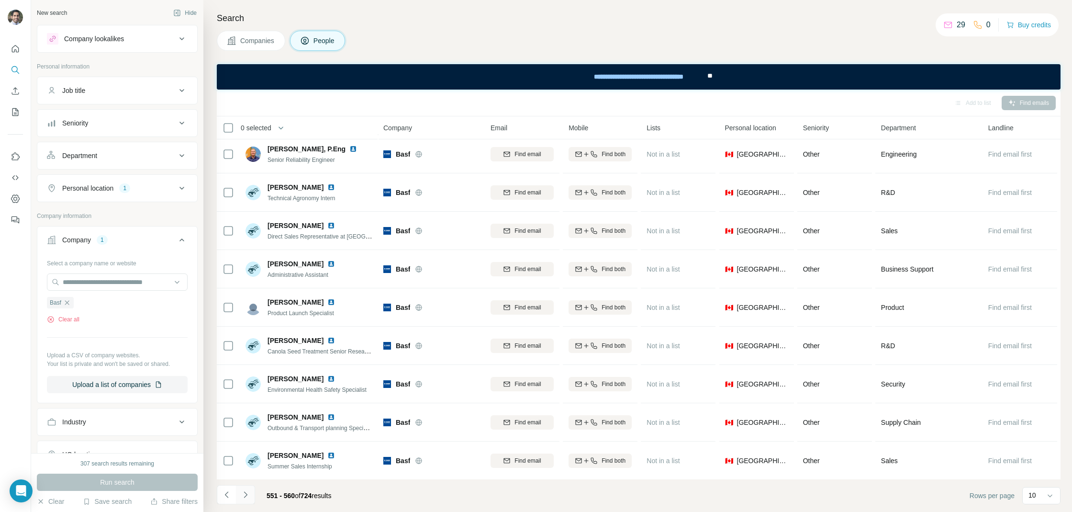
click at [251, 496] on button "Navigate to next page" at bounding box center [245, 494] width 19 height 19
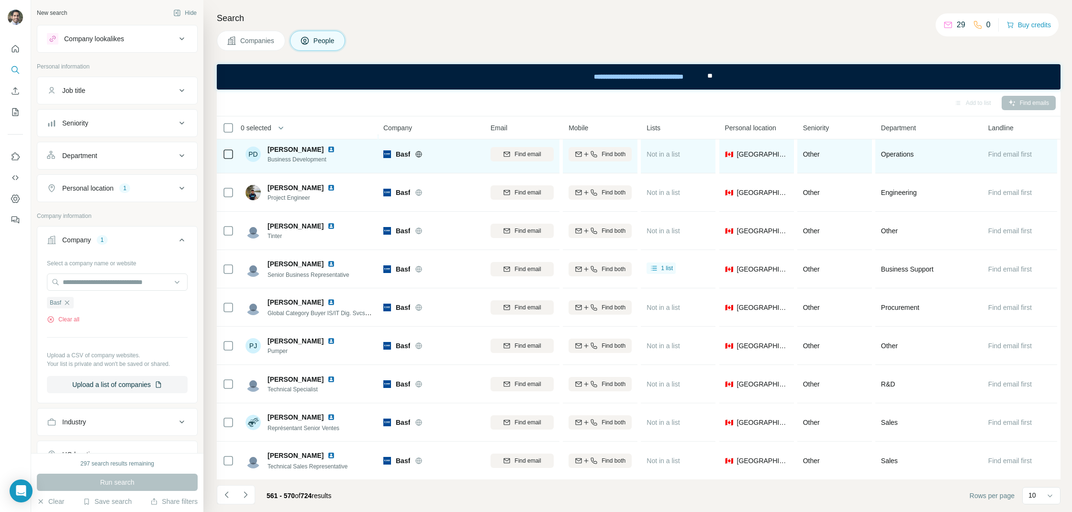
click at [327, 146] on div at bounding box center [336, 150] width 19 height 8
click at [327, 148] on img at bounding box center [331, 150] width 8 height 8
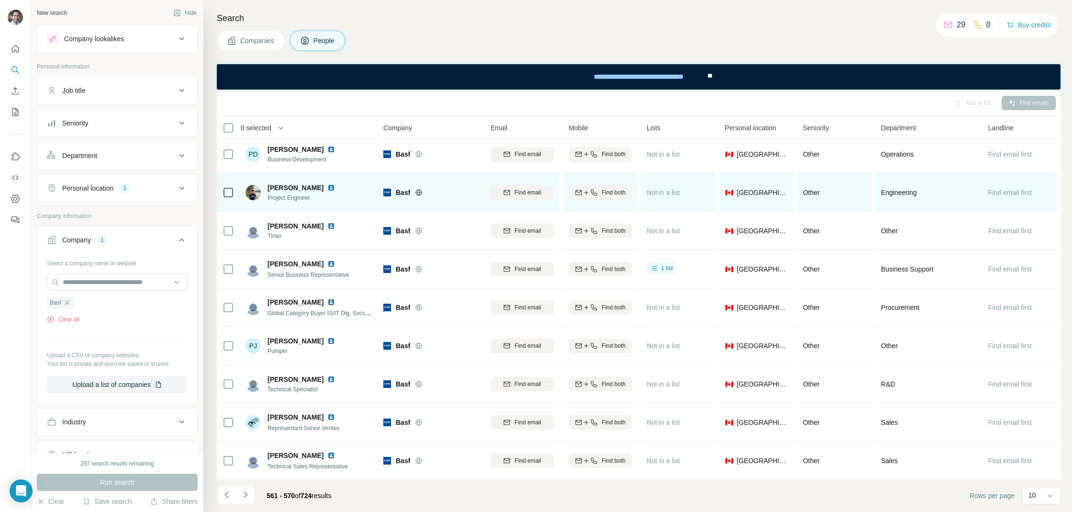
click at [327, 187] on img at bounding box center [331, 188] width 8 height 8
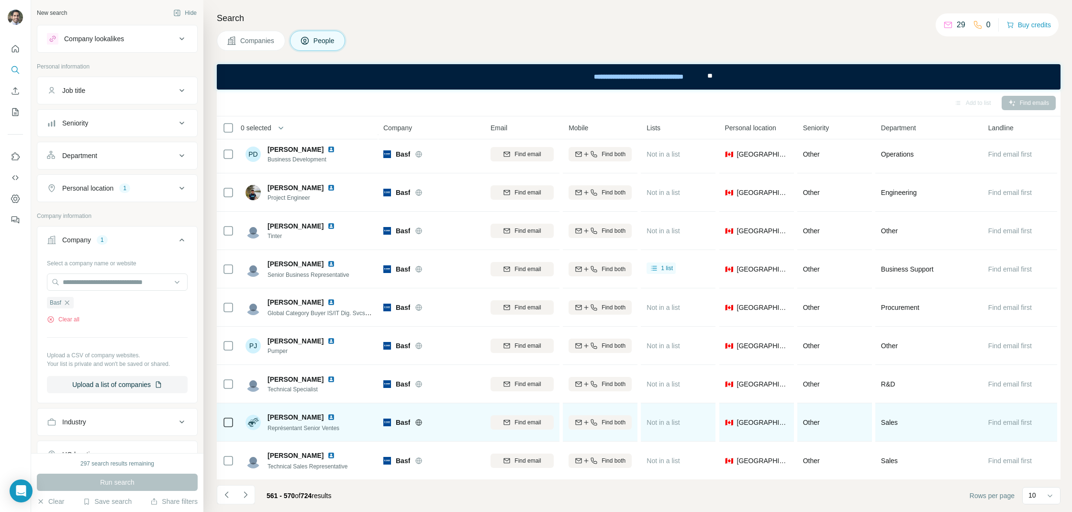
click at [327, 414] on img at bounding box center [331, 417] width 8 height 8
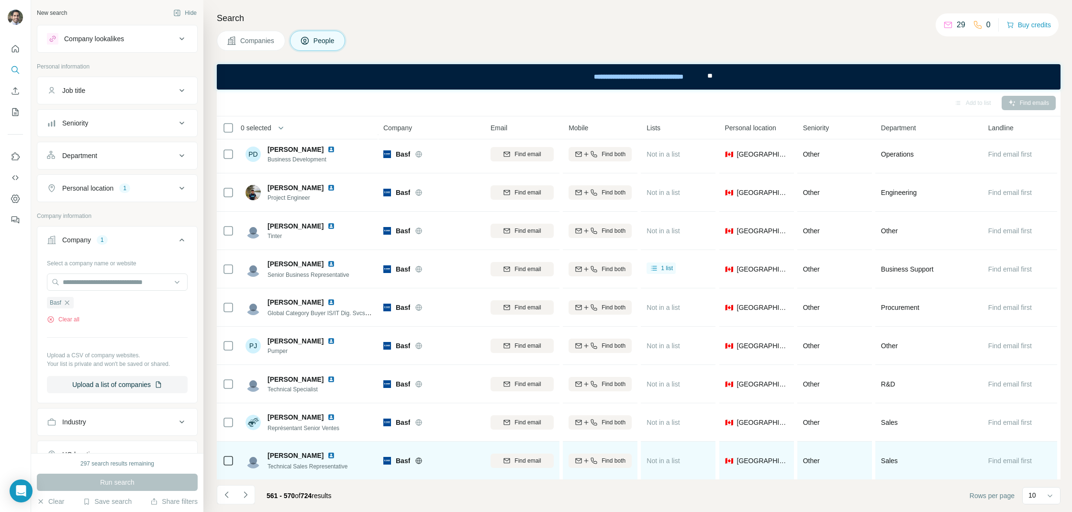
click at [333, 454] on img at bounding box center [331, 455] width 8 height 8
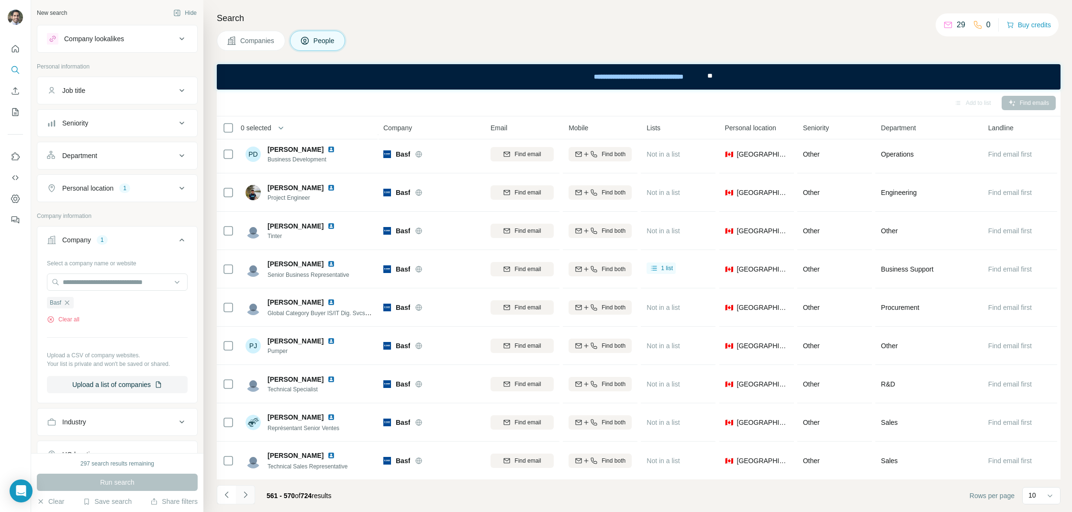
click at [248, 492] on icon "Navigate to next page" at bounding box center [246, 495] width 10 height 10
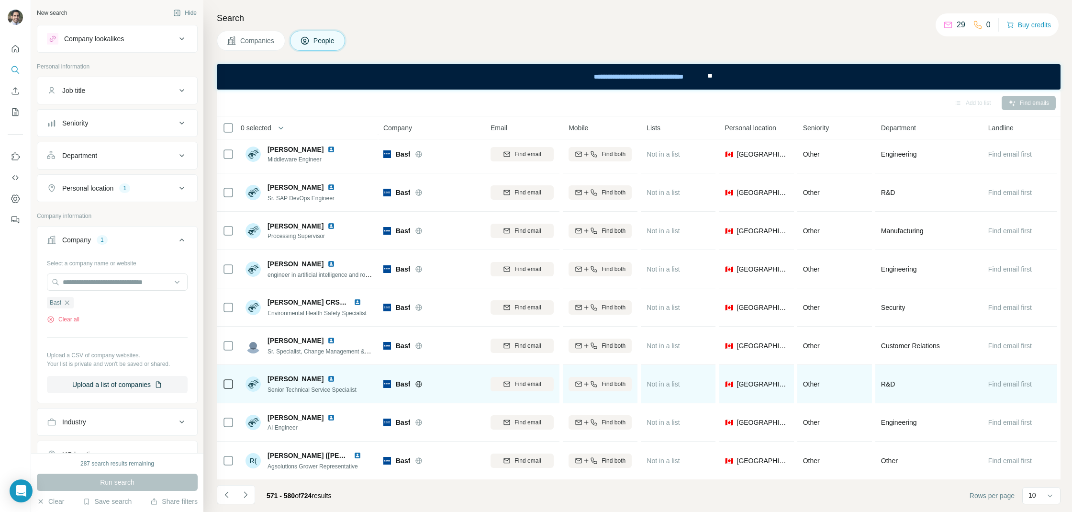
click at [331, 381] on img at bounding box center [331, 379] width 8 height 8
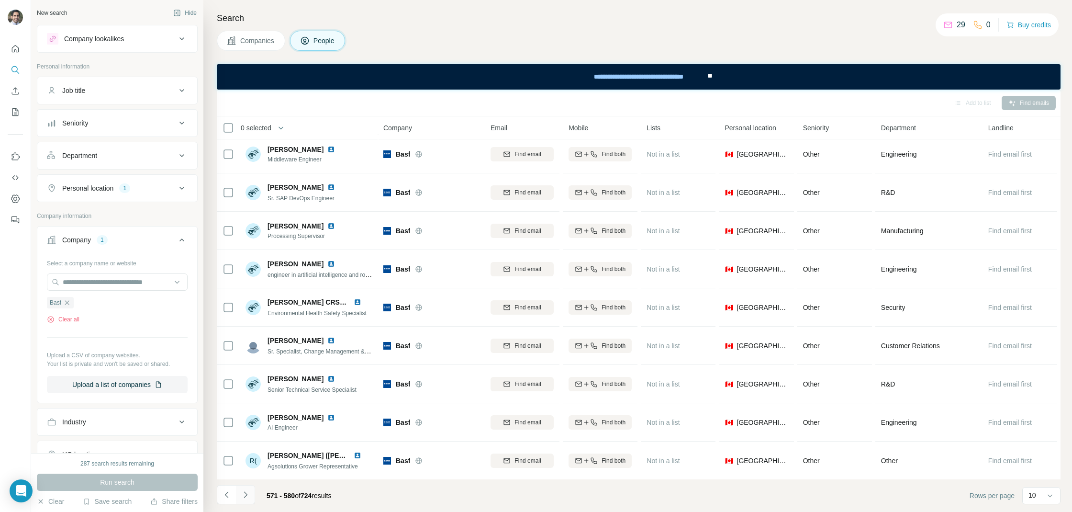
click at [245, 494] on icon "Navigate to next page" at bounding box center [246, 495] width 10 height 10
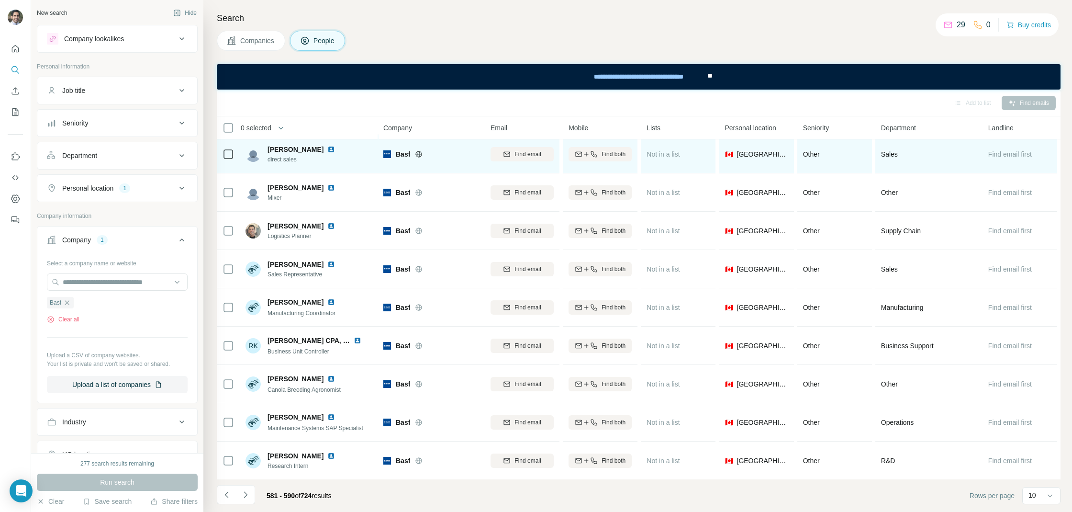
click at [327, 148] on img at bounding box center [331, 150] width 8 height 8
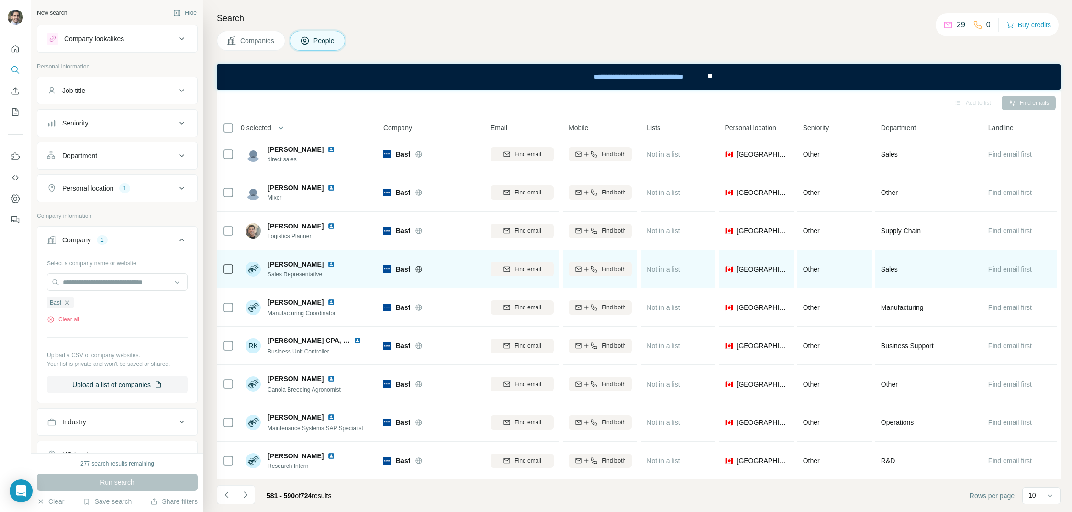
click at [327, 265] on img at bounding box center [331, 264] width 8 height 8
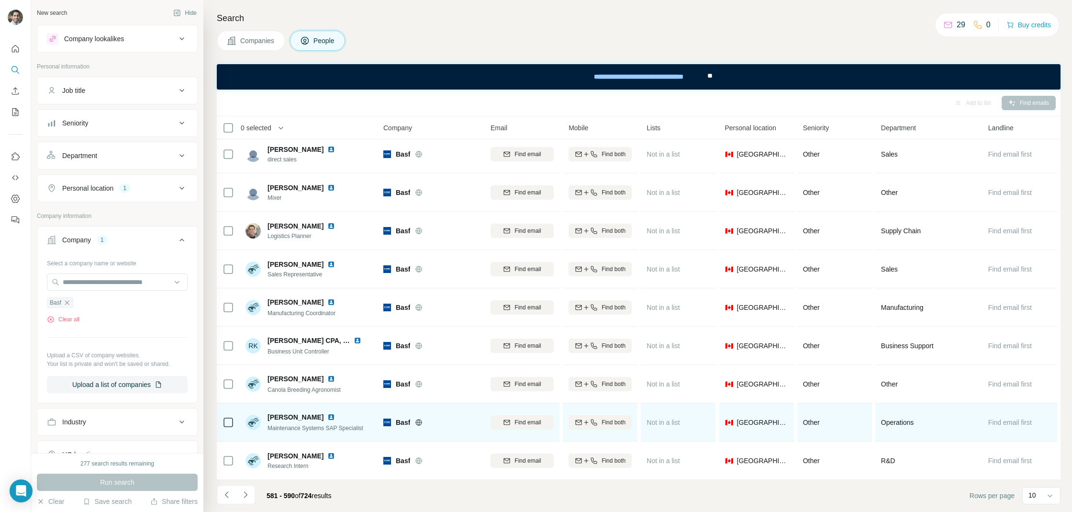
click at [334, 418] on img at bounding box center [331, 417] width 8 height 8
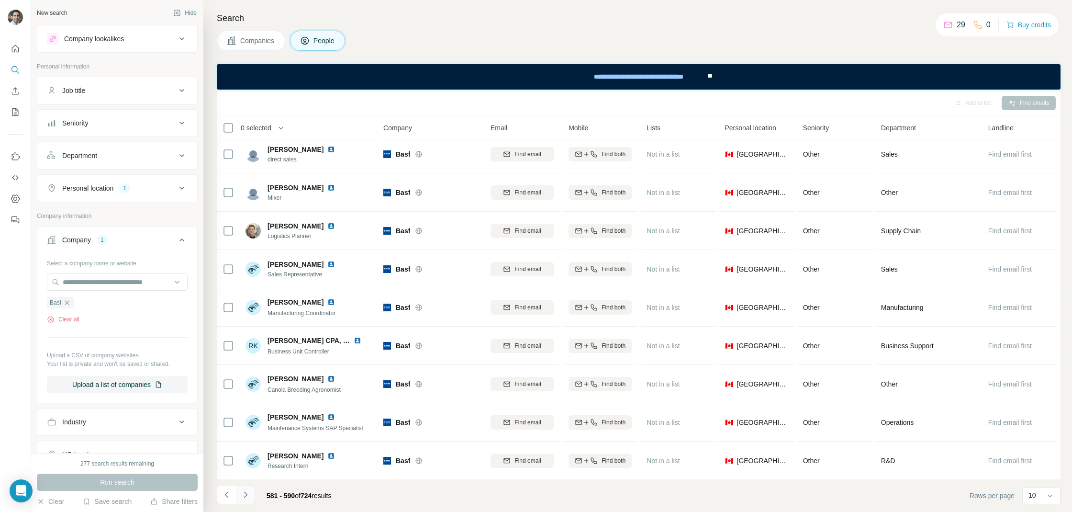
click at [237, 500] on button "Navigate to next page" at bounding box center [245, 494] width 19 height 19
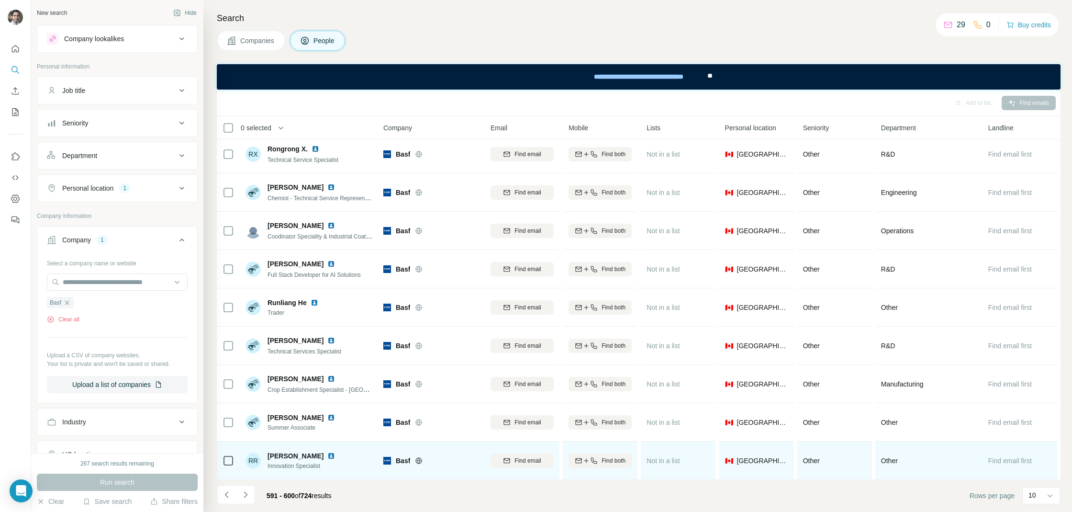
click at [327, 453] on div at bounding box center [336, 456] width 19 height 8
click at [327, 455] on div at bounding box center [336, 456] width 19 height 8
click at [327, 456] on img at bounding box center [331, 456] width 8 height 8
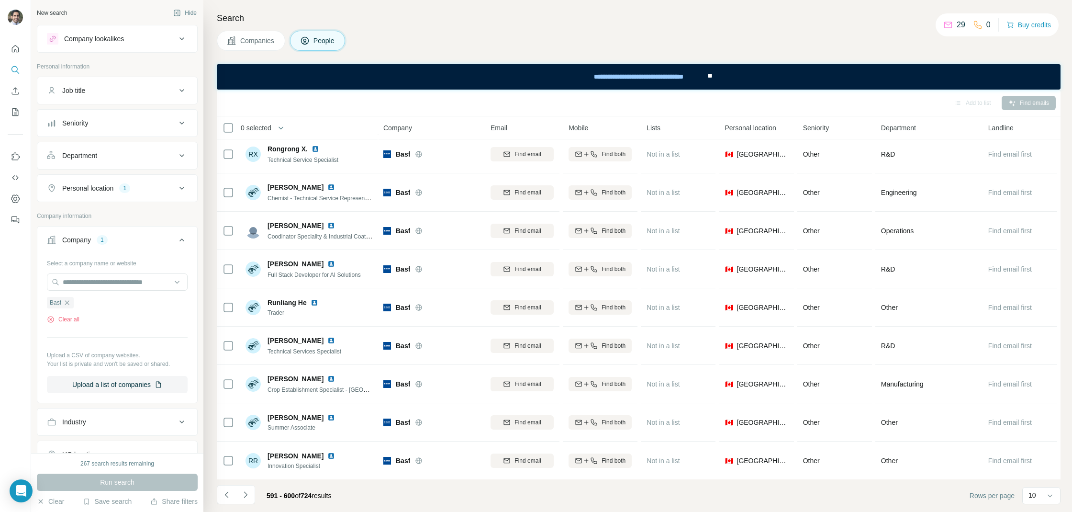
click at [247, 496] on icon "Navigate to next page" at bounding box center [246, 495] width 10 height 10
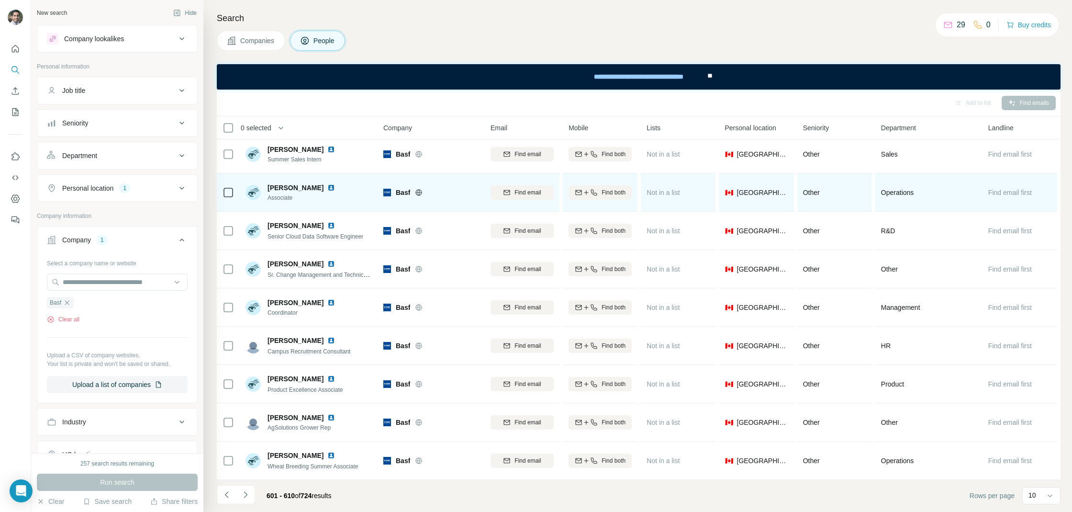
click at [321, 183] on div "Sakshi Thakur" at bounding box center [307, 188] width 79 height 10
click at [327, 189] on img at bounding box center [331, 188] width 8 height 8
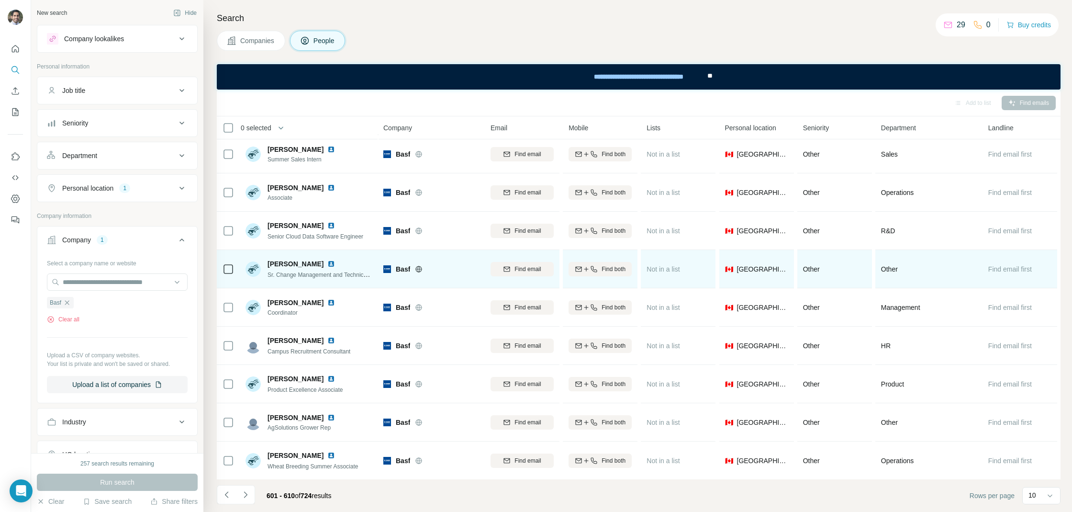
click at [327, 262] on img at bounding box center [331, 264] width 8 height 8
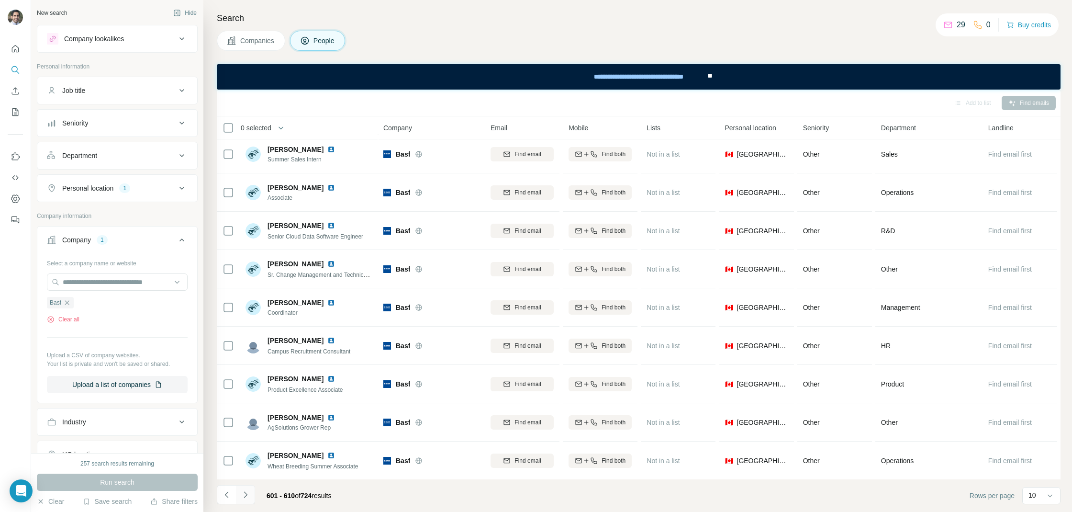
click at [250, 493] on button "Navigate to next page" at bounding box center [245, 494] width 19 height 19
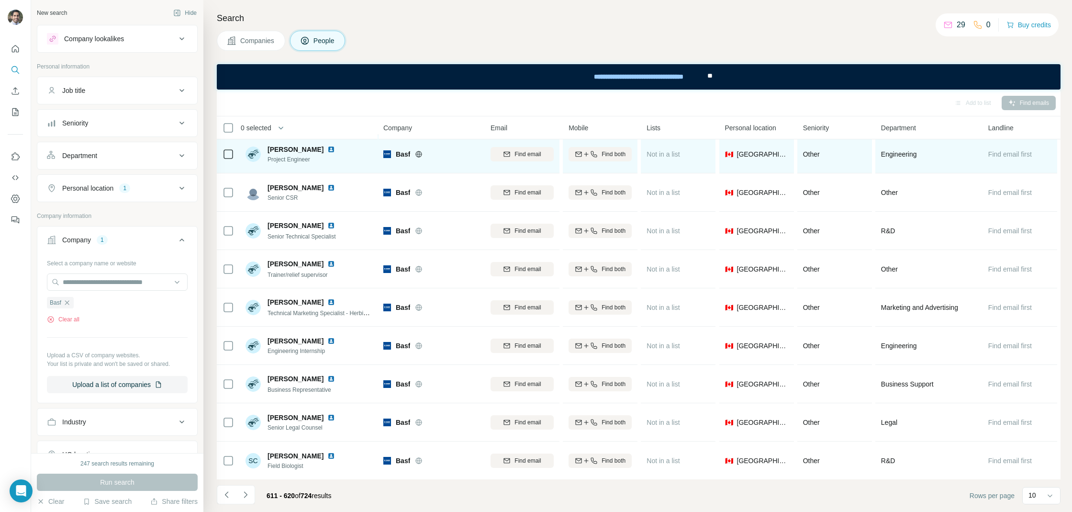
click at [327, 149] on img at bounding box center [331, 150] width 8 height 8
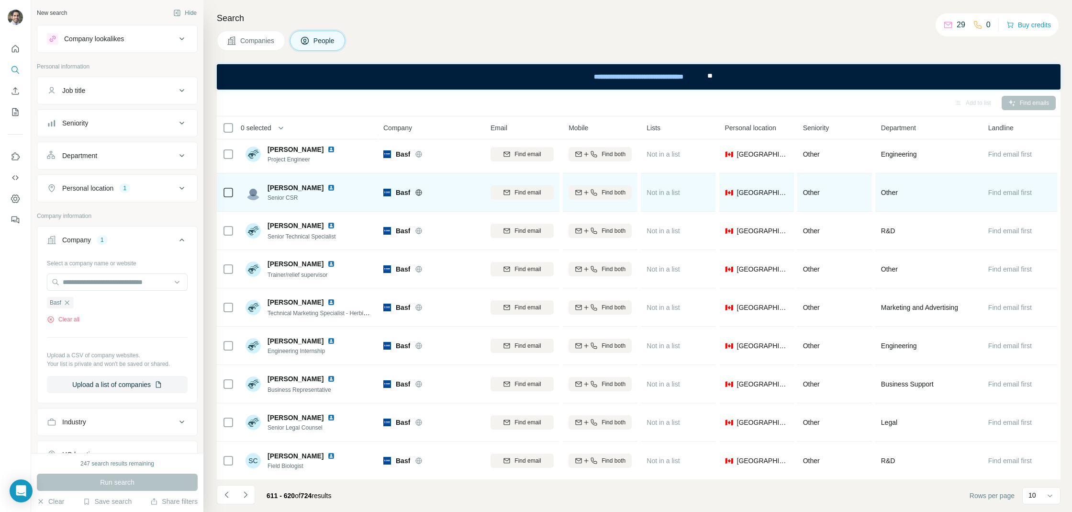
click at [327, 187] on img at bounding box center [331, 188] width 8 height 8
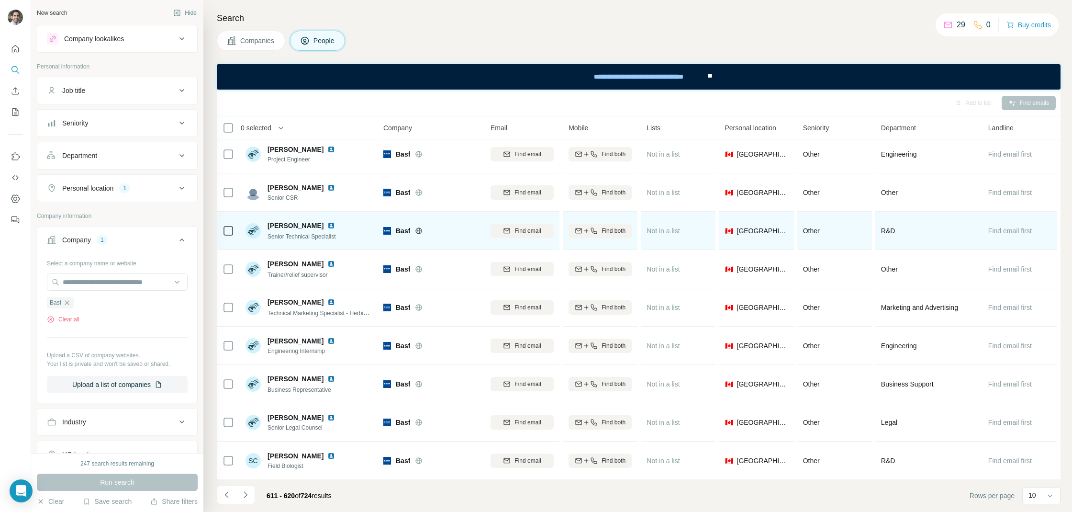
click at [327, 225] on img at bounding box center [331, 226] width 8 height 8
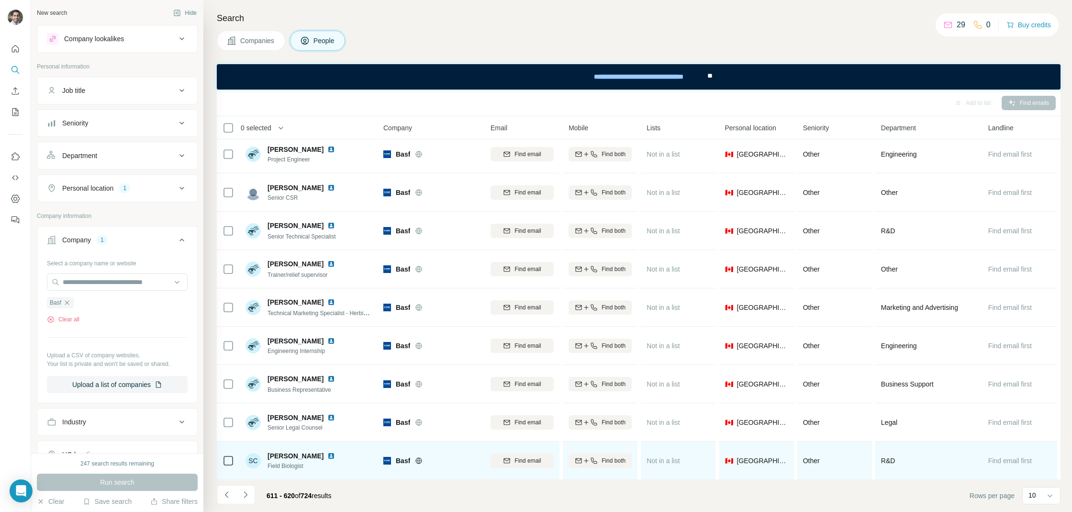
click at [331, 454] on img at bounding box center [331, 456] width 8 height 8
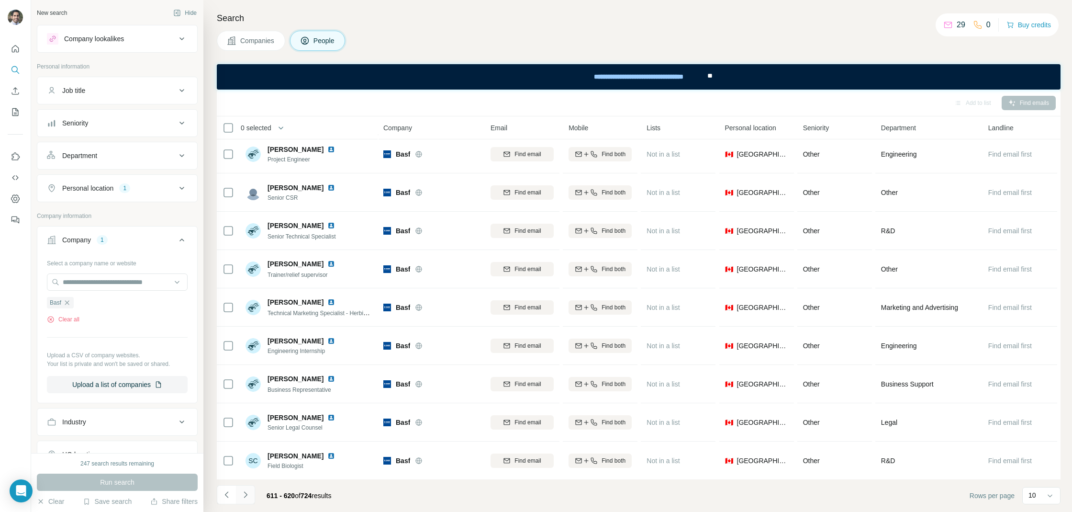
click at [249, 494] on icon "Navigate to next page" at bounding box center [246, 495] width 10 height 10
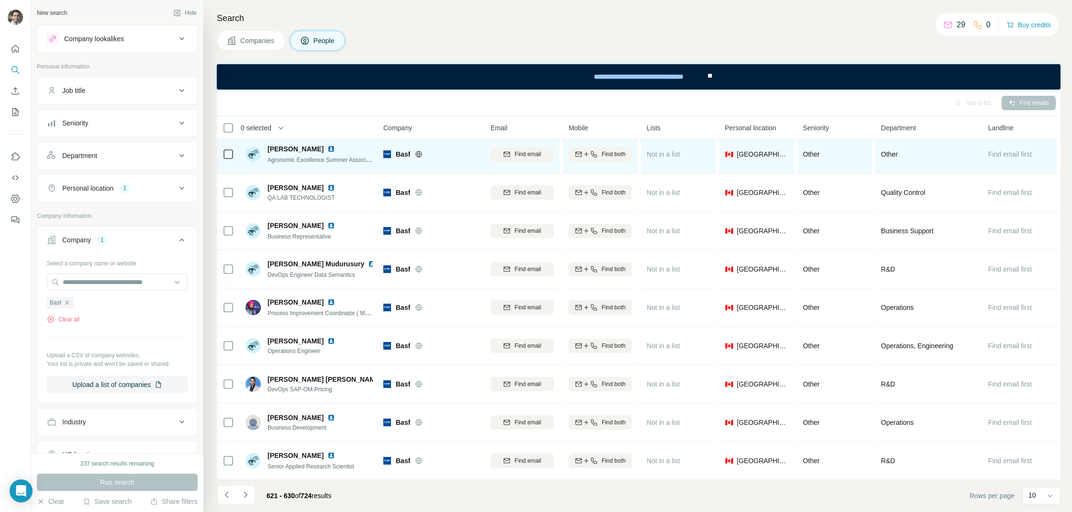
click at [335, 150] on img at bounding box center [331, 149] width 8 height 8
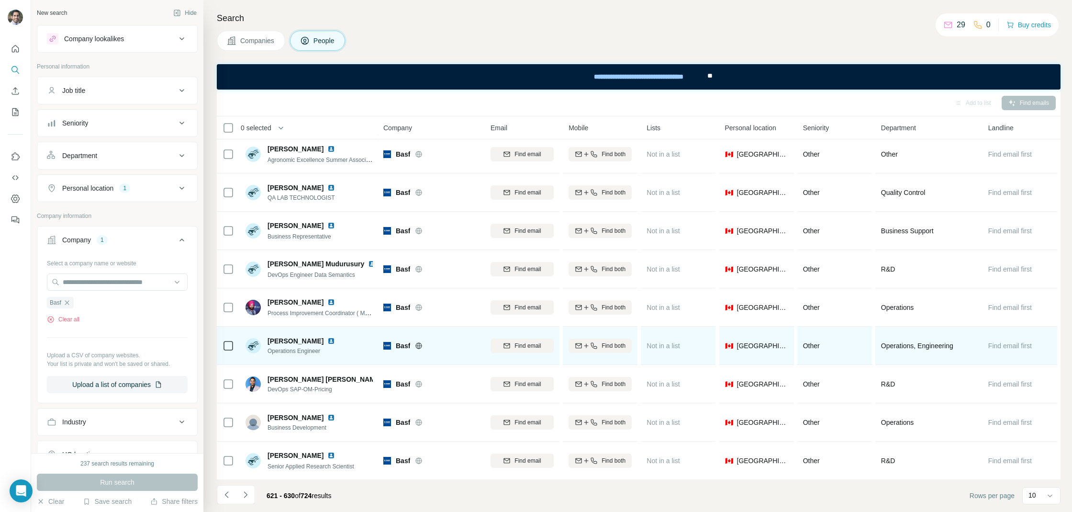
click at [327, 338] on img at bounding box center [331, 341] width 8 height 8
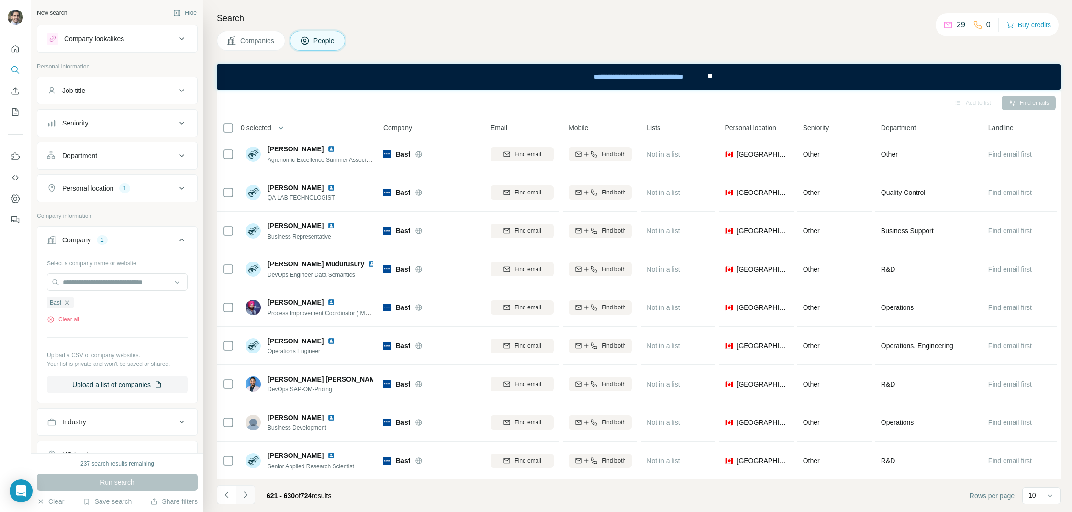
click at [250, 490] on button "Navigate to next page" at bounding box center [245, 494] width 19 height 19
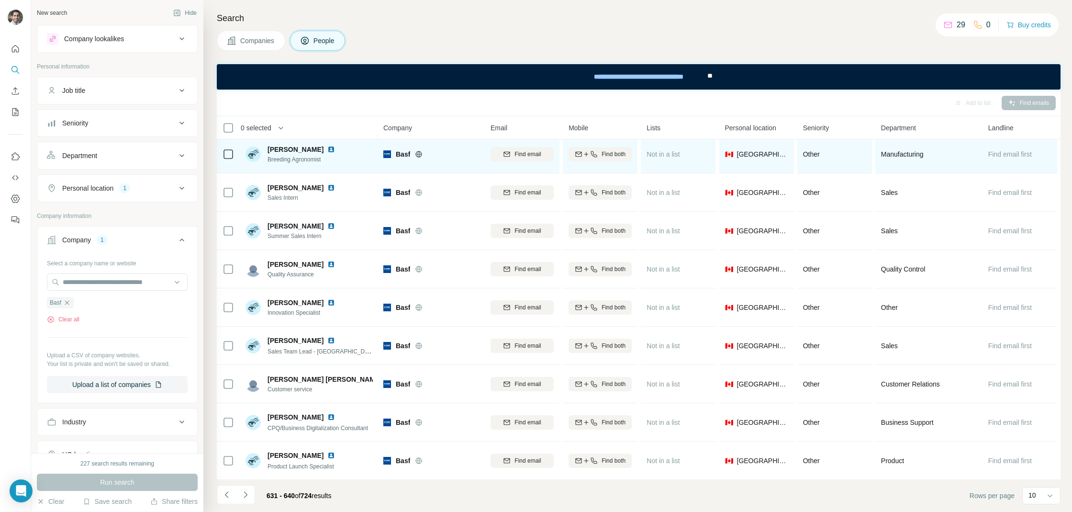
click at [327, 146] on img at bounding box center [331, 150] width 8 height 8
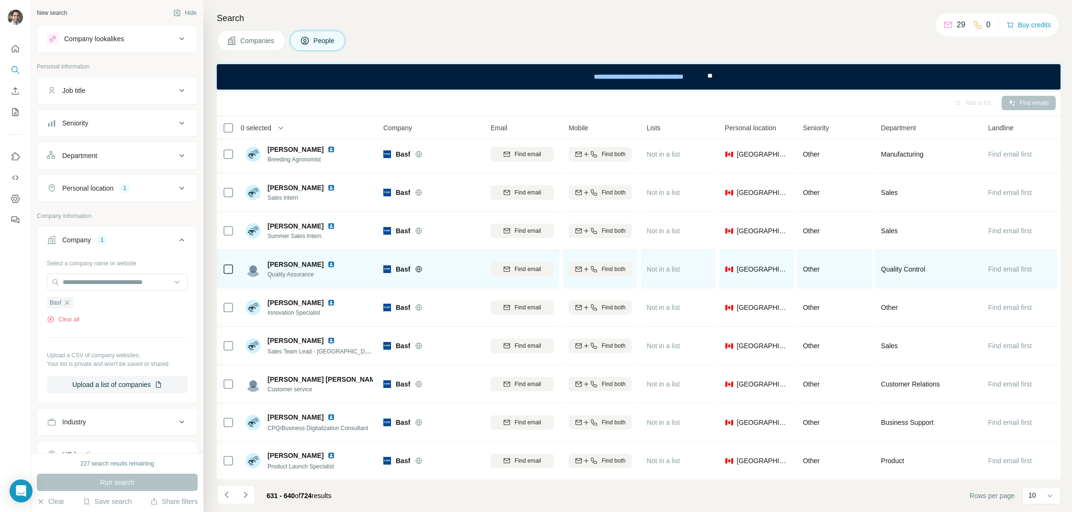
click at [327, 263] on img at bounding box center [331, 264] width 8 height 8
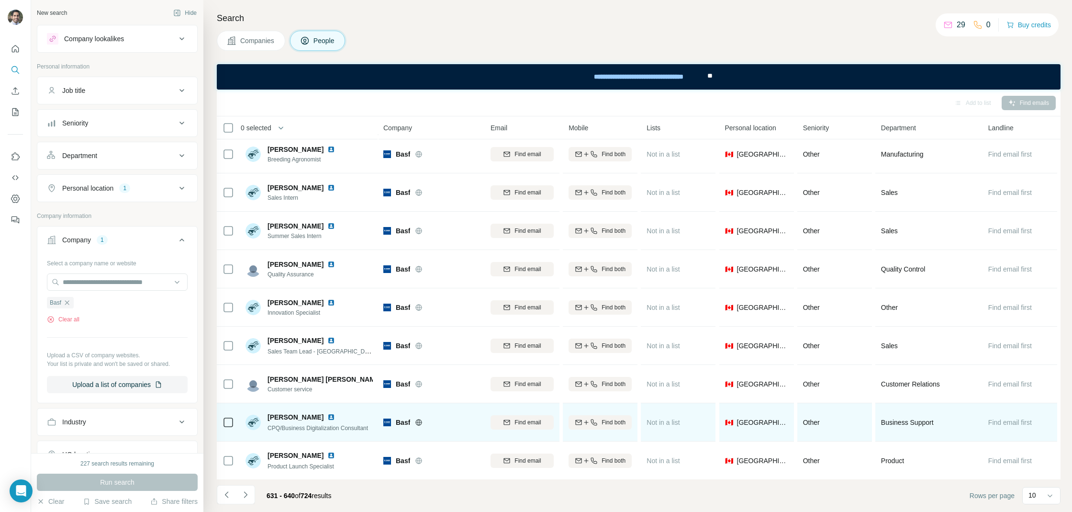
click at [327, 415] on img at bounding box center [331, 417] width 8 height 8
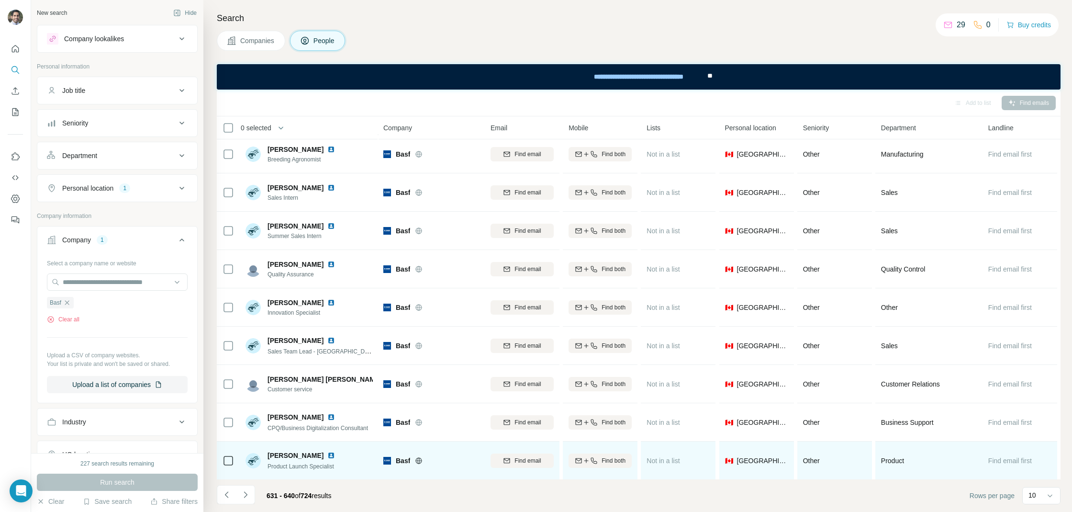
click at [330, 457] on img at bounding box center [331, 455] width 8 height 8
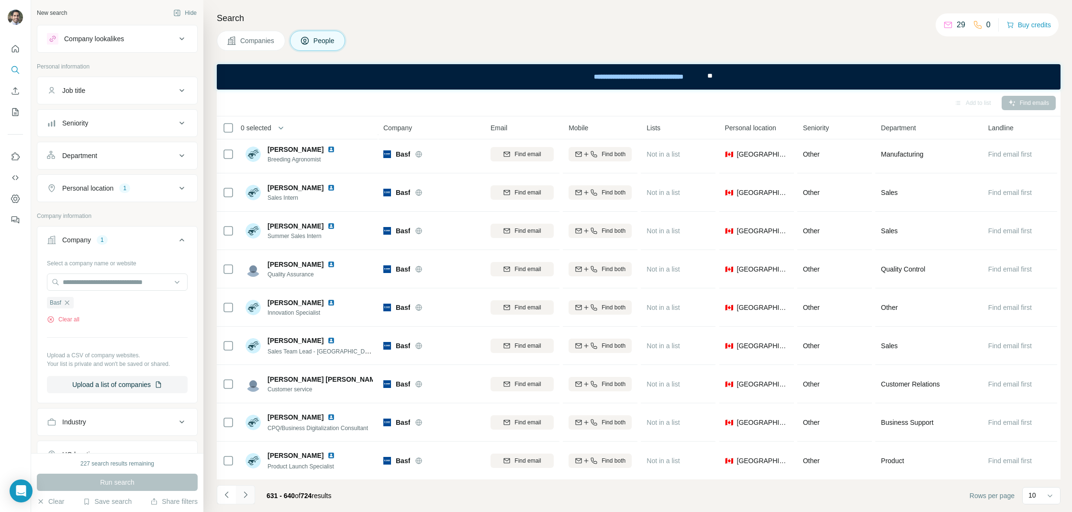
click at [245, 496] on icon "Navigate to next page" at bounding box center [246, 495] width 10 height 10
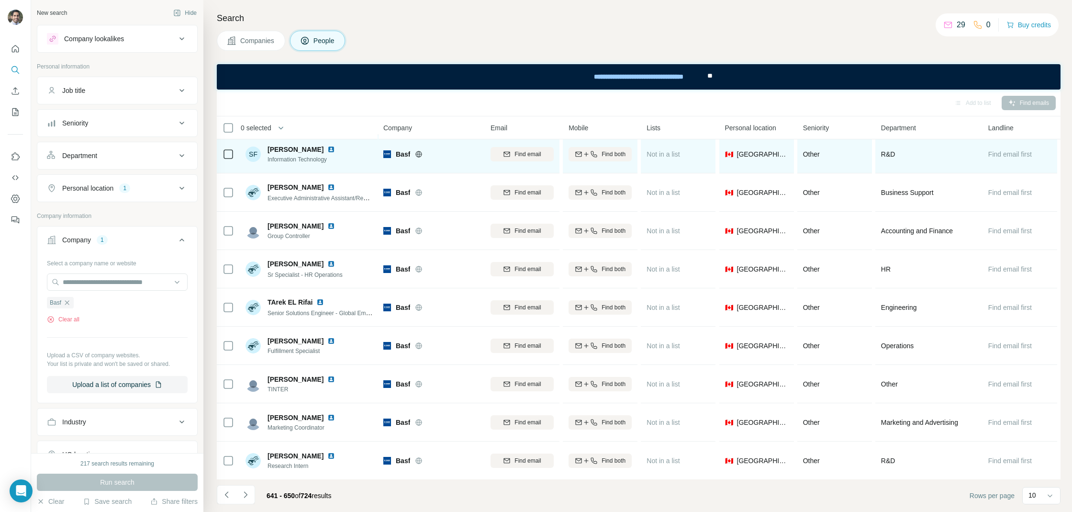
click at [327, 150] on img at bounding box center [331, 150] width 8 height 8
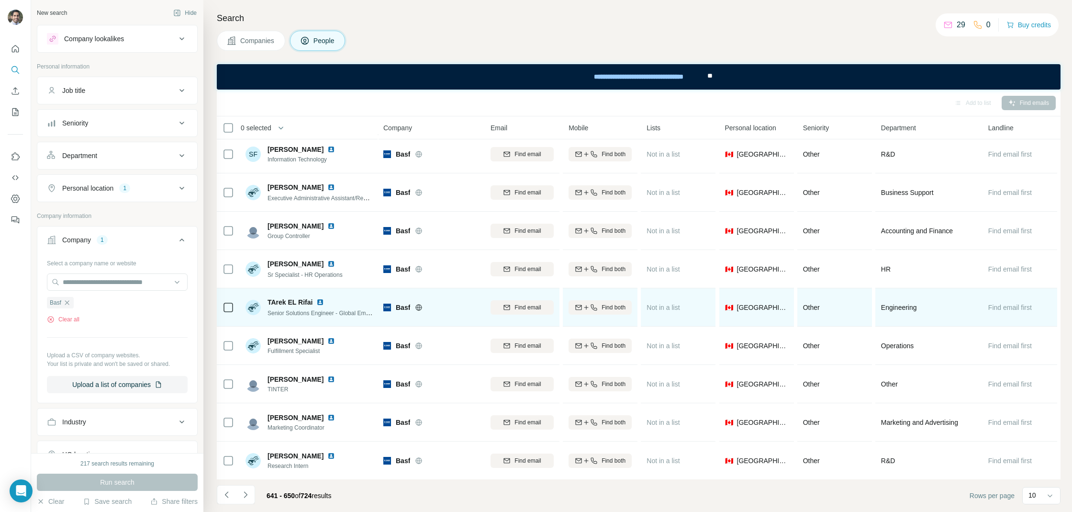
click at [322, 303] on img at bounding box center [320, 302] width 8 height 8
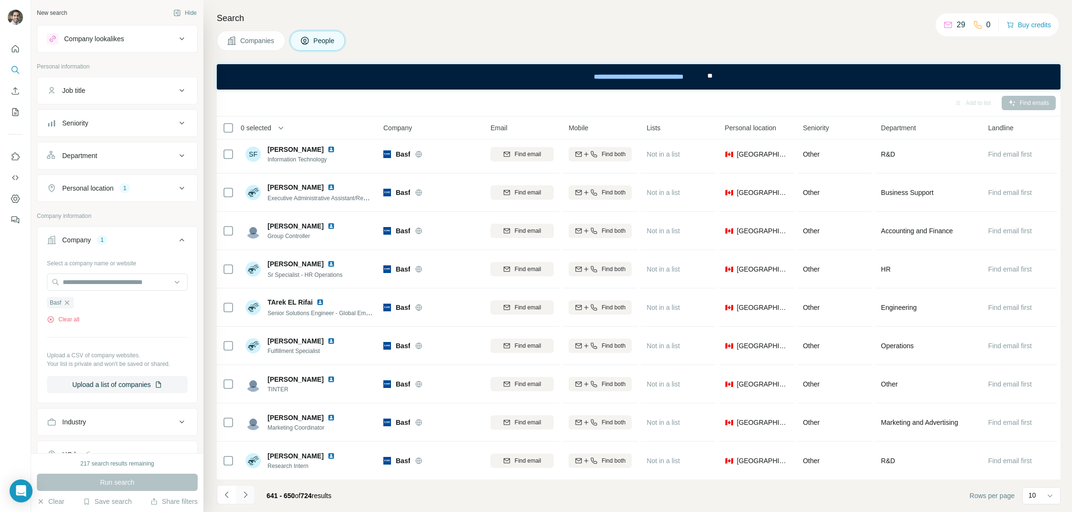
click at [250, 496] on button "Navigate to next page" at bounding box center [245, 494] width 19 height 19
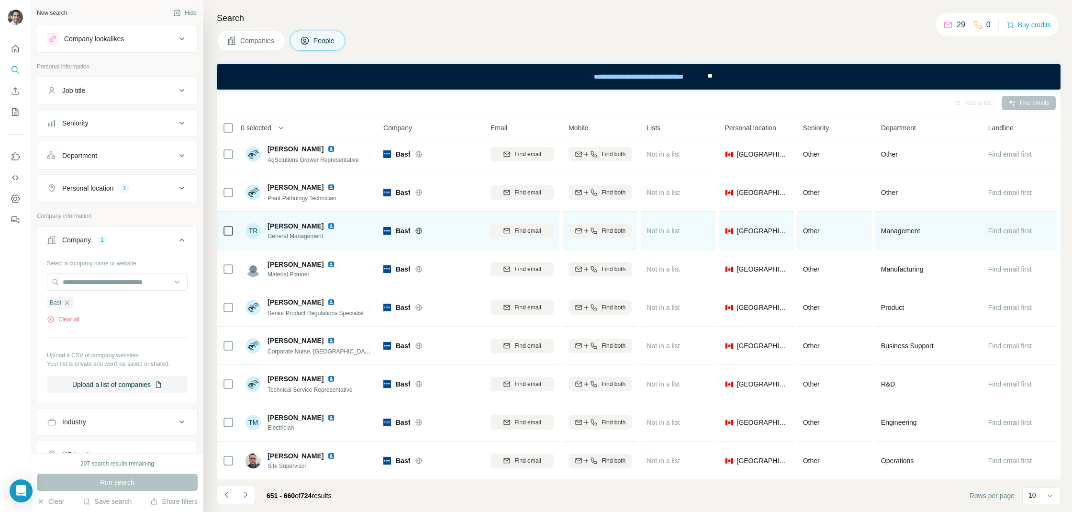
click at [327, 224] on img at bounding box center [331, 226] width 8 height 8
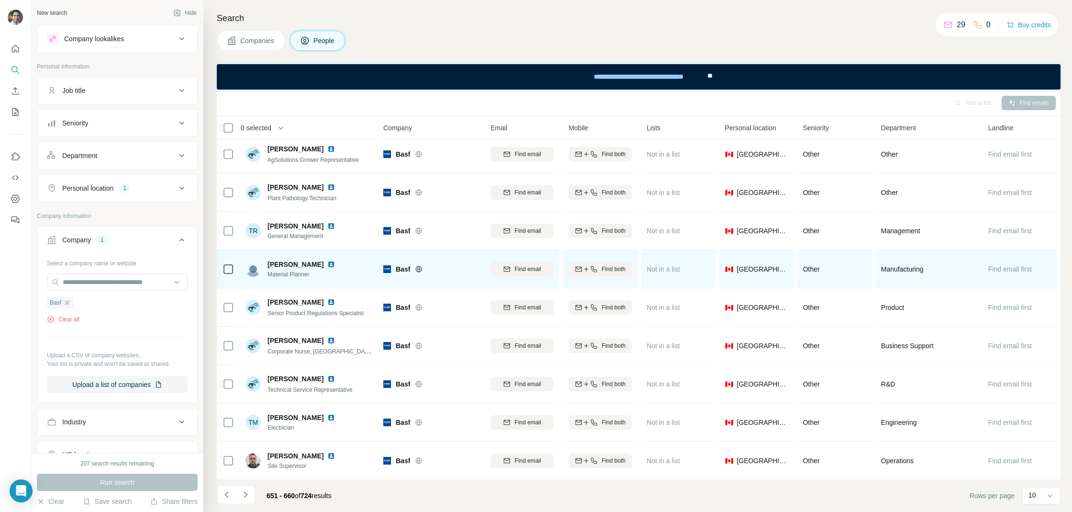
click at [327, 264] on img at bounding box center [331, 264] width 8 height 8
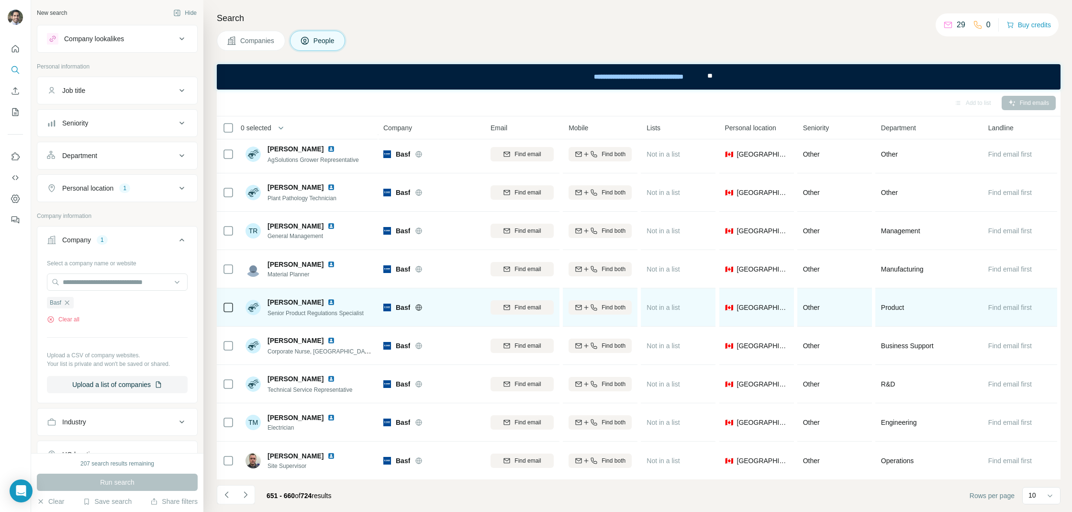
click at [327, 301] on img at bounding box center [331, 302] width 8 height 8
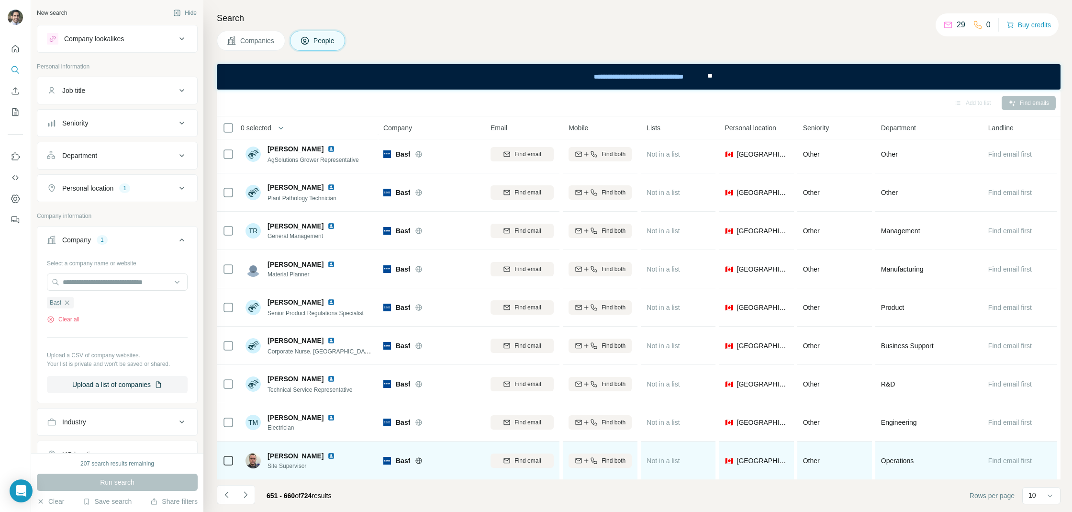
click at [327, 459] on img at bounding box center [331, 456] width 8 height 8
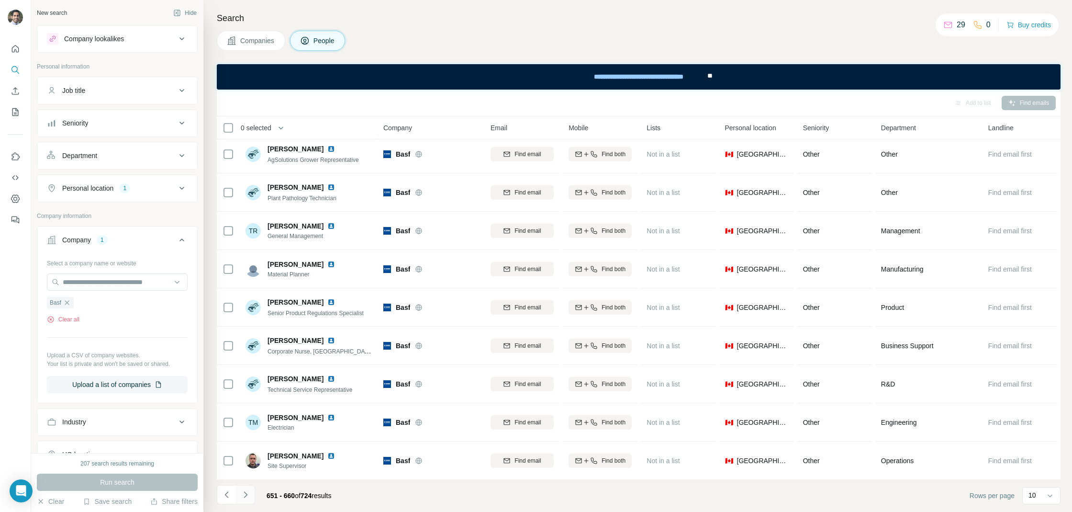
click at [249, 491] on icon "Navigate to next page" at bounding box center [246, 495] width 10 height 10
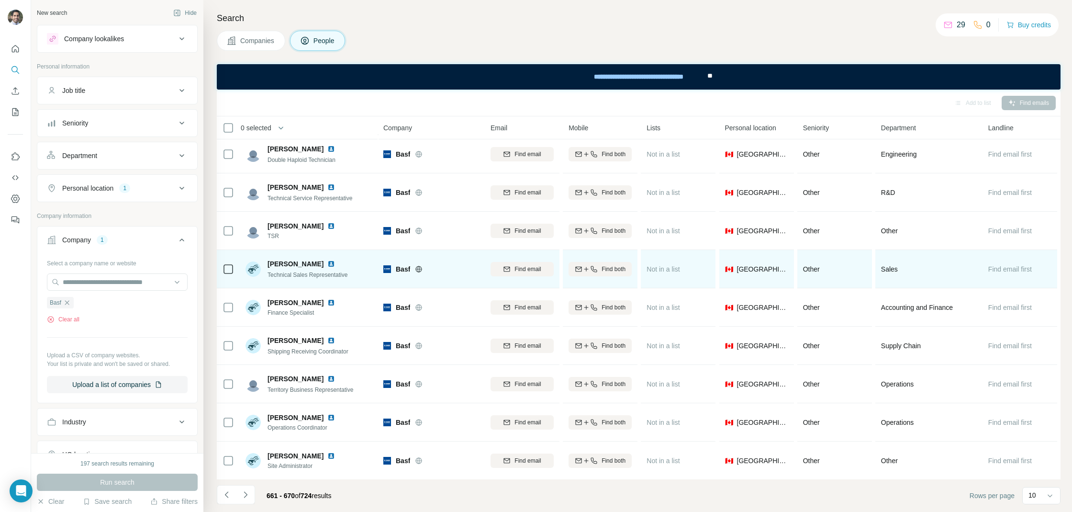
click at [327, 264] on img at bounding box center [331, 264] width 8 height 8
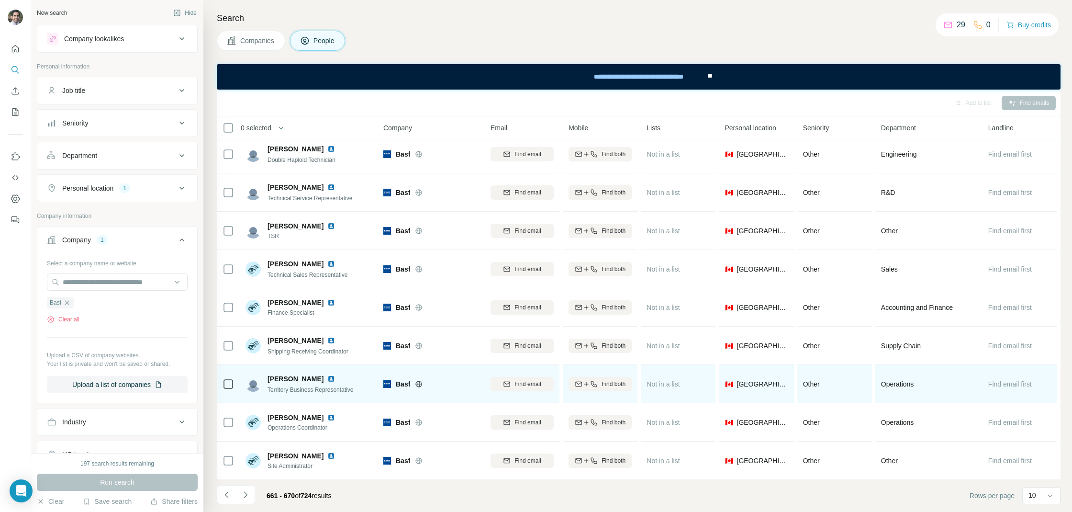
click at [327, 377] on img at bounding box center [331, 379] width 8 height 8
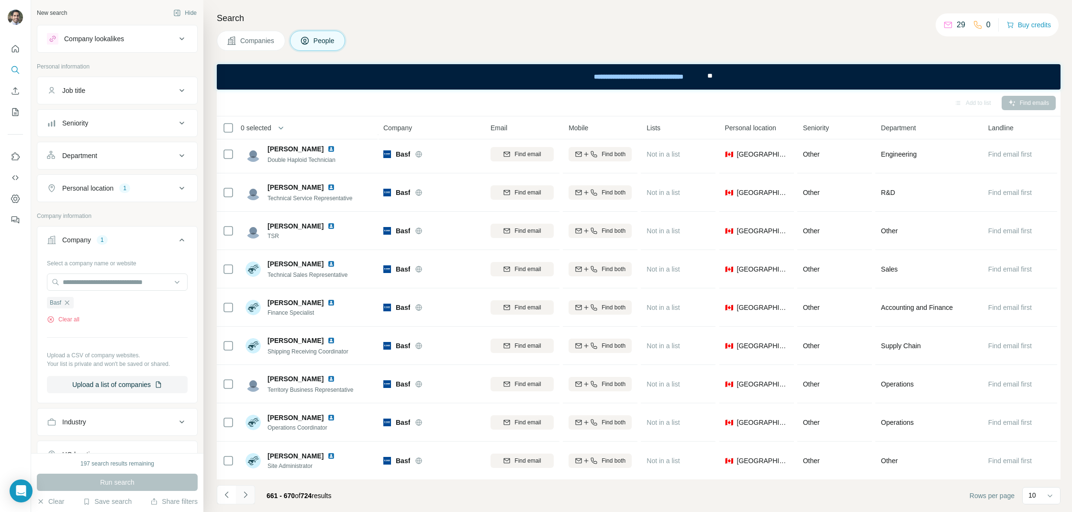
click at [249, 494] on icon "Navigate to next page" at bounding box center [246, 495] width 10 height 10
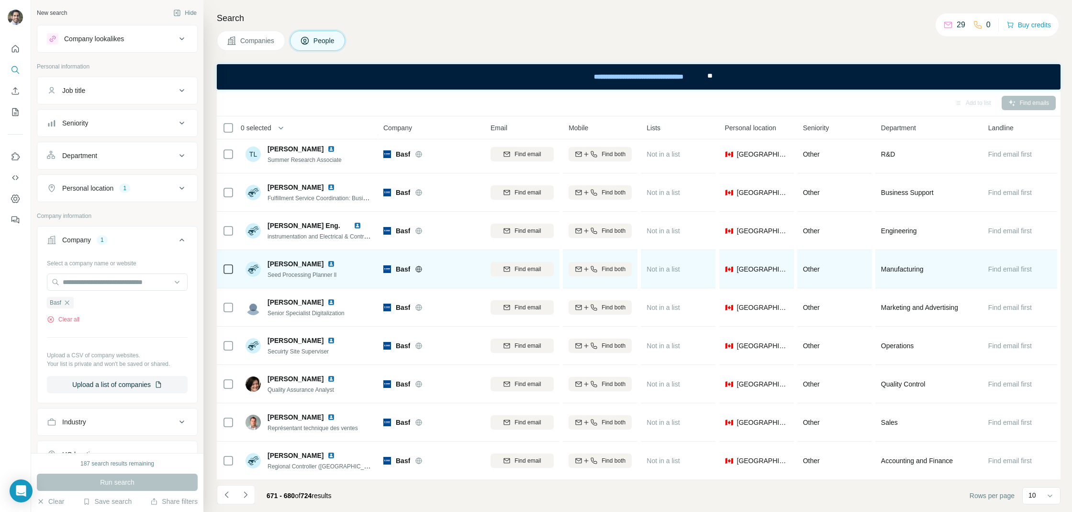
click at [329, 265] on div at bounding box center [336, 264] width 19 height 8
click at [327, 264] on img at bounding box center [331, 264] width 8 height 8
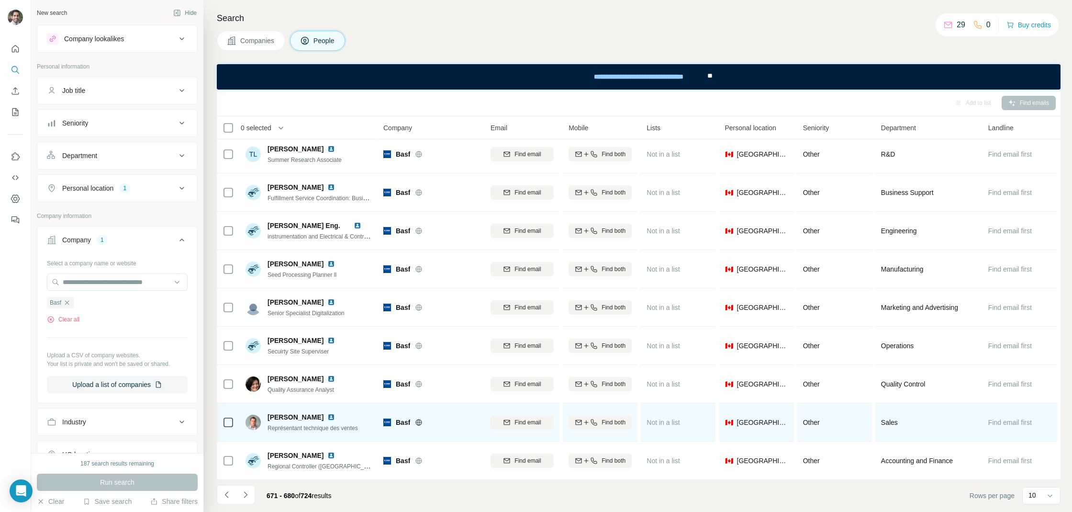
click at [335, 417] on img at bounding box center [331, 417] width 8 height 8
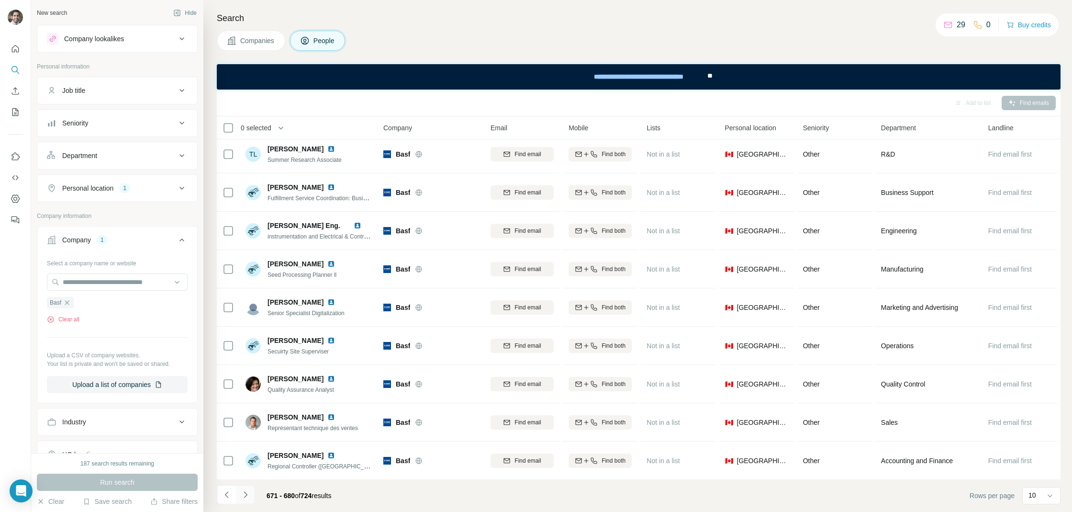
click at [248, 490] on icon "Navigate to next page" at bounding box center [246, 495] width 10 height 10
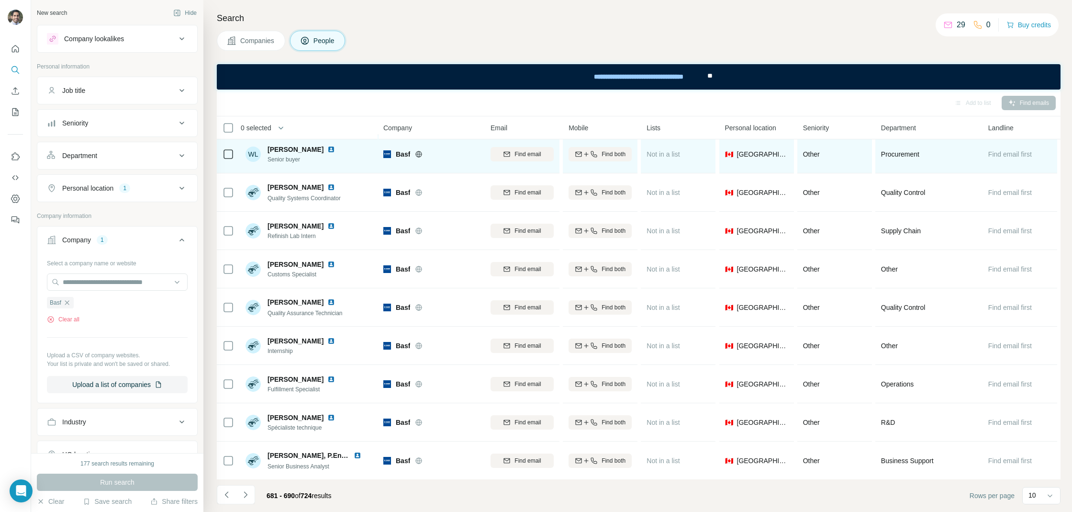
click at [327, 147] on img at bounding box center [331, 150] width 8 height 8
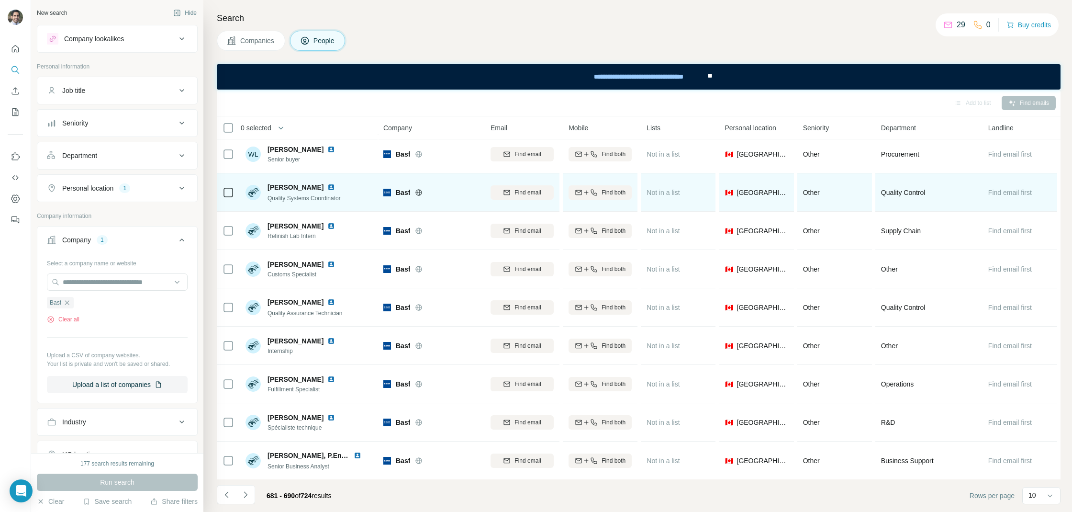
click at [335, 186] on img at bounding box center [331, 187] width 8 height 8
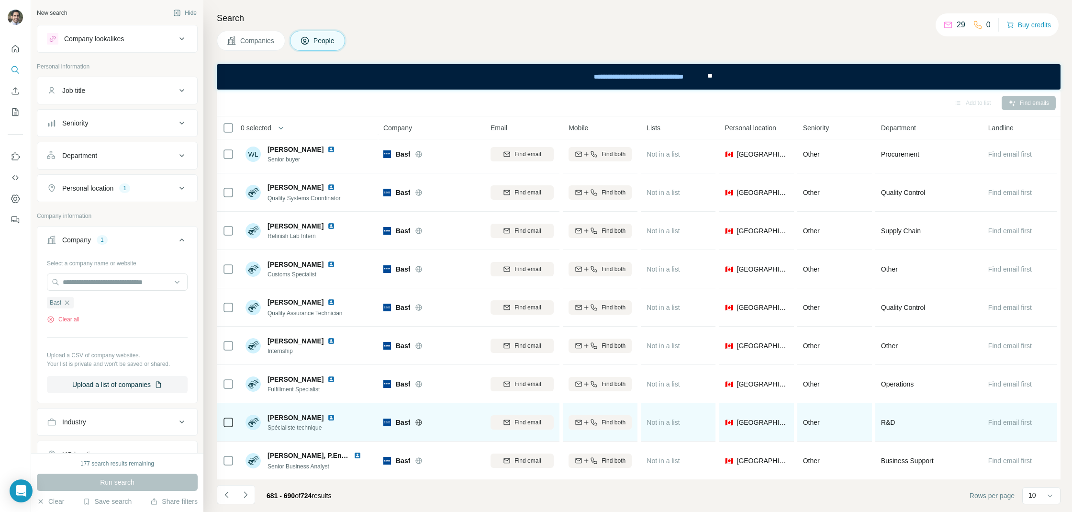
click at [327, 417] on img at bounding box center [331, 418] width 8 height 8
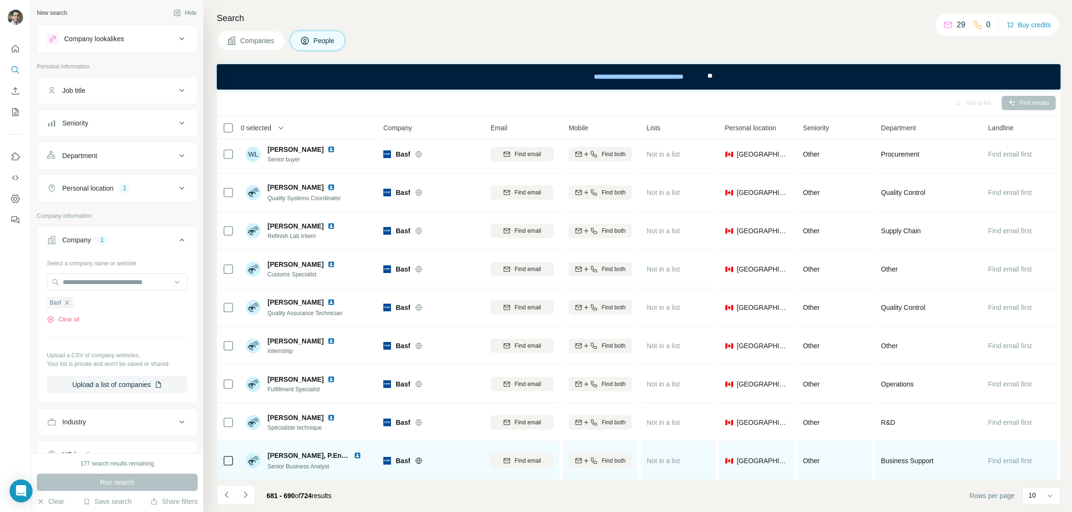
click at [357, 453] on img at bounding box center [358, 455] width 8 height 8
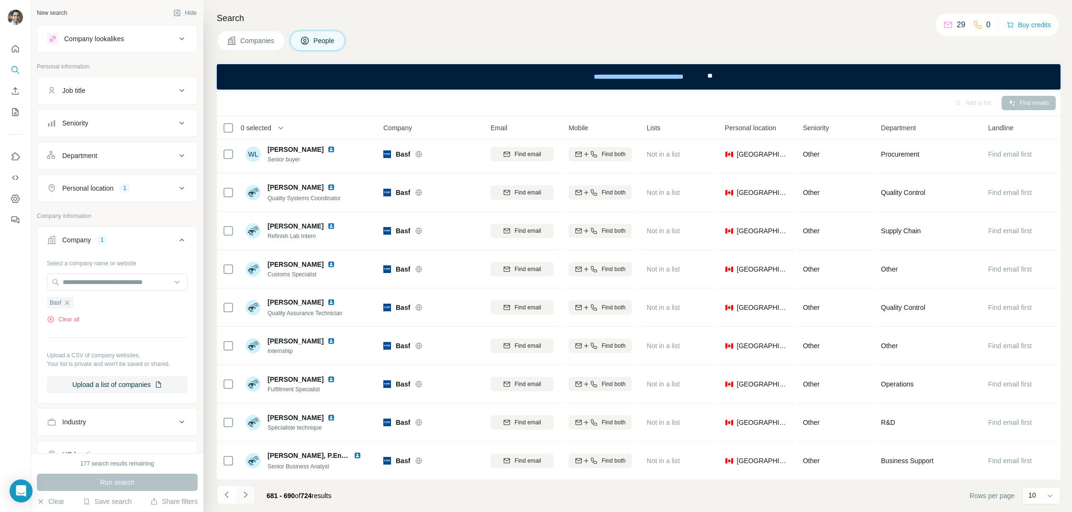
click at [251, 489] on button "Navigate to next page" at bounding box center [245, 494] width 19 height 19
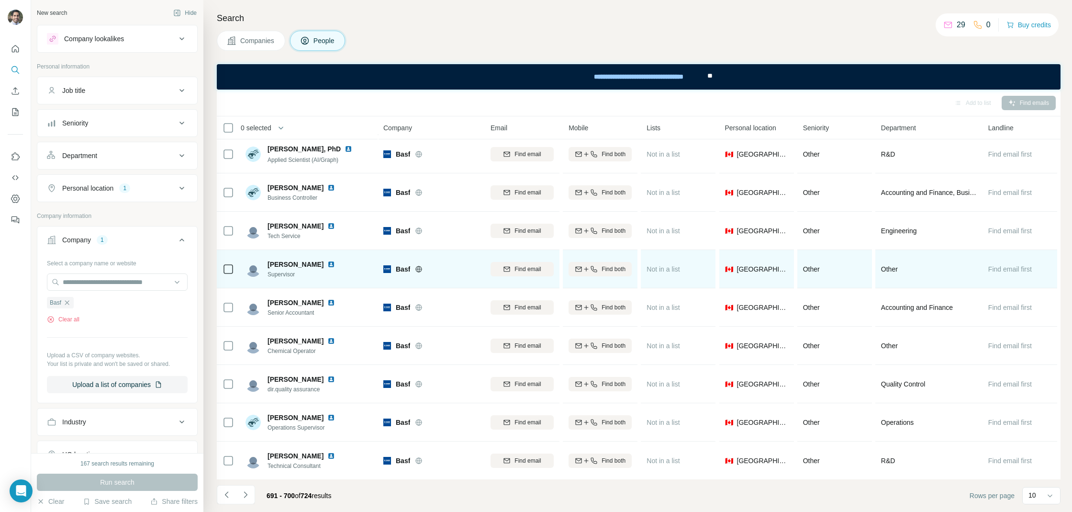
click at [327, 261] on img at bounding box center [331, 264] width 8 height 8
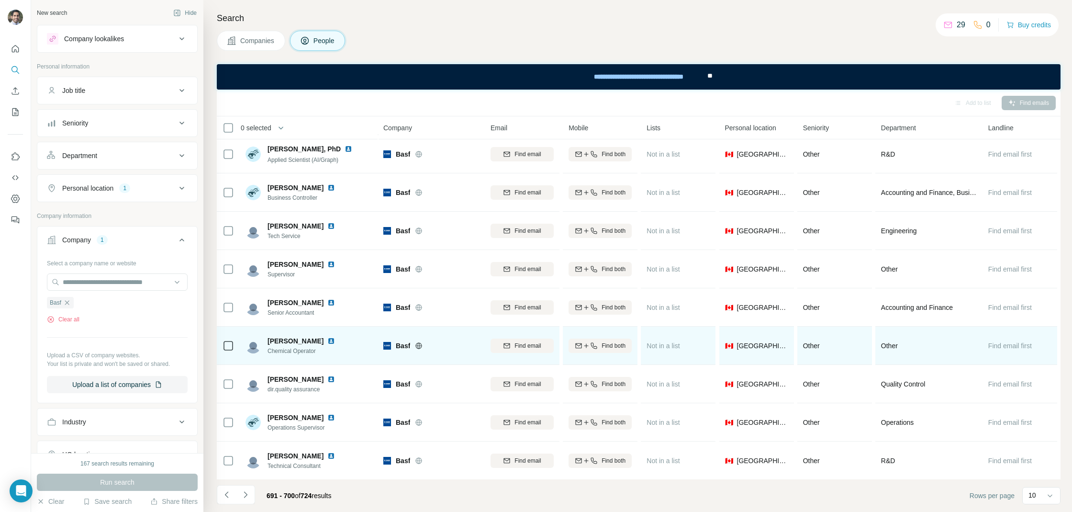
click at [327, 338] on img at bounding box center [331, 341] width 8 height 8
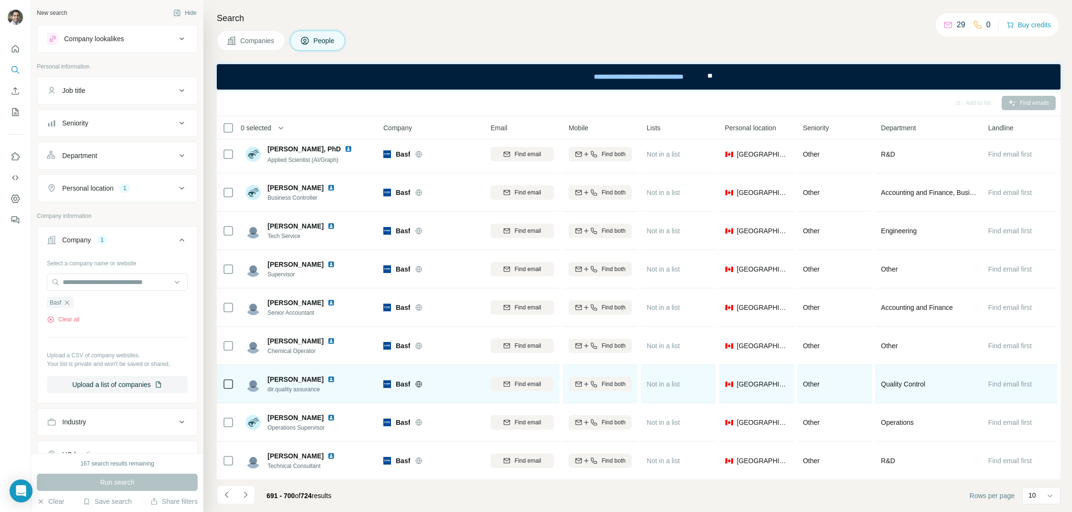
click at [327, 377] on img at bounding box center [331, 379] width 8 height 8
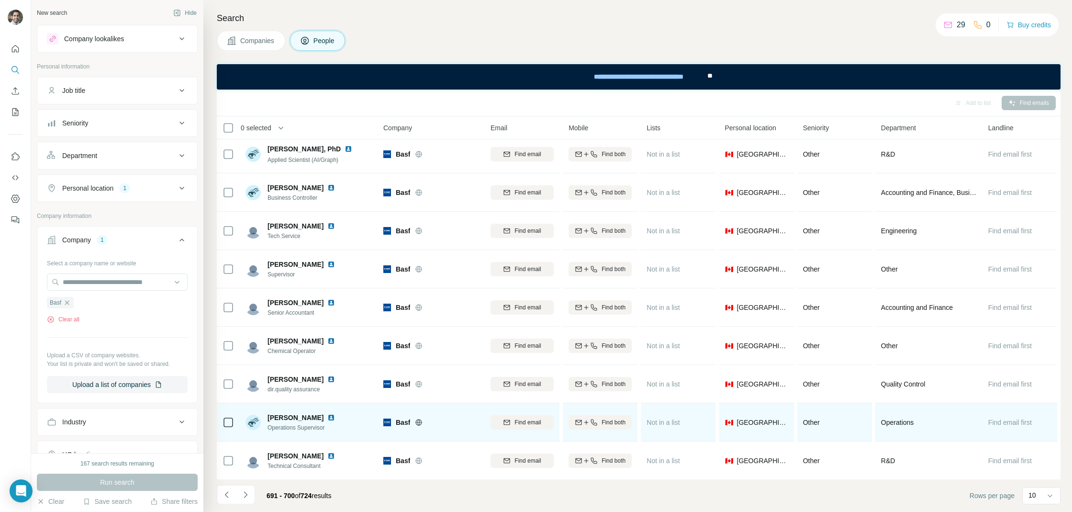
click at [327, 417] on img at bounding box center [331, 418] width 8 height 8
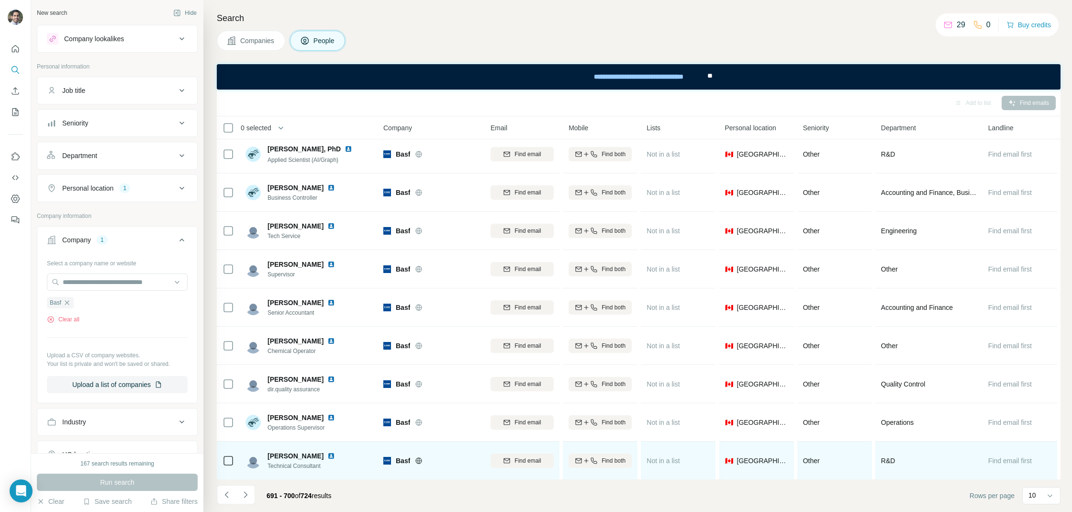
click at [327, 455] on img at bounding box center [331, 456] width 8 height 8
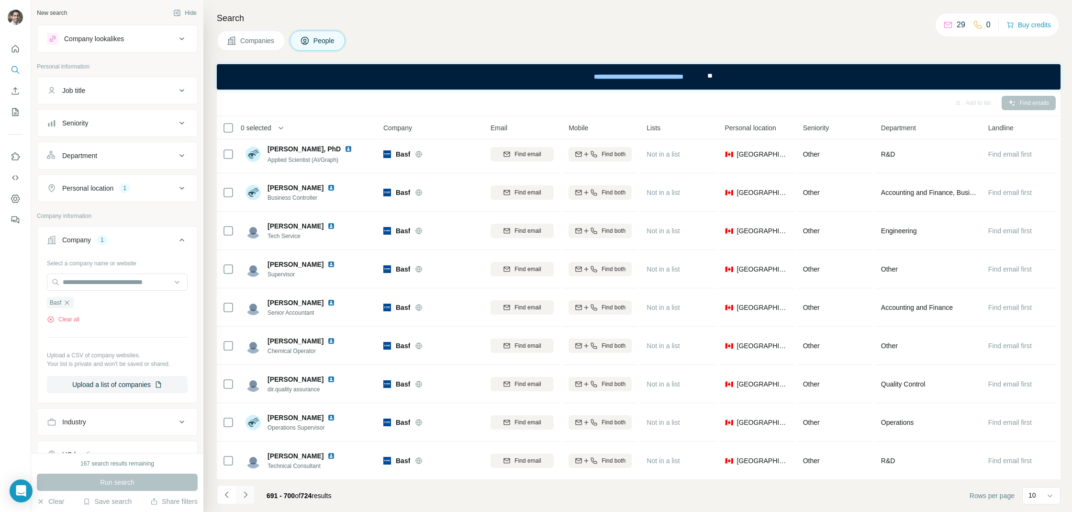
click at [251, 492] on button "Navigate to next page" at bounding box center [245, 494] width 19 height 19
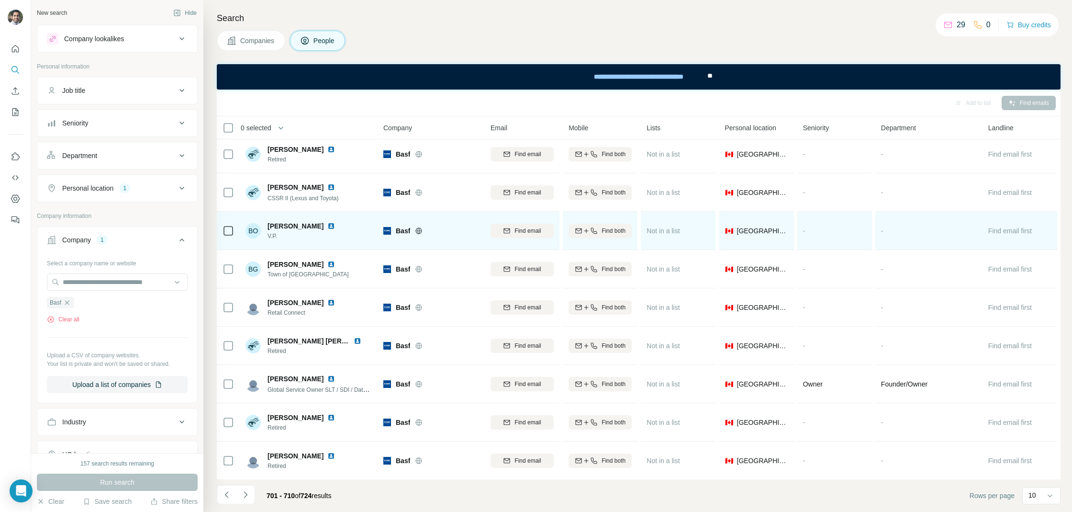
click at [327, 227] on img at bounding box center [331, 226] width 8 height 8
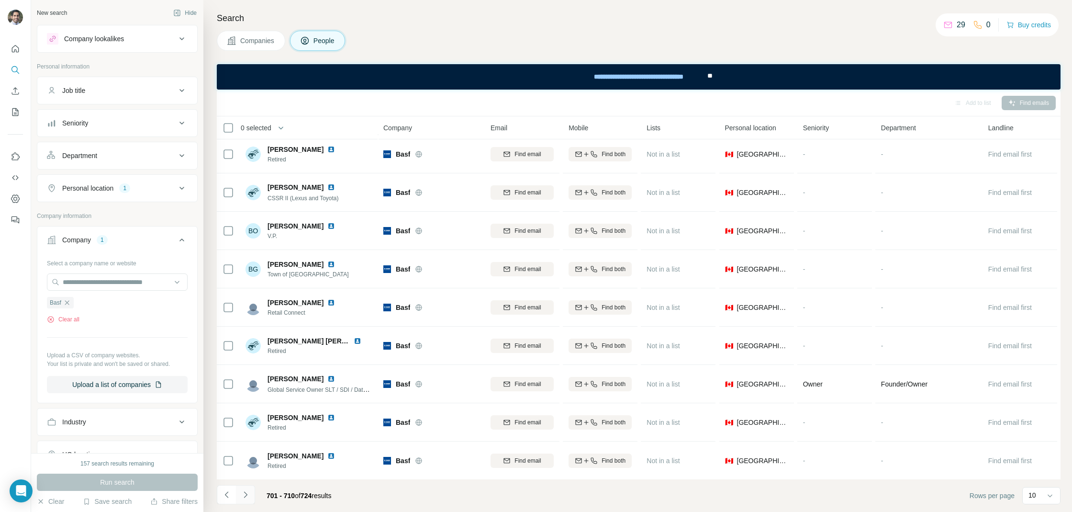
click at [246, 499] on button "Navigate to next page" at bounding box center [245, 494] width 19 height 19
click at [252, 490] on button "Navigate to next page" at bounding box center [245, 494] width 19 height 19
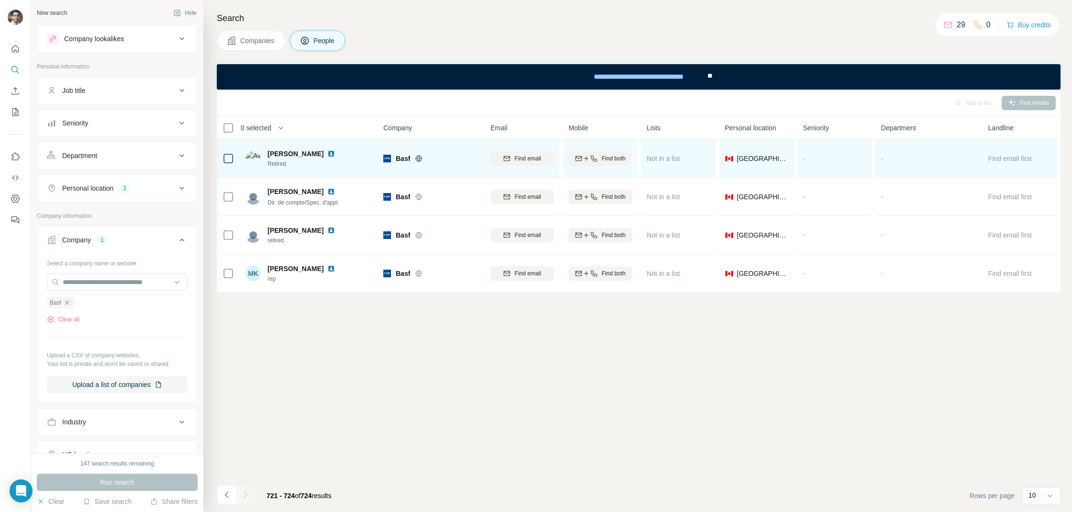
scroll to position [0, 0]
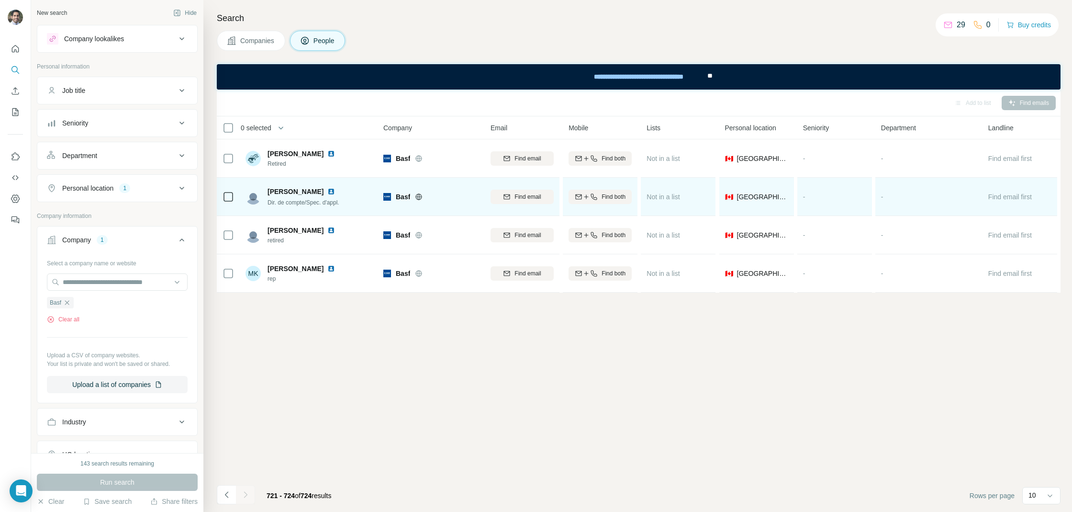
click at [327, 190] on img at bounding box center [331, 192] width 8 height 8
